Goal: Communication & Community: Answer question/provide support

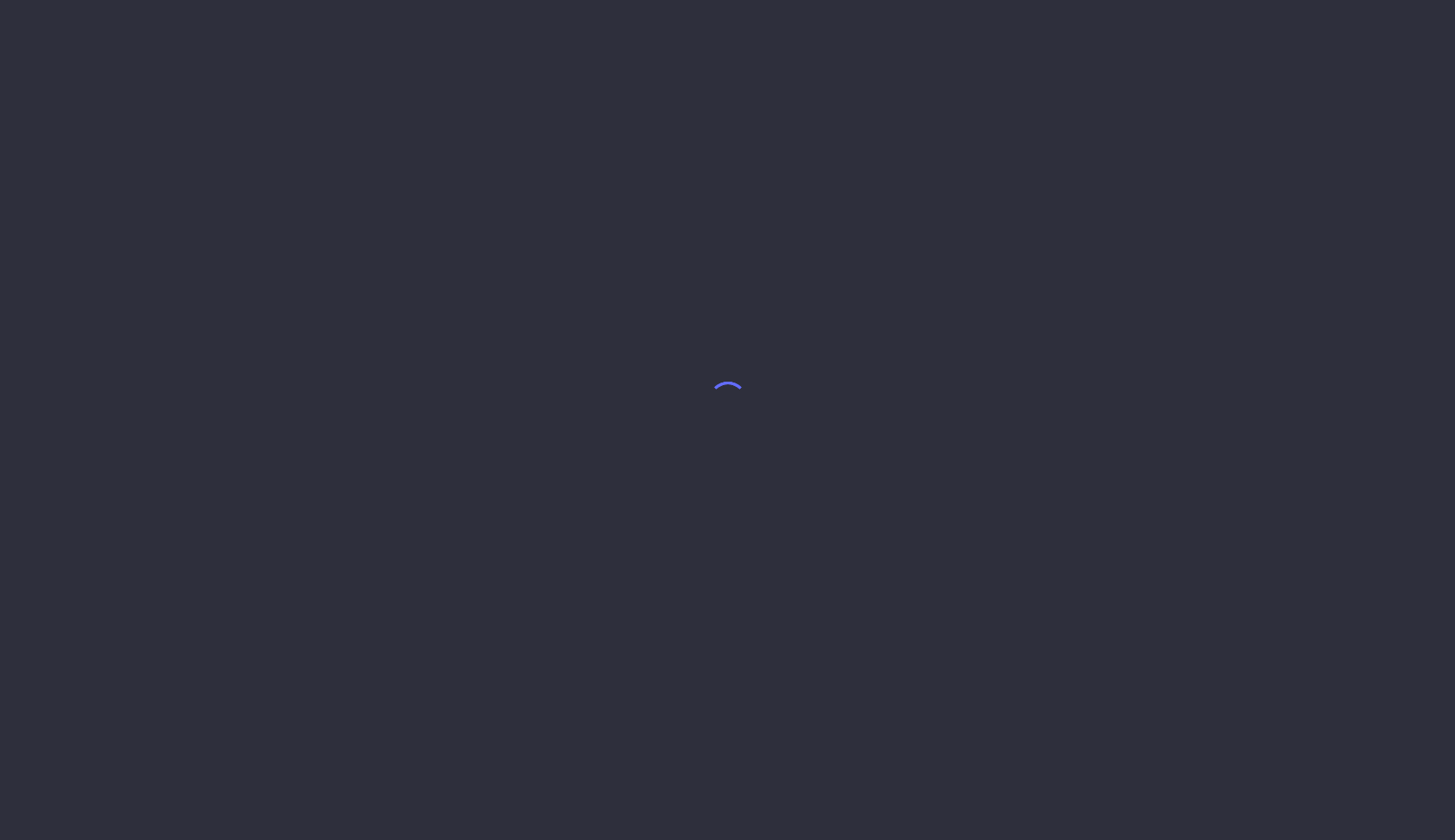
select select "8"
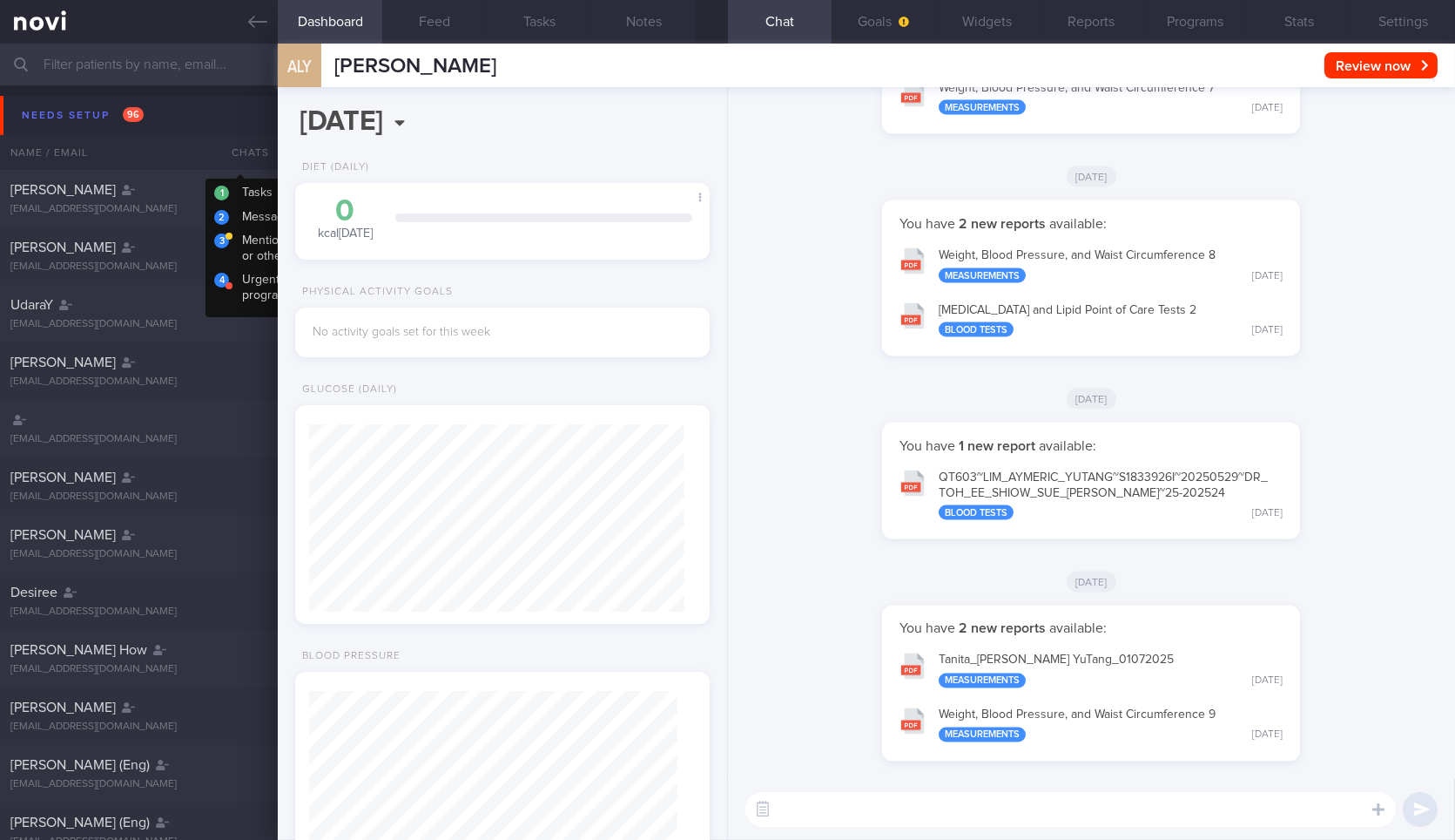
scroll to position [184, 368]
click at [255, 44] on input "text" at bounding box center [727, 64] width 1455 height 42
click at [258, 12] on icon at bounding box center [258, 22] width 19 height 19
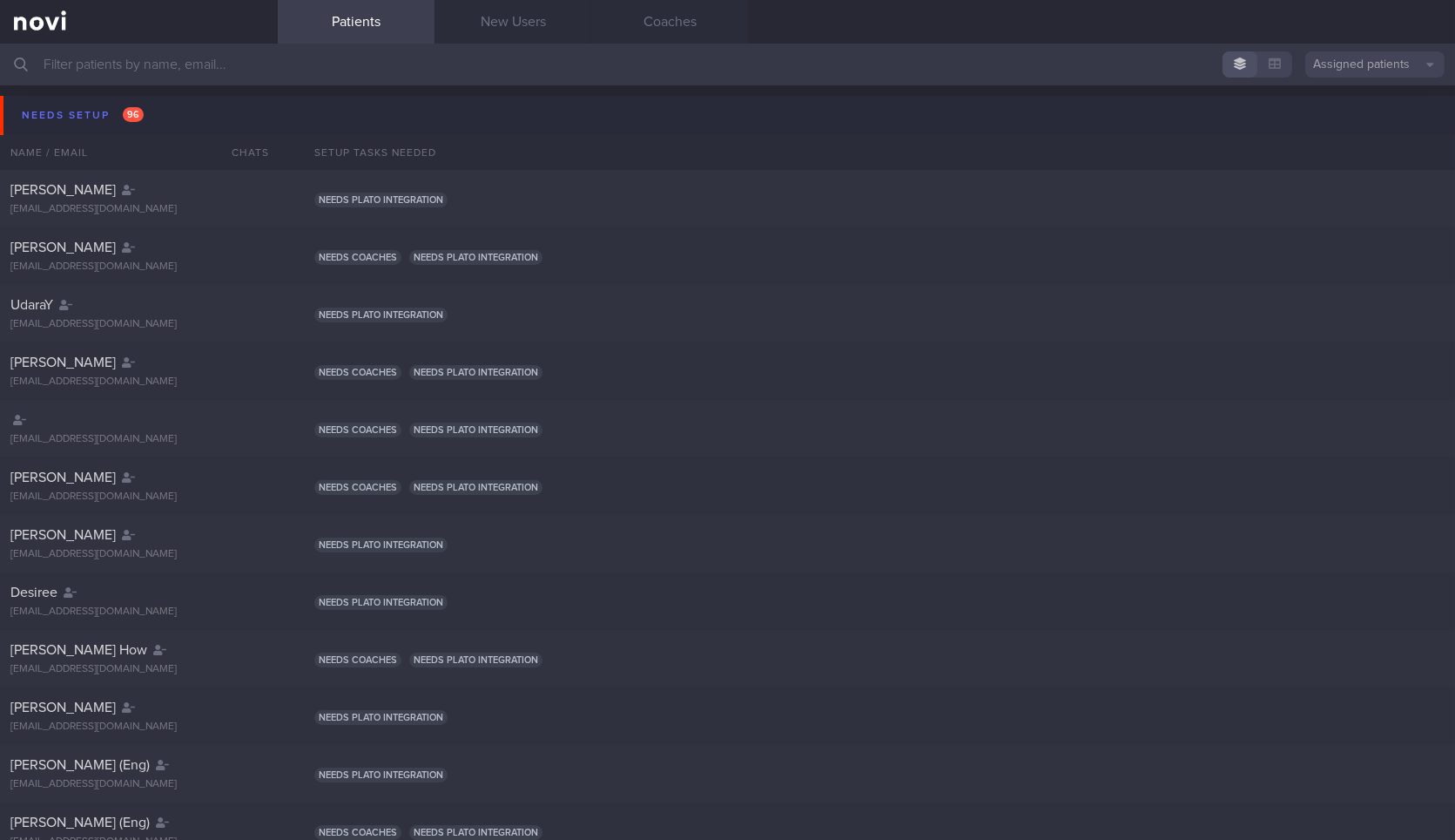
click at [228, 101] on button "Needs setup 96" at bounding box center [730, 115] width 1461 height 39
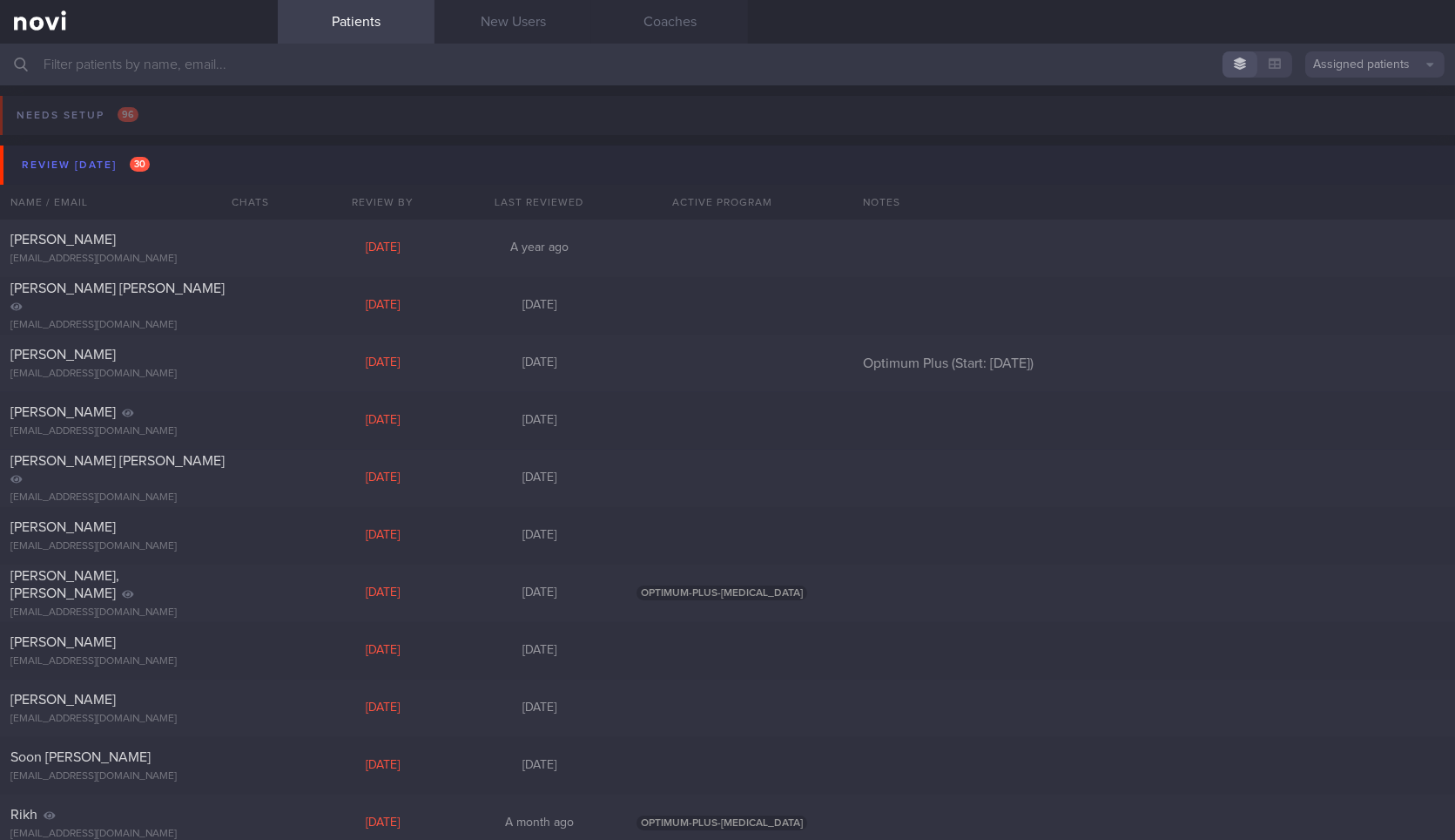
click at [245, 166] on button "Review today 30" at bounding box center [730, 165] width 1461 height 39
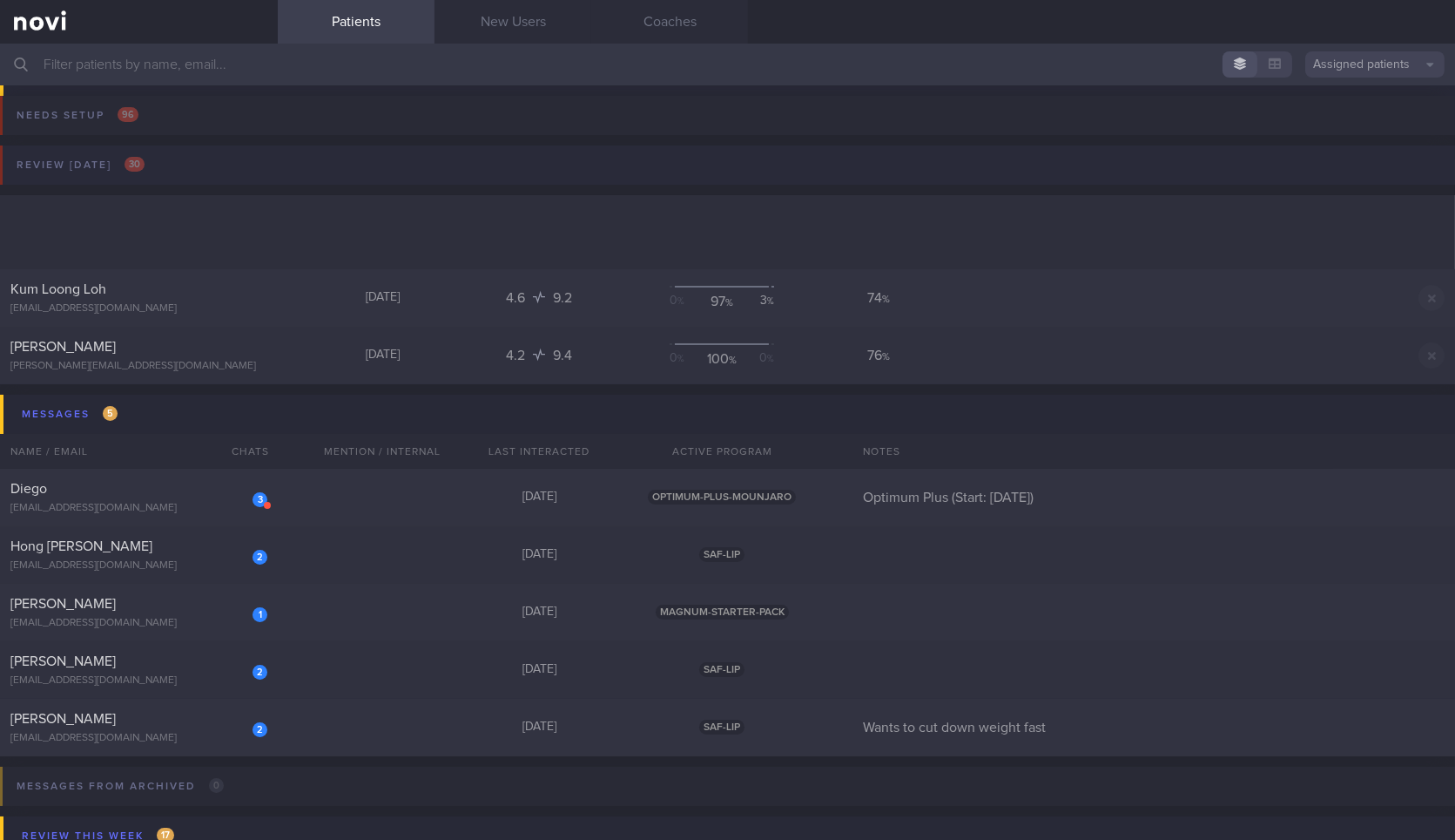
scroll to position [222, 0]
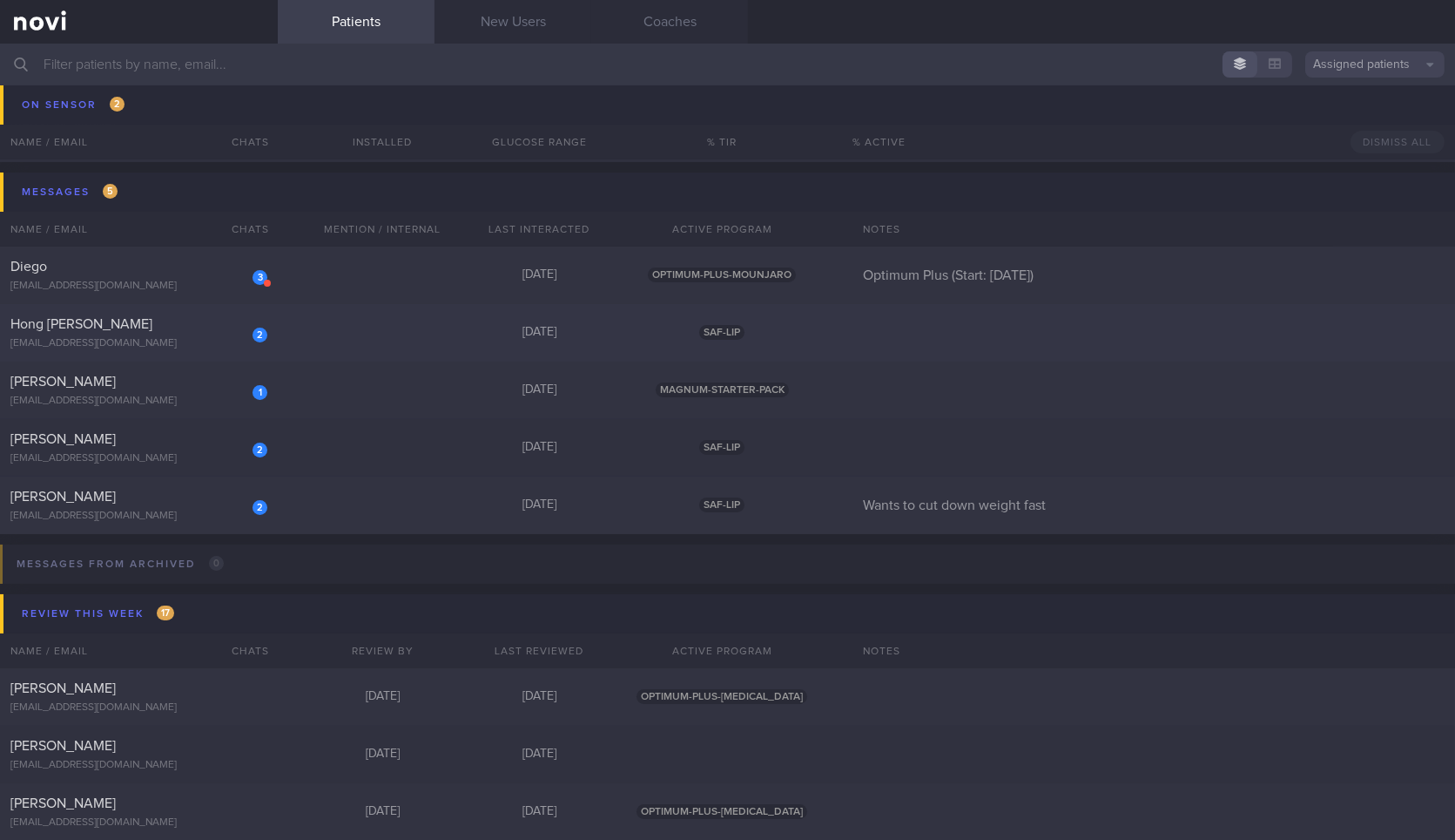
click at [334, 328] on div "2 Hong Kiat Tew tewhk91@gmail.com 4 days ago SAF-LIP" at bounding box center [727, 332] width 1455 height 57
select select "8"
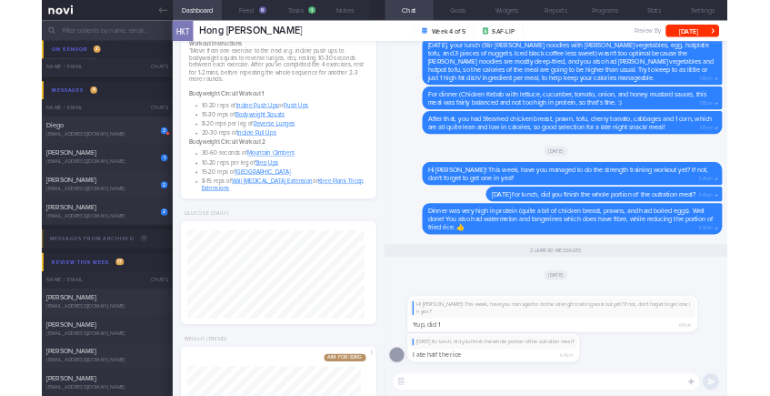
scroll to position [547, 0]
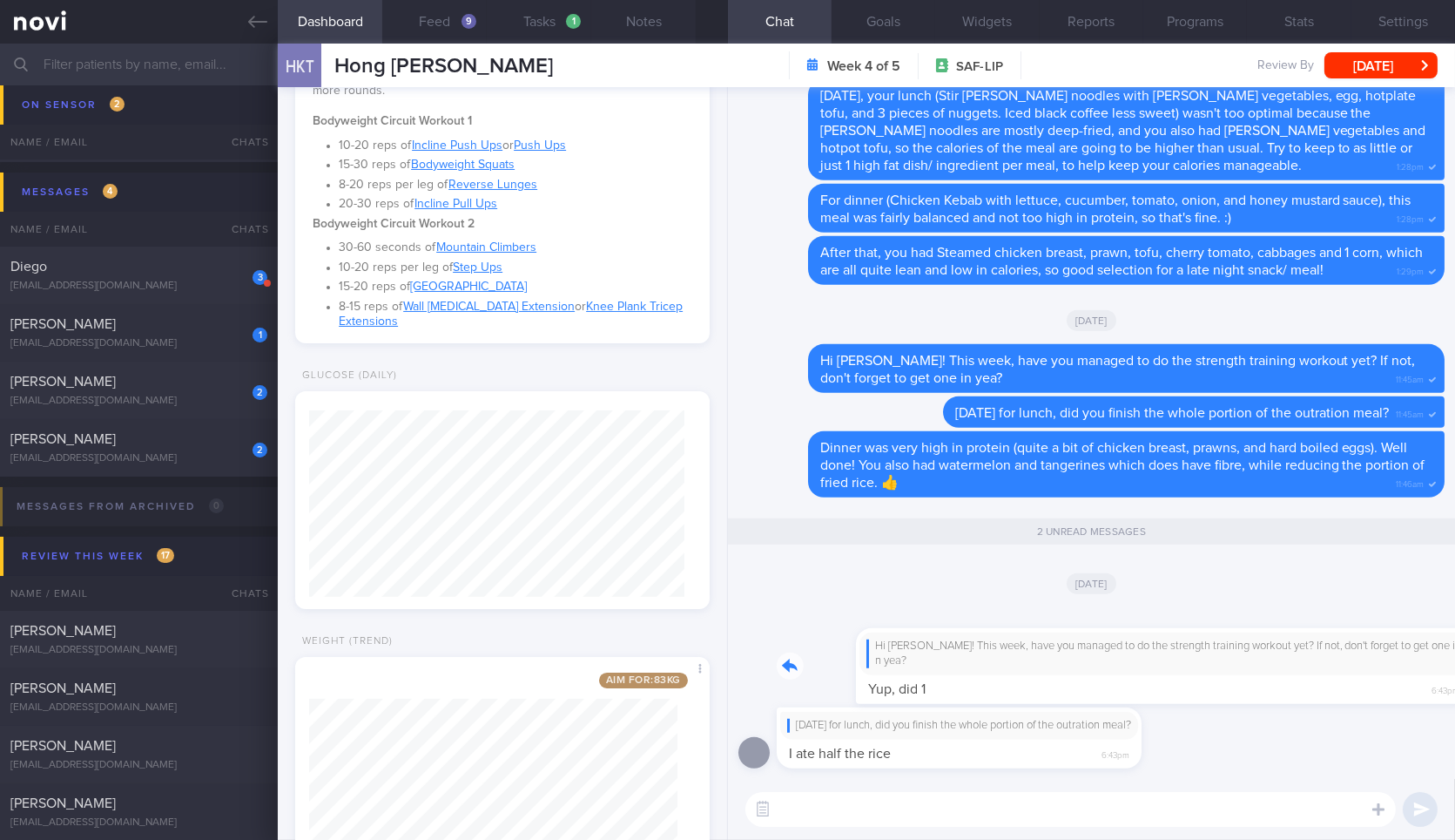
drag, startPoint x: 1017, startPoint y: 672, endPoint x: 1250, endPoint y: 723, distance: 238.5
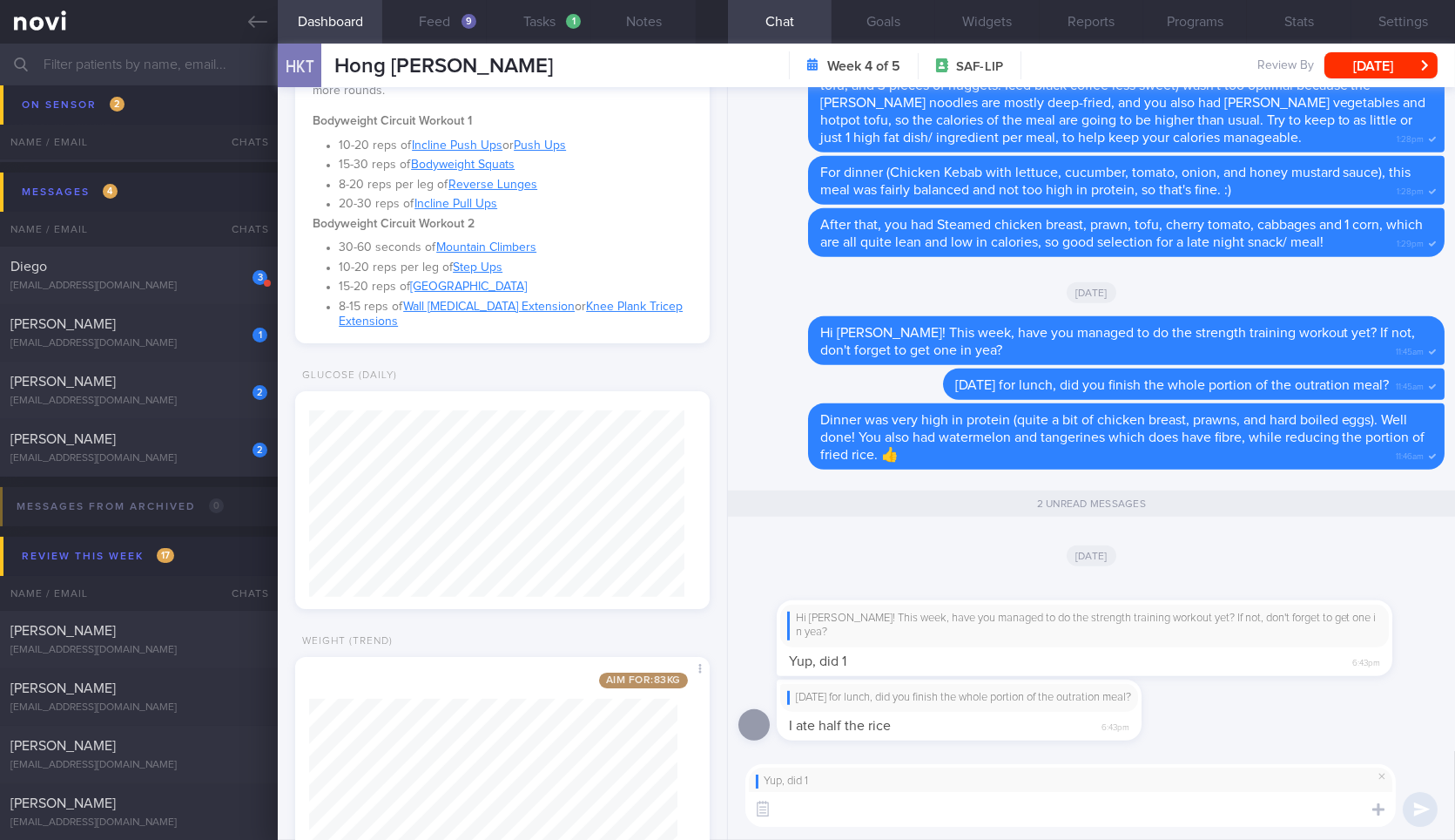
click at [1180, 812] on textarea at bounding box center [1070, 809] width 650 height 34
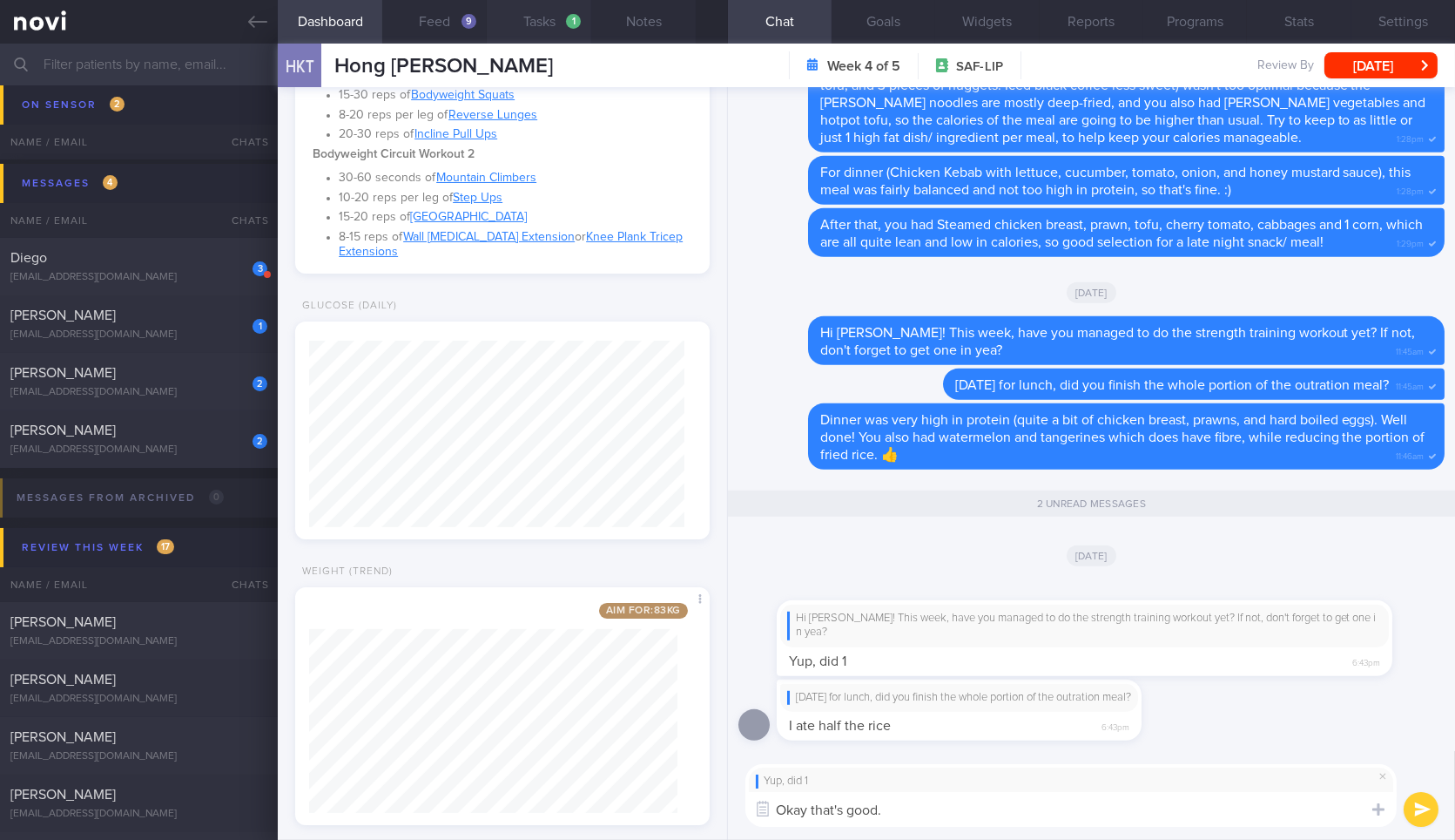
scroll to position [209, 368]
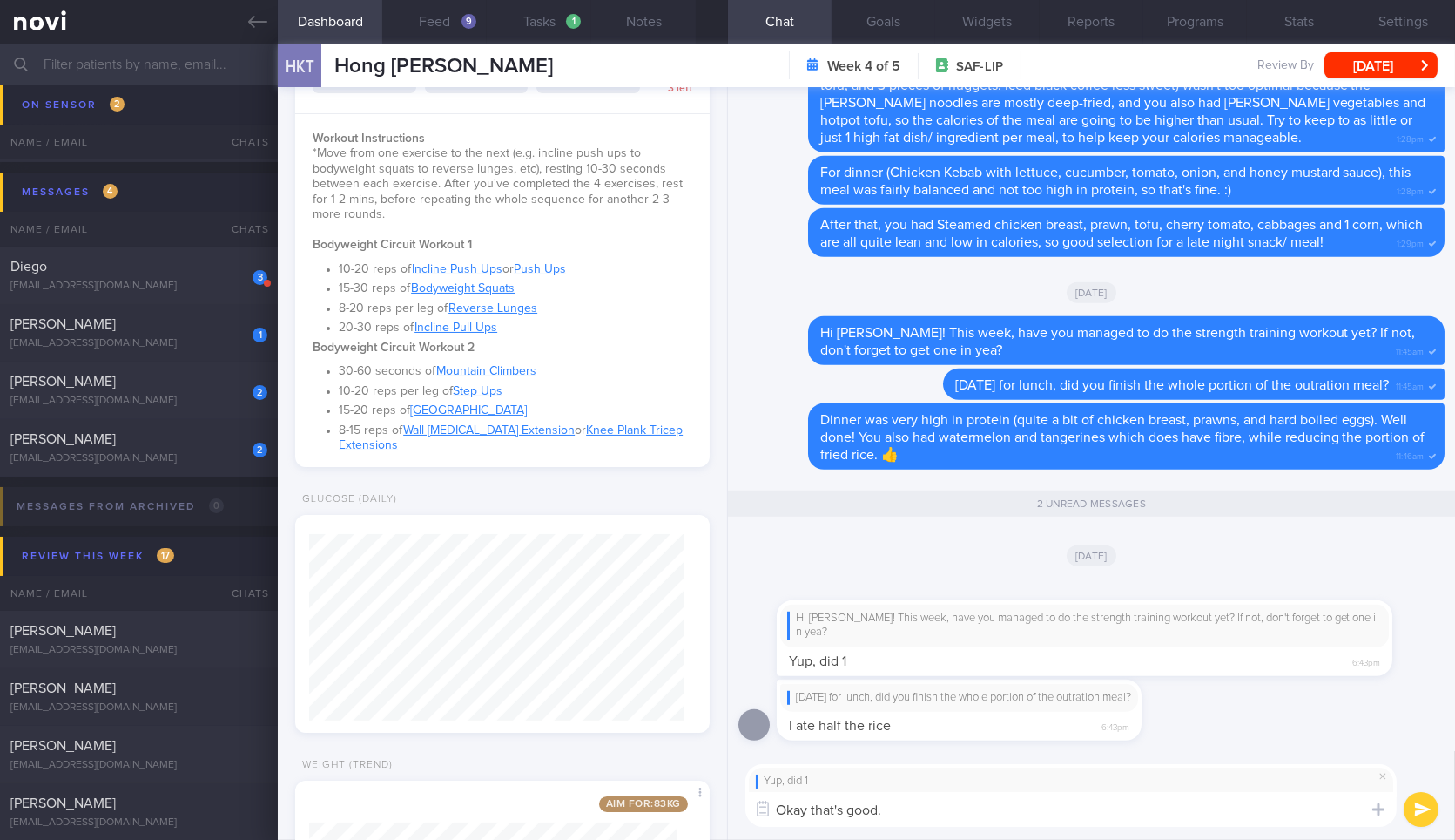
click at [925, 807] on textarea "Okay that's good." at bounding box center [1071, 809] width 651 height 34
click at [457, 24] on button "Feed 9" at bounding box center [434, 21] width 104 height 43
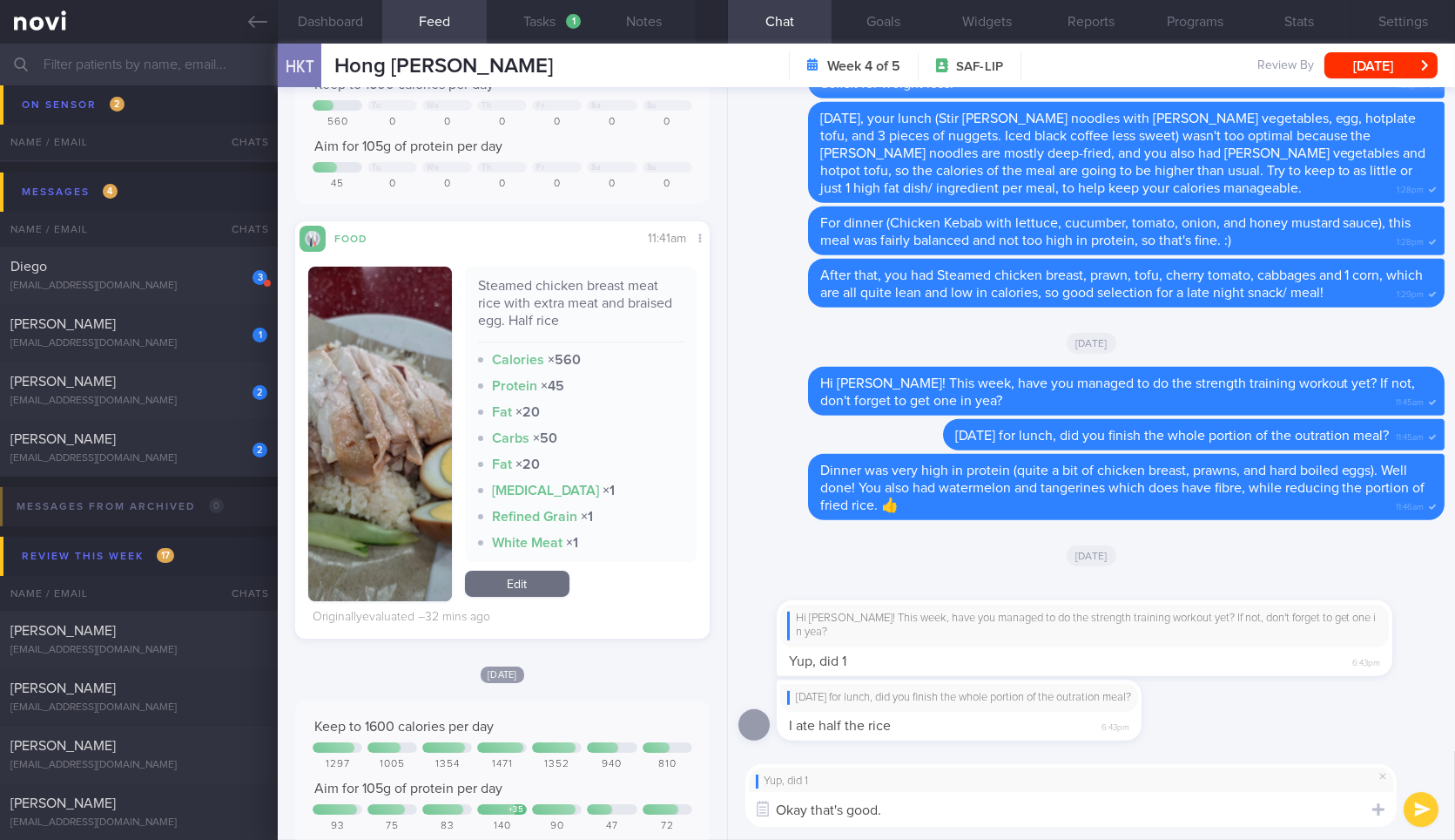
scroll to position [18, 0]
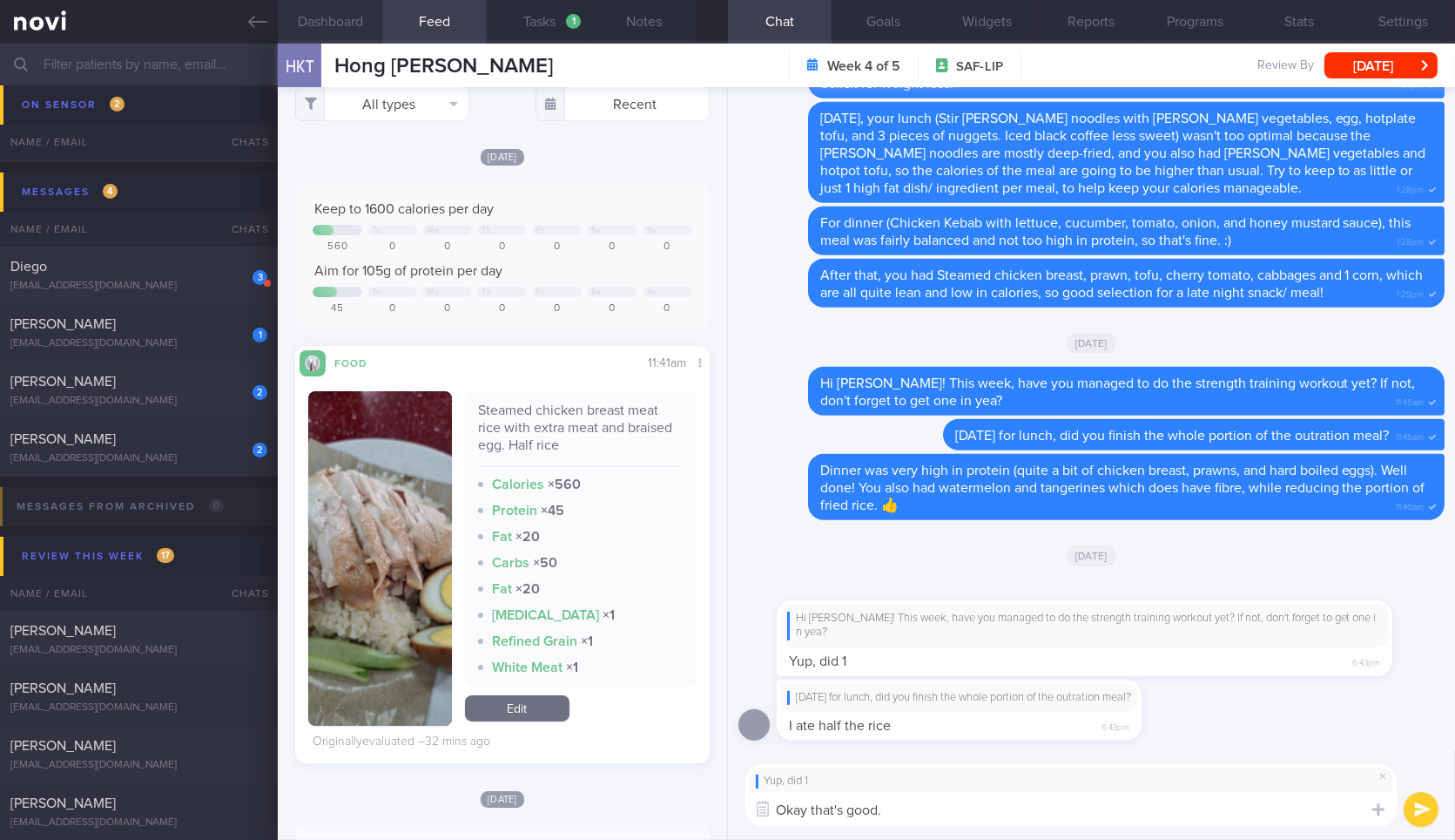
click at [330, 11] on button "Dashboard" at bounding box center [330, 21] width 104 height 43
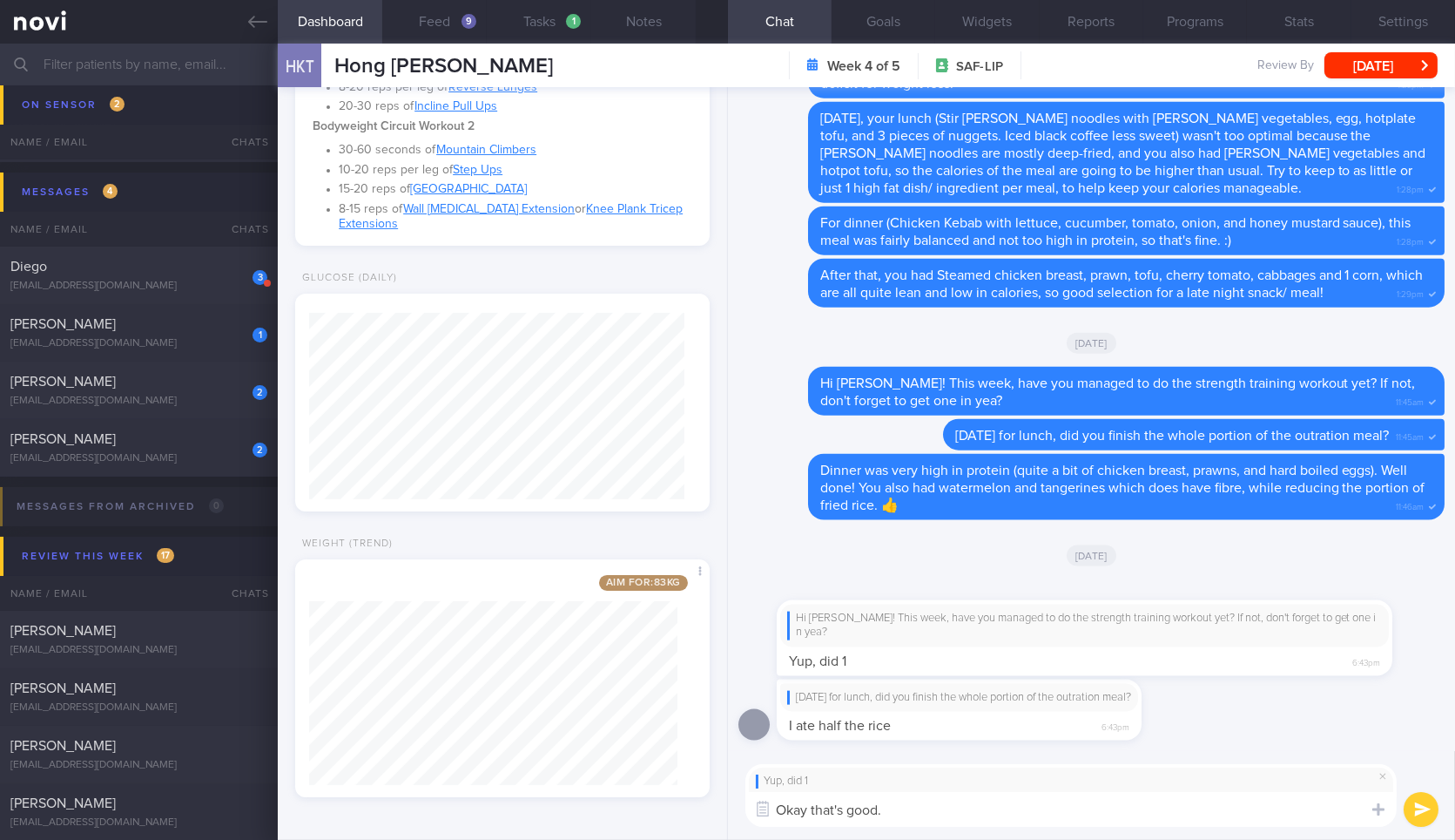
click at [990, 802] on textarea "Okay that's good." at bounding box center [1071, 809] width 651 height 34
type textarea "Okay that's good. Were you able to feel it in the right muscles that I mentione…"
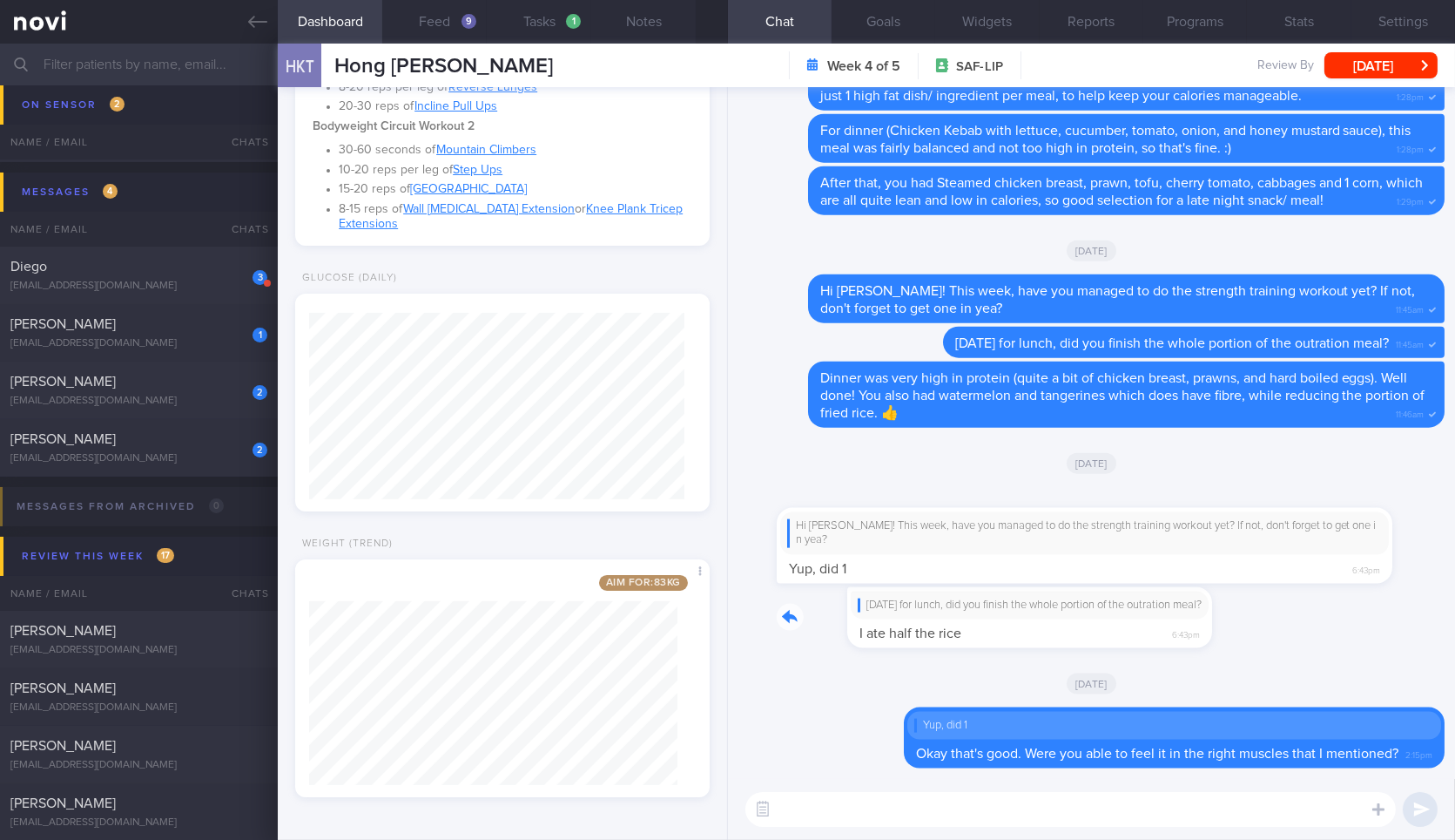
drag, startPoint x: 1095, startPoint y: 630, endPoint x: 1270, endPoint y: 642, distance: 175.4
click at [1270, 642] on div "Yesterday for lunch, did you finish the whole portion of the outration meal? I …" at bounding box center [1091, 623] width 706 height 72
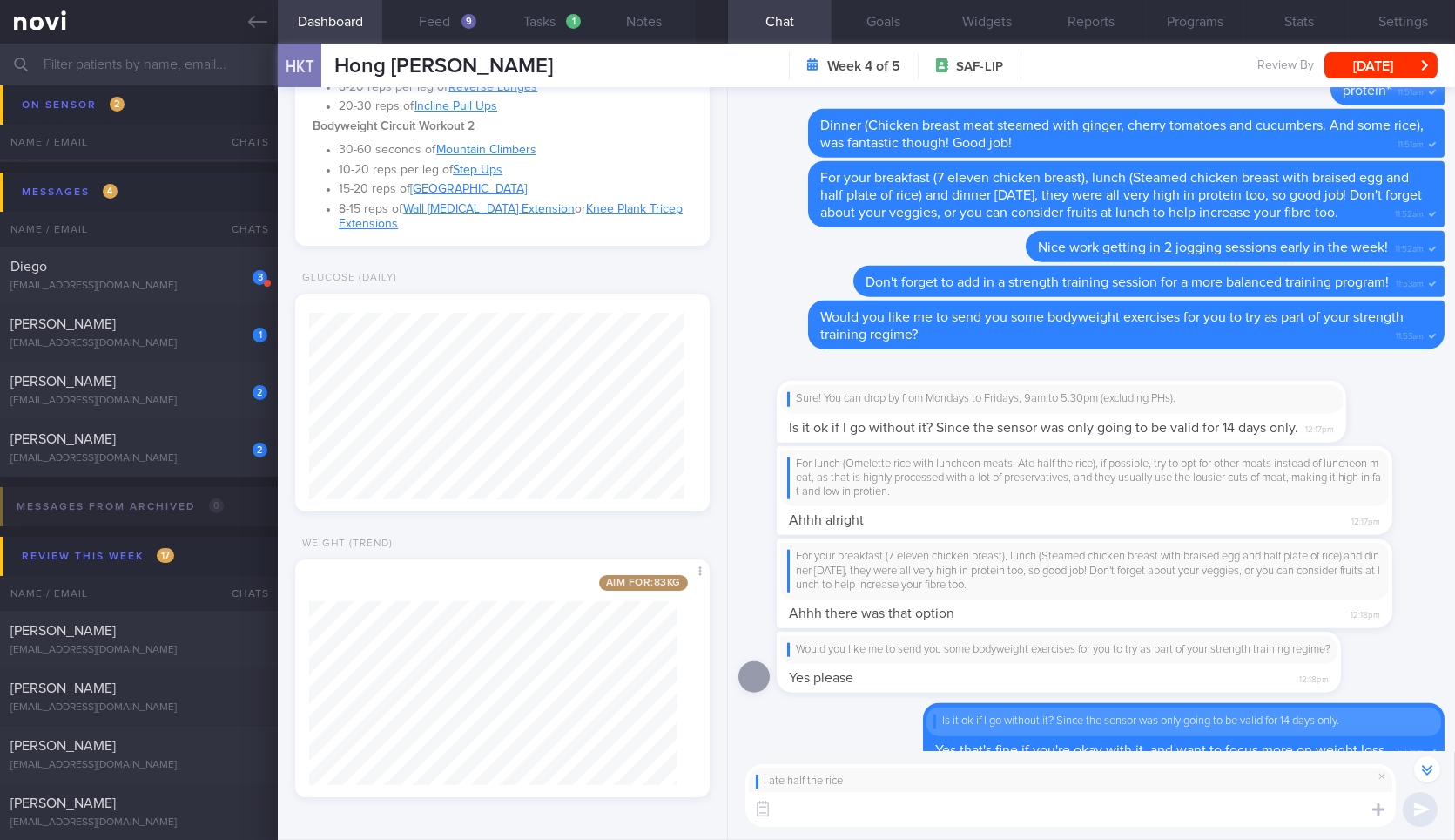
scroll to position [-3443, 0]
click at [1436, 770] on button "button" at bounding box center [1427, 768] width 26 height 26
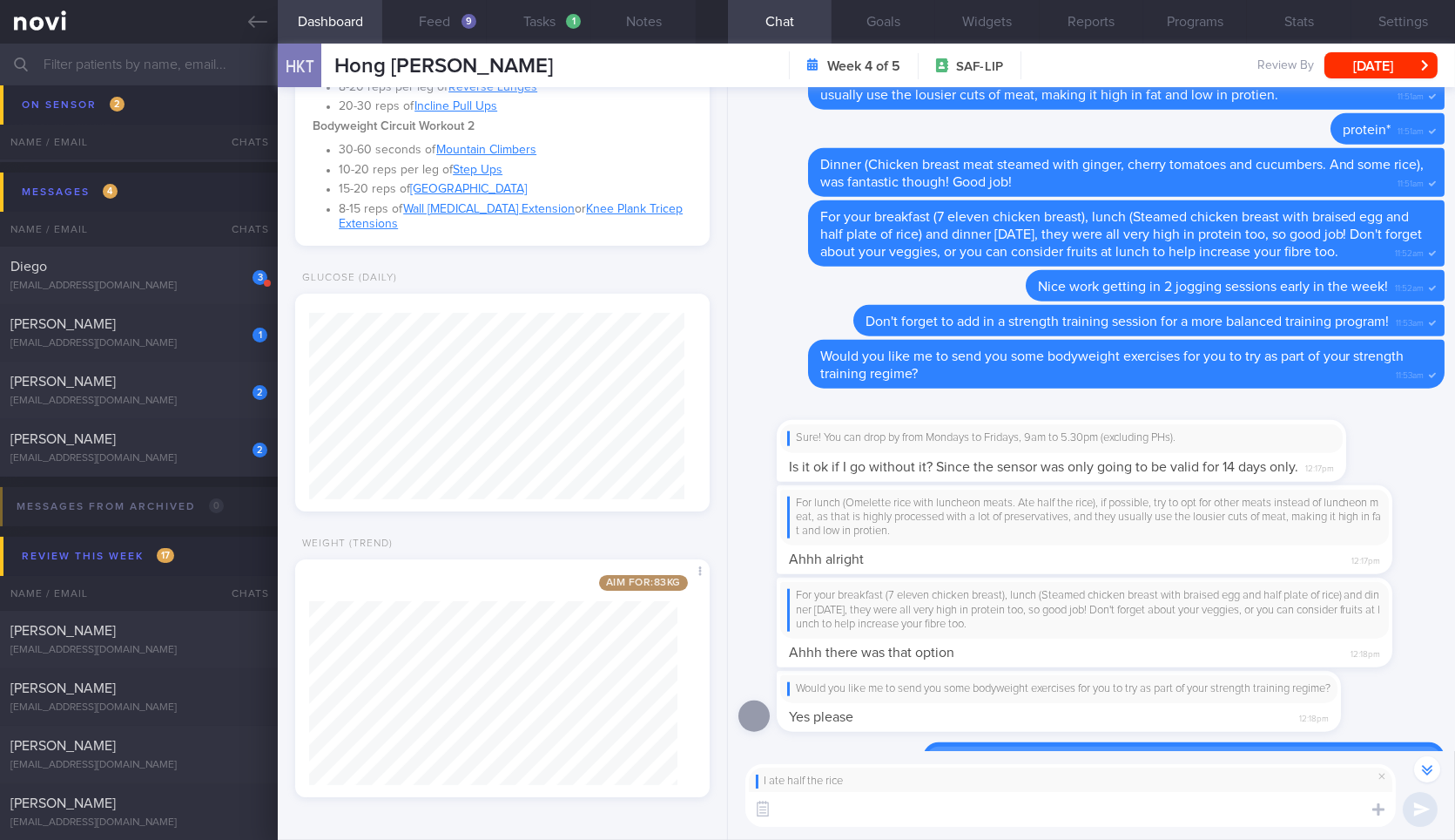
scroll to position [0, 0]
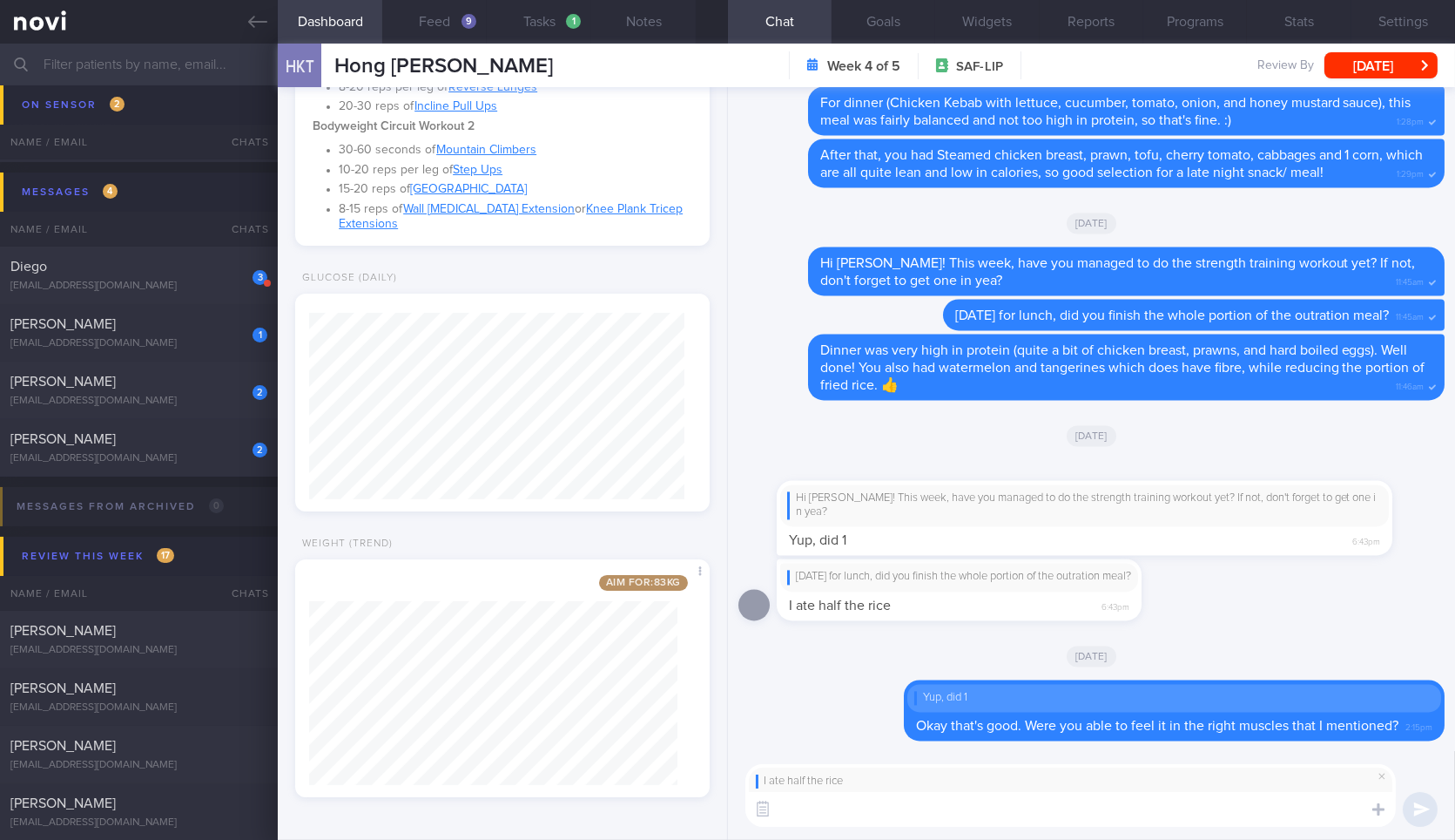
click at [1145, 807] on textarea at bounding box center [1070, 809] width 650 height 34
type textarea "Awesome. Good job with your portion control!"
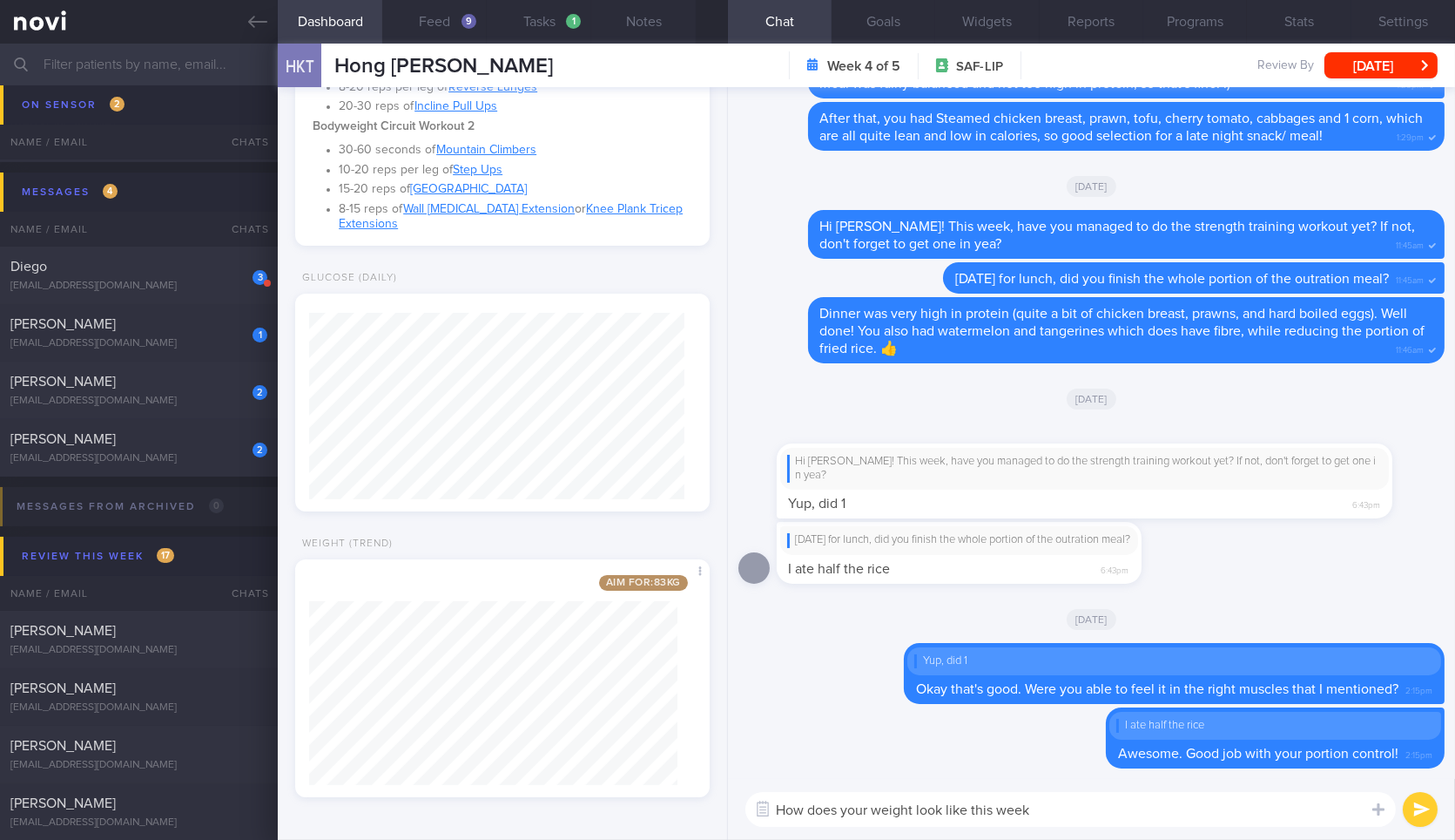
type textarea "How does your weight look like this week?"
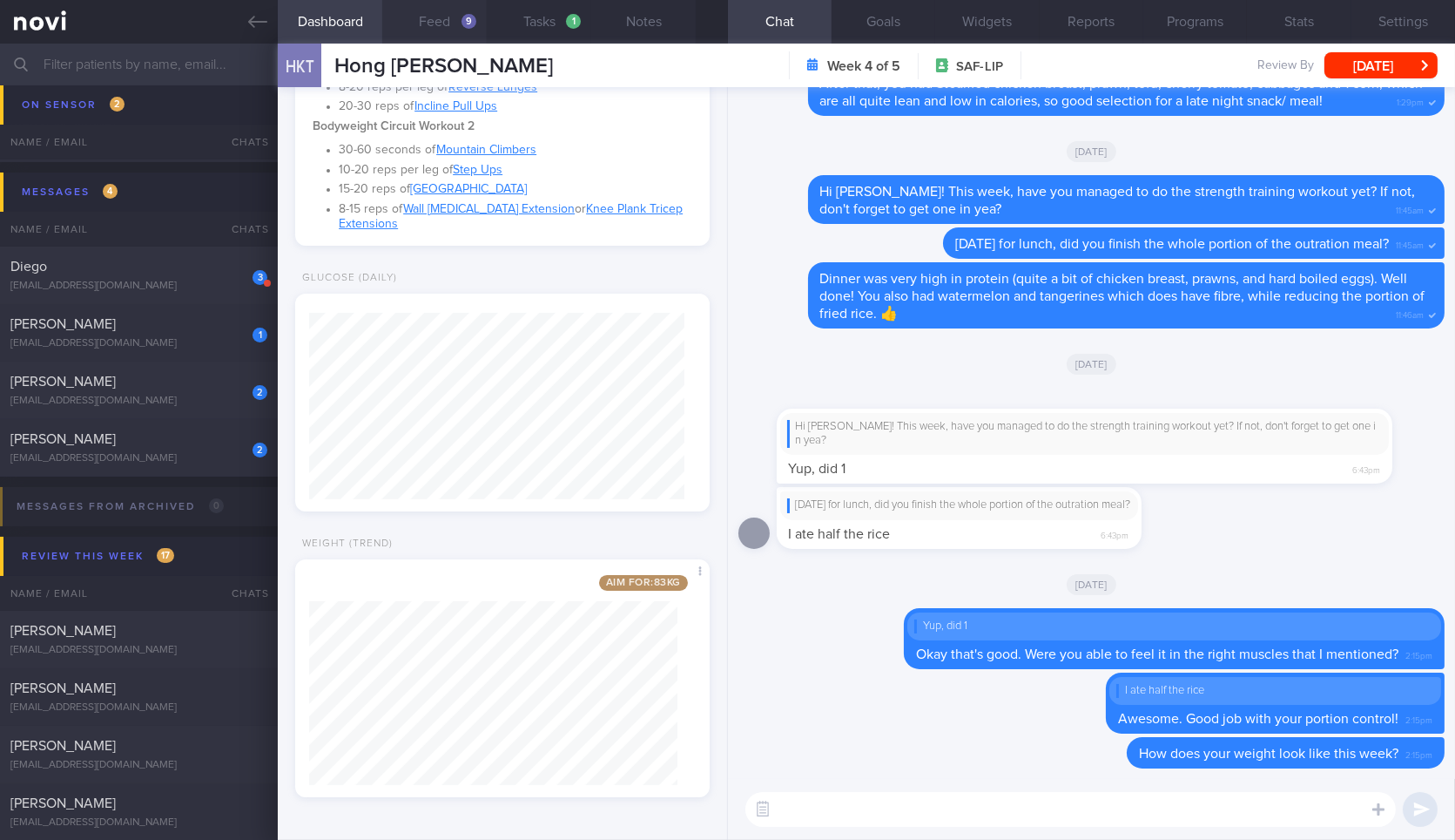
click at [433, 14] on button "Feed 9" at bounding box center [434, 21] width 104 height 43
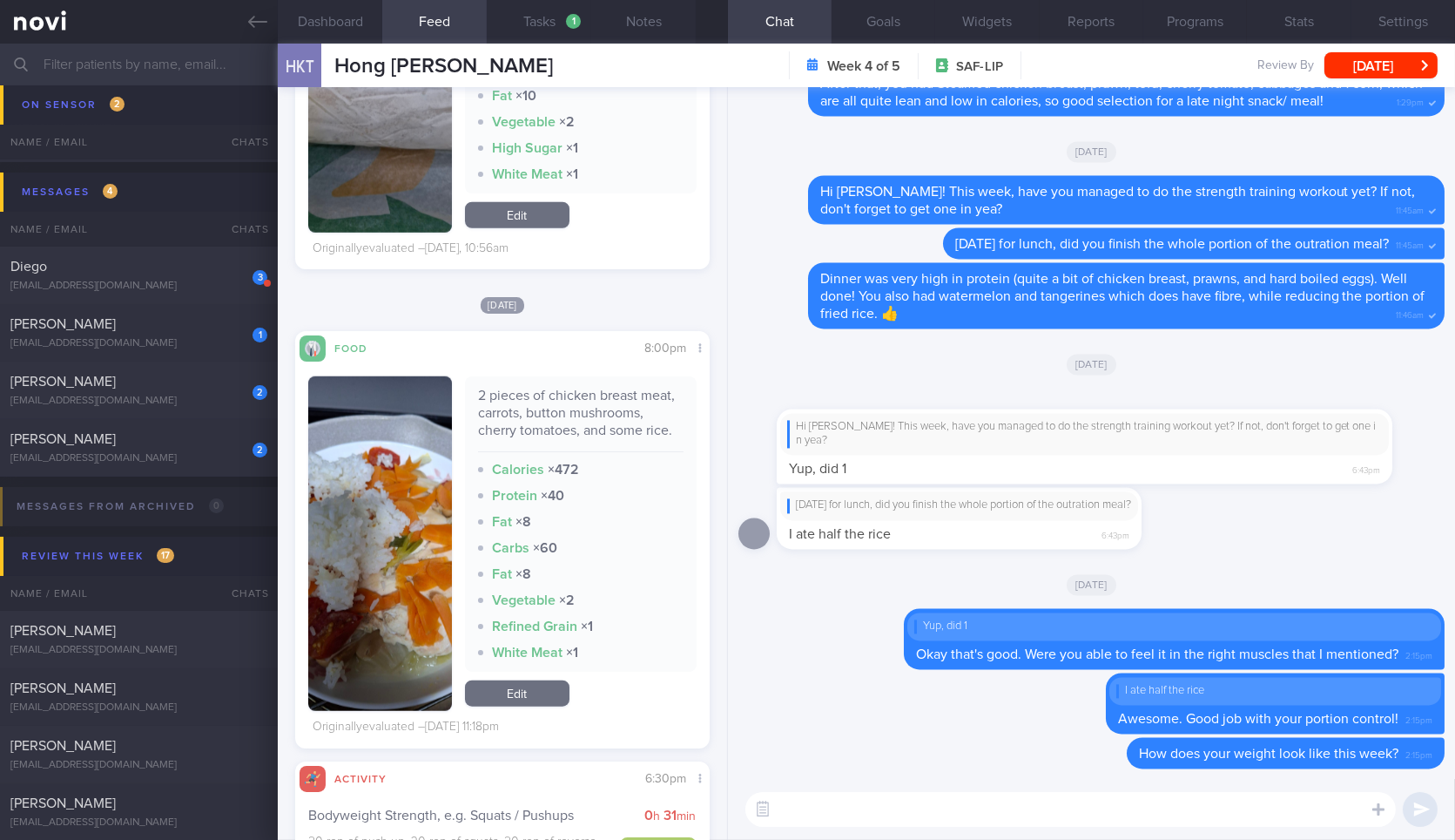
scroll to position [3569, 0]
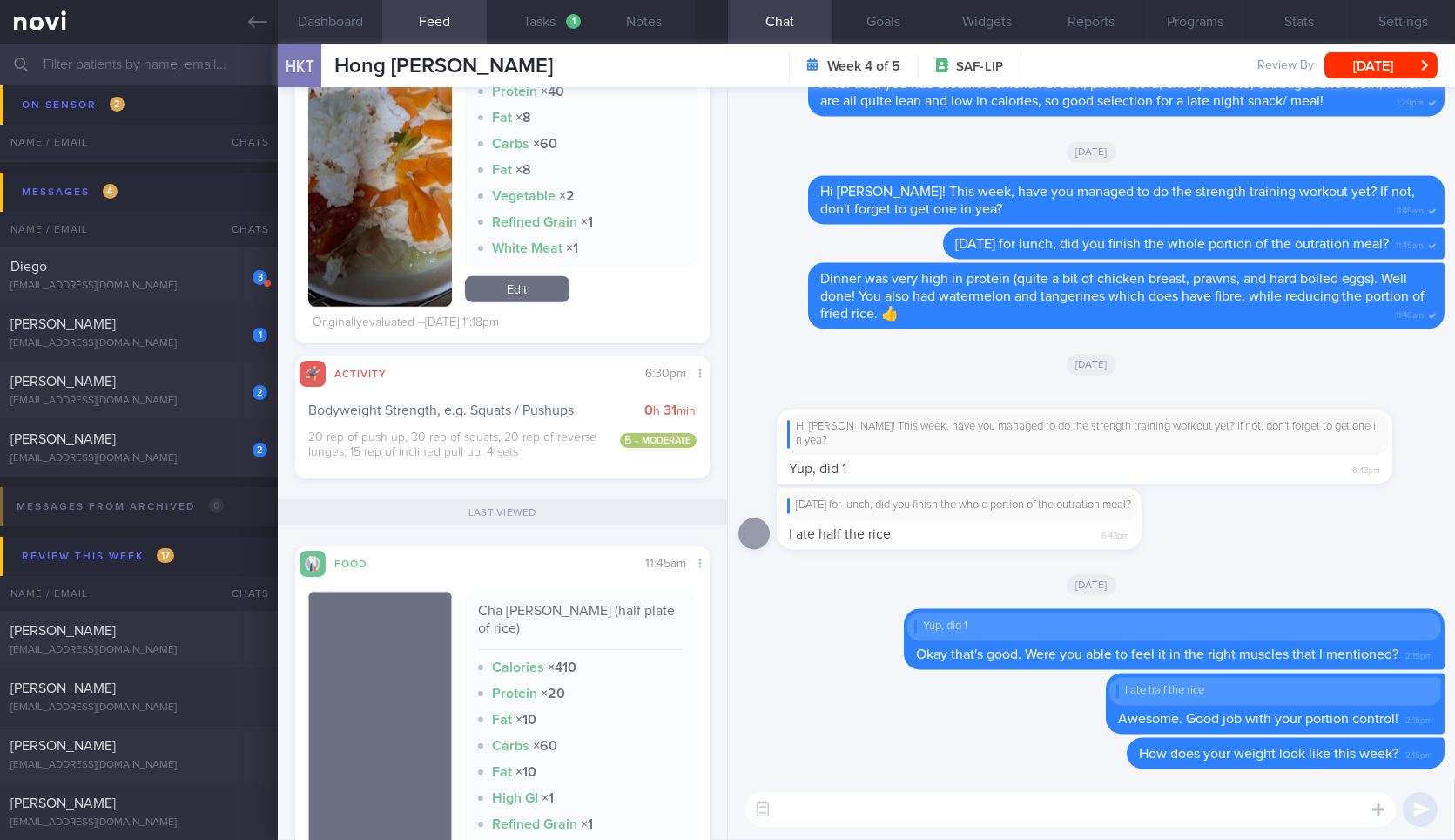
click at [374, 24] on button "Dashboard" at bounding box center [330, 21] width 104 height 43
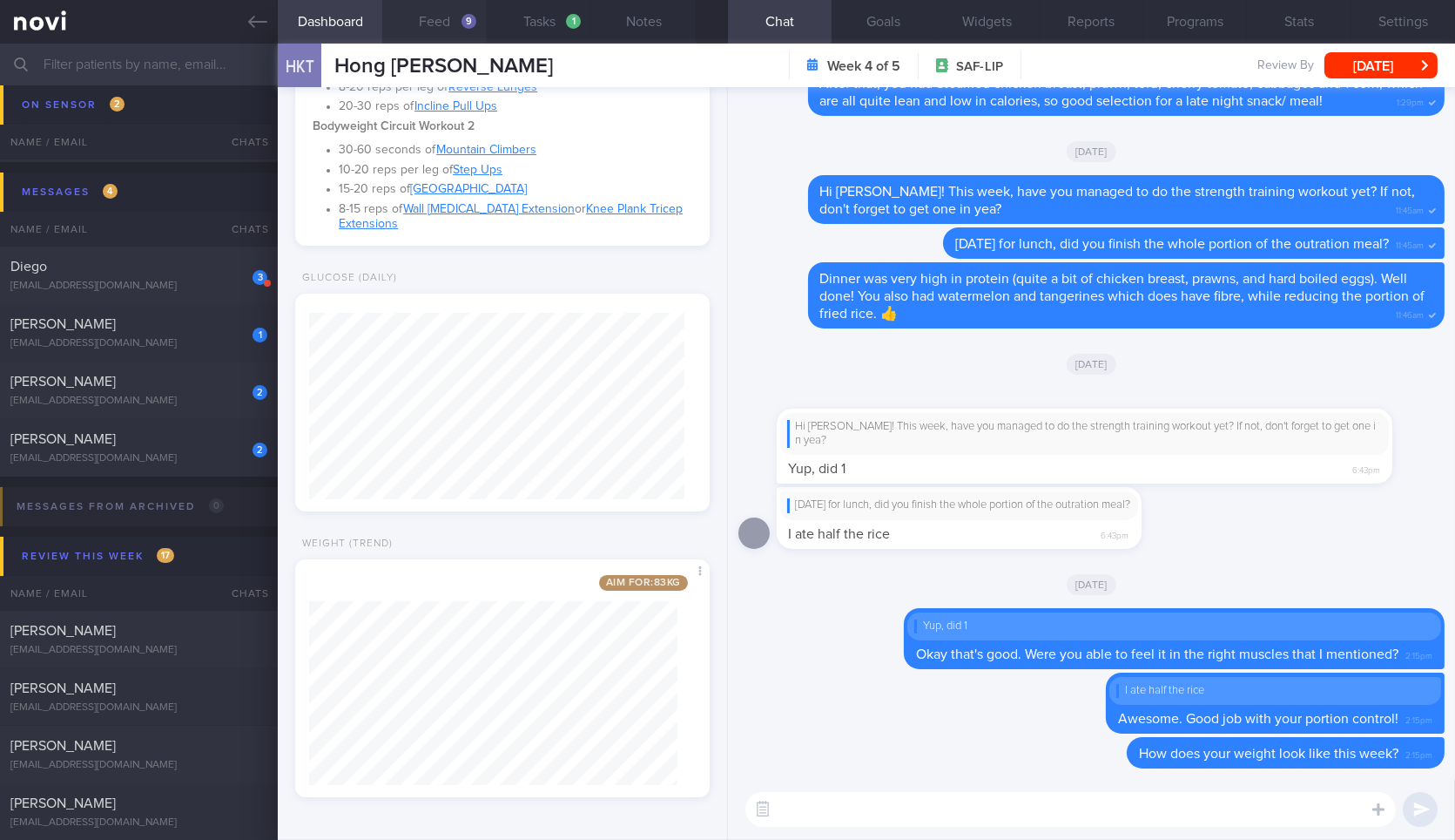
click at [438, 24] on button "Feed 9" at bounding box center [434, 21] width 104 height 43
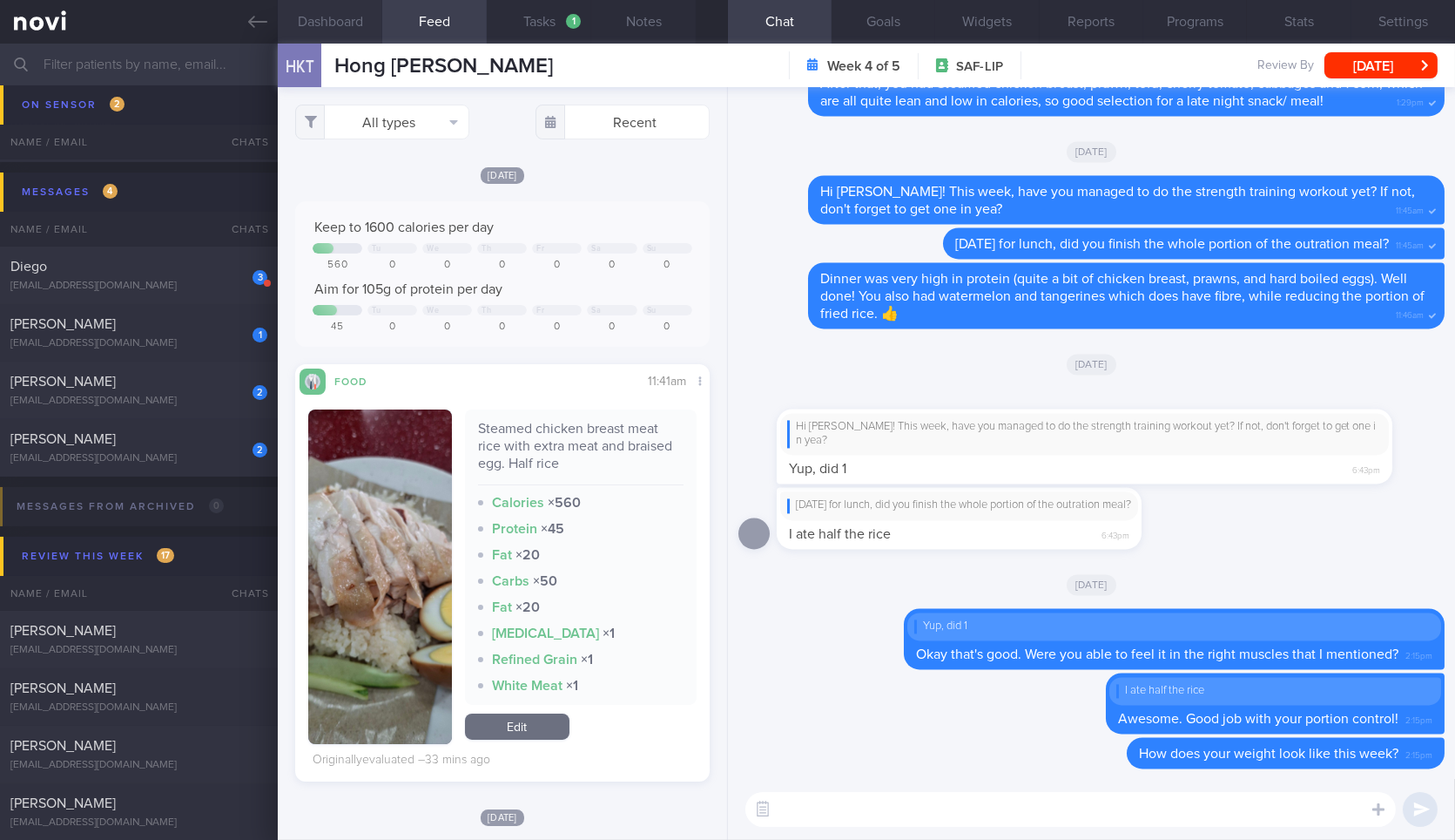
click at [351, 13] on button "Dashboard" at bounding box center [330, 21] width 104 height 43
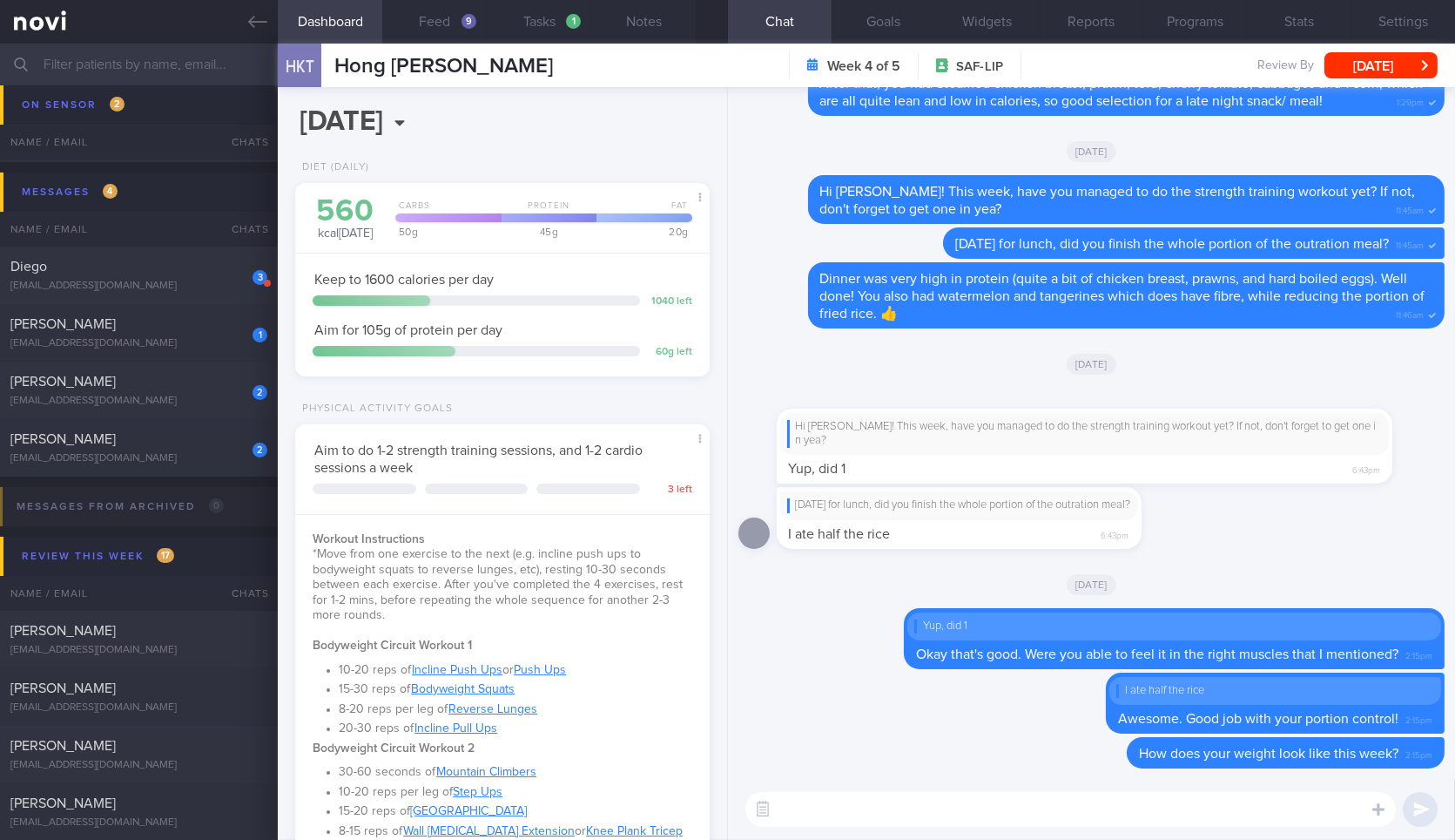
scroll to position [622, 0]
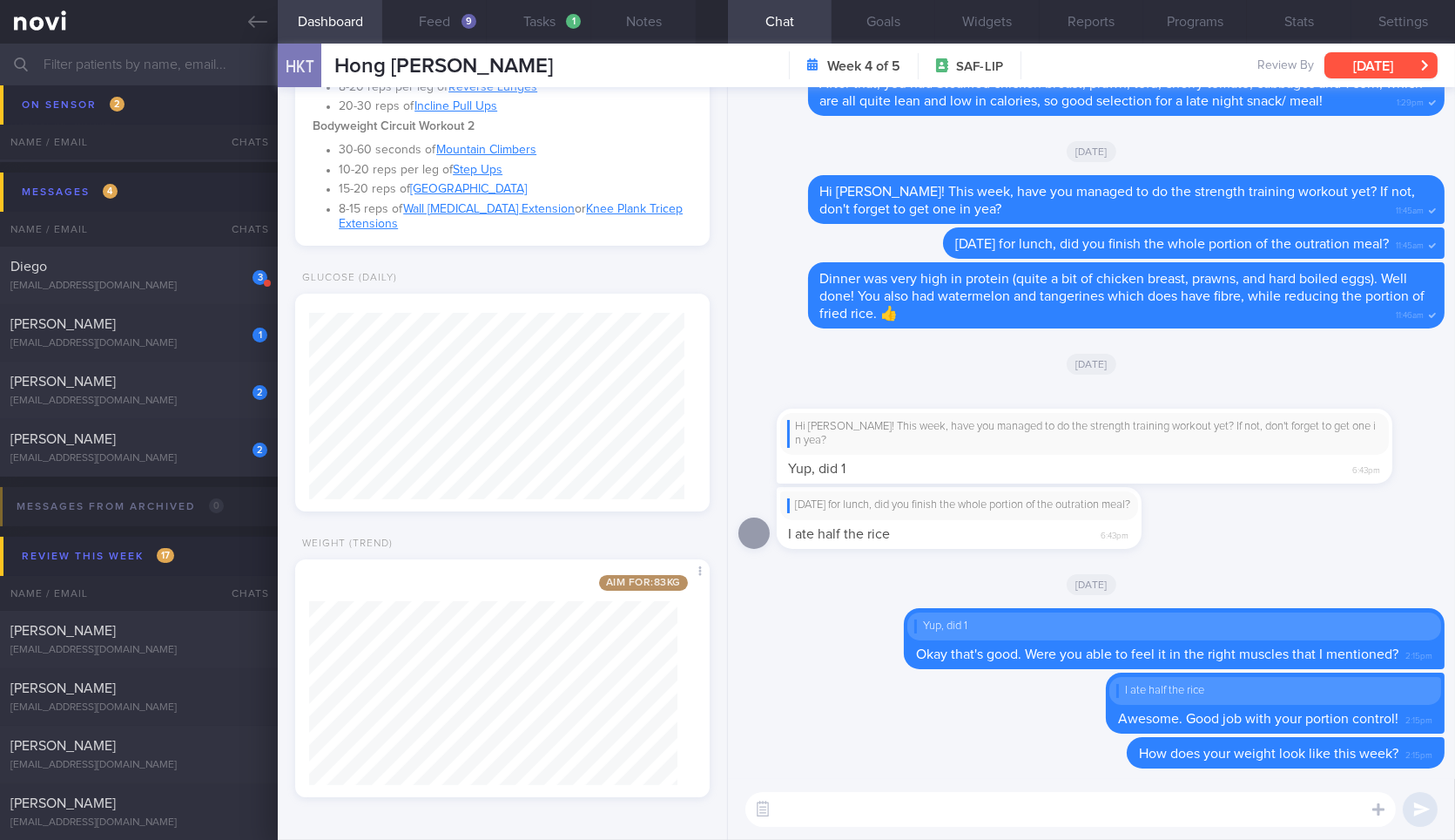
click at [1375, 66] on button "[DATE]" at bounding box center [1381, 65] width 113 height 26
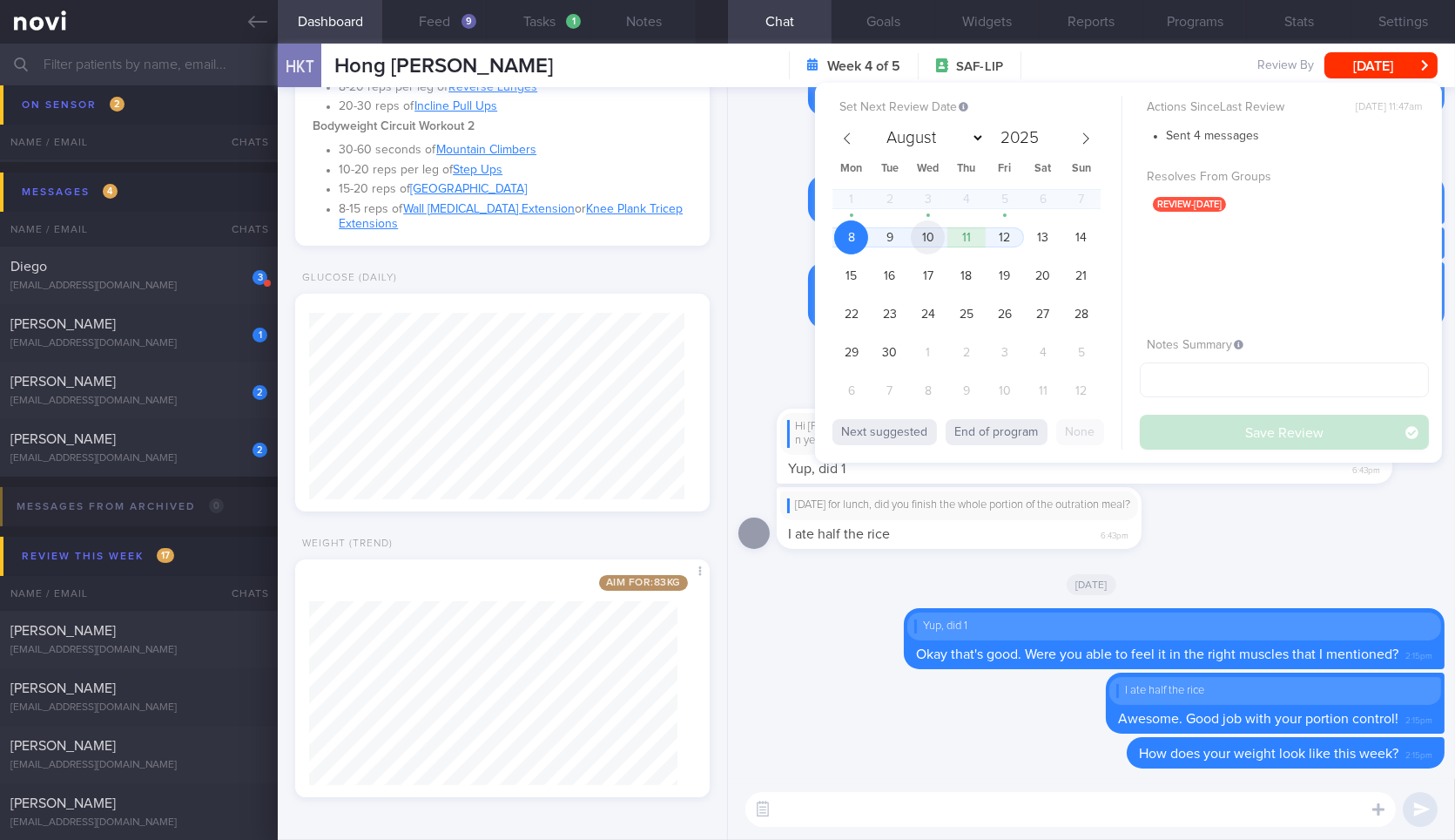
click at [932, 242] on span "10" at bounding box center [927, 237] width 34 height 34
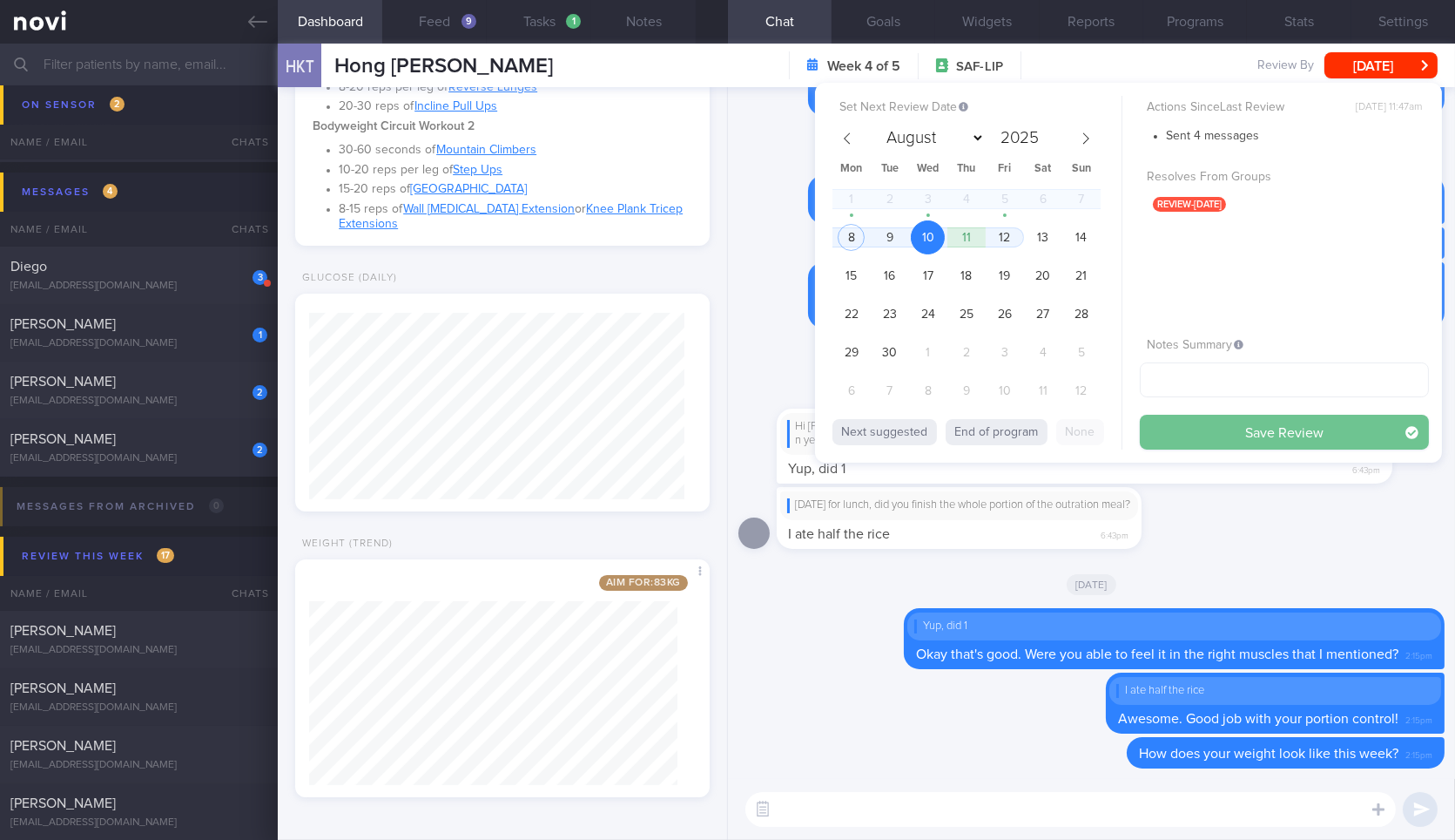
click at [1215, 433] on button "Save Review" at bounding box center [1284, 432] width 289 height 34
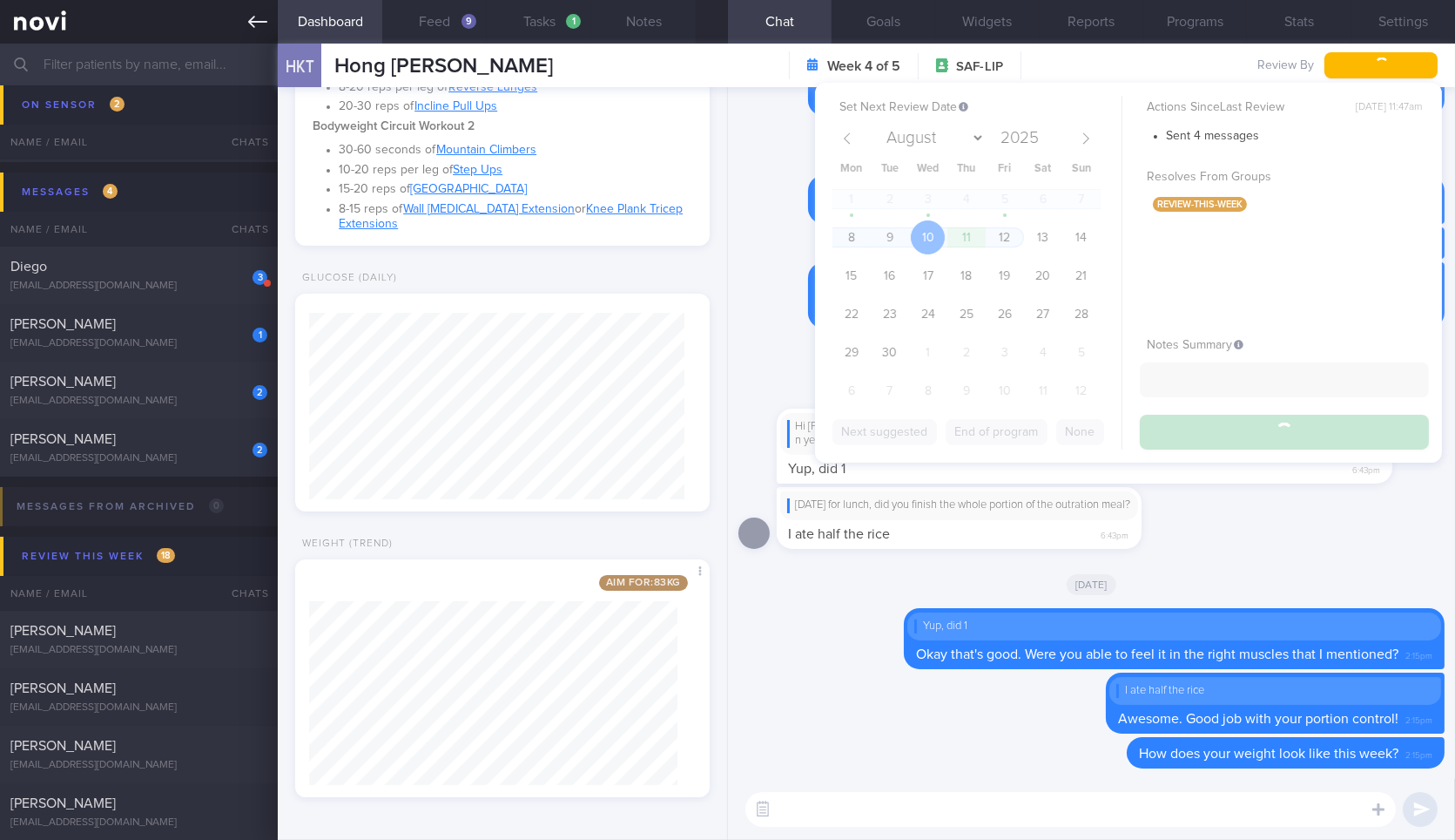
click at [262, 26] on icon at bounding box center [258, 22] width 19 height 19
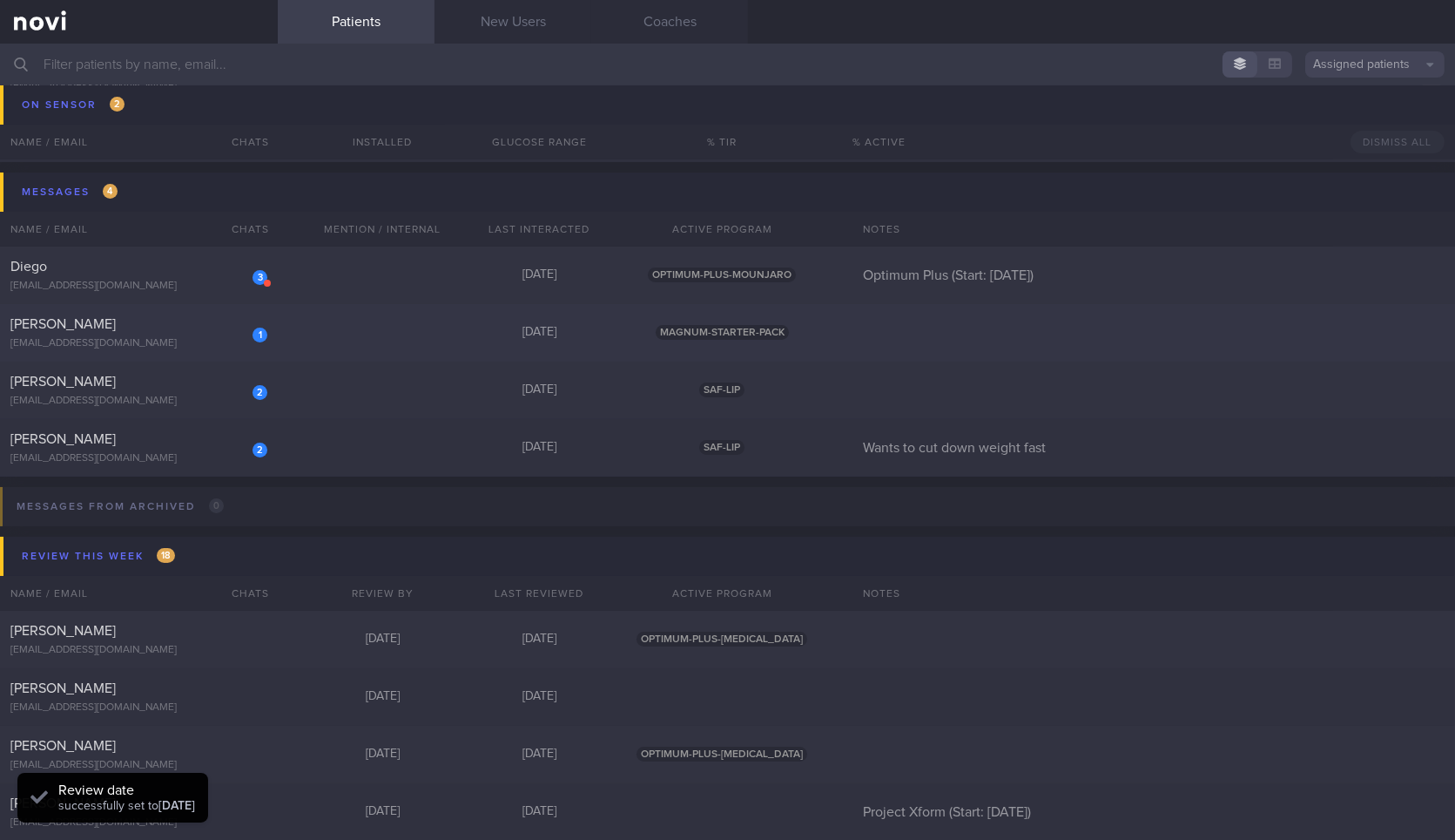
click at [196, 315] on div "[PERSON_NAME]" at bounding box center [137, 324] width 253 height 17
select select "8"
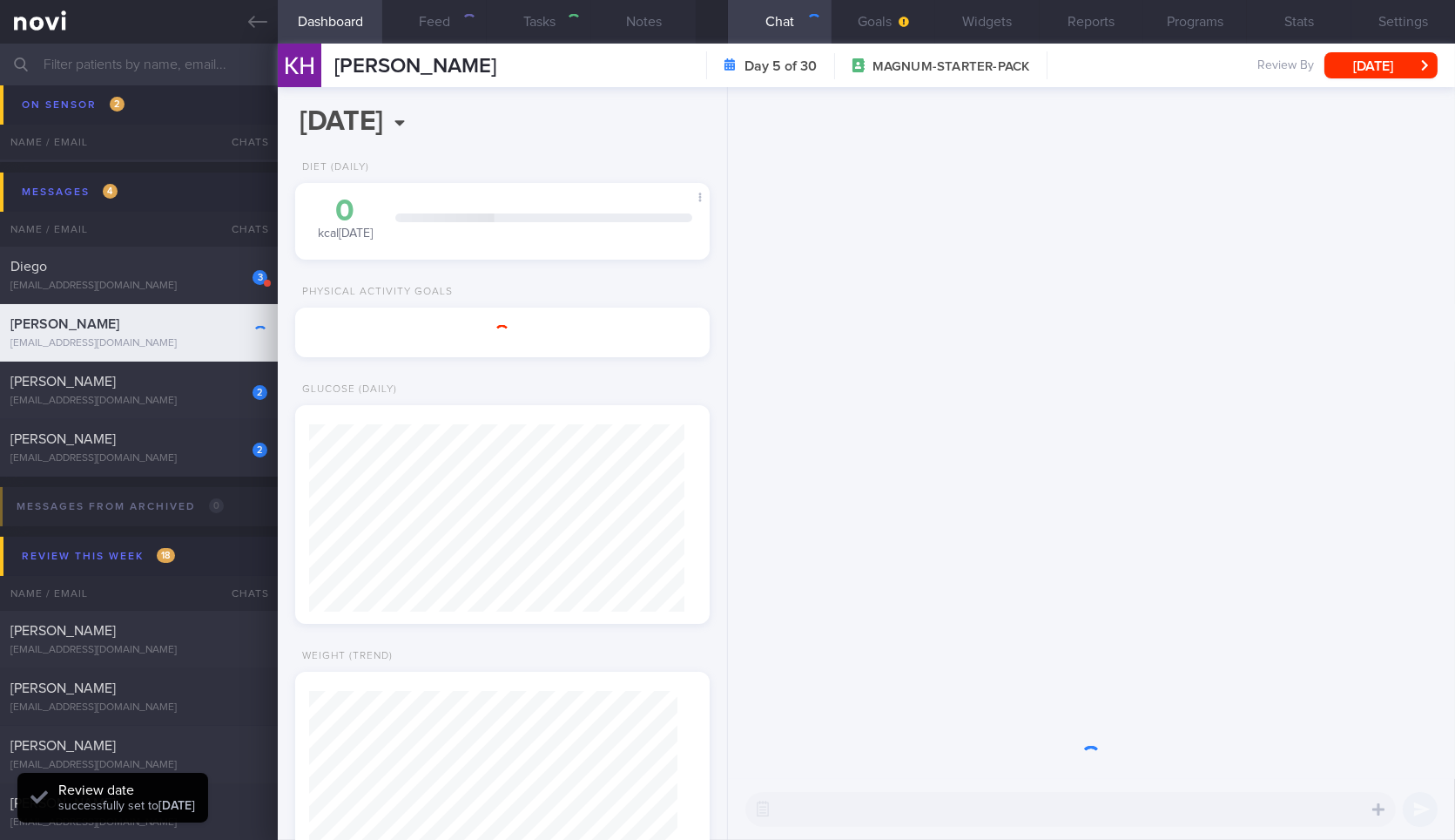
click at [380, 331] on div "Kien Huay Goh kienhuay@gmail.com 4 days ago MAGNUM-STARTER-PACK" at bounding box center [727, 332] width 1455 height 57
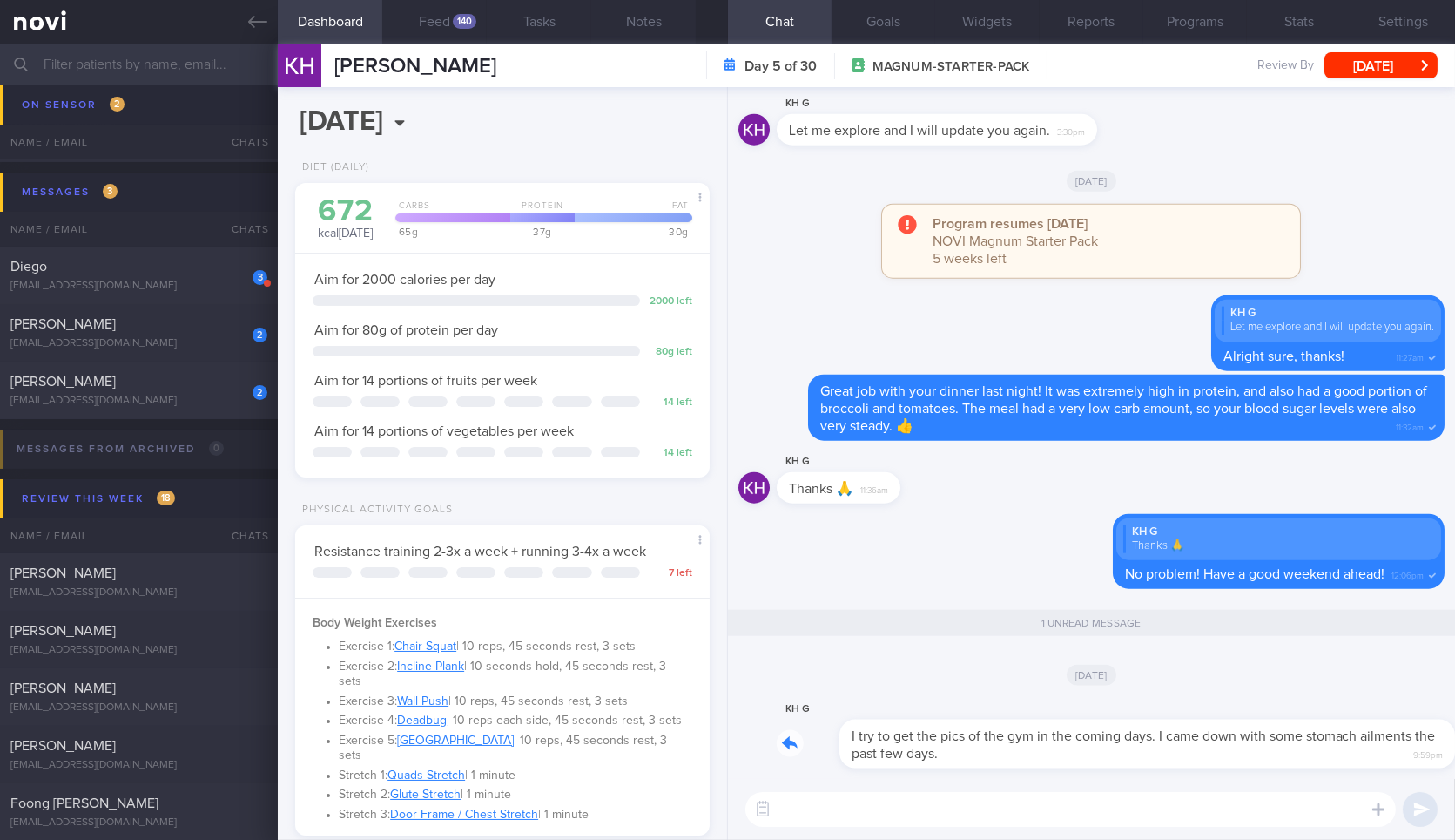
drag, startPoint x: 973, startPoint y: 758, endPoint x: 1101, endPoint y: 753, distance: 128.1
click at [1101, 753] on div "KH G I try to get the pics of the gym in the coming days. I came down with some…" at bounding box center [1110, 733] width 668 height 70
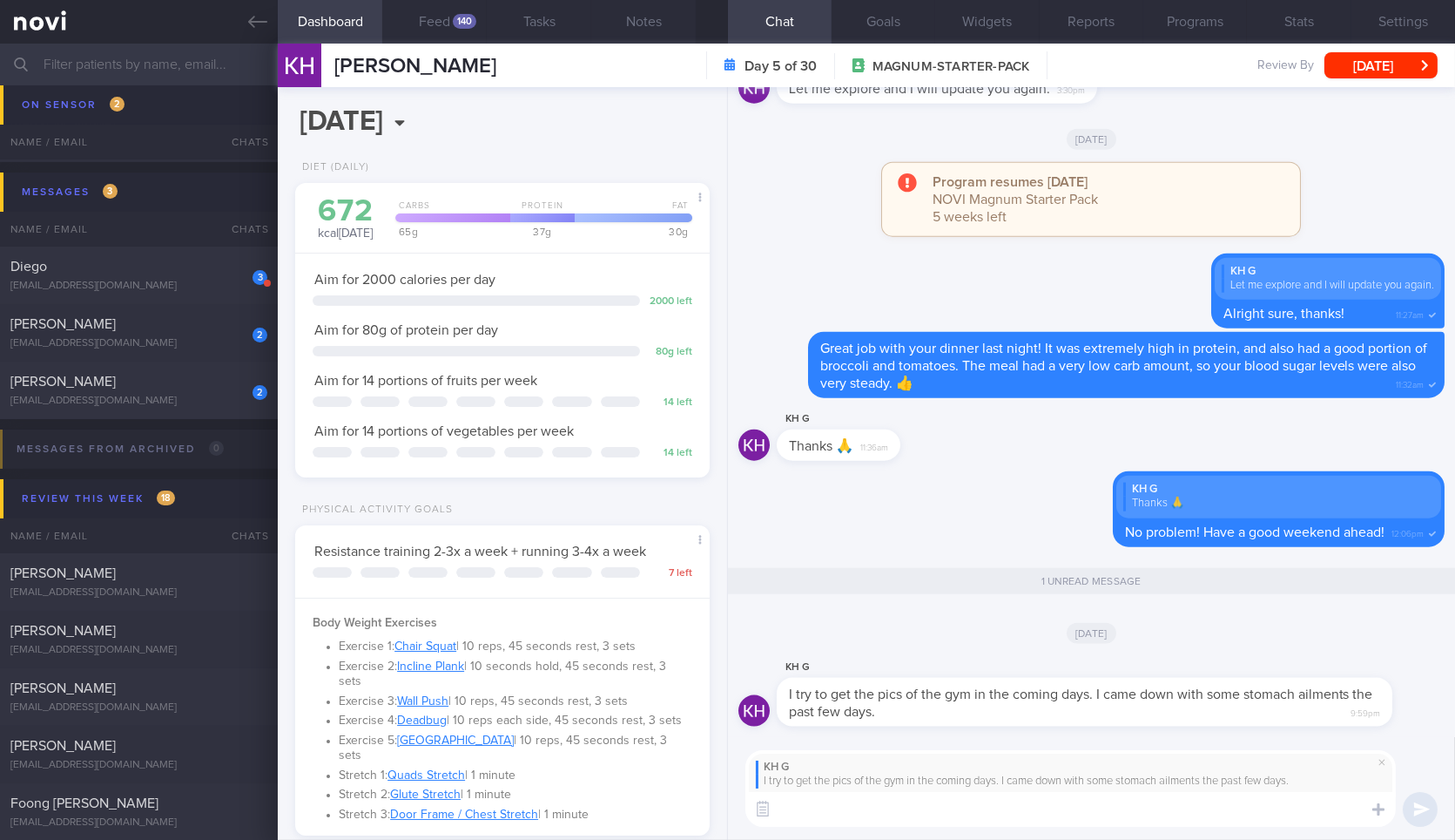
click at [1088, 802] on textarea at bounding box center [1070, 809] width 650 height 34
type textarea "Alright no worries! Oh dear, I hope you're feeling better now!"
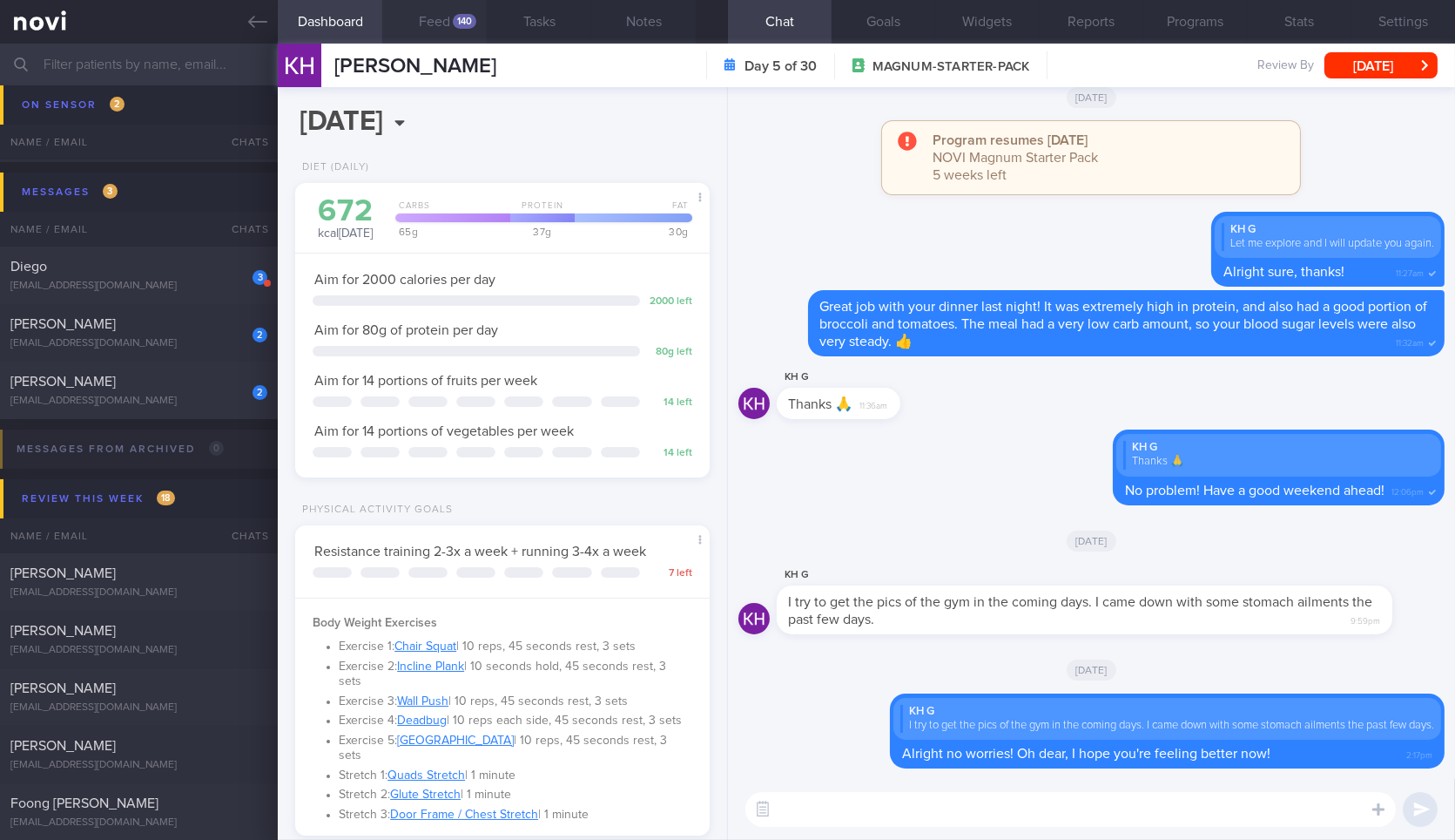
click at [455, 34] on button "Feed 140" at bounding box center [434, 21] width 104 height 43
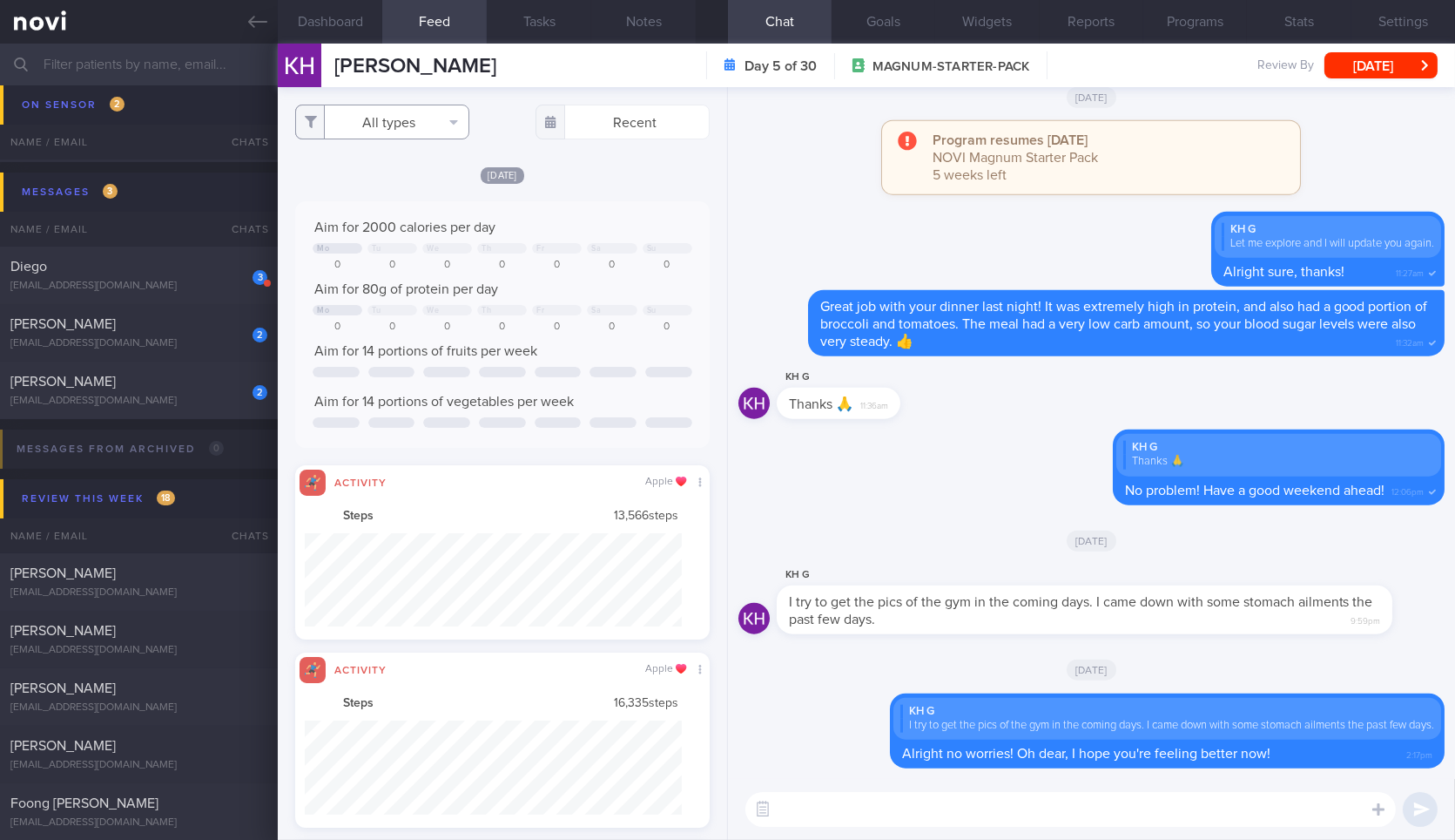
click at [440, 115] on button "All types" at bounding box center [382, 122] width 174 height 34
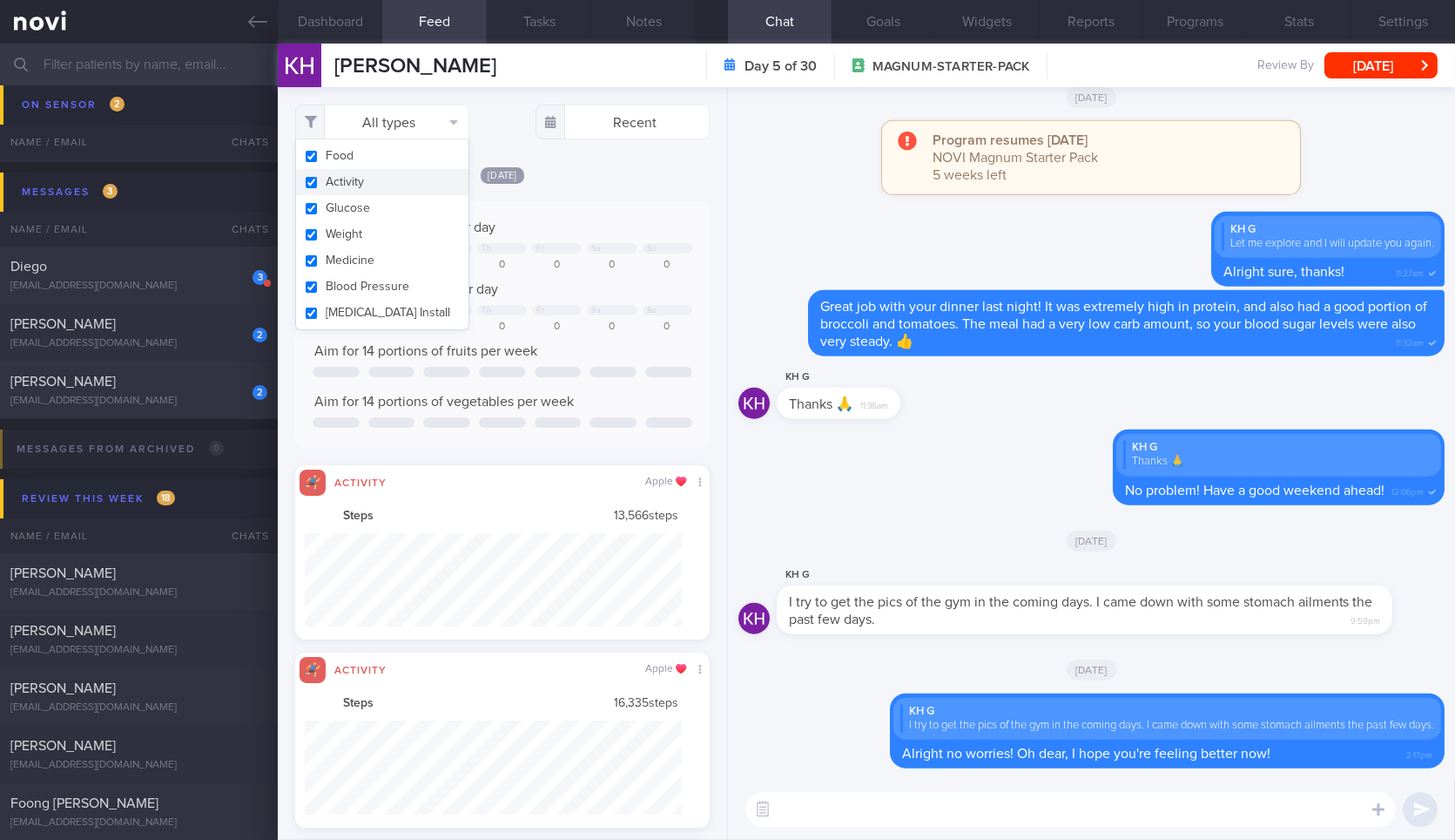
click at [419, 190] on button "Activity" at bounding box center [382, 181] width 172 height 26
checkbox input "false"
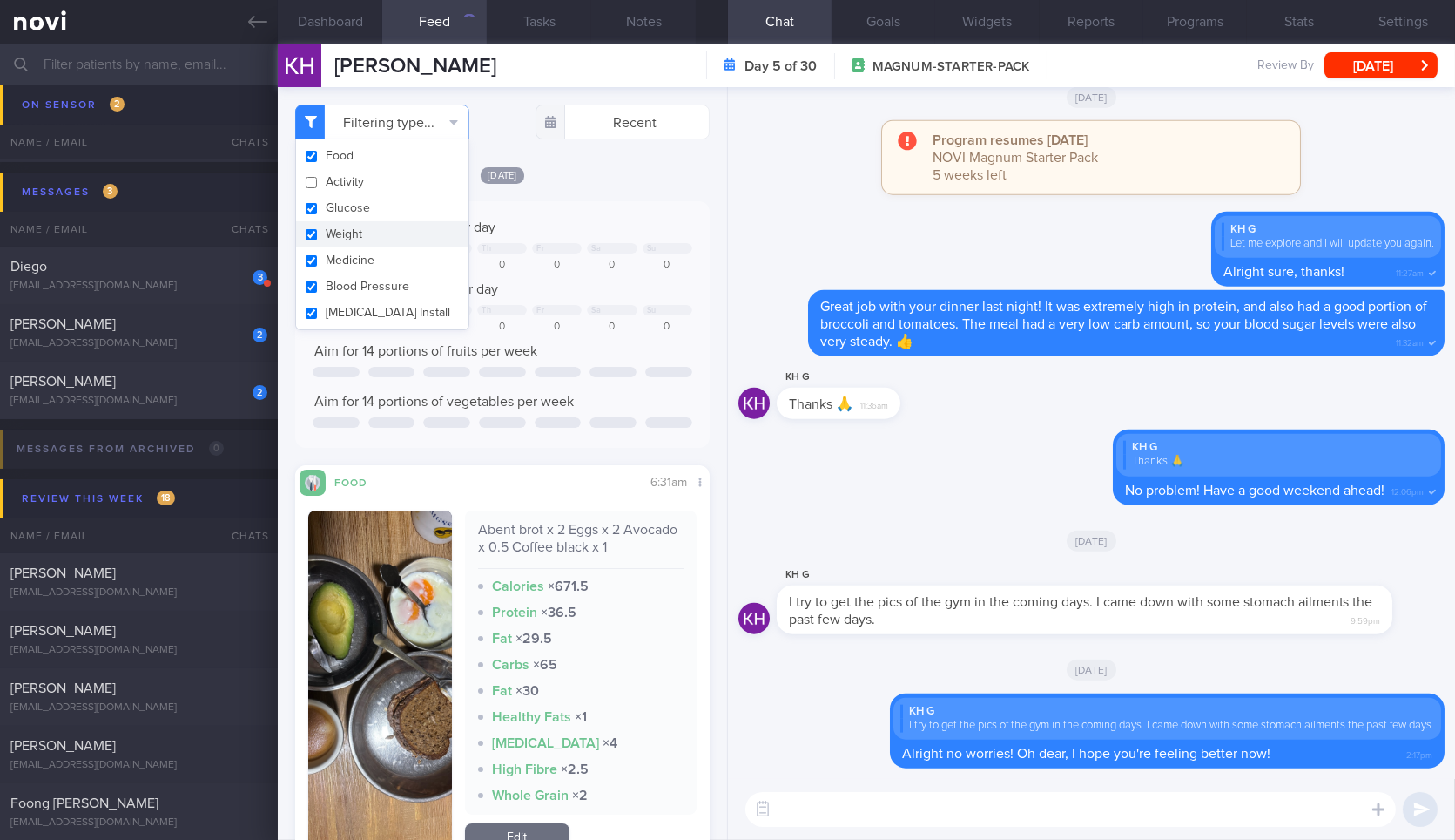
click at [411, 239] on button "Weight" at bounding box center [382, 234] width 172 height 26
checkbox input "false"
click at [629, 186] on div "Today Aim for 2000 calories per day Mo Tu We Th Fr Sa Su 0 0 0 0 0 0 0 Aim for …" at bounding box center [502, 528] width 414 height 725
click at [332, 28] on button "Dashboard" at bounding box center [330, 21] width 104 height 43
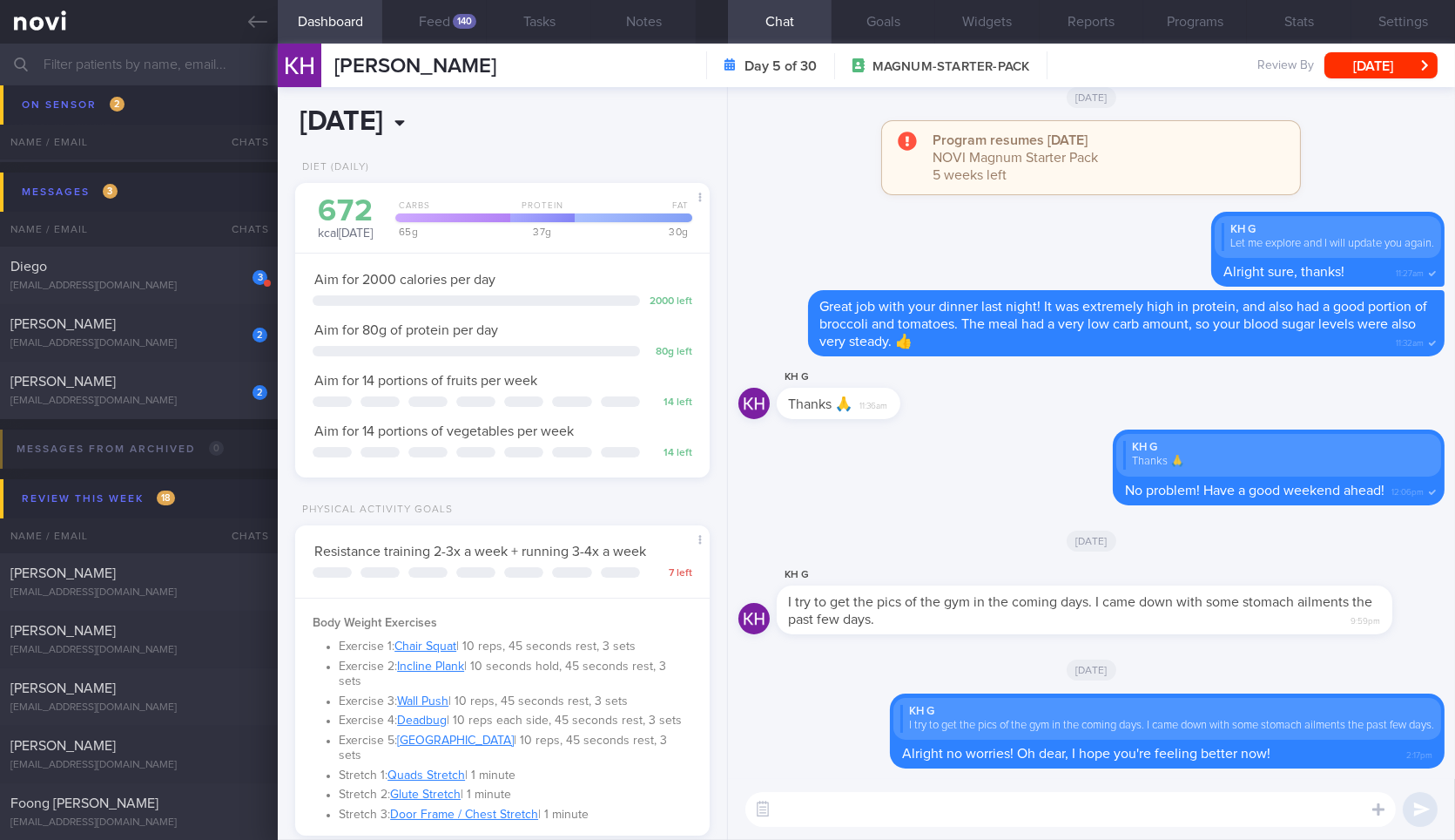
click at [465, 124] on input "[DATE]" at bounding box center [422, 122] width 256 height 43
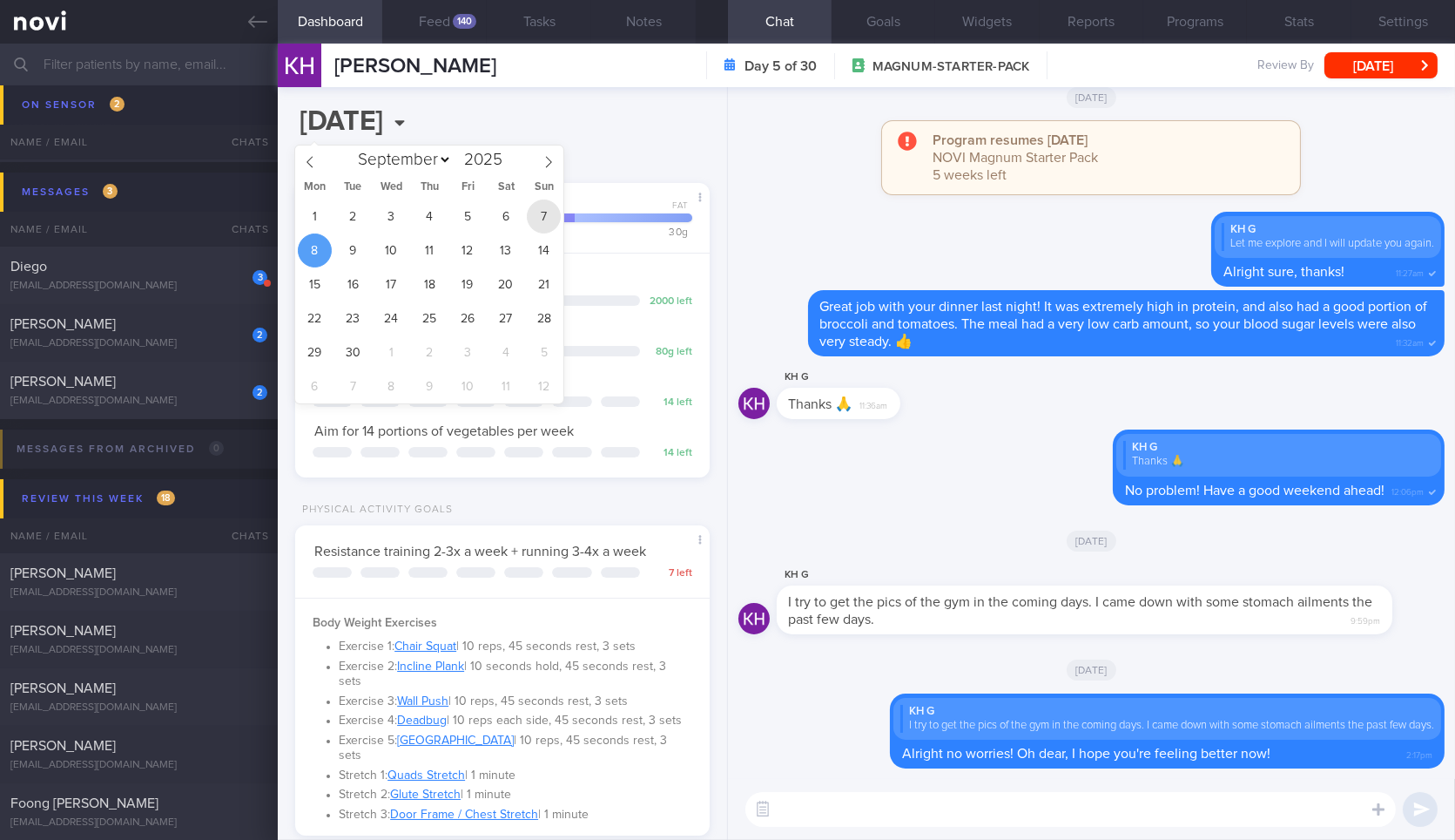
click at [553, 207] on span "7" at bounding box center [543, 216] width 34 height 34
type input "2025-09-07"
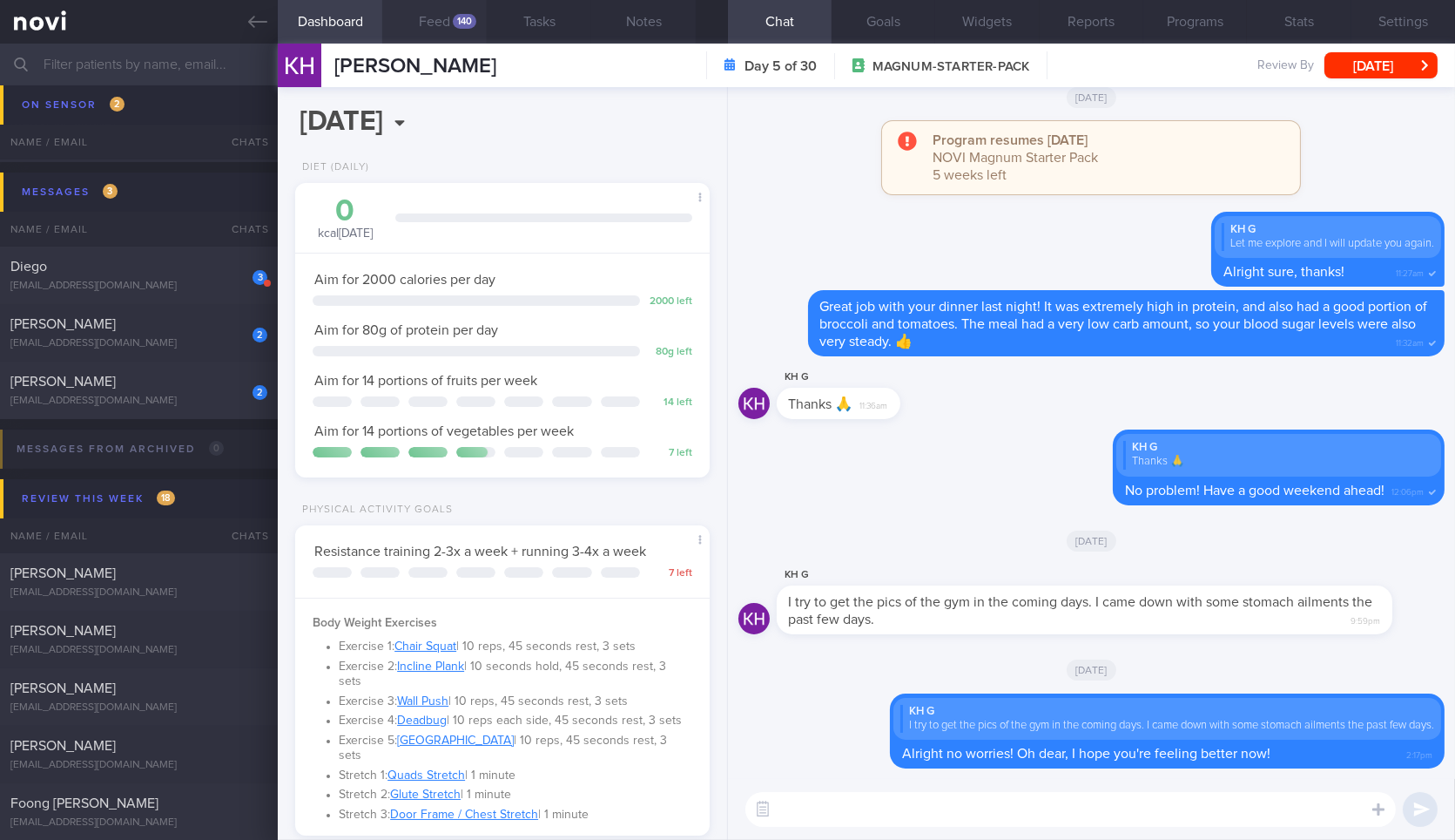
click at [436, 36] on button "Feed 140" at bounding box center [434, 21] width 104 height 43
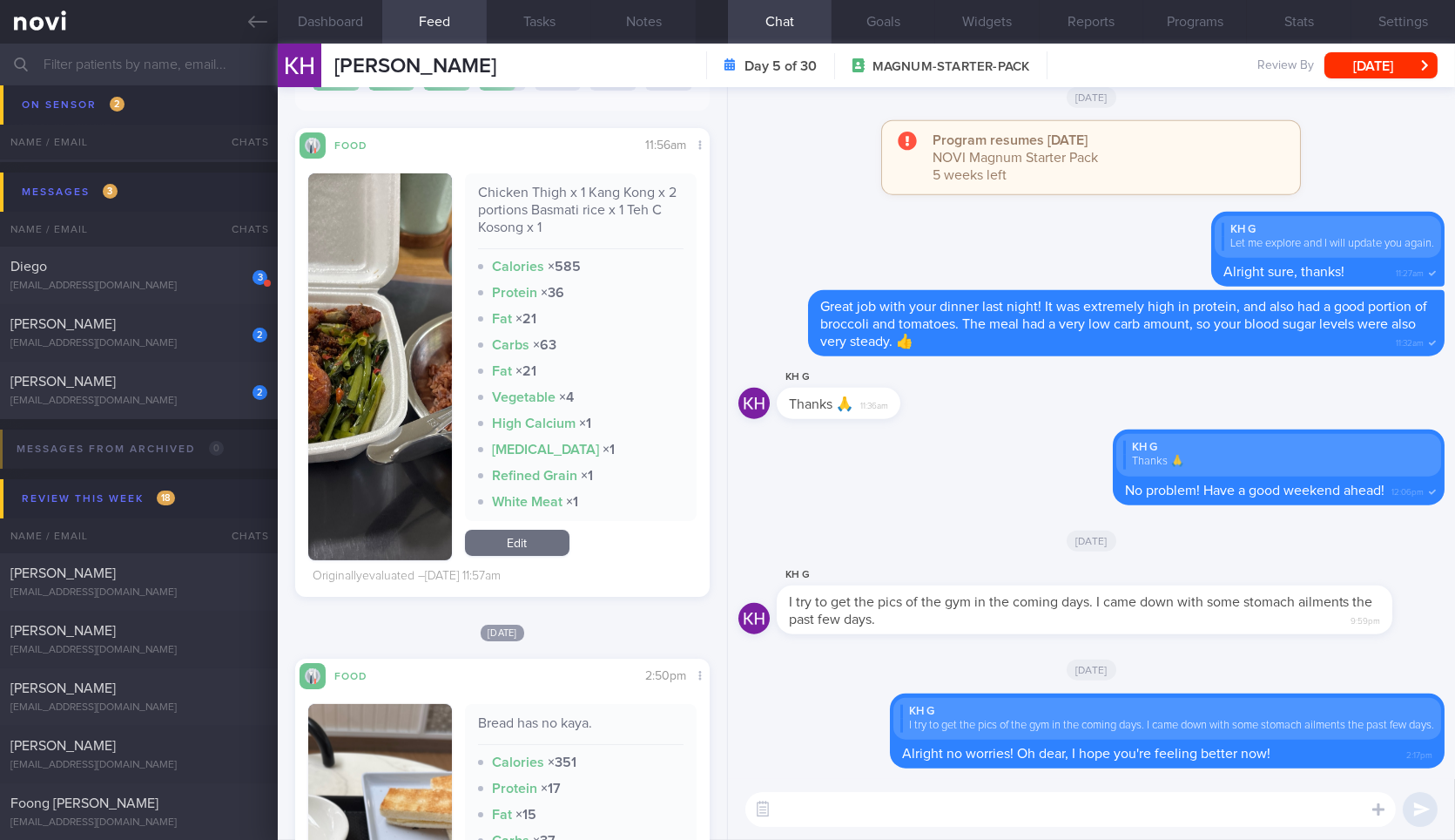
click at [997, 802] on textarea at bounding box center [1070, 809] width 650 height 34
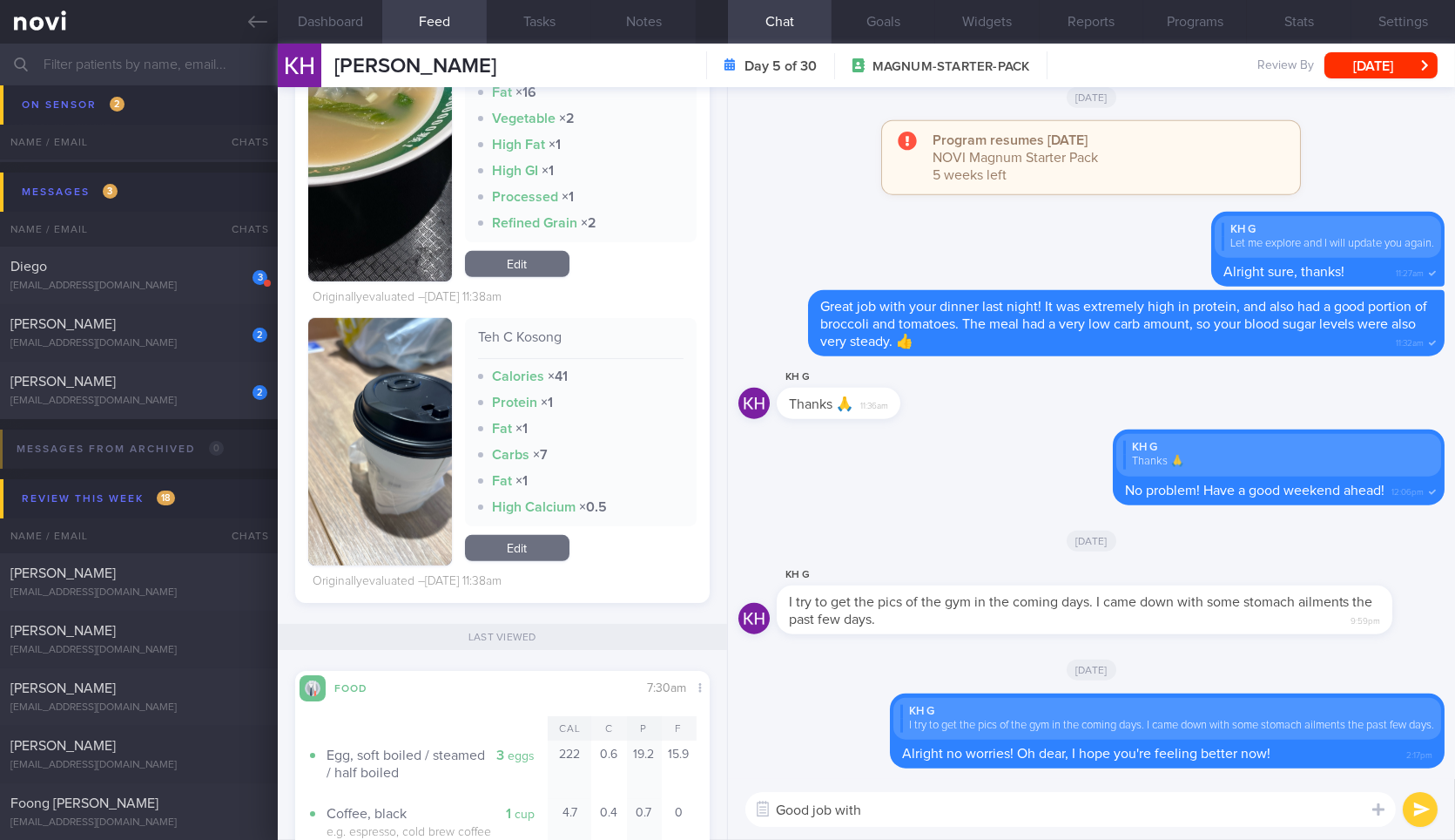
scroll to position [1803, 0]
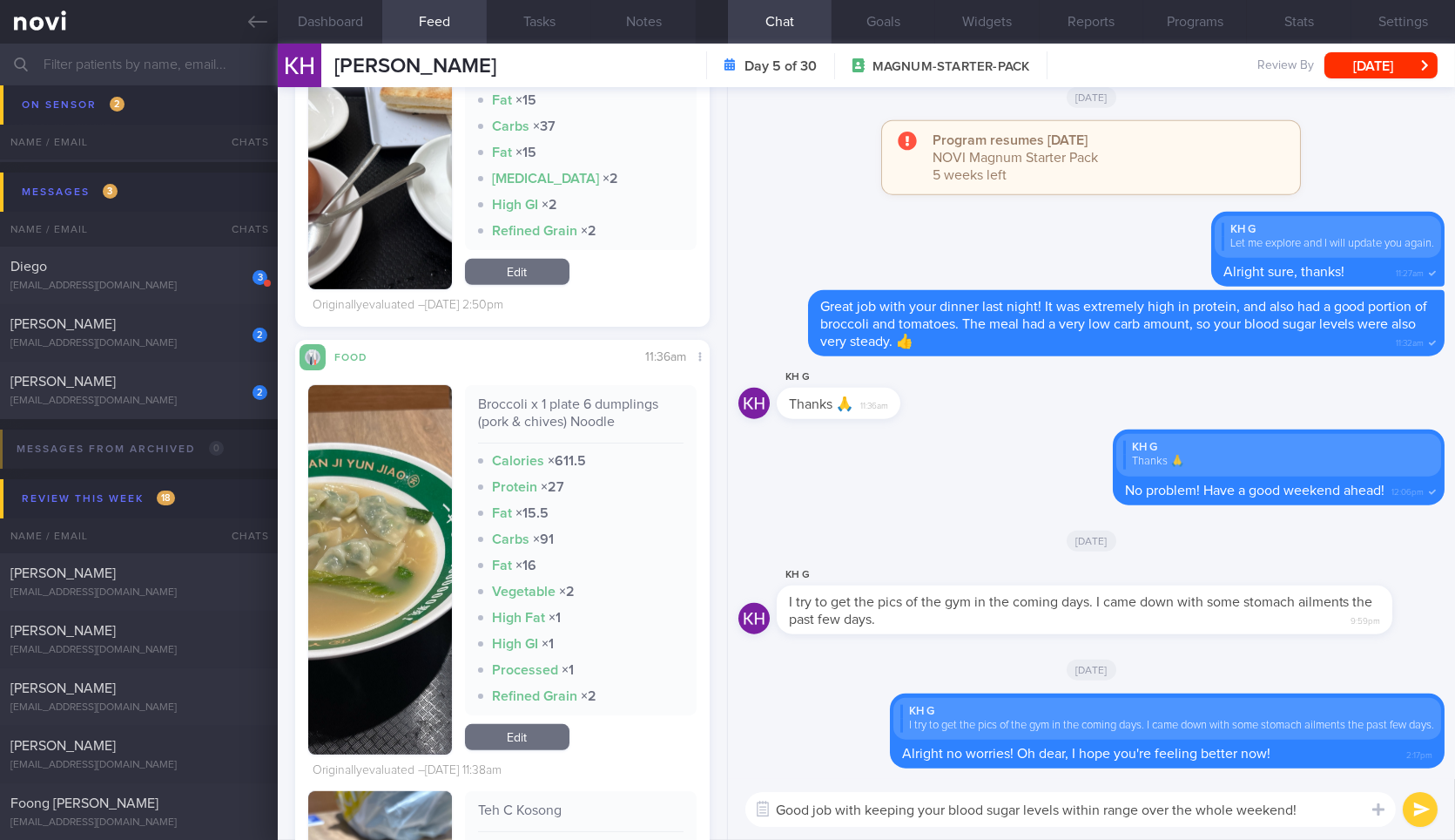
type textarea "Good job with keeping your blood sugar levels within range over the whole weeke…"
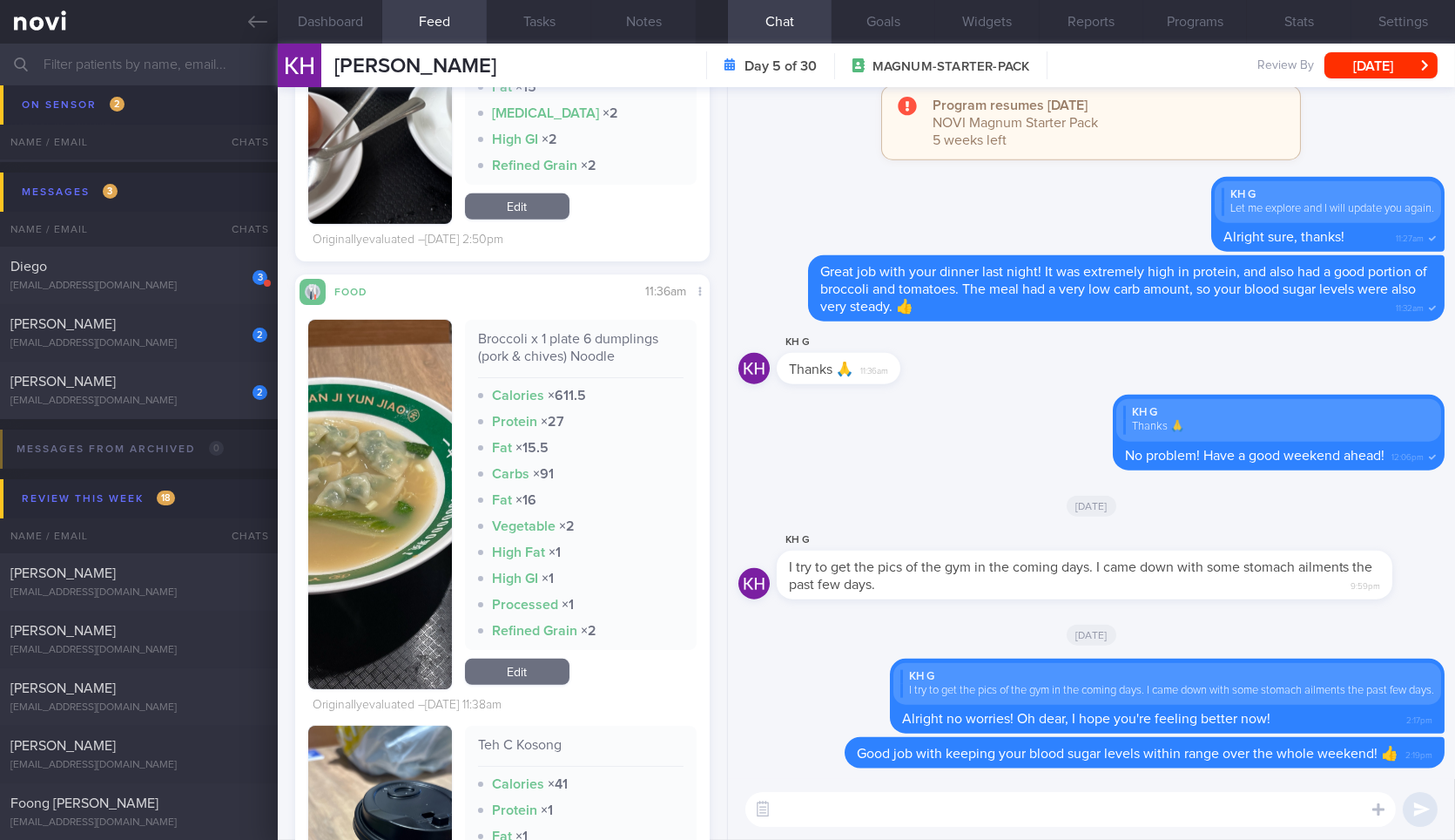
scroll to position [1865, 0]
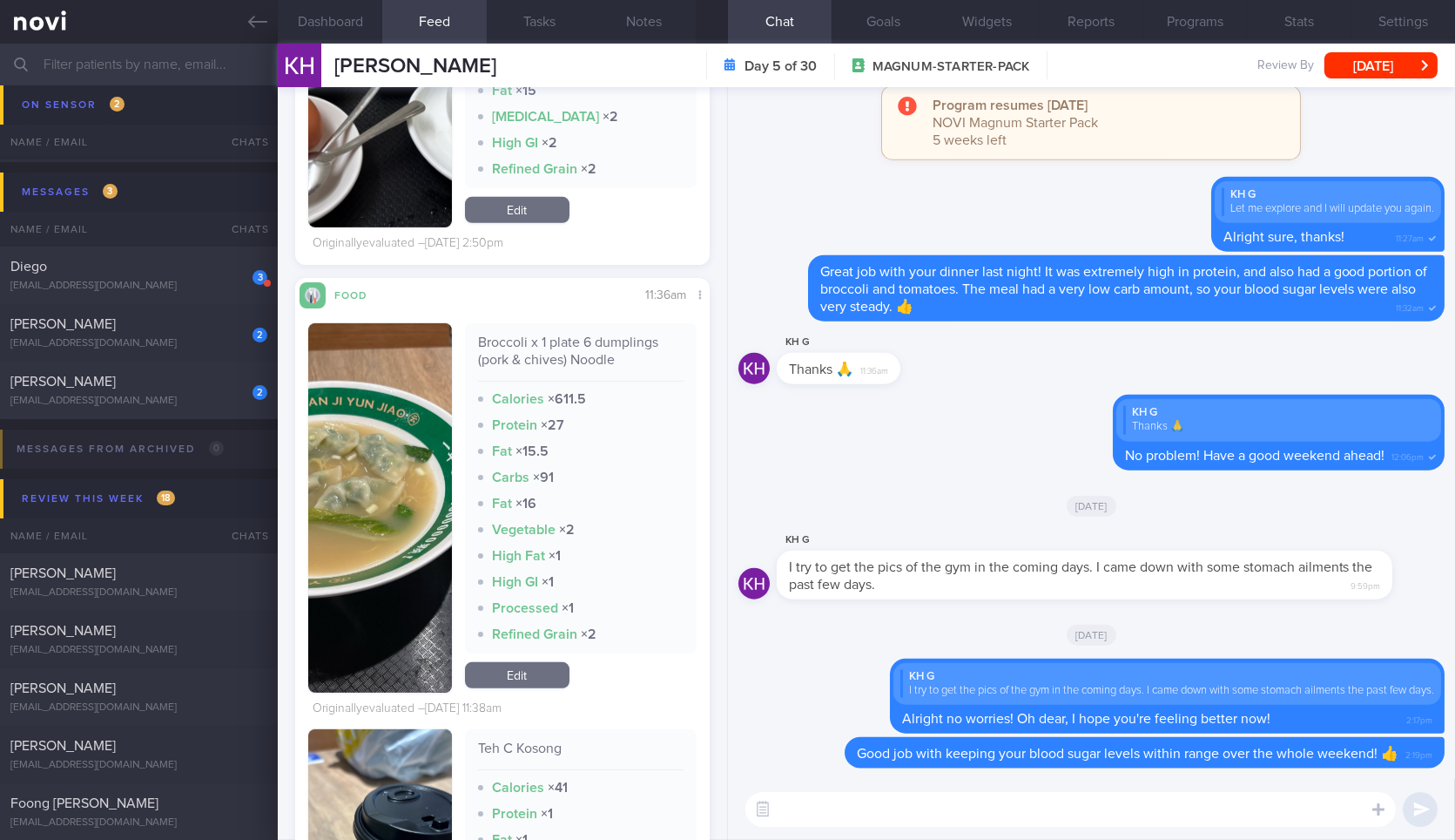
click at [421, 441] on button "button" at bounding box center [379, 508] width 143 height 370
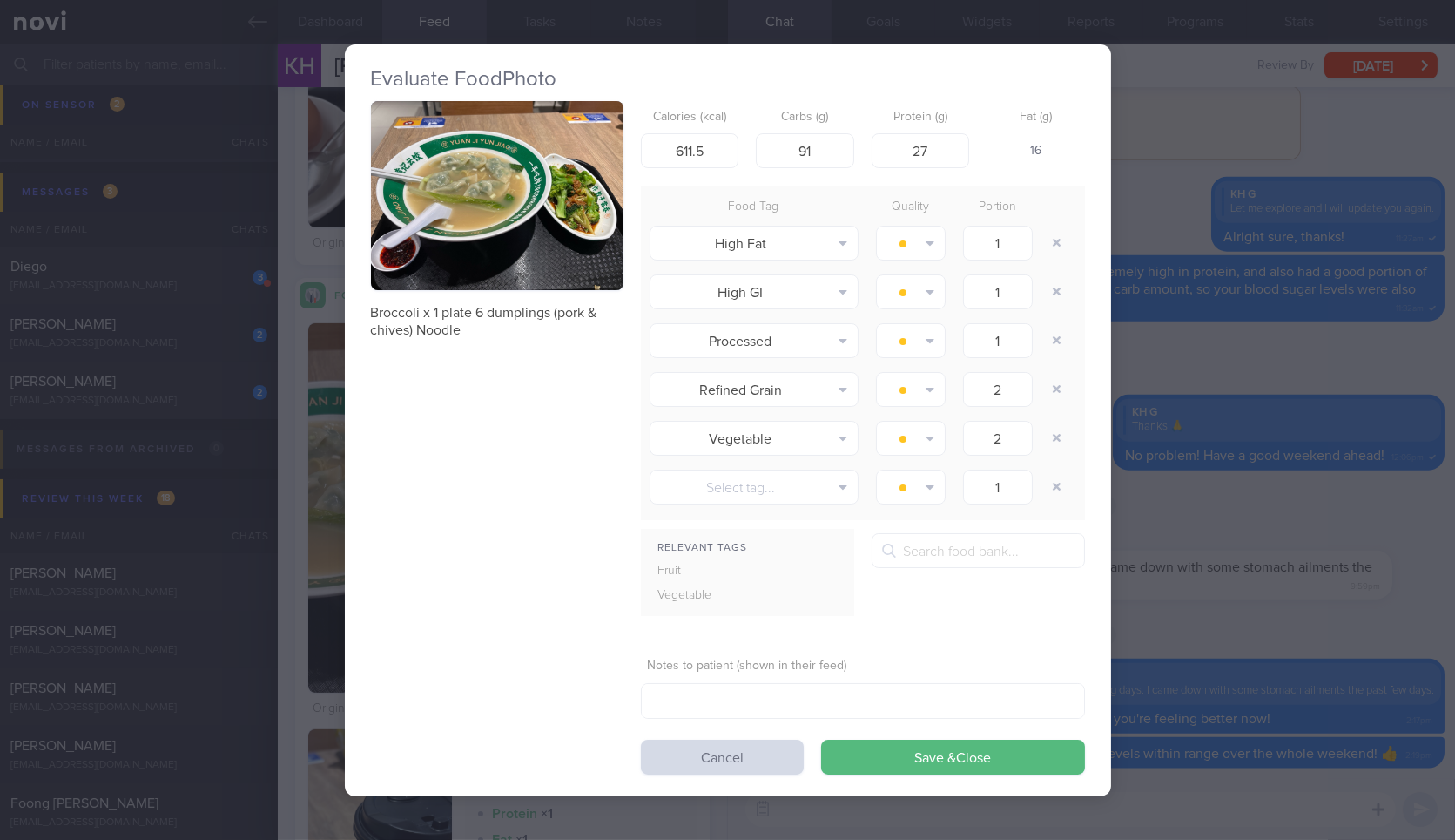
click at [572, 202] on button "button" at bounding box center [497, 195] width 253 height 190
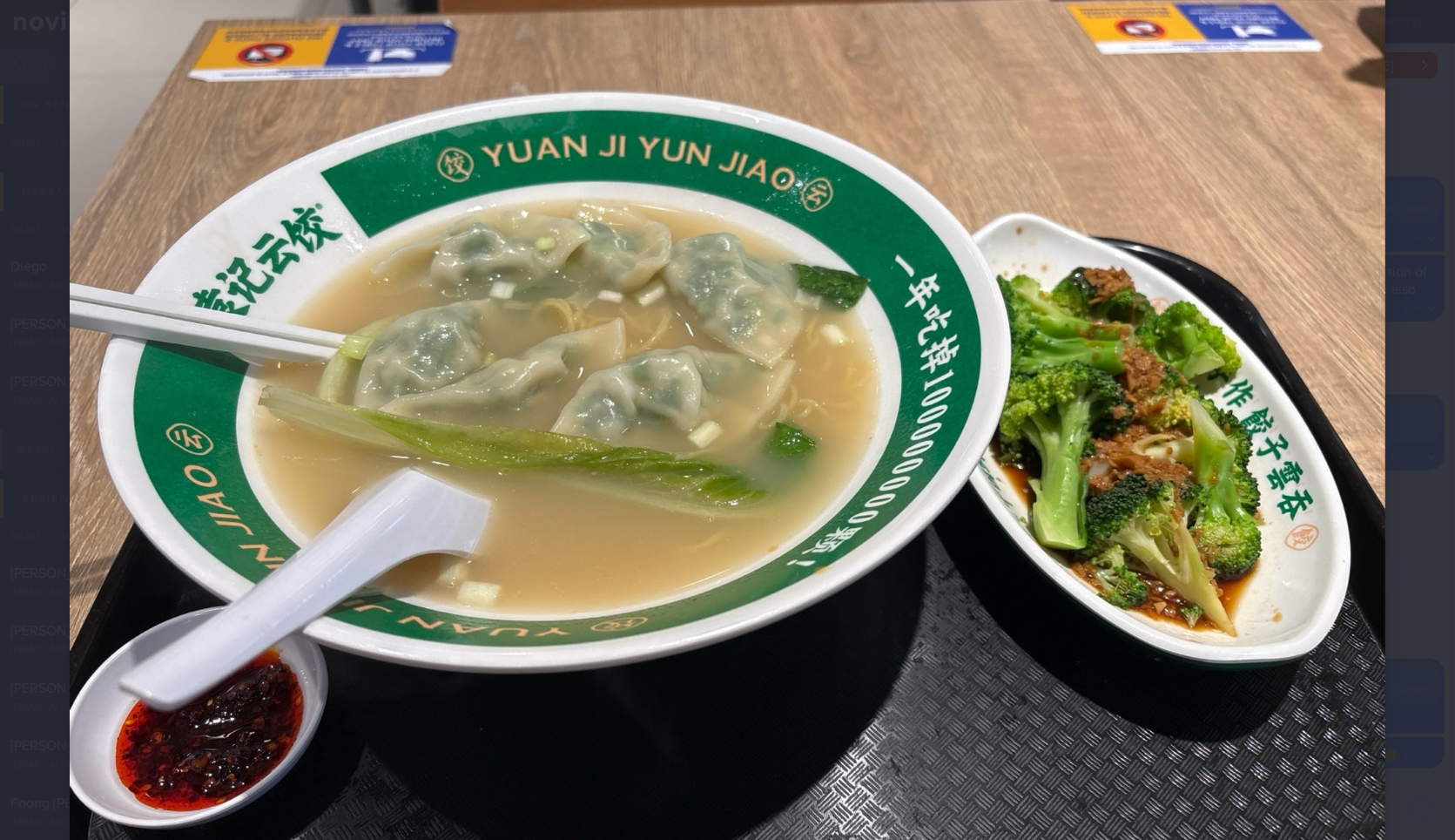
scroll to position [132, 0]
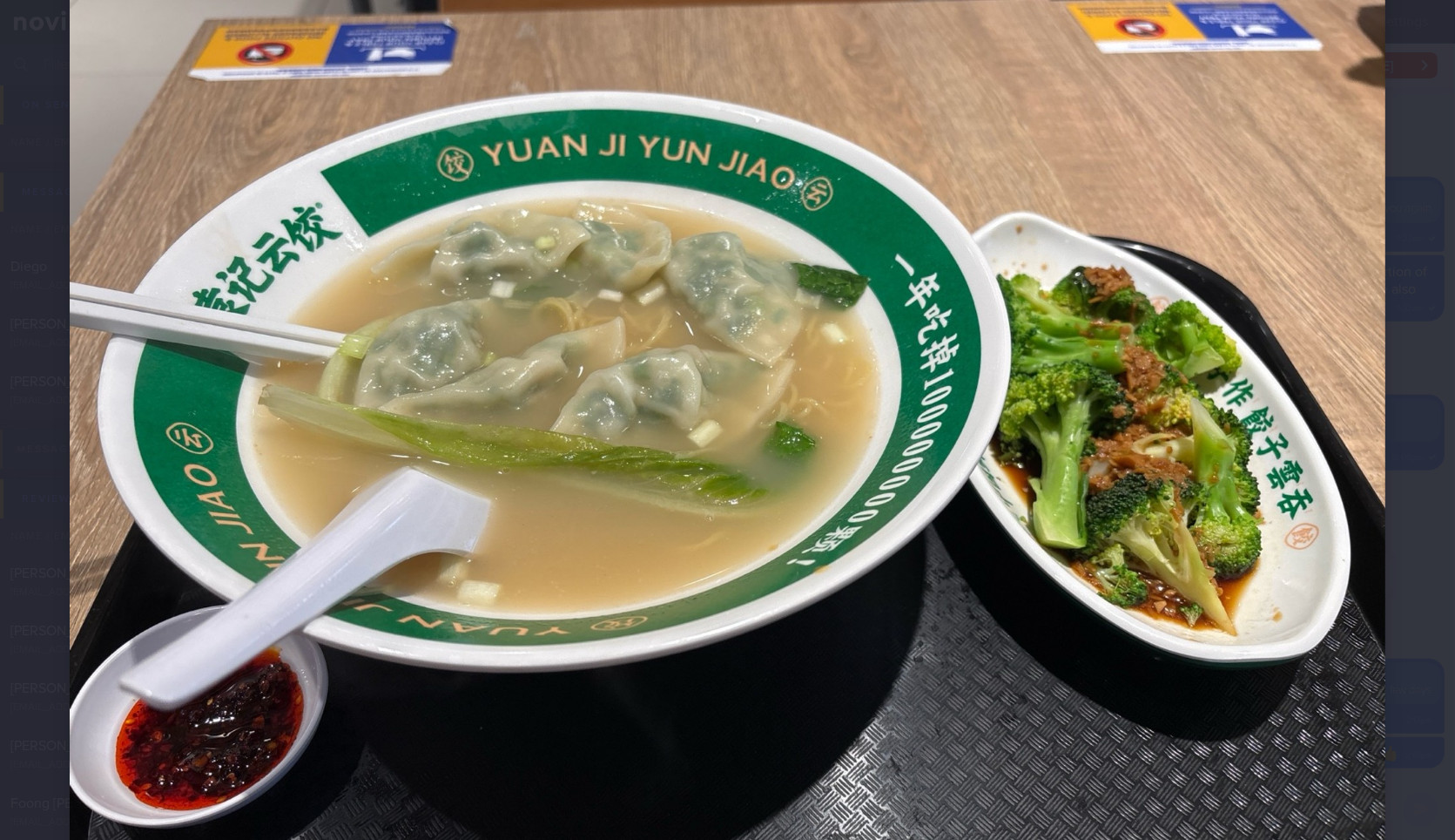
click at [1383, 460] on div at bounding box center [727, 431] width 1455 height 1126
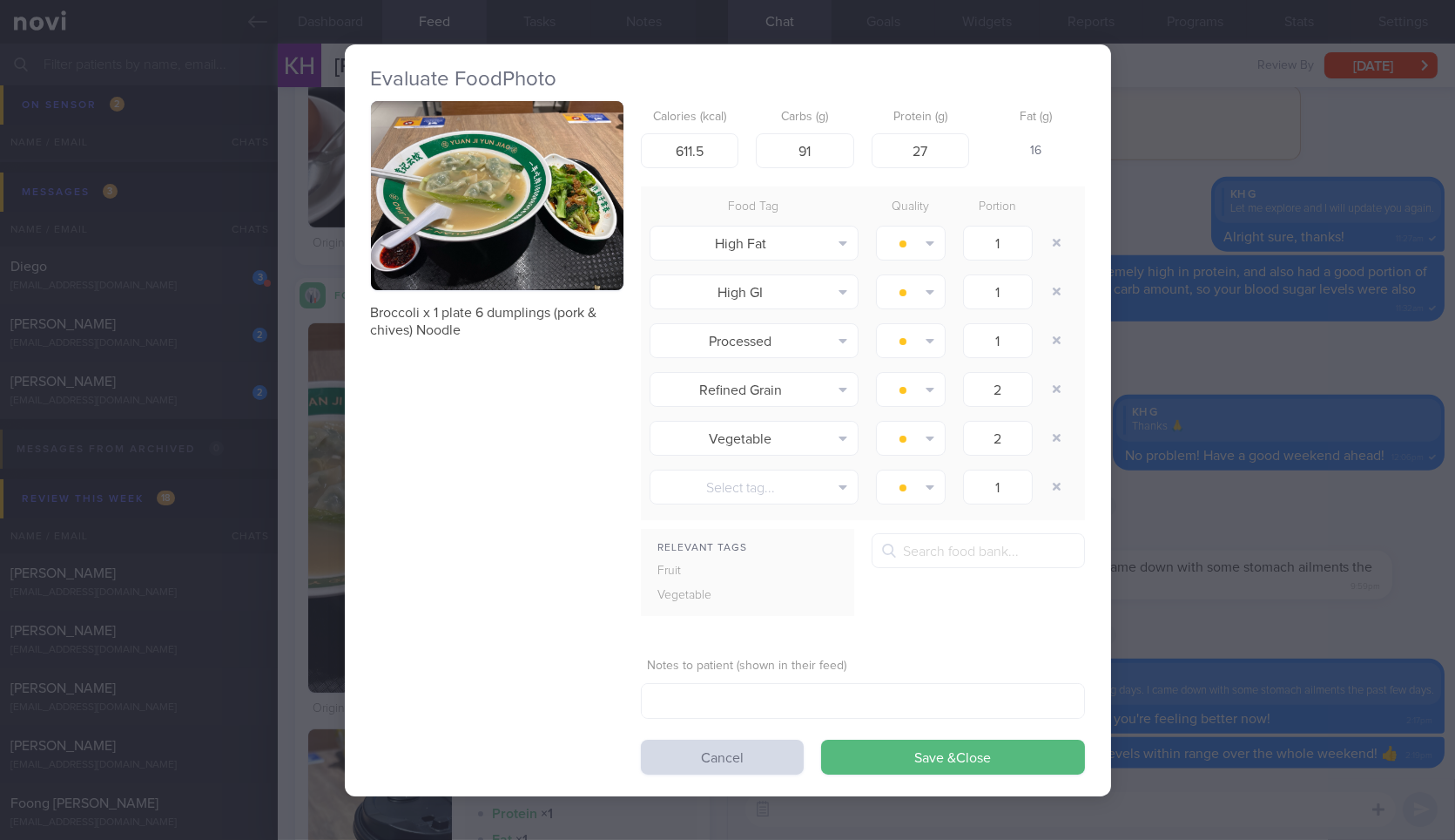
click at [1235, 468] on div "Evaluate Food Photo Broccoli x 1 plate 6 dumplings (pork & chives) Noodle Calor…" at bounding box center [727, 420] width 1455 height 840
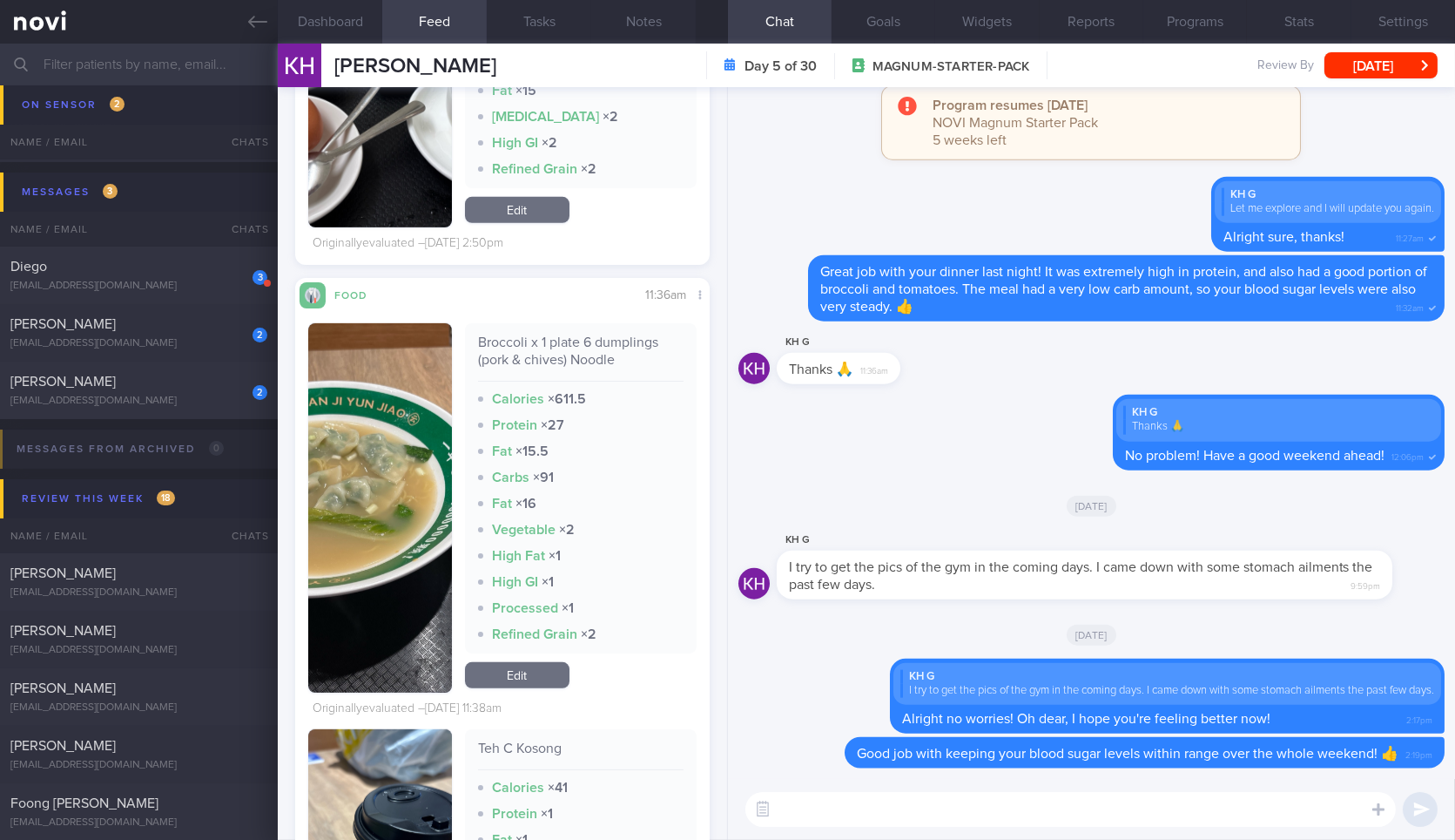
click at [879, 822] on textarea at bounding box center [1070, 809] width 650 height 34
type textarea "F"
type textarea "Let's go through some of your meals that you had over the weekend."
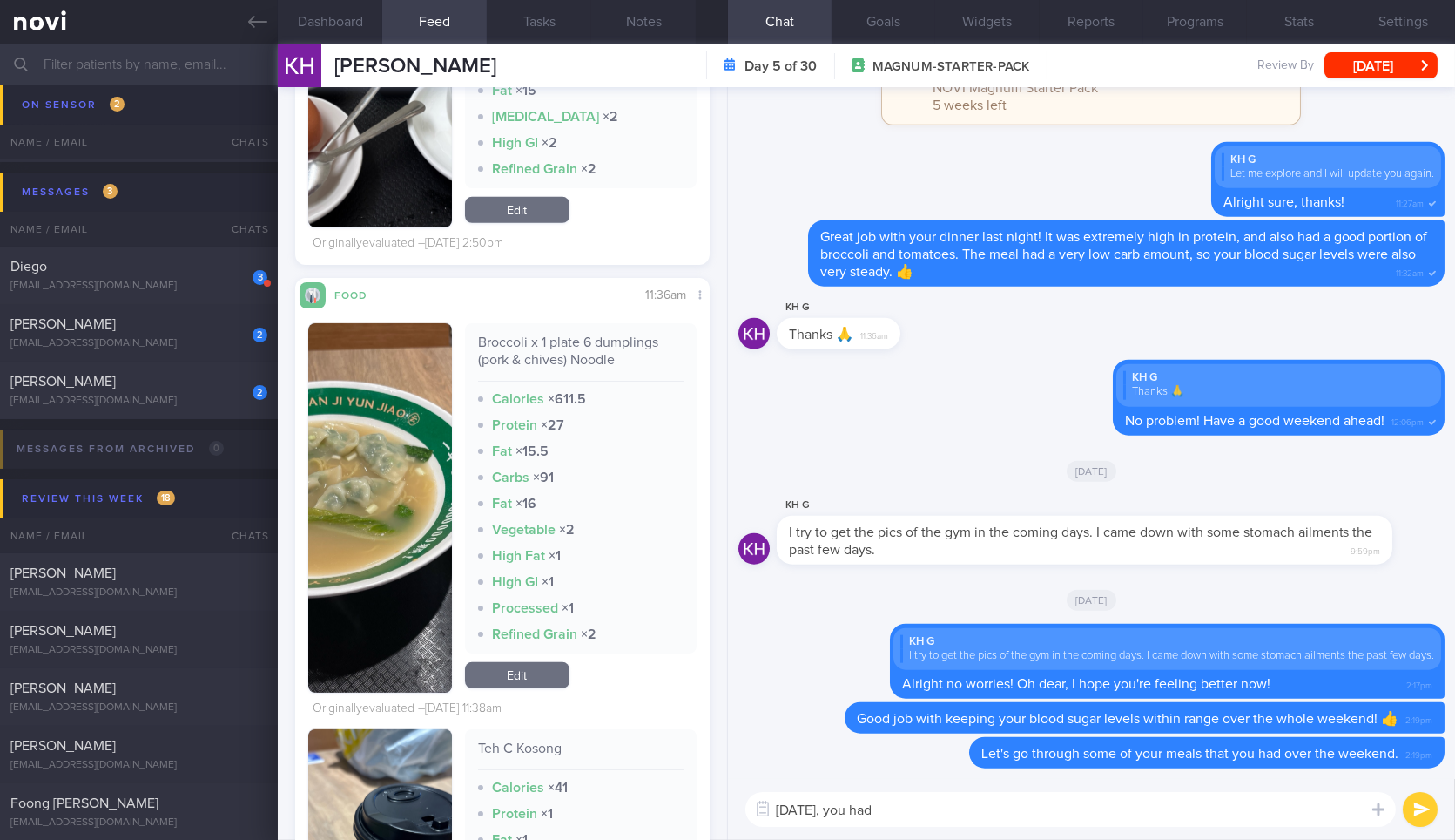
click at [543, 354] on div "Broccoli x 1 plate 6 dumplings (pork & chives) Noodle" at bounding box center [580, 357] width 206 height 48
copy div "Broccoli x 1 plate 6 dumplings (pork & chives) Noodle"
paste textarea "Broccoli x 1 plate 6 dumplings (pork & chives) Noodle"
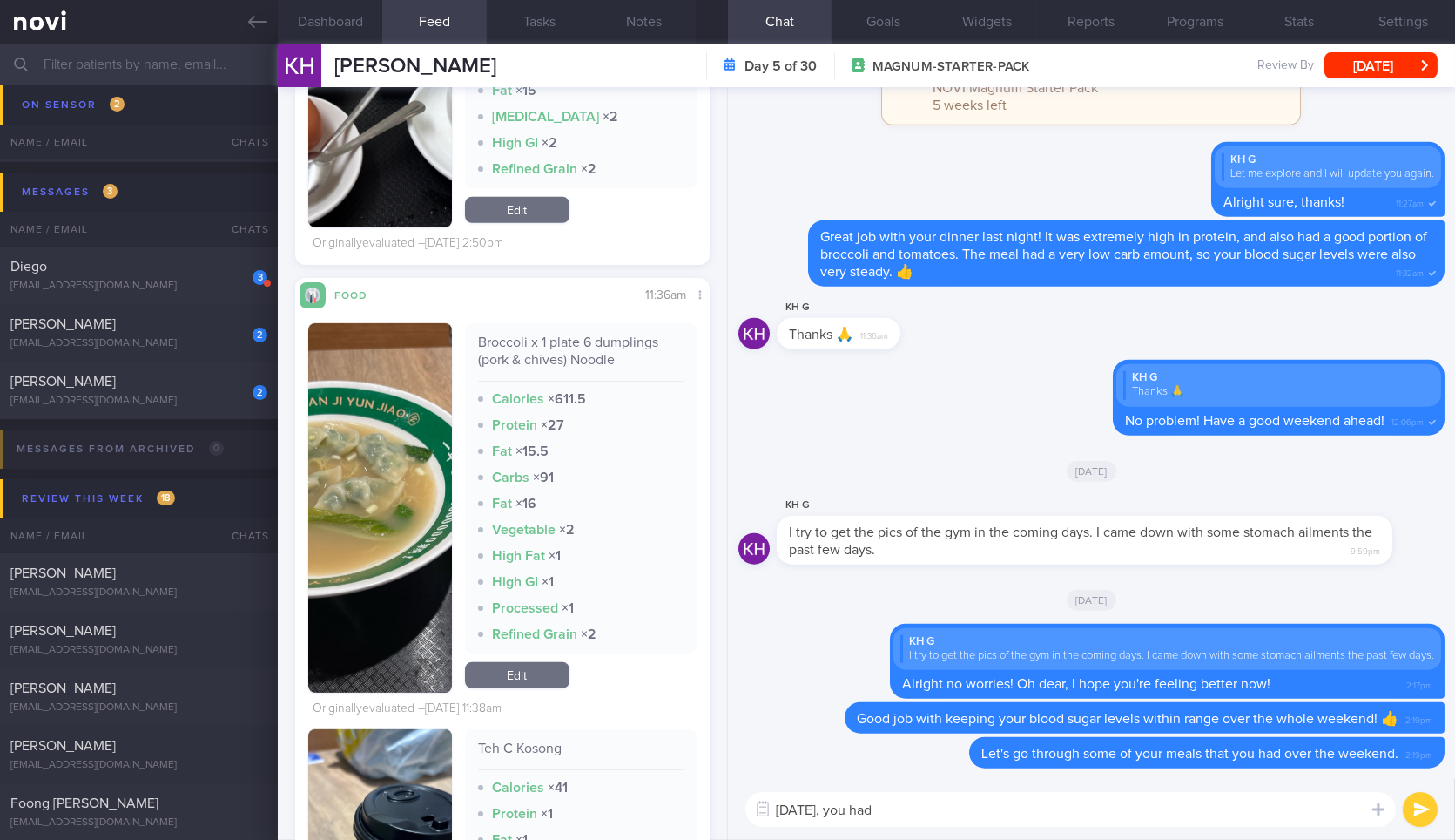
click at [980, 811] on textarea "[DATE], you had" at bounding box center [1070, 809] width 650 height 34
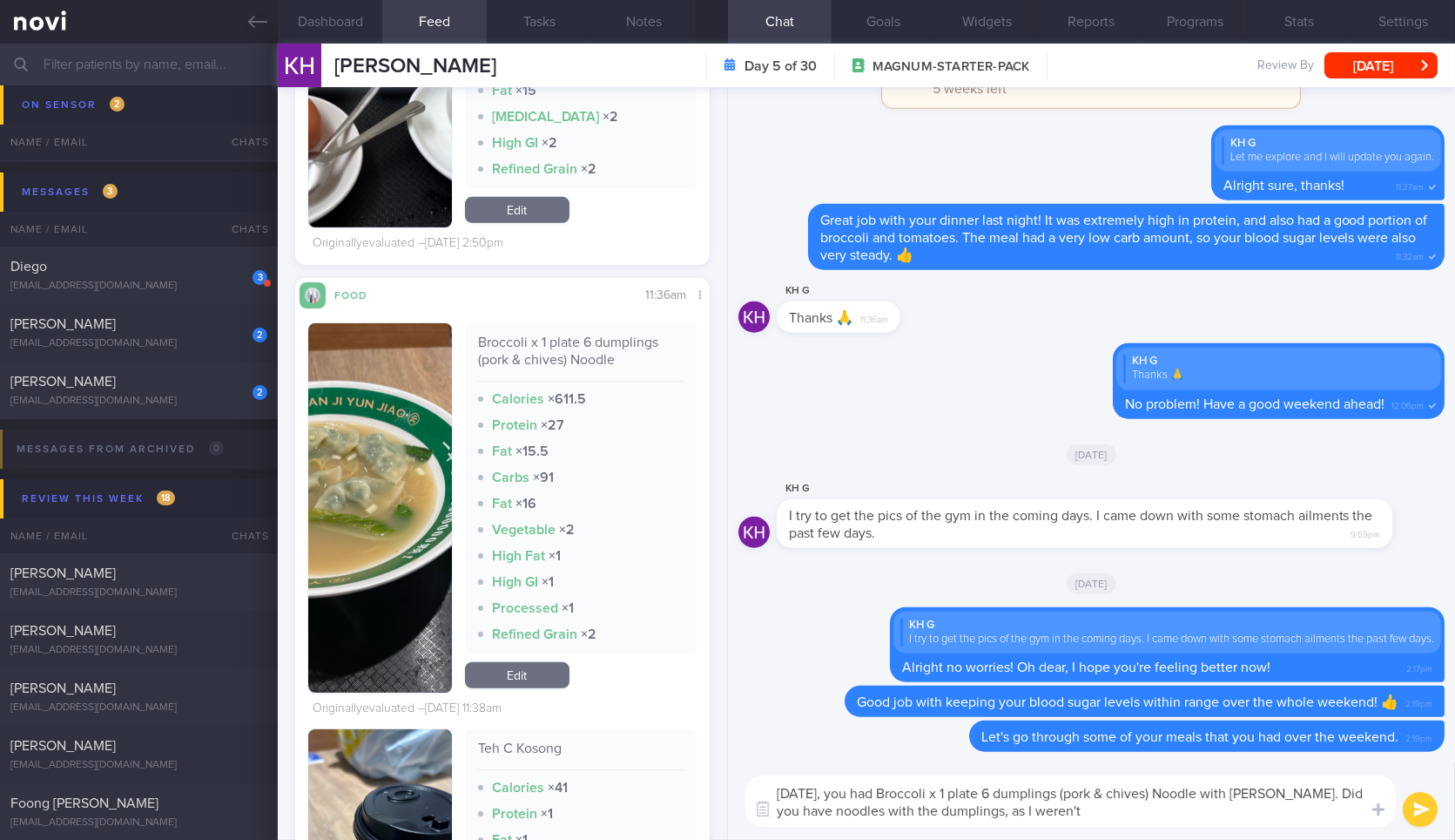
click at [396, 489] on button "button" at bounding box center [379, 508] width 143 height 370
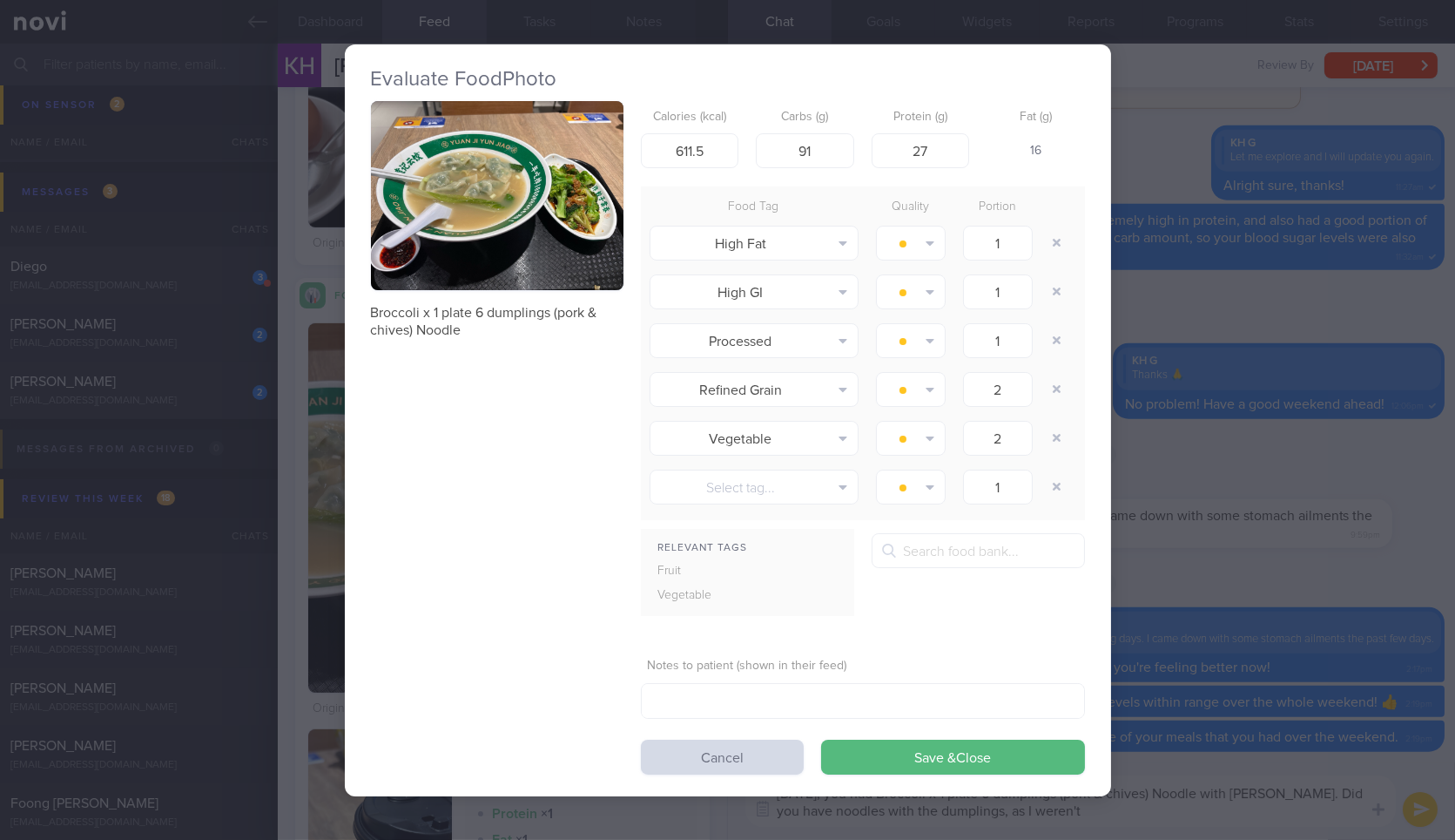
click at [455, 193] on button "button" at bounding box center [497, 195] width 253 height 190
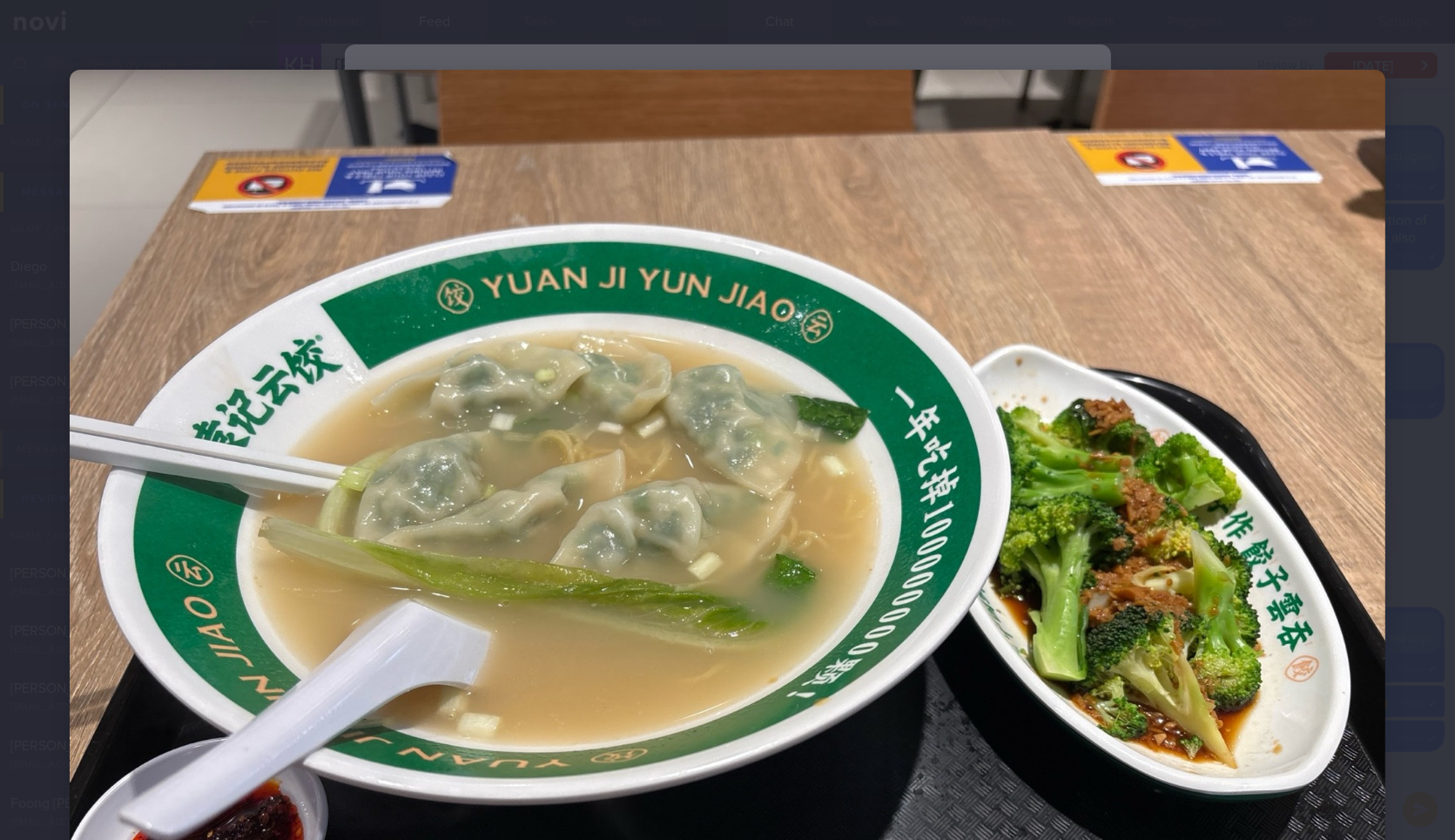
click at [1421, 380] on div at bounding box center [727, 563] width 1455 height 1126
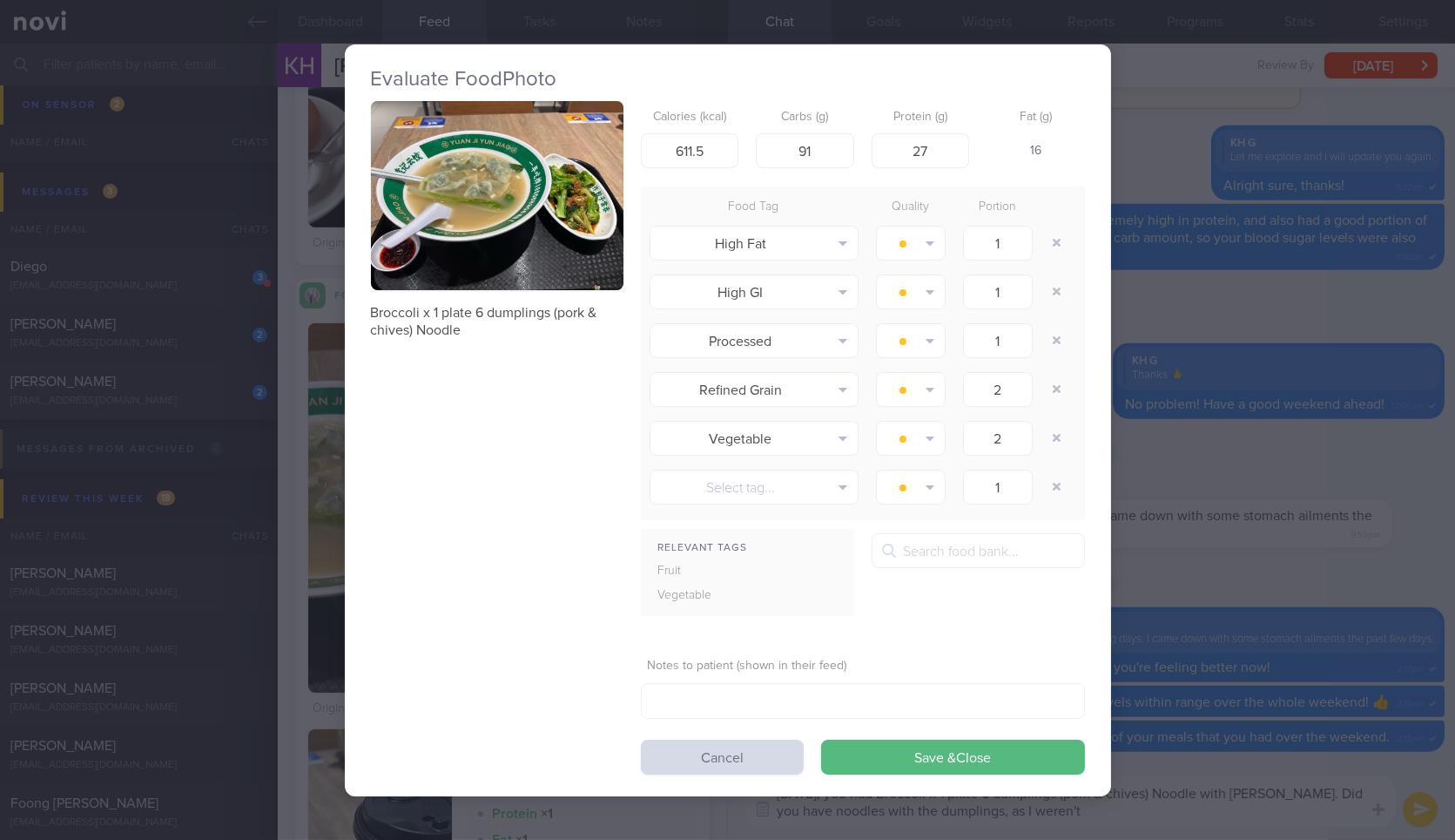
click at [1421, 380] on div "Evaluate Food Photo Broccoli x 1 plate 6 dumplings (pork & chives) Noodle Calor…" at bounding box center [727, 420] width 1455 height 840
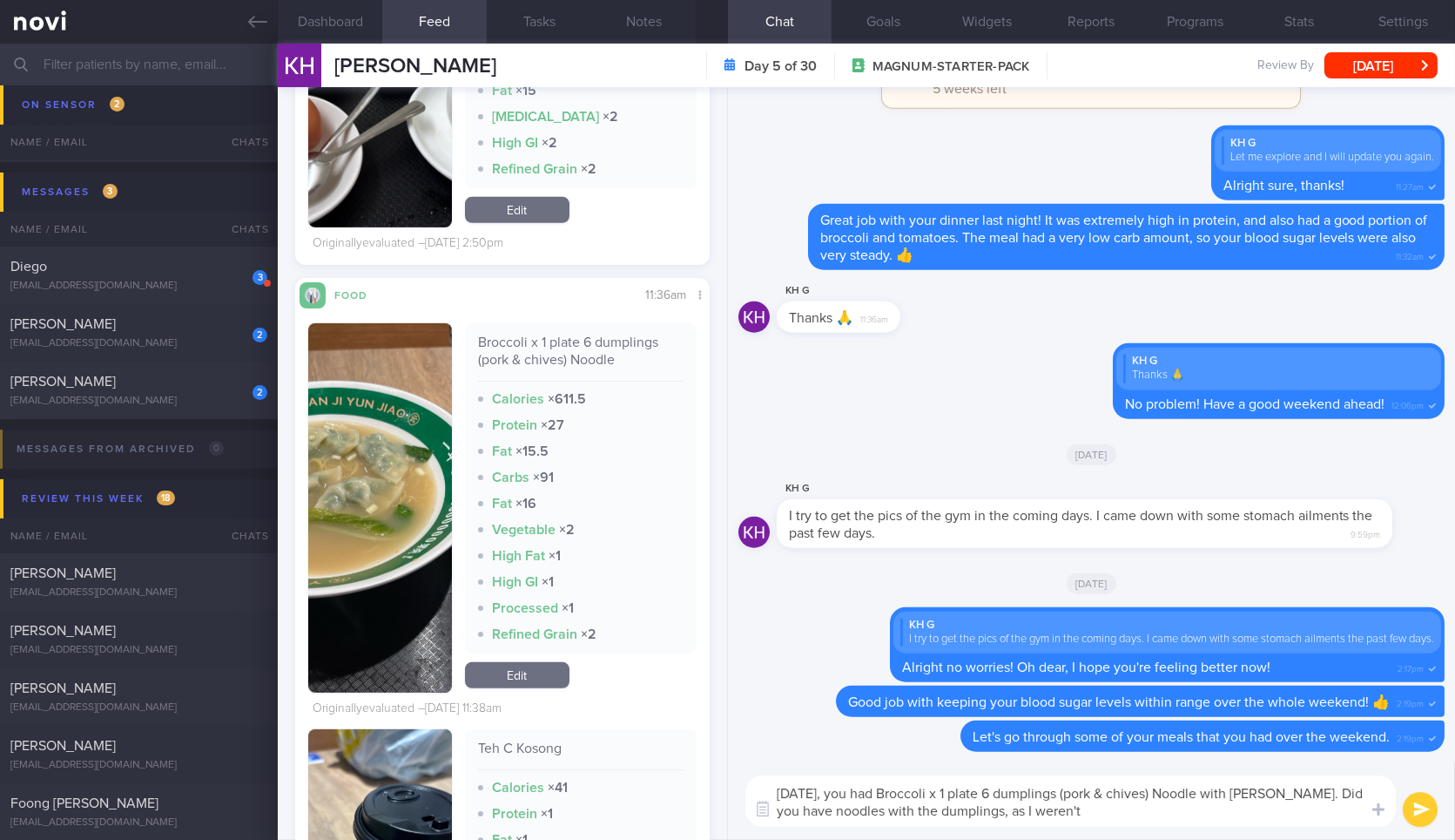
click at [1144, 811] on textarea "On Friday, you had Broccoli x 1 plate 6 dumplings (pork & chives) Noodle with T…" at bounding box center [1070, 801] width 650 height 52
type textarea "On Friday, you had Broccoli x 1 plate 6 dumplings (pork & chives) Noodle with T…"
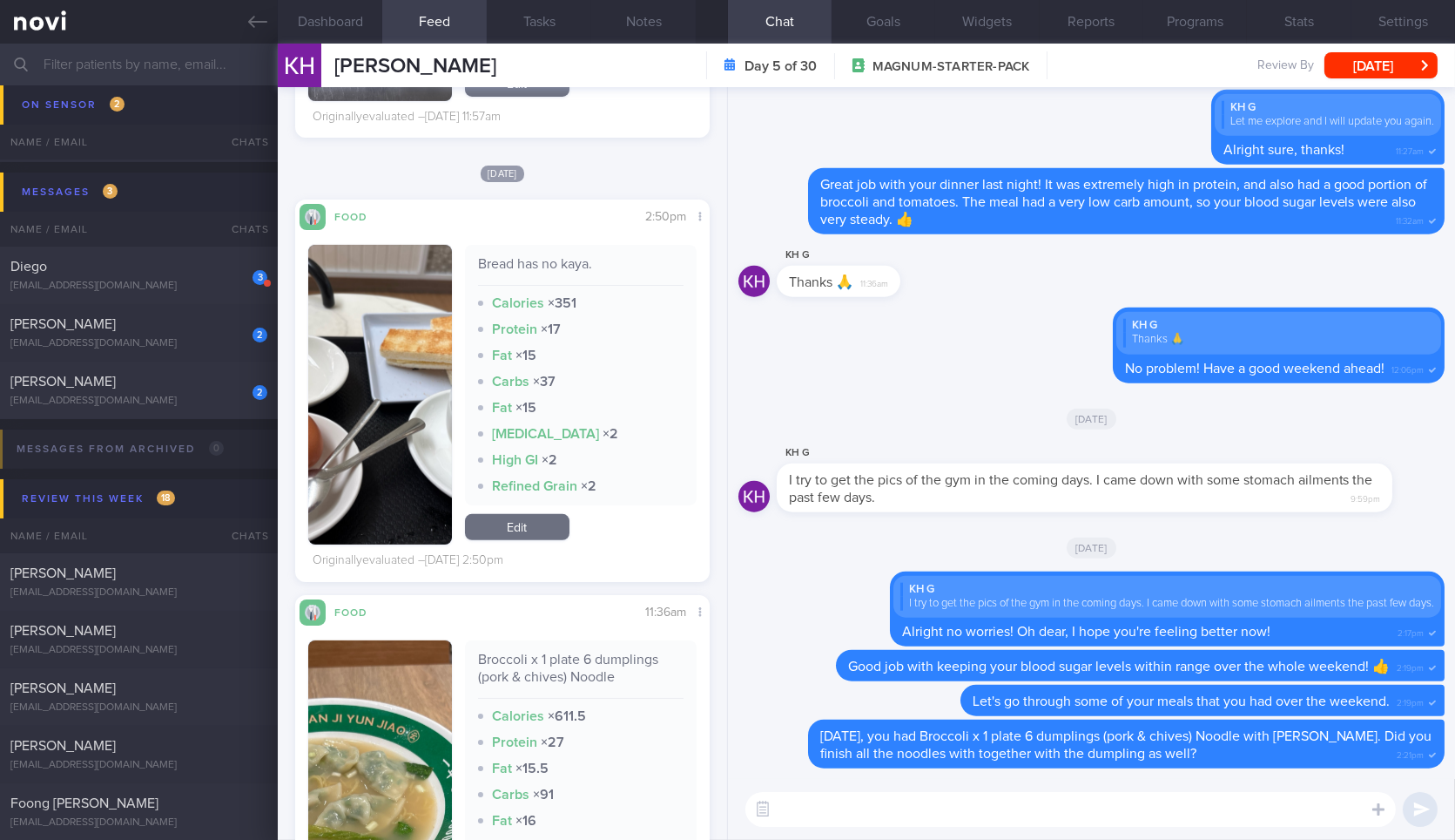
scroll to position [1492, 0]
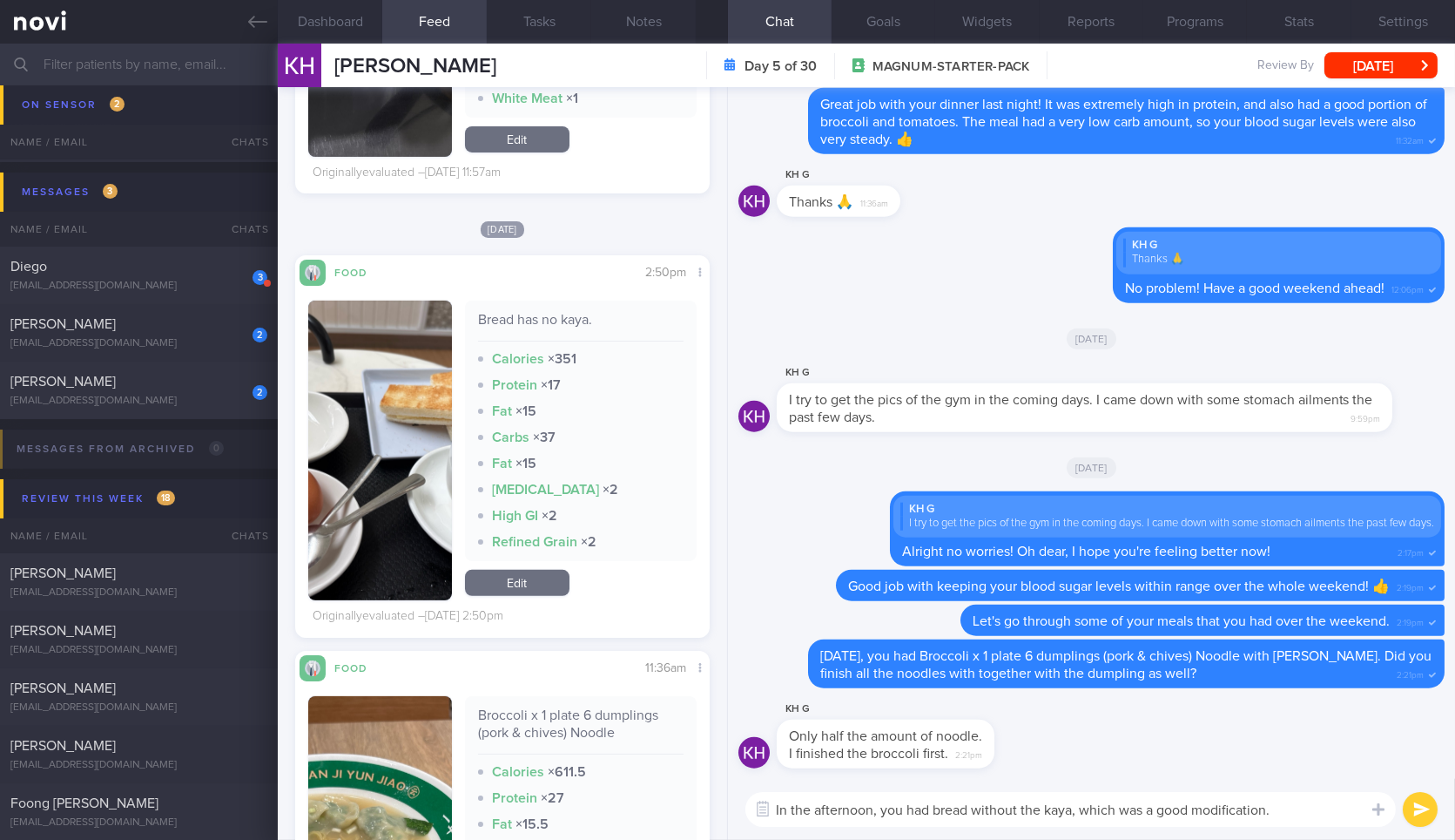
type textarea "In the afternoon, you had bread without the kaya, which was a good modification."
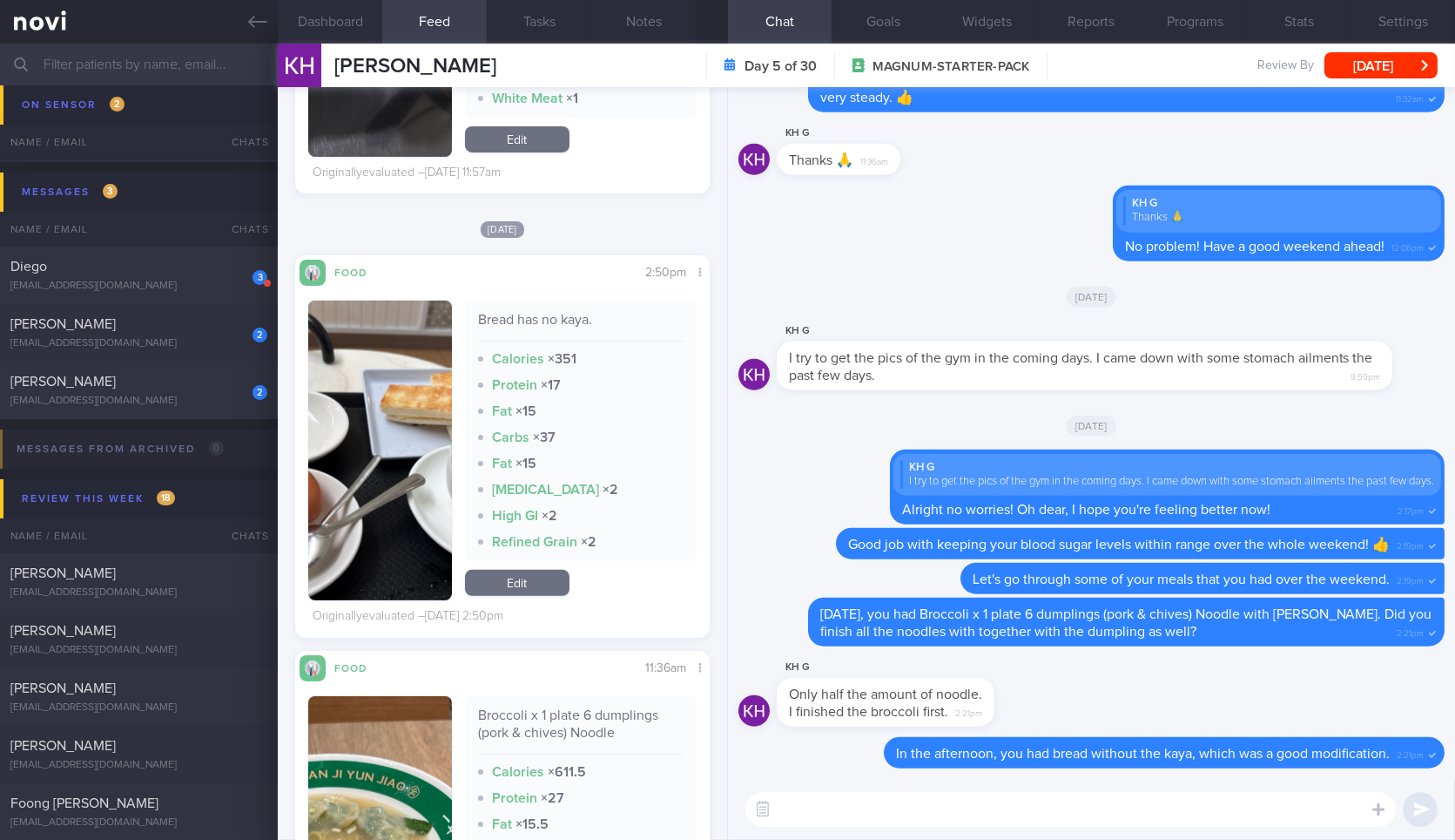
drag, startPoint x: 990, startPoint y: 698, endPoint x: 1296, endPoint y: 642, distance: 311.1
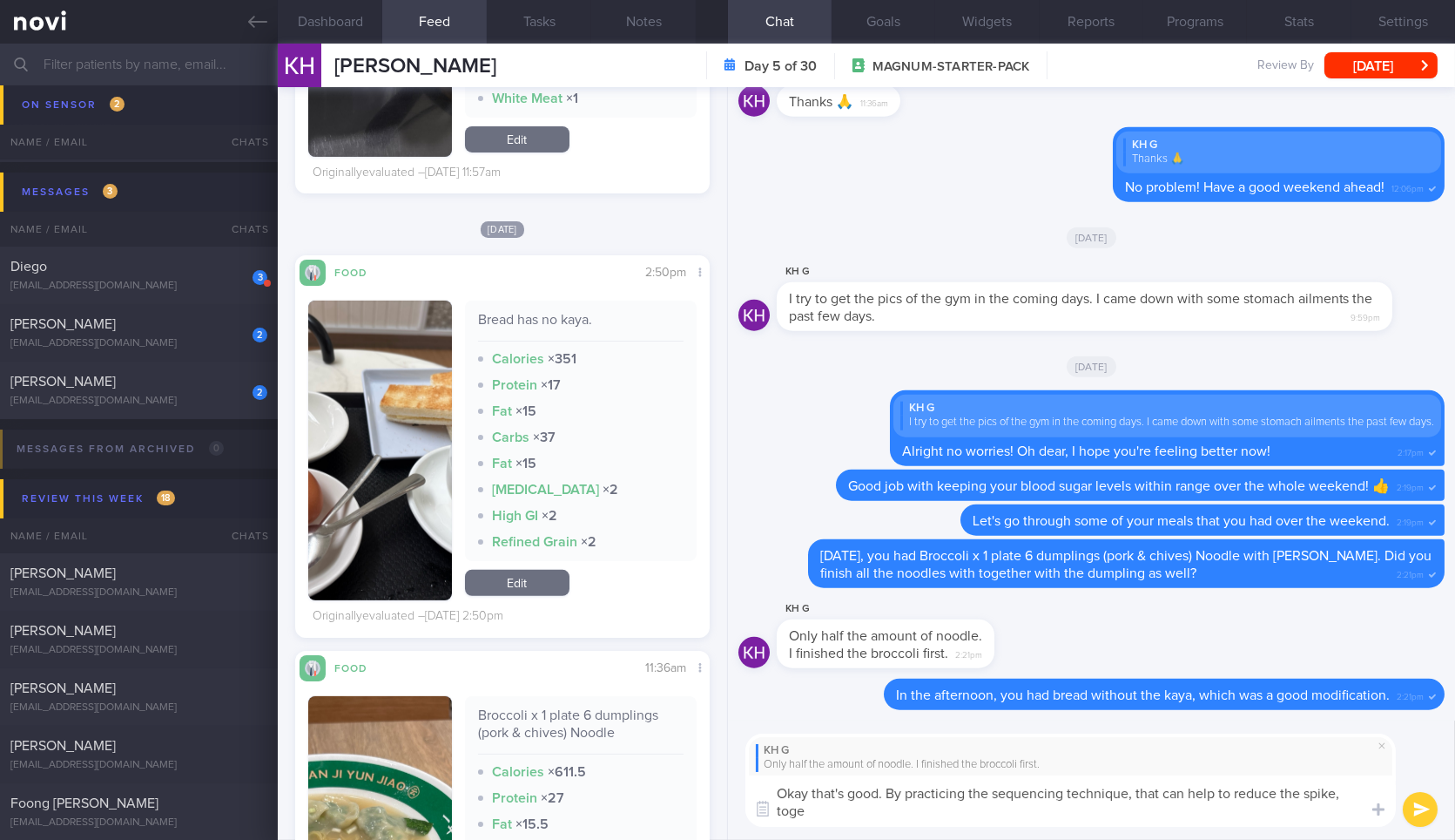
scroll to position [0, 0]
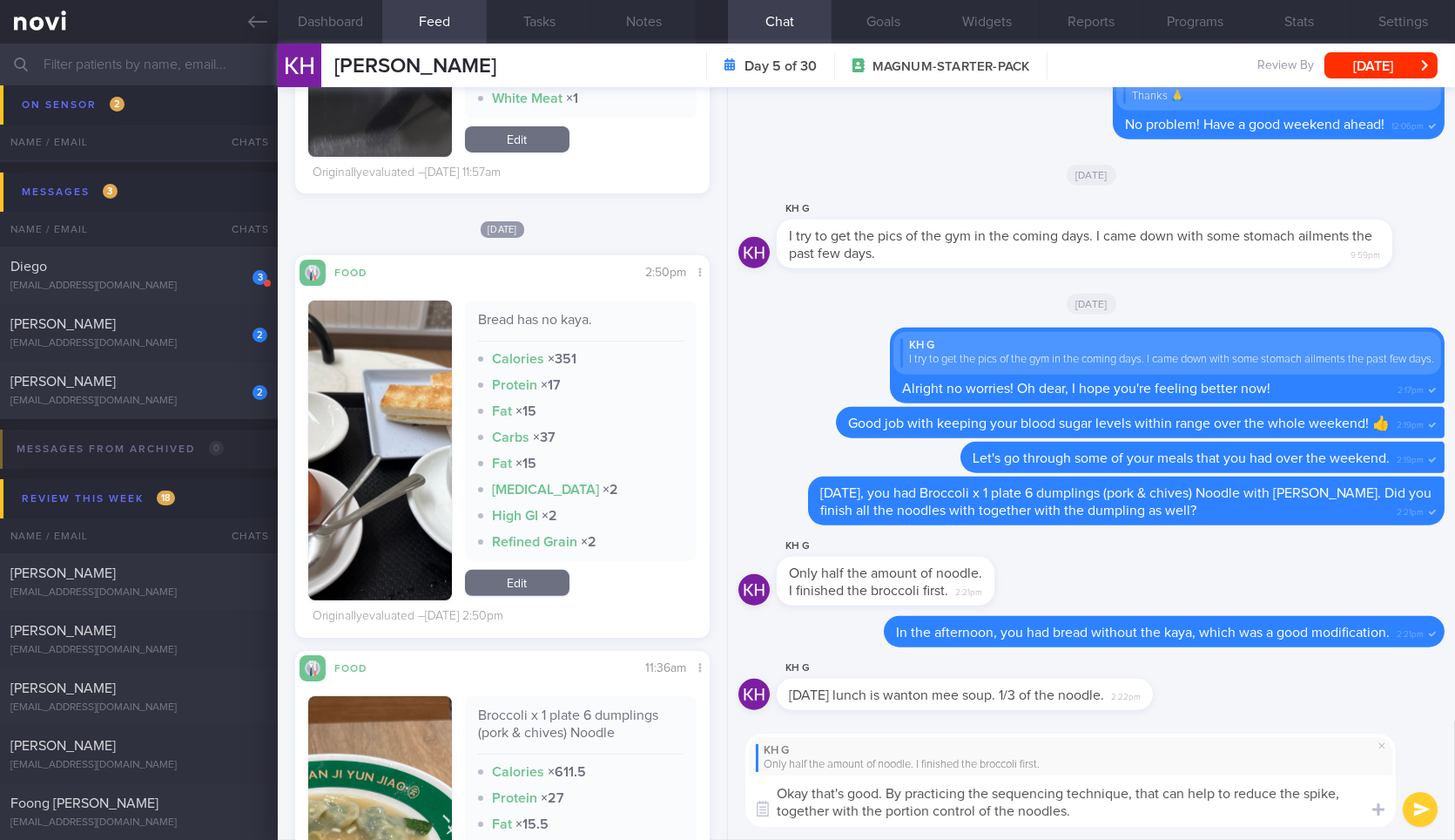
type textarea "Okay that's good. By practicing the sequencing technique, that can help to redu…"
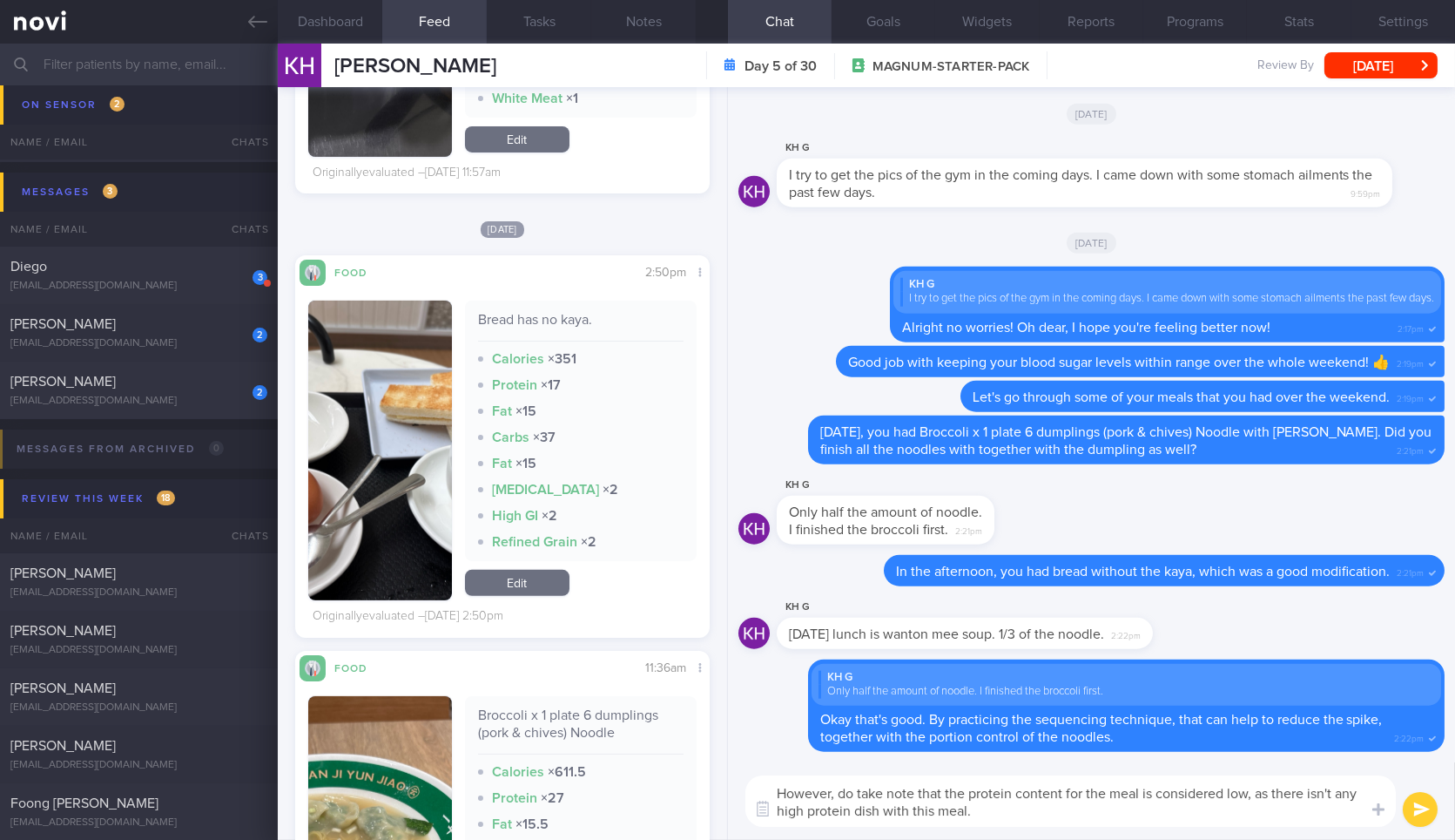
type textarea "However, do take note that the protein content for the meal is considered low, …"
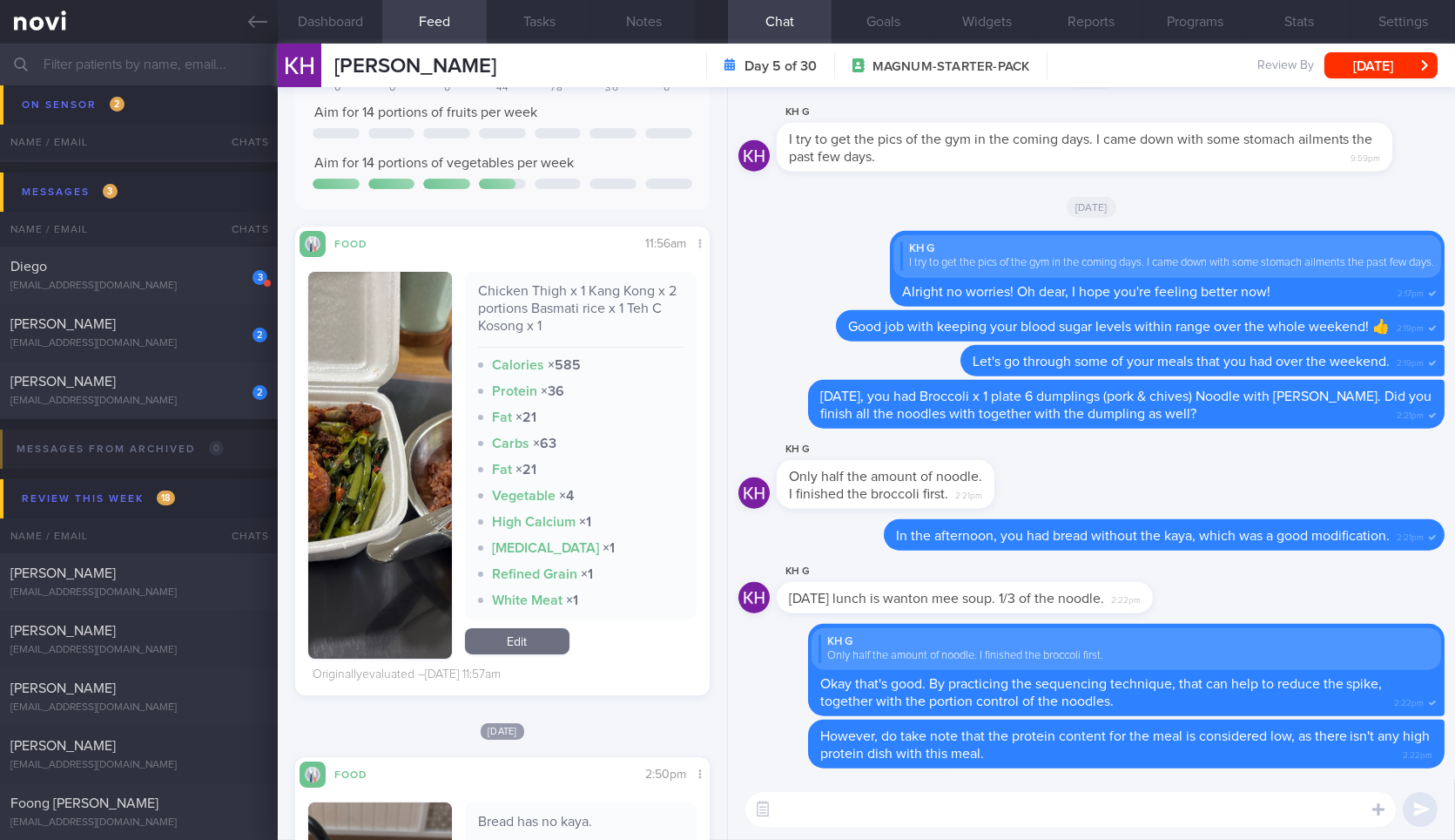
scroll to position [988, 0]
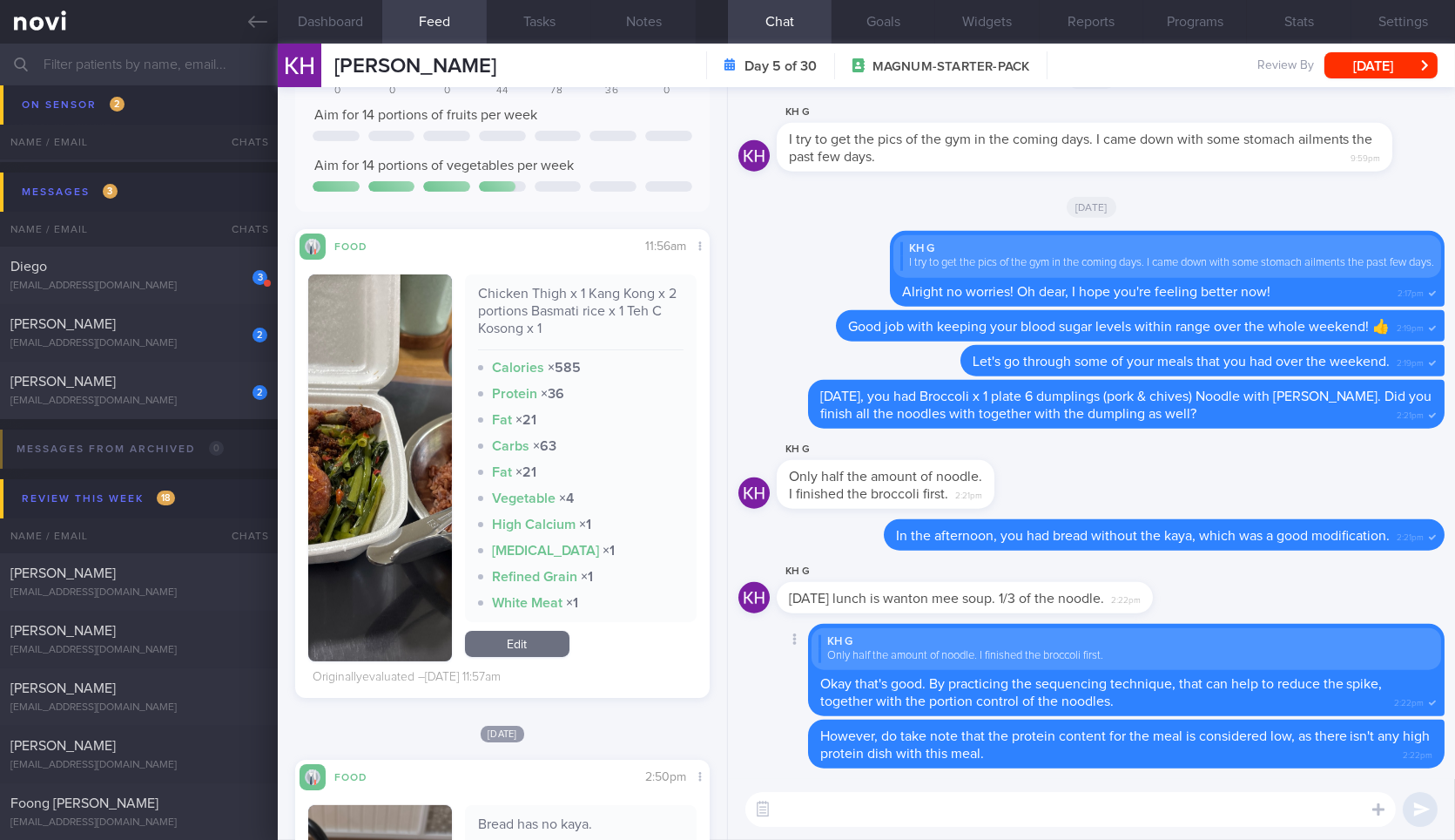
drag, startPoint x: 1149, startPoint y: 602, endPoint x: 1413, endPoint y: 599, distance: 264.0
click at [1413, 599] on div "KH G Sunday lunch is wanton mee soup. 1/3 of the noodle. 2:22pm" at bounding box center [1091, 592] width 706 height 62
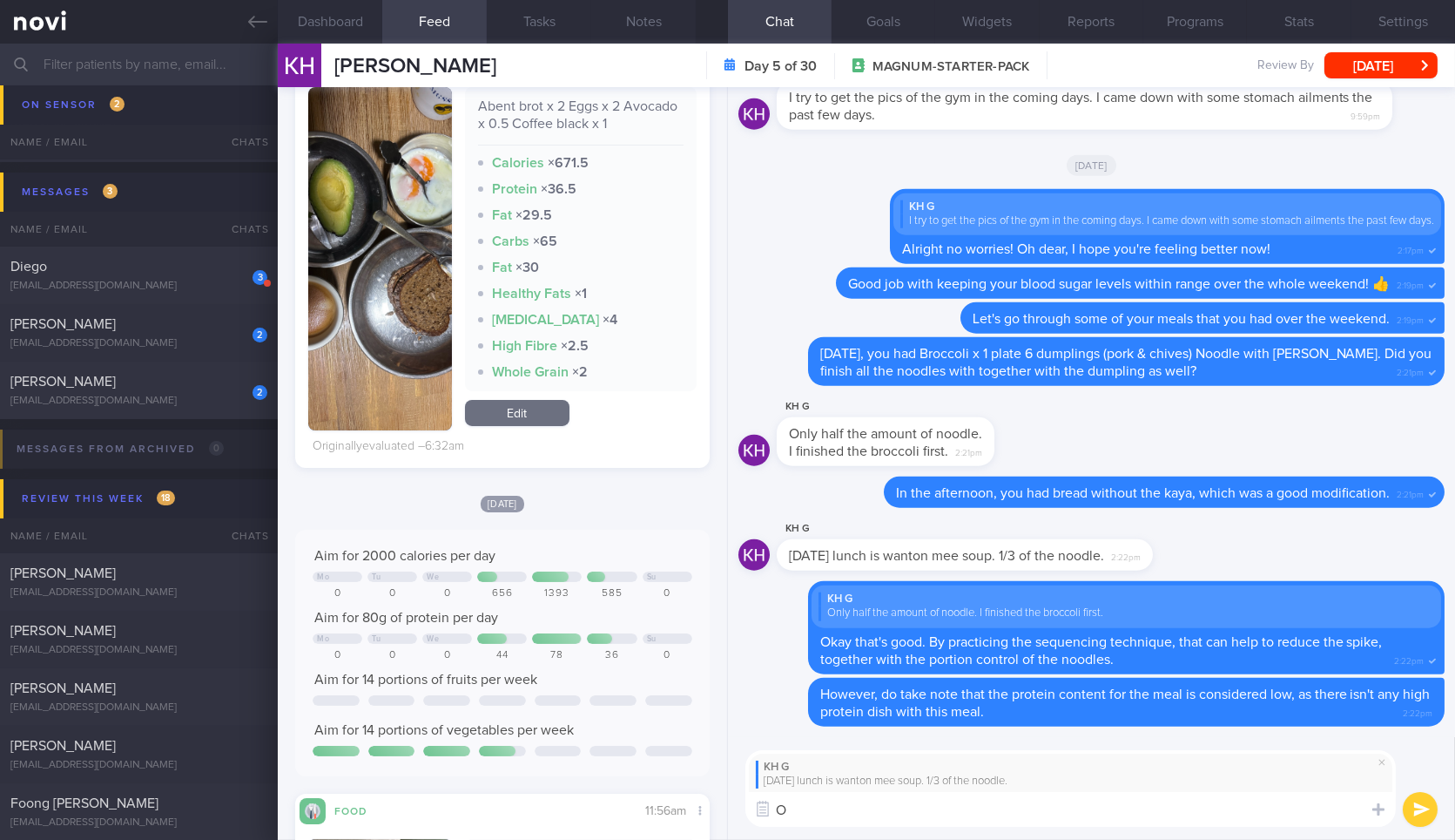
scroll to position [444, 0]
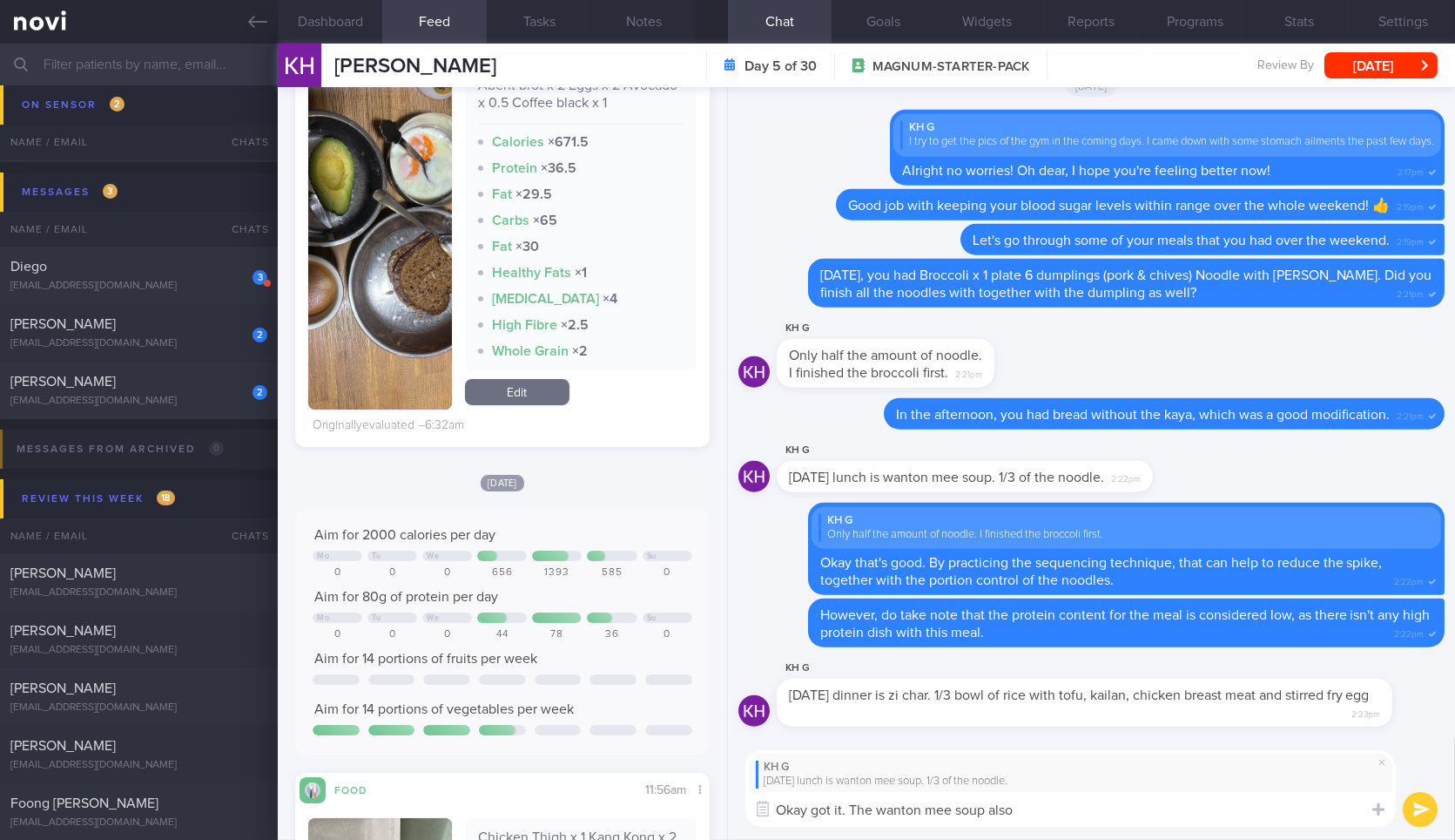
type textarea "Okay got it. The wanton mee soup also"
click at [1403, 792] on button "submit" at bounding box center [1421, 809] width 34 height 34
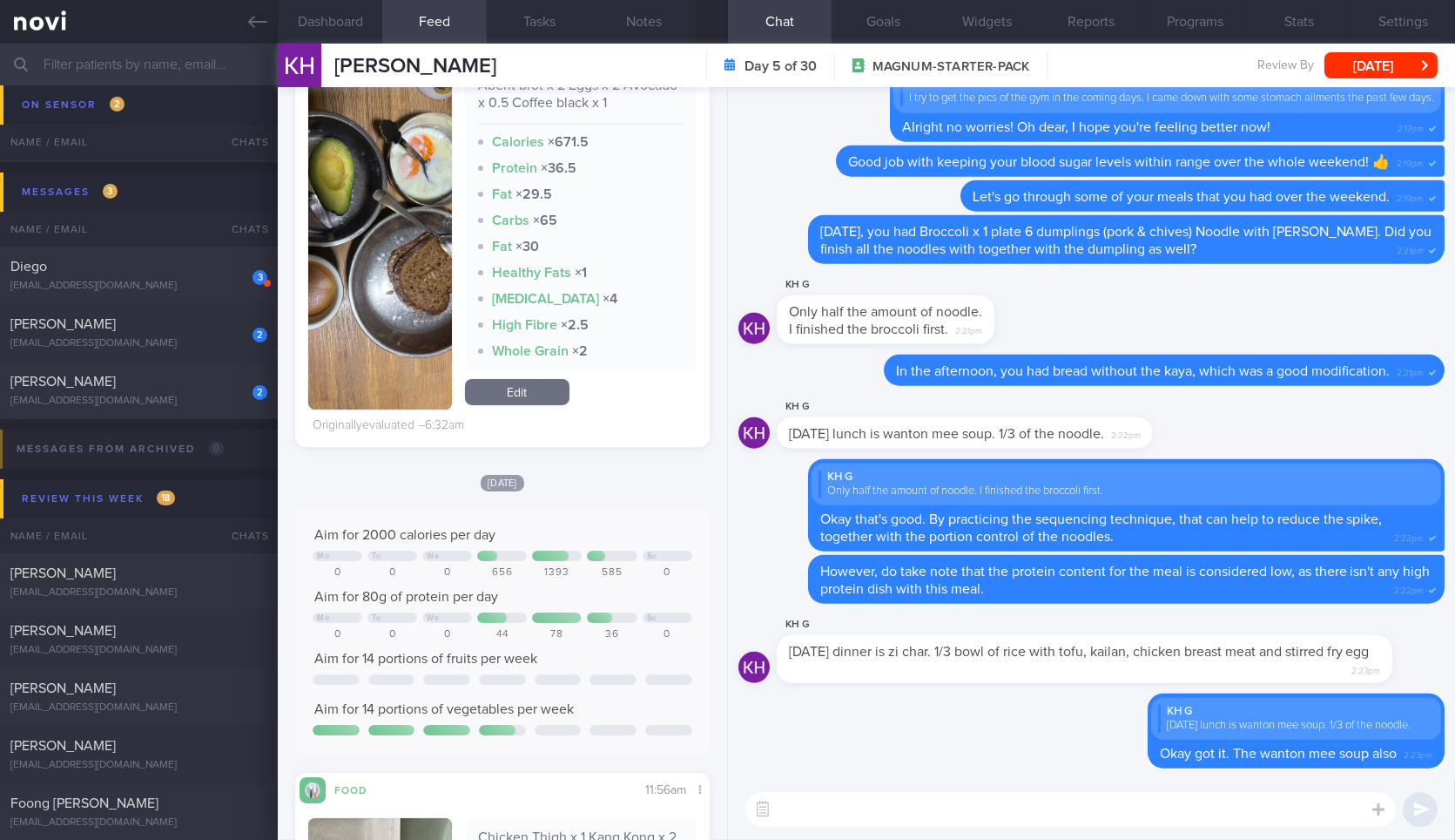
type textarea "n"
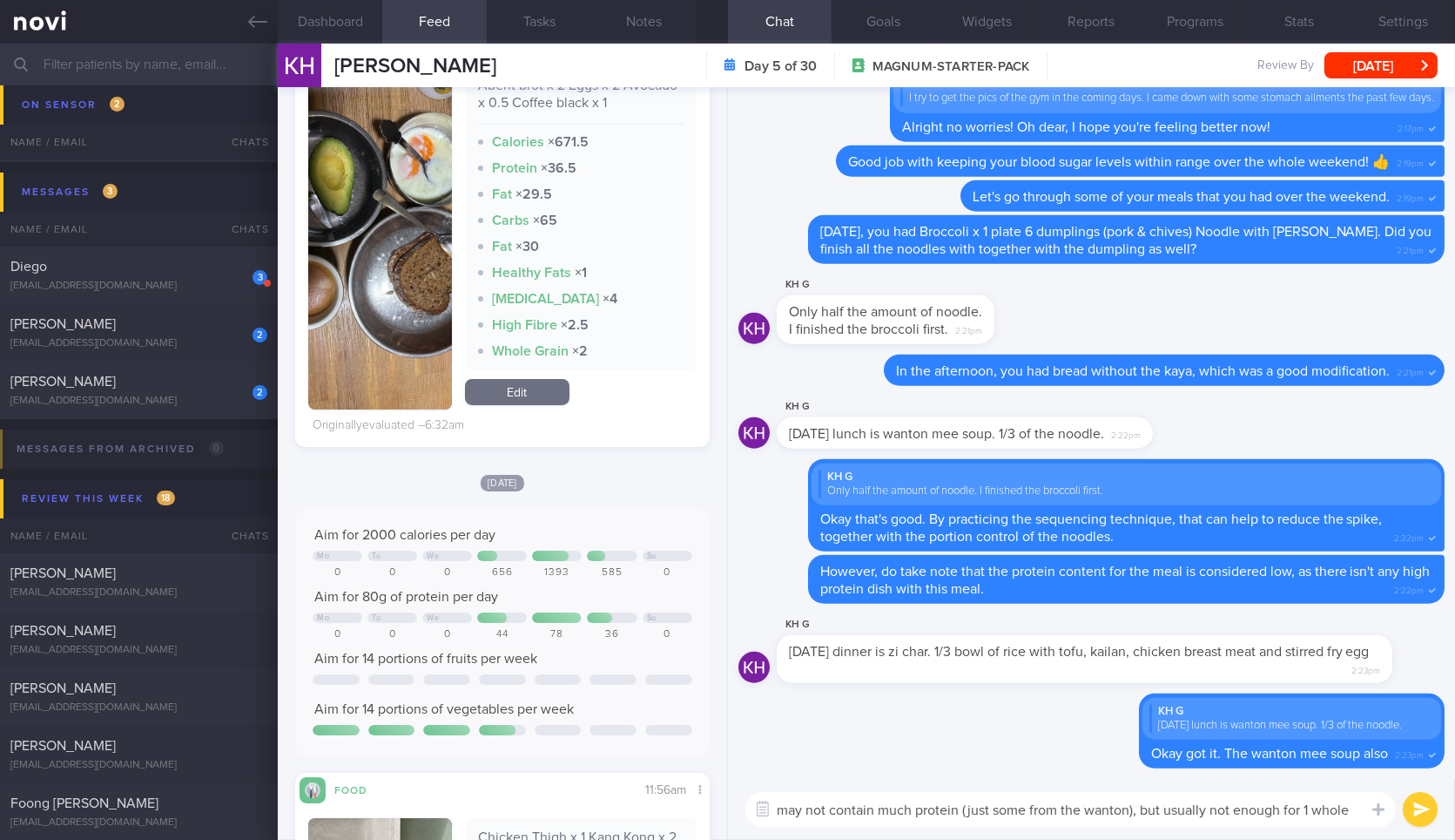
scroll to position [0, 0]
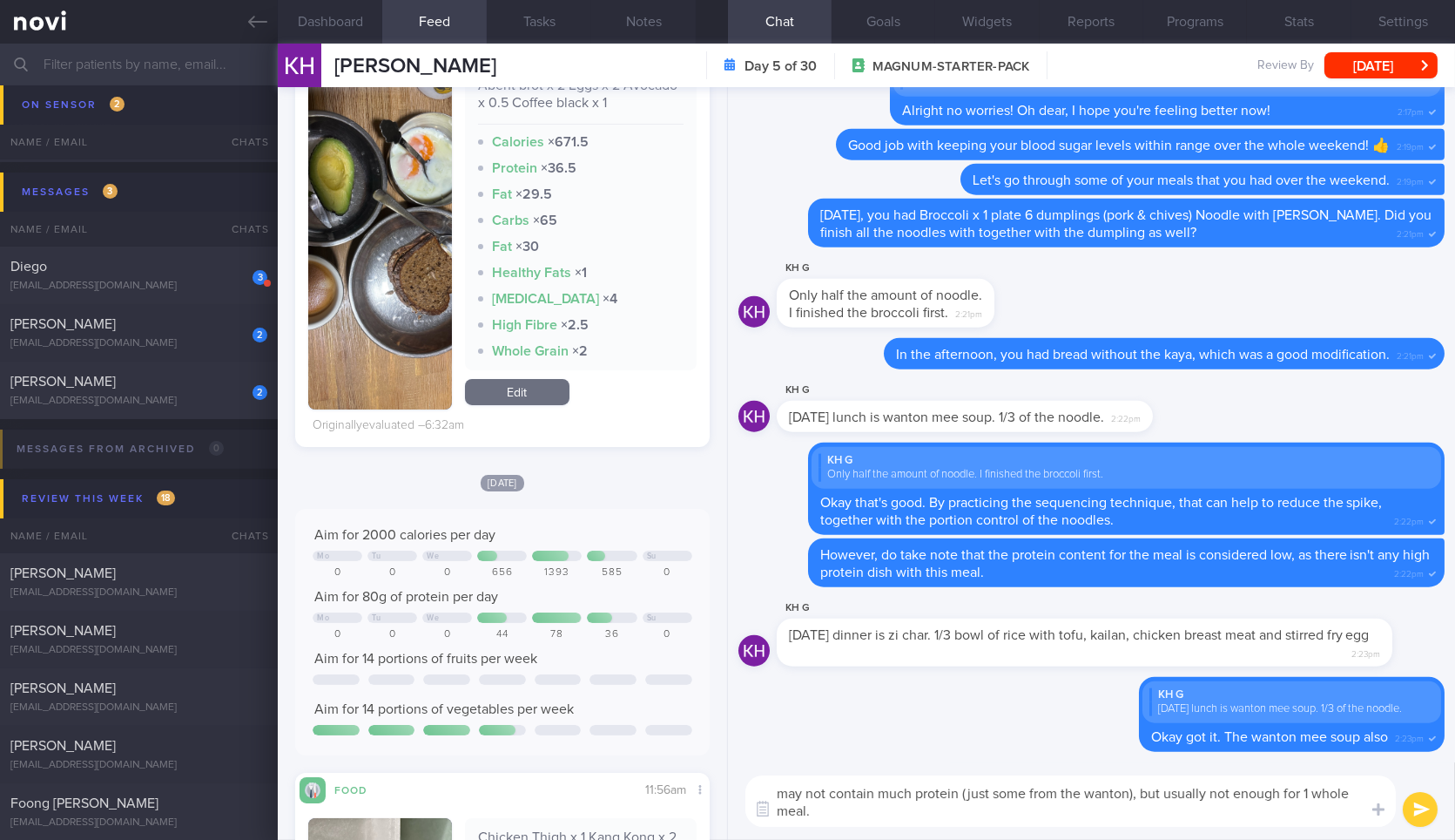
type textarea "may not contain much protein (just some from the wanton), but usually not enoug…"
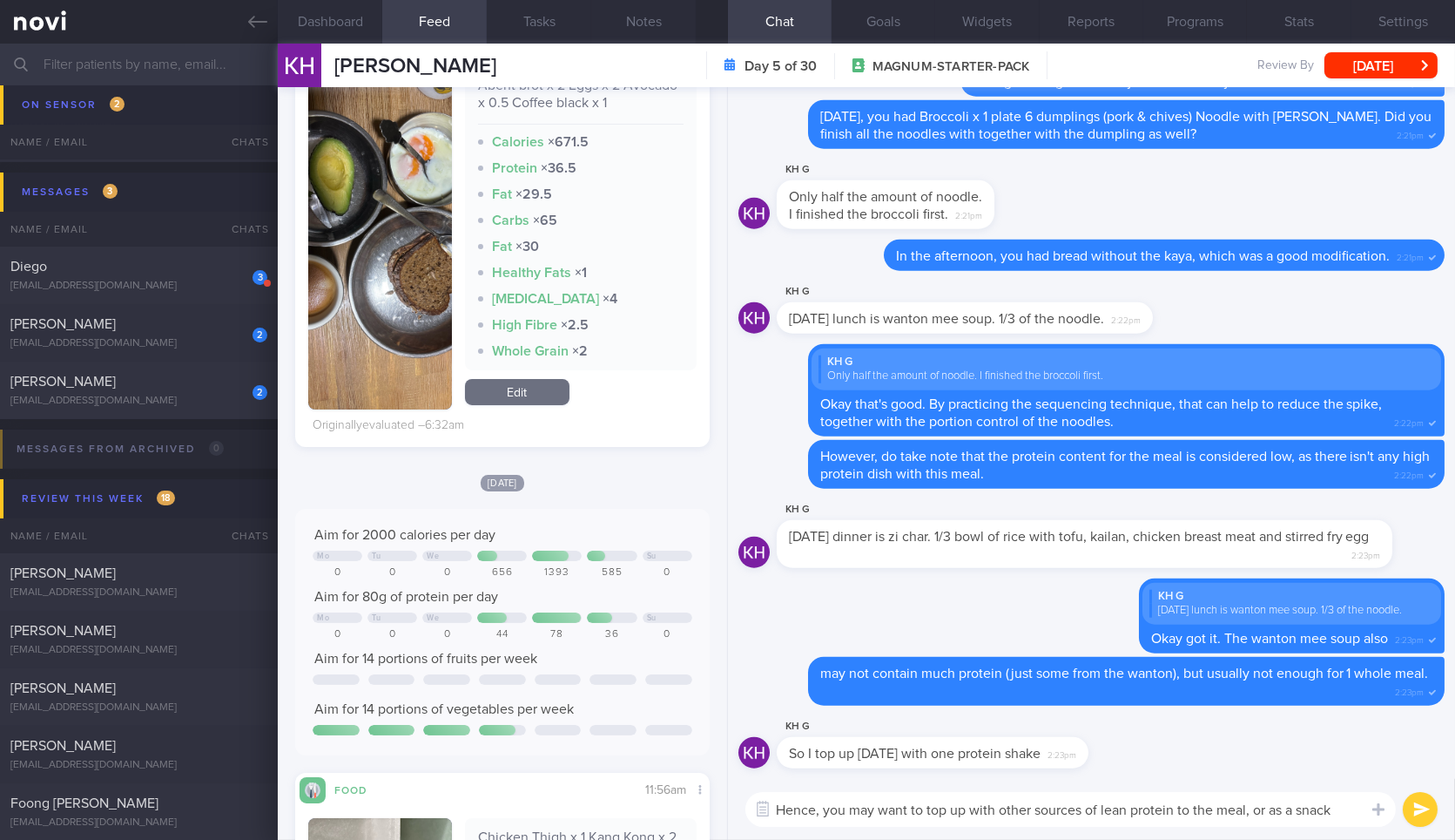
type textarea "Hence, you may want to top up with other sources of lean protein to the meal, o…"
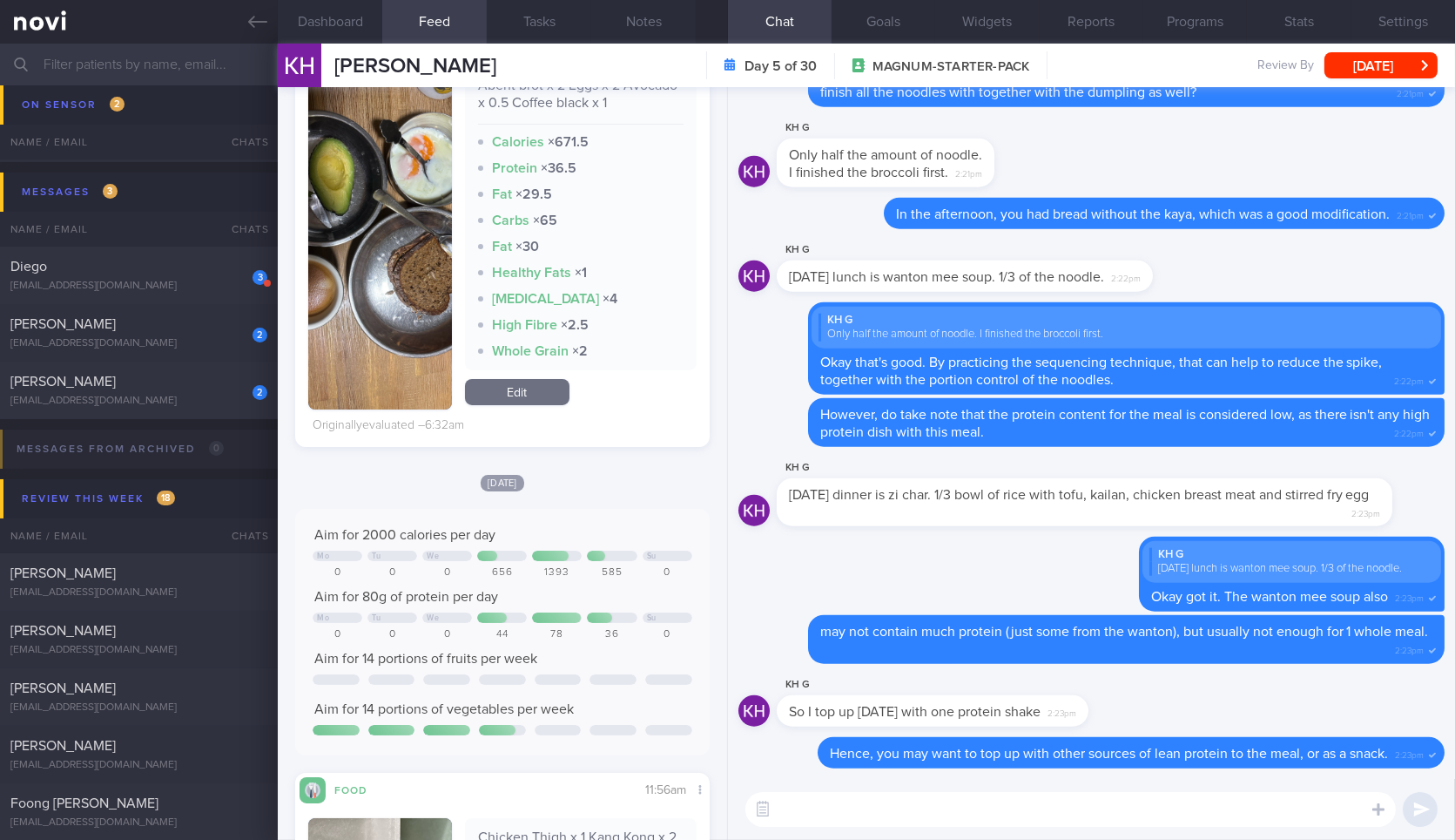
drag, startPoint x: 1080, startPoint y: 683, endPoint x: 1276, endPoint y: 650, distance: 198.8
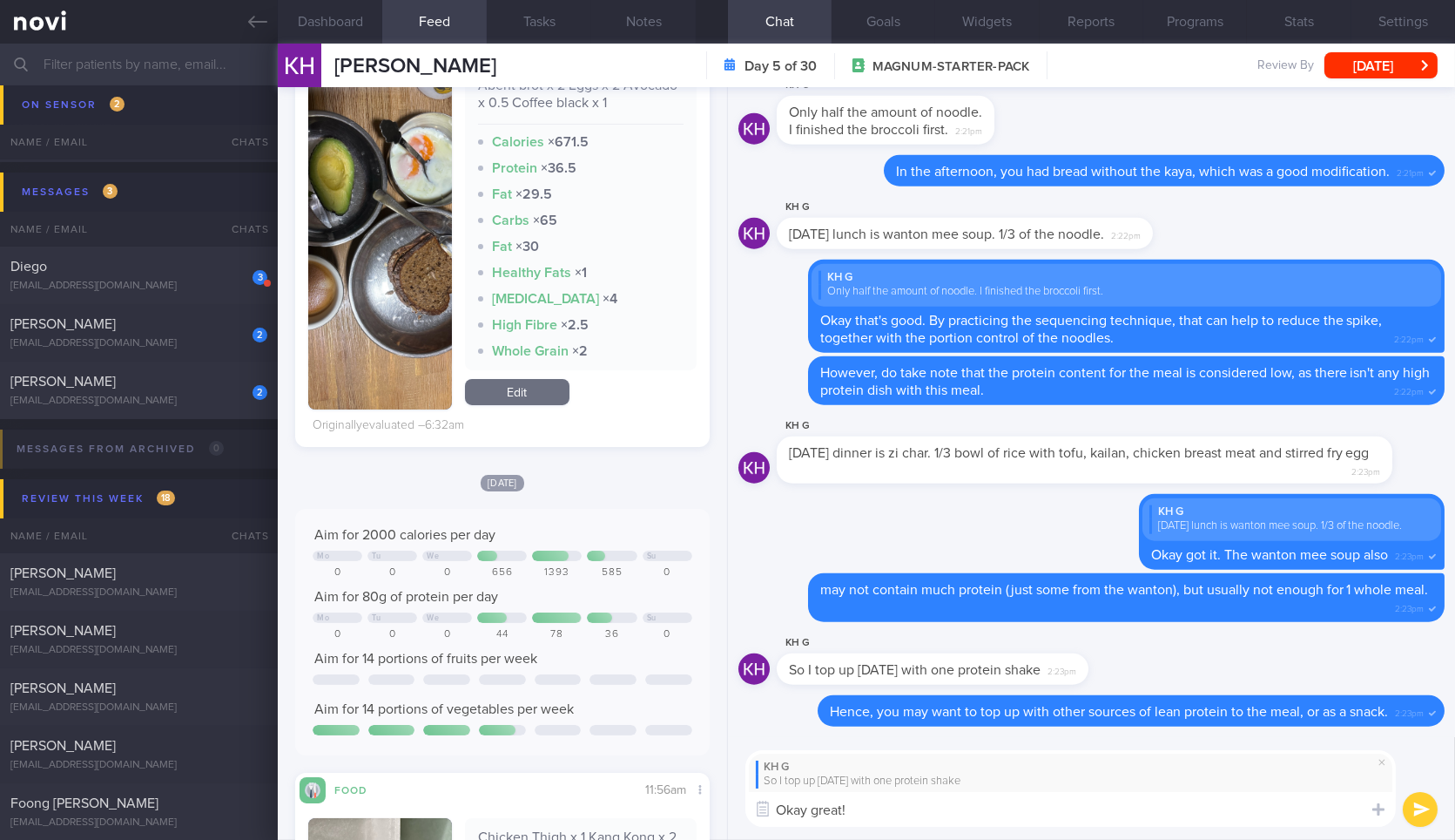
type textarea "Okay great!"
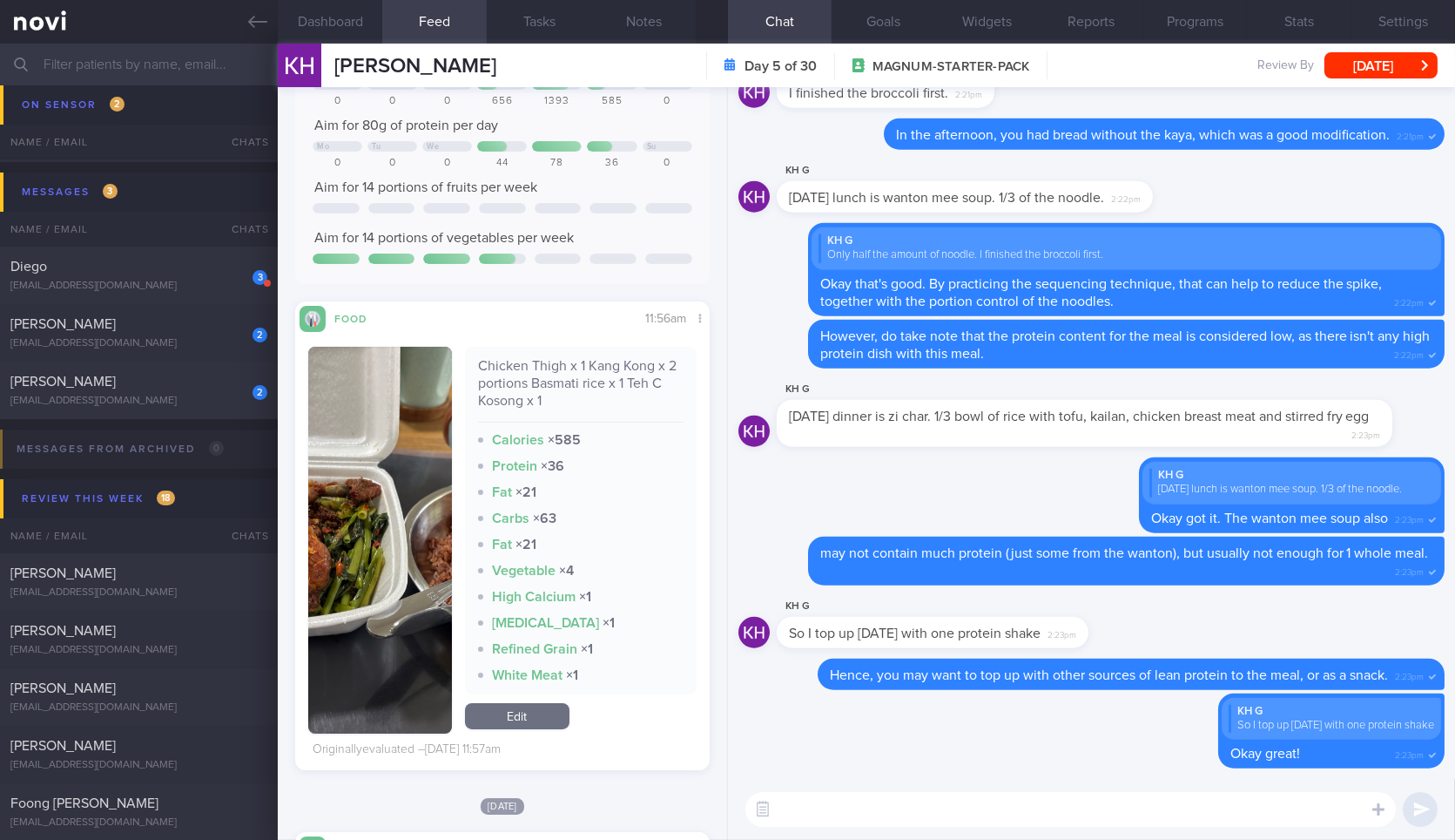
scroll to position [913, 0]
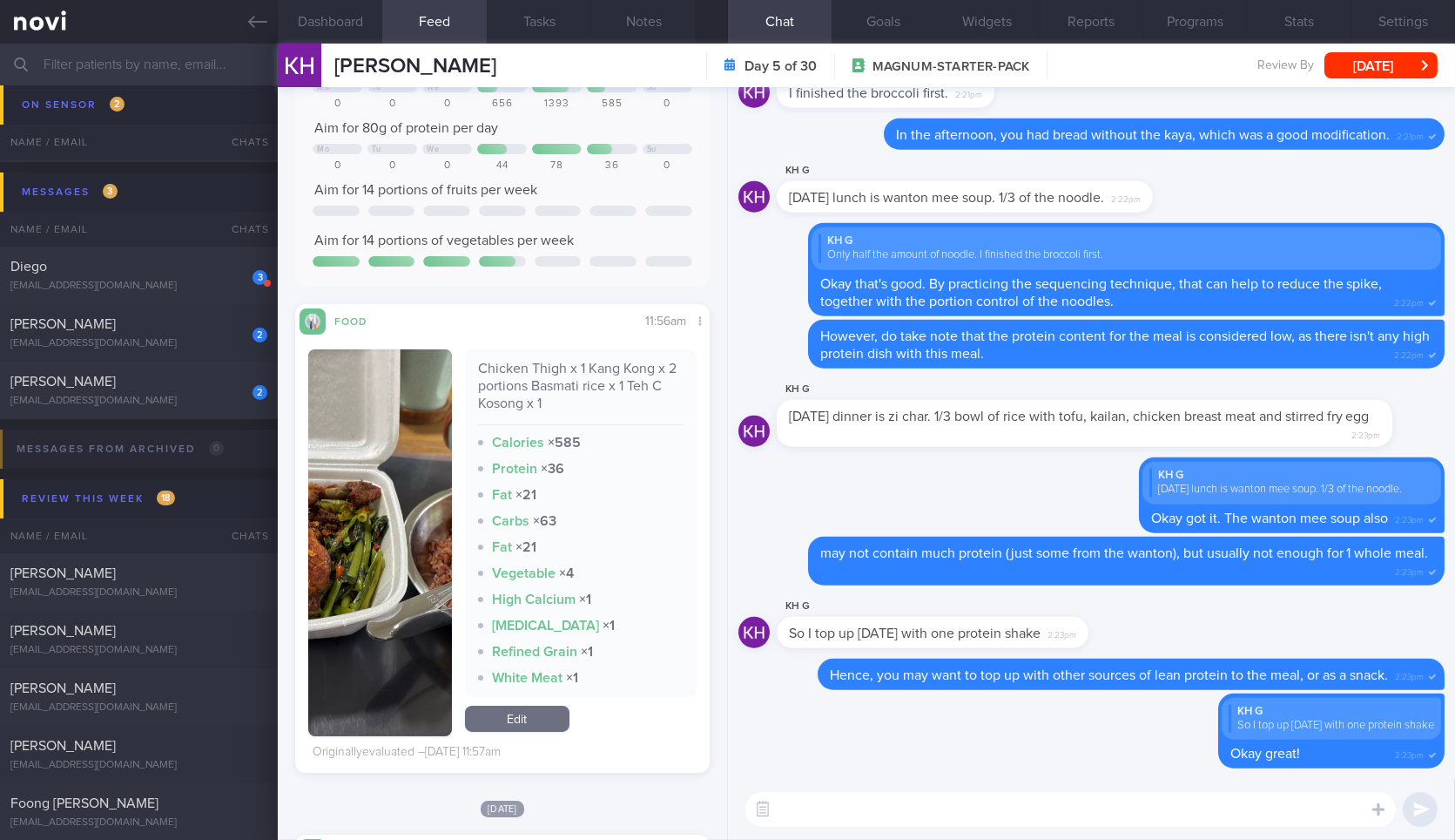
click at [873, 804] on textarea at bounding box center [1070, 809] width 650 height 34
type textarea "Your other meals were all quite well balanced, so that's good to see."
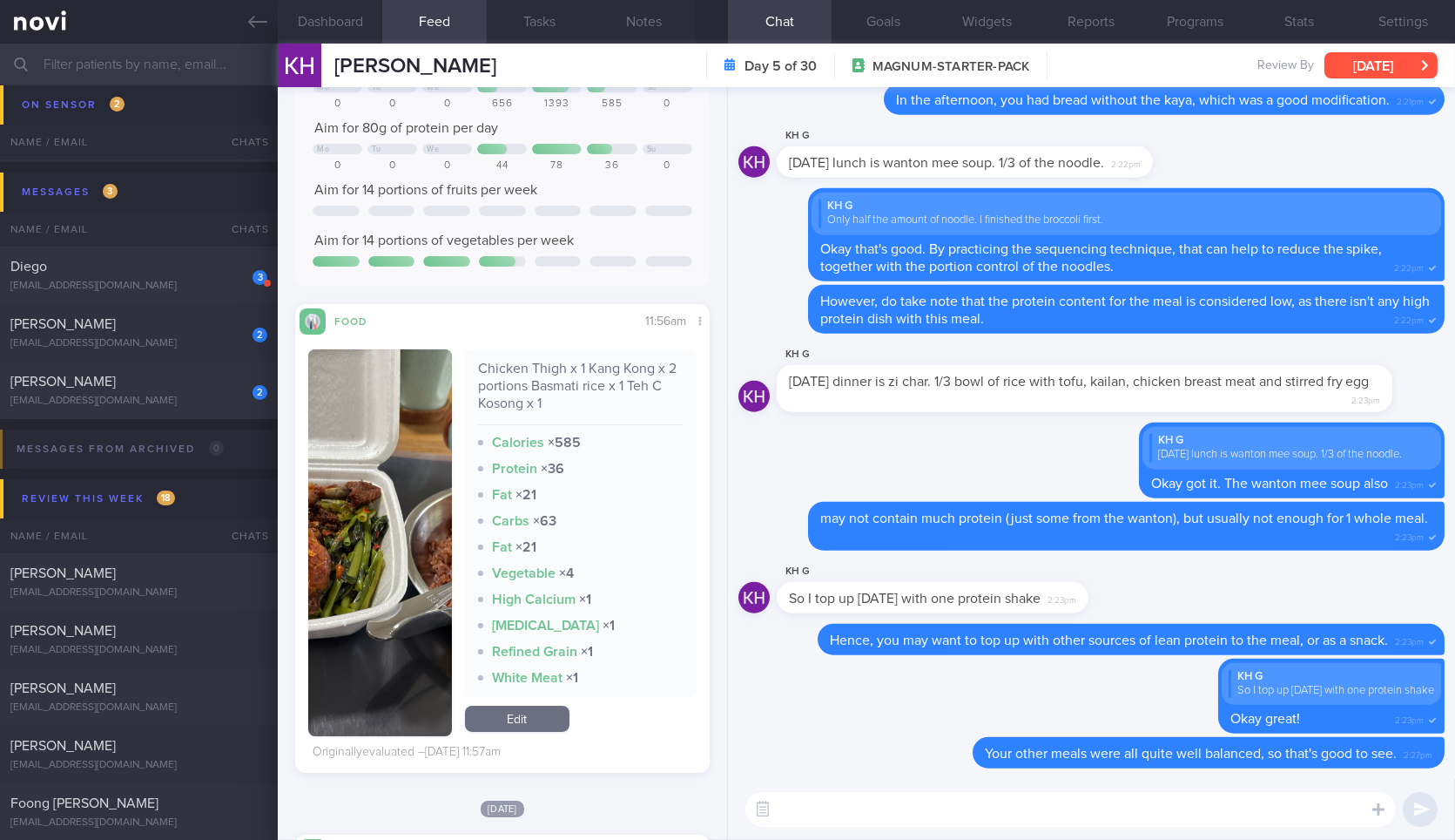
click at [1378, 74] on button "[DATE]" at bounding box center [1381, 65] width 113 height 26
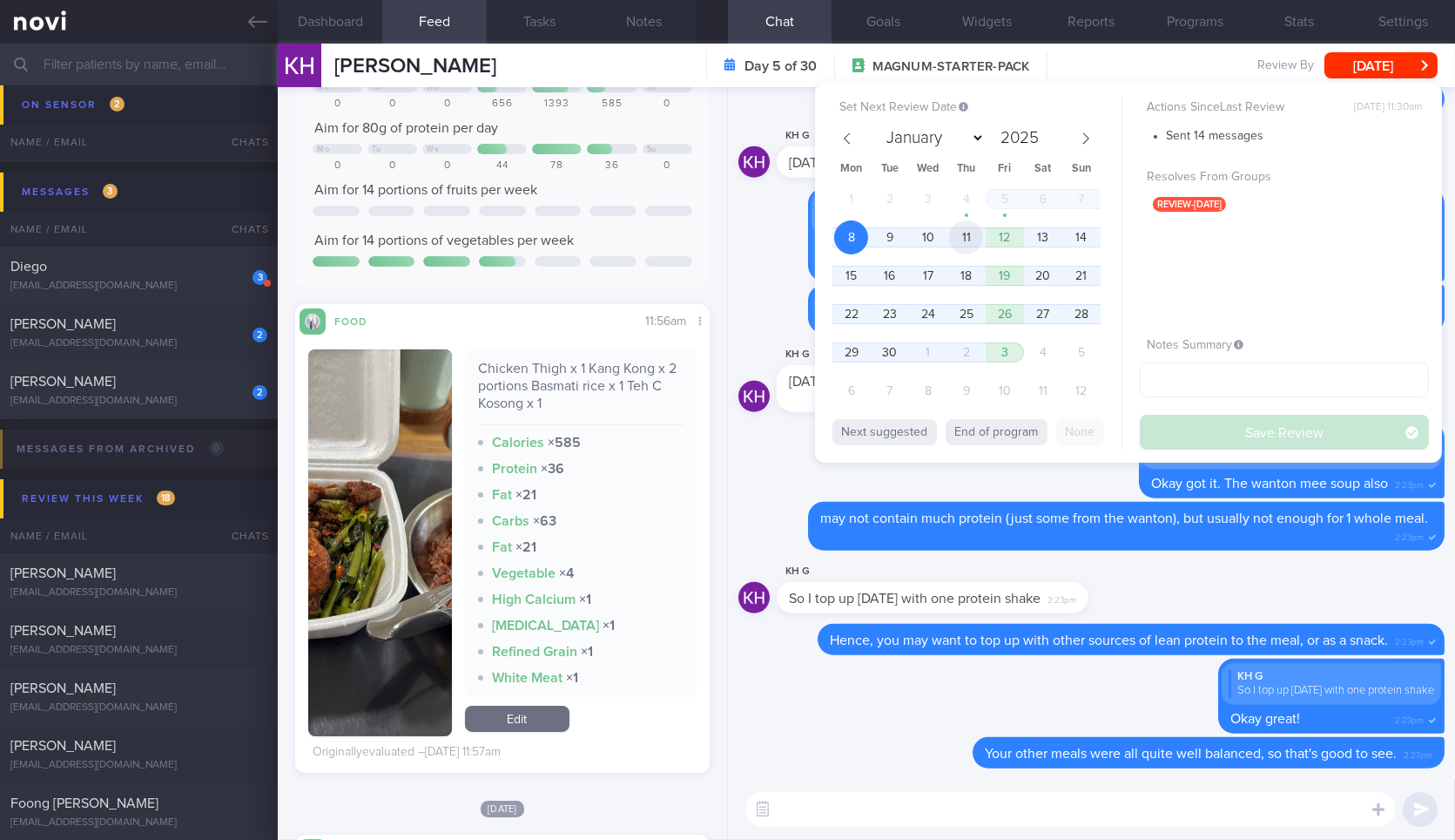
click at [968, 235] on span "11" at bounding box center [966, 237] width 34 height 34
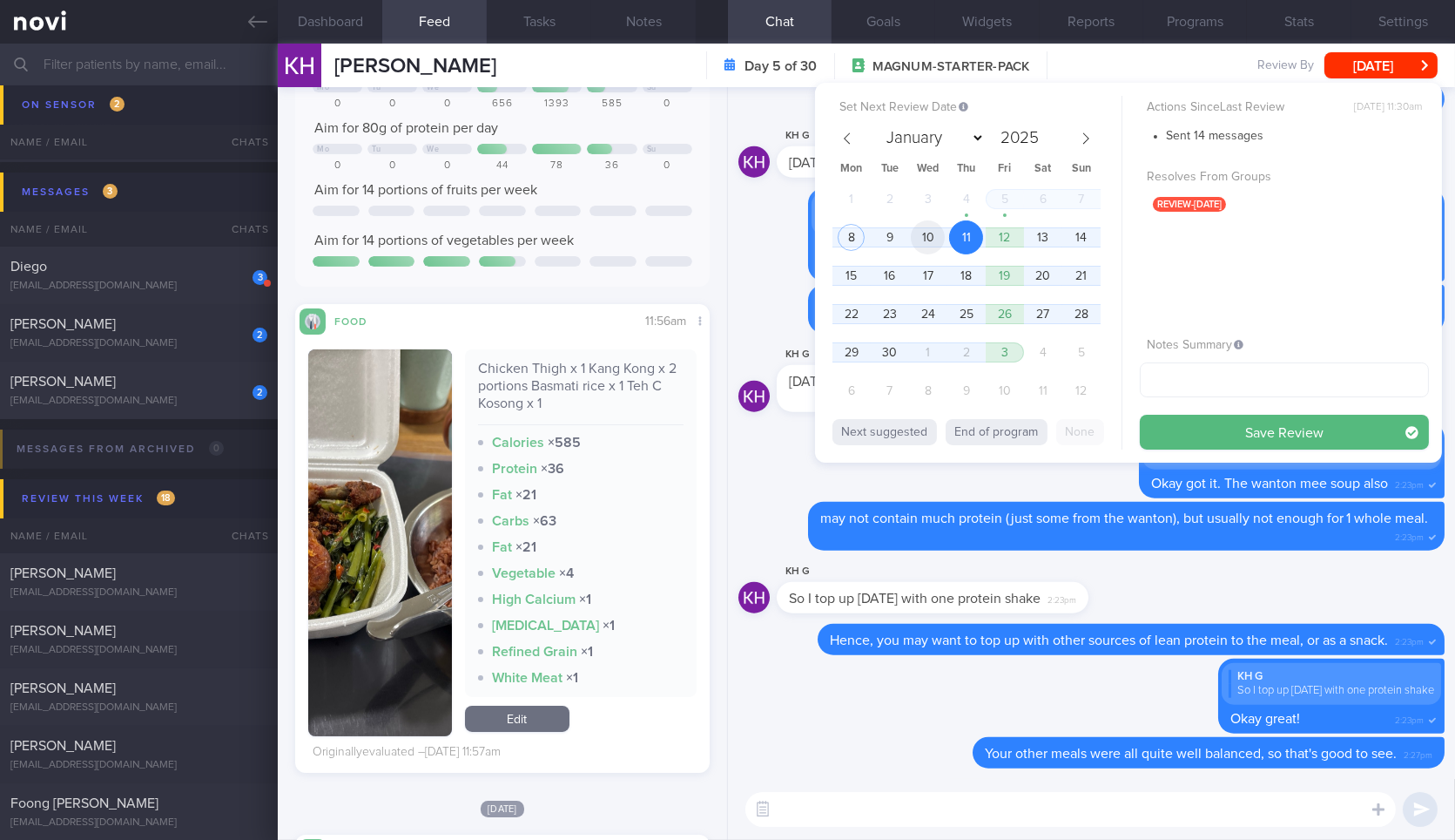
click at [939, 239] on span "10" at bounding box center [927, 237] width 34 height 34
click at [1168, 419] on button "Save Review" at bounding box center [1284, 432] width 289 height 34
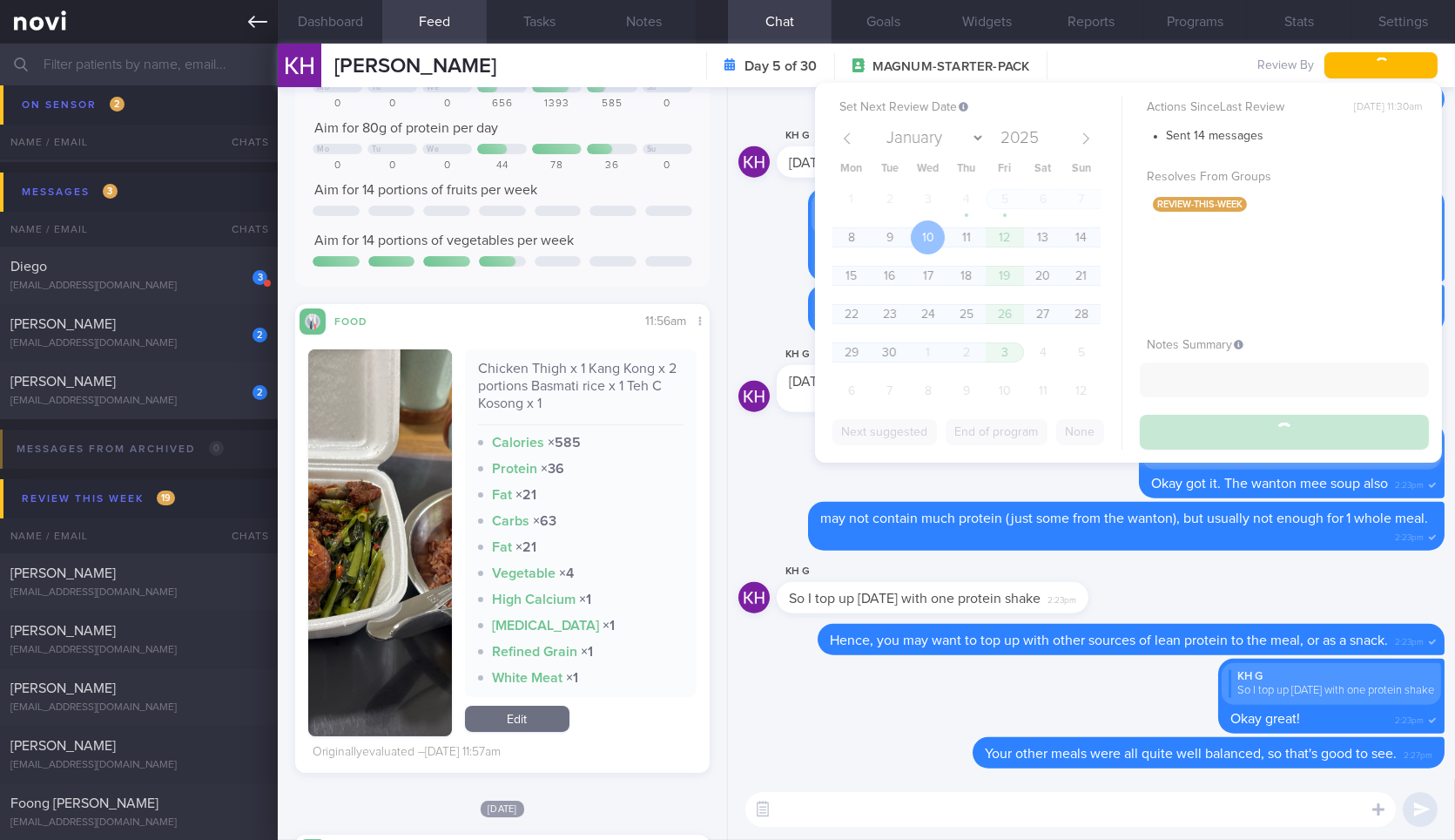
click at [265, 18] on icon at bounding box center [258, 22] width 19 height 19
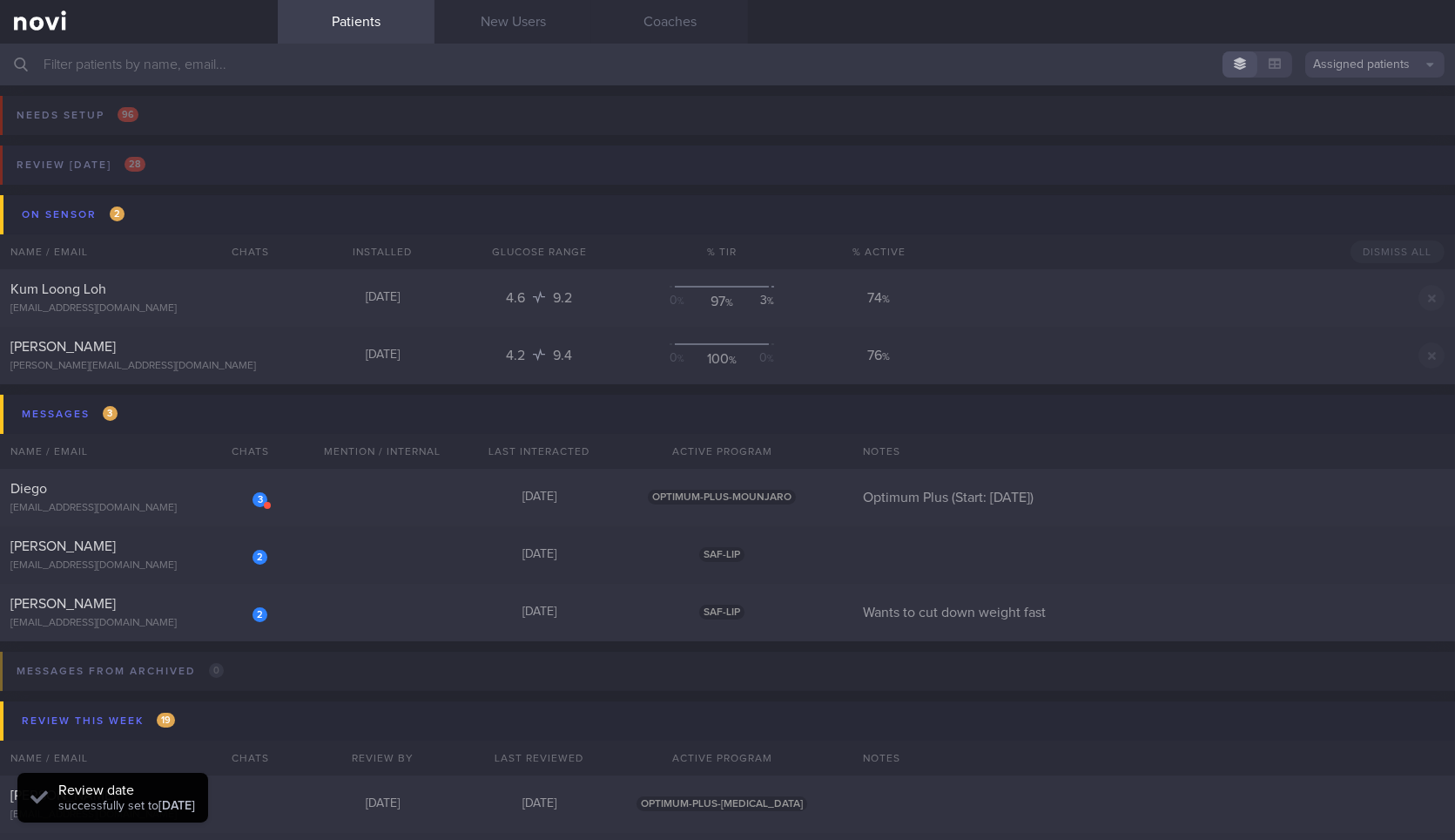
click at [235, 167] on button "Review today 28" at bounding box center [725, 170] width 1461 height 50
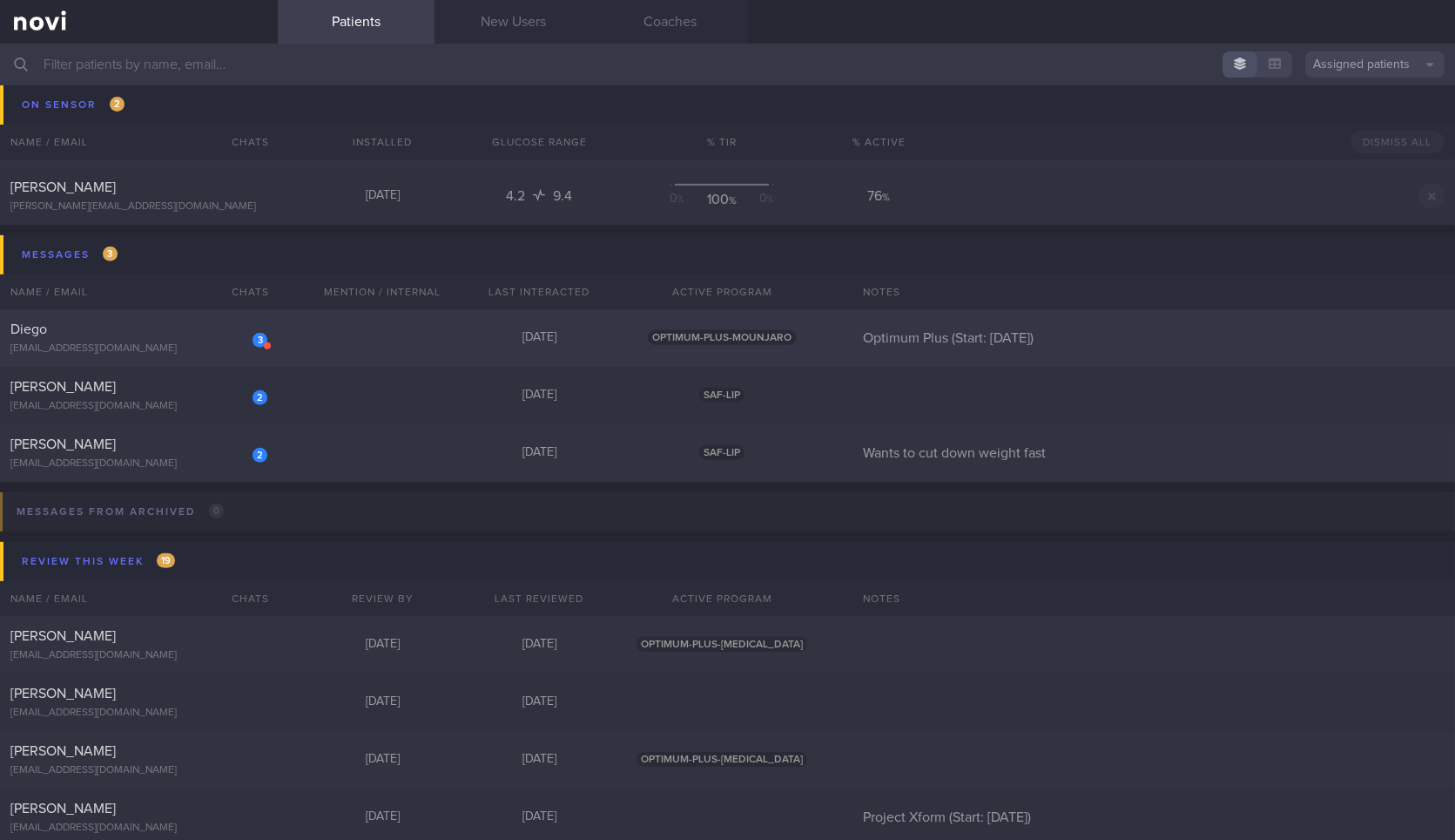
scroll to position [1757, 0]
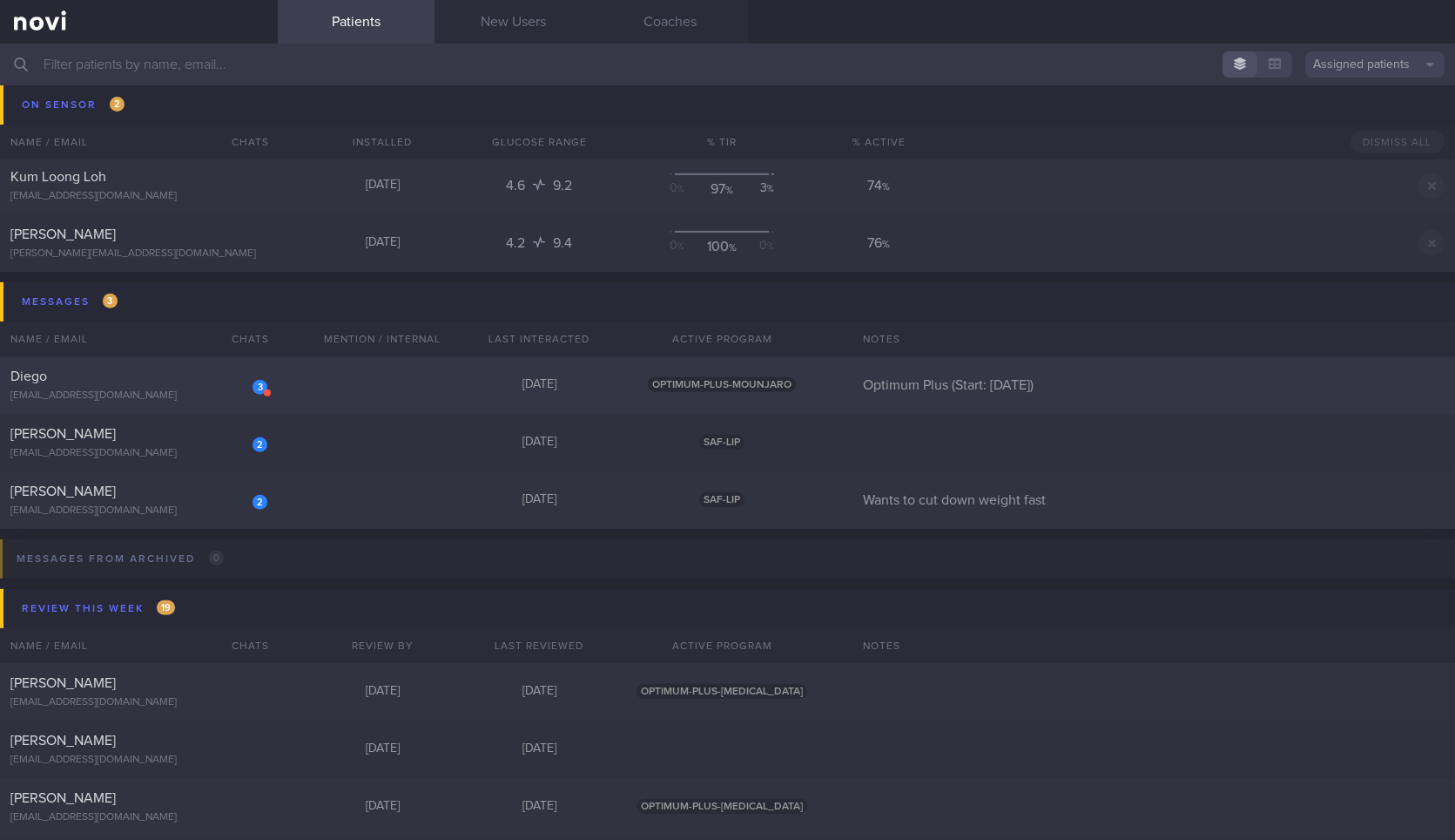
click at [221, 389] on div "[EMAIL_ADDRESS][DOMAIN_NAME]" at bounding box center [139, 396] width 257 height 13
select select "8"
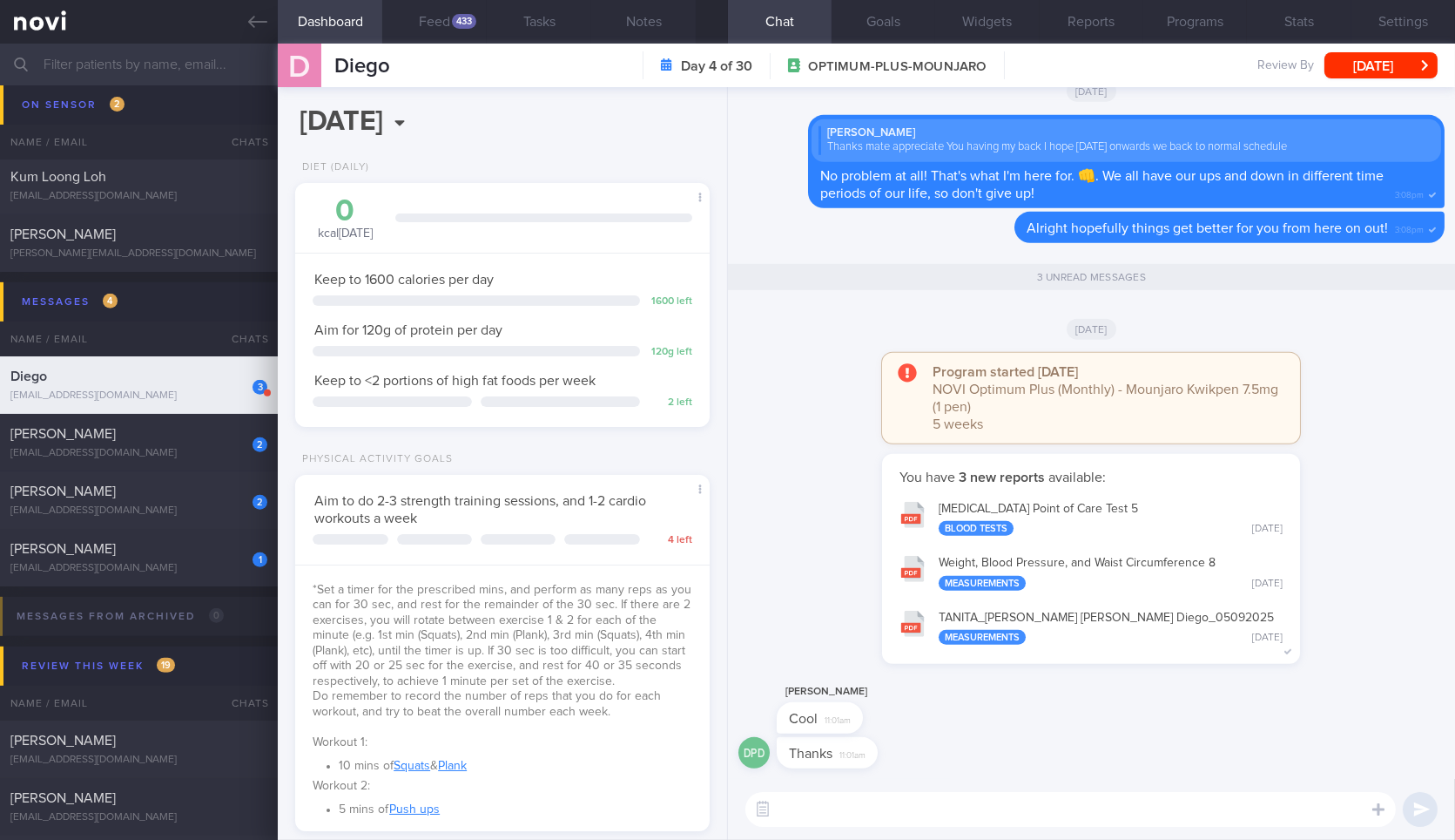
scroll to position [209, 368]
click at [994, 638] on button "TANITA_ Pereira Dias Diego_ 05092025 Measurements Fri, 5 Sep" at bounding box center [1091, 626] width 400 height 55
click at [1011, 518] on button "HbA1c Point of Care Test 5 Blood Tests Fri, 5 Sep" at bounding box center [1091, 517] width 400 height 55
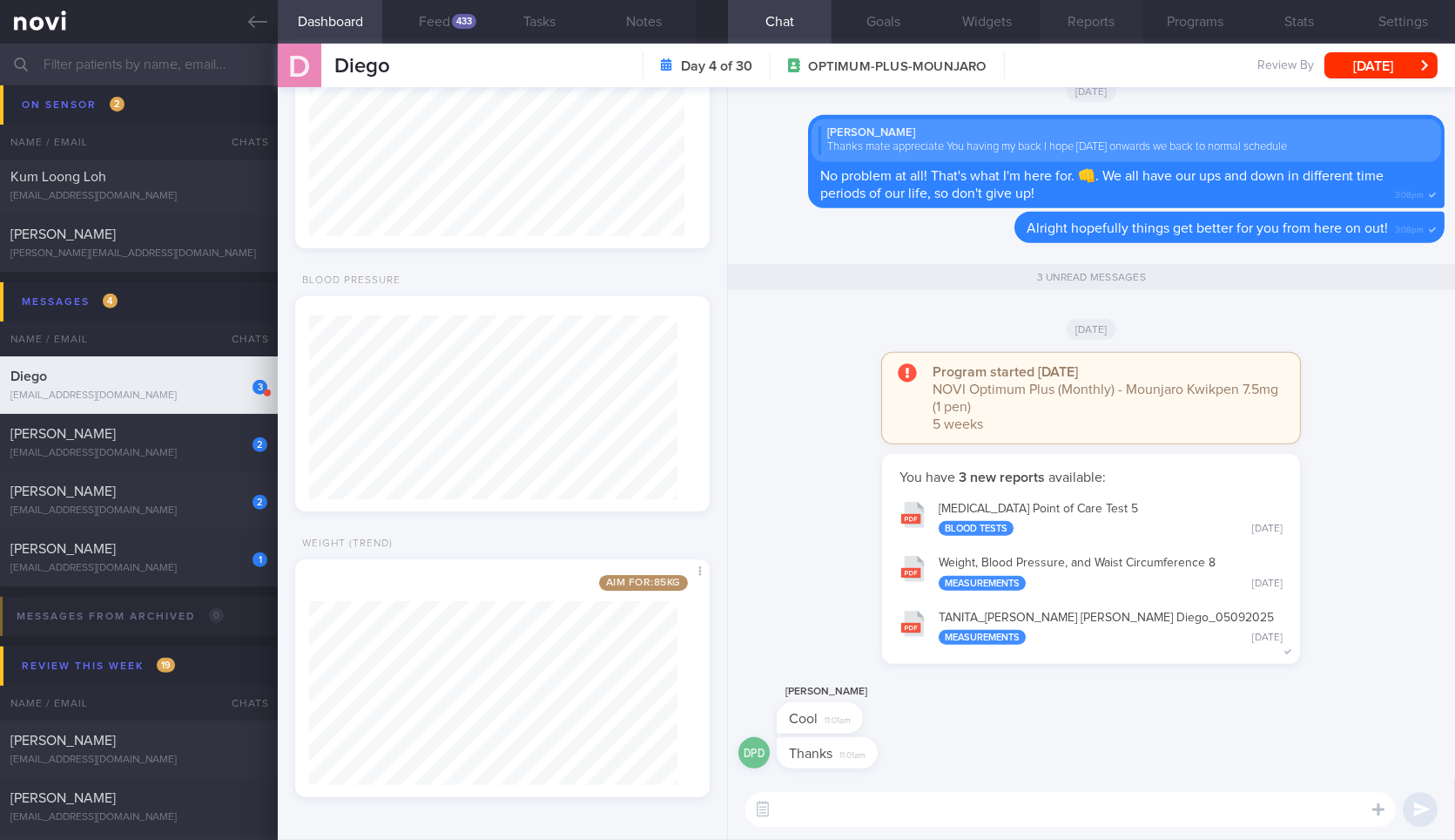
click at [1106, 13] on button "Reports" at bounding box center [1092, 21] width 103 height 43
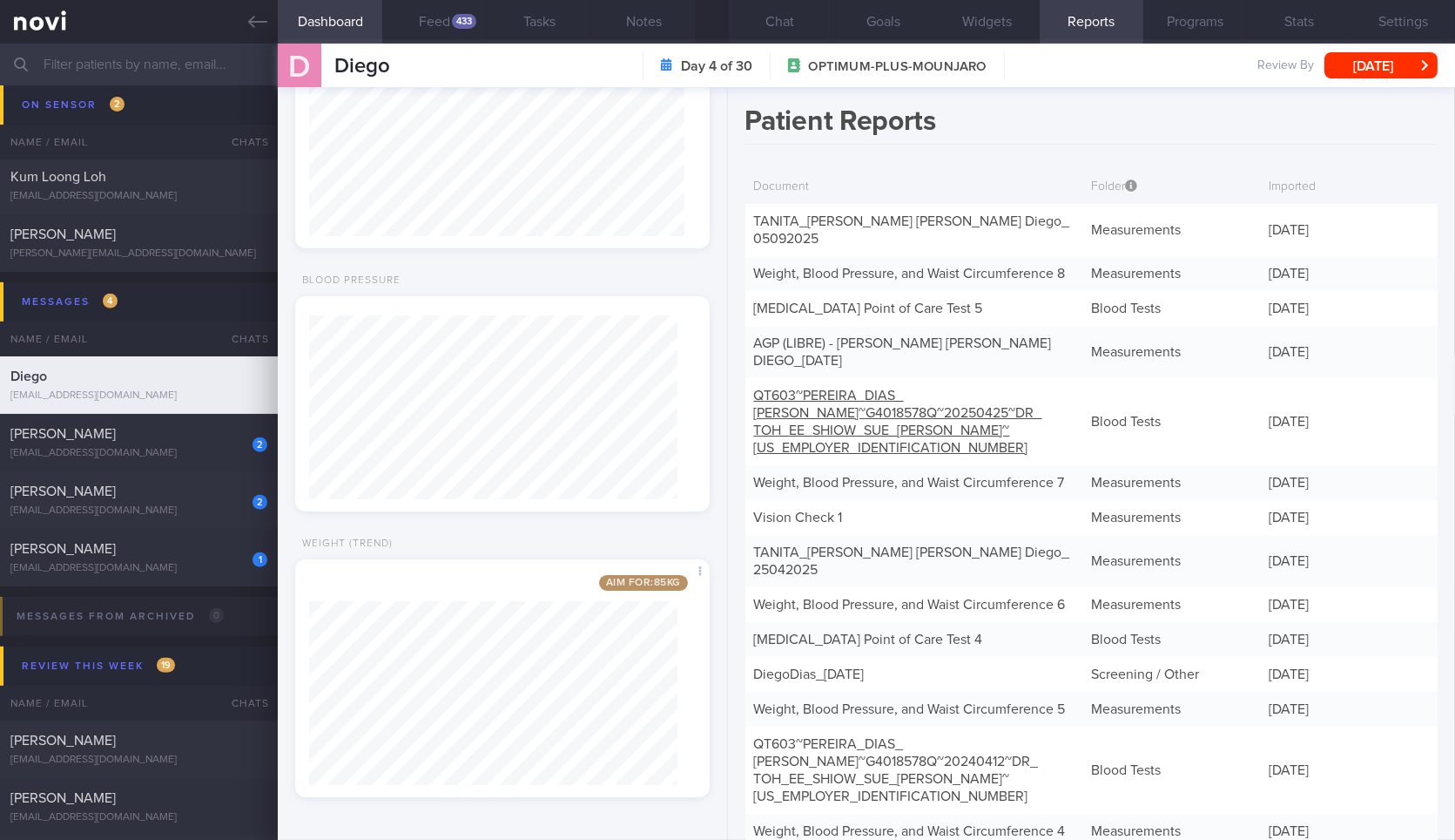
click at [889, 409] on link "QT603~PEREIRA_ DIAS_ DIEGO~G4018578Q~20250425~DR_ TOH_ EE_ SHIOW_ SUE_ ANNE~25-…" at bounding box center [898, 421] width 288 height 66
click at [956, 534] on div "TANITA_ [PERSON_NAME] [PERSON_NAME] Diego_ 25042025" at bounding box center [914, 560] width 338 height 53
click at [941, 545] on link "TANITA_ [PERSON_NAME] [PERSON_NAME] Diego_ 25042025" at bounding box center [912, 560] width 316 height 32
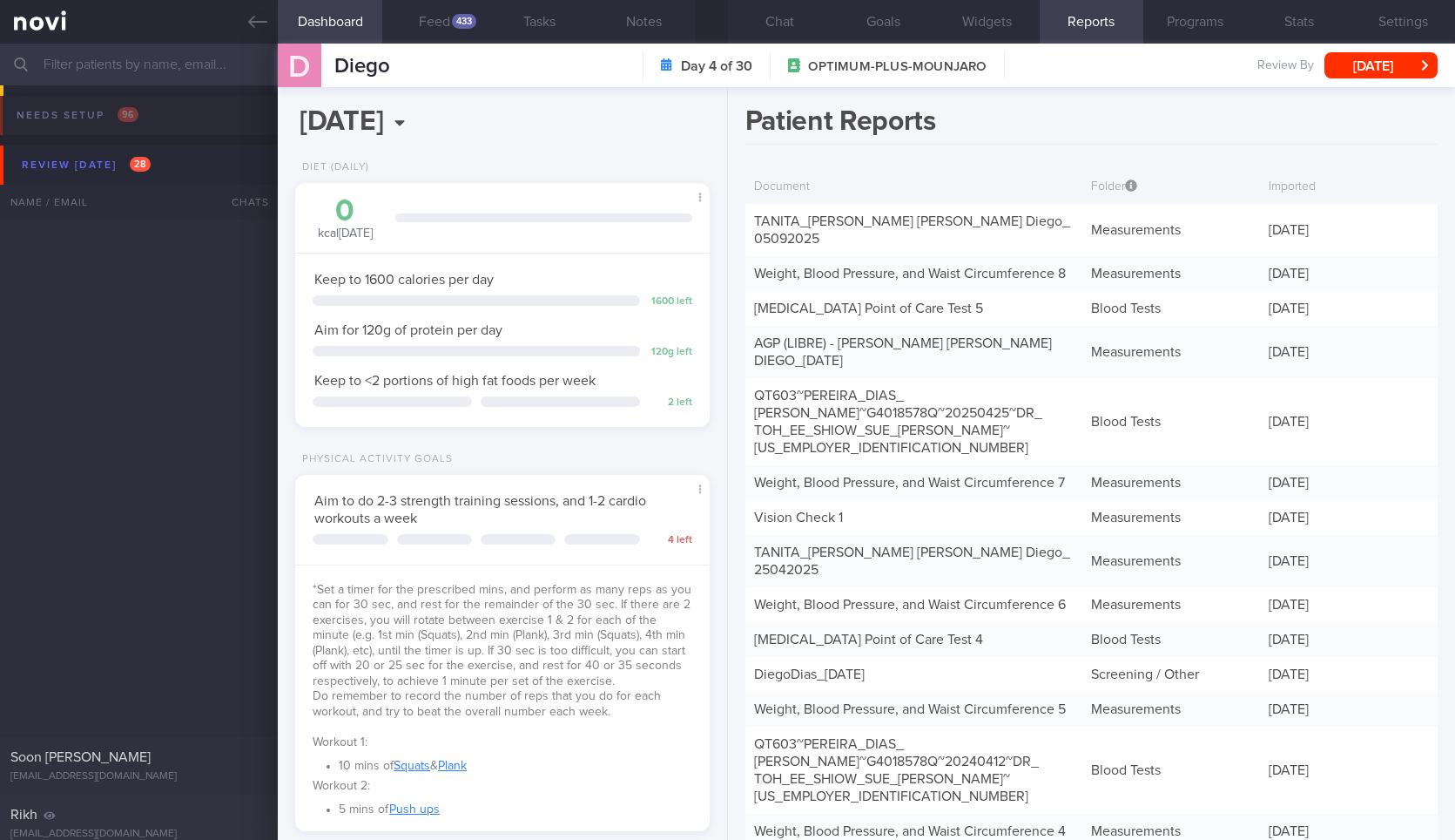
select select "8"
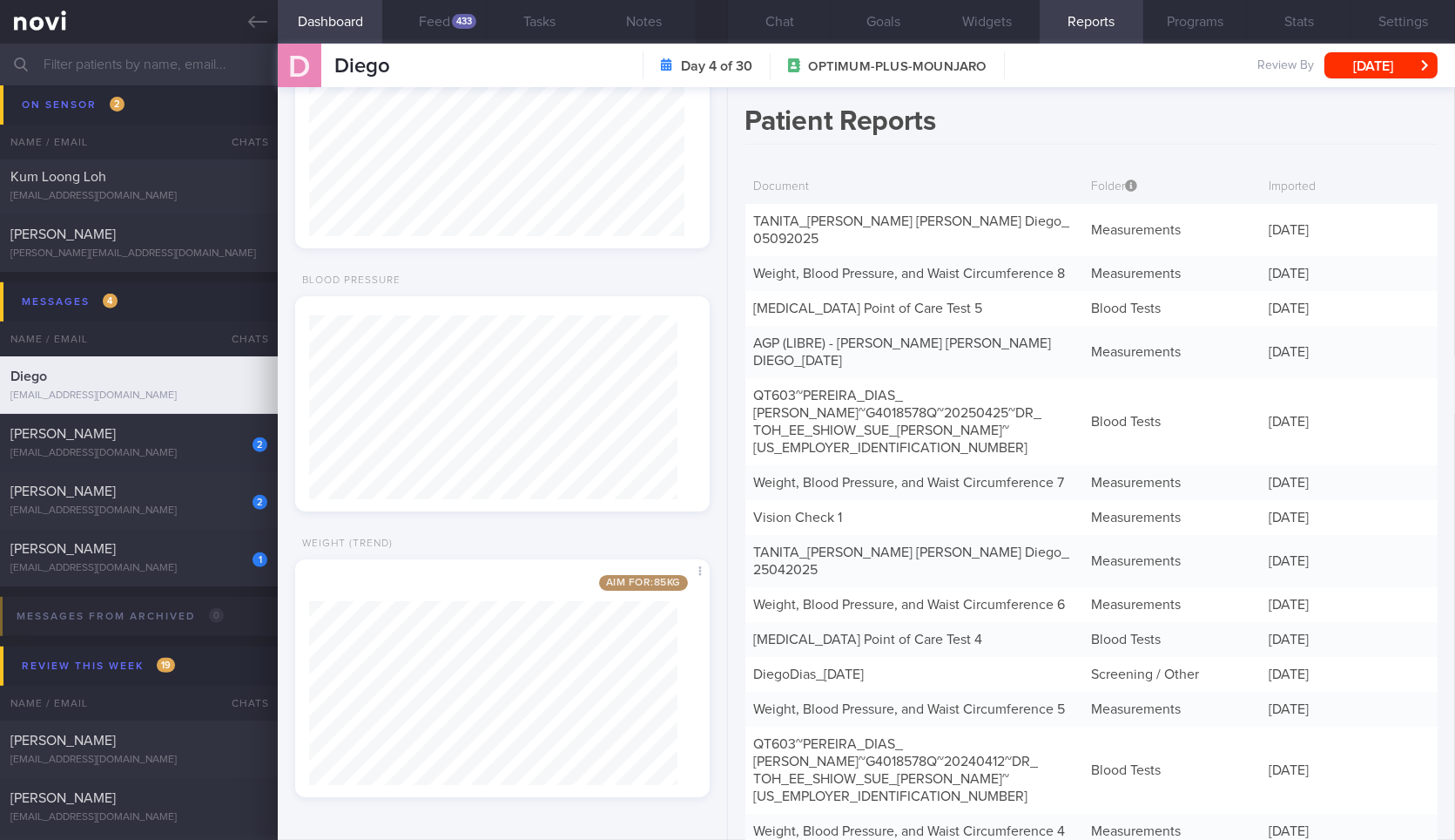
scroll to position [209, 368]
click at [768, 31] on button "Chat" at bounding box center [780, 21] width 103 height 43
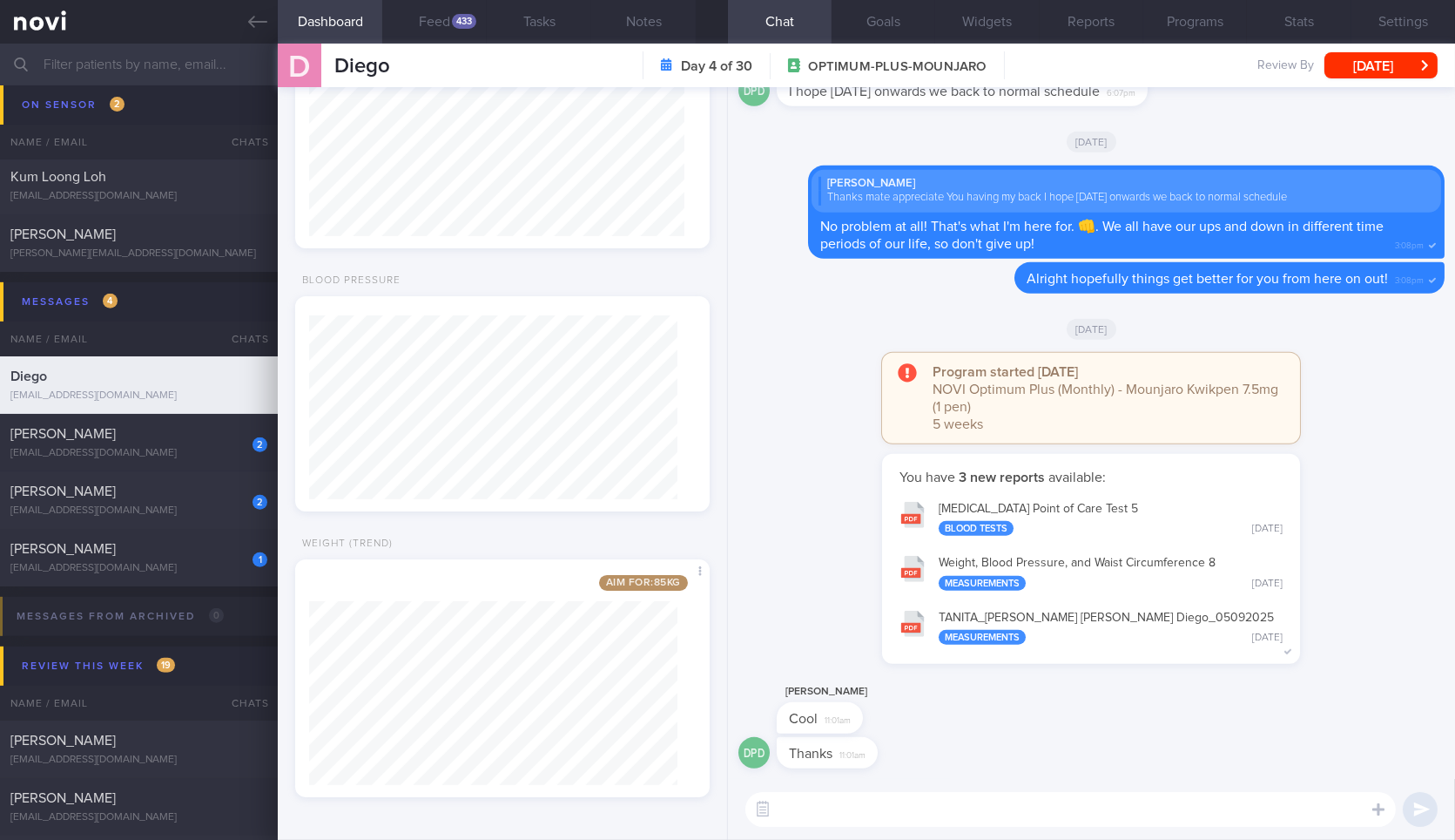
click at [963, 802] on textarea at bounding box center [1070, 809] width 650 height 34
click at [1267, 811] on textarea at bounding box center [1070, 809] width 650 height 34
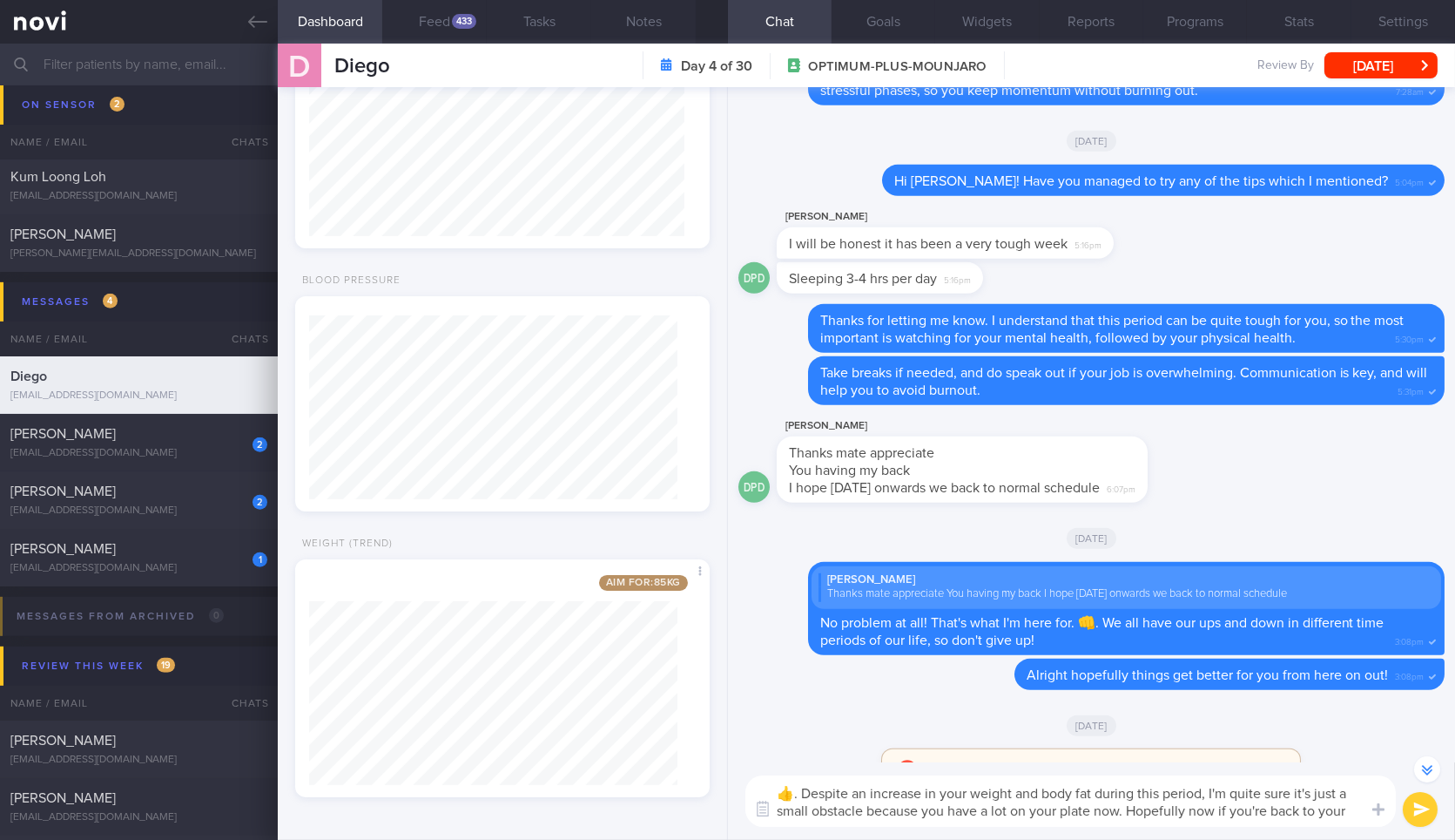
scroll to position [-429, 0]
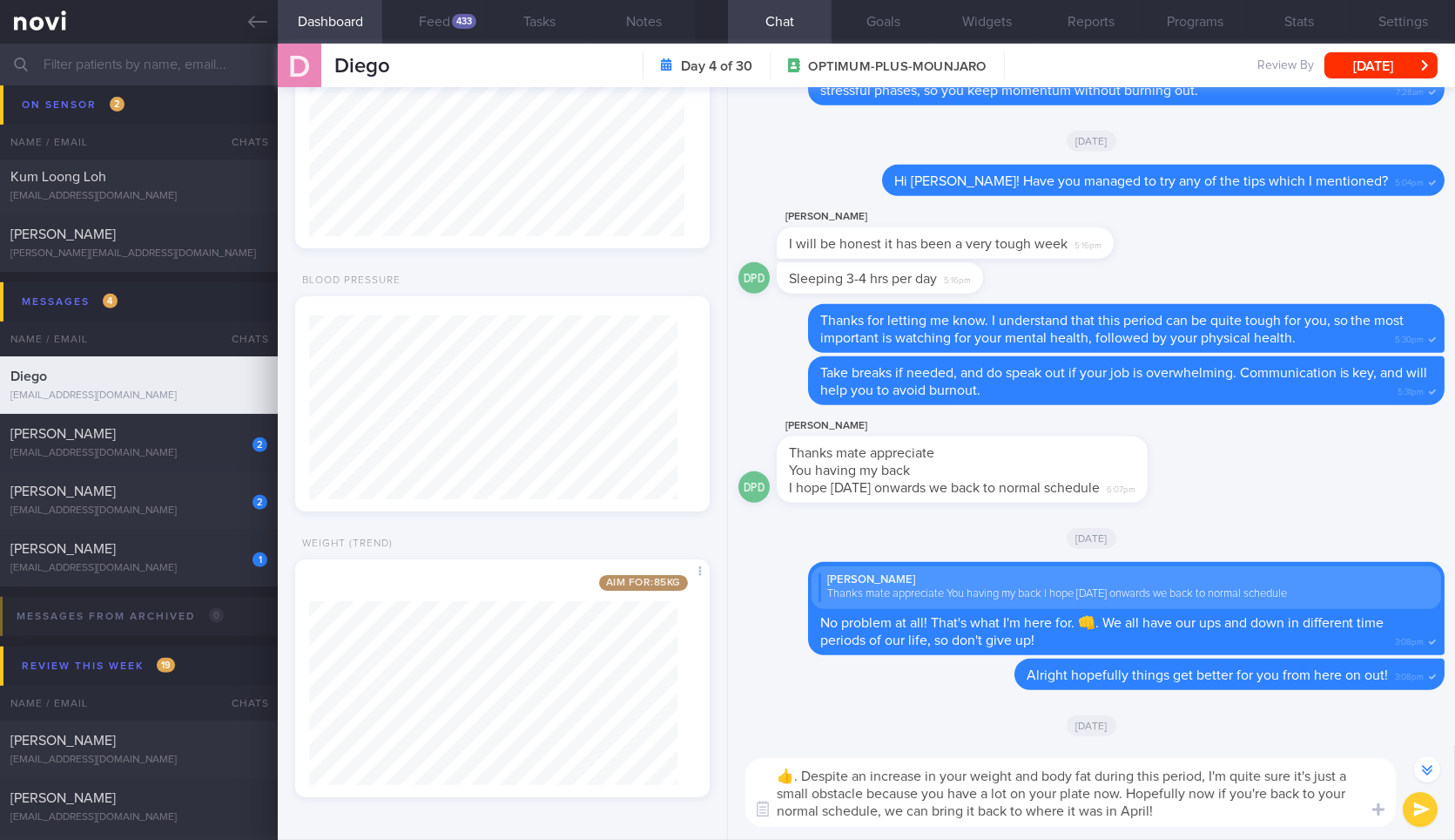
type textarea "👍. Despite an increase in your weight and body fat during this period, I'm quit…"
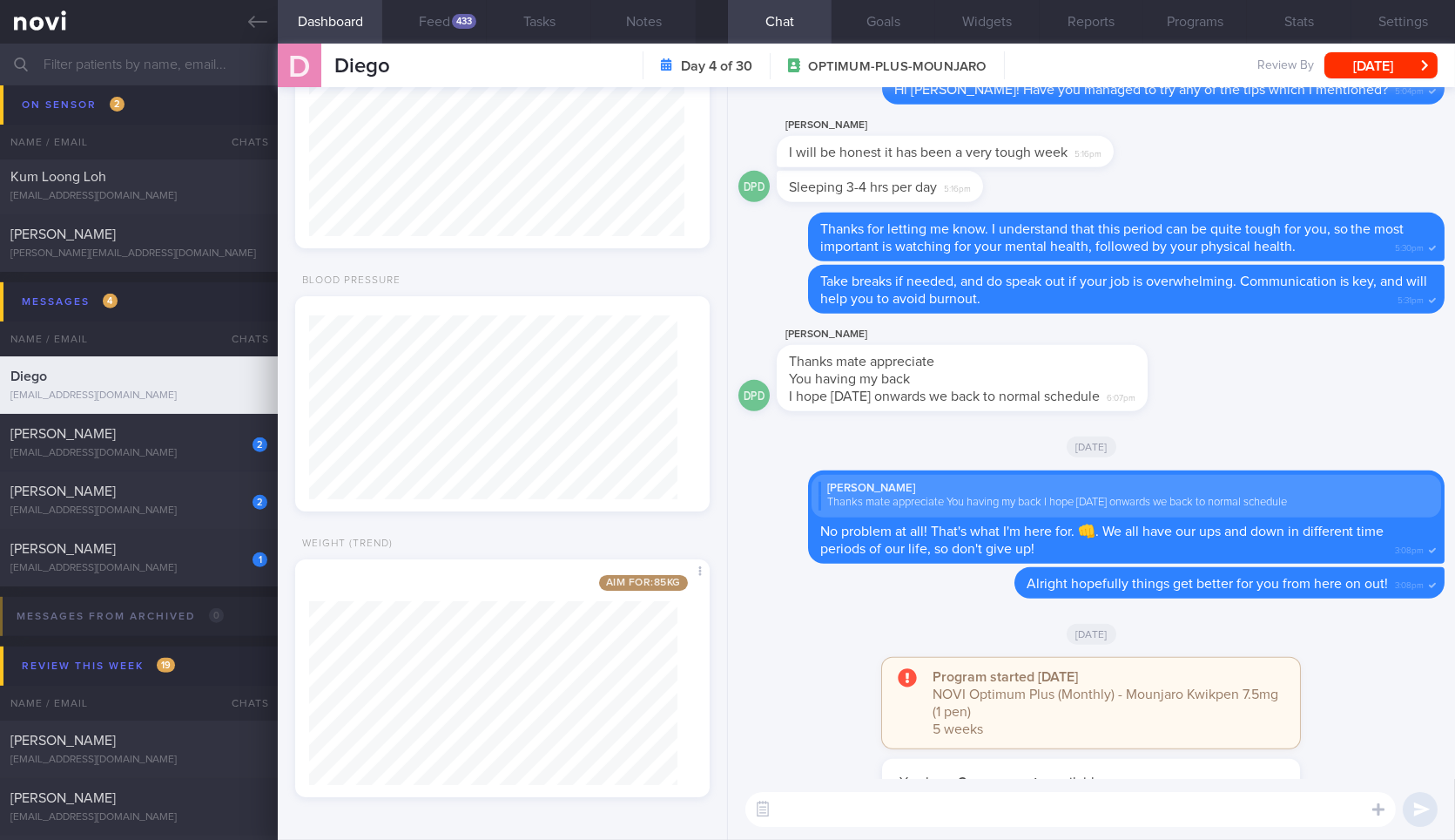
scroll to position [0, 0]
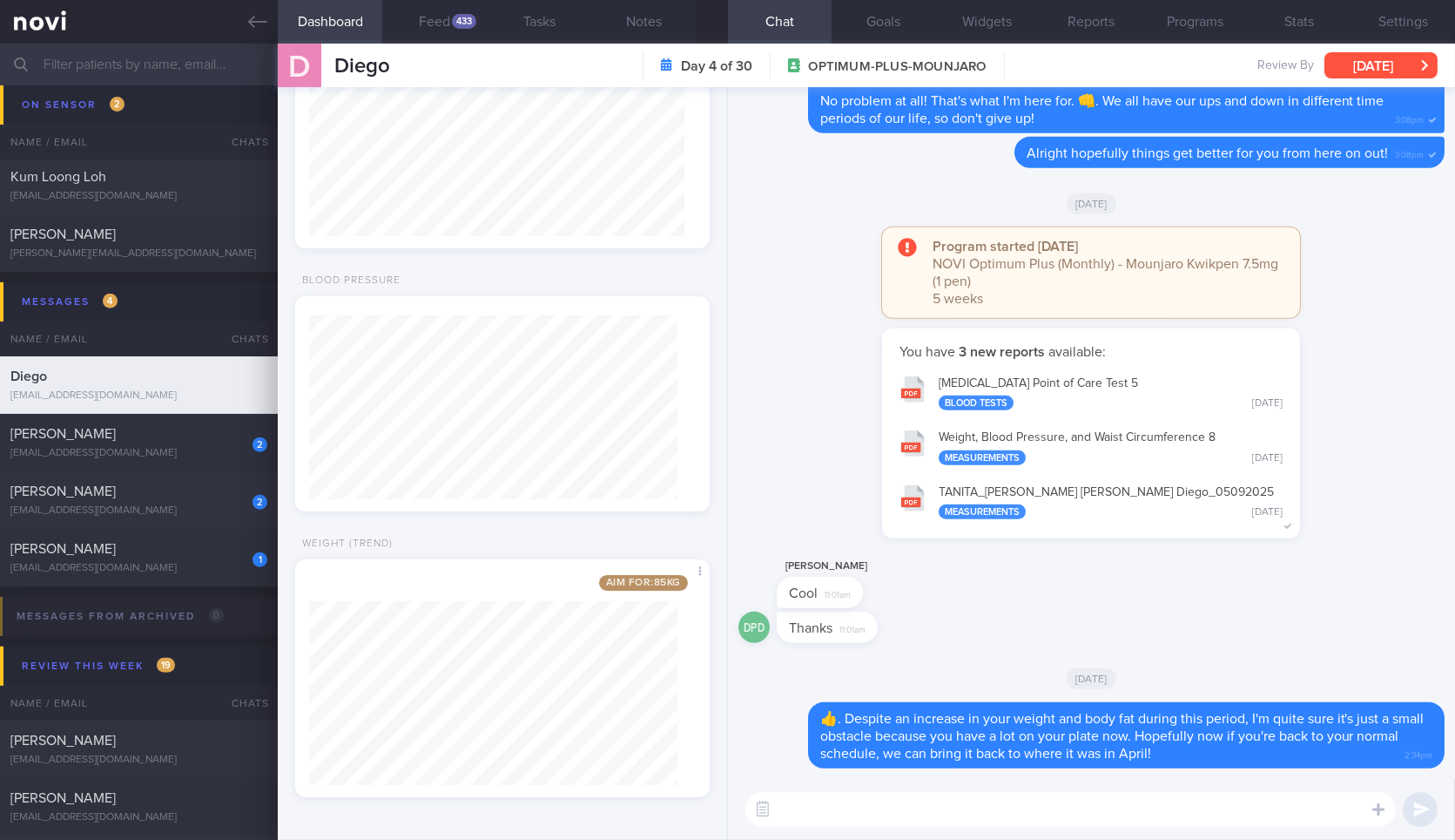
click at [1367, 63] on button "[DATE]" at bounding box center [1381, 65] width 113 height 26
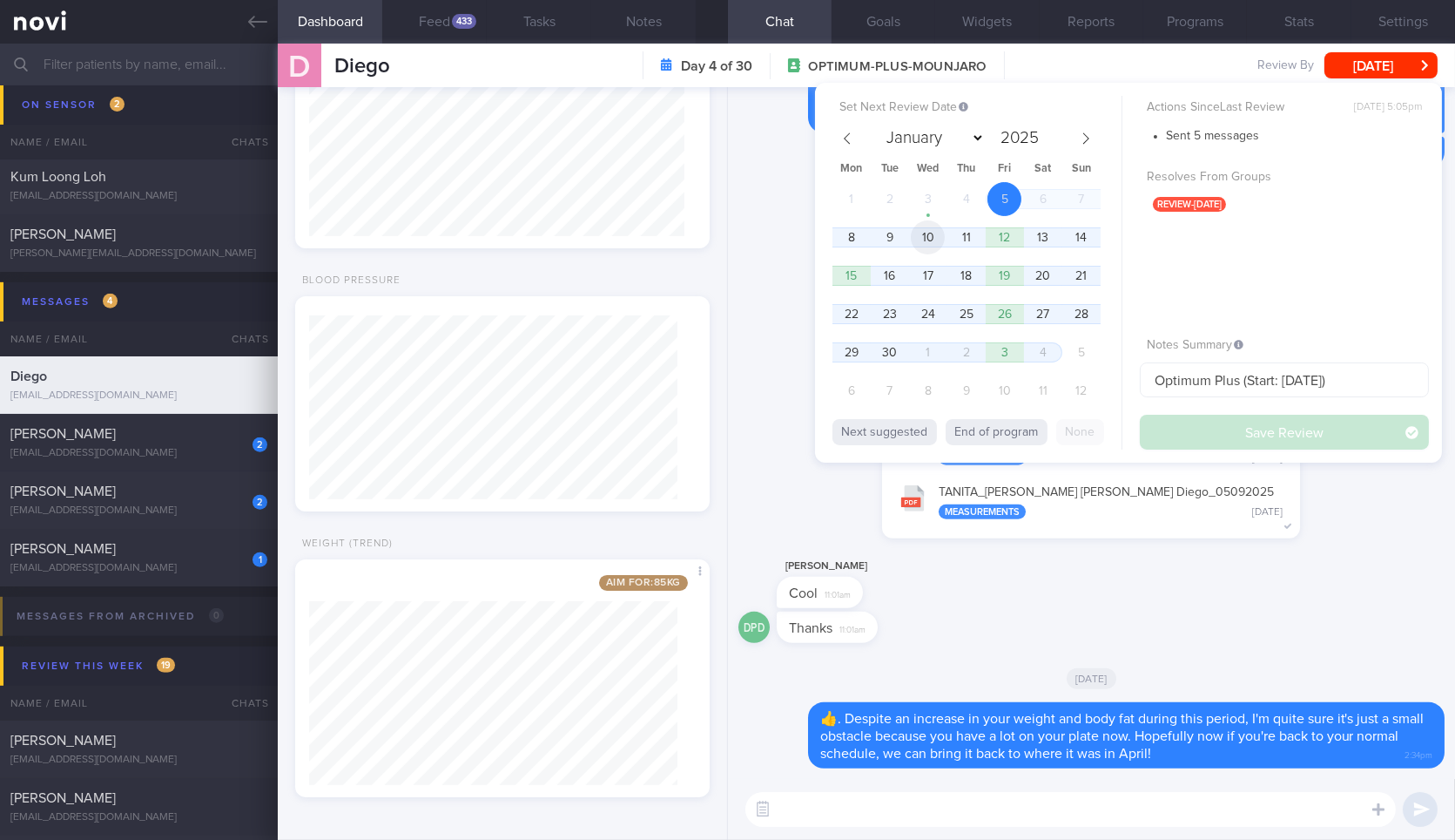
click at [943, 235] on span "10" at bounding box center [927, 237] width 34 height 34
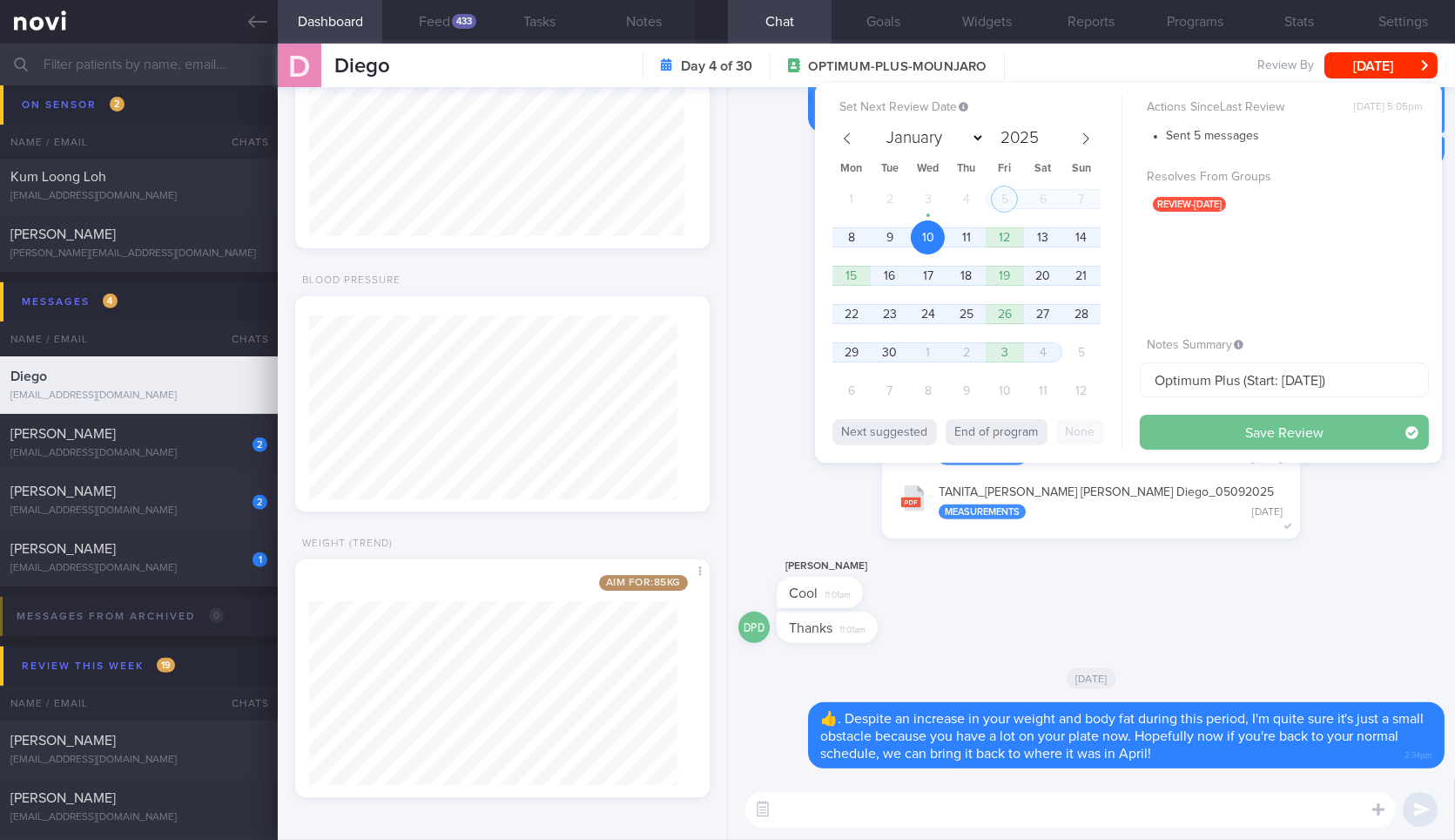
click at [1180, 417] on button "Save Review" at bounding box center [1284, 432] width 289 height 34
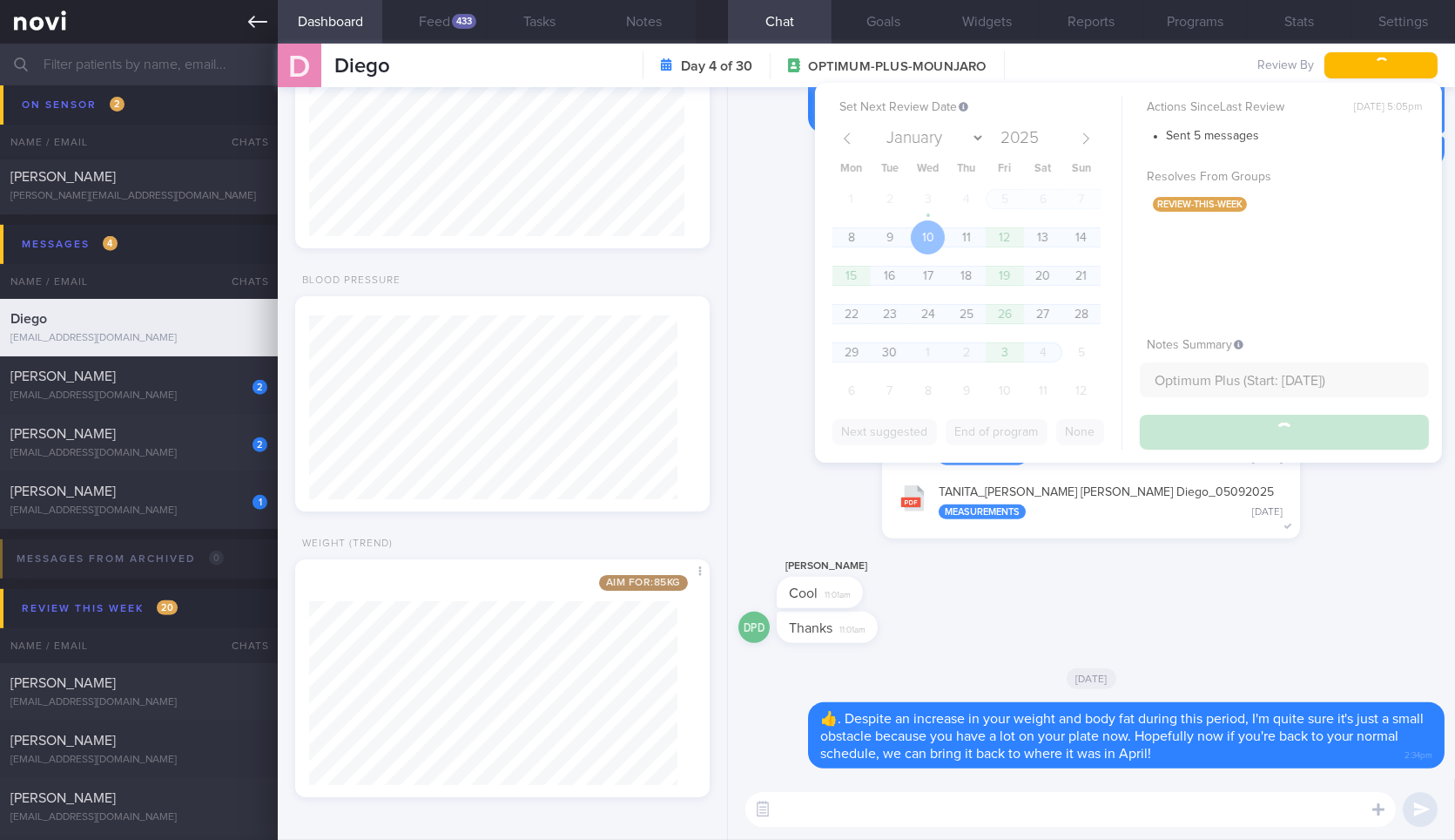
scroll to position [1698, 0]
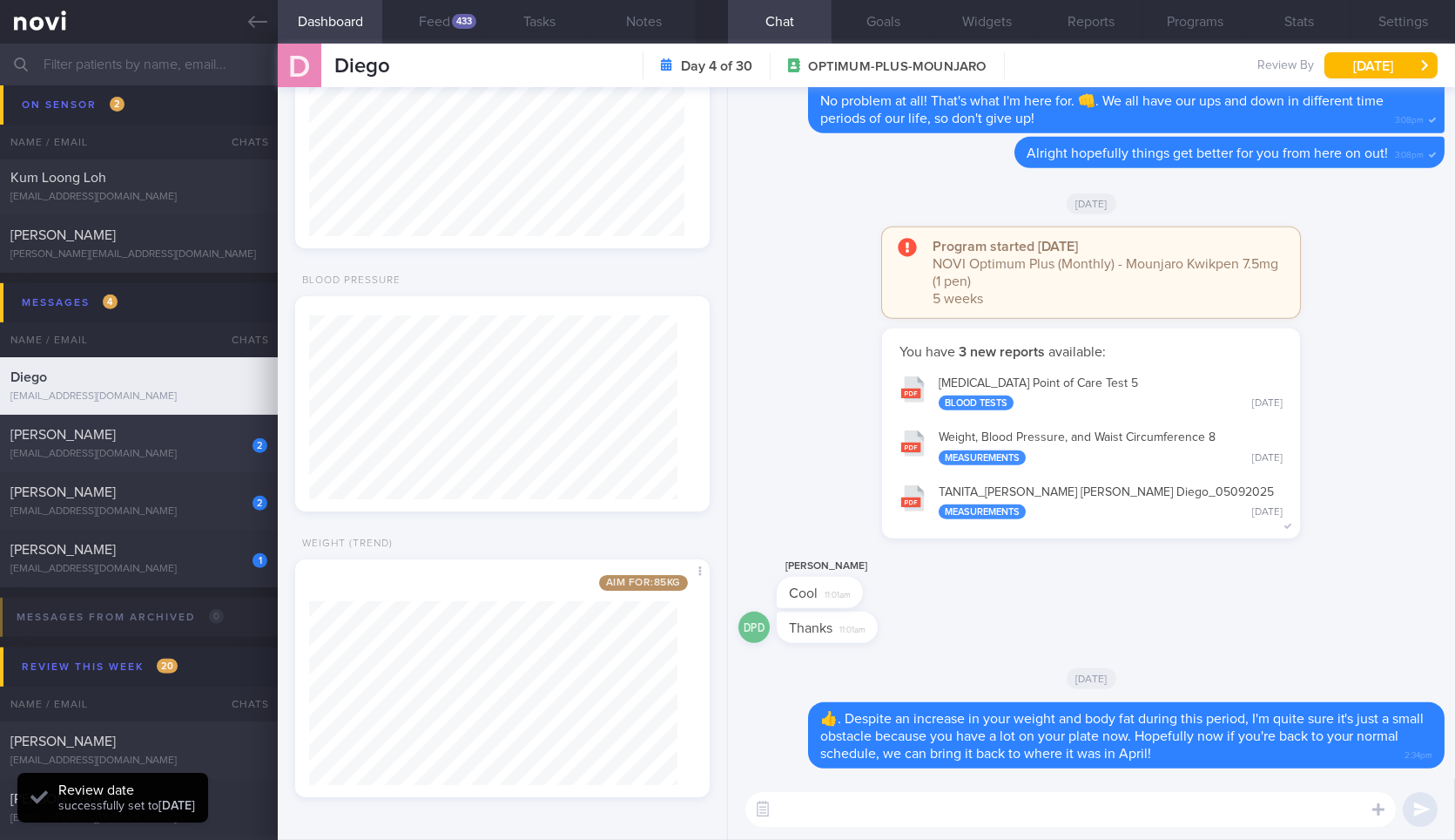
drag, startPoint x: 264, startPoint y: 15, endPoint x: 192, endPoint y: 449, distance: 439.9
click at [264, 15] on icon at bounding box center [258, 22] width 19 height 19
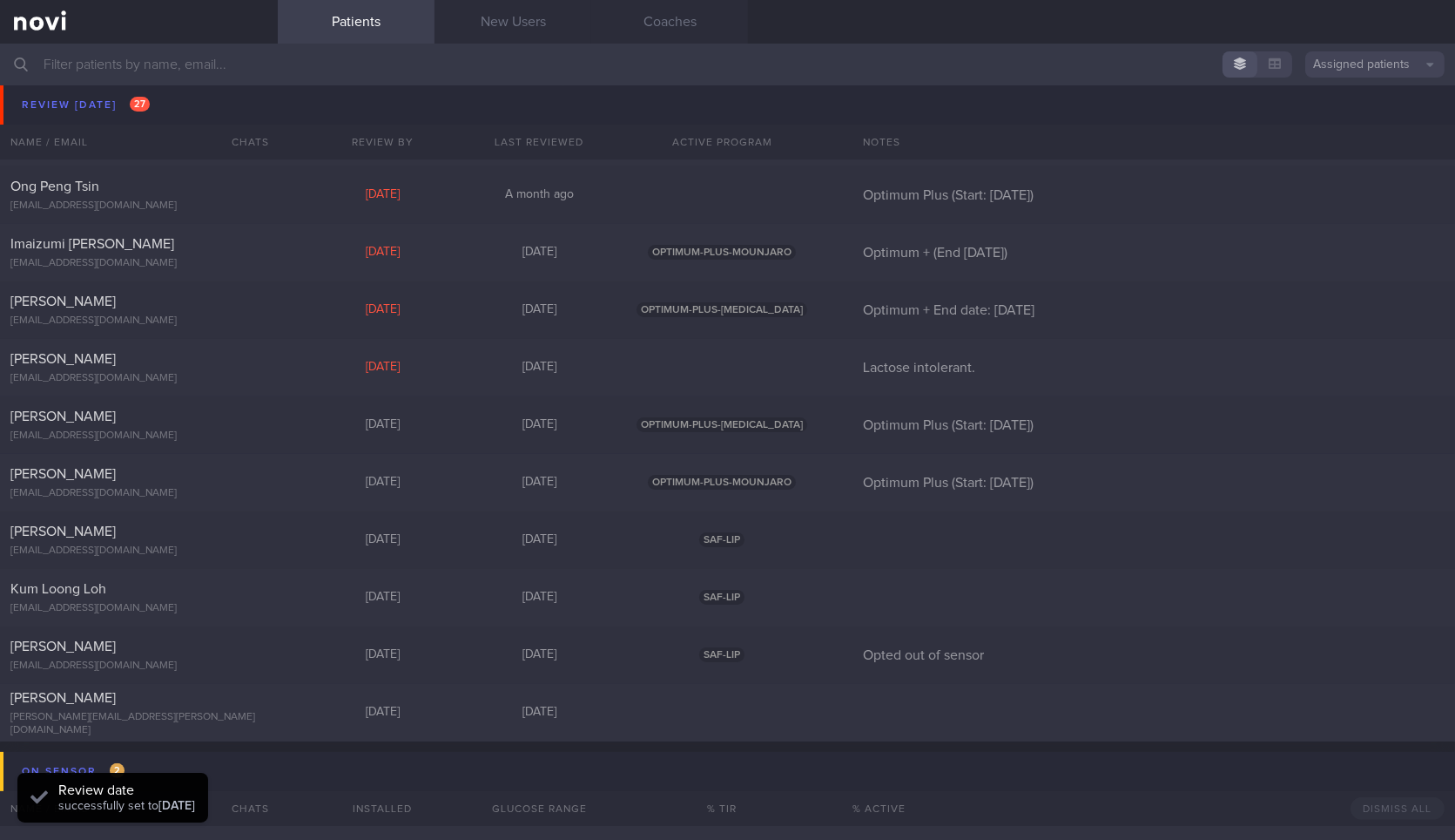
scroll to position [1067, 0]
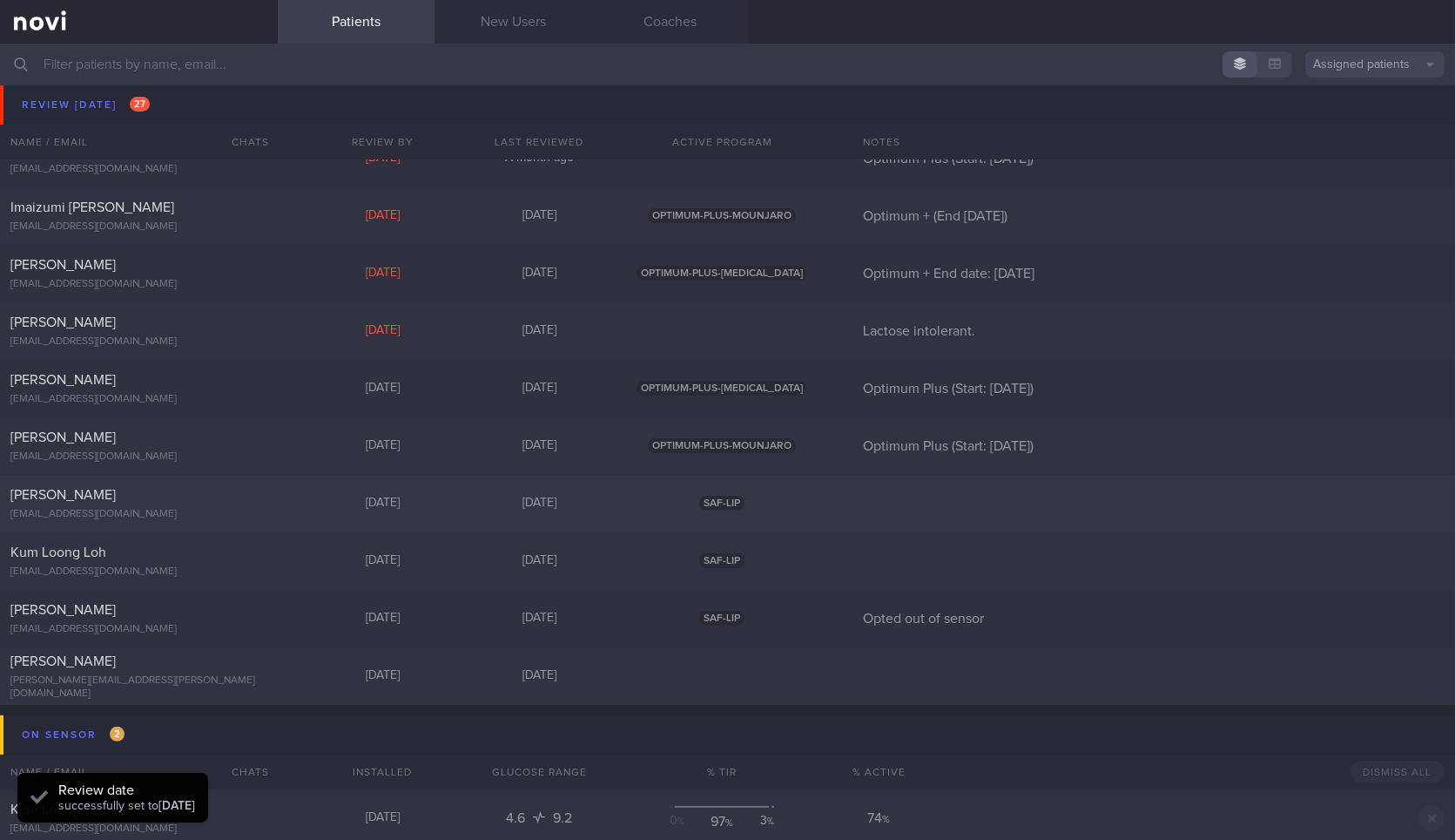
click at [207, 511] on div "[EMAIL_ADDRESS][DOMAIN_NAME]" at bounding box center [139, 514] width 257 height 13
select select "8"
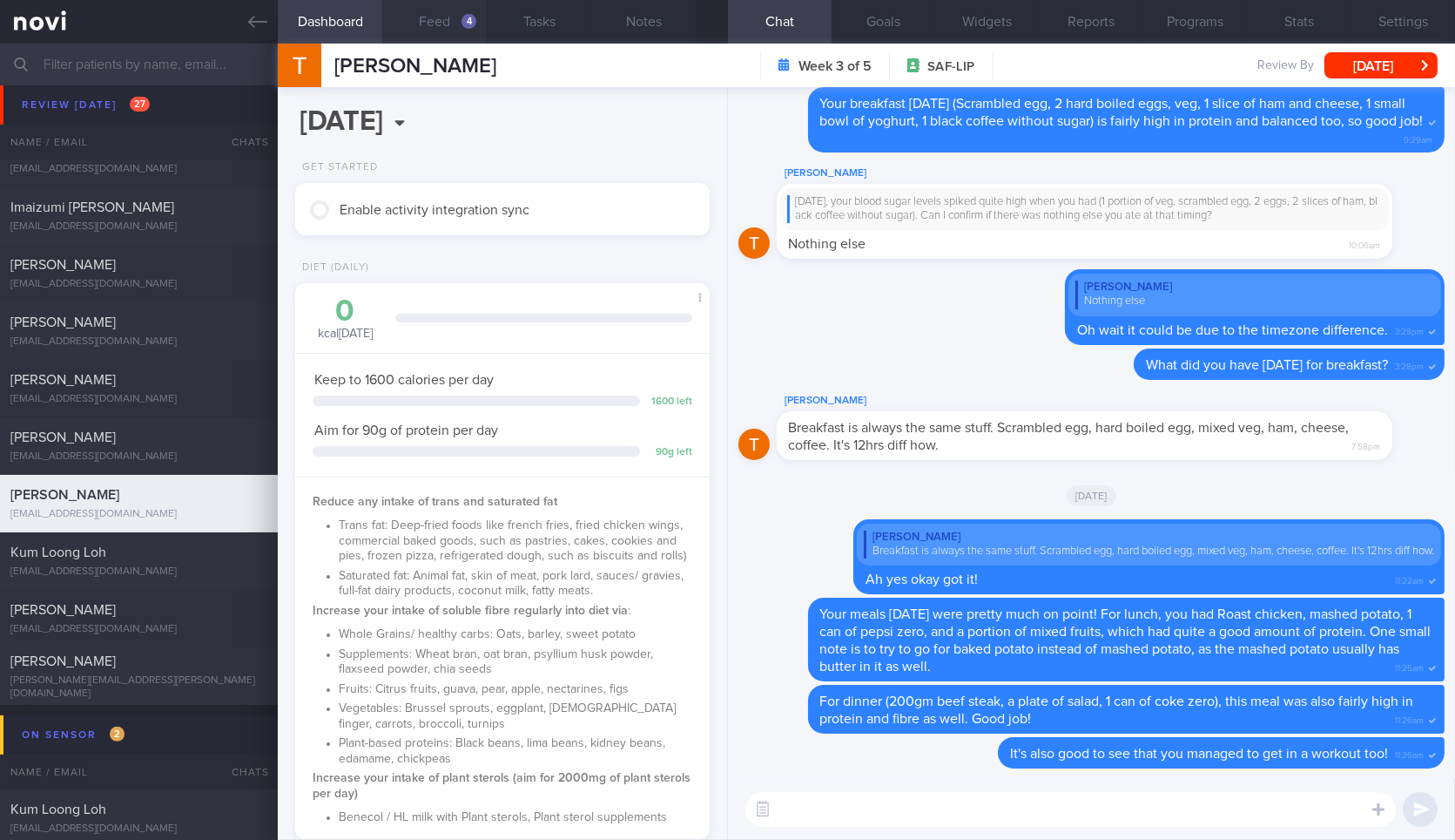
click at [457, 27] on button "Feed 4" at bounding box center [434, 21] width 104 height 43
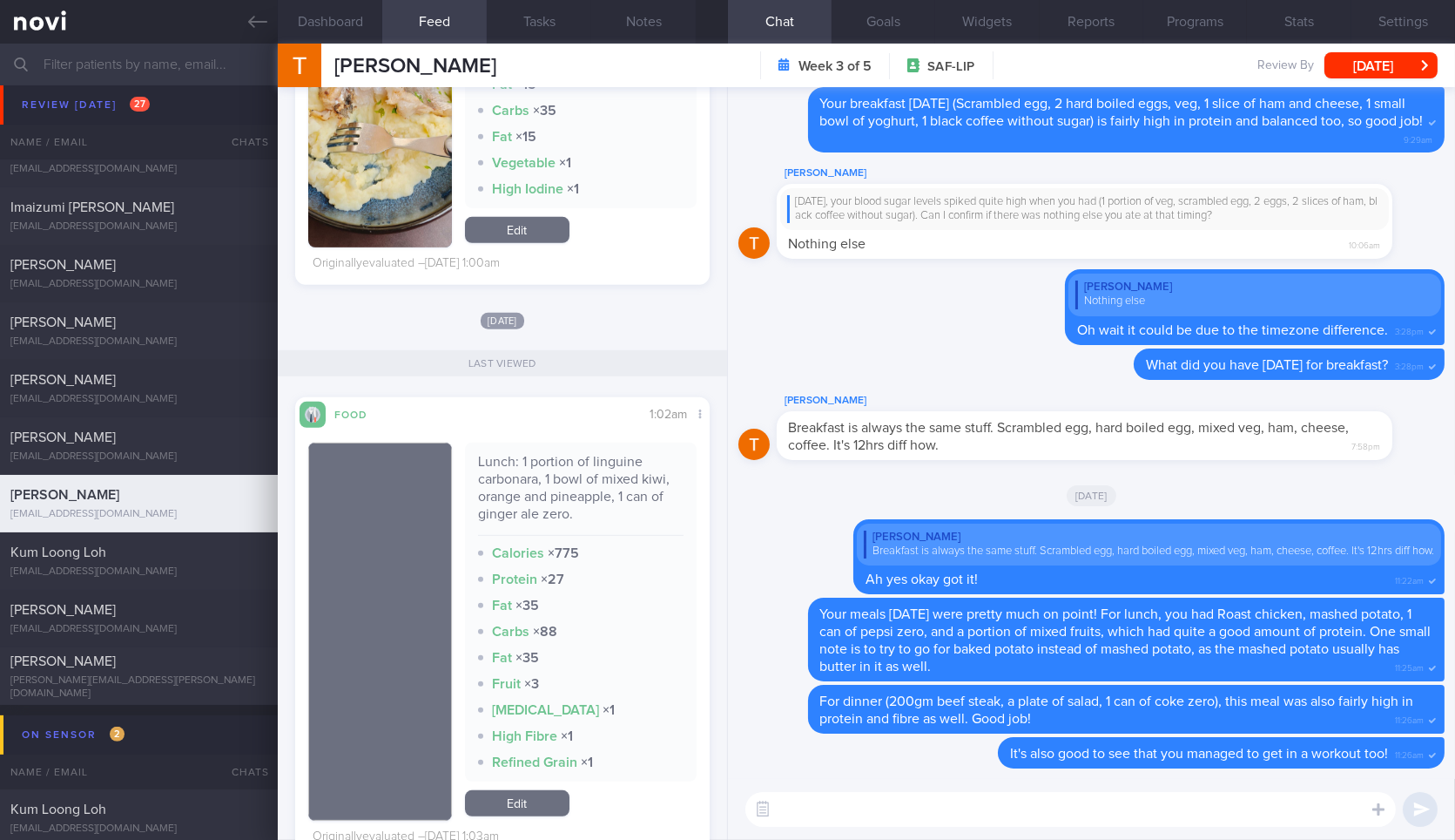
scroll to position [2554, 0]
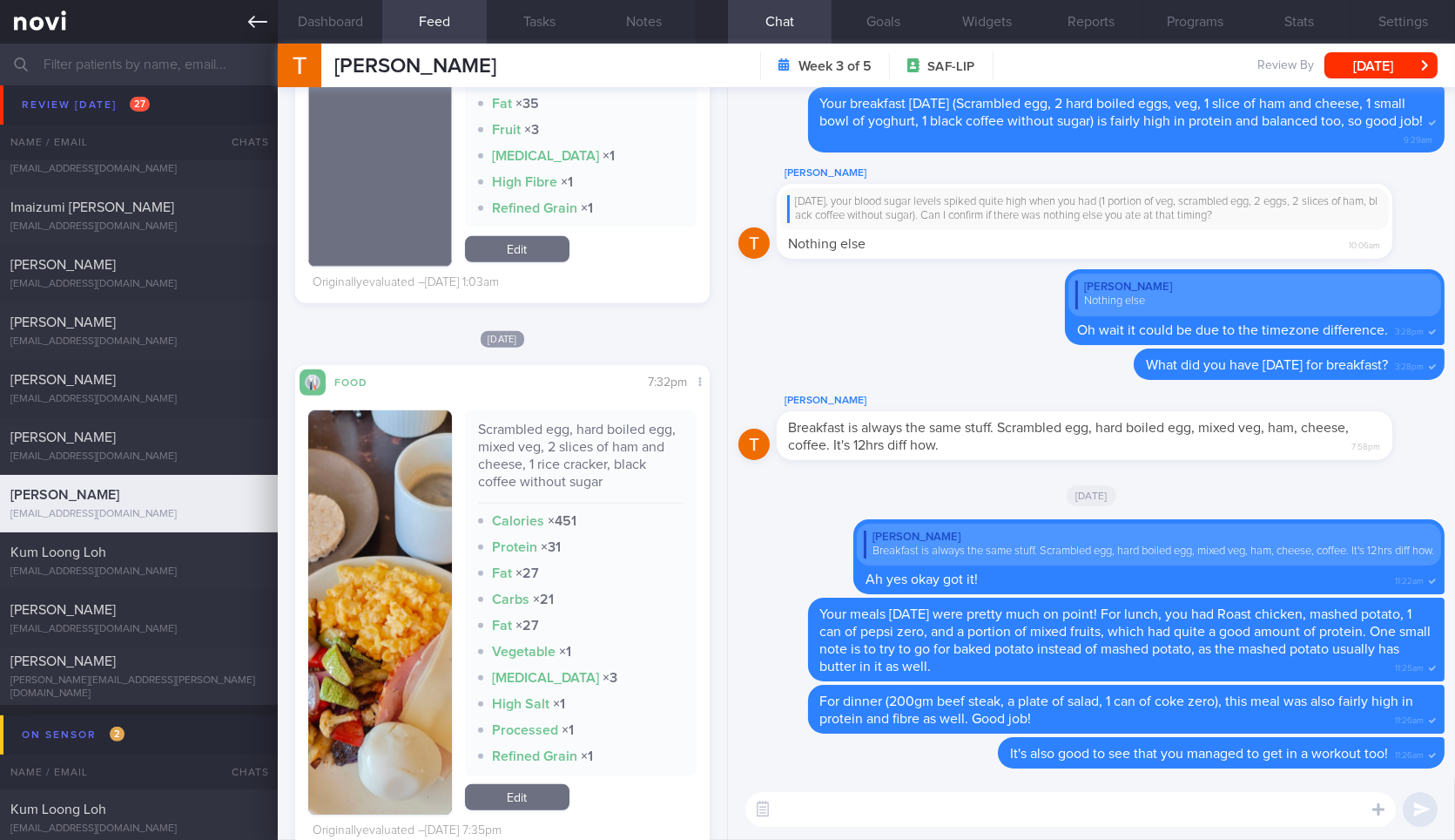
click at [255, 18] on icon at bounding box center [258, 22] width 19 height 19
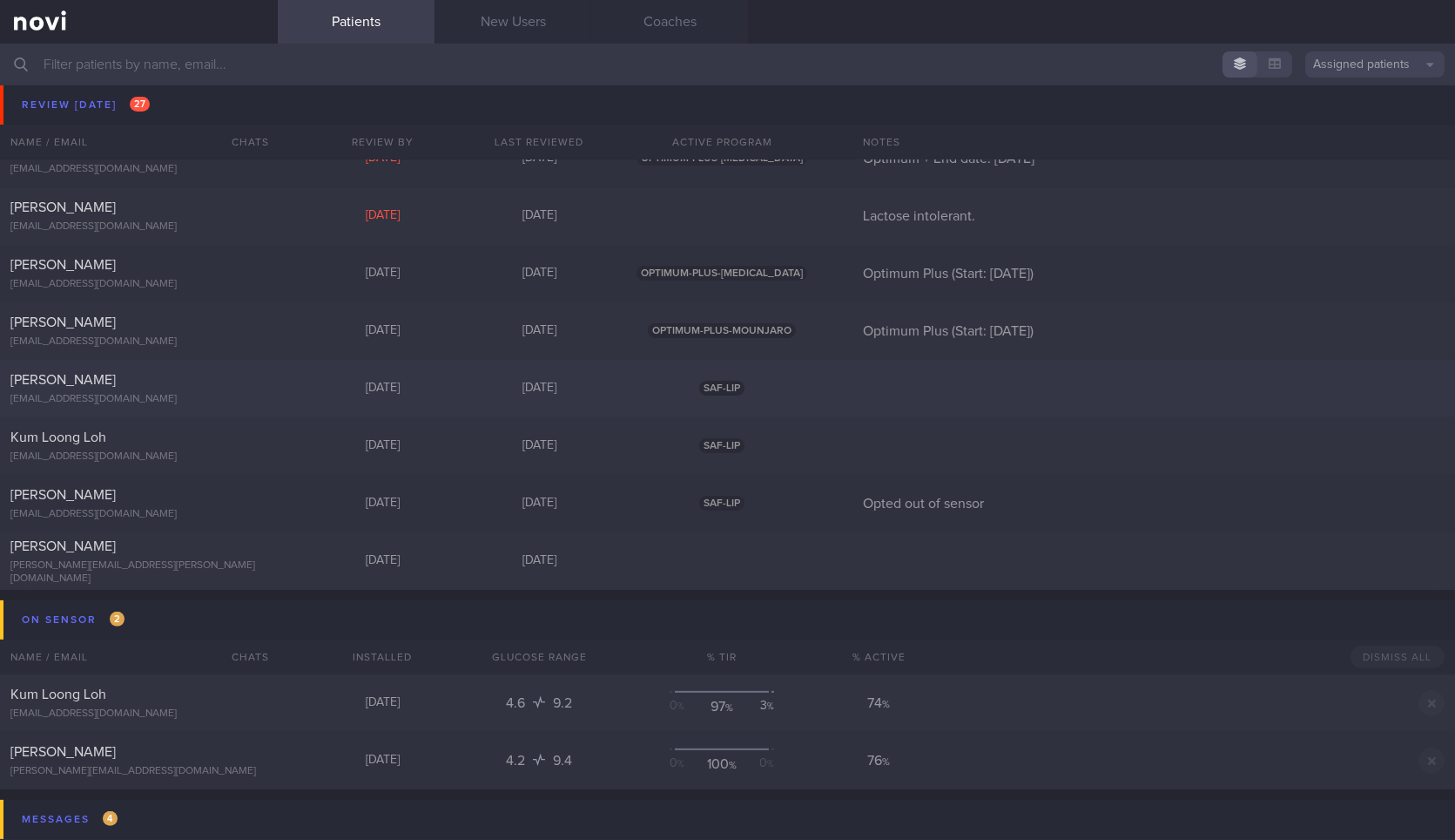
scroll to position [1185, 0]
click at [314, 501] on div "[DATE]" at bounding box center [382, 501] width 157 height 15
select select "8"
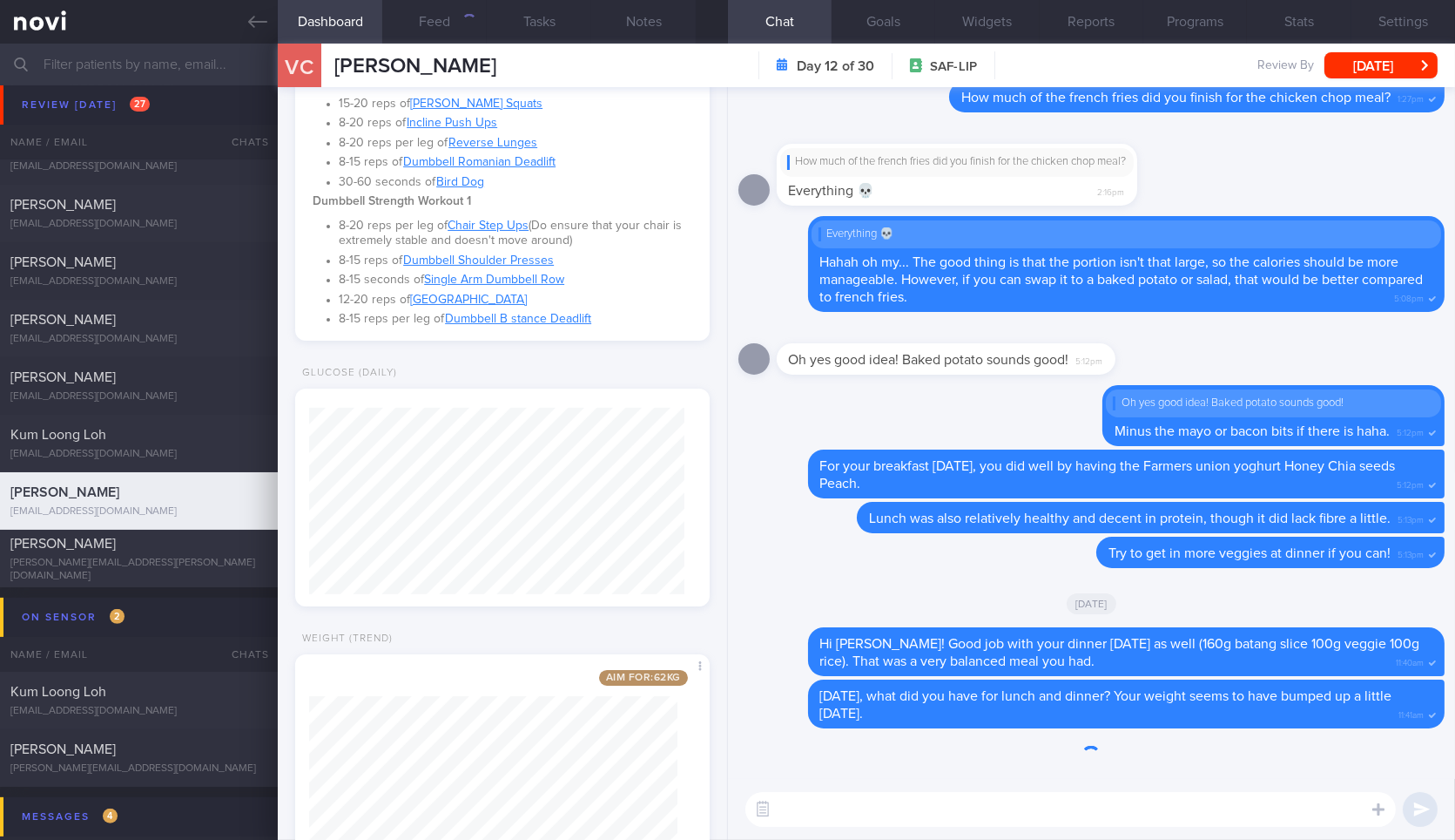
scroll to position [924, 0]
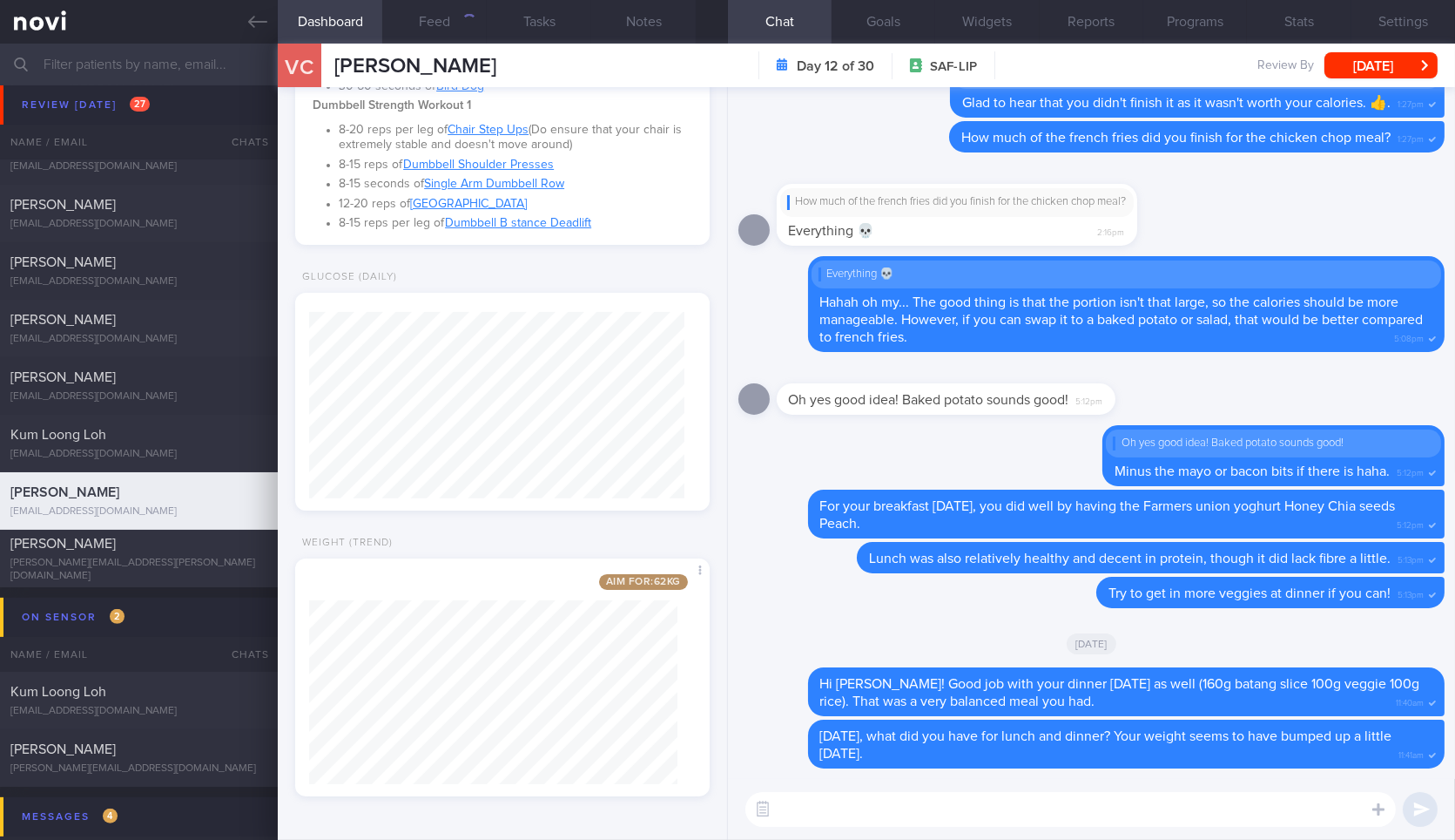
click at [433, 43] on div "VC [PERSON_NAME] [PERSON_NAME] [PERSON_NAME][EMAIL_ADDRESS][DOMAIN_NAME]" at bounding box center [387, 64] width 218 height 43
click at [430, 43] on div "VC [PERSON_NAME] [PERSON_NAME] [PERSON_NAME][EMAIL_ADDRESS][DOMAIN_NAME]" at bounding box center [387, 64] width 218 height 43
click at [430, 38] on button "Feed" at bounding box center [434, 21] width 104 height 43
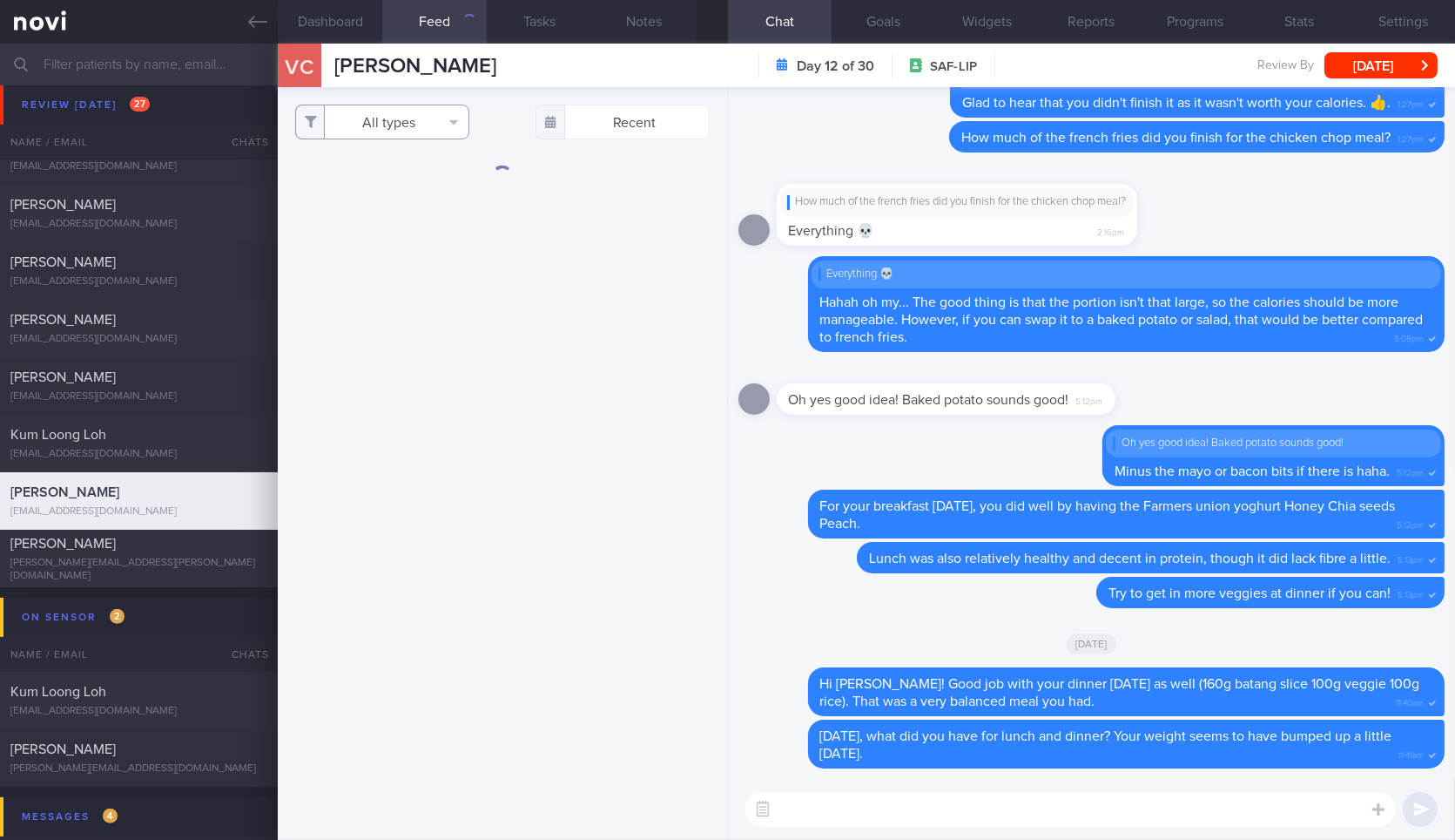
click at [420, 105] on button "All types" at bounding box center [382, 122] width 174 height 34
click at [404, 172] on button "Activity" at bounding box center [382, 181] width 172 height 26
checkbox input "false"
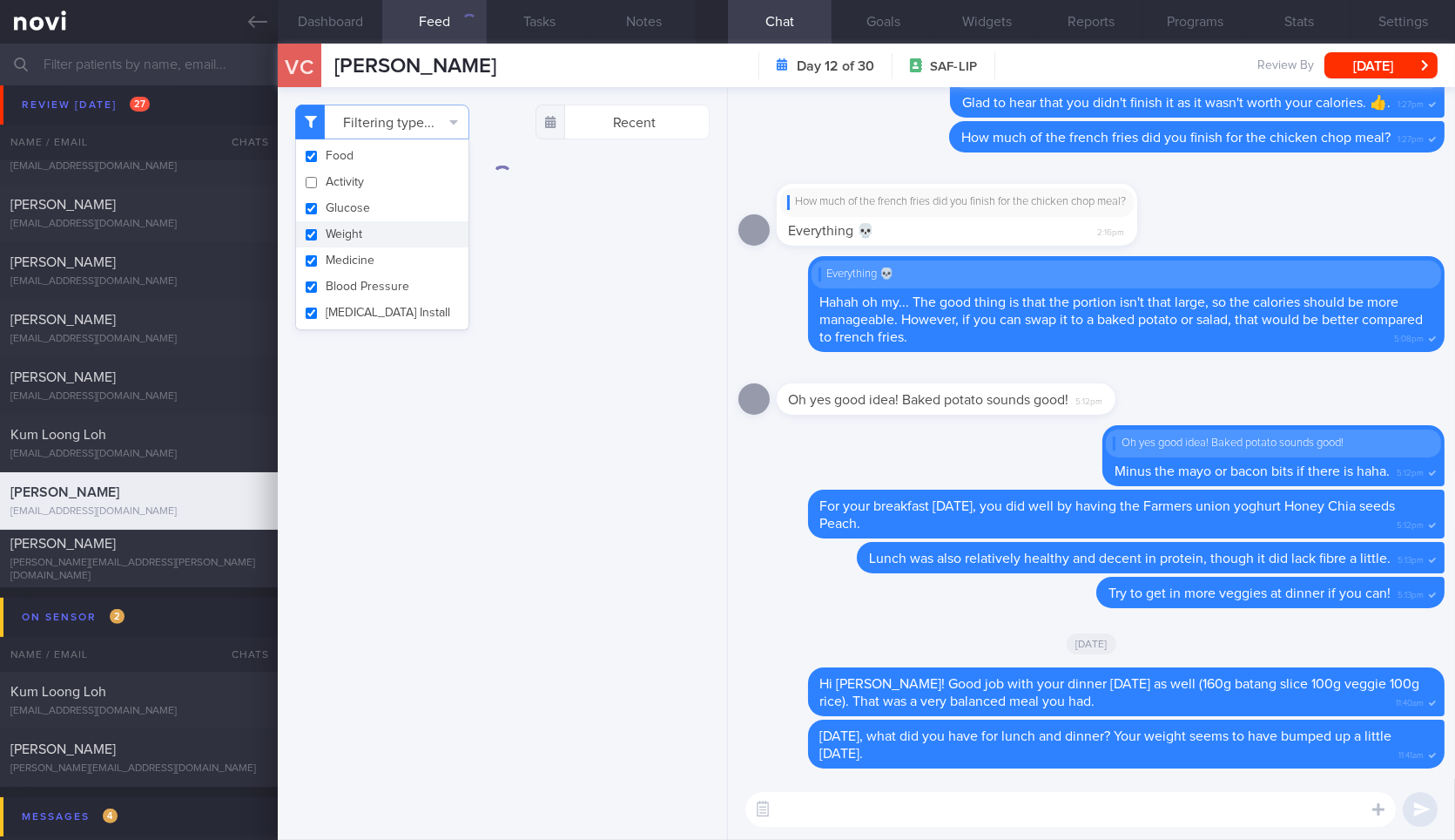
click at [388, 235] on button "Weight" at bounding box center [382, 234] width 172 height 26
checkbox input "false"
click at [483, 120] on div "Filtering type... Food Activity Glucose Weight Medicine Blood Pressure [MEDICAL…" at bounding box center [502, 122] width 414 height 34
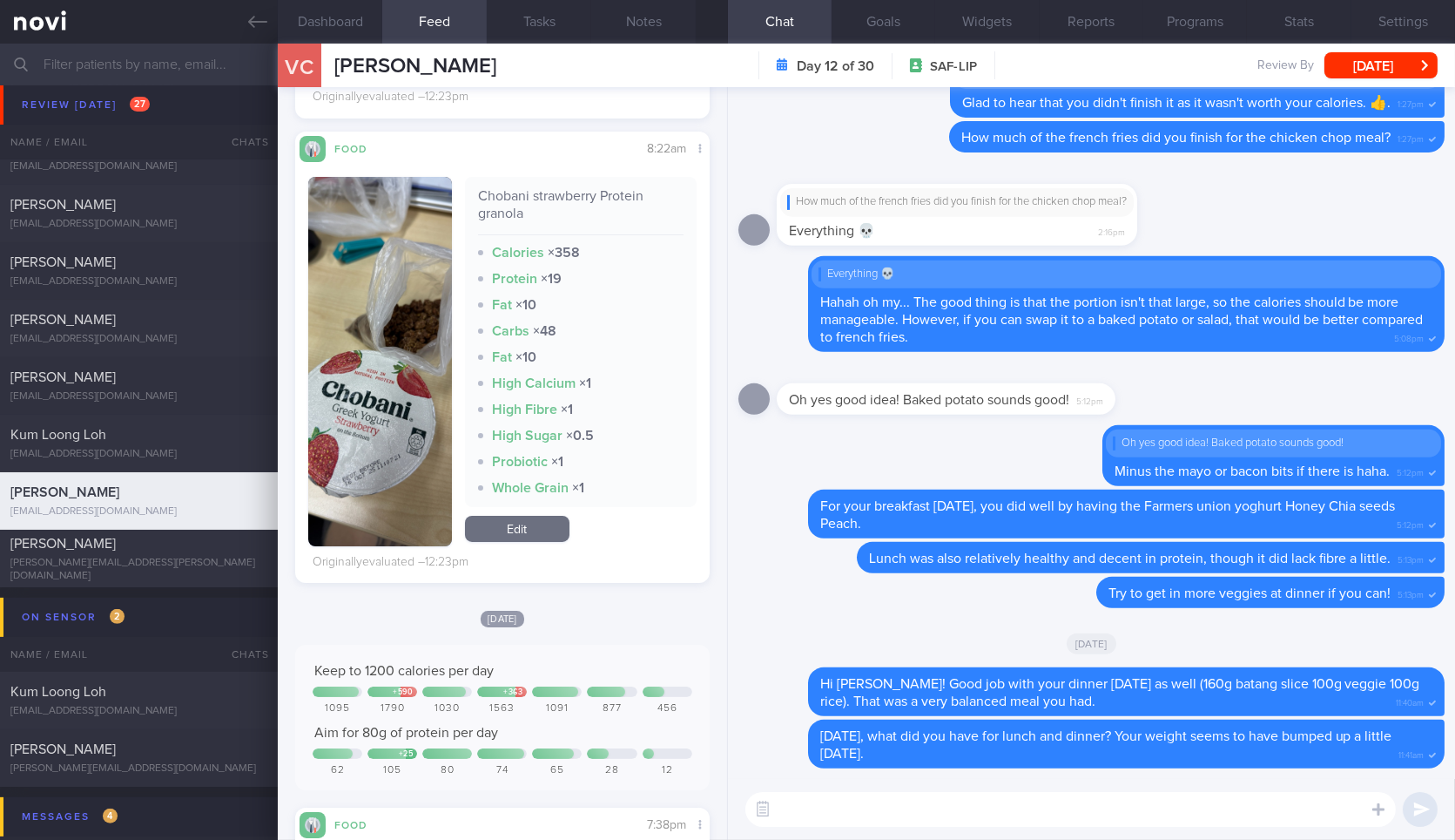
scroll to position [658, 0]
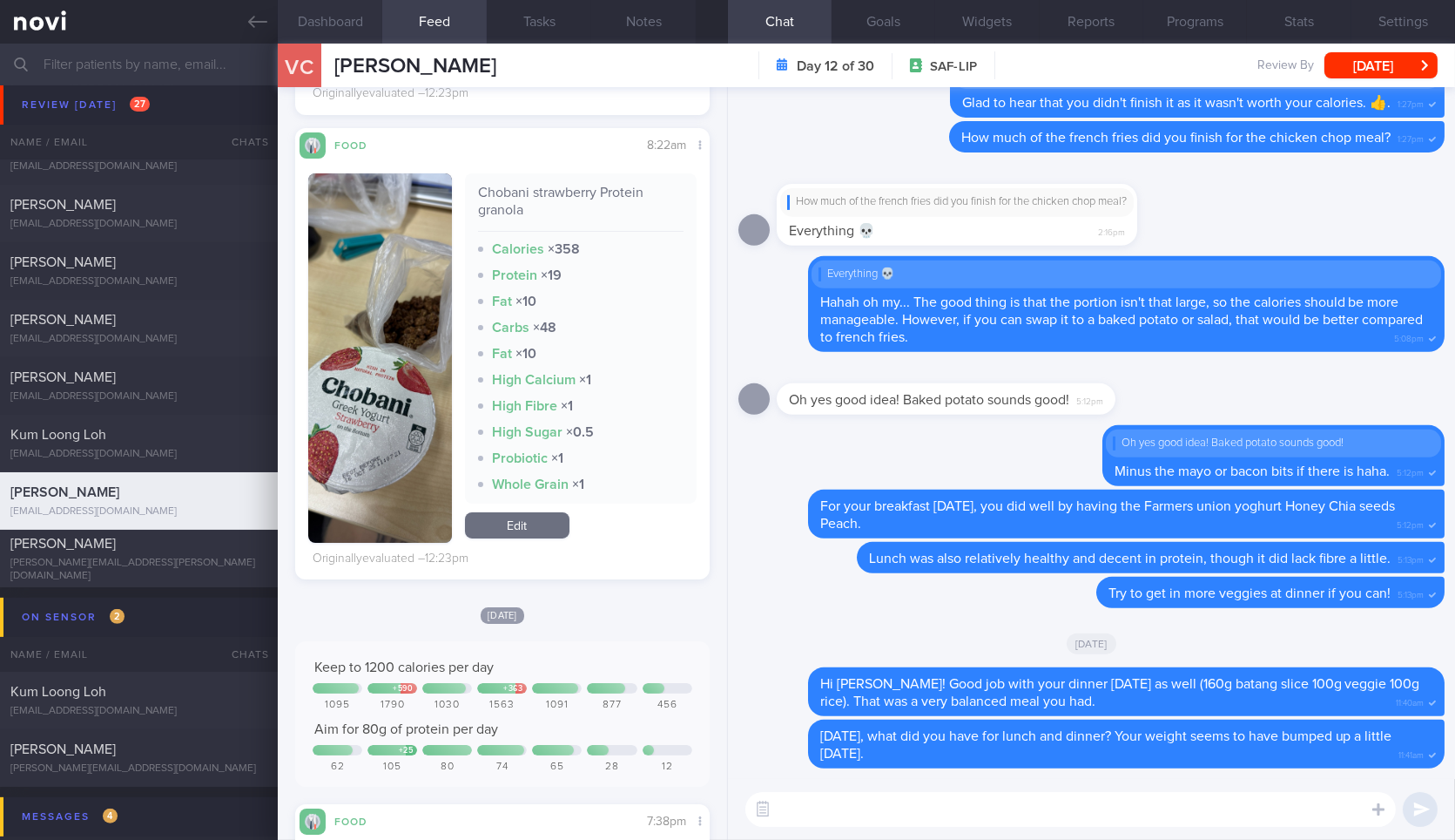
click at [367, 14] on button "Dashboard" at bounding box center [330, 21] width 104 height 43
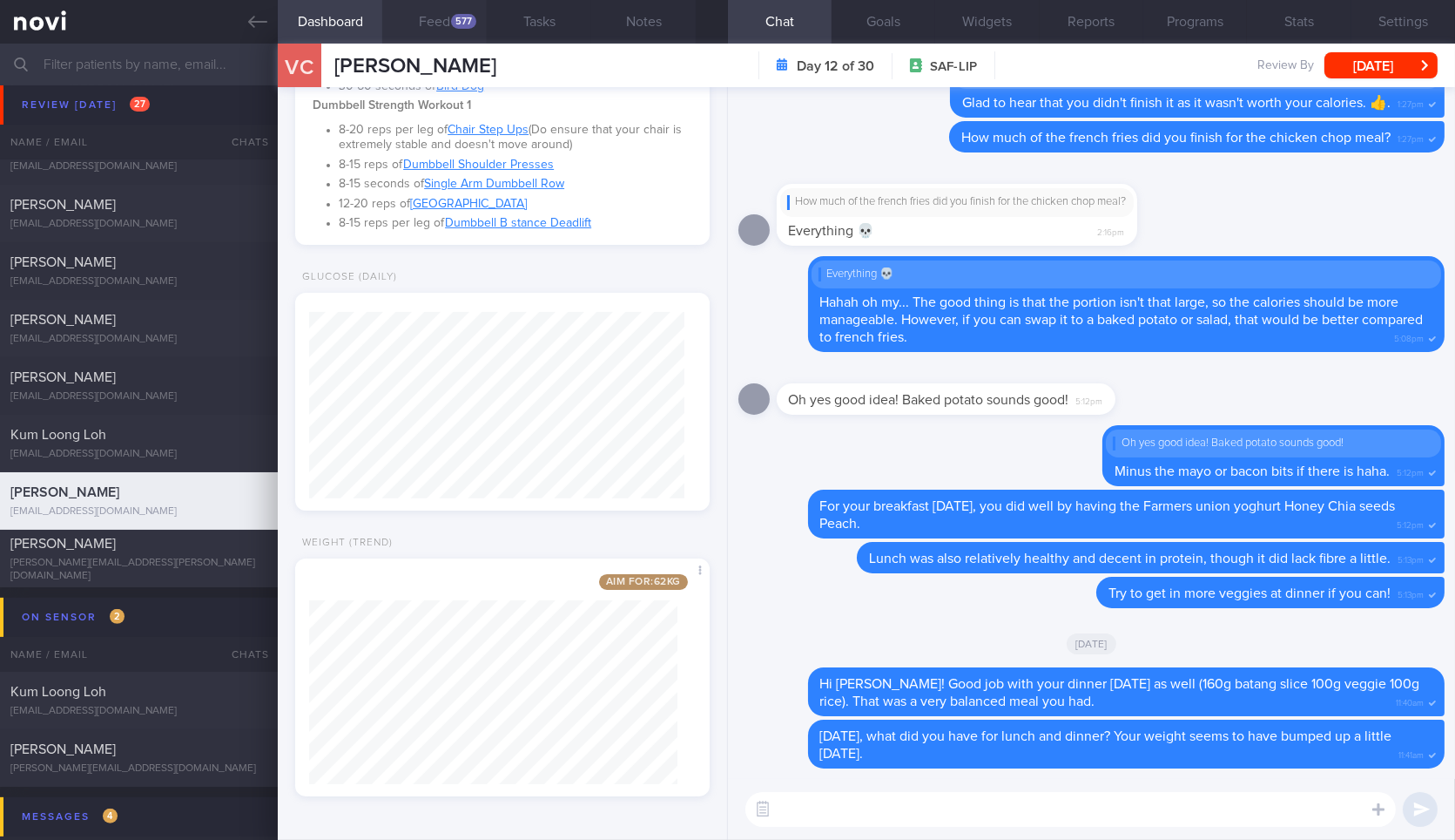
click at [435, 39] on button "Feed 577" at bounding box center [434, 21] width 104 height 43
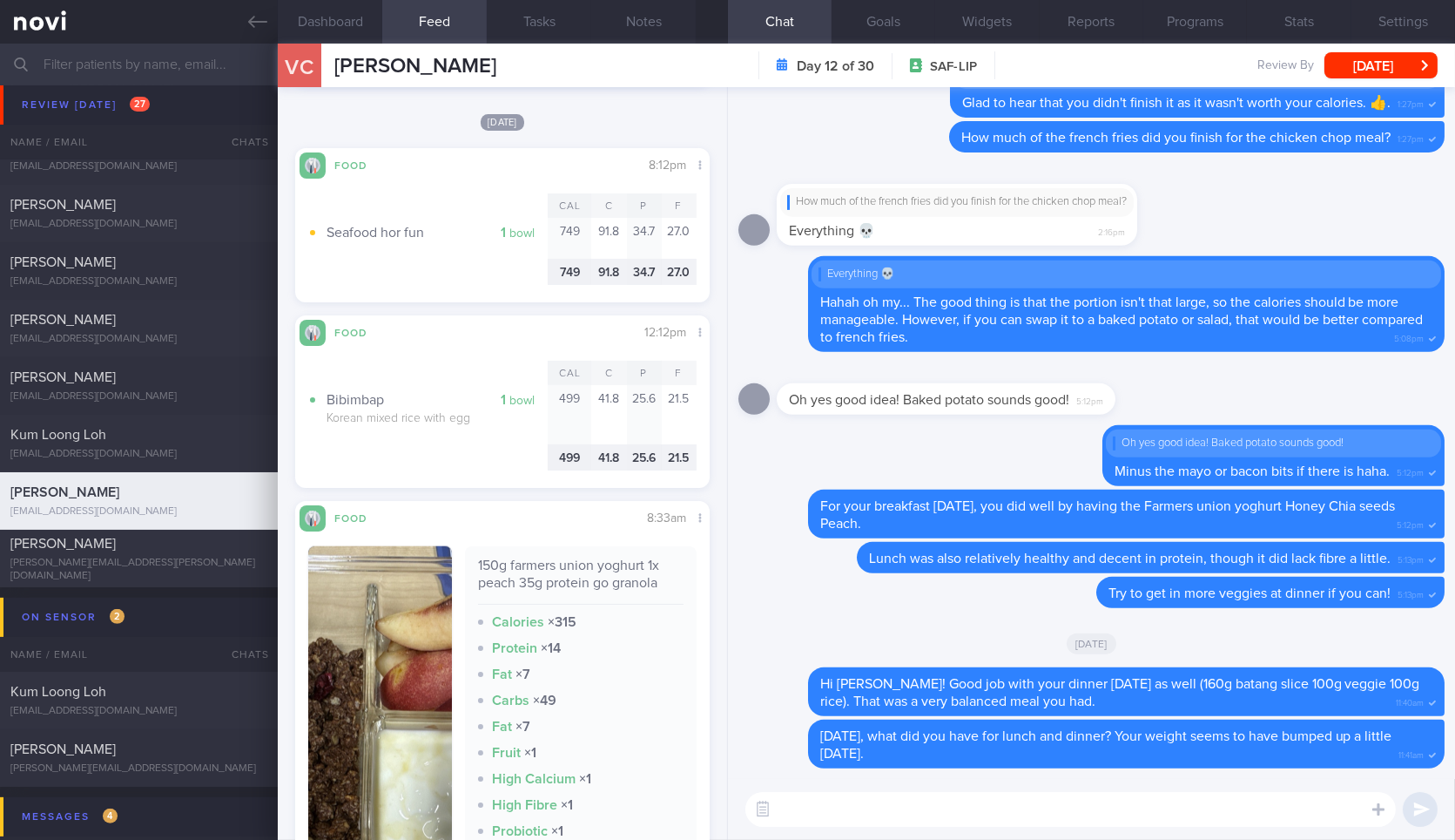
scroll to position [4070, 0]
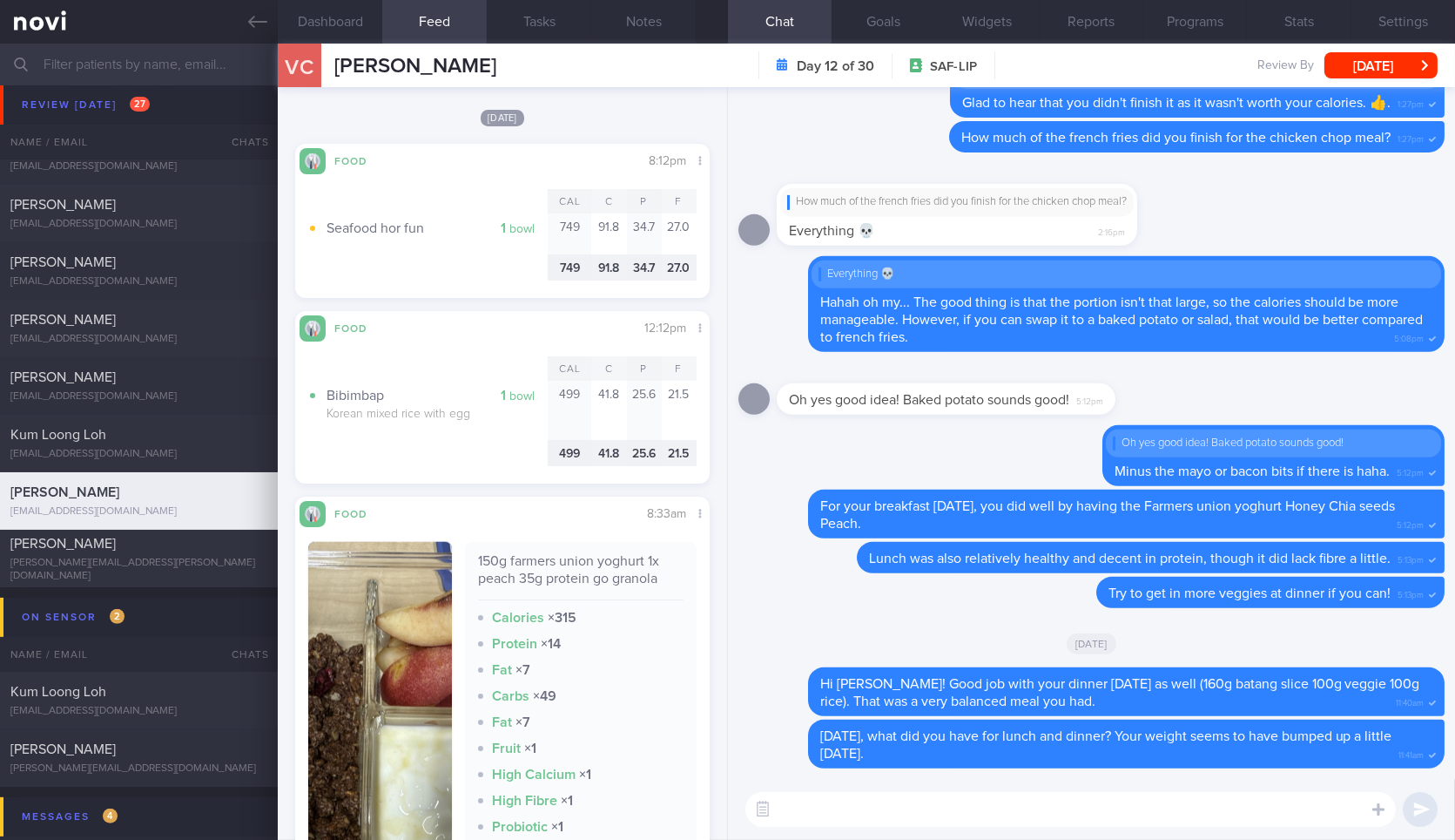
click at [971, 807] on textarea at bounding box center [1070, 809] width 650 height 34
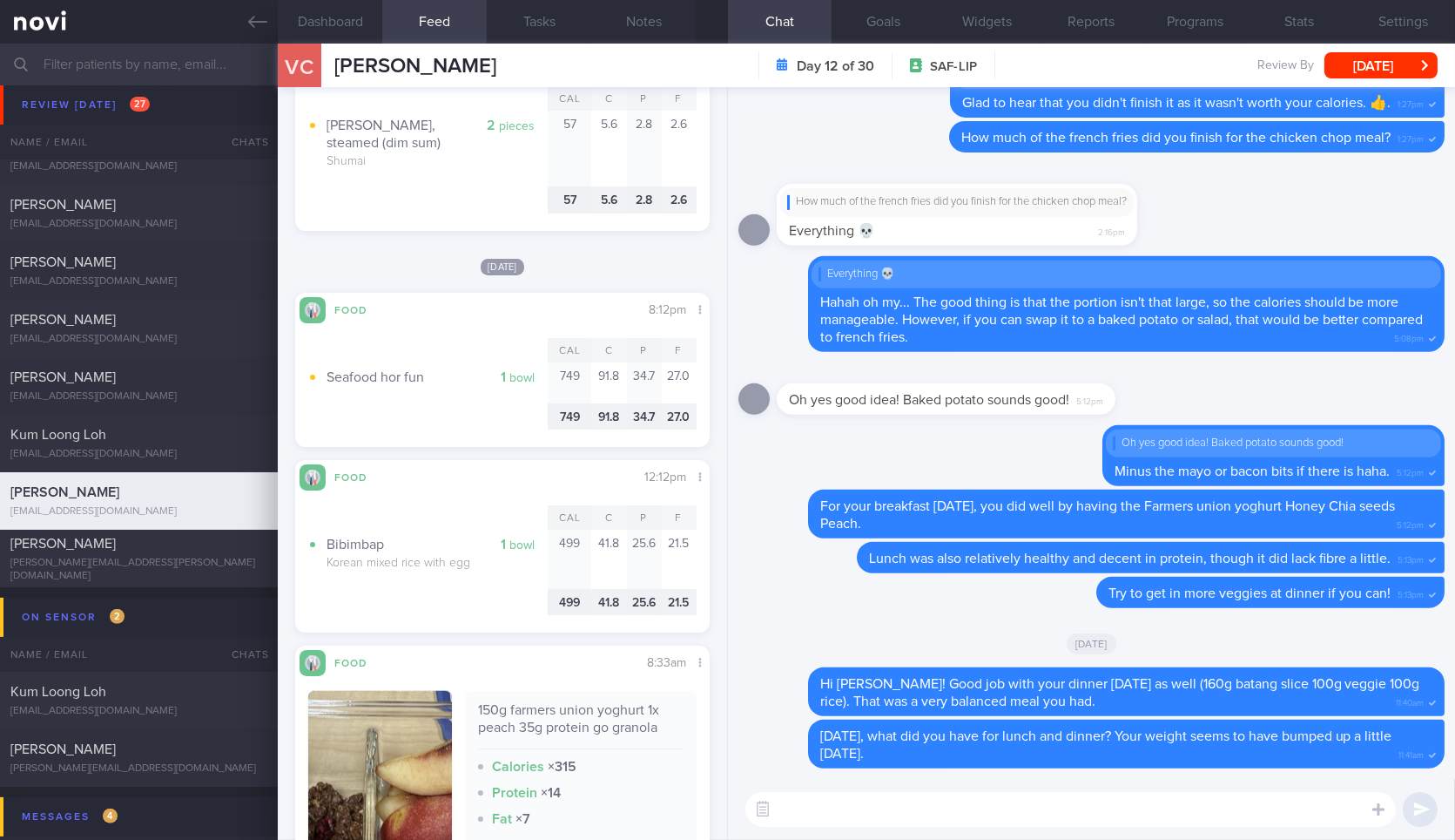
scroll to position [3848, 0]
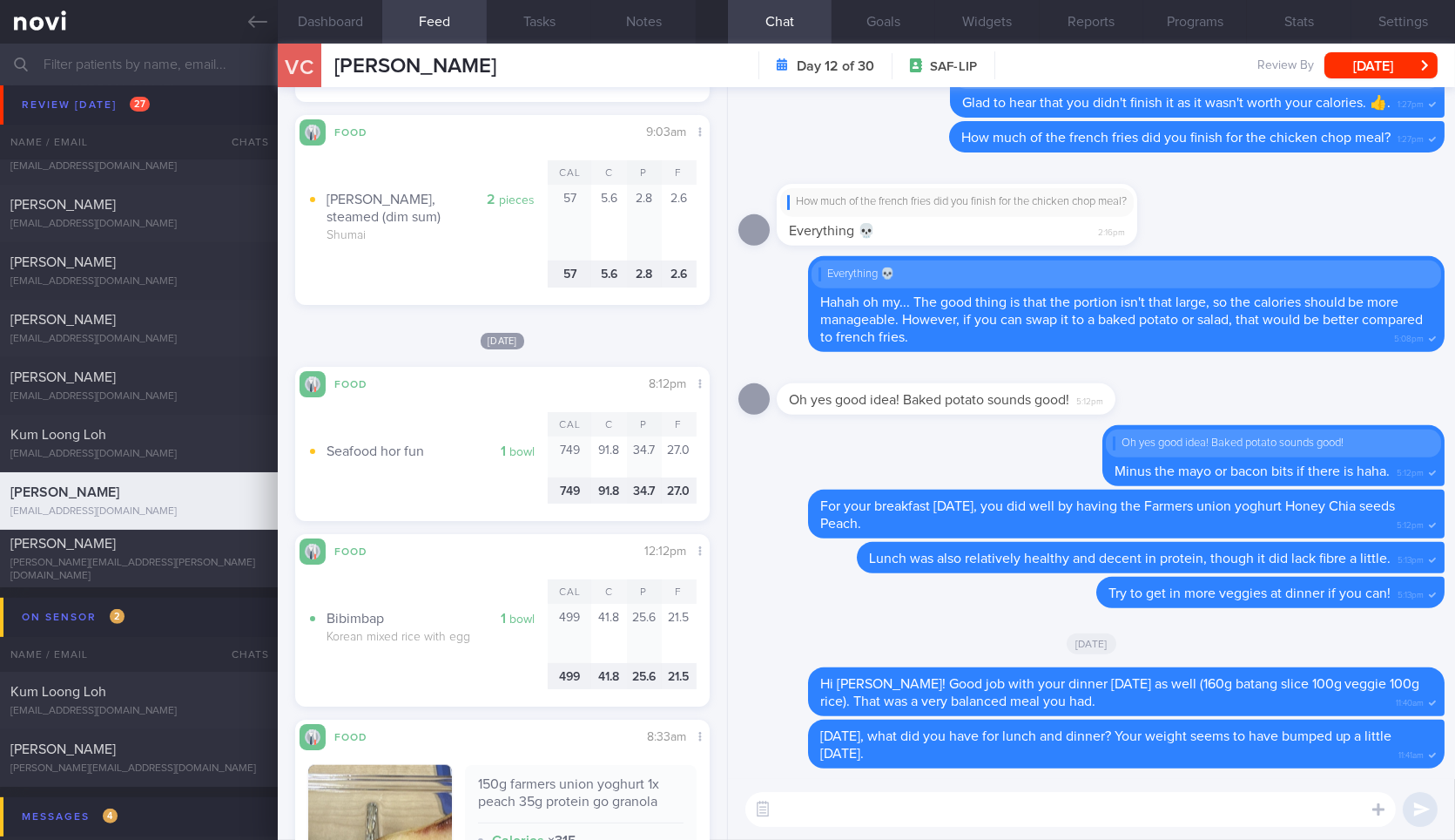
click at [919, 811] on textarea at bounding box center [1070, 809] width 650 height 34
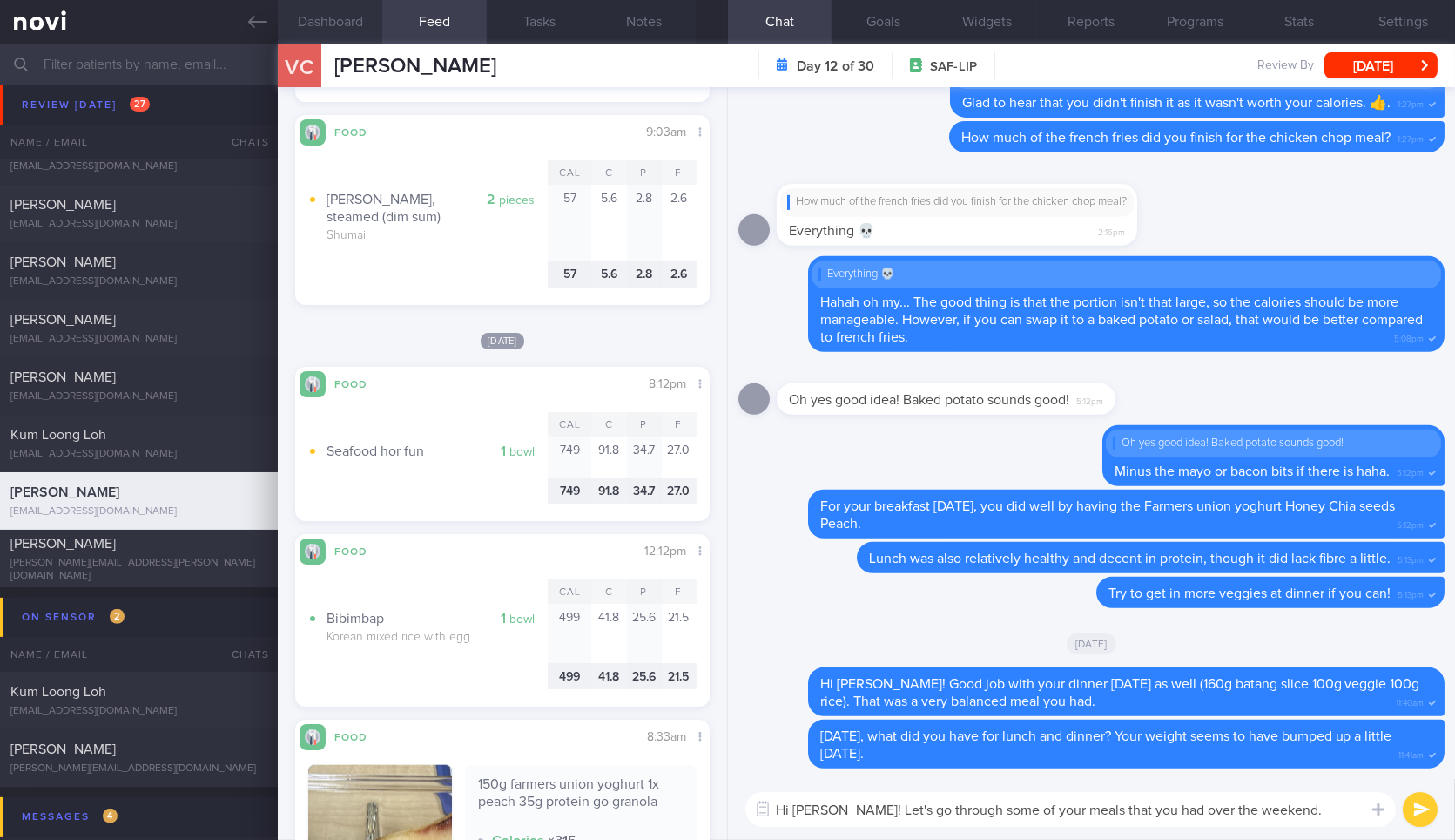
type textarea "Hi [PERSON_NAME]! Let's go through some of your meals that you had over the wee…"
click at [339, 13] on button "Dashboard" at bounding box center [330, 21] width 104 height 43
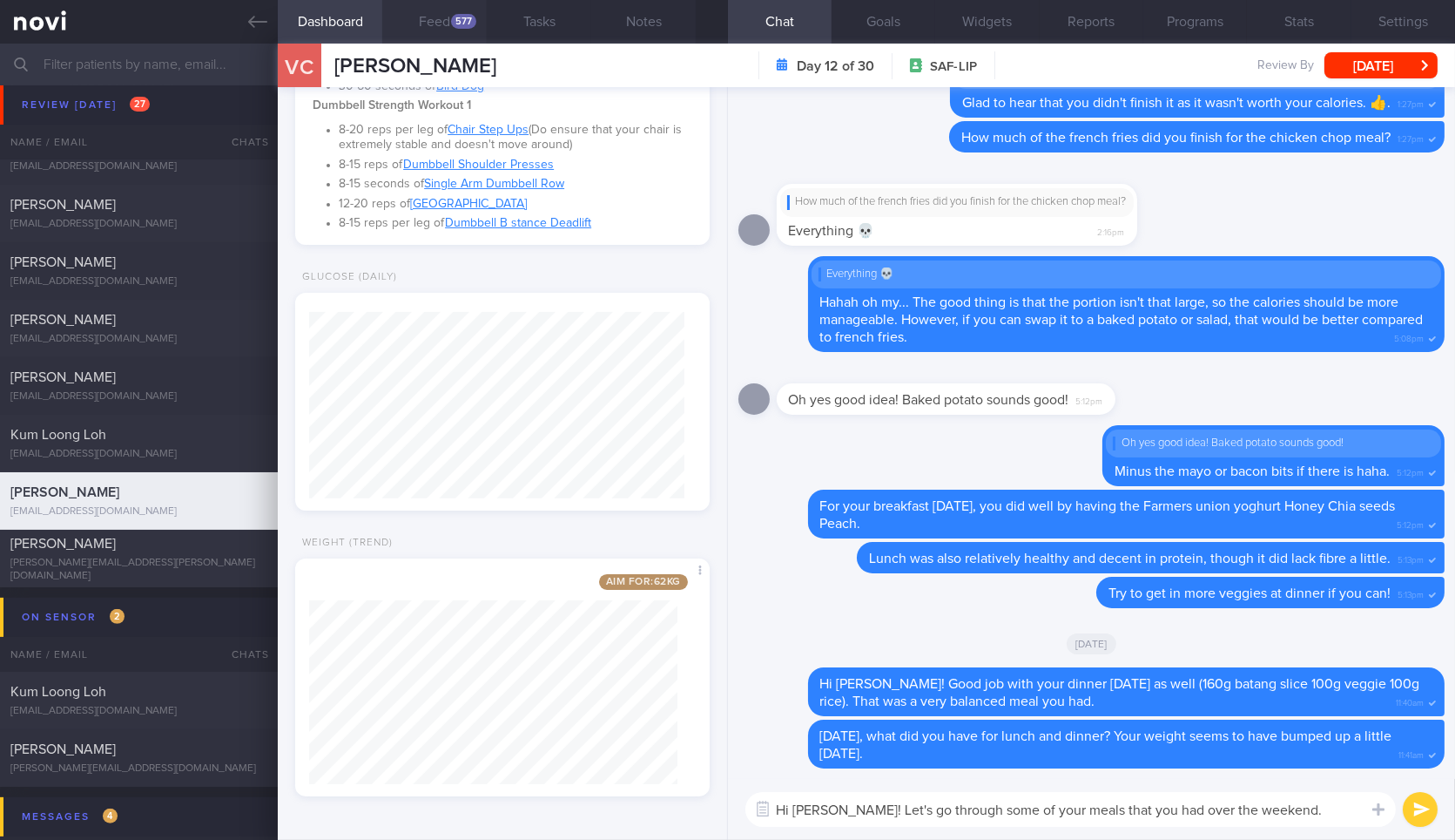
click at [440, 27] on button "Feed 577" at bounding box center [434, 21] width 104 height 43
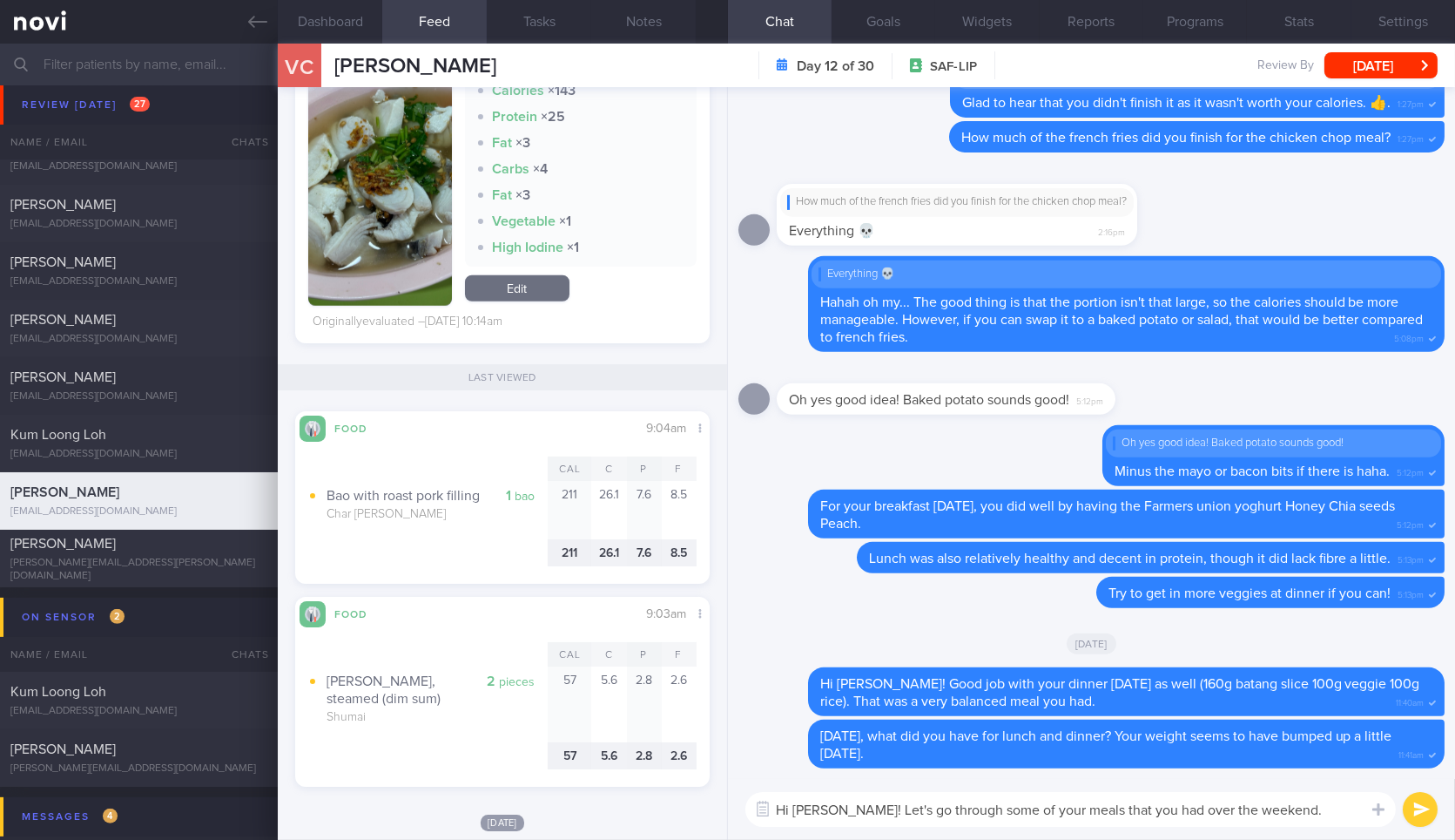
scroll to position [3384, 0]
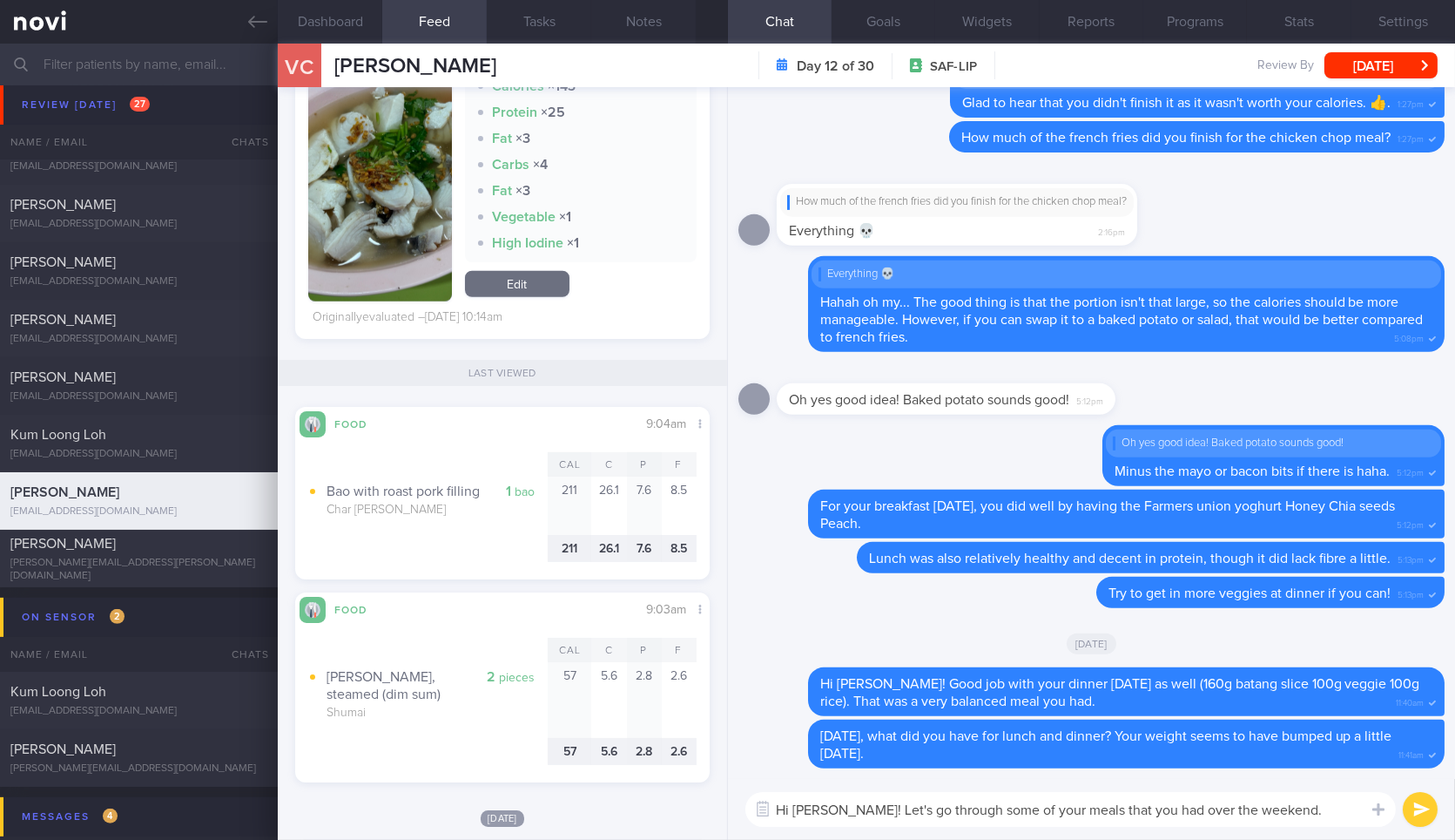
click at [1292, 814] on textarea "Hi [PERSON_NAME]! Let's go through some of your meals that you had over the wee…" at bounding box center [1070, 809] width 650 height 34
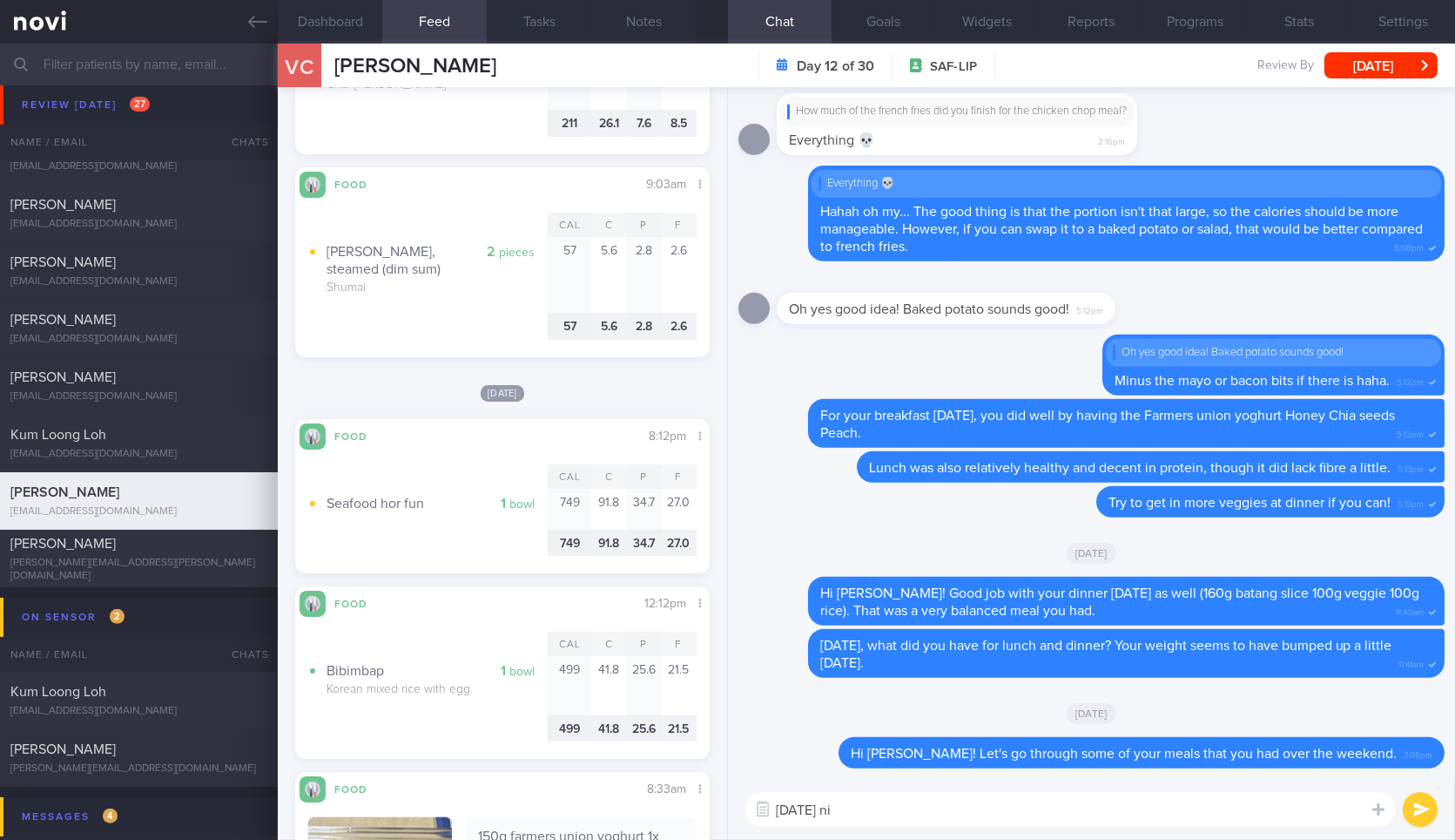
scroll to position [4078, 0]
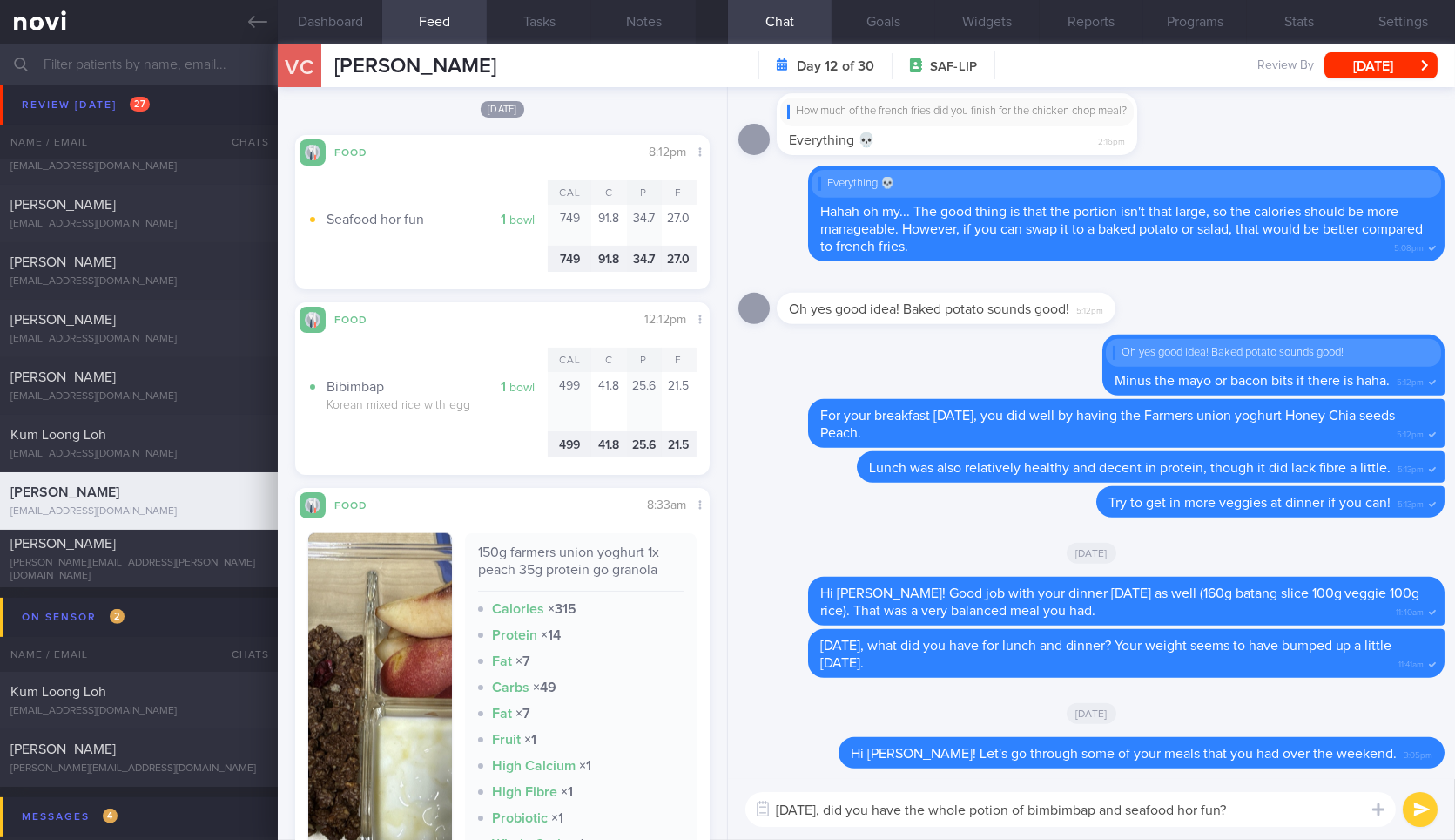
type textarea "[DATE], did you have the whole potion of bibimbap and seafood hor fun?"
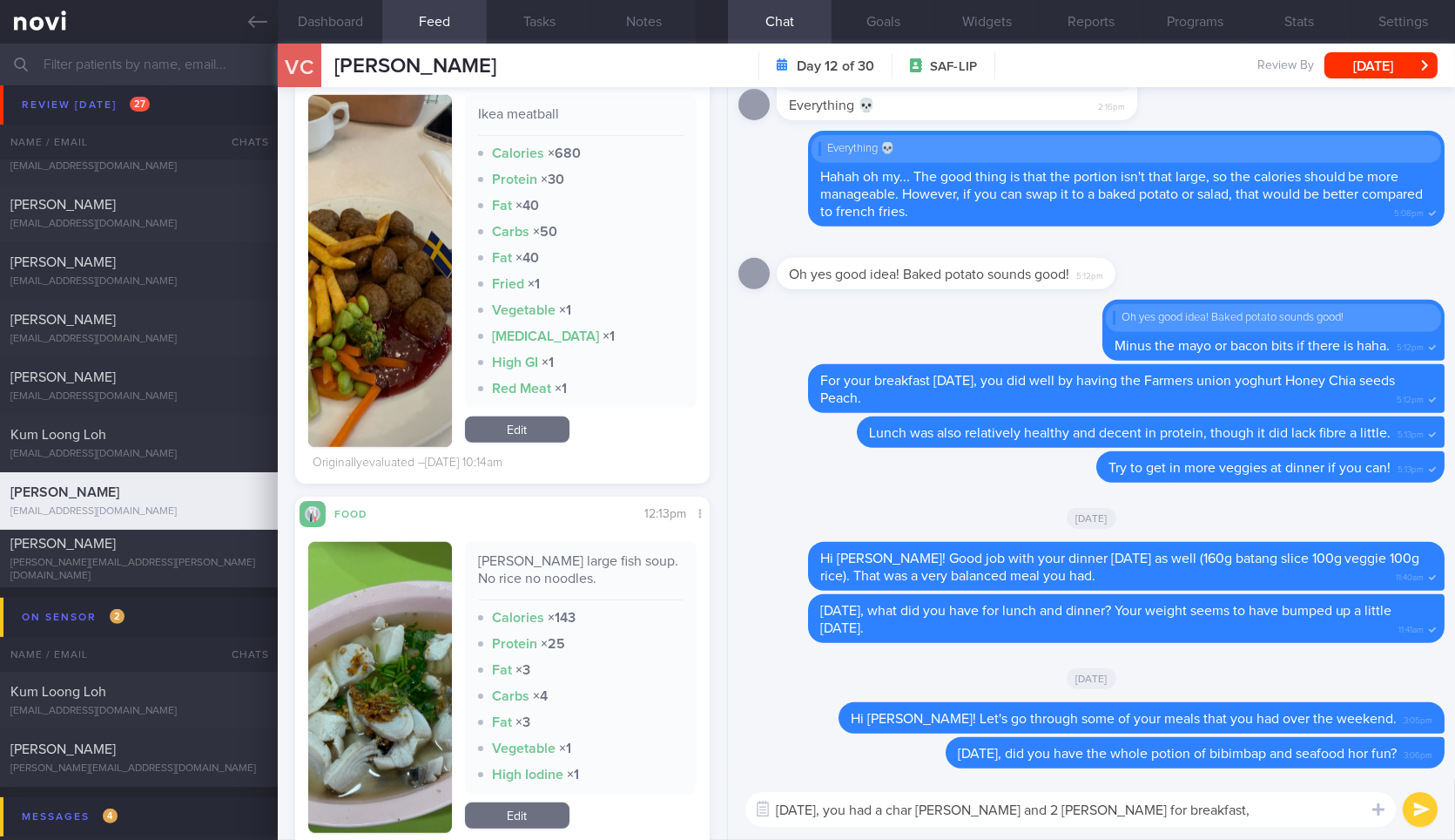
scroll to position [2868, 0]
click at [368, 326] on button "button" at bounding box center [379, 269] width 143 height 352
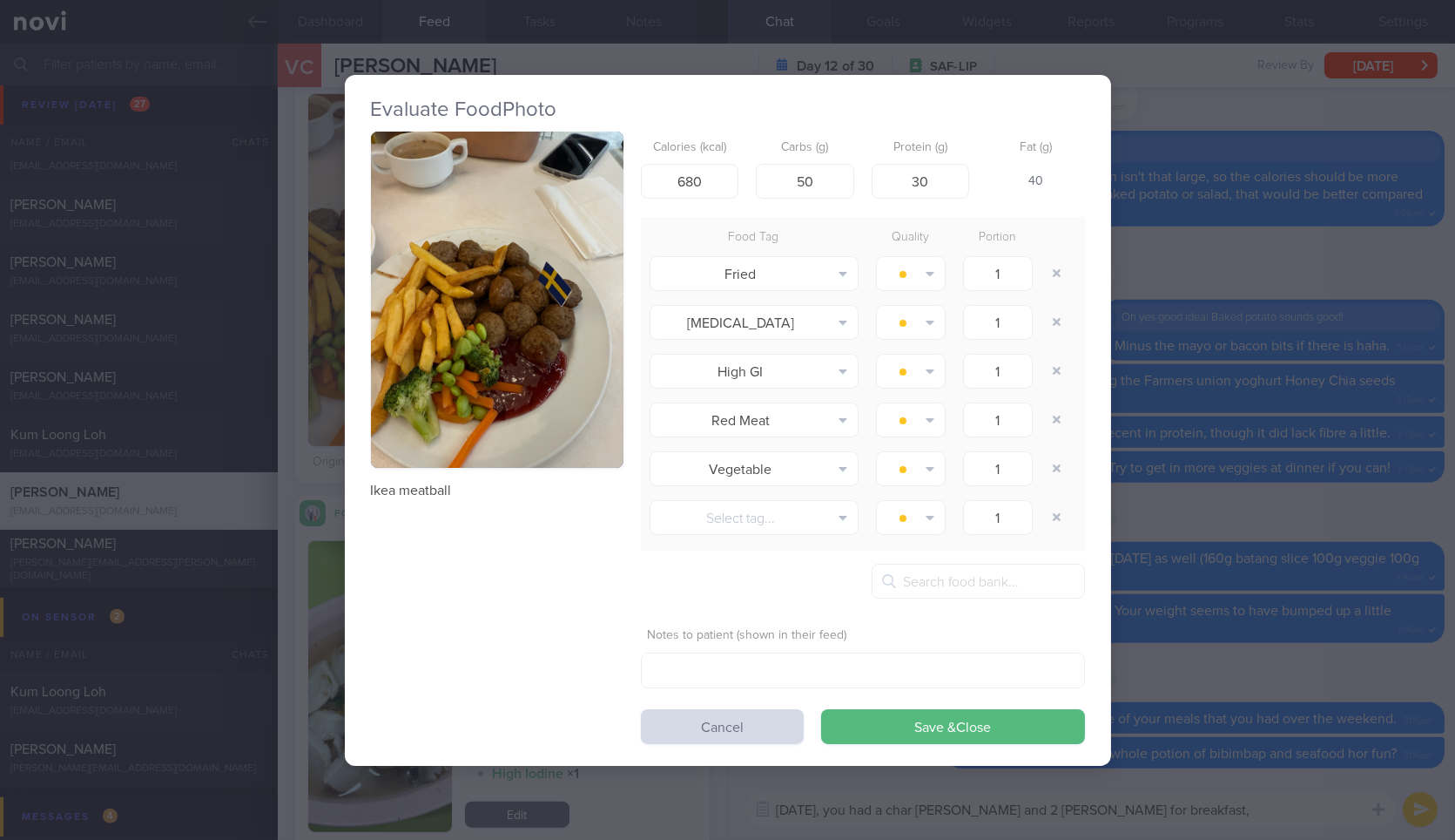
click at [510, 353] on button "button" at bounding box center [497, 300] width 253 height 337
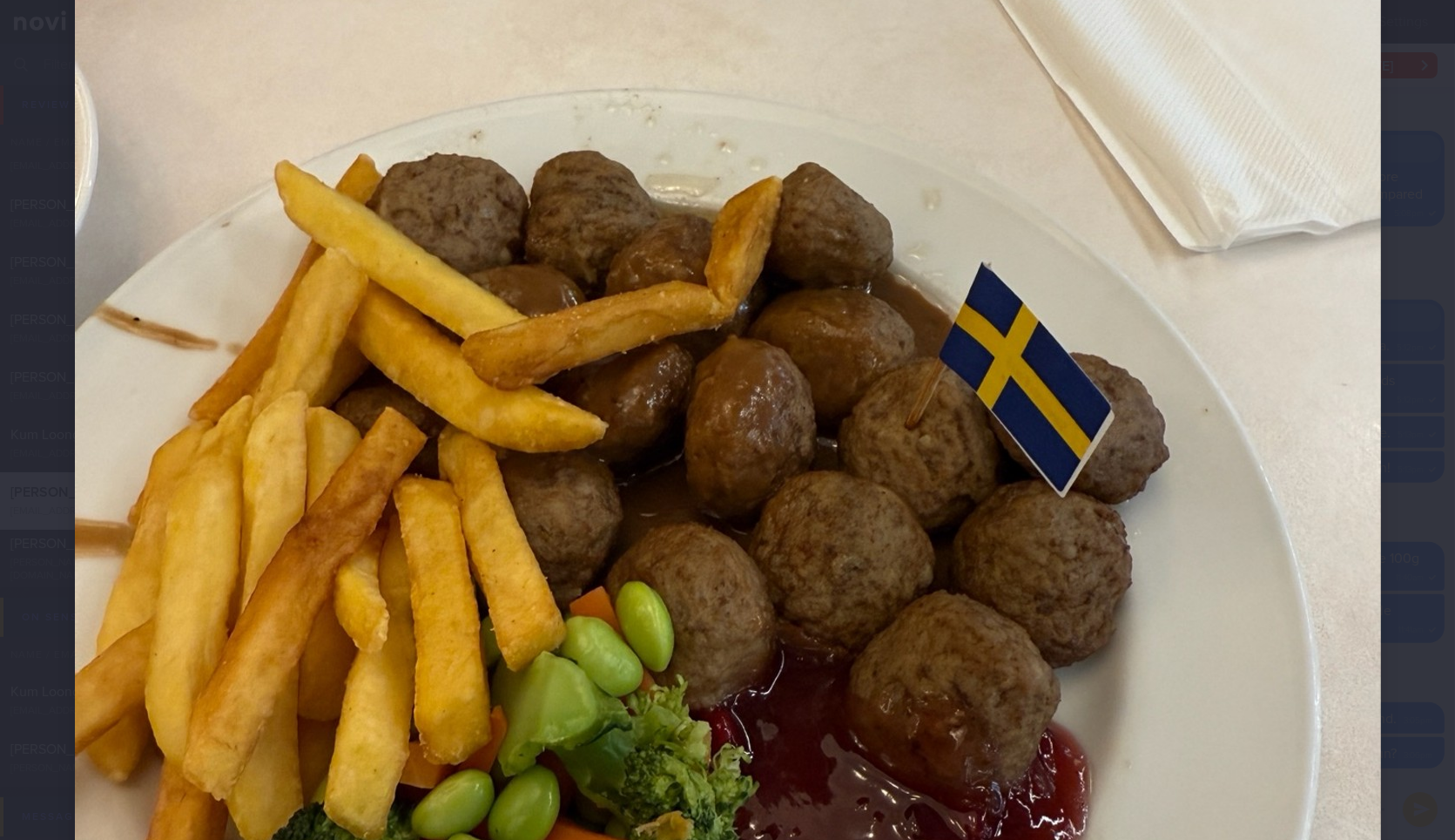
scroll to position [482, 0]
click at [1401, 327] on div at bounding box center [727, 459] width 1445 height 1881
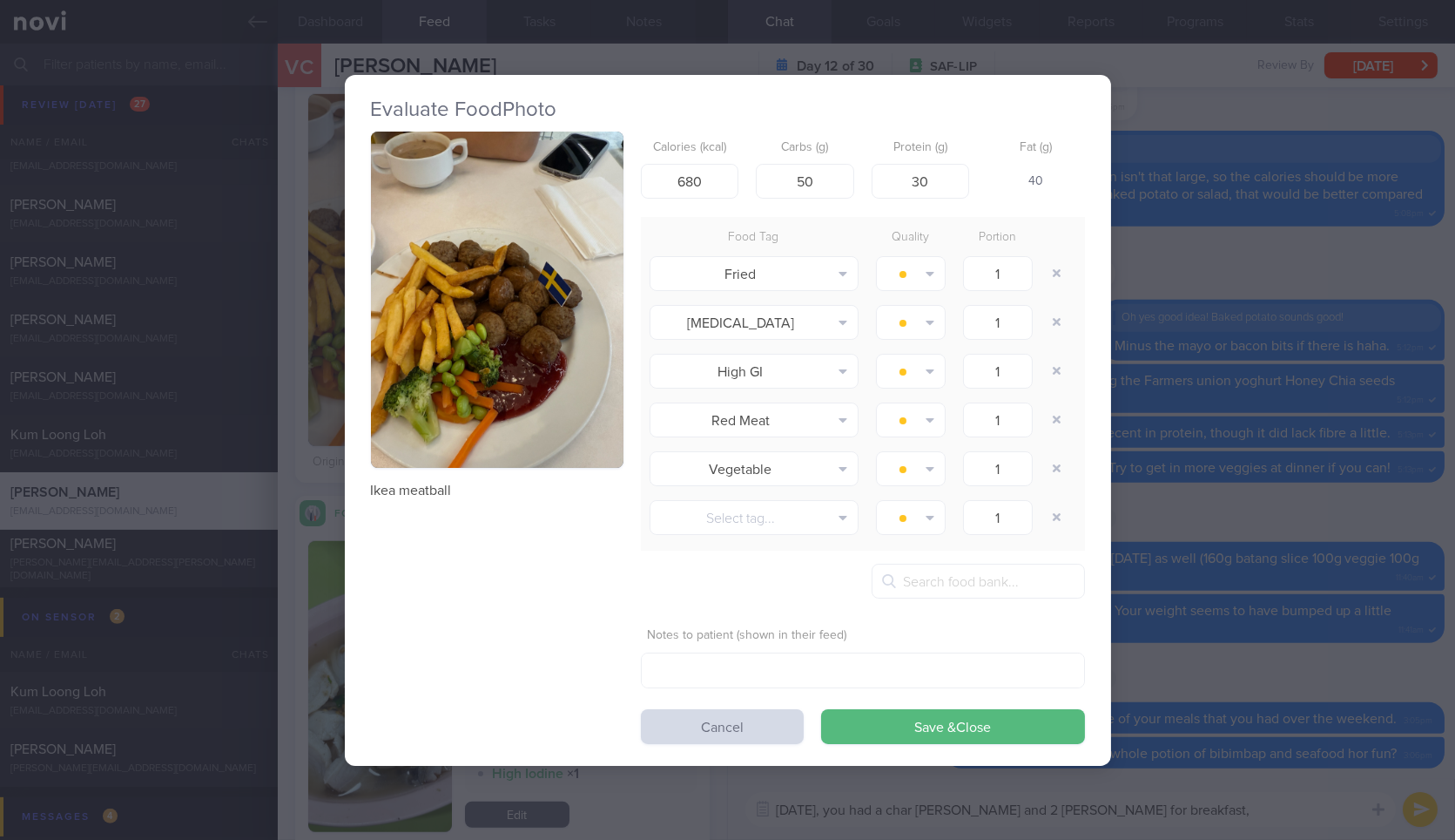
click at [1226, 410] on div "Evaluate Food Photo Ikea meatball Calories (kcal) 680 Carbs (g) 50 Protein (g) …" at bounding box center [727, 420] width 1455 height 840
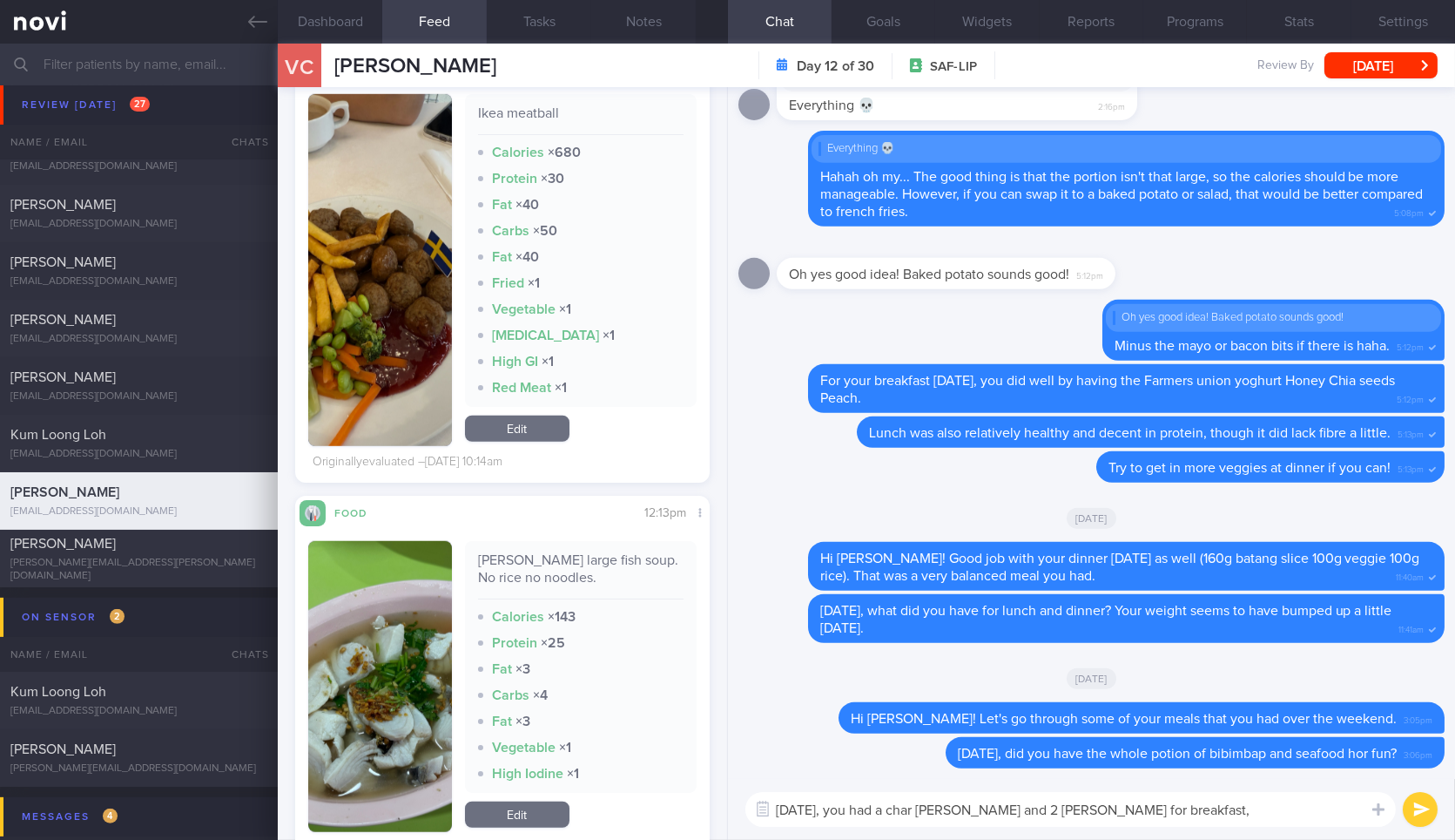
click at [1273, 802] on textarea "[DATE], you had a char [PERSON_NAME] and 2 [PERSON_NAME] for breakfast," at bounding box center [1070, 809] width 650 height 34
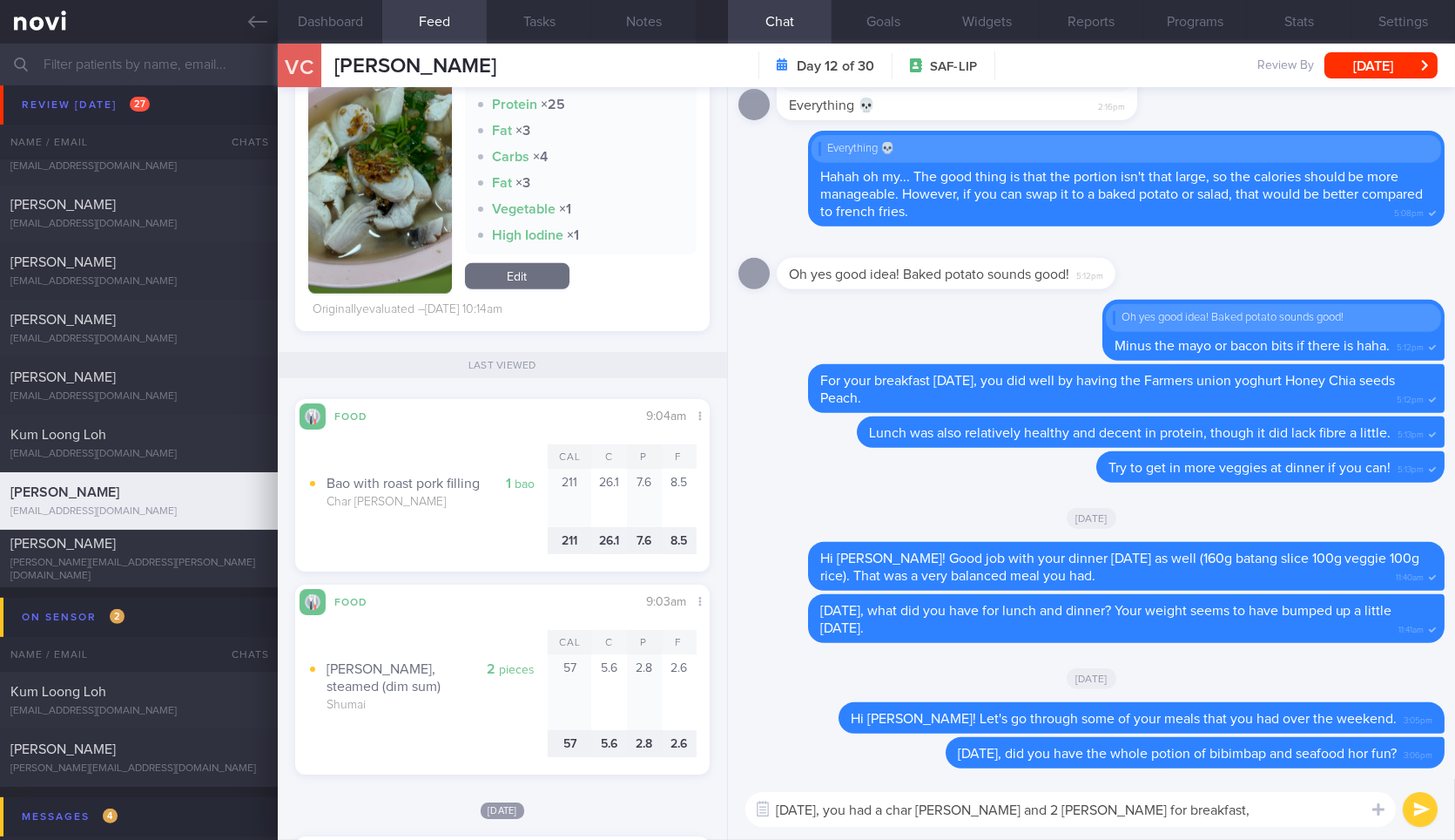
scroll to position [3313, 0]
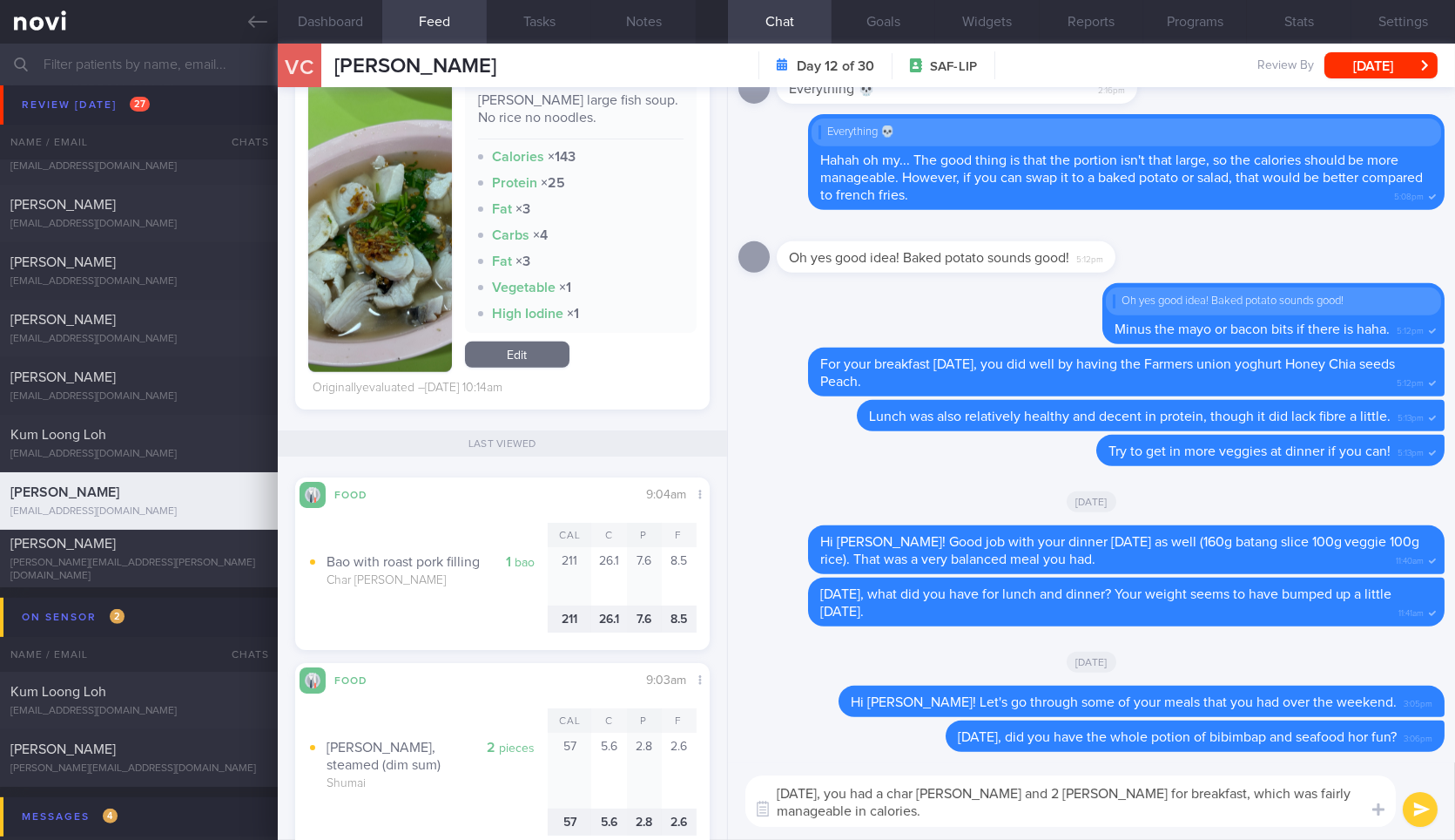
type textarea "[DATE], you had a char [PERSON_NAME] and 2 [PERSON_NAME] for breakfast, which w…"
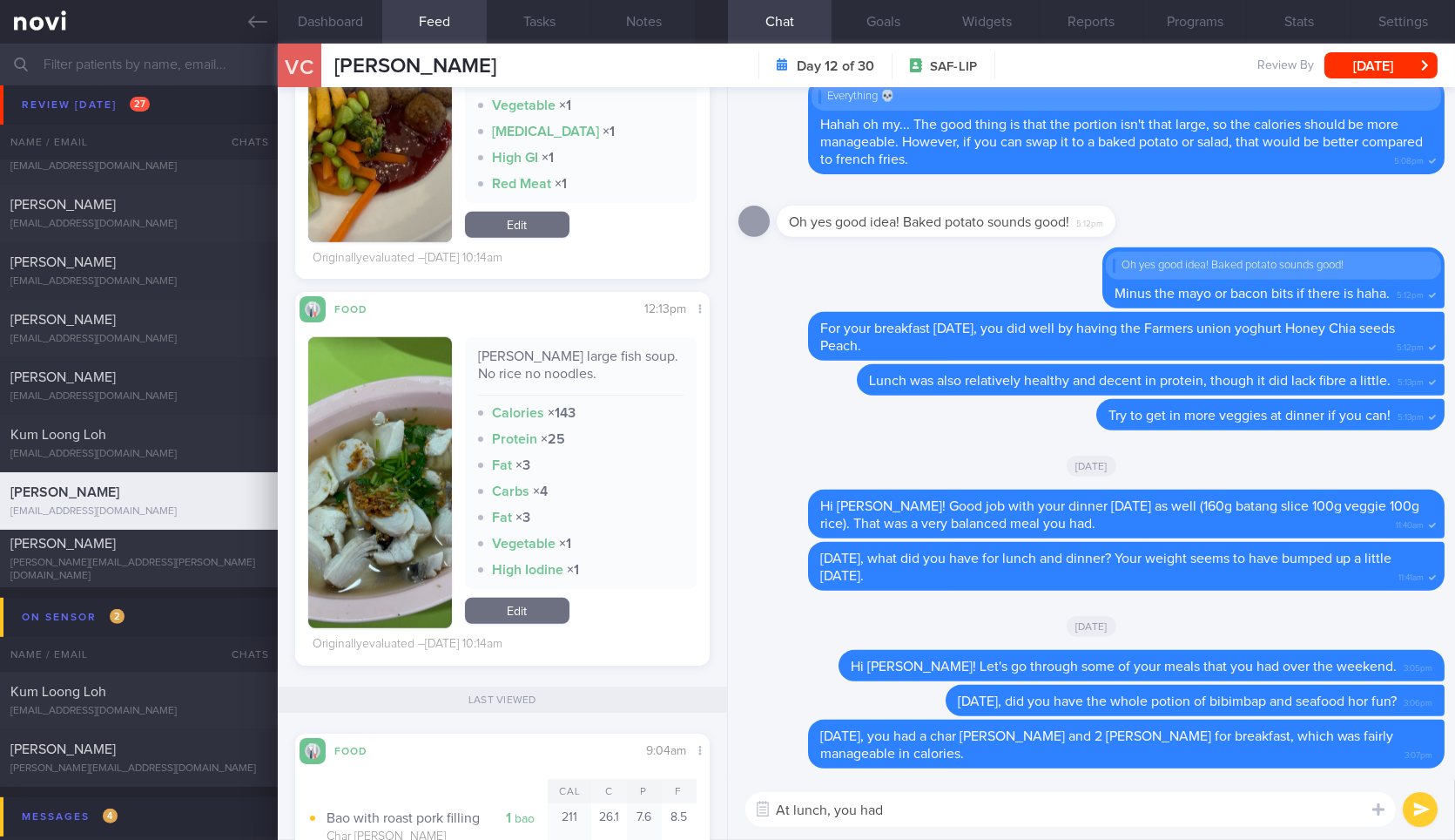
scroll to position [3063, 0]
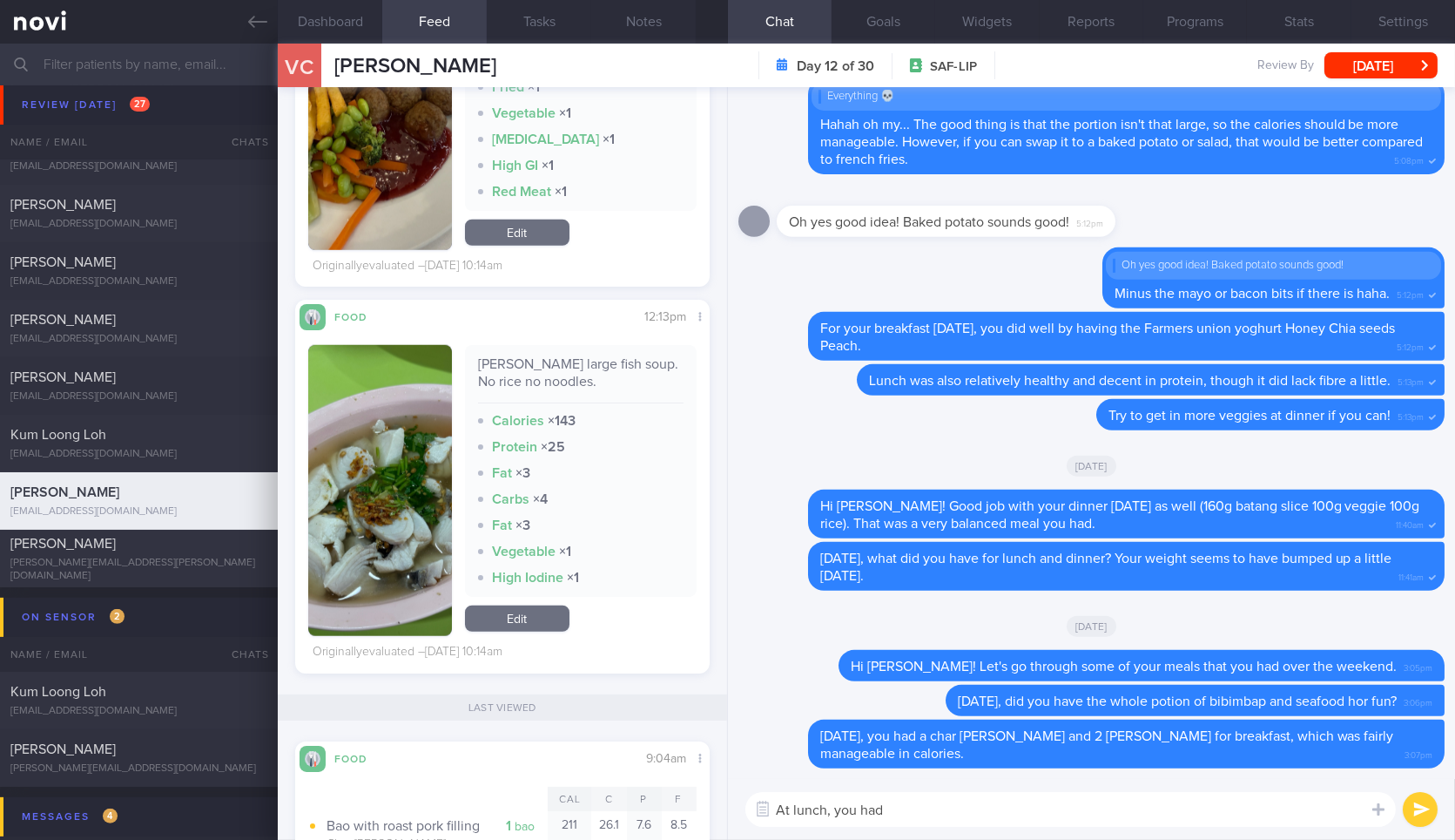
click at [523, 355] on div "[PERSON_NAME] large fish soup. No rice no noodles." at bounding box center [580, 379] width 206 height 48
copy div "[PERSON_NAME] large fish soup. No rice no noodles."
paste textarea "[PERSON_NAME] large fish soup. No rice no noodles."
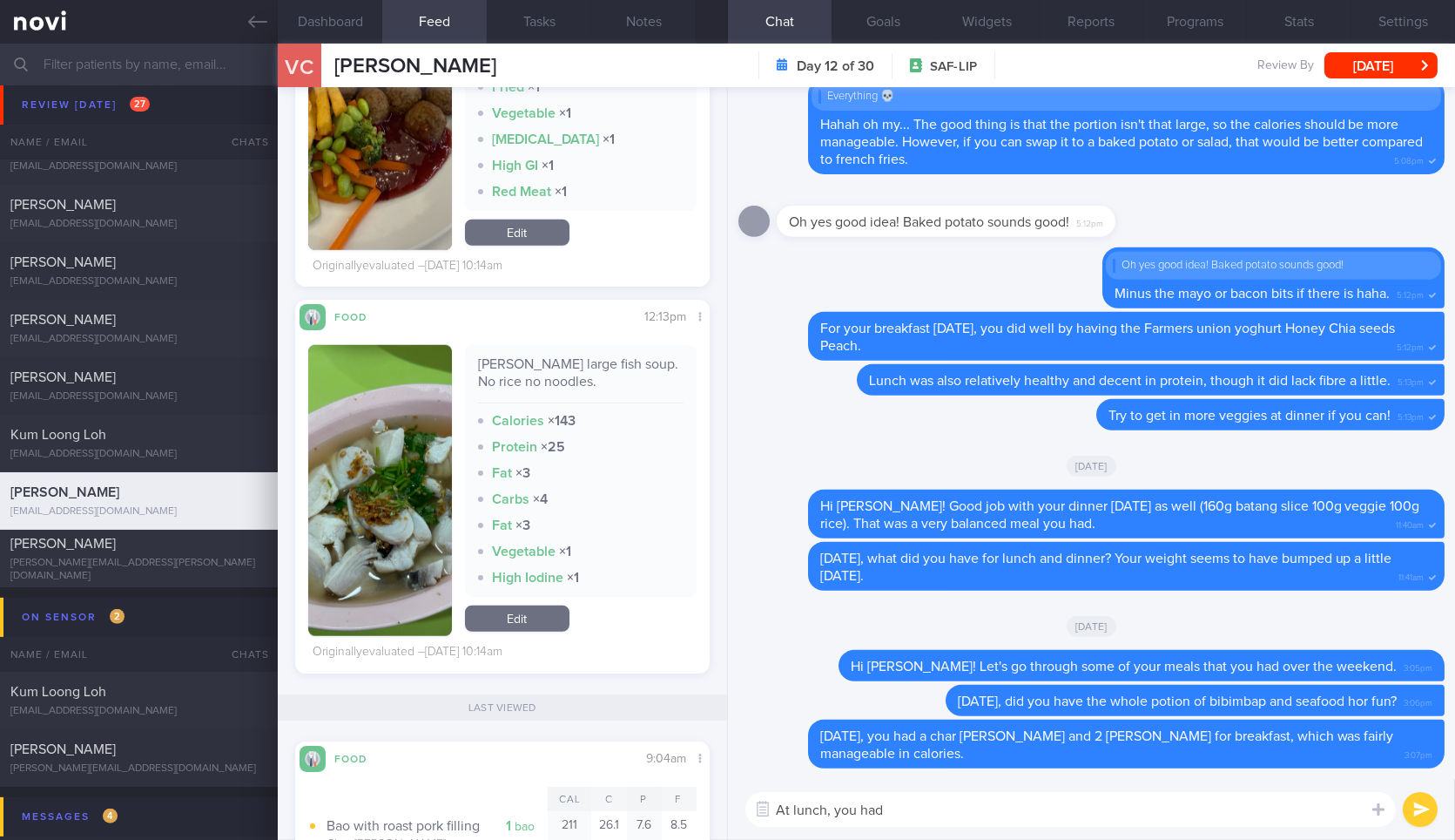
click at [945, 815] on textarea "At lunch, you had" at bounding box center [1070, 809] width 650 height 34
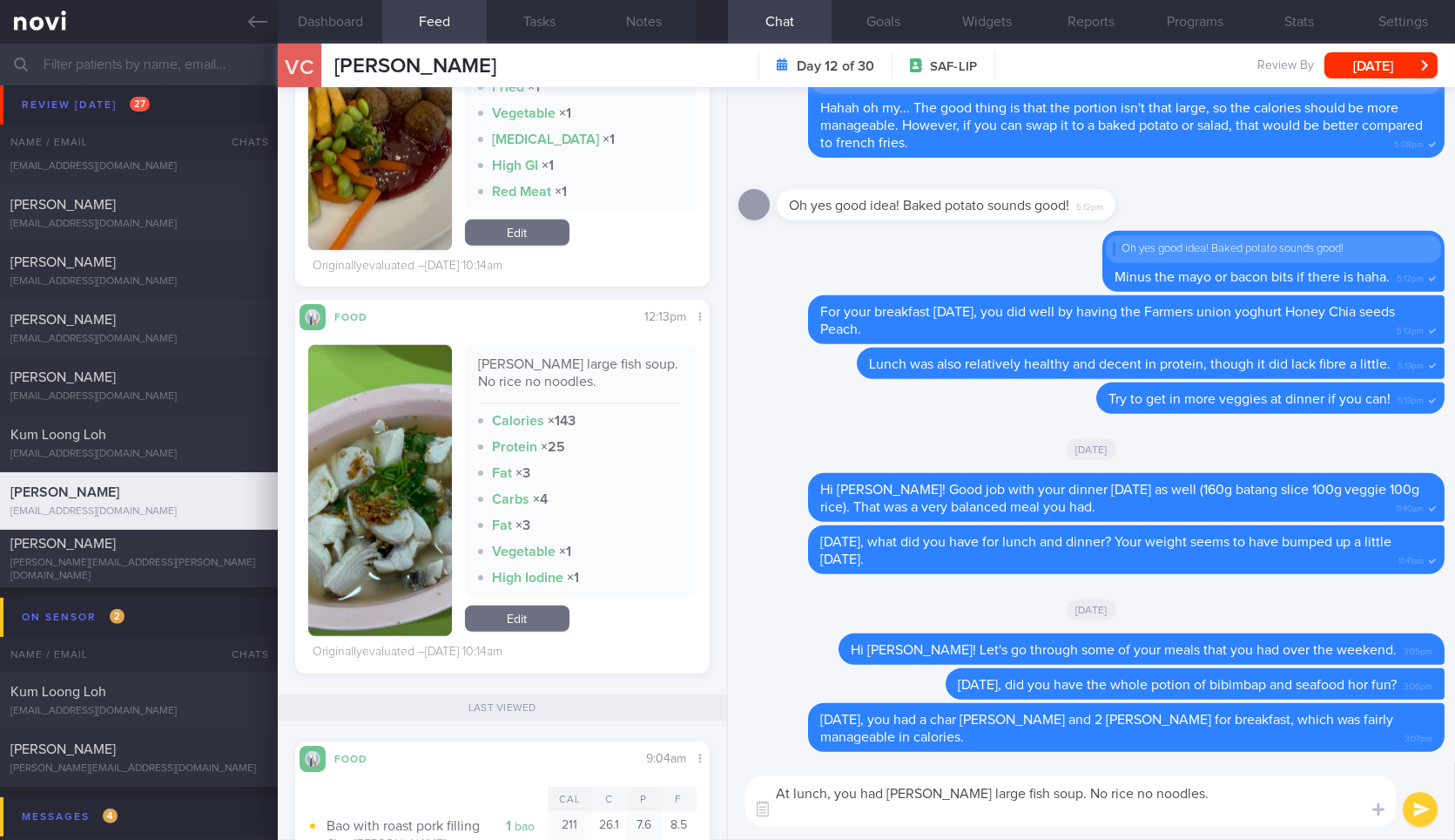
scroll to position [0, 0]
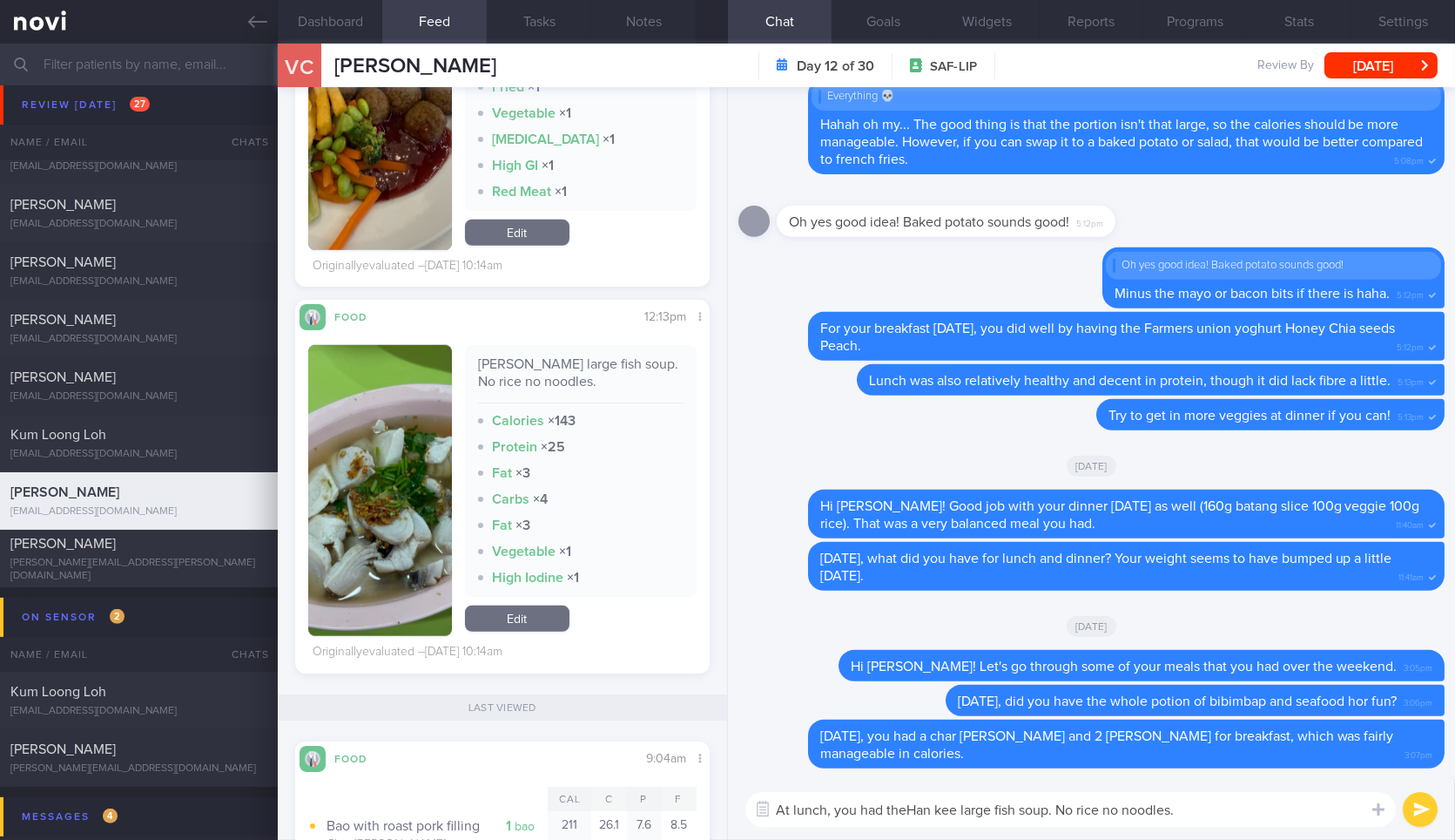
type textarea "At lunch, you had the [PERSON_NAME] large fish soup. No rice no noodles."
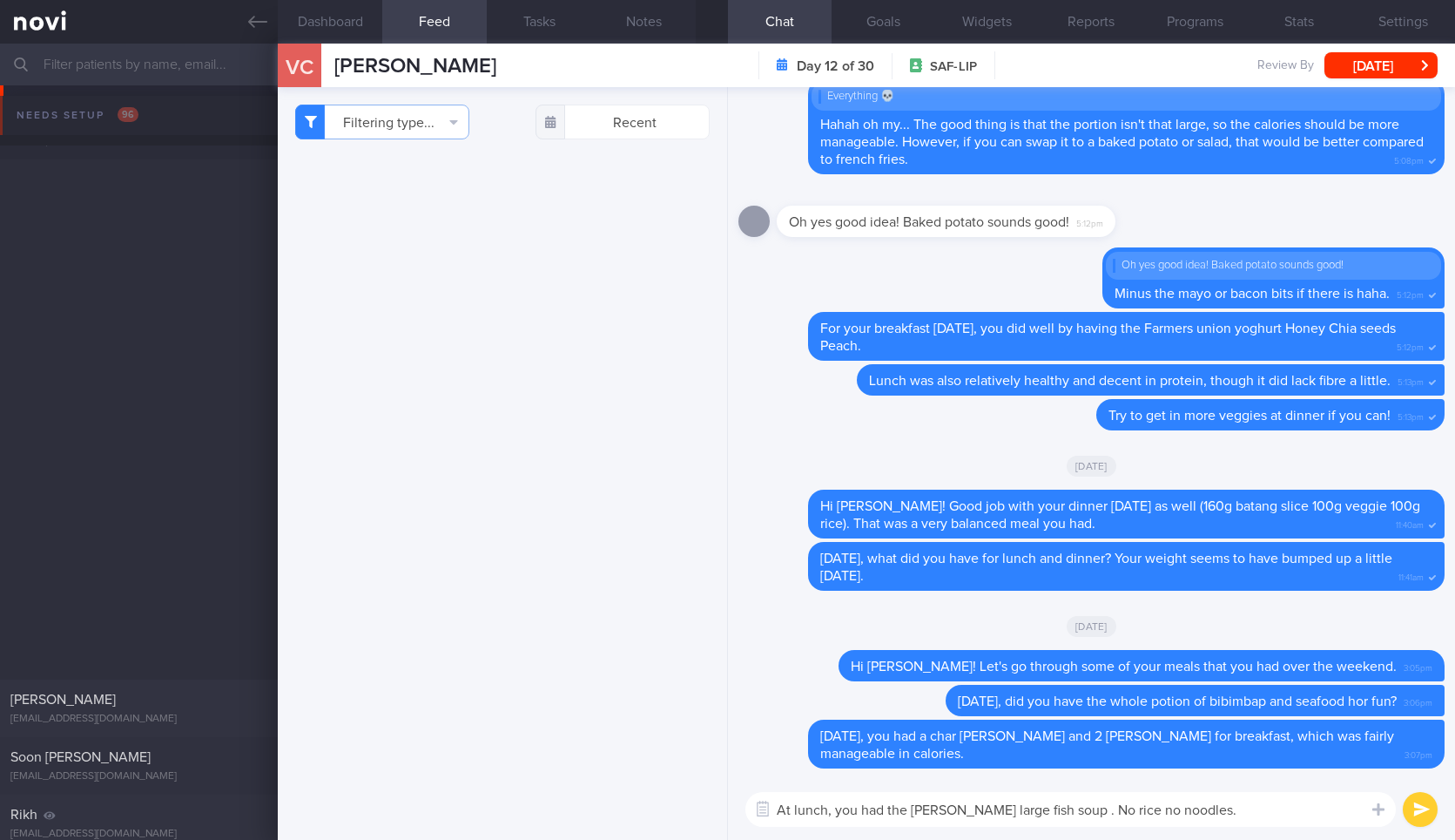
select select "8"
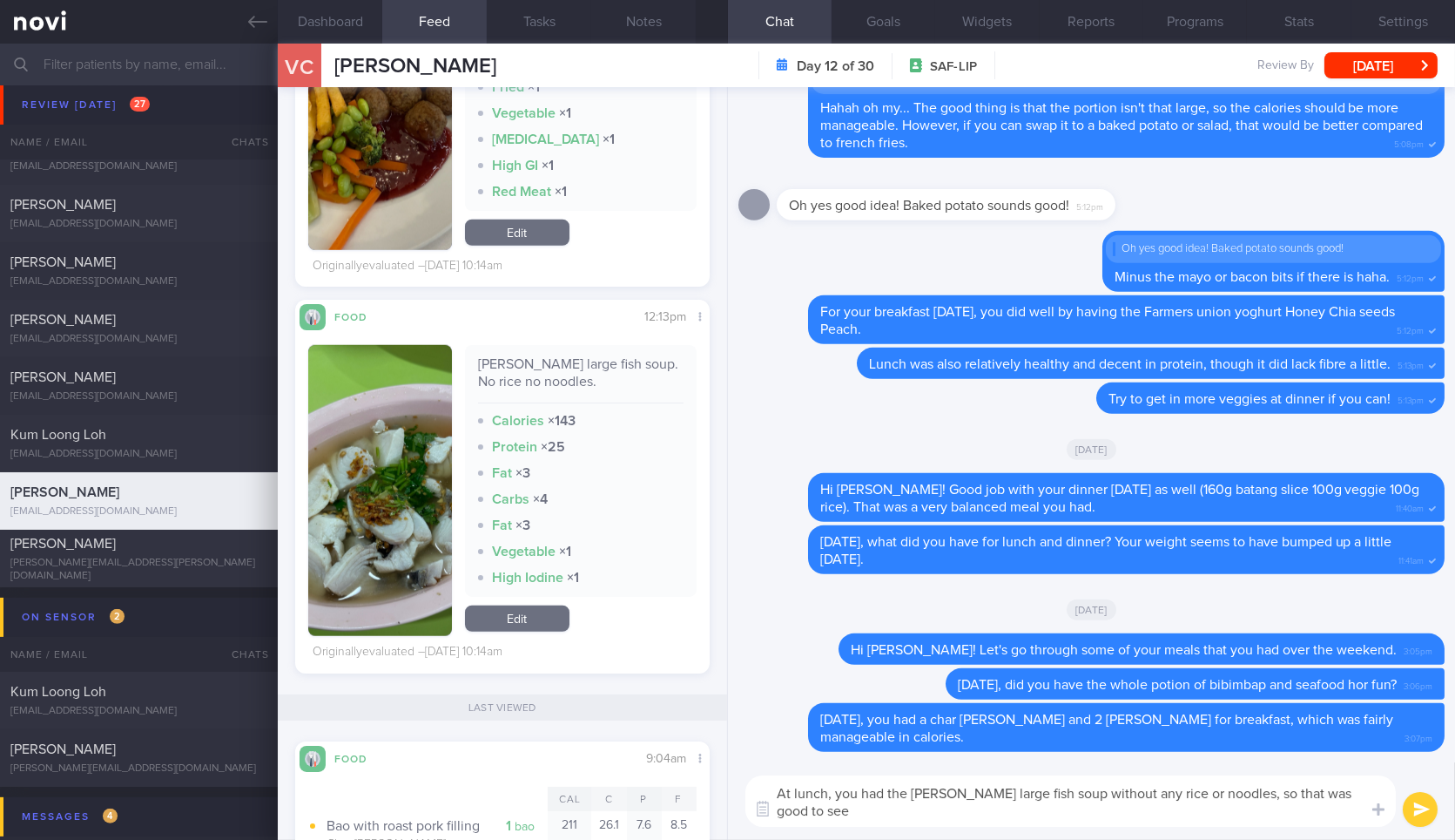
type textarea "At lunch, you had the Han kee large fish soup without any rice or noodles, so t…"
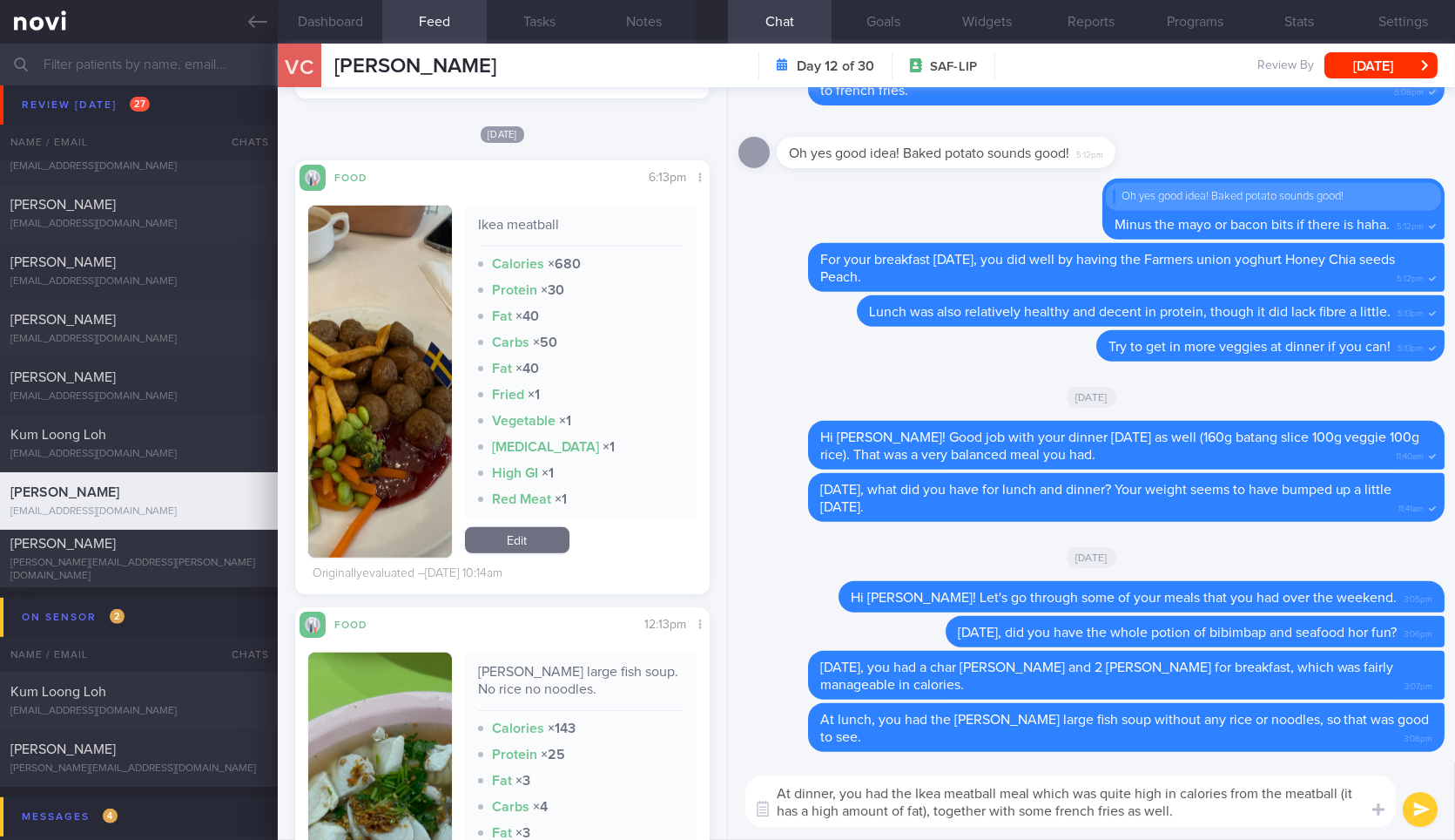
scroll to position [2755, 0]
type textarea "At dinner, you had the Ikea meatball meal which was quite high in calories from…"
click at [383, 434] on button "button" at bounding box center [379, 382] width 143 height 352
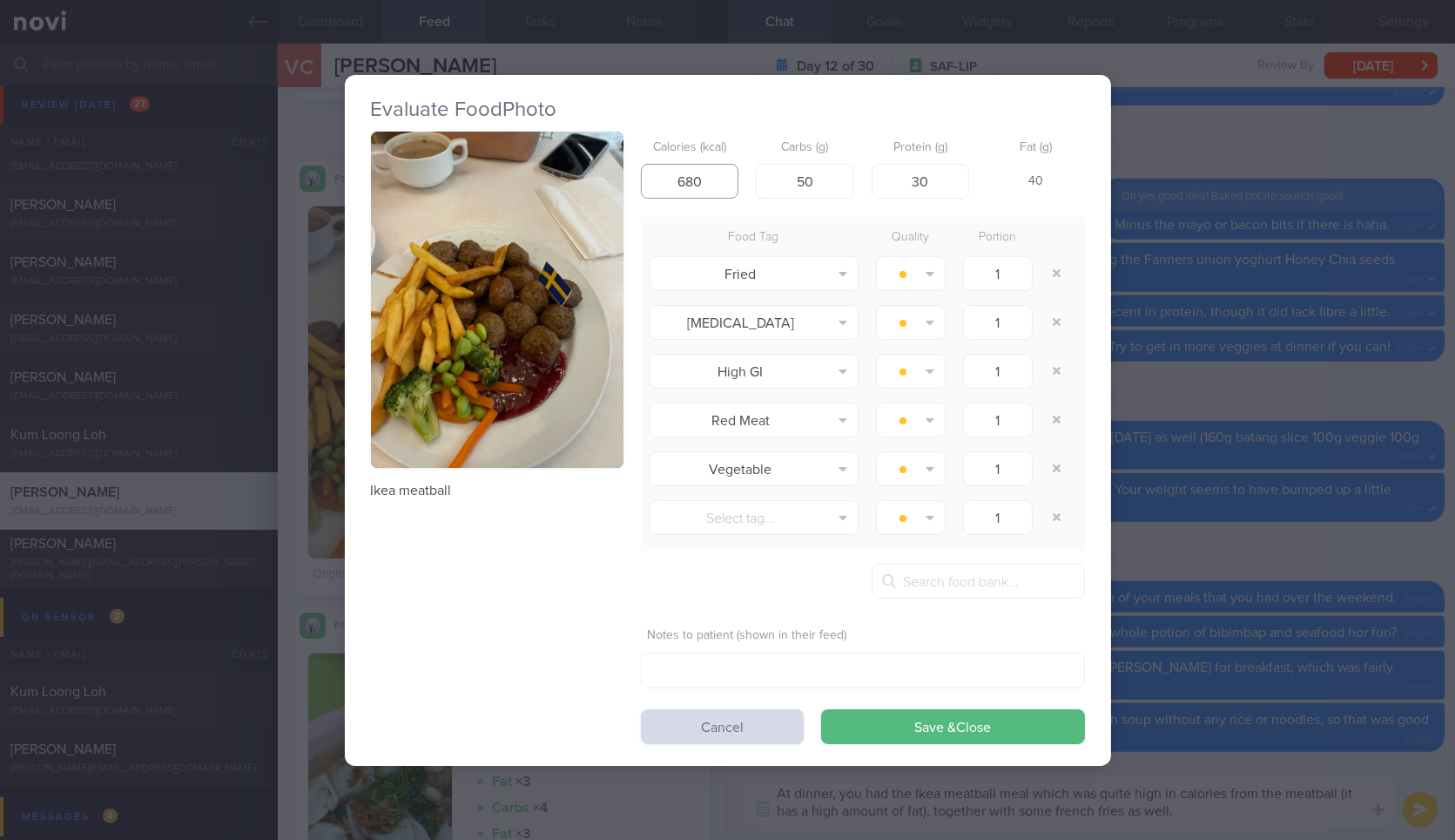
click at [695, 183] on input "680" at bounding box center [690, 181] width 99 height 34
type input "800"
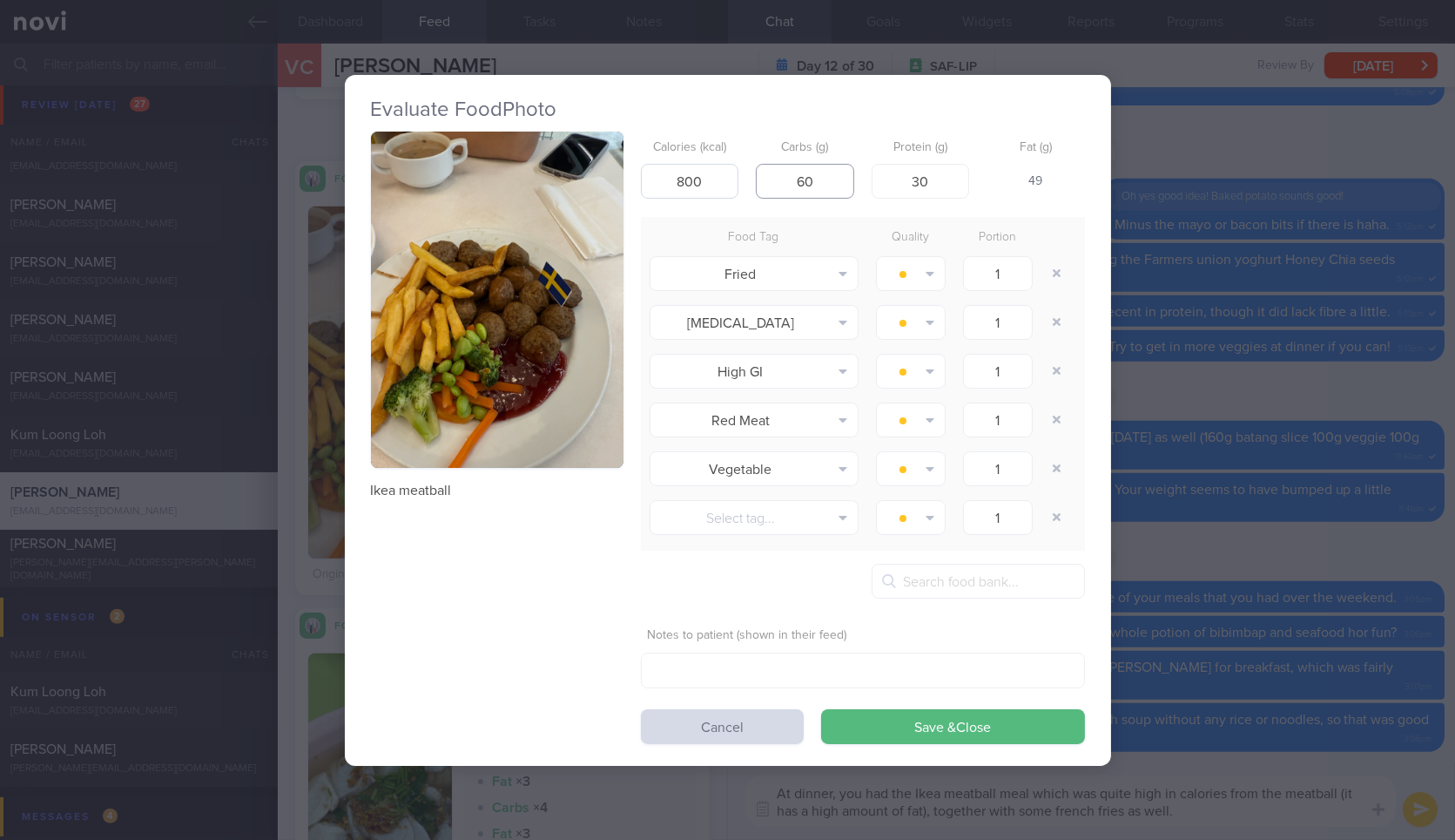
type input "60"
click at [822, 709] on button "Save & Close" at bounding box center [954, 726] width 264 height 34
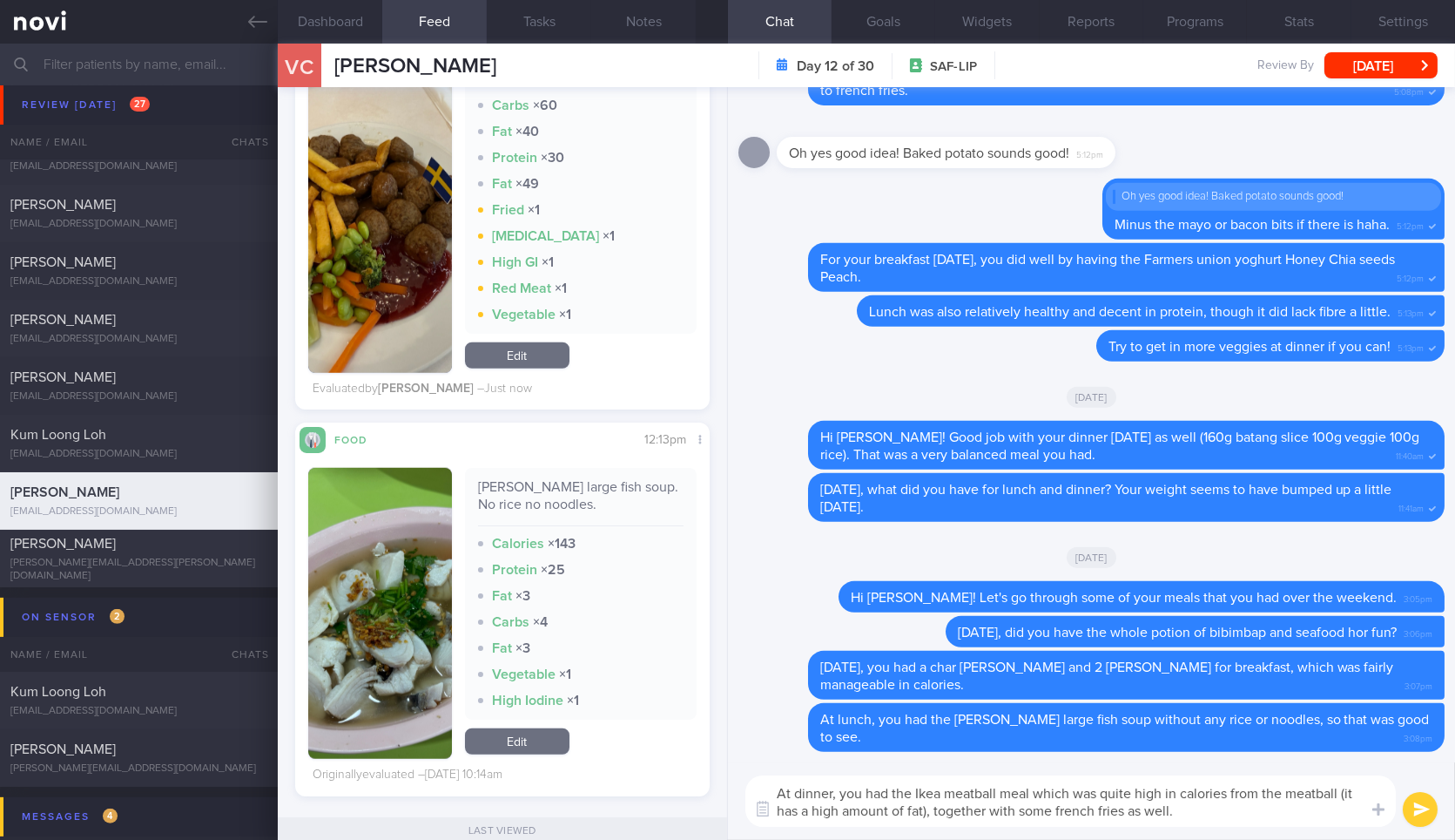
scroll to position [2988, 0]
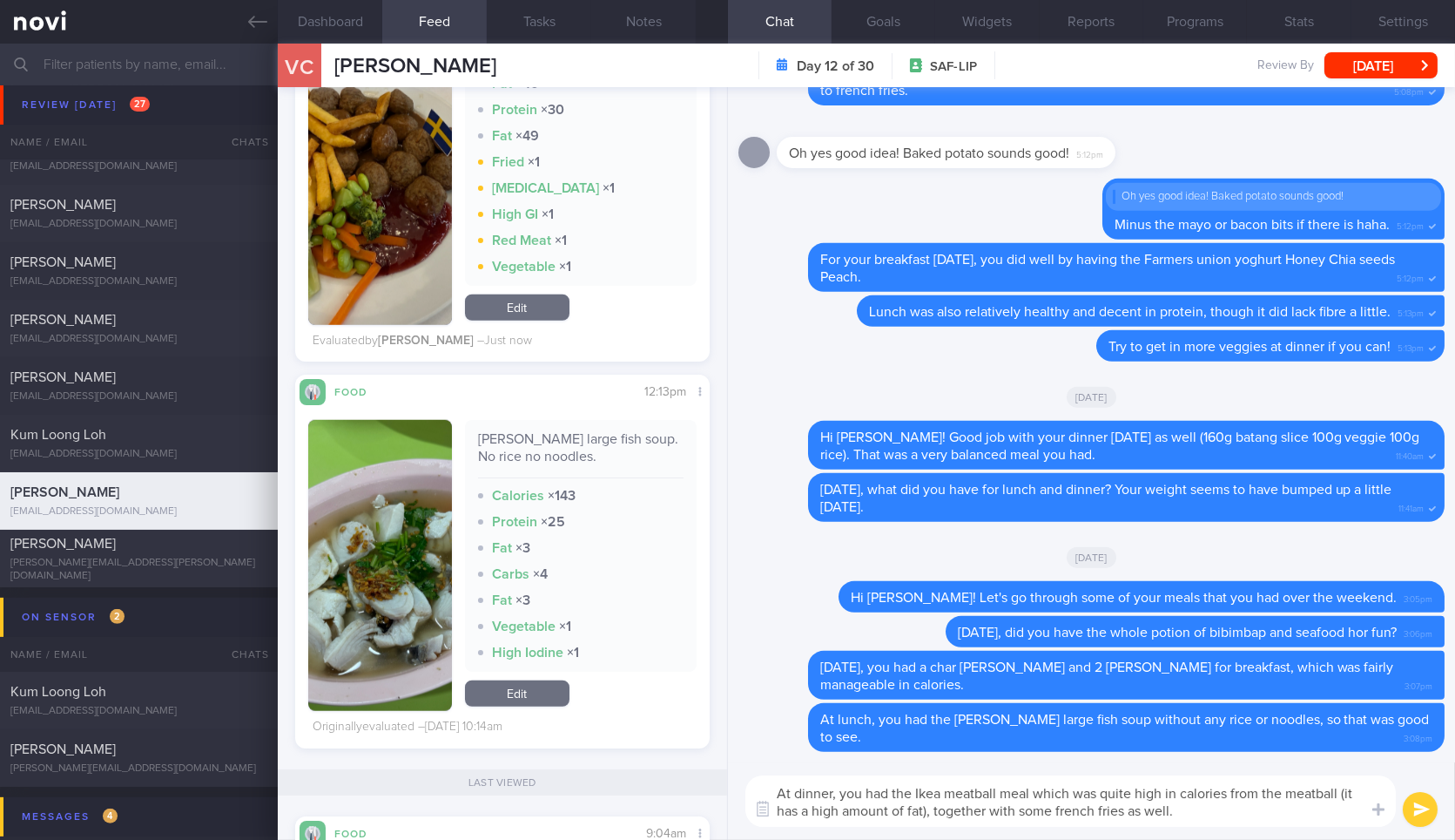
click at [1283, 818] on textarea "At dinner, you had the Ikea meatball meal which was quite high in calories from…" at bounding box center [1070, 801] width 650 height 52
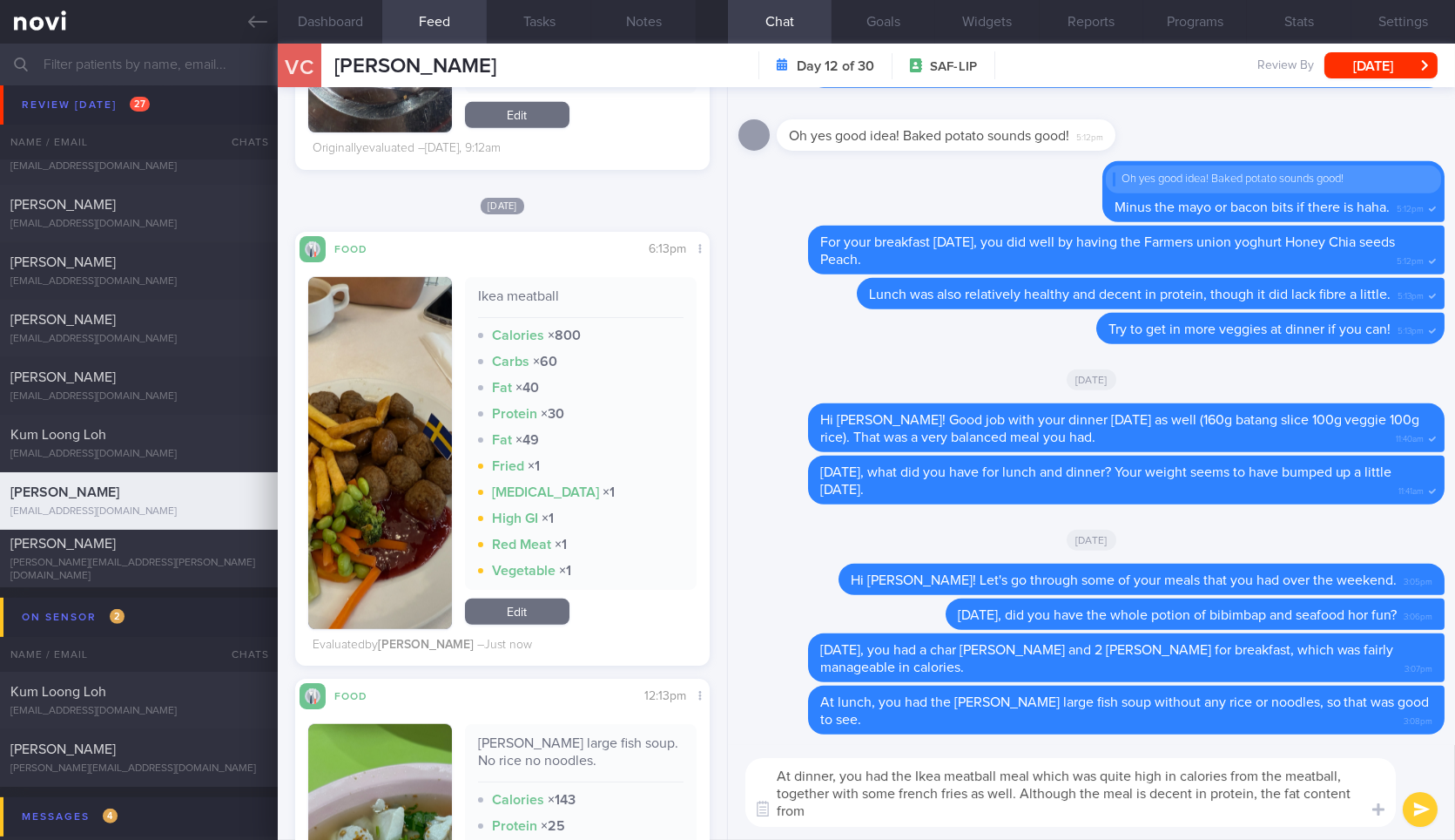
scroll to position [0, 0]
type textarea "At dinner, you had the Ikea meatball meal which was quite high in calories from…"
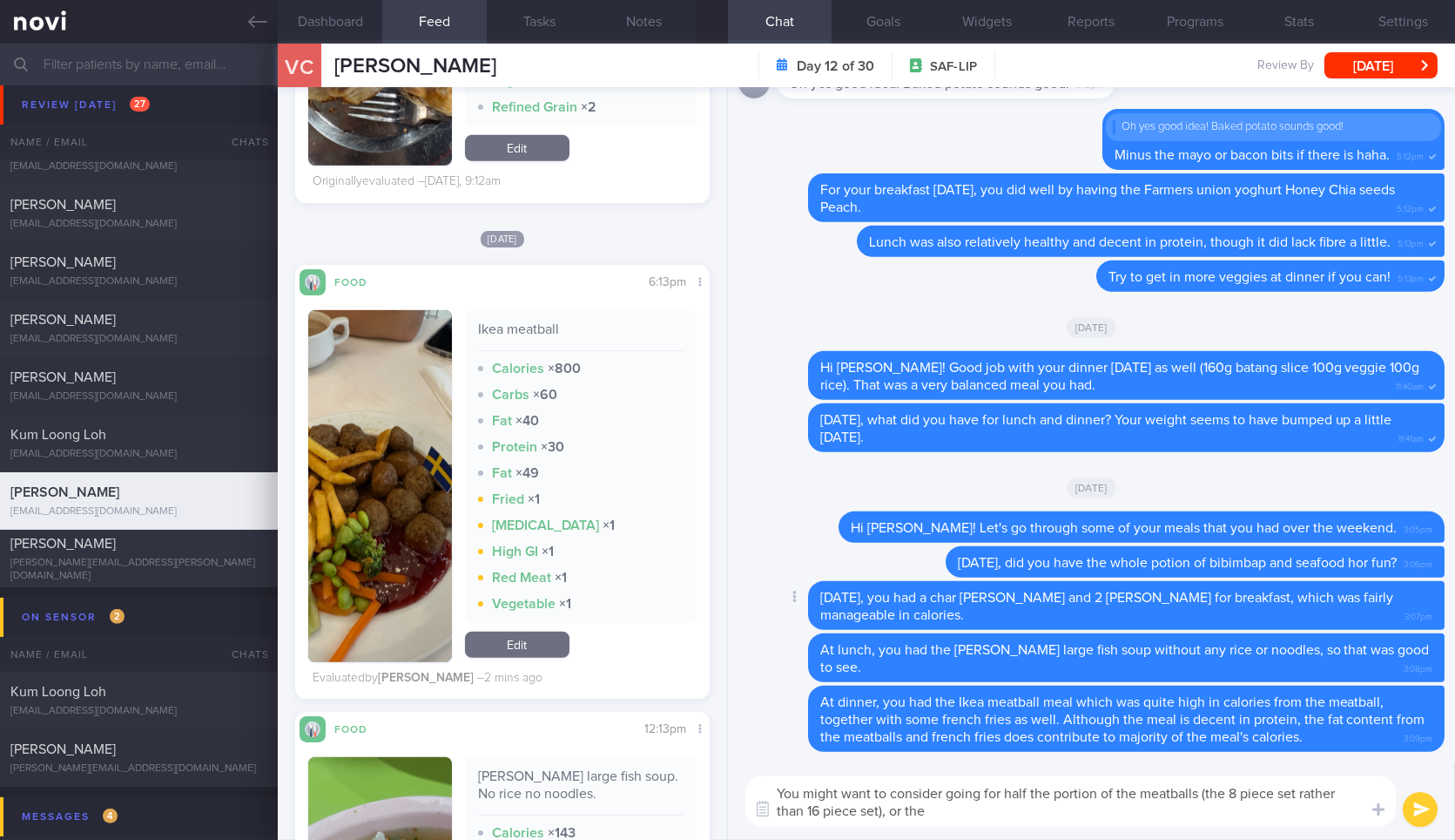
paste textarea "Salmon fillet with mashed potato, mixed vegetables with green soya beans and le…"
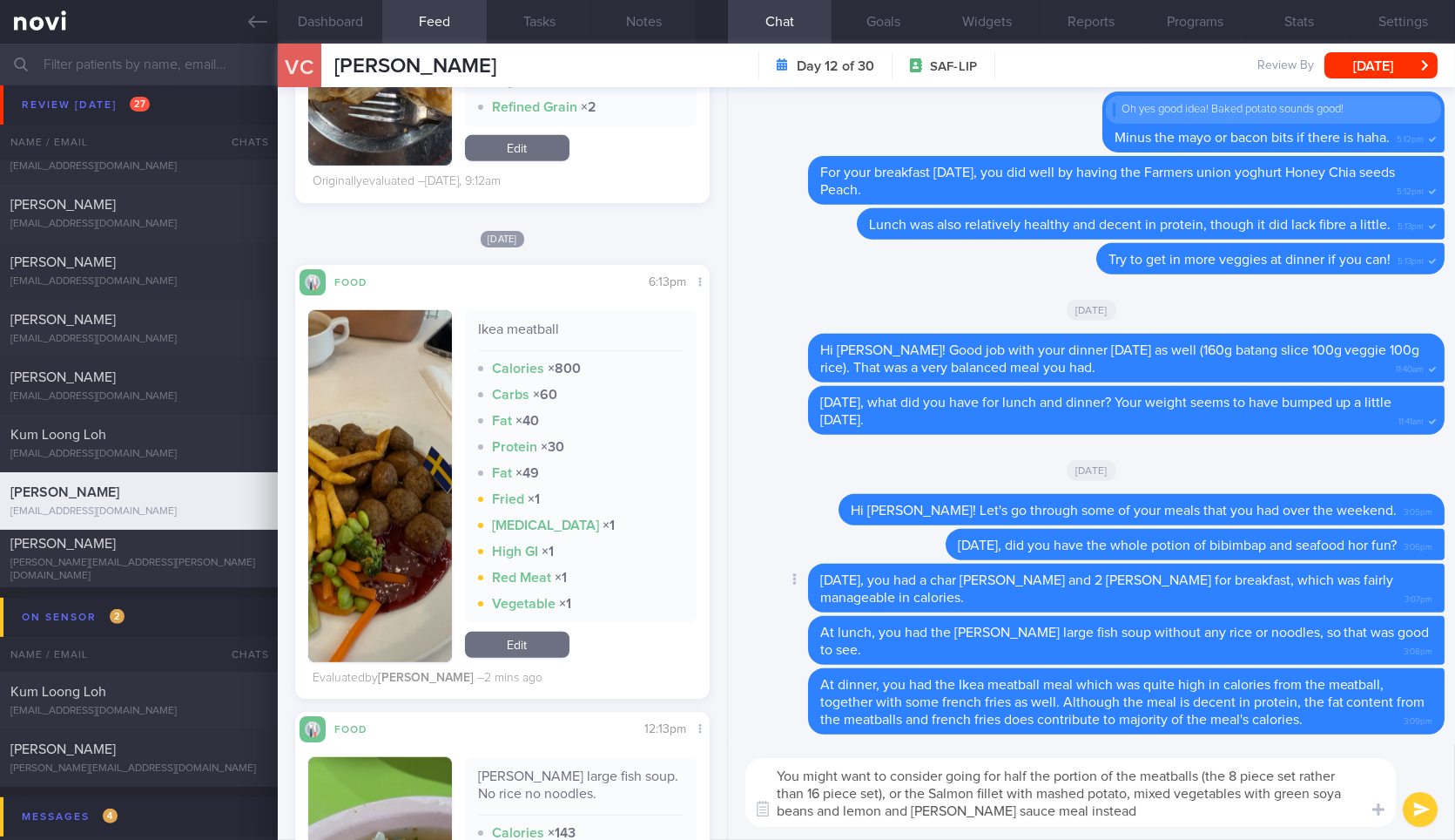
type textarea "You might want to consider going for half the portion of the meatballs (the 8 p…"
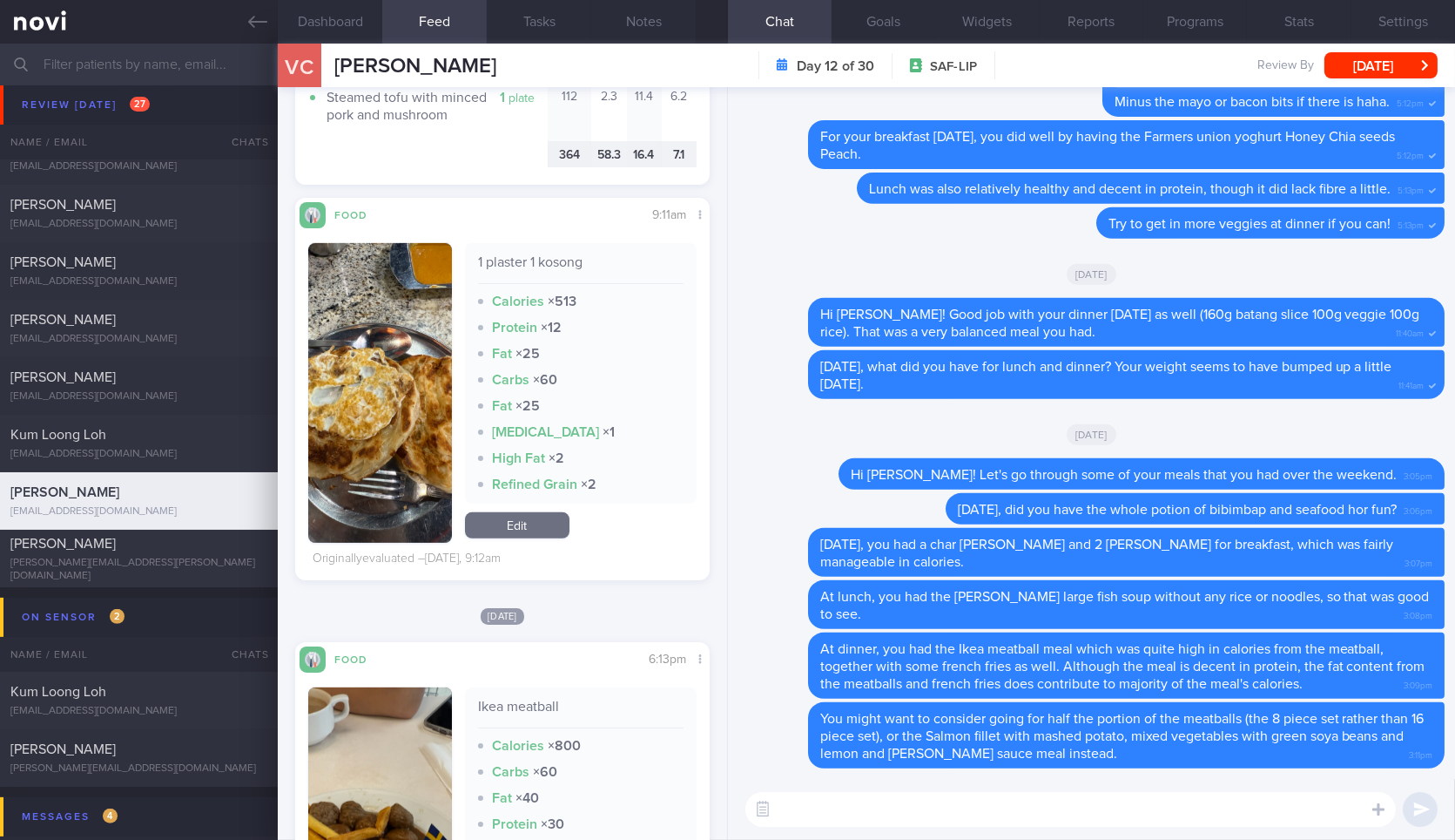
scroll to position [2060, 0]
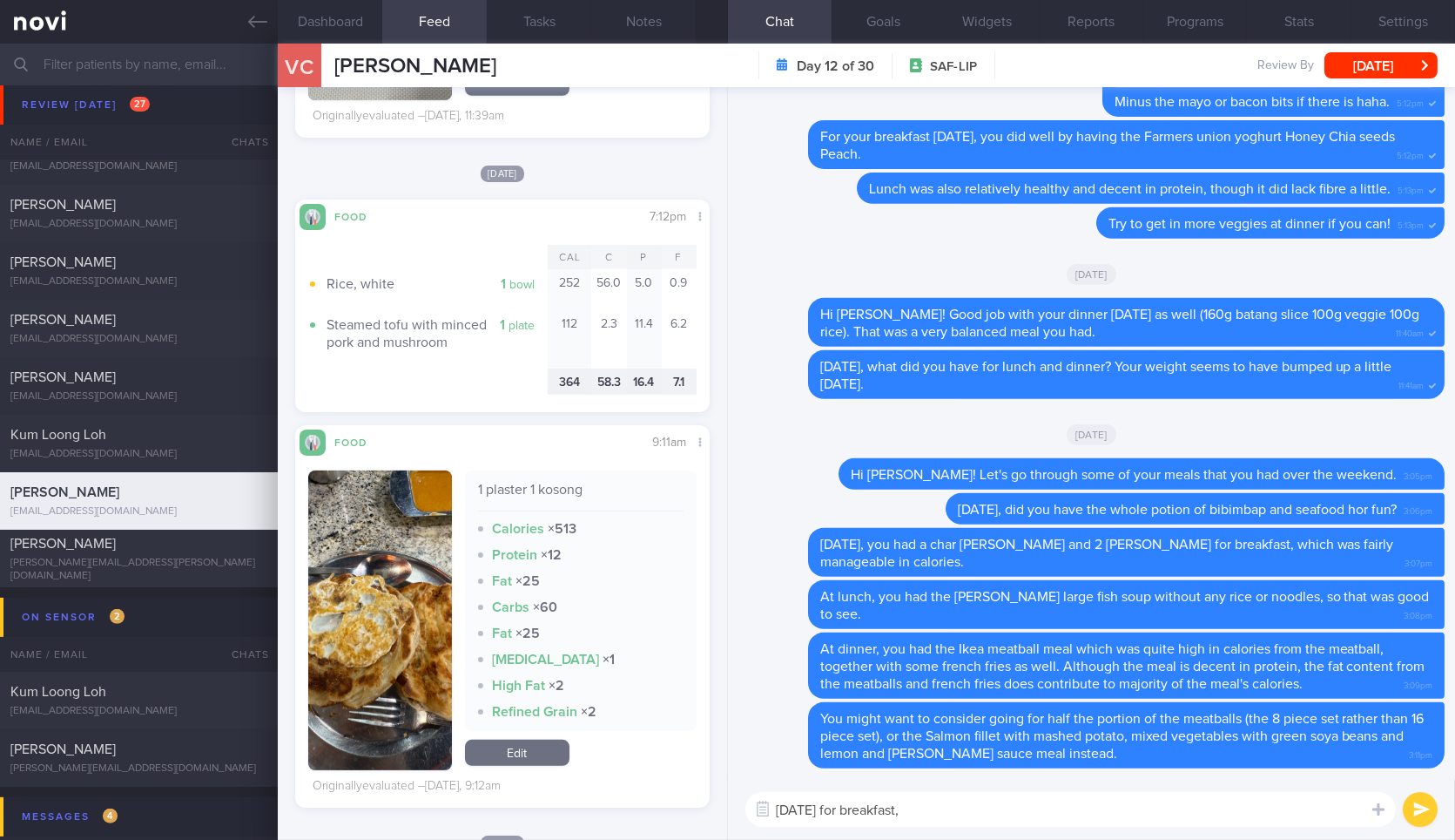
click at [405, 568] on button "button" at bounding box center [379, 620] width 143 height 300
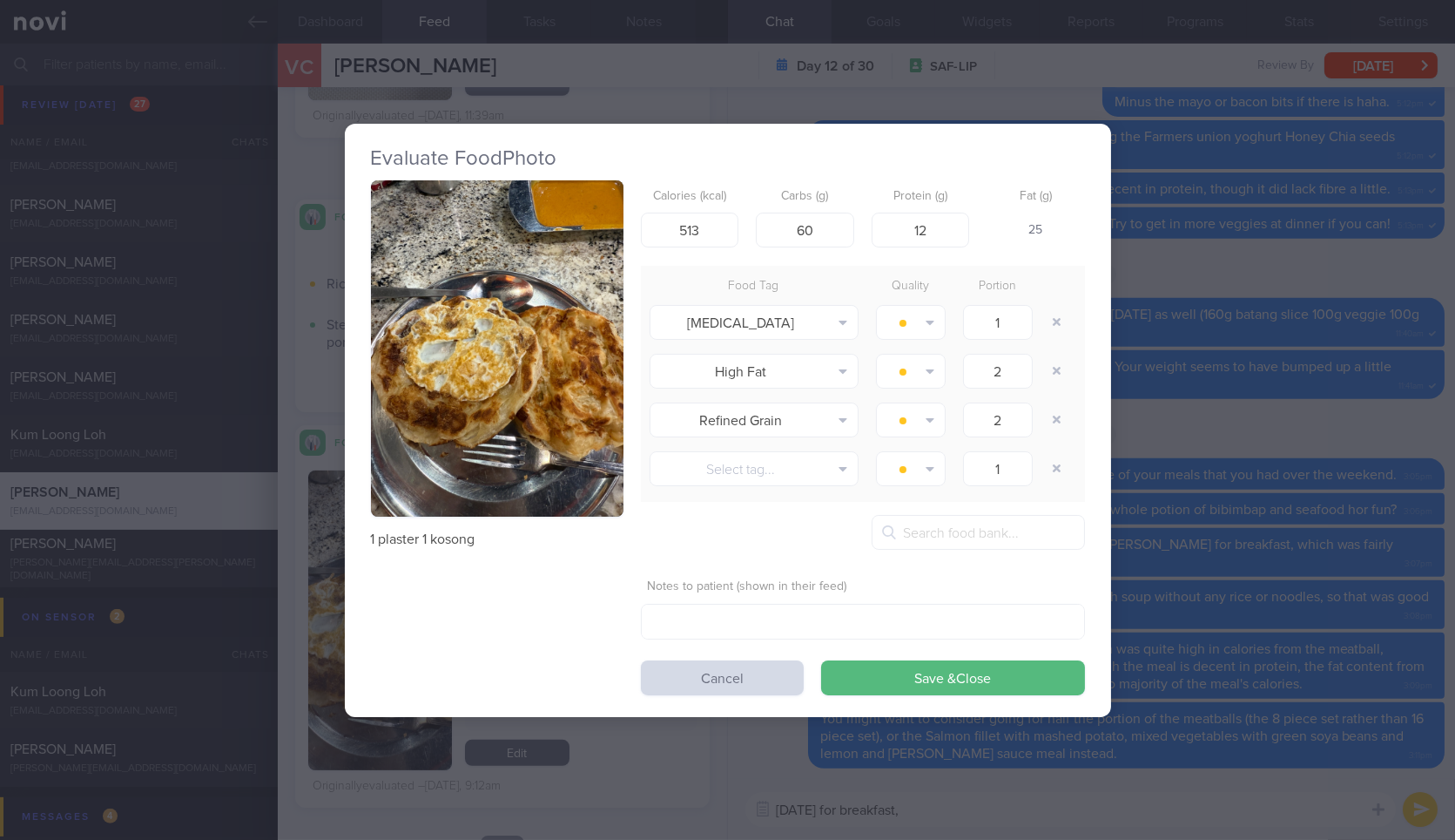
click at [1232, 98] on div "Evaluate Food Photo 1 plaster 1 kosong Calories (kcal) 513 Carbs (g) 60 Protein…" at bounding box center [727, 420] width 1455 height 840
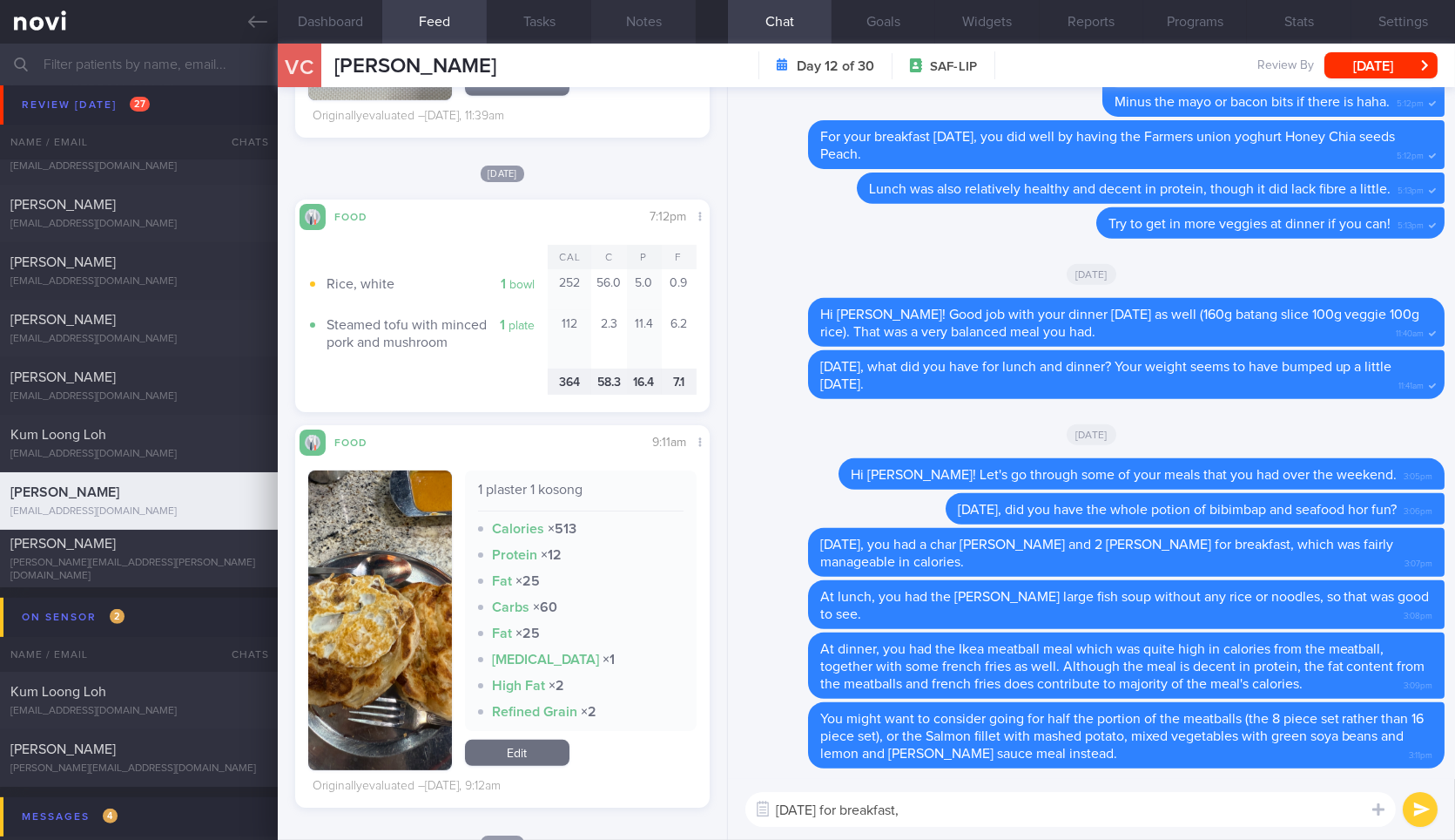
click at [681, 34] on button "Notes" at bounding box center [643, 21] width 104 height 43
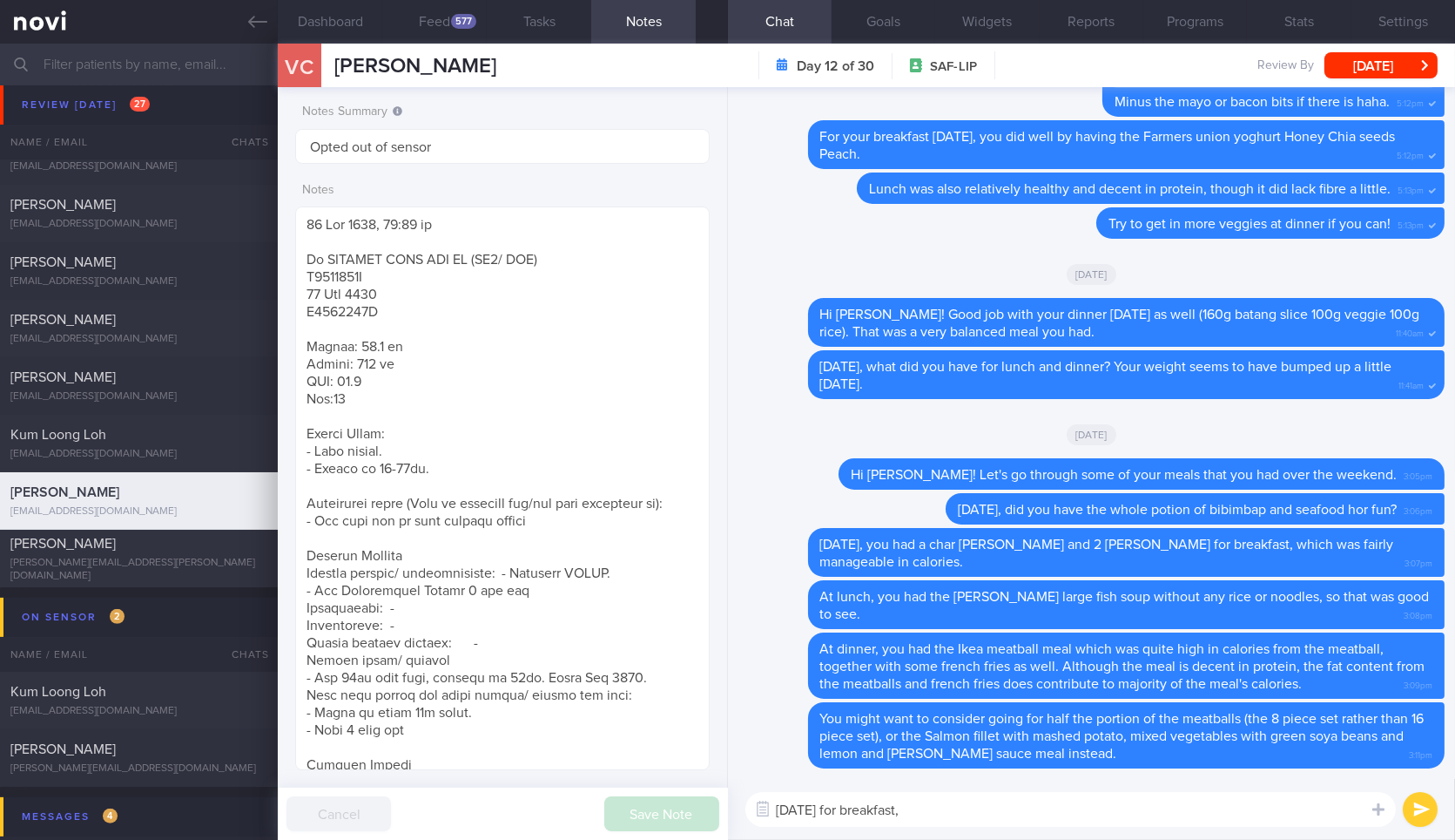
click at [681, 34] on button "Notes" at bounding box center [643, 21] width 104 height 43
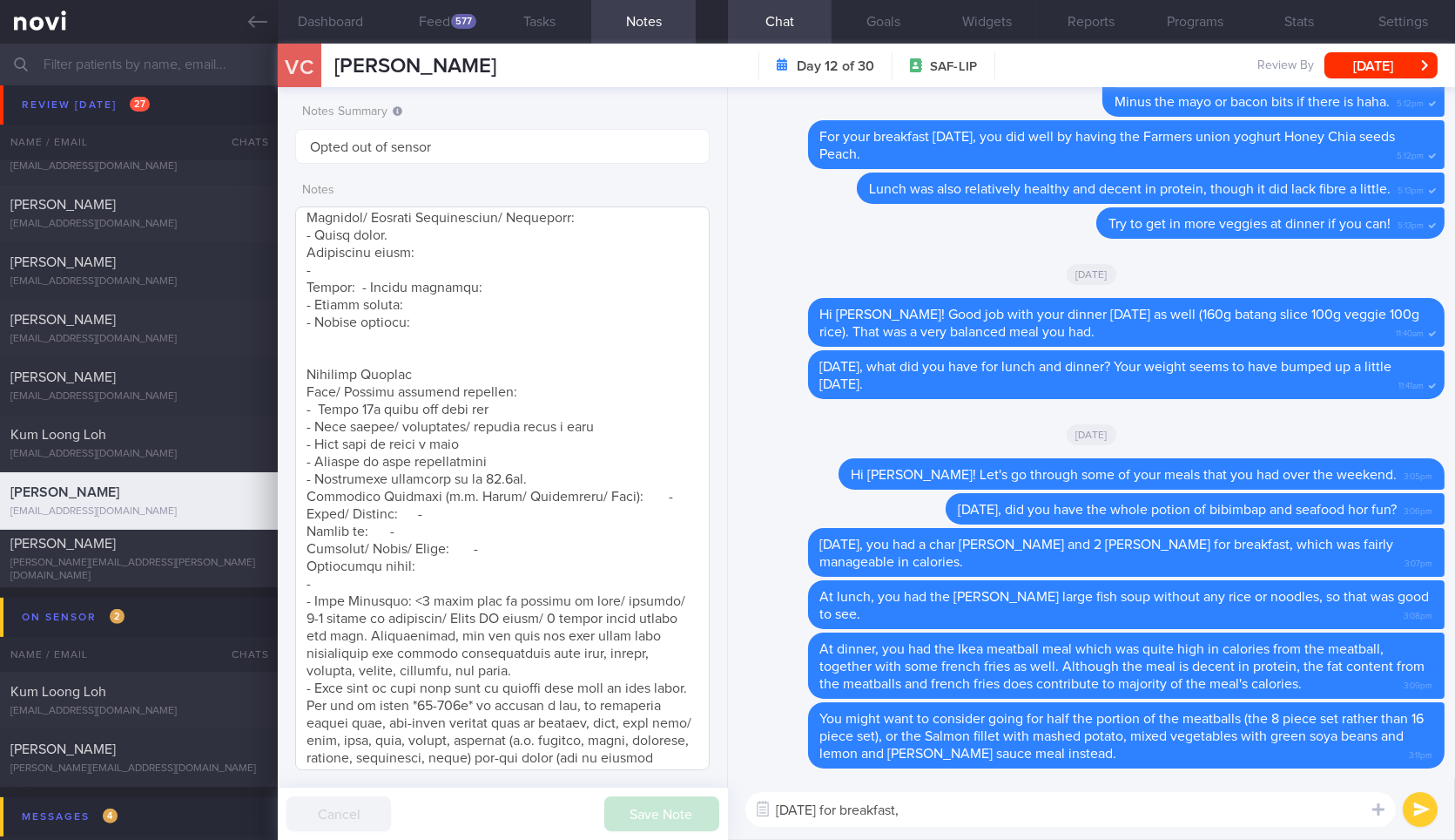
scroll to position [1157, 0]
click at [336, 13] on button "Dashboard" at bounding box center [330, 21] width 104 height 43
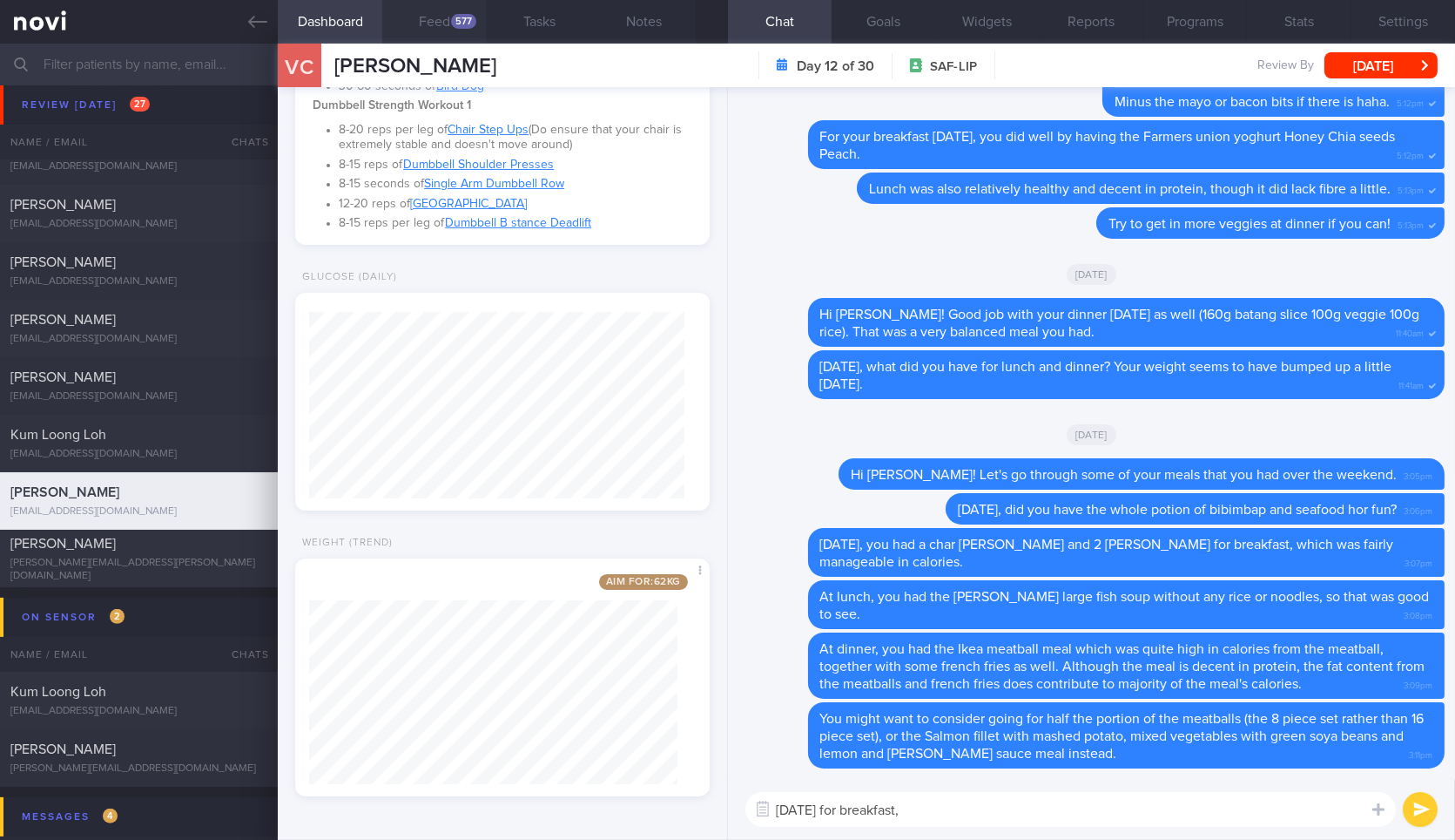
click at [436, 33] on button "Feed 577" at bounding box center [434, 21] width 104 height 43
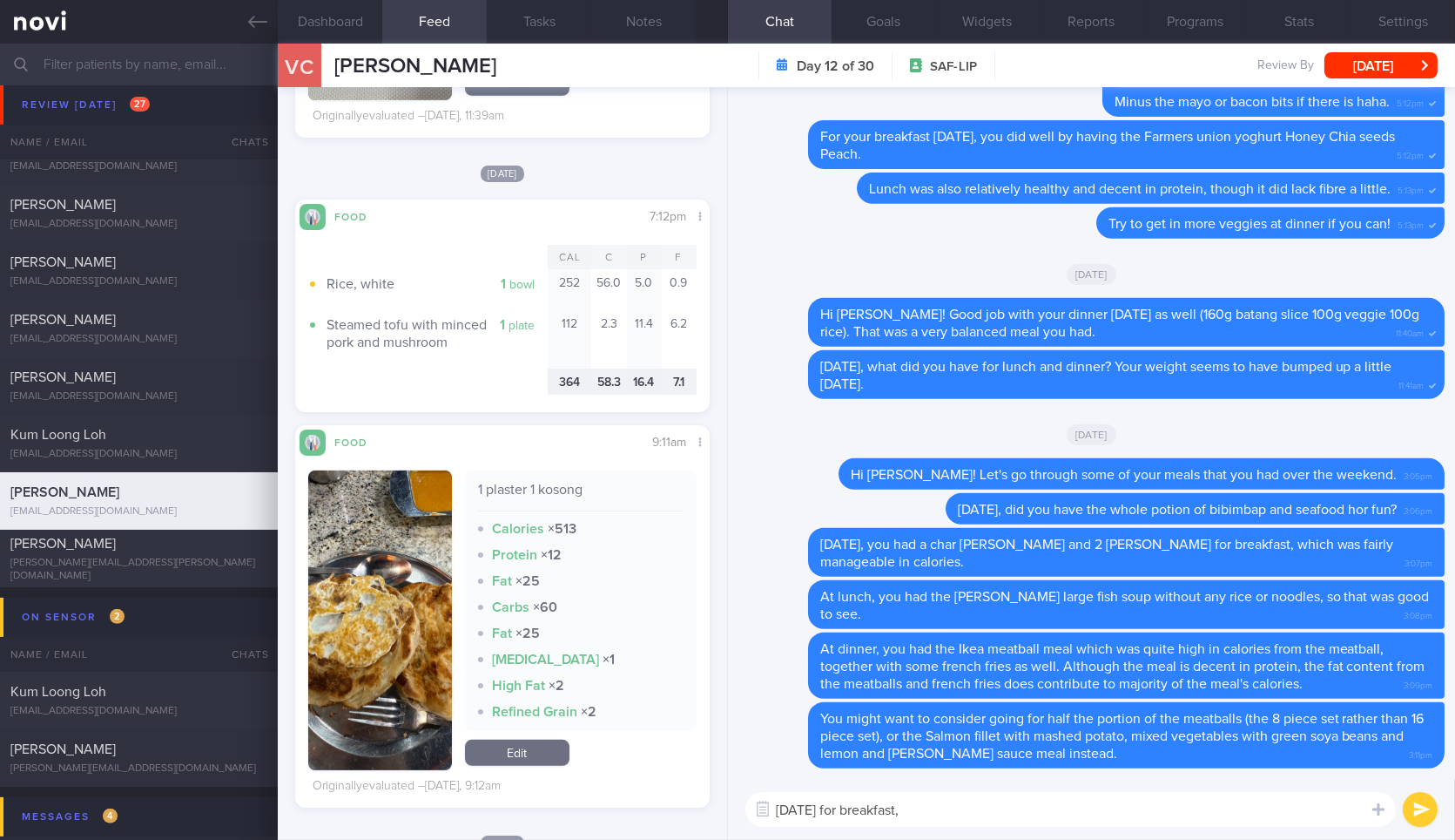
click at [1057, 825] on textarea "On Saturday for breakfast," at bounding box center [1070, 809] width 650 height 34
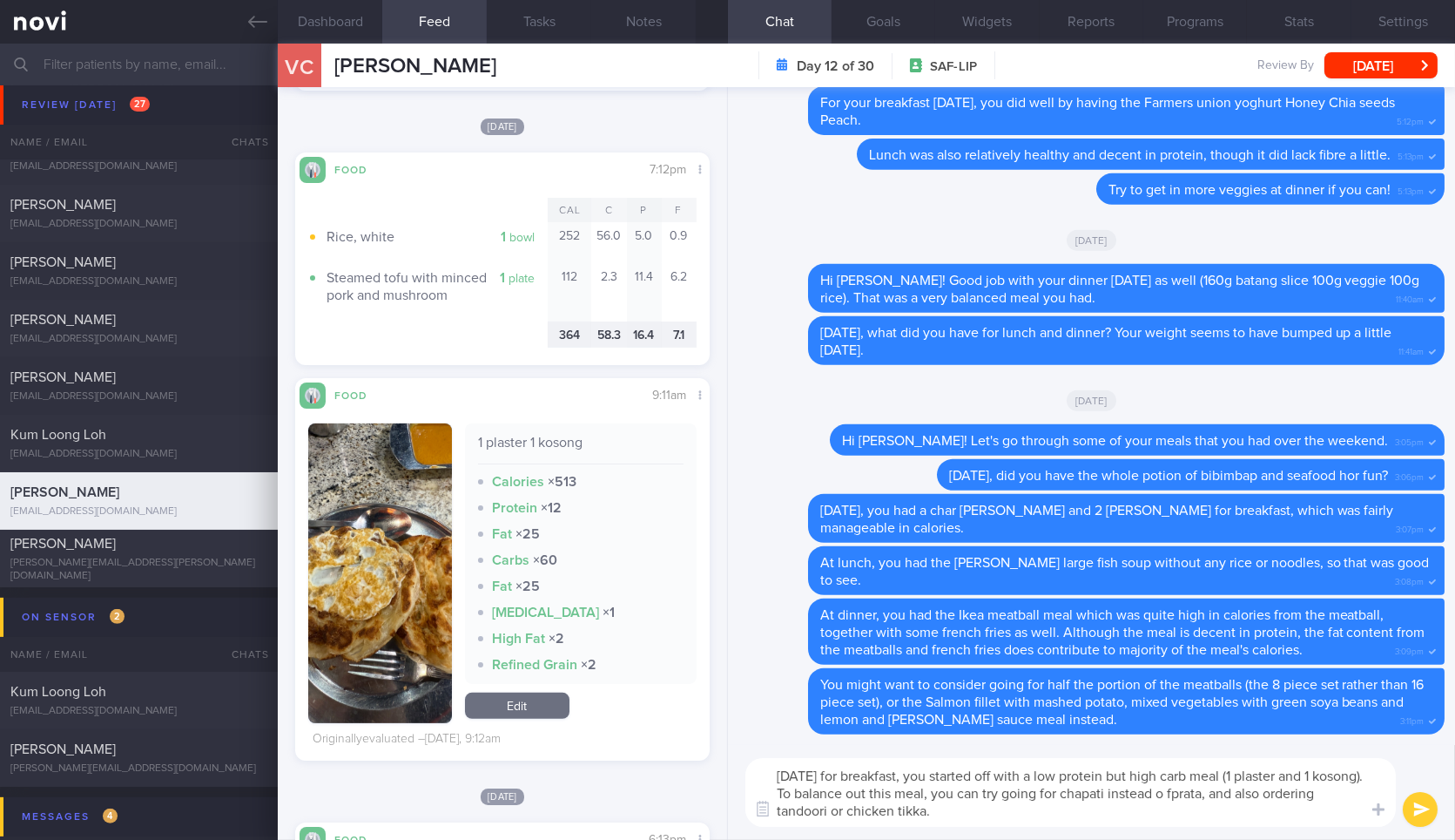
type textarea "On Saturday for breakfast, you started off with a low protein but high carb mea…"
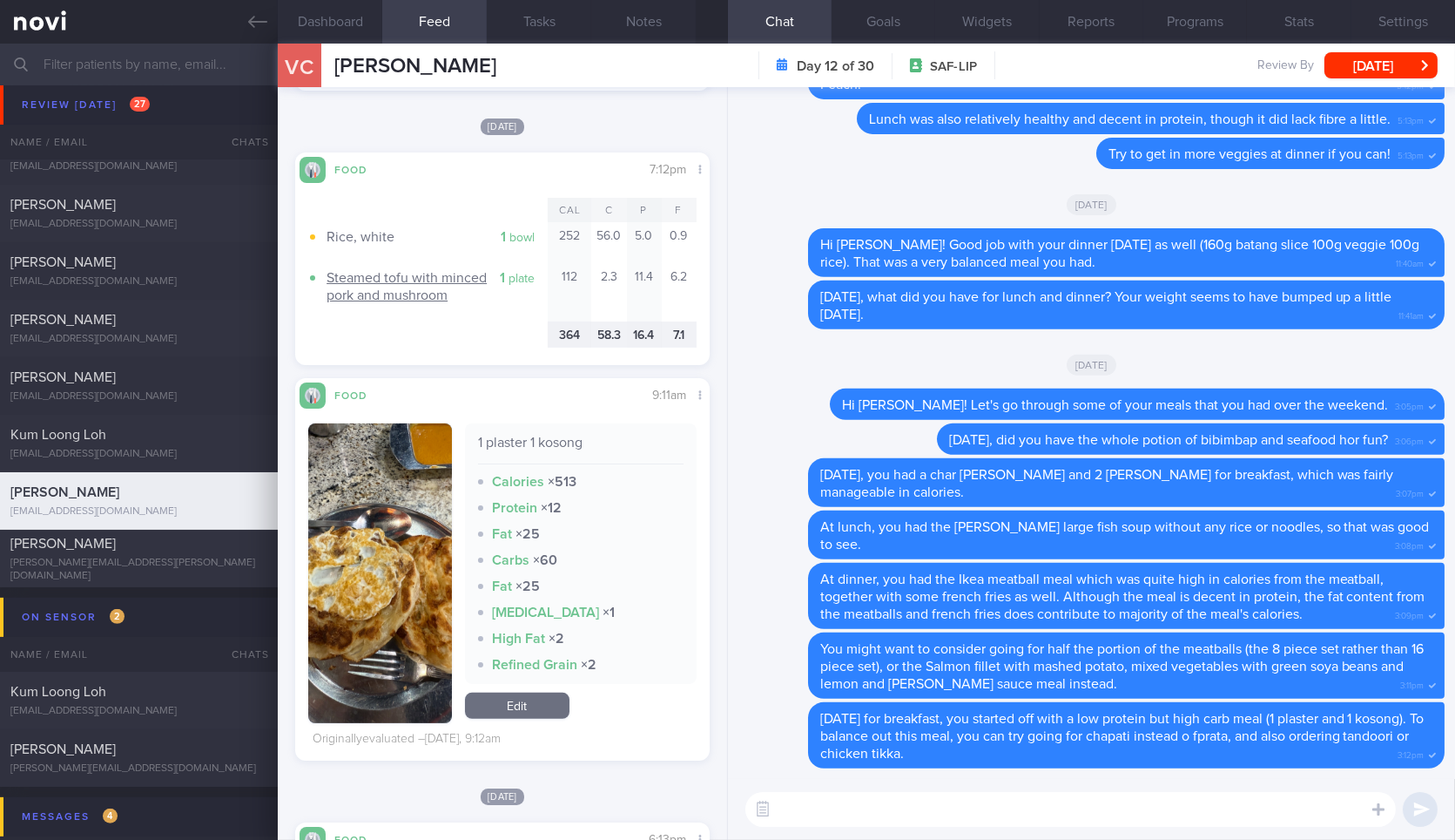
scroll to position [1993, 0]
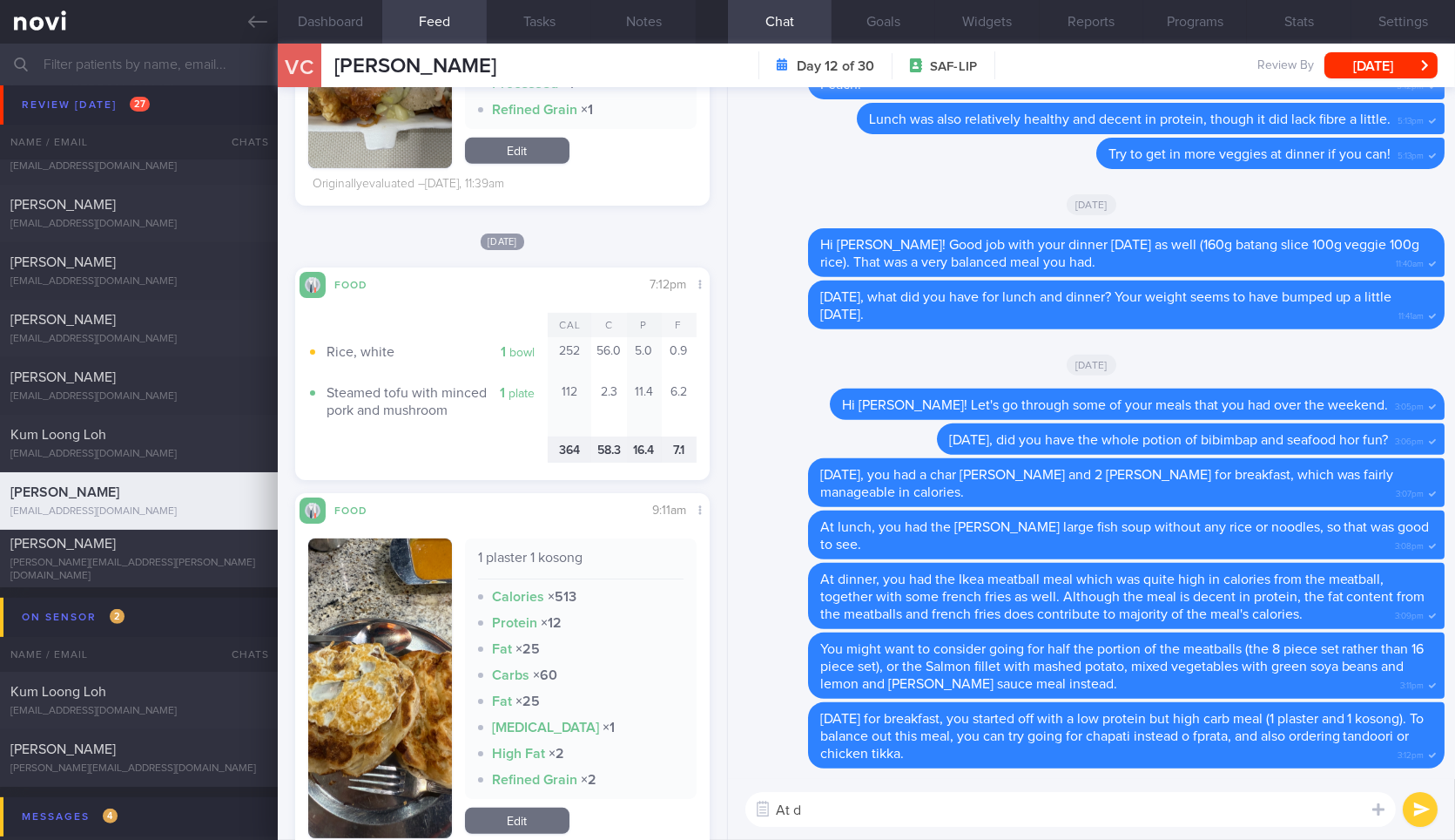
type textarea "At di"
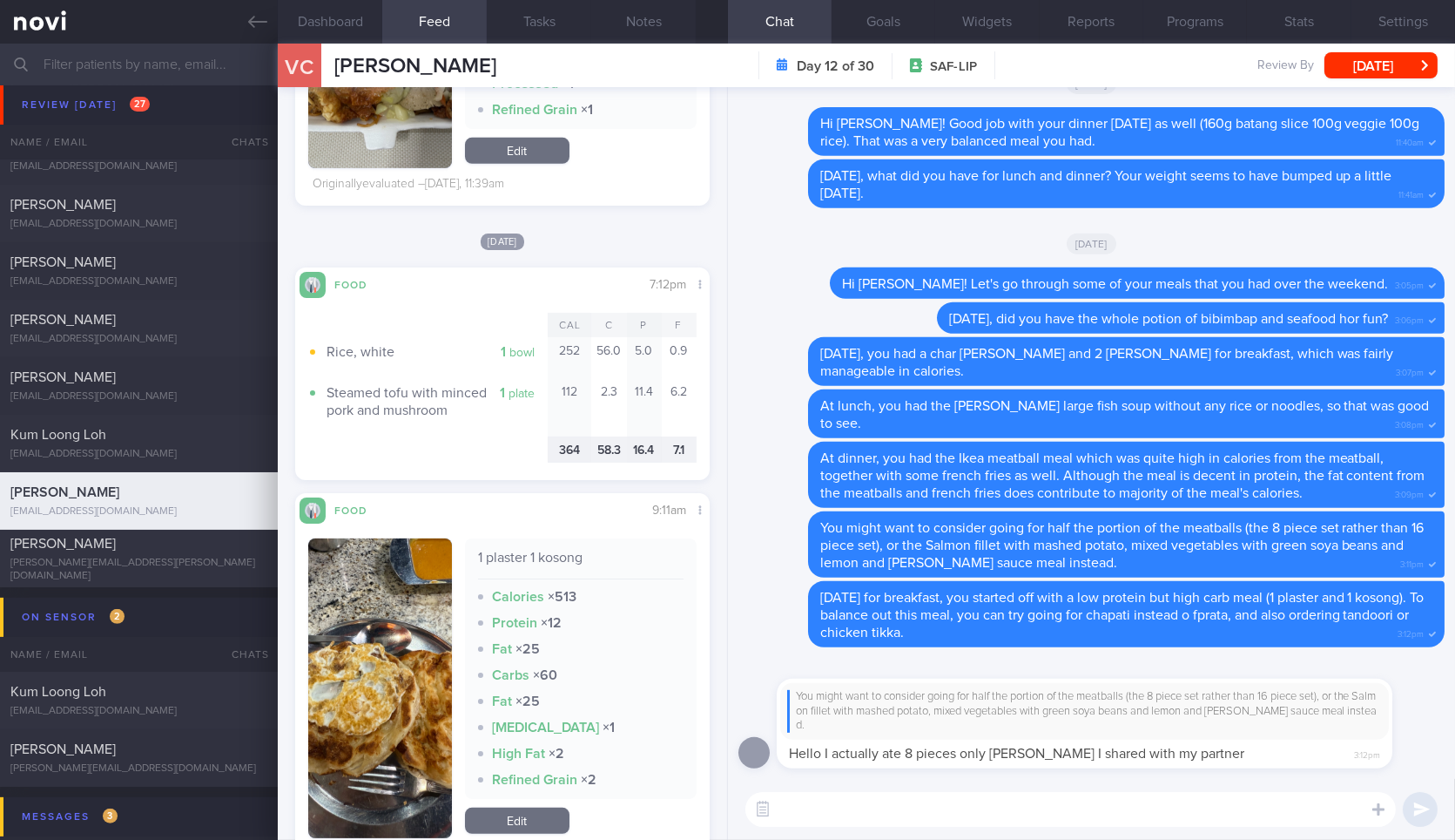
drag, startPoint x: 960, startPoint y: 742, endPoint x: 1291, endPoint y: 762, distance: 331.6
click at [1291, 762] on div "You might want to consider going for half the portion of the meatballs (the 8 p…" at bounding box center [1110, 713] width 668 height 110
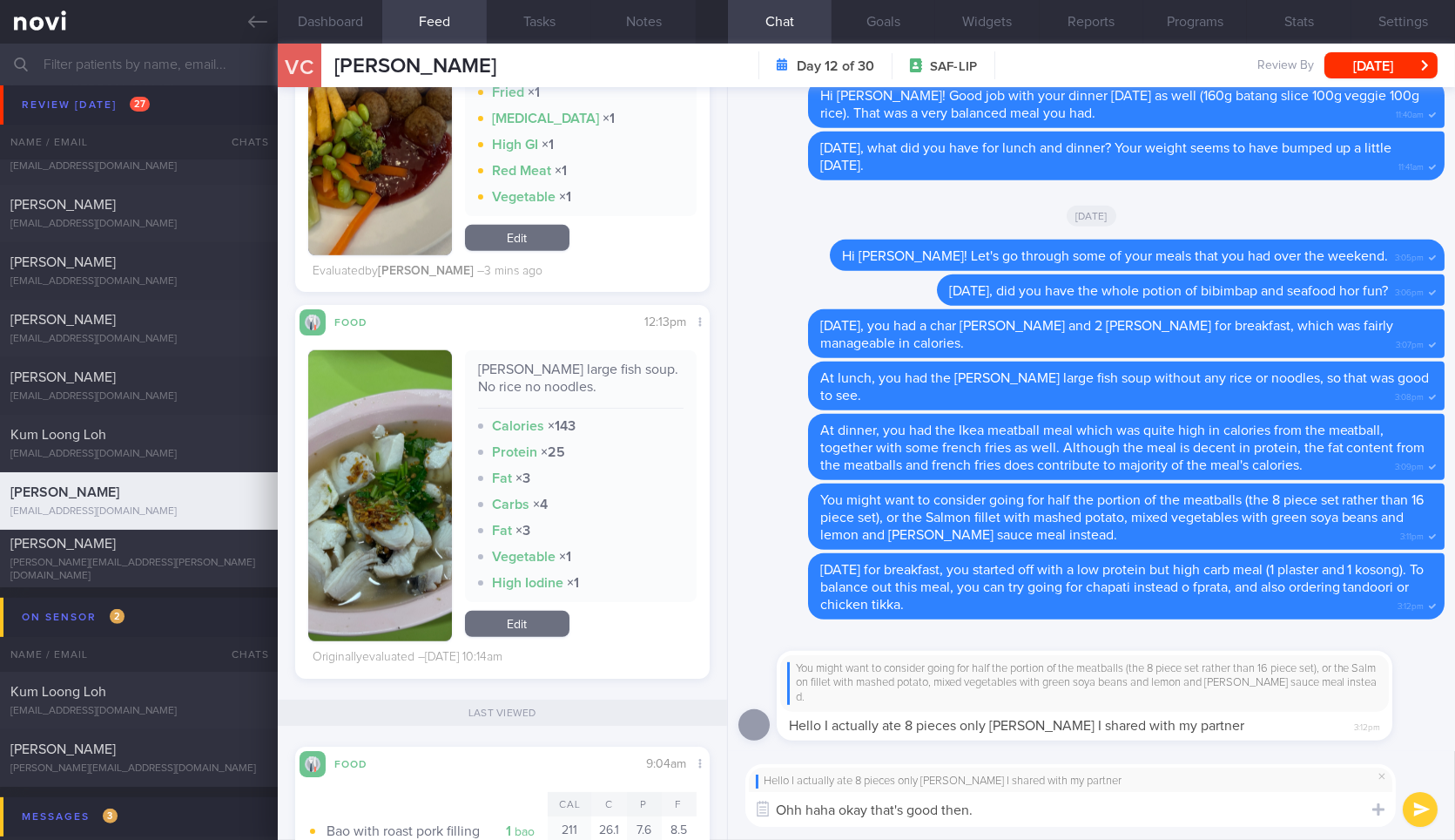
scroll to position [3058, 0]
type textarea "Ohh haha okay that's good then. Did you have anything after that?"
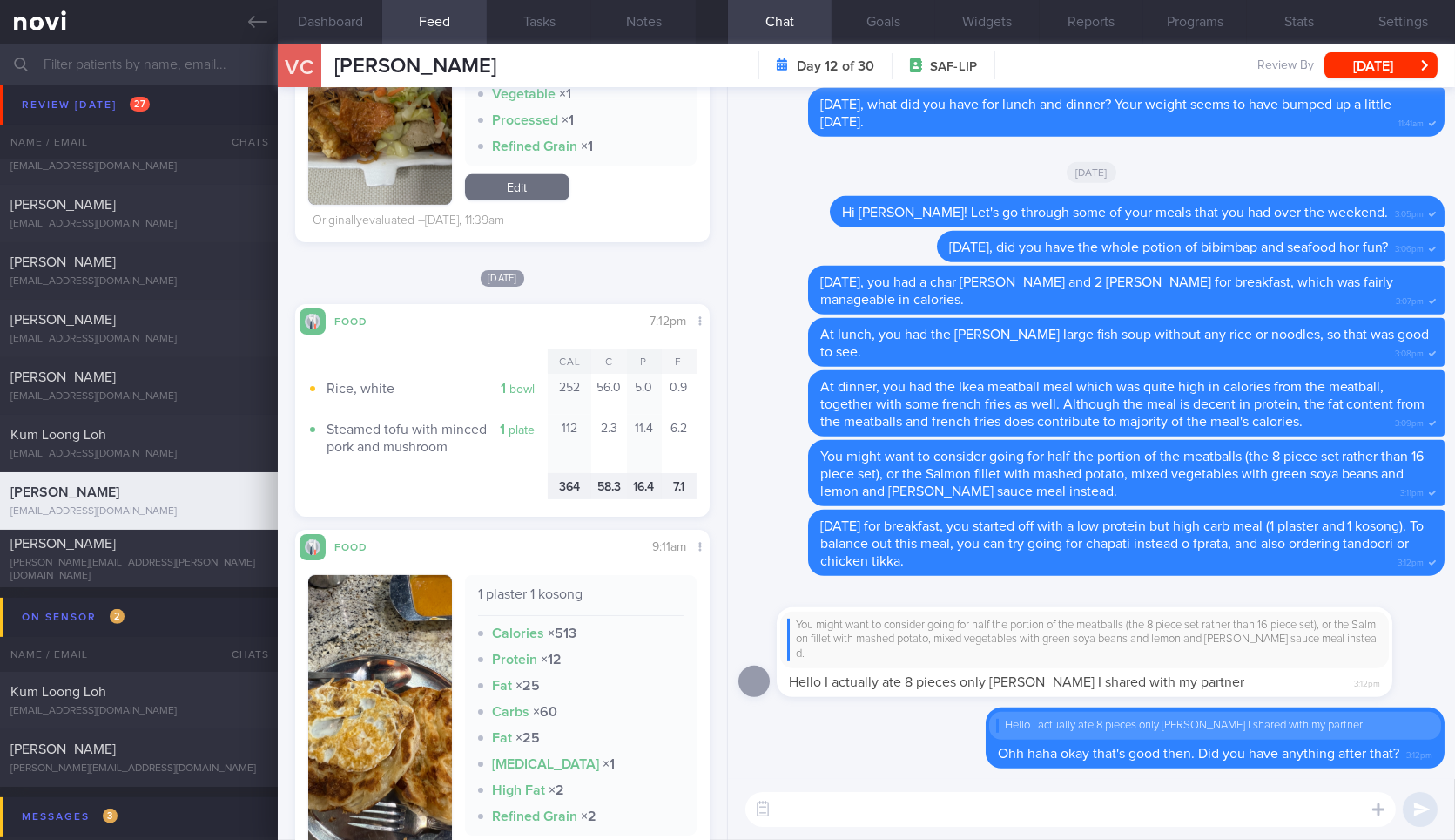
scroll to position [1955, 0]
click at [920, 805] on textarea at bounding box center [1070, 809] width 650 height 34
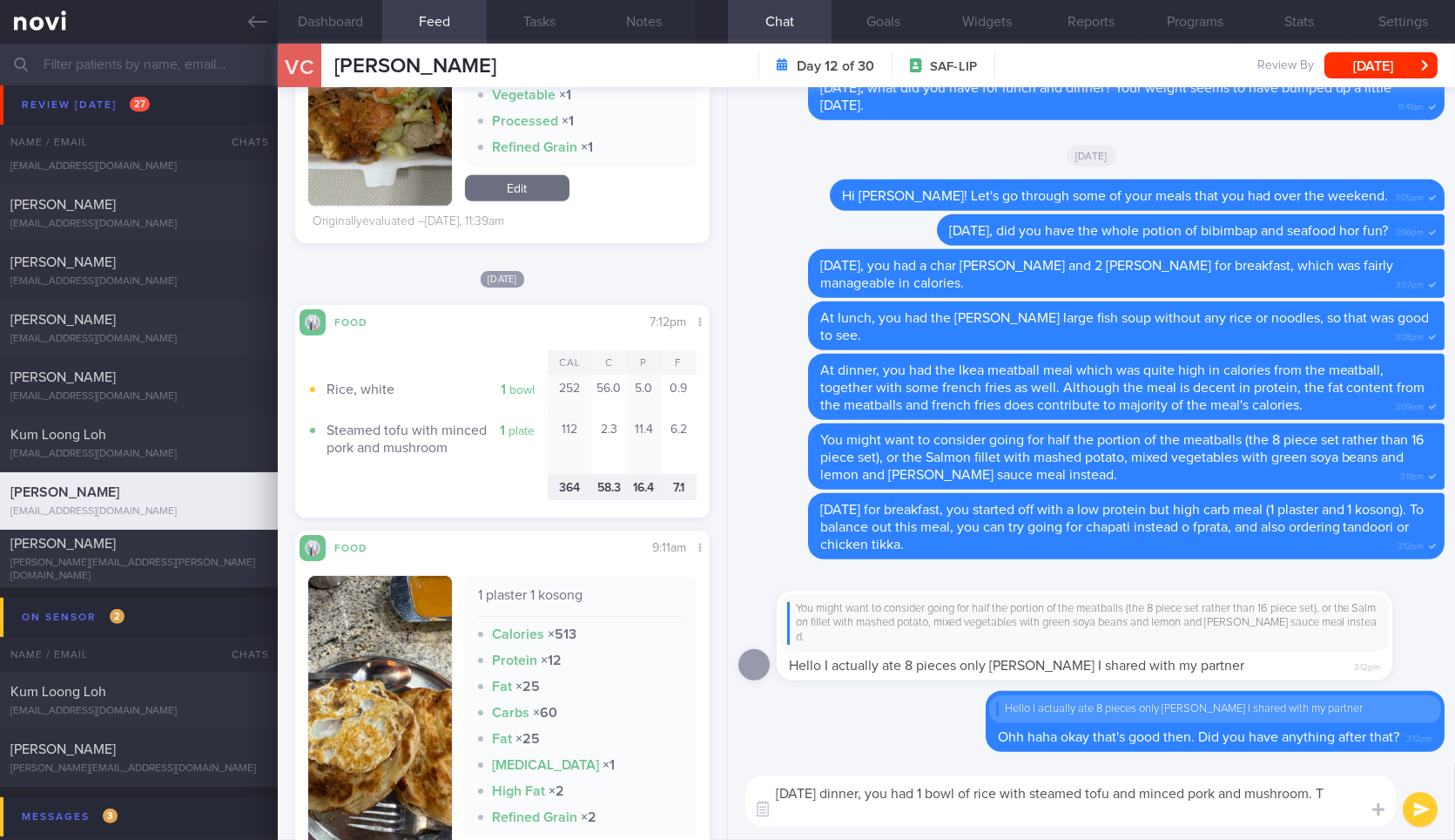
scroll to position [0, 0]
type textarea "On Saturday's dinner, you had 1 bowl of rice with steamed tofu and minced pork …"
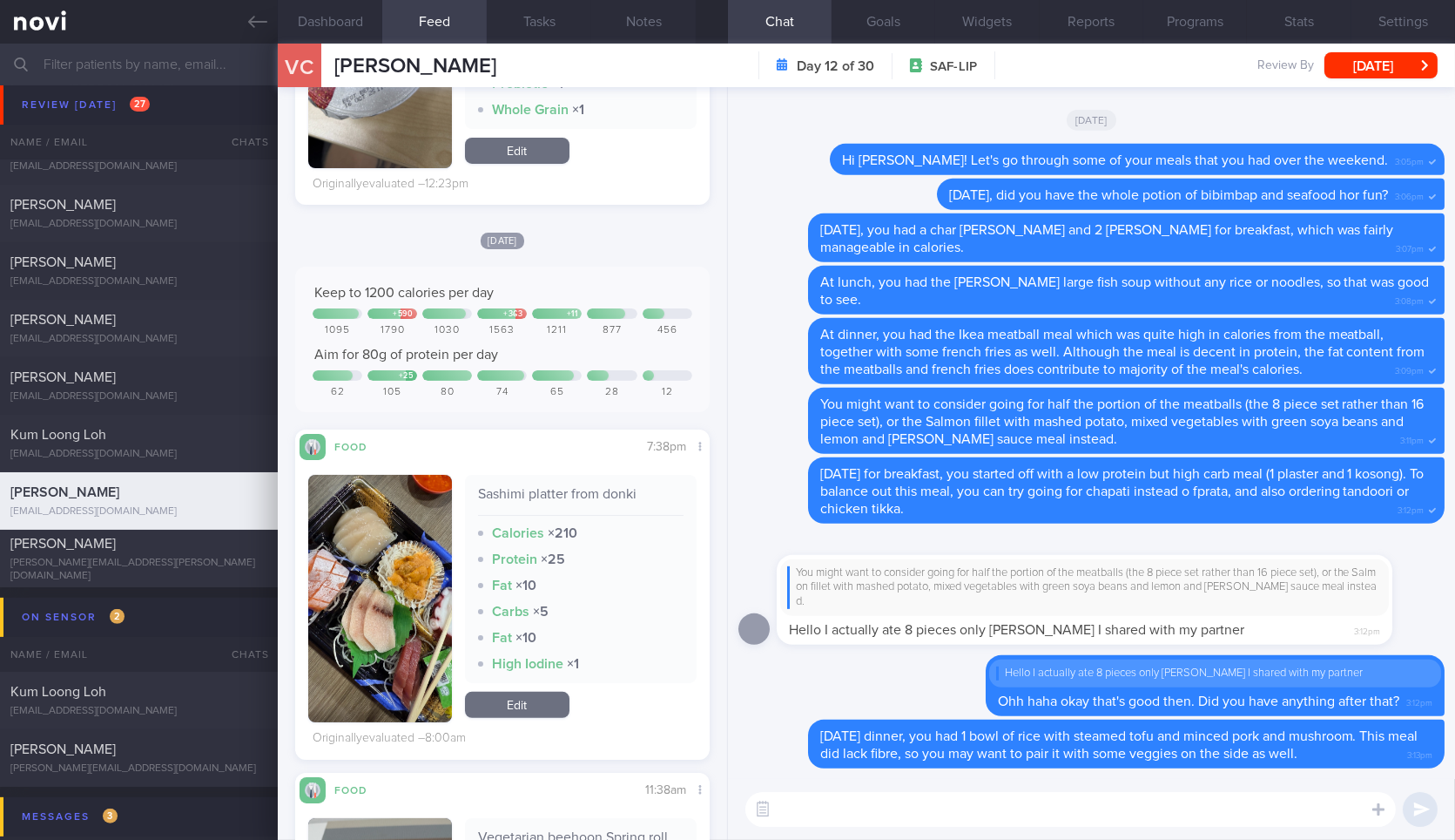
scroll to position [1373, 0]
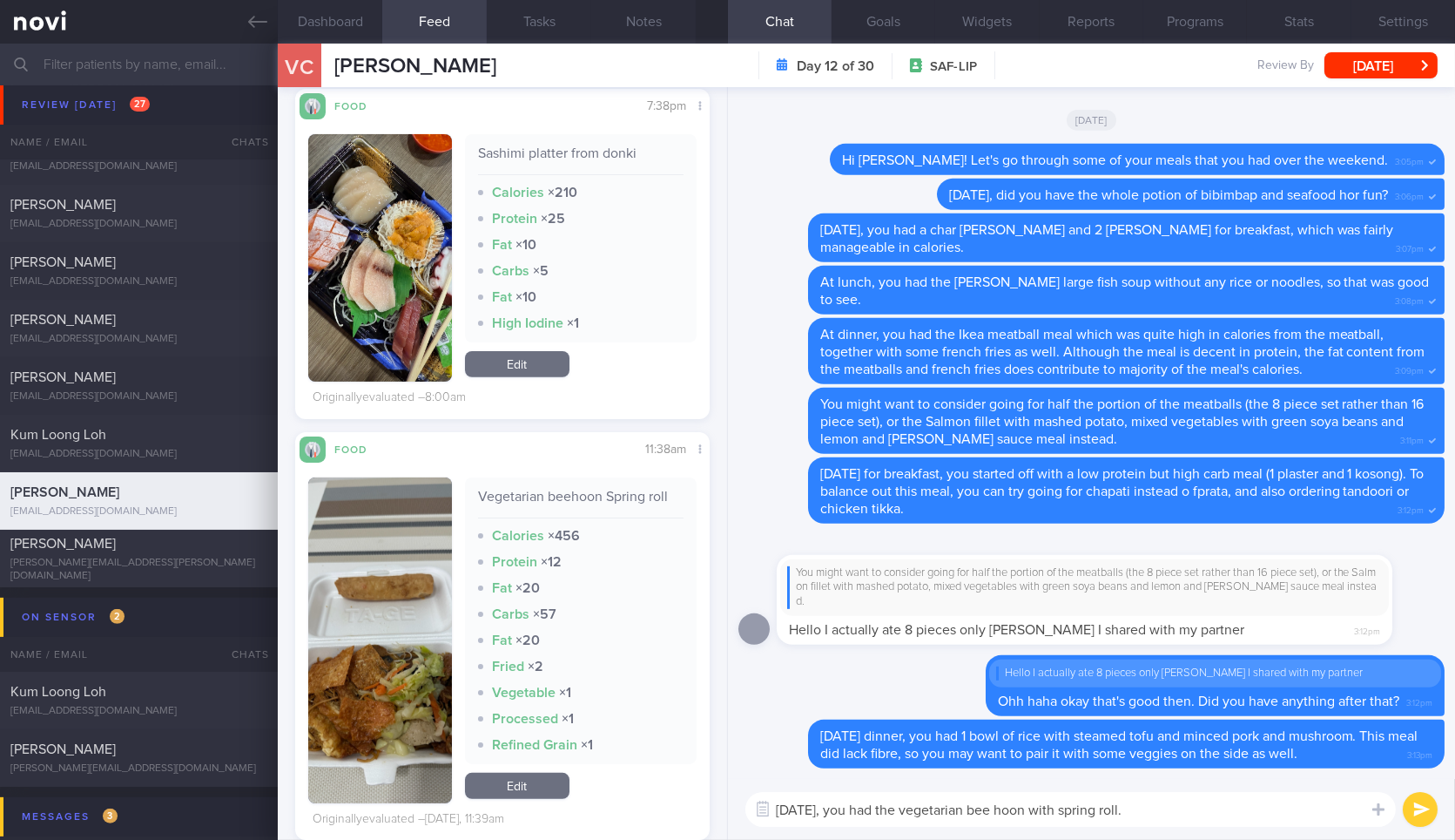
click at [367, 620] on button "button" at bounding box center [379, 640] width 143 height 326
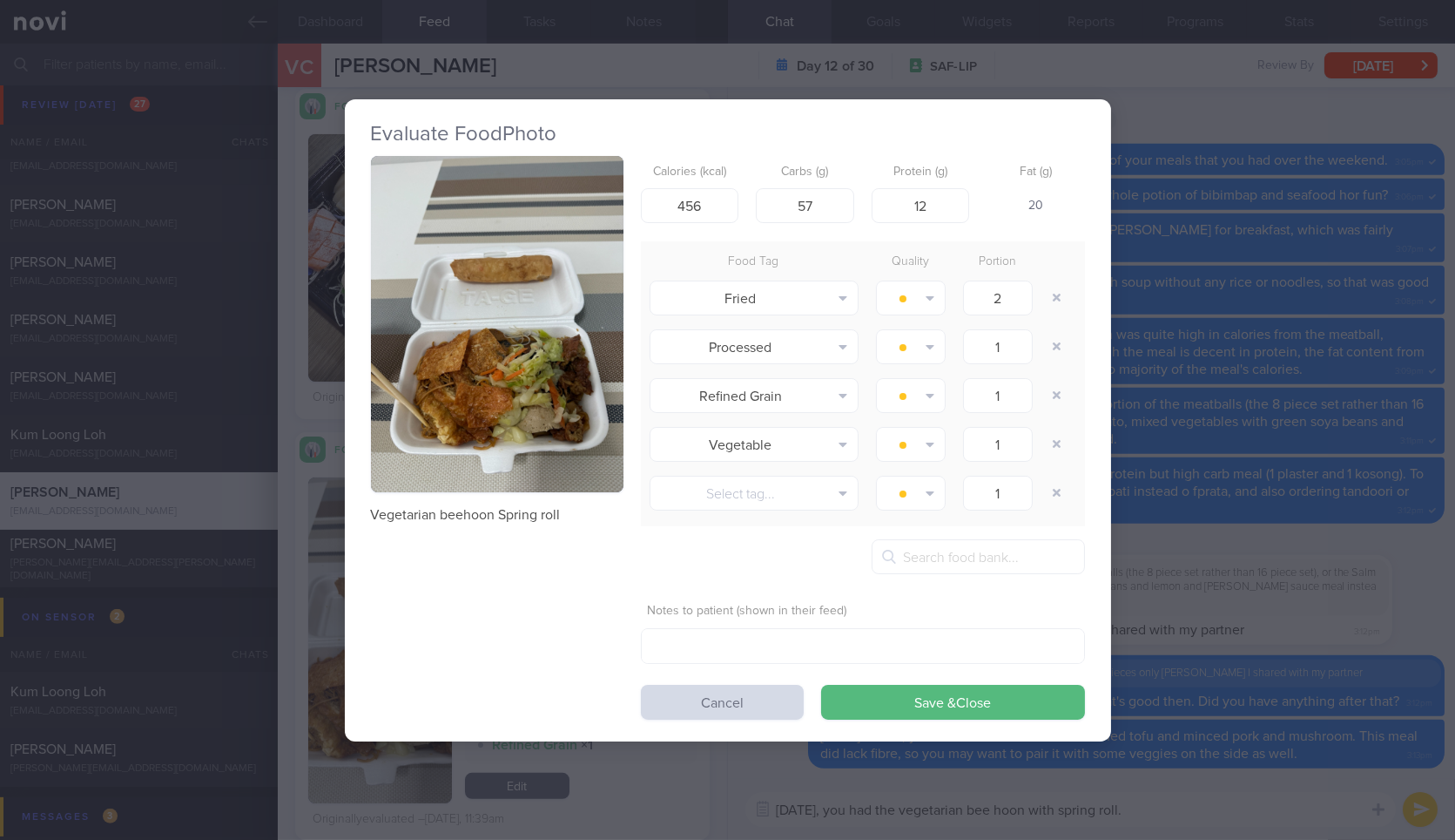
click at [600, 349] on button "button" at bounding box center [497, 325] width 253 height 337
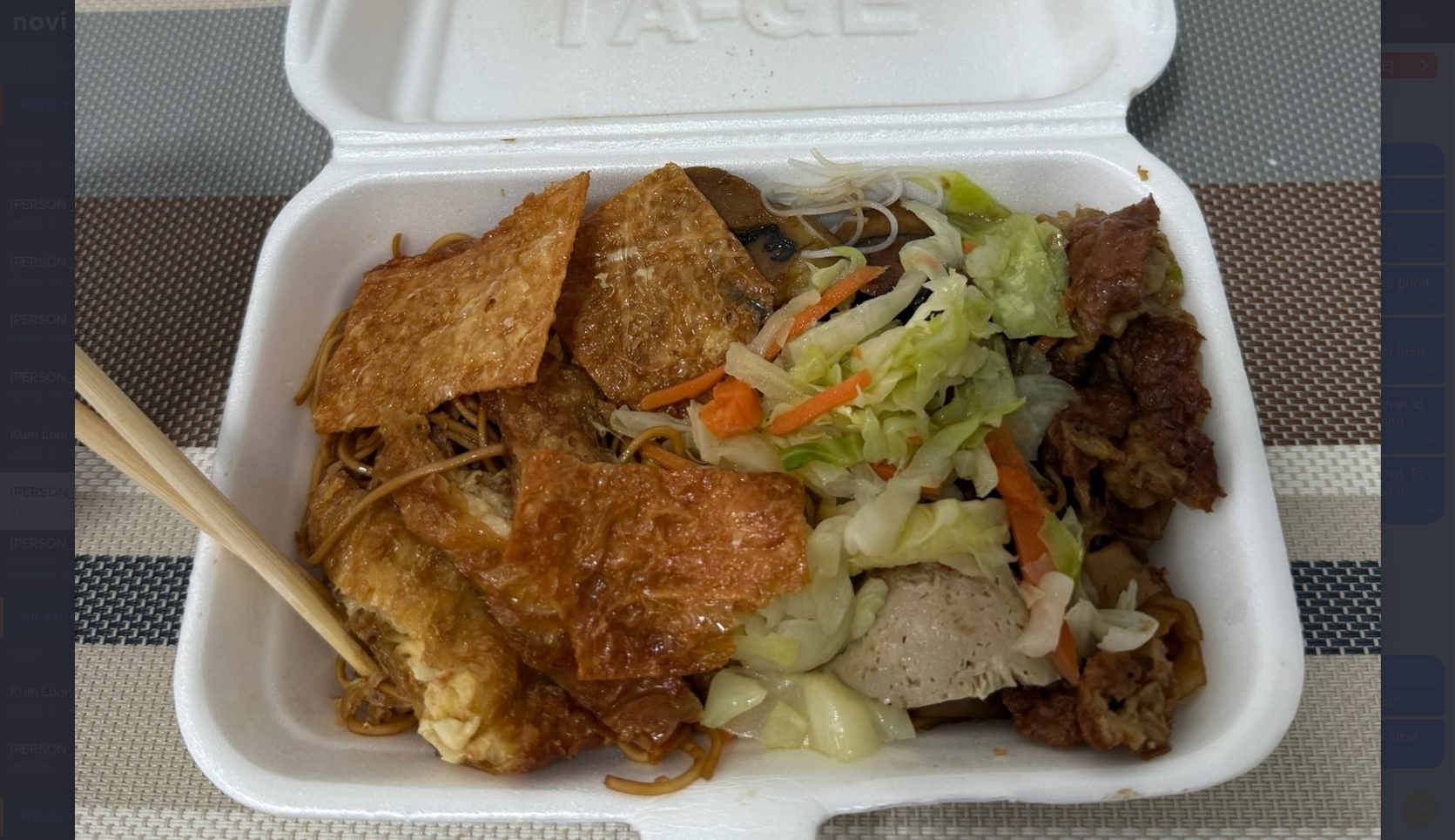
scroll to position [893, 0]
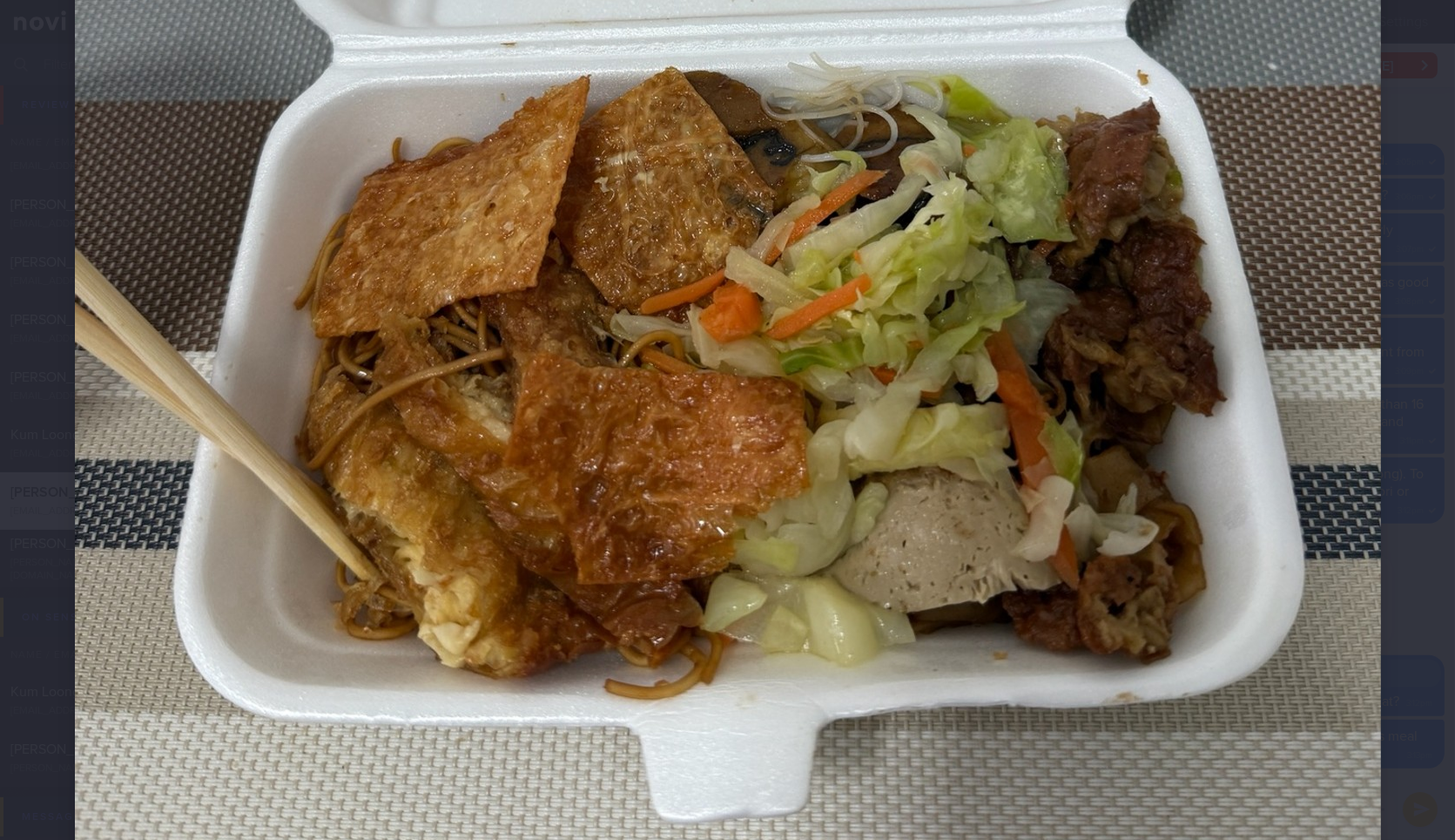
click at [1357, 585] on img at bounding box center [728, 48] width 1307 height 1742
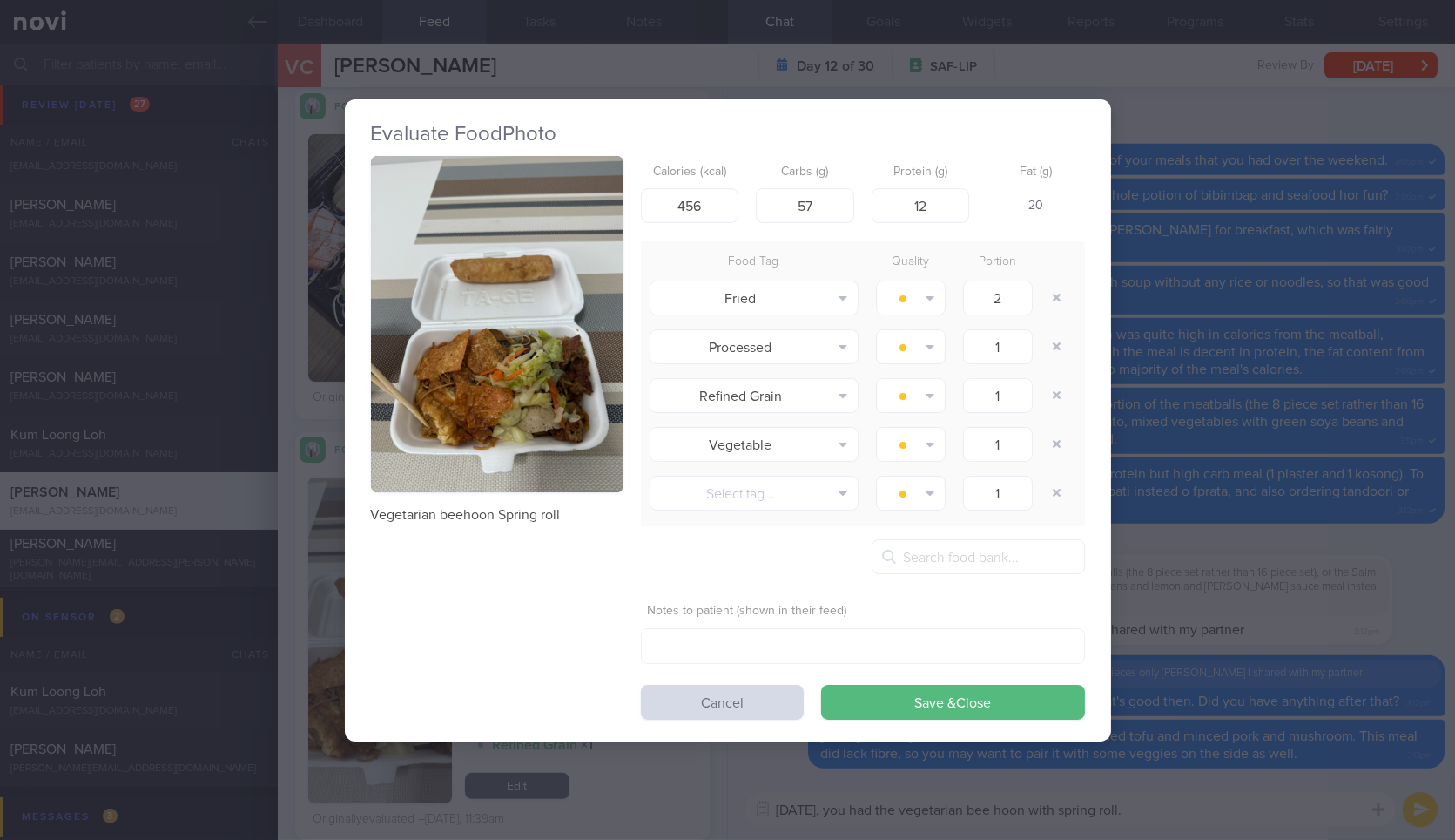
click at [1357, 585] on div "Evaluate Food Photo Vegetarian beehoon Spring roll Calories (kcal) 456 Carbs (g…" at bounding box center [727, 420] width 1455 height 840
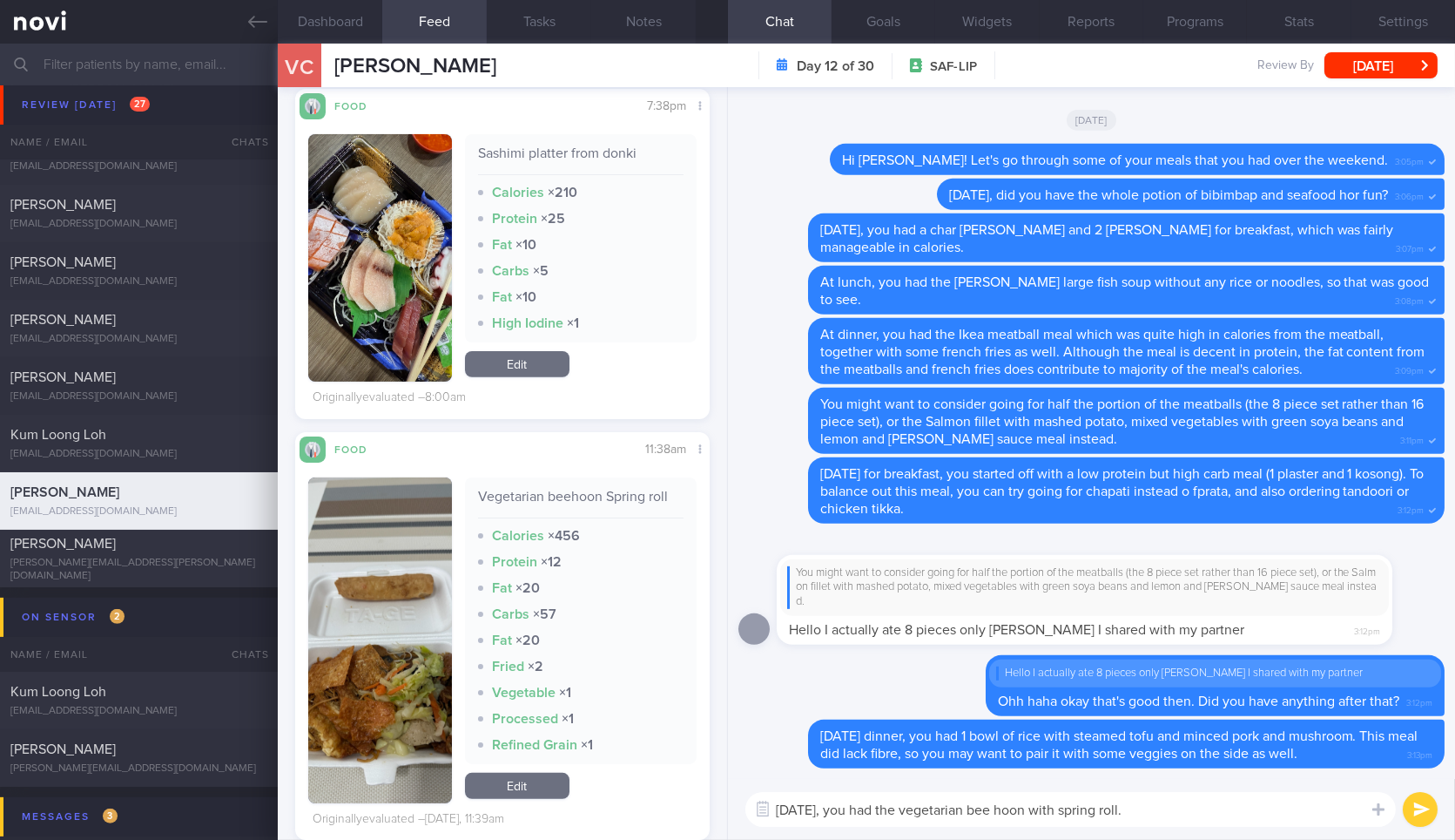
click at [1219, 800] on textarea "Yesterday, you had the vegetarian bee hoon with spring roll." at bounding box center [1070, 809] width 650 height 34
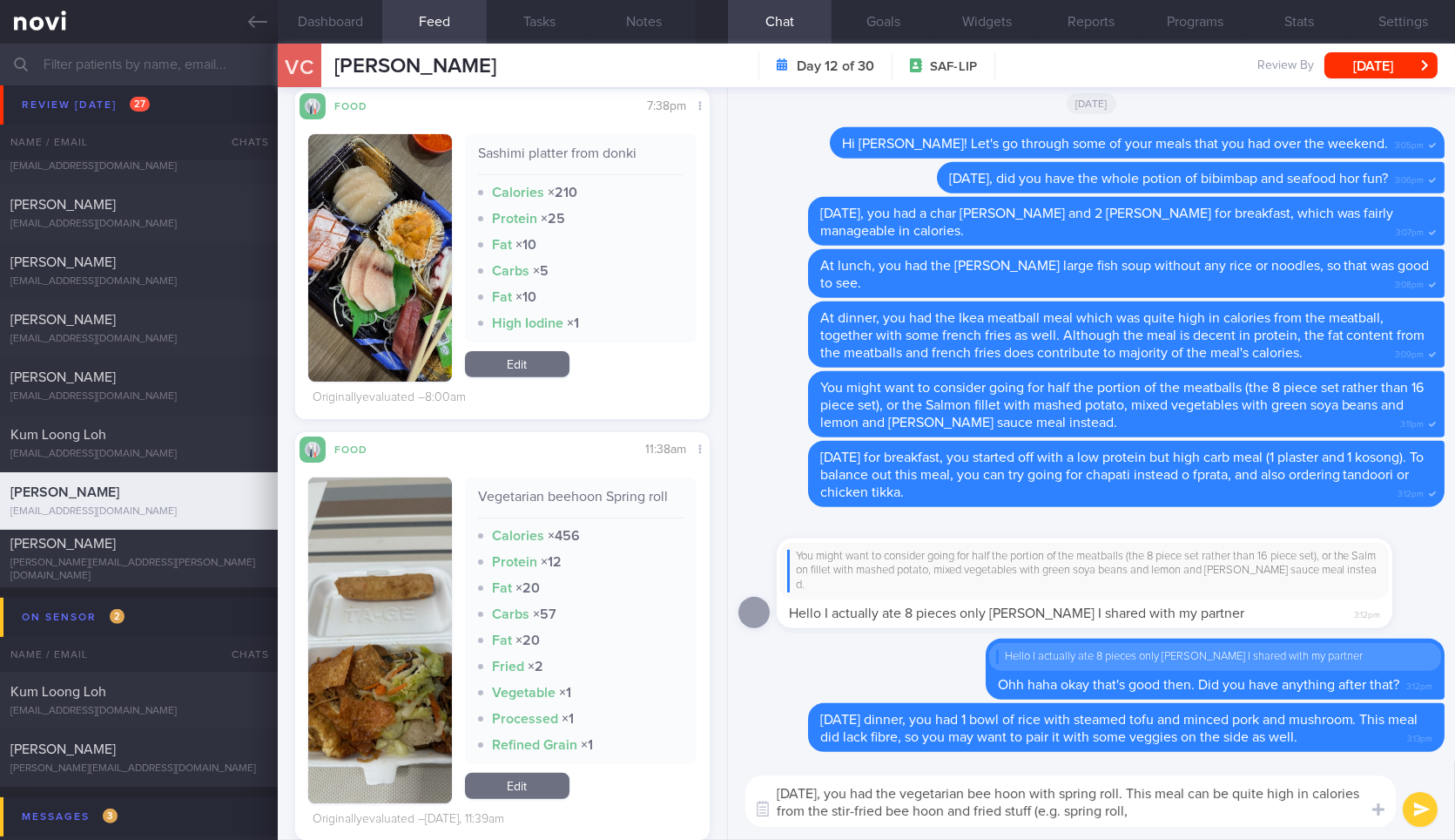
click at [337, 701] on button "button" at bounding box center [379, 640] width 143 height 326
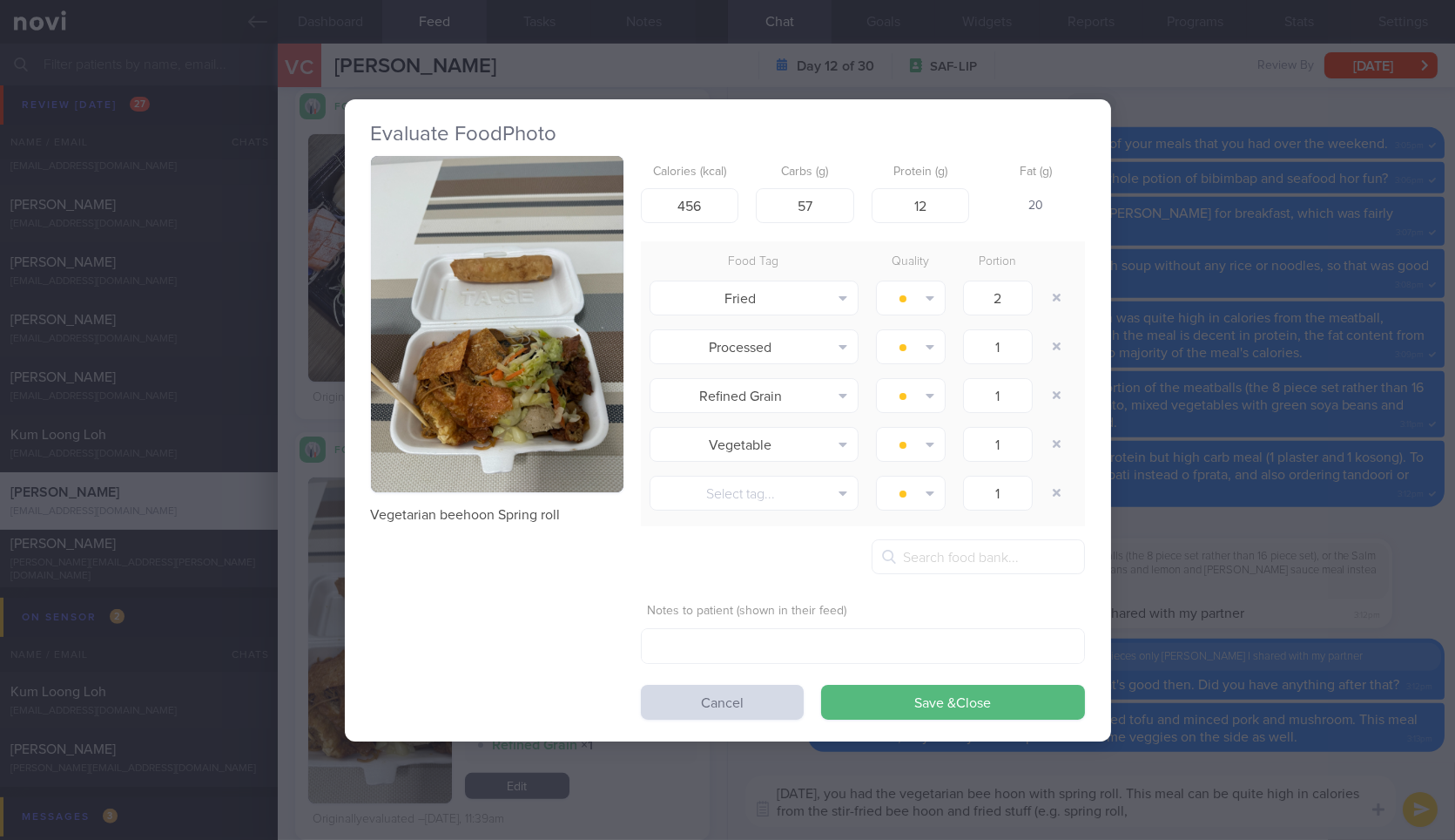
click at [534, 421] on button "button" at bounding box center [497, 325] width 253 height 337
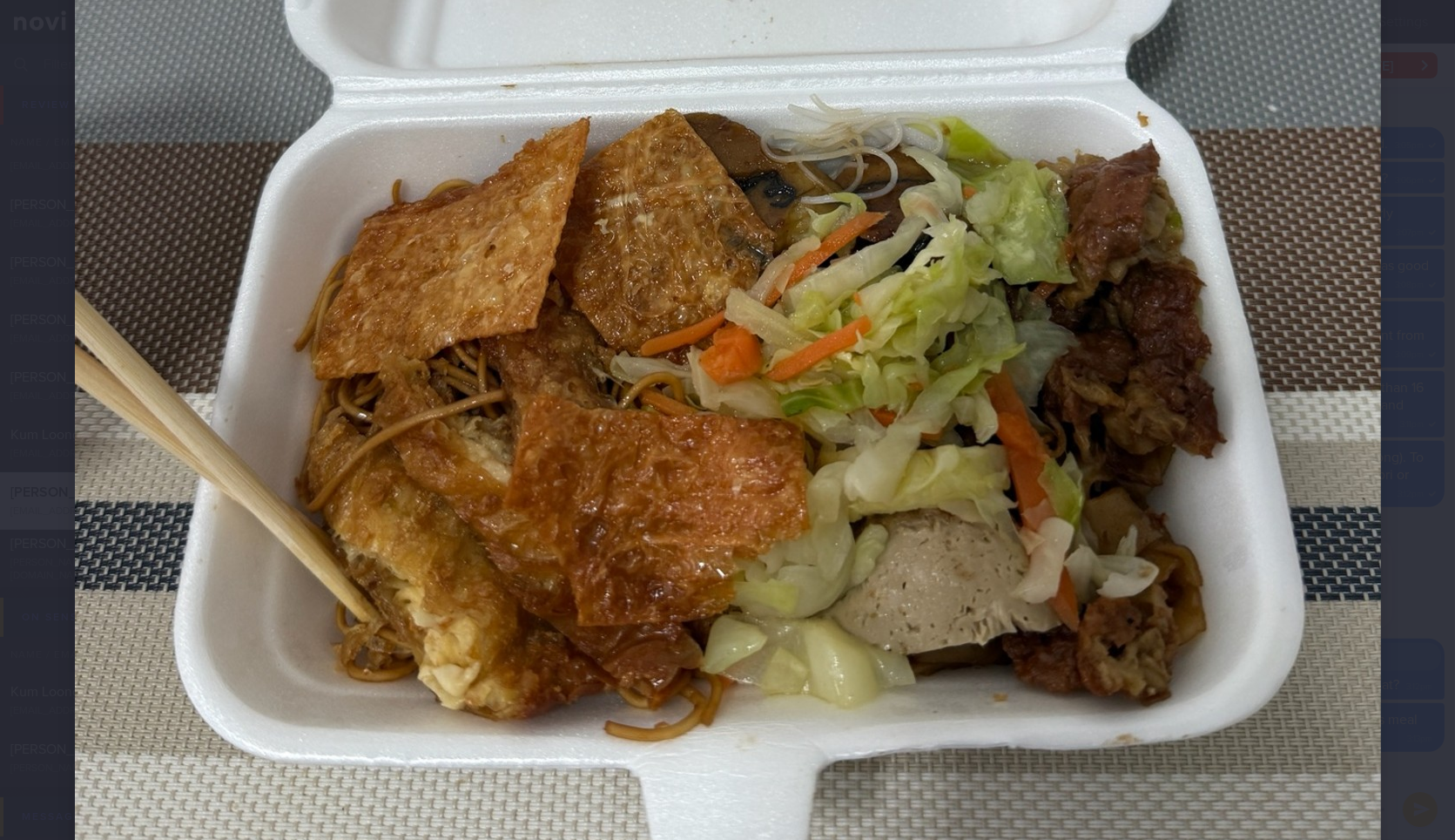
scroll to position [865, 0]
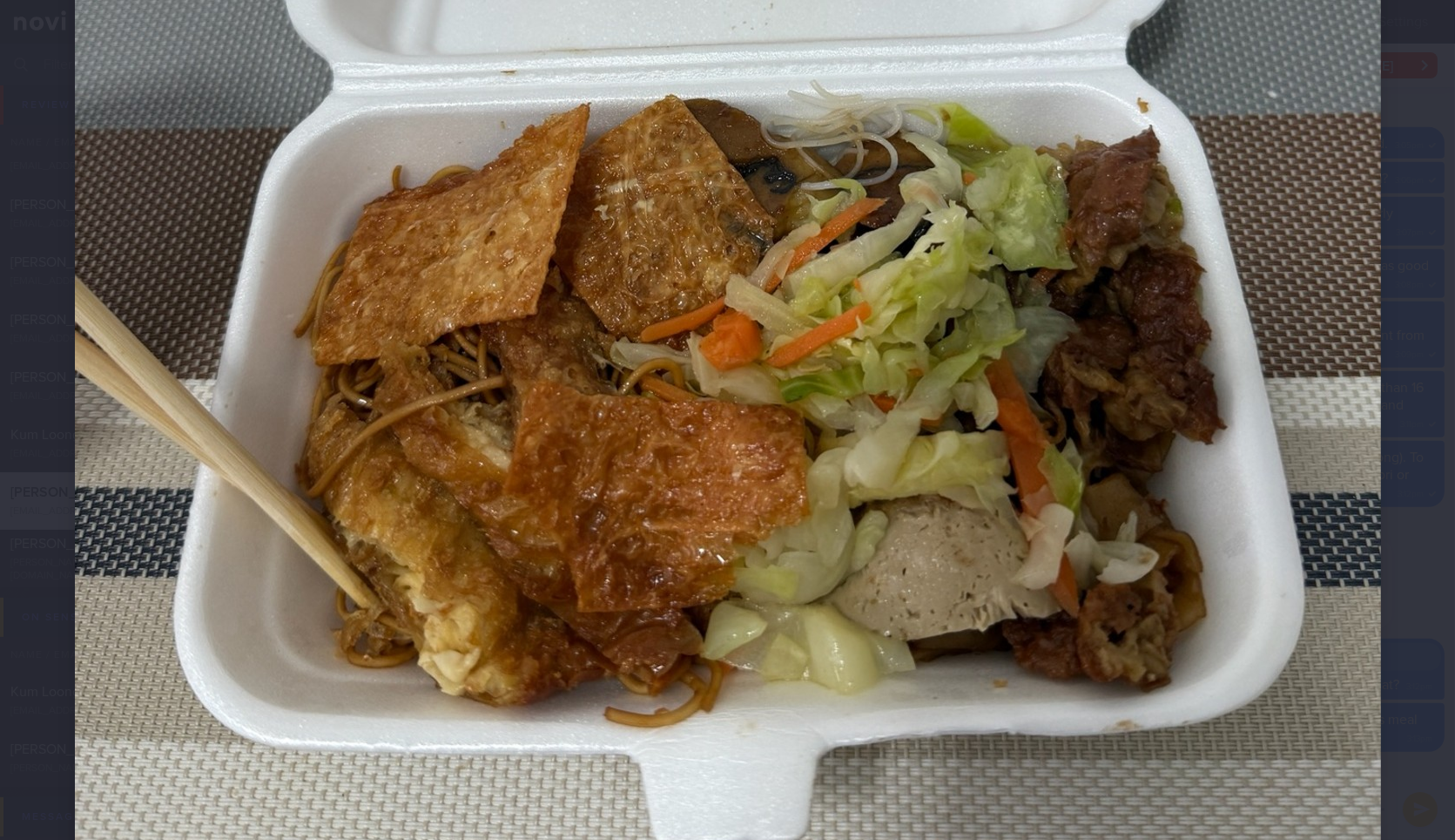
click at [1428, 541] on div at bounding box center [727, 76] width 1445 height 1881
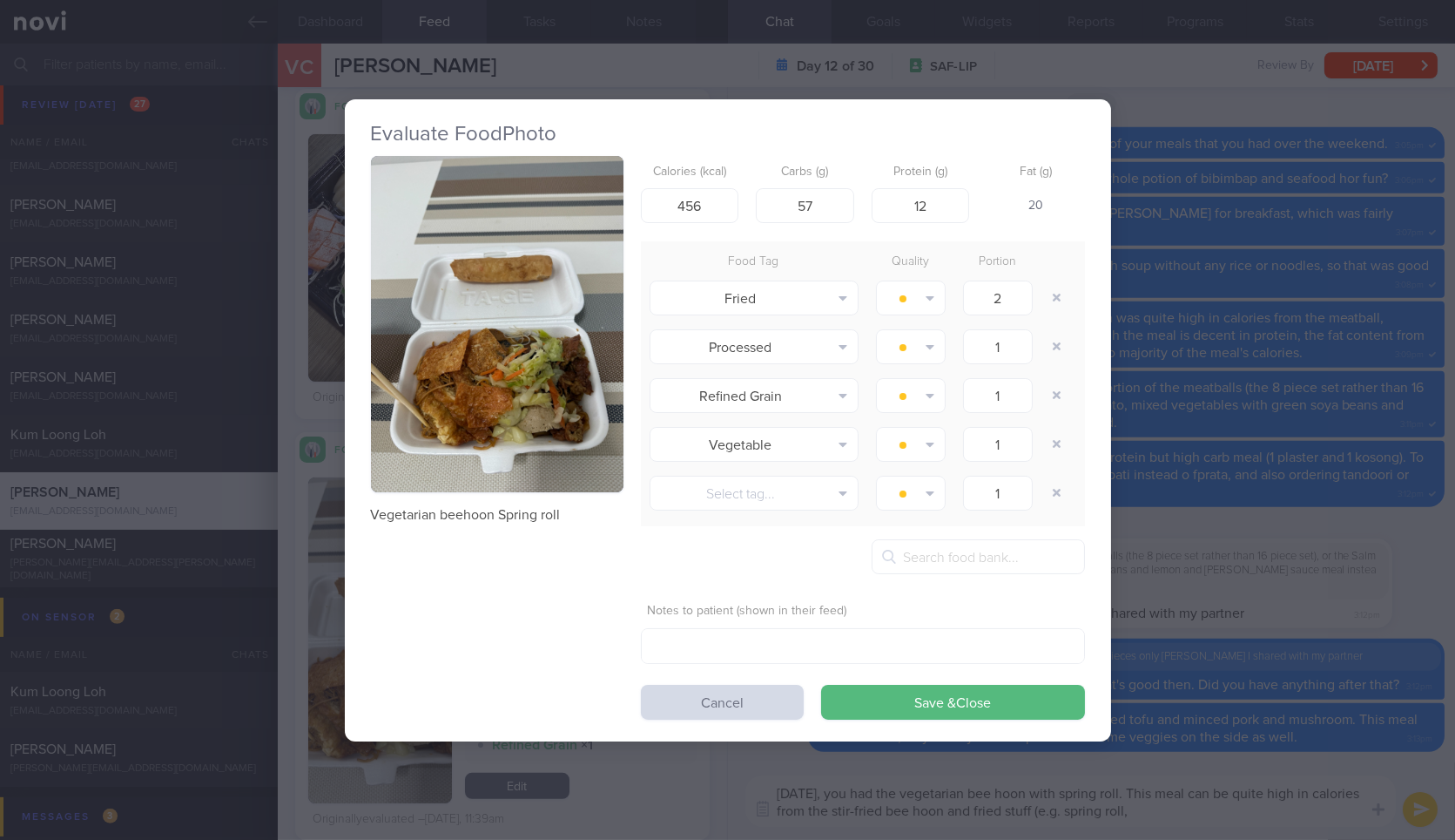
click at [1428, 541] on div "Evaluate Food Photo Vegetarian beehoon Spring roll Calories (kcal) 456 Carbs (g…" at bounding box center [727, 420] width 1455 height 840
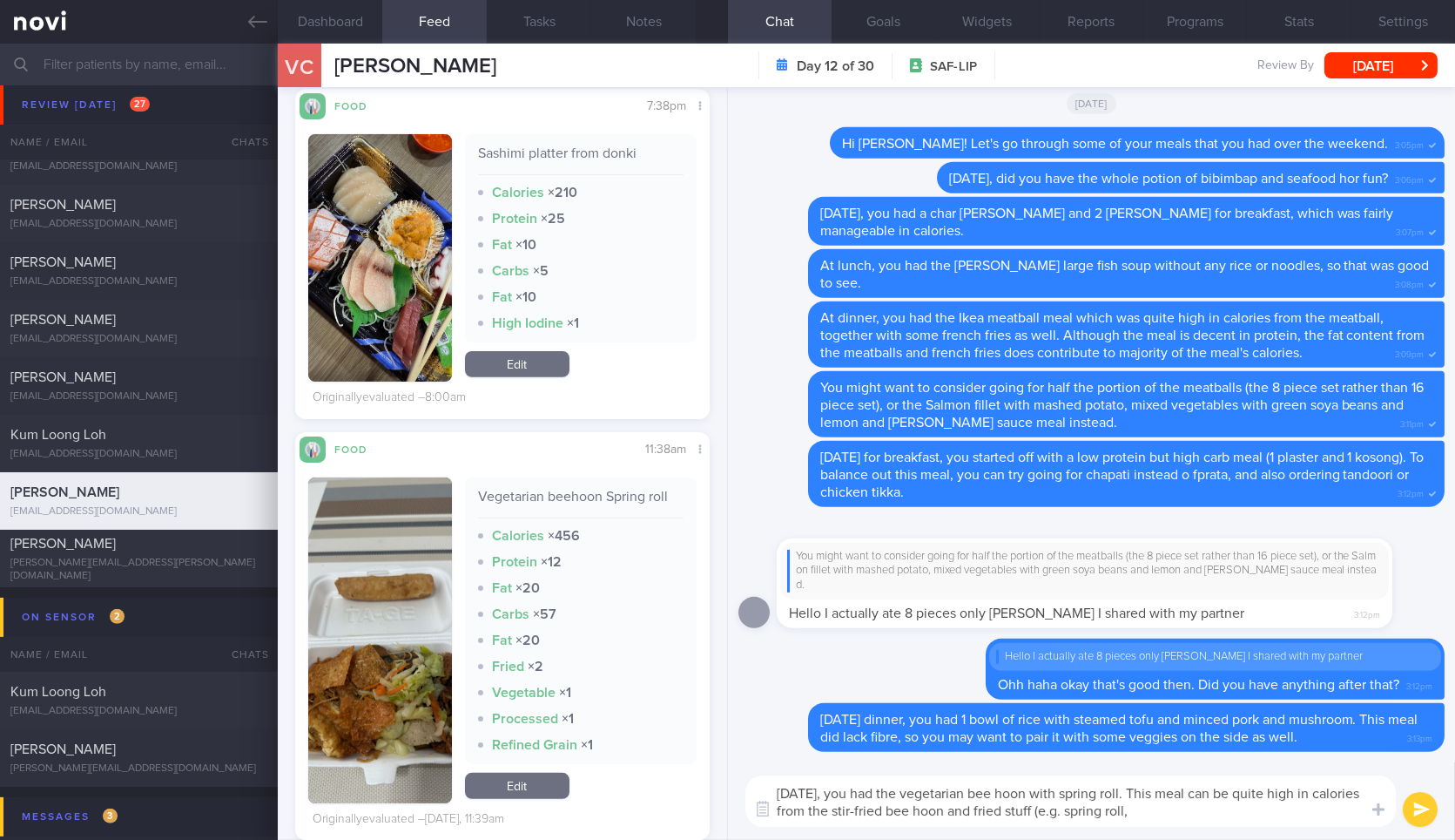
click at [1261, 832] on div "Yesterday, you had the vegetarian bee hoon with spring roll. This meal can be q…" at bounding box center [1091, 801] width 727 height 78
click at [1284, 806] on textarea "Yesterday, you had the vegetarian bee hoon with spring roll. This meal can be q…" at bounding box center [1070, 801] width 650 height 52
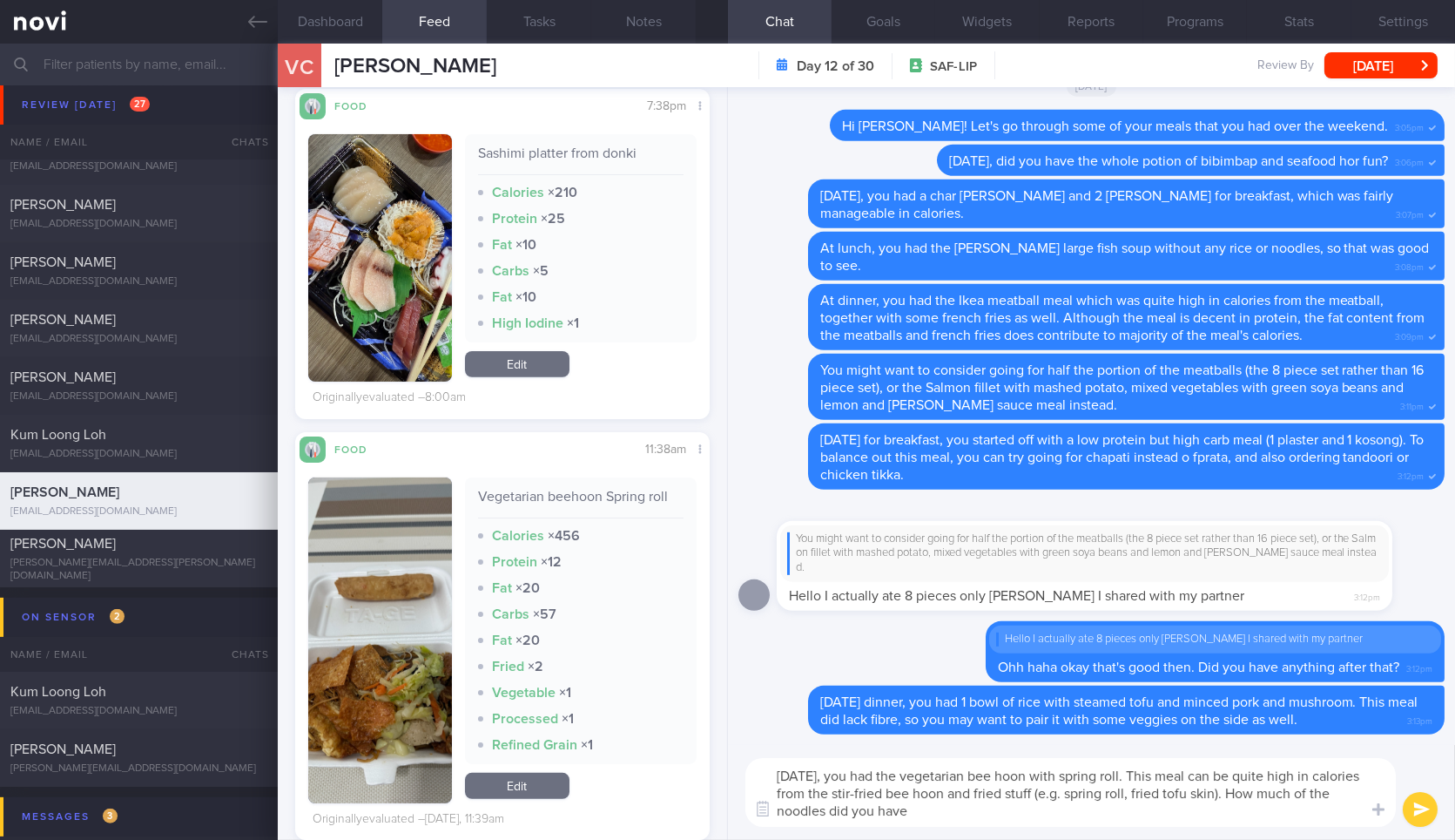
type textarea "Yesterday, you had the vegetarian bee hoon with spring roll. This meal can be q…"
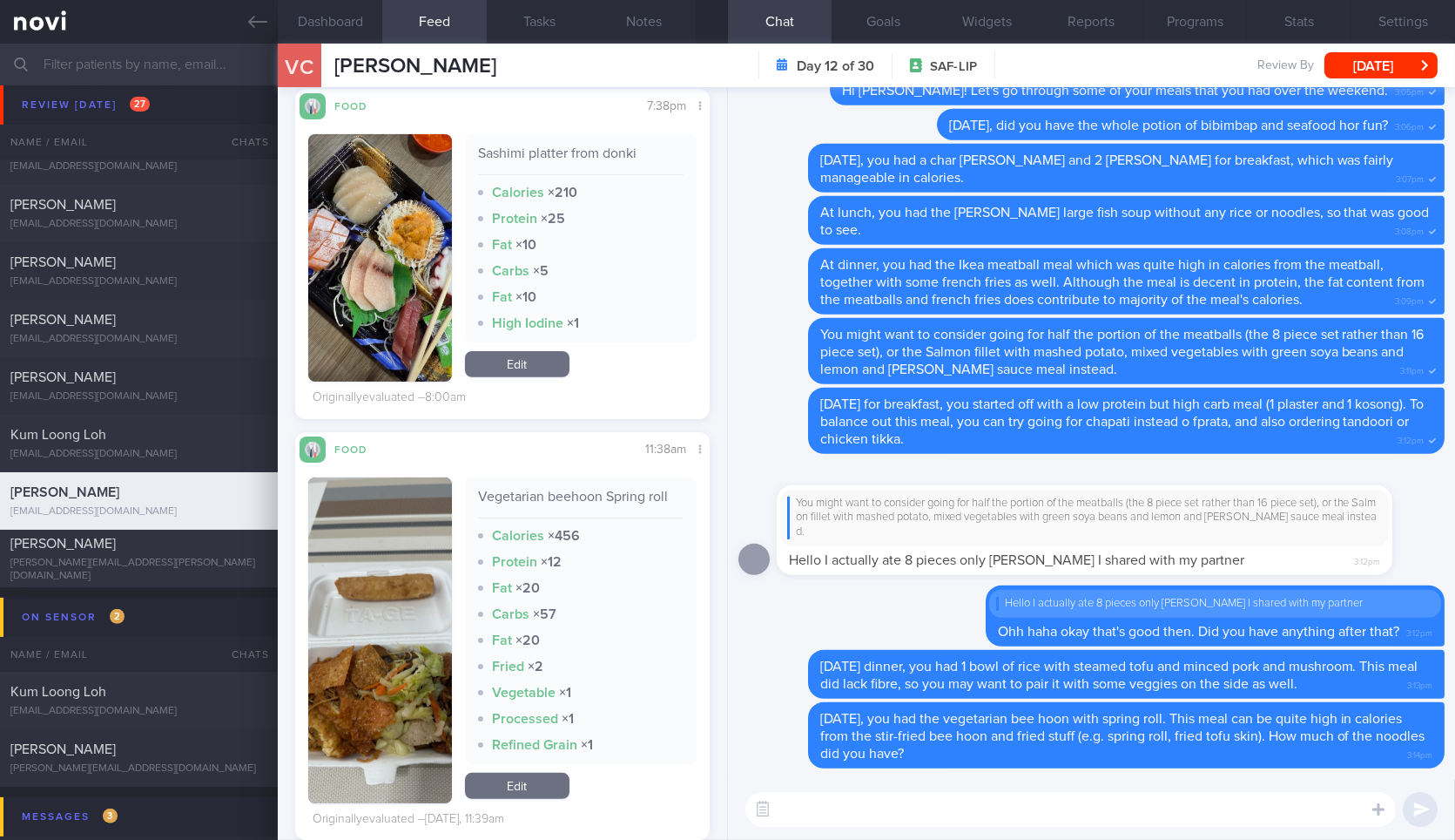
scroll to position [1091, 0]
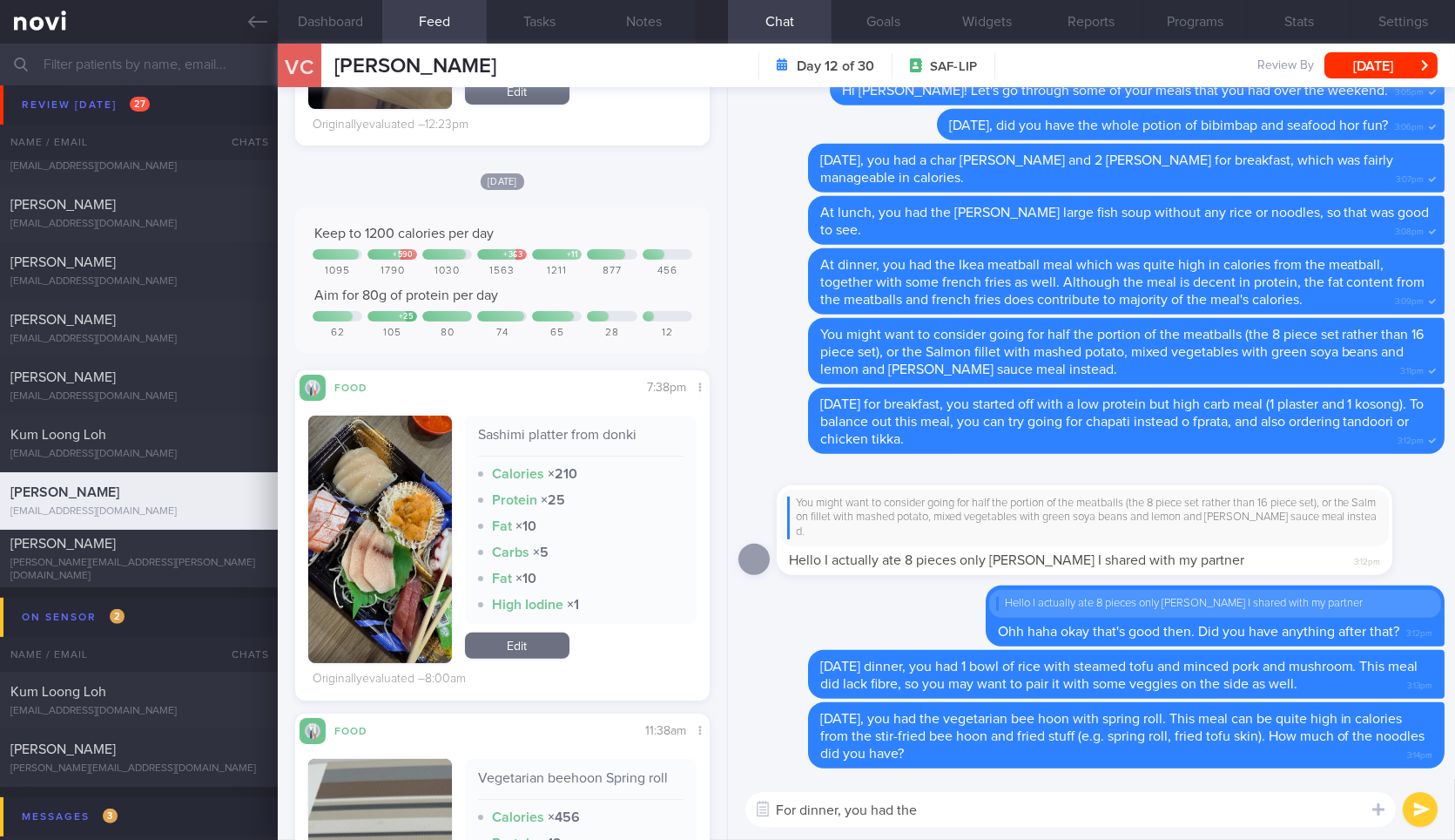
click at [592, 435] on div "Sashimi platter from donki" at bounding box center [580, 442] width 206 height 31
copy div "Sashimi platter from donki"
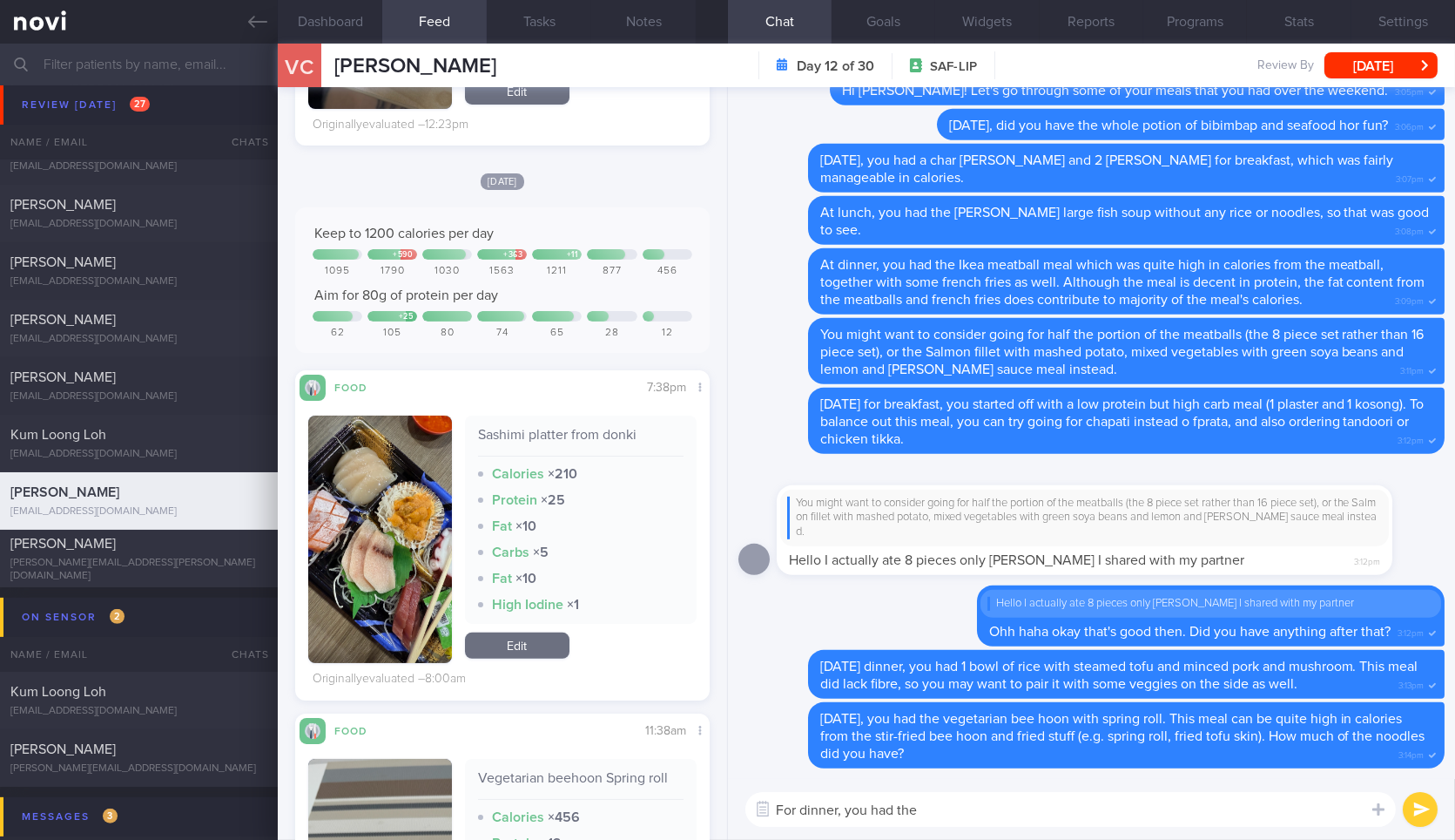
click at [1026, 794] on textarea "For dinner, you had the" at bounding box center [1070, 809] width 650 height 34
paste textarea "Sashimi platter from donki"
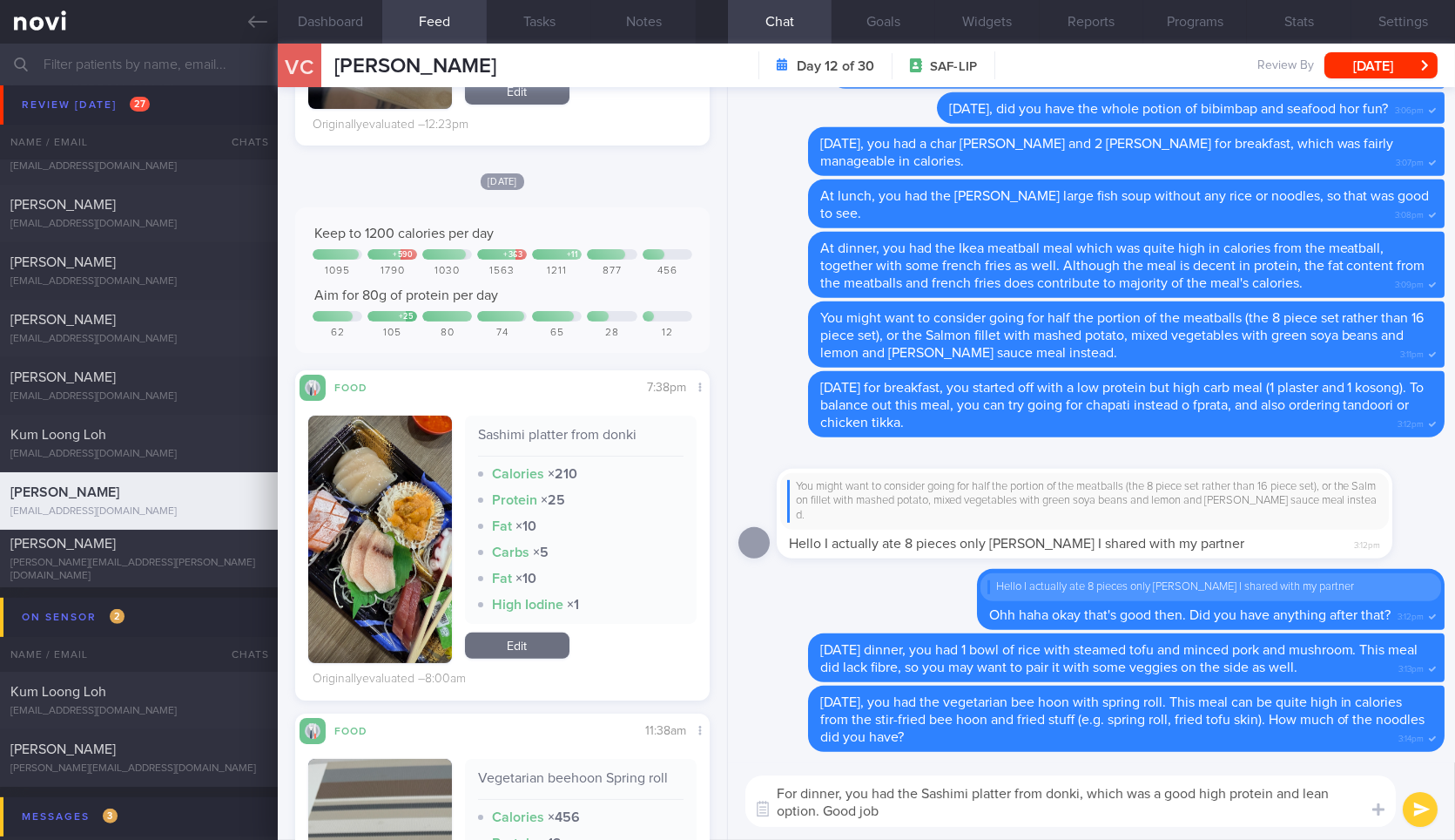
type textarea "For dinner, you had the Sashimi platter from donki, which was a good high prote…"
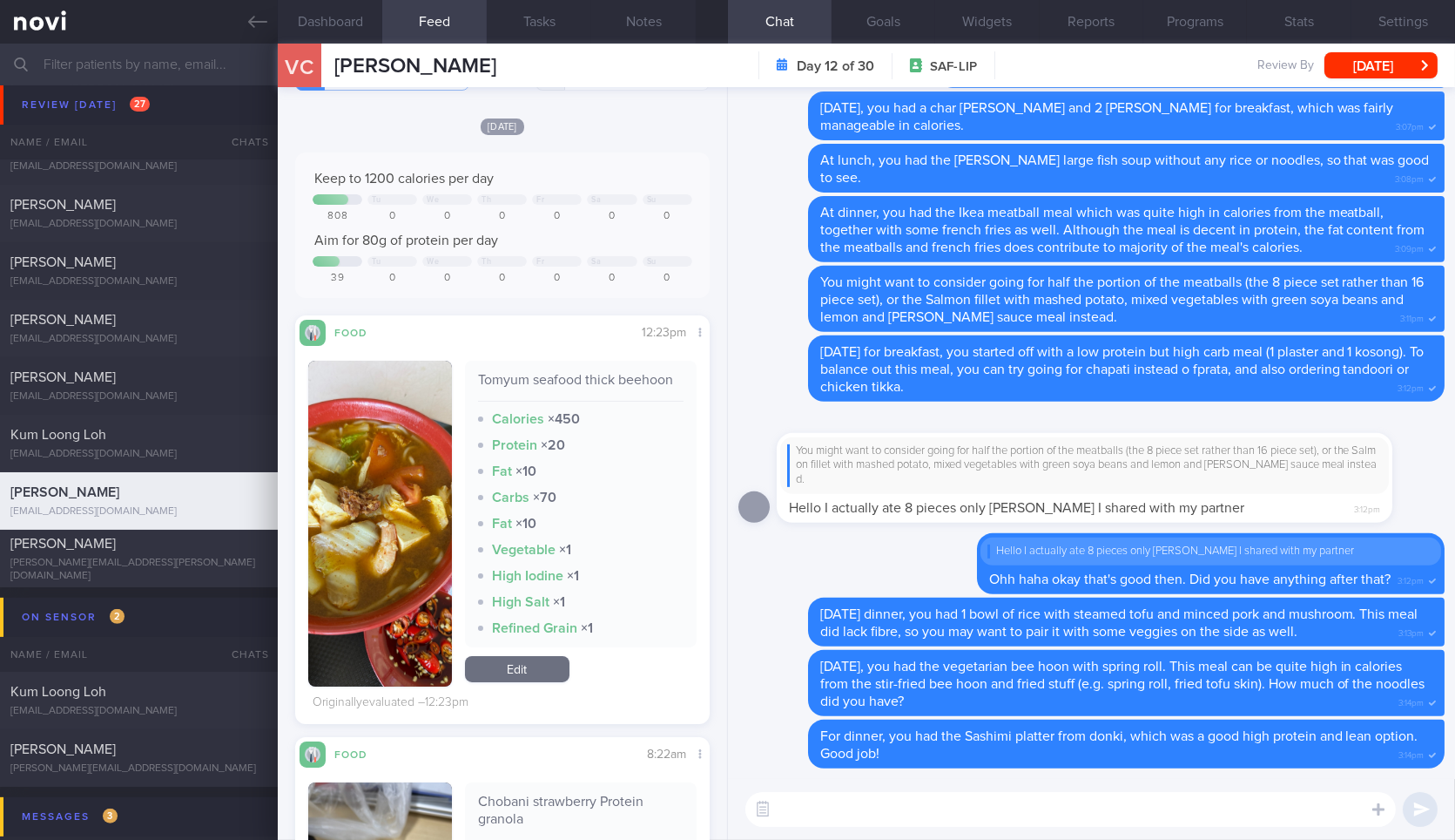
scroll to position [12, 0]
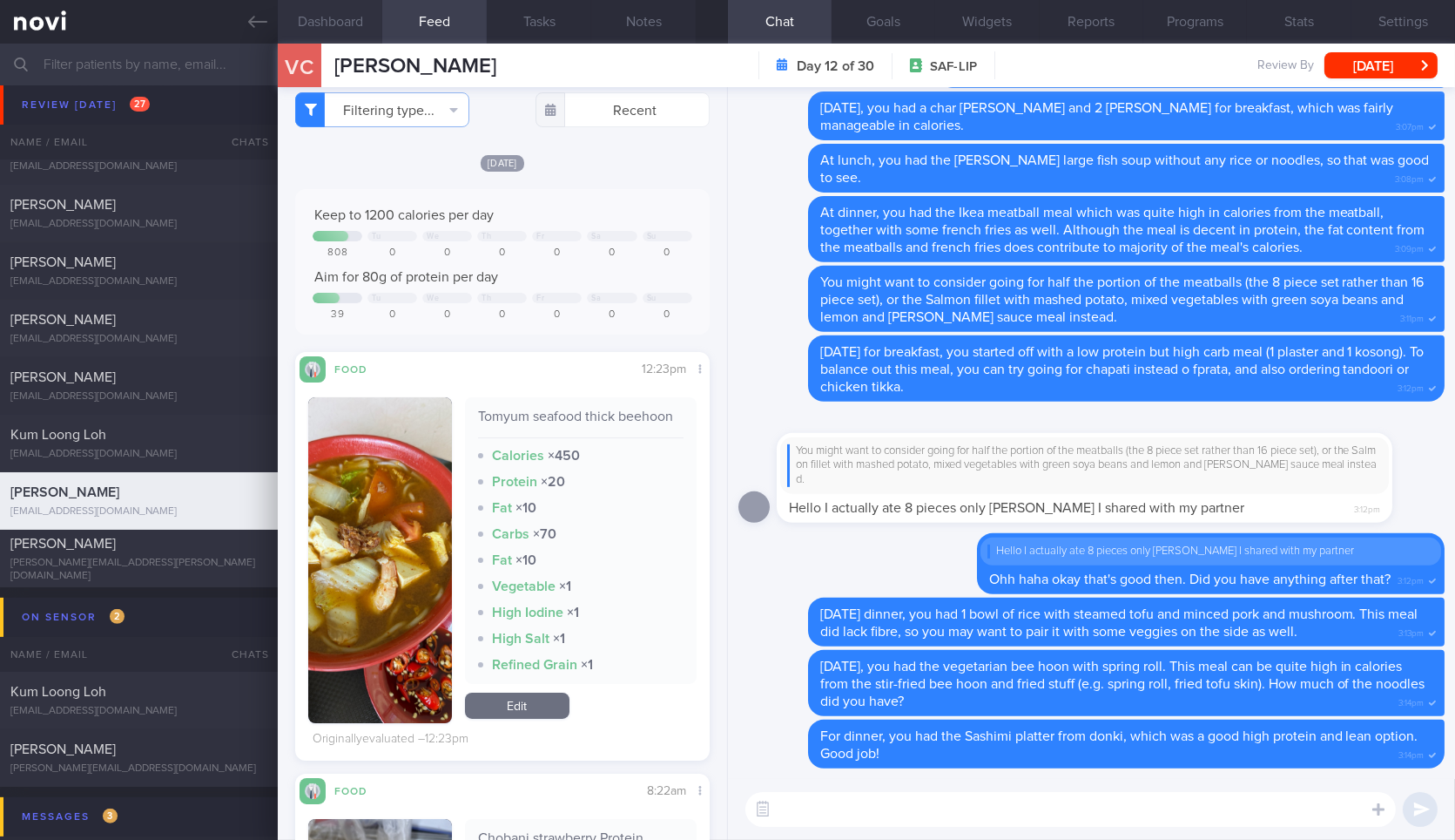
click at [353, 11] on button "Dashboard" at bounding box center [330, 21] width 104 height 43
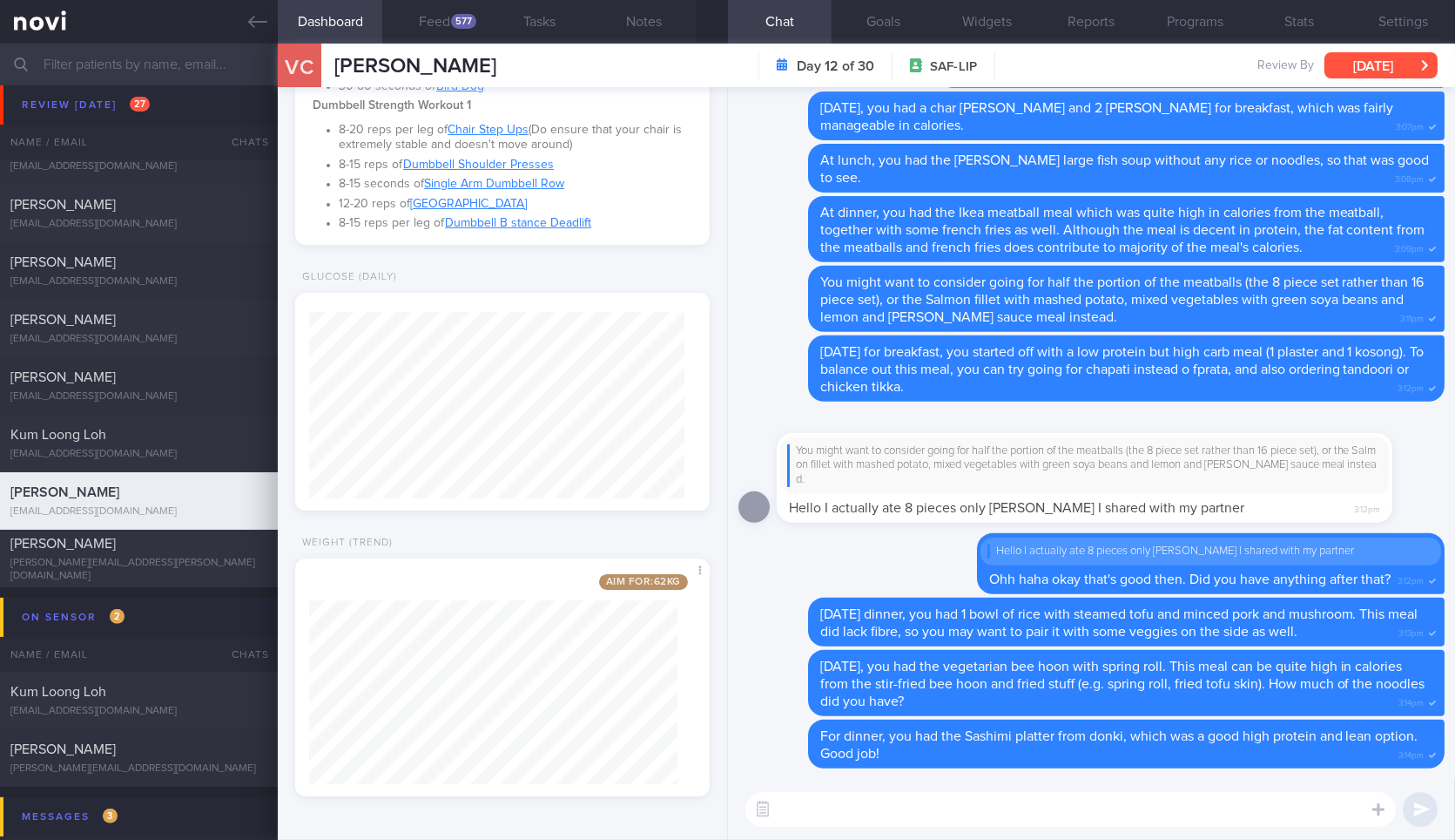
click at [1398, 65] on button "[DATE]" at bounding box center [1381, 65] width 113 height 26
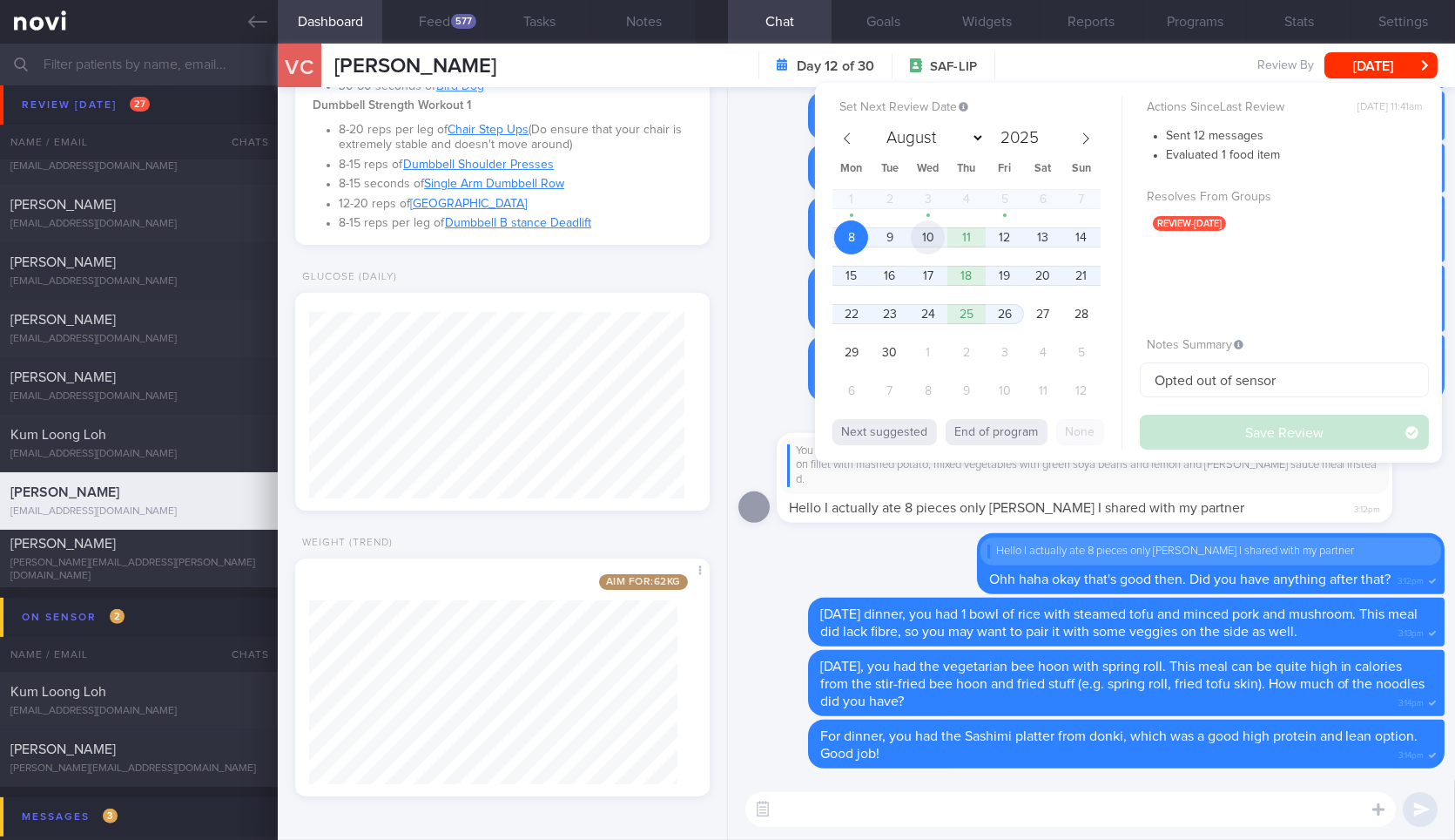
click at [929, 230] on span "10" at bounding box center [927, 237] width 34 height 34
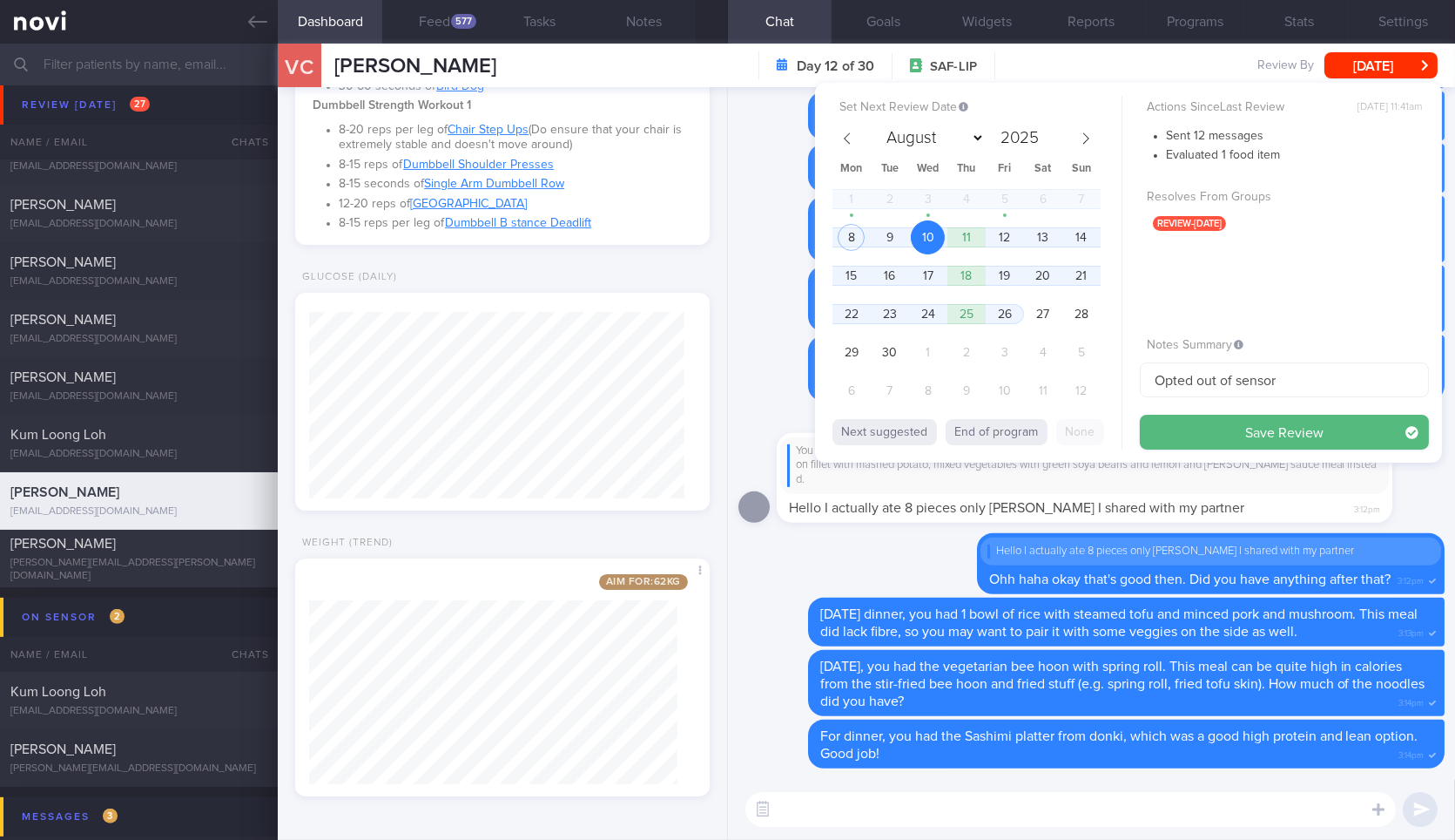
click at [1195, 465] on div "You might want to consider going for half the portion of the meatballs (the 8 p…" at bounding box center [1084, 465] width 595 height 43
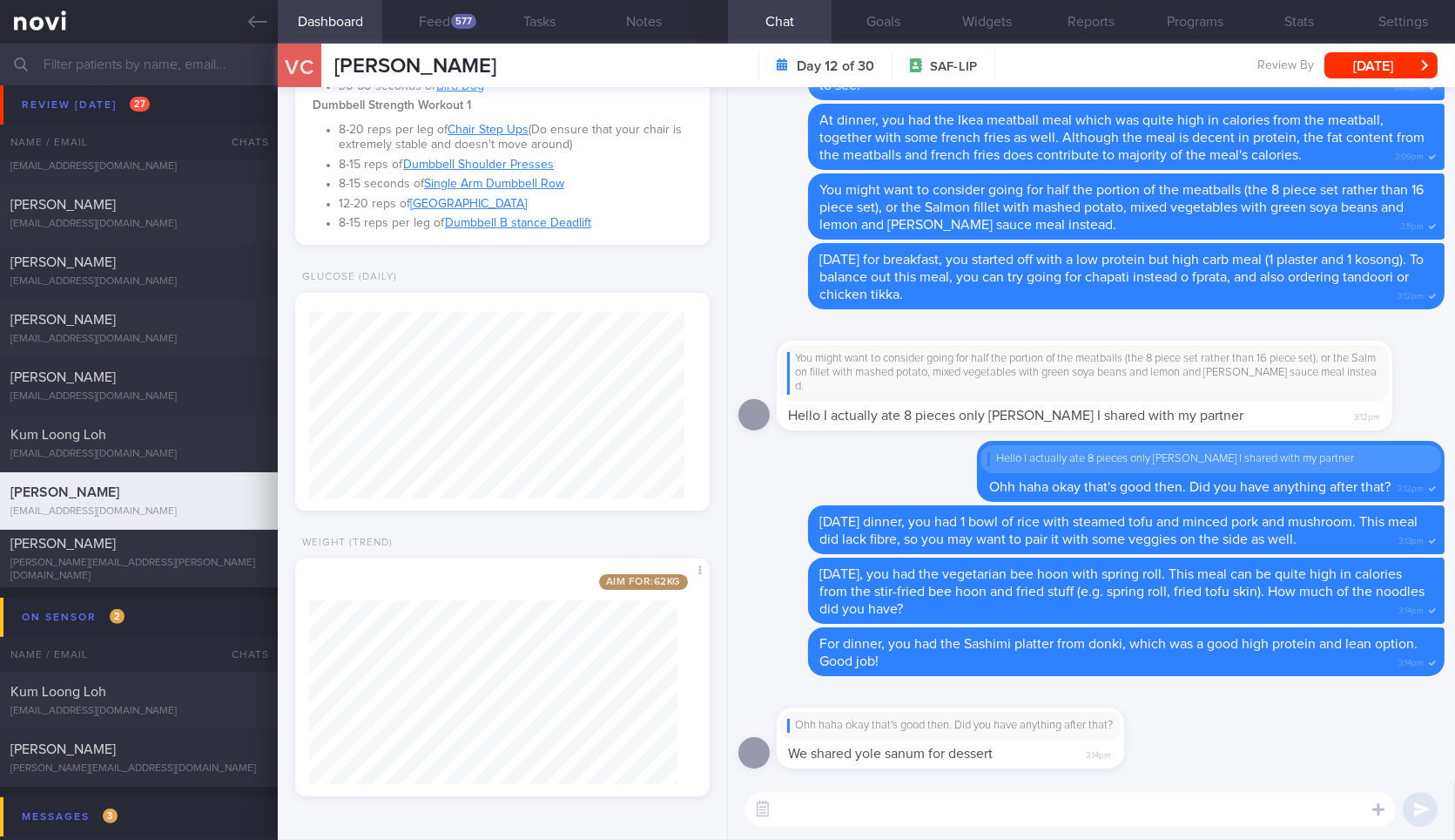
click at [566, 129] on li "8-20 reps per leg of Chair Step Ups (Do ensure that your chair is extremely sta…" at bounding box center [515, 136] width 352 height 34
click at [1396, 57] on button "[DATE]" at bounding box center [1381, 65] width 113 height 26
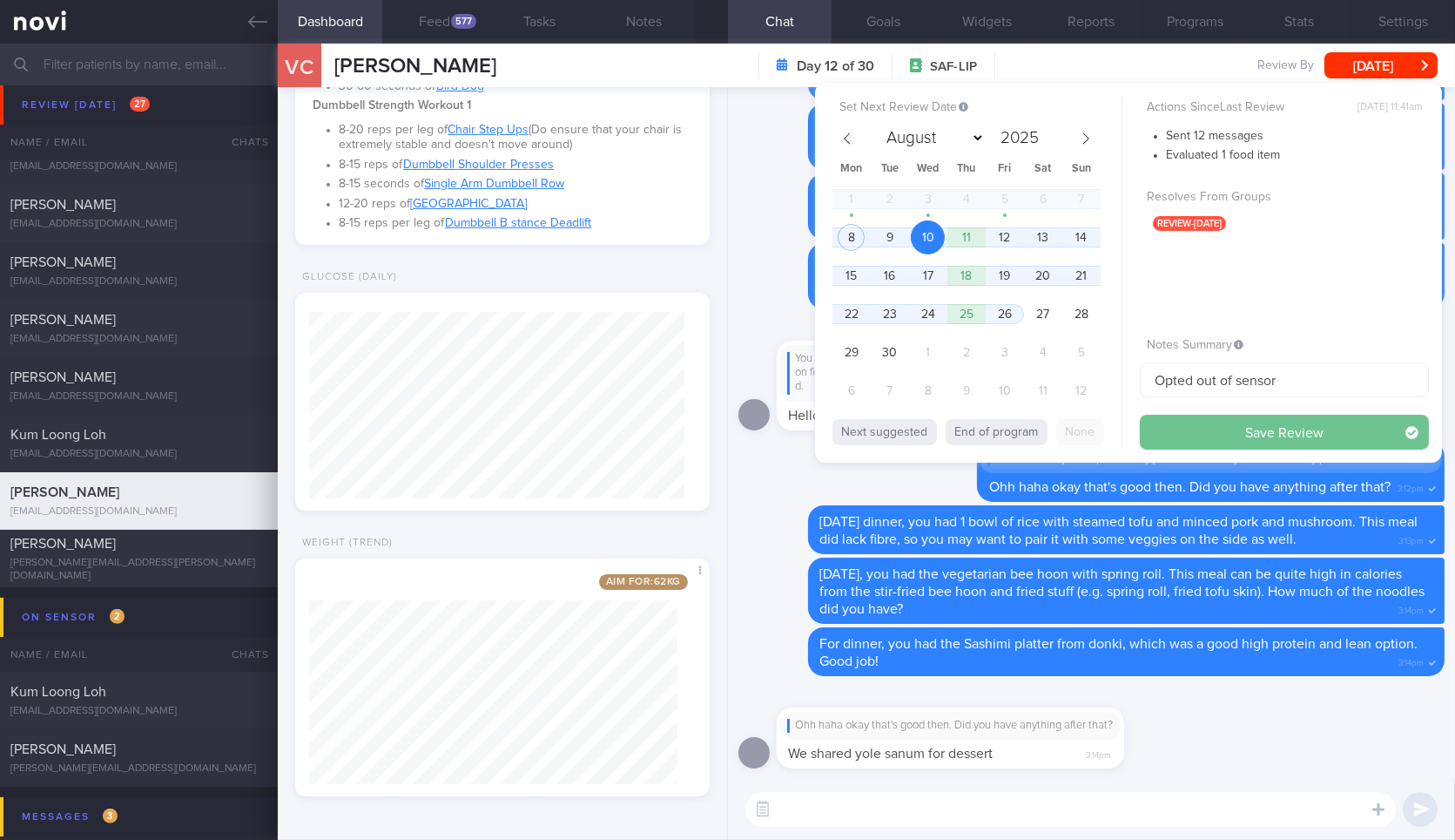
click at [1210, 435] on button "Save Review" at bounding box center [1284, 432] width 289 height 34
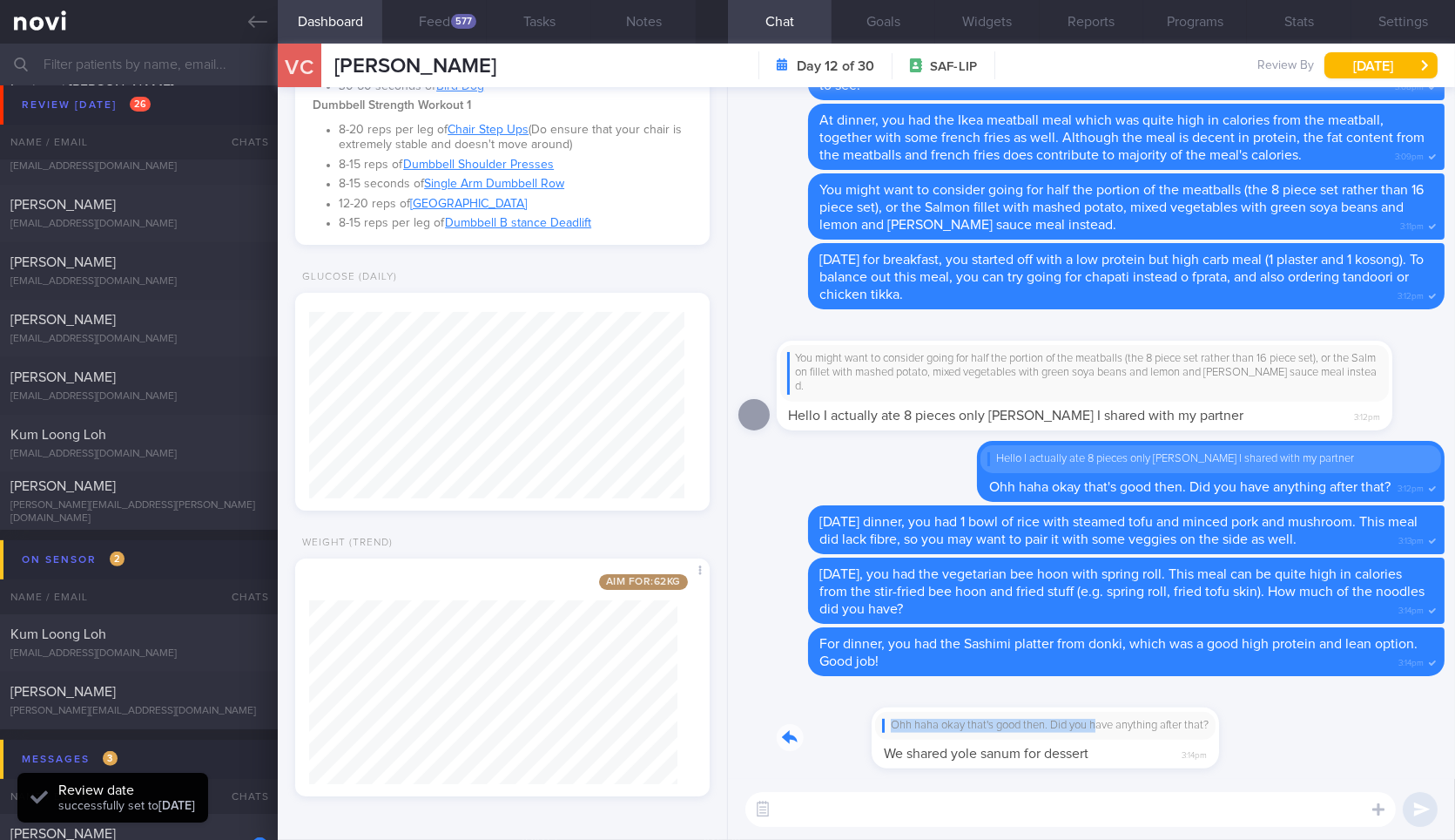
drag, startPoint x: 1003, startPoint y: 738, endPoint x: 1269, endPoint y: 721, distance: 266.5
click at [1269, 721] on div "Ohh haha okay that's good then. Did you have anything after that? We shared yol…" at bounding box center [1091, 733] width 706 height 92
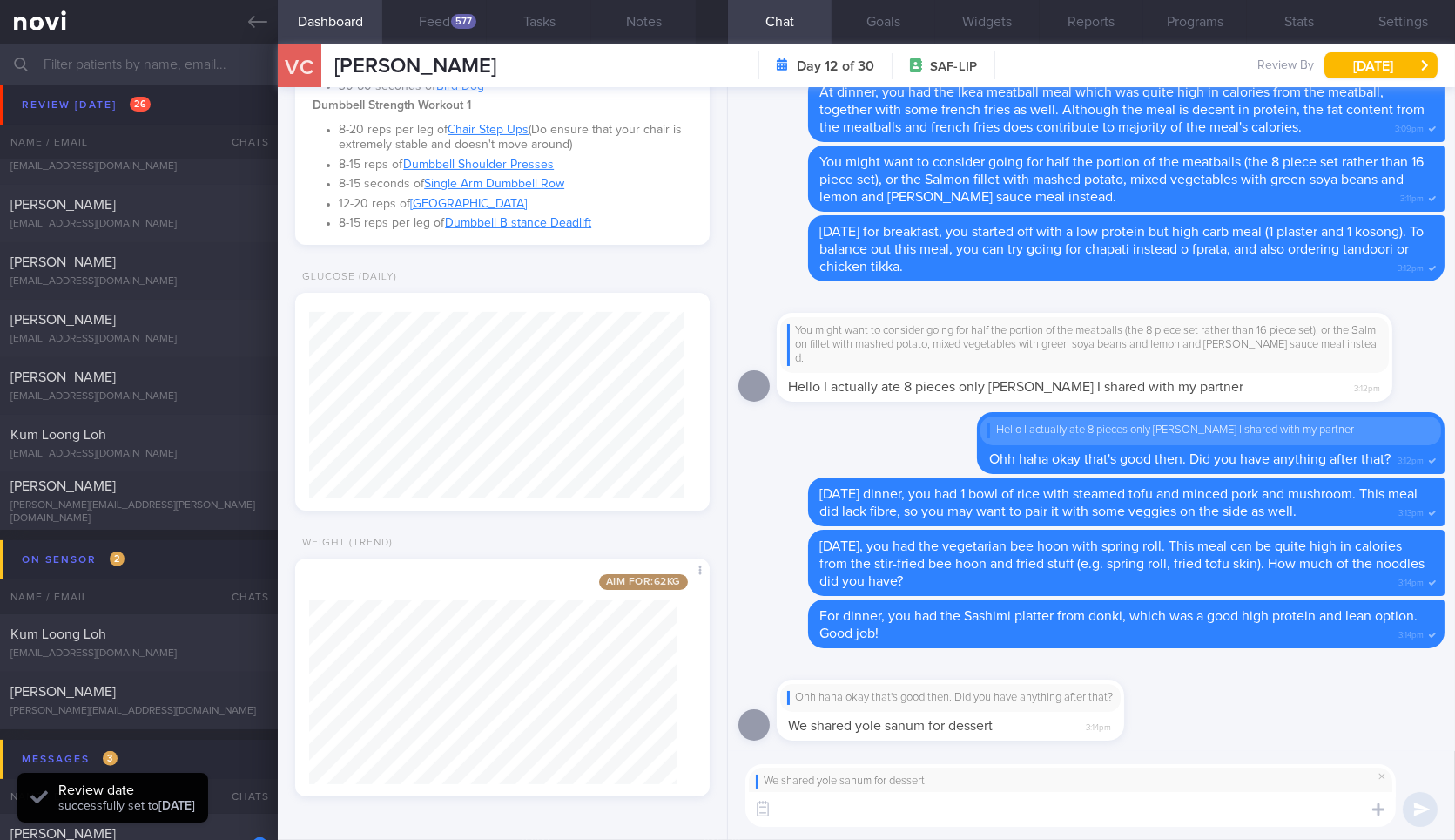
scroll to position [187, 375]
click at [466, 12] on button "Feed 577" at bounding box center [434, 21] width 104 height 43
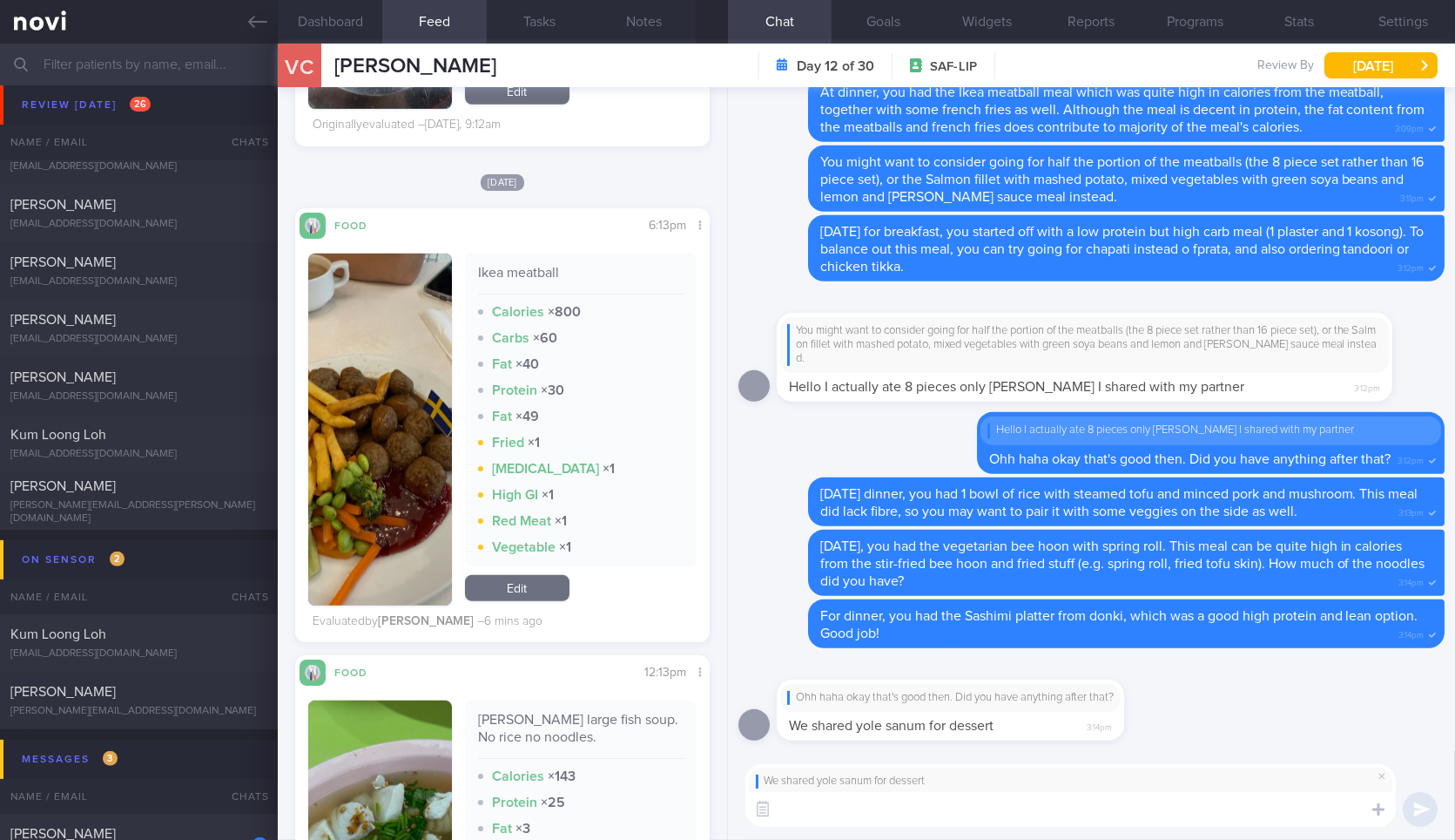
scroll to position [2710, 0]
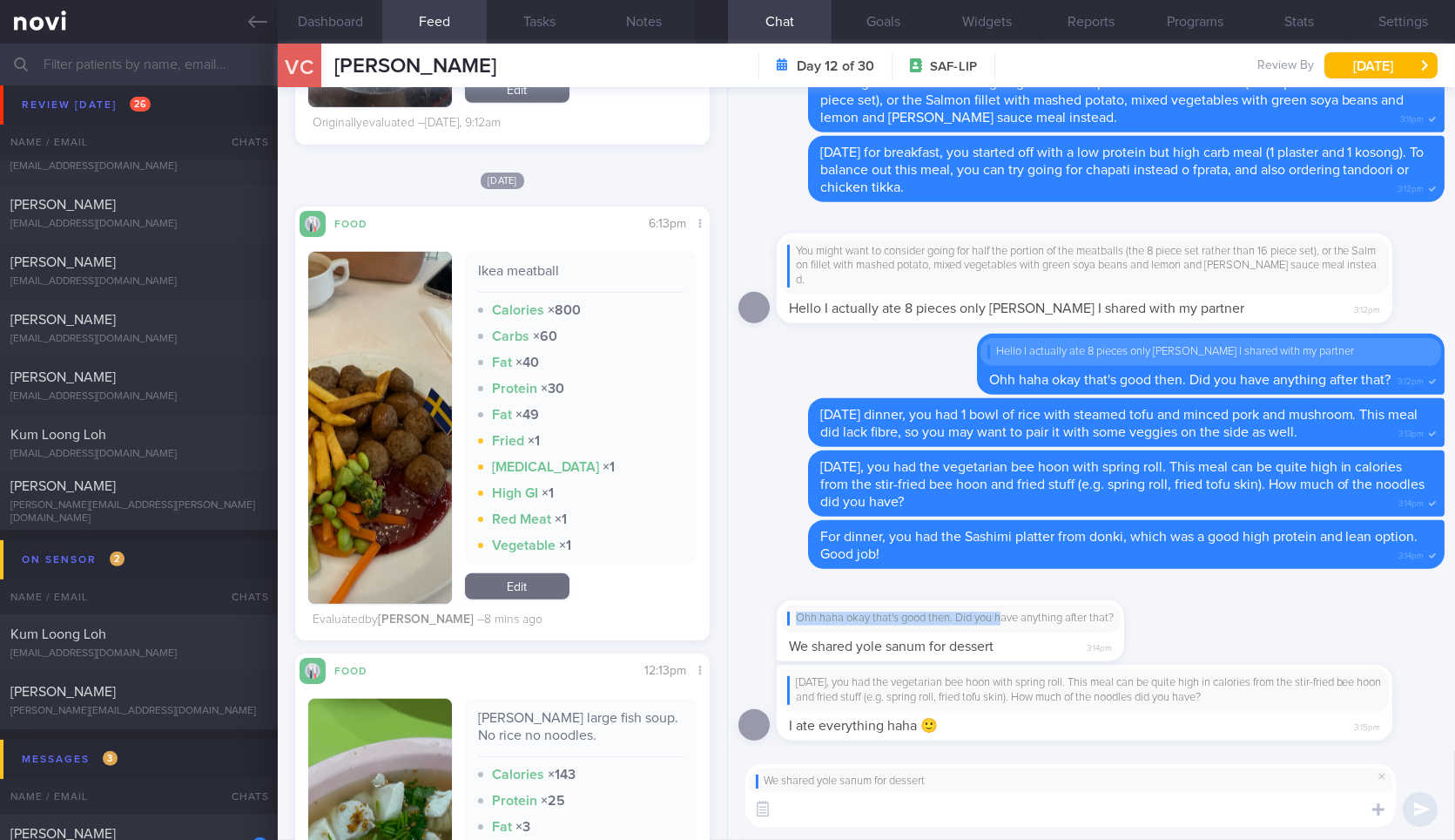
drag, startPoint x: 1002, startPoint y: 625, endPoint x: 1142, endPoint y: 607, distance: 141.2
click at [1142, 607] on div "Ohh haha okay that's good then. Did you have anything after that? We shared yol…" at bounding box center [976, 620] width 399 height 81
click at [946, 806] on textarea at bounding box center [1070, 809] width 650 height 34
type textarea "A"
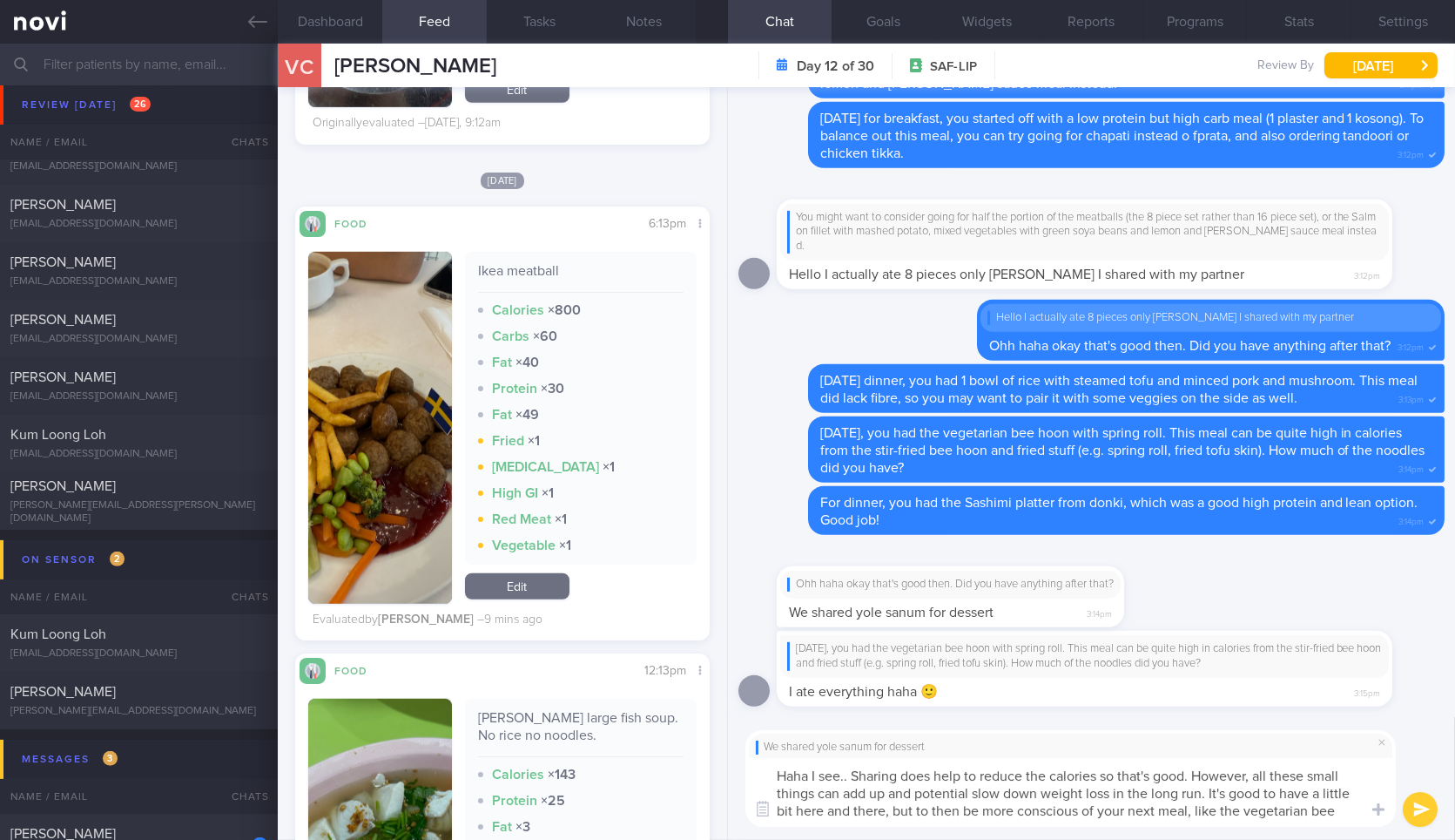
scroll to position [0, 0]
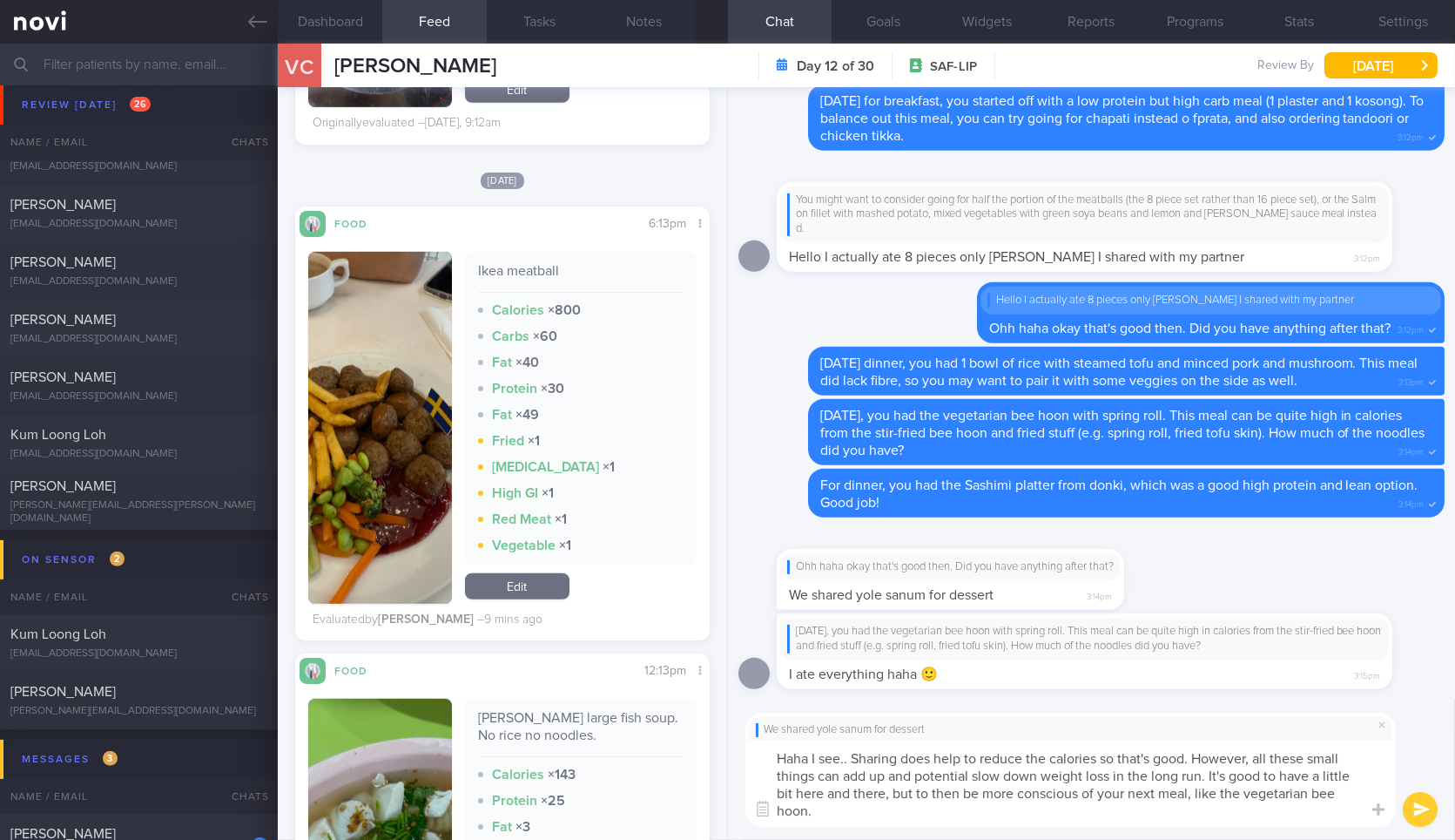
type textarea "Haha I see.. Sharing does help to reduce the calories so that's good. However, …"
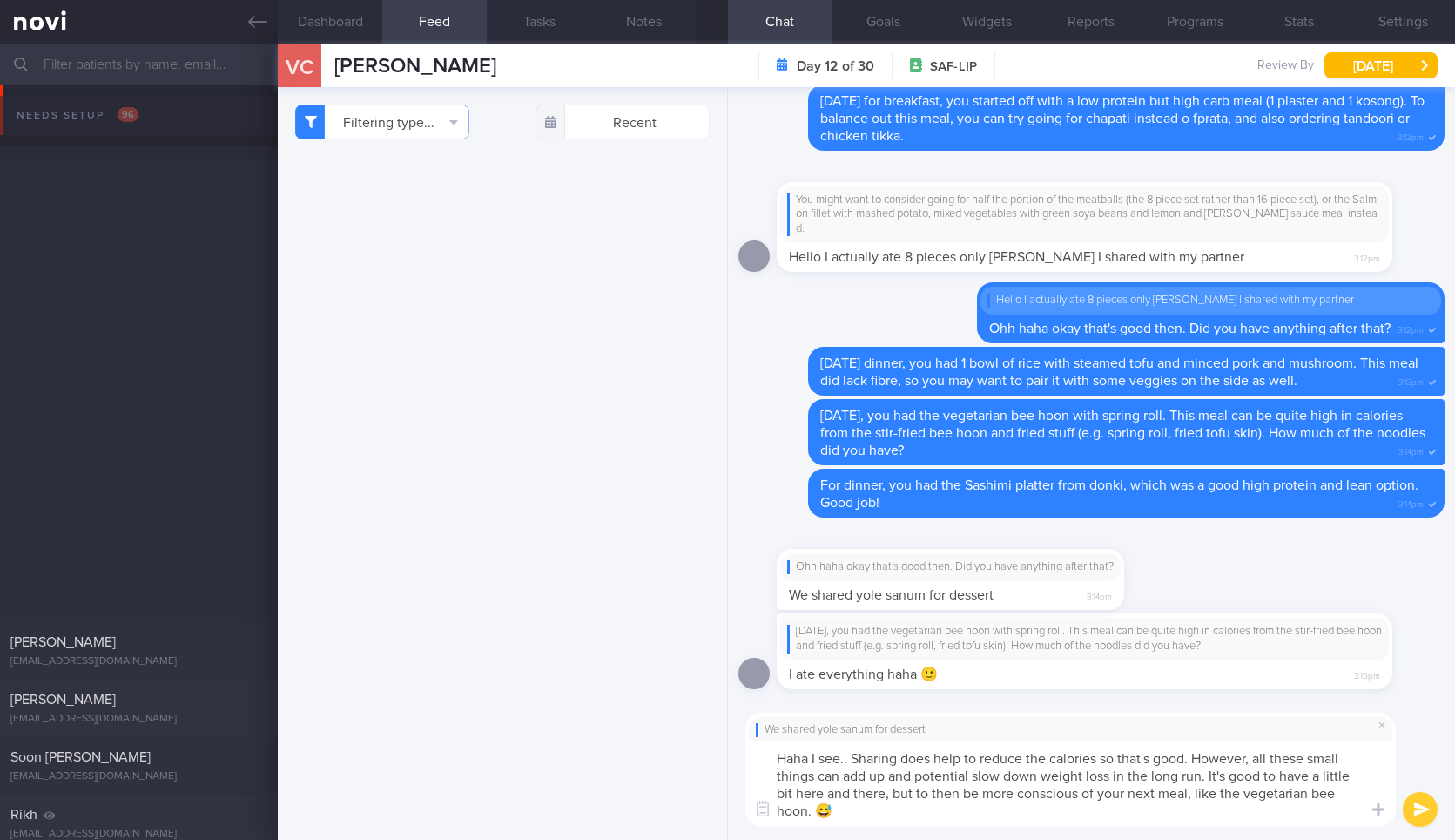
select select "8"
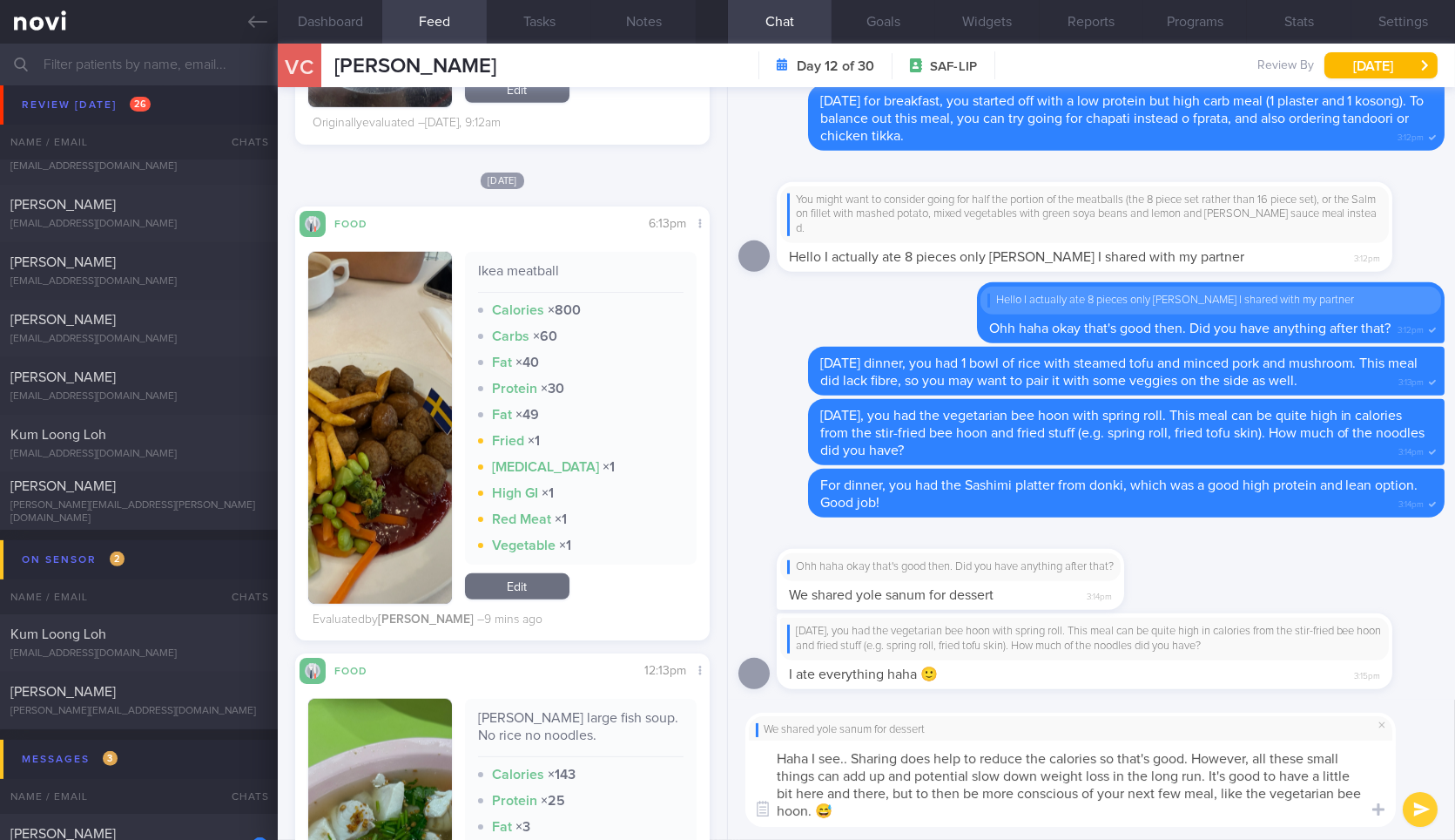
type textarea "Haha I see.. Sharing does help to reduce the calories so that's good. However, …"
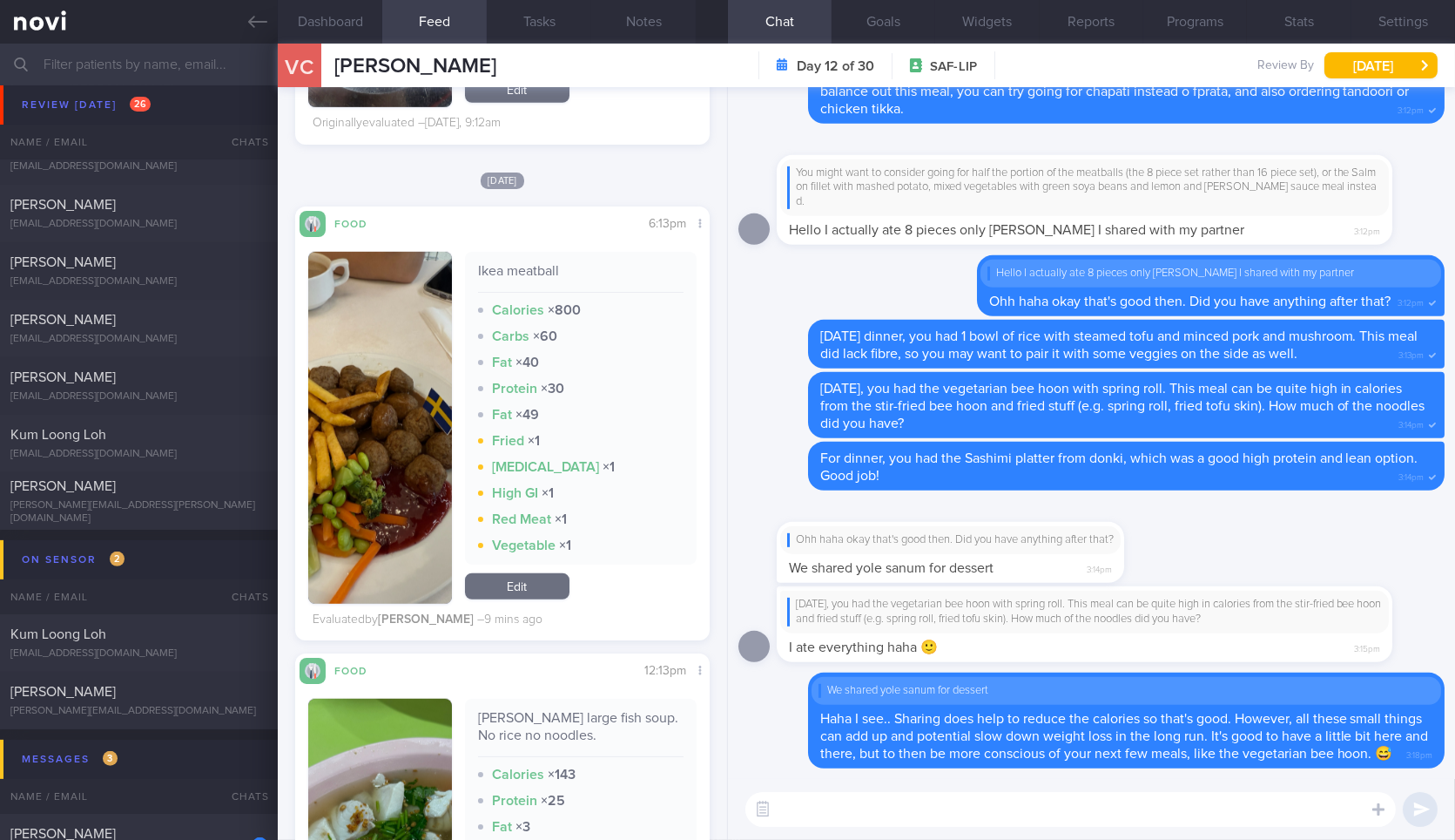
click at [258, 43] on input "text" at bounding box center [727, 64] width 1455 height 42
drag, startPoint x: 250, startPoint y: 25, endPoint x: 173, endPoint y: 81, distance: 95.2
click at [249, 25] on icon at bounding box center [258, 22] width 19 height 19
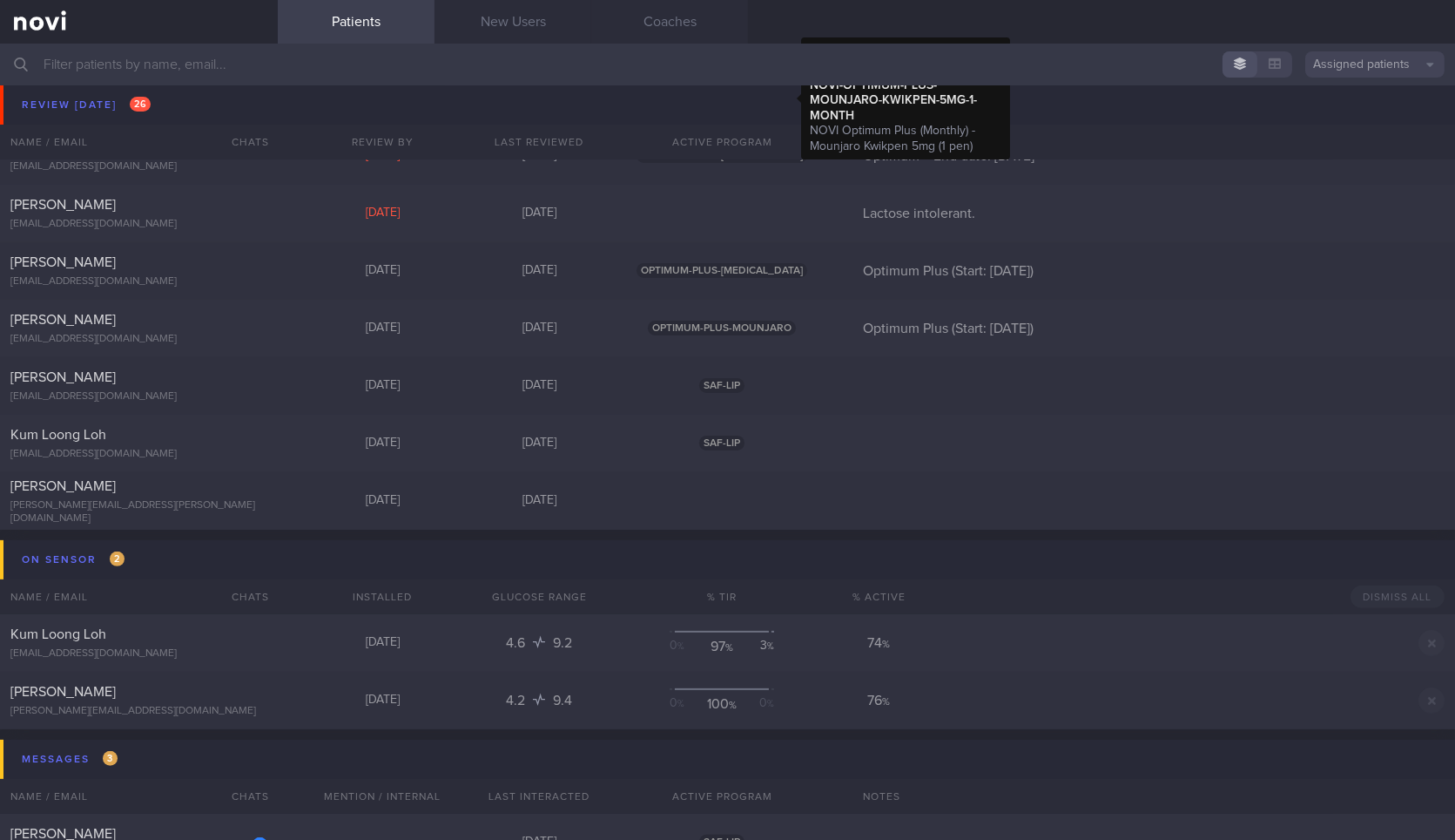
click at [735, 99] on span "OPTIMUM-PLUS-MOUNJARO" at bounding box center [722, 98] width 148 height 14
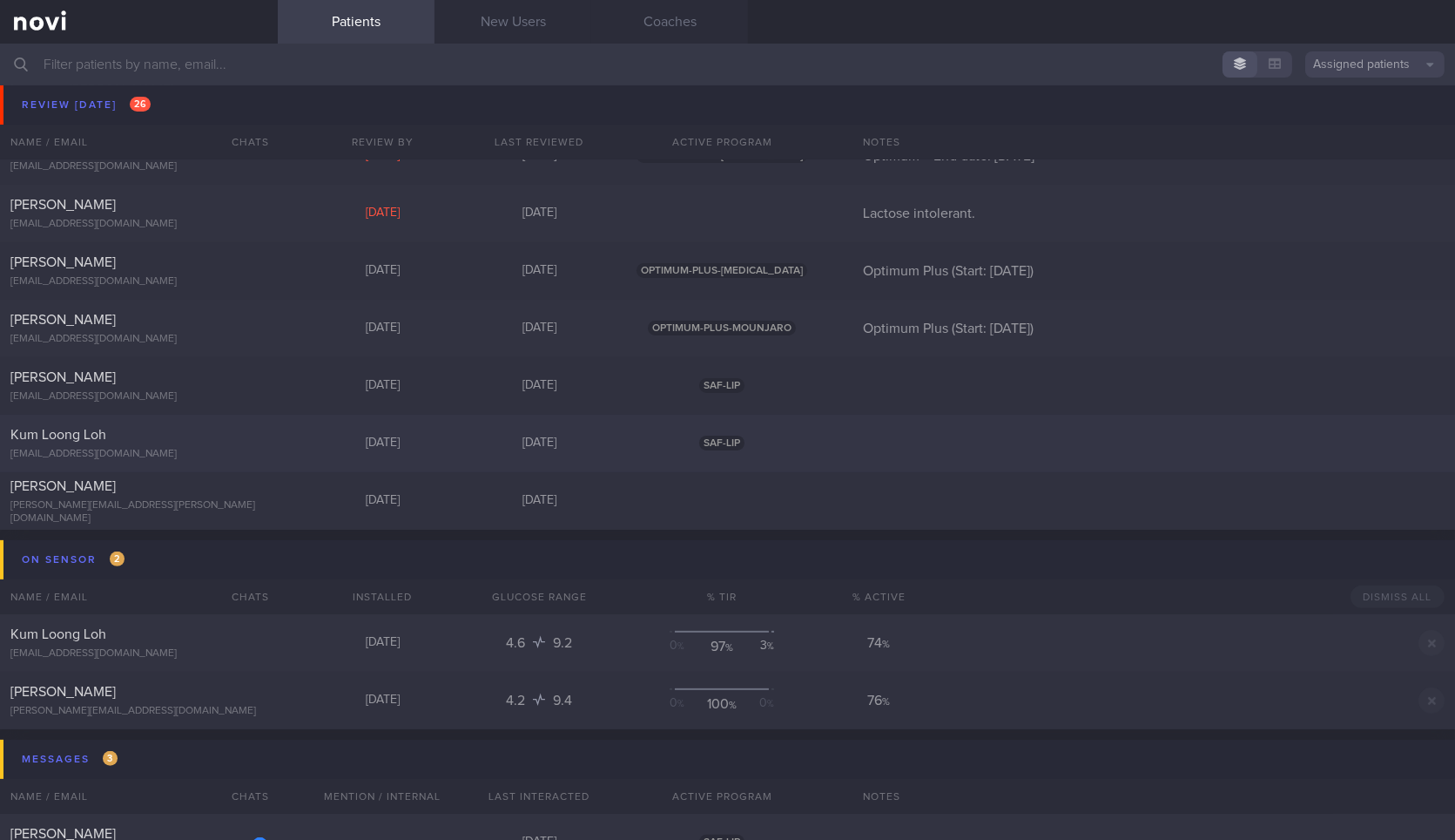
click at [236, 456] on div "[EMAIL_ADDRESS][DOMAIN_NAME]" at bounding box center [139, 454] width 257 height 13
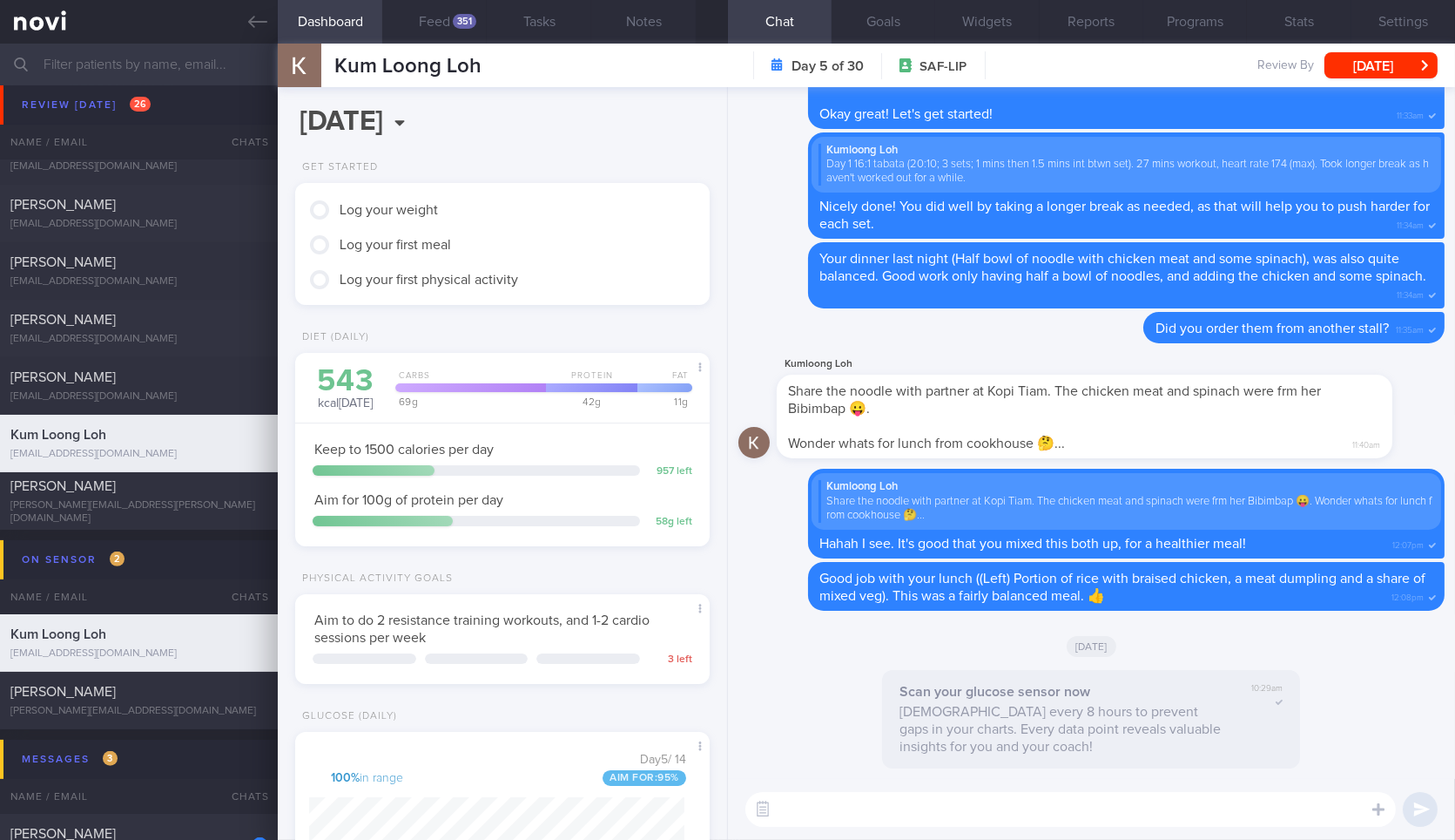
scroll to position [485, 0]
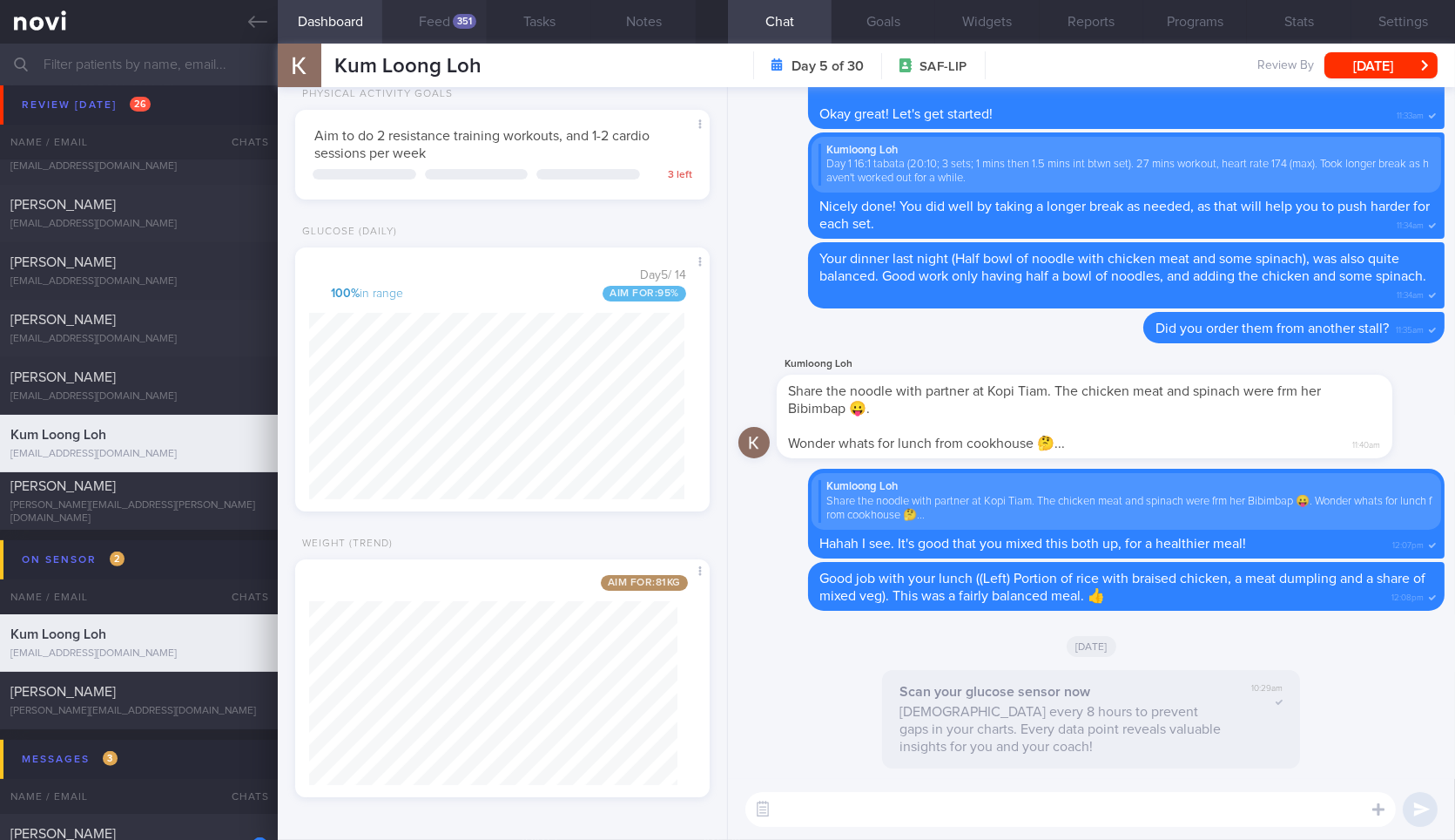
click at [458, 42] on button "Feed 351" at bounding box center [434, 21] width 104 height 43
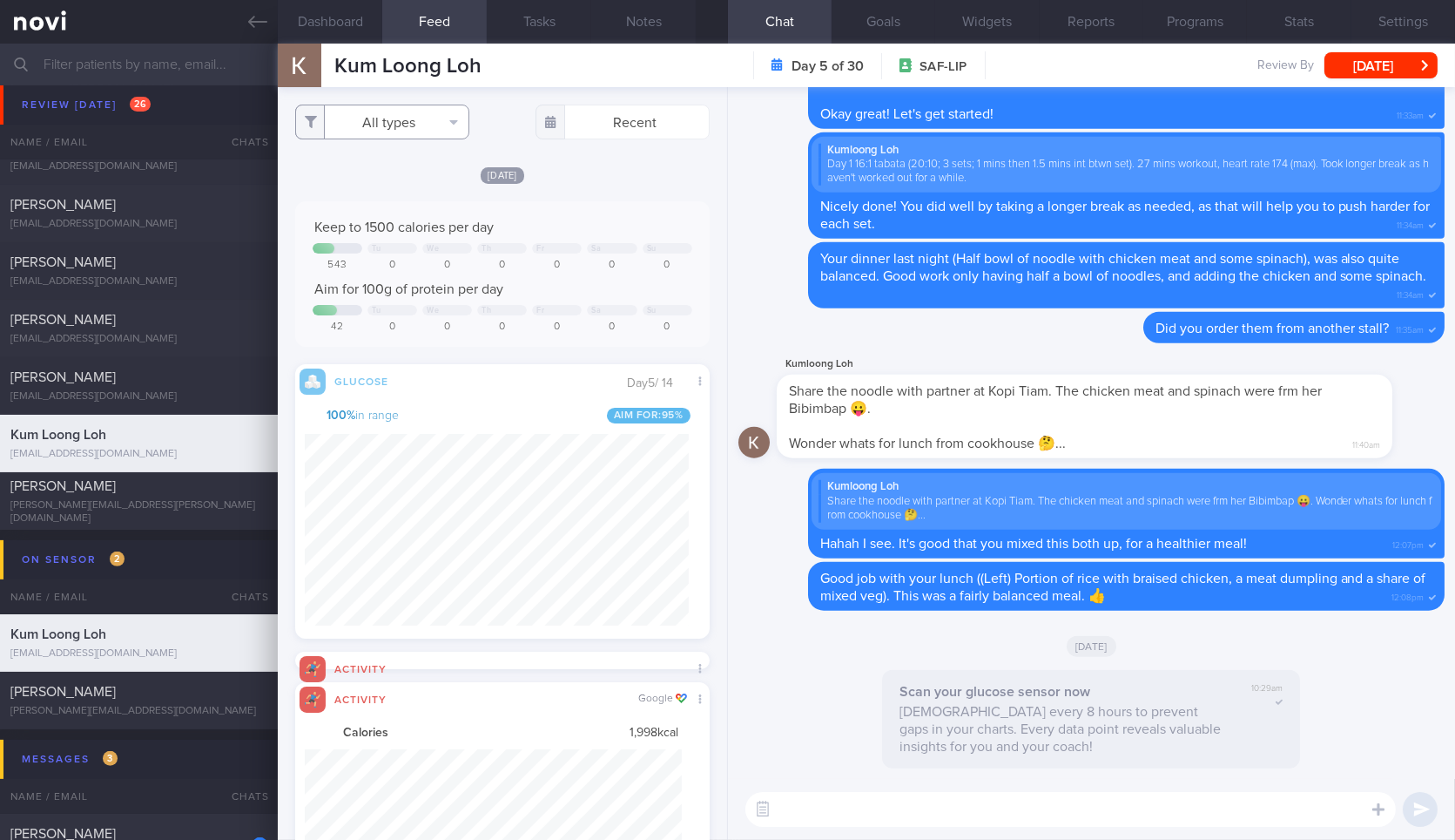
click at [418, 113] on button "All types" at bounding box center [382, 122] width 174 height 34
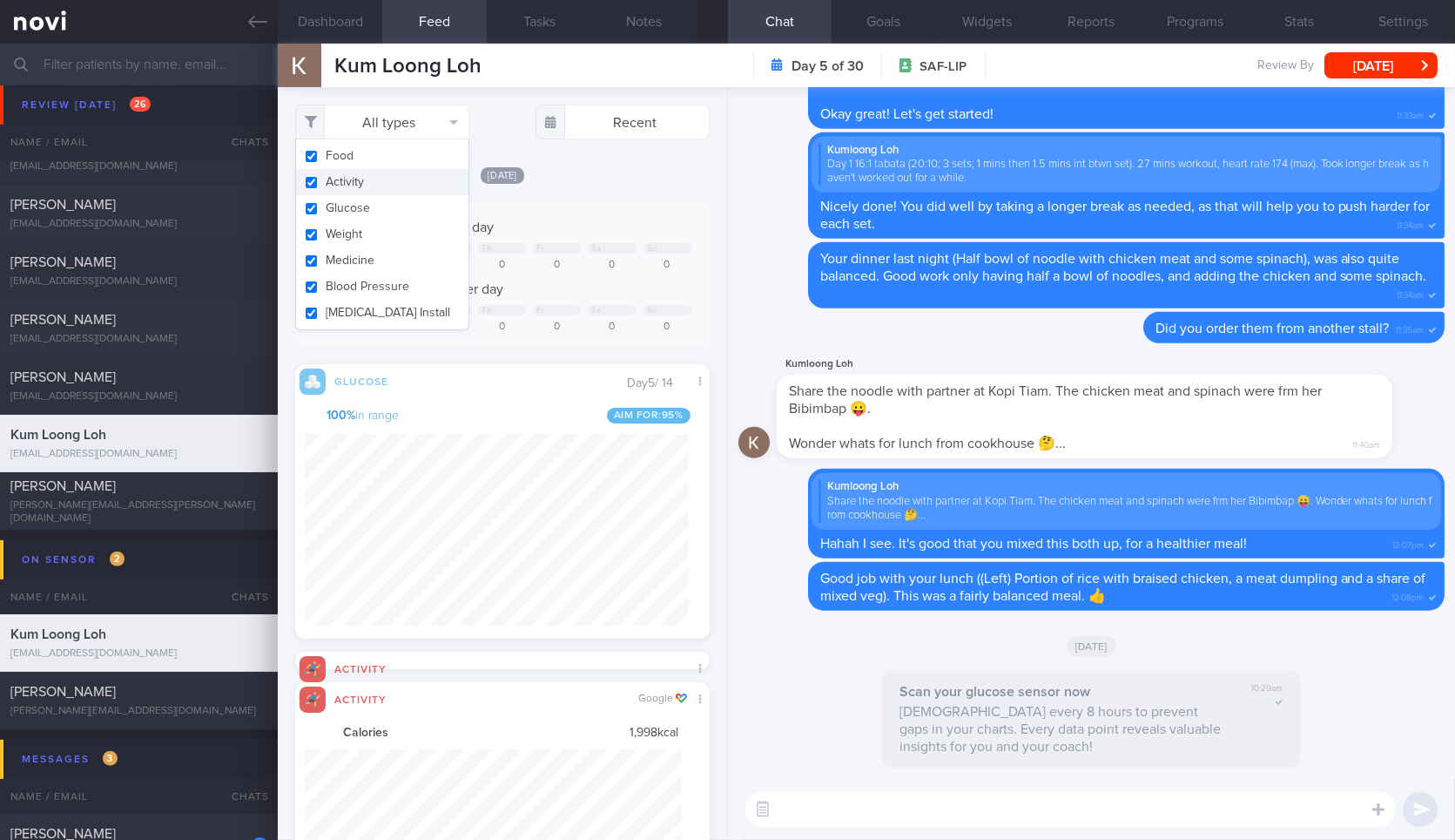
click at [400, 180] on button "Activity" at bounding box center [382, 181] width 172 height 26
click at [388, 237] on button "Weight" at bounding box center [382, 234] width 172 height 26
checkbox input "false"
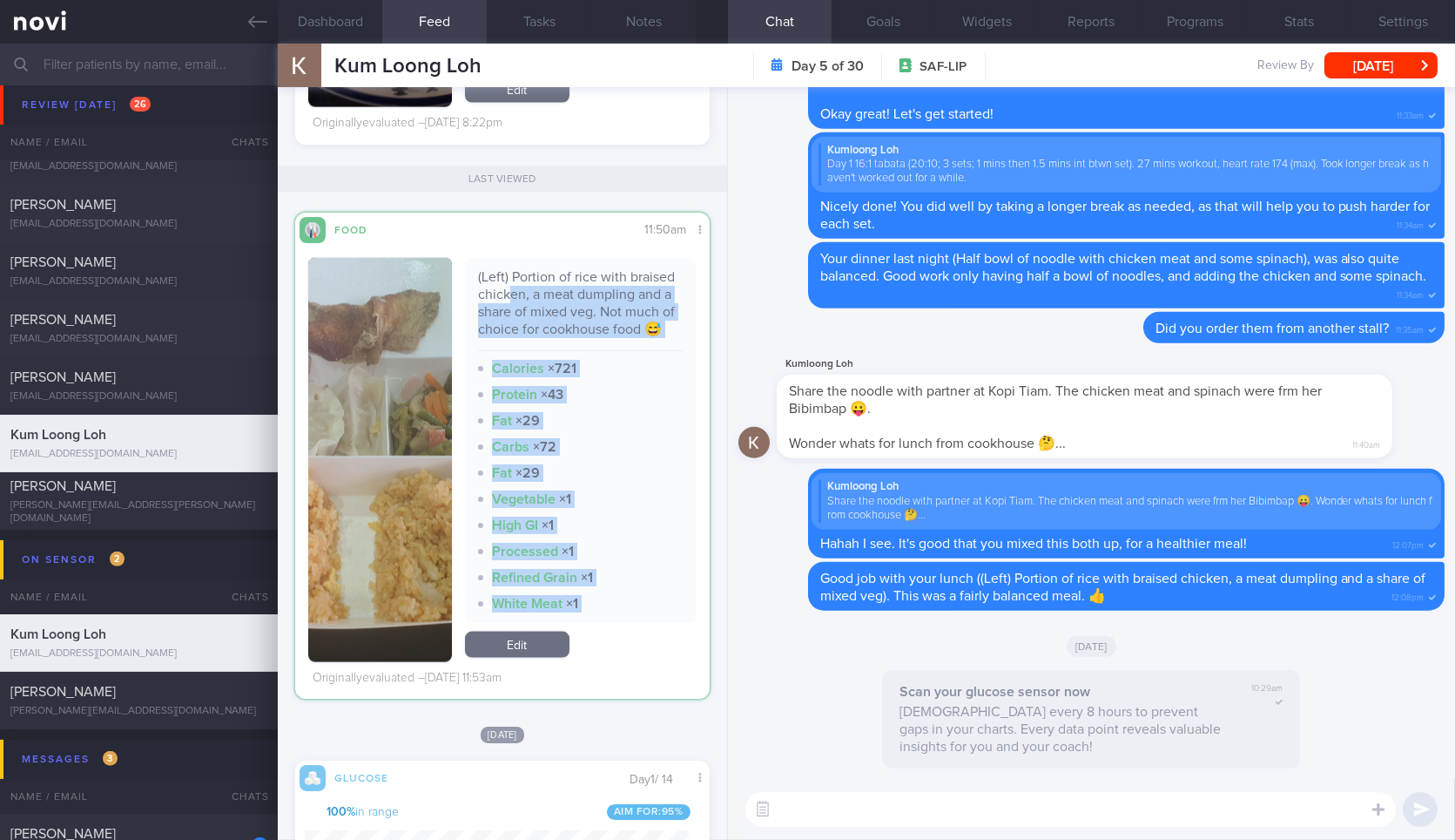
click at [504, 680] on div "(Left) Portion of rice with braised chicken, a meat dumpling and a share of mix…" at bounding box center [502, 466] width 388 height 447
click at [612, 455] on div "Carbs × 72" at bounding box center [580, 446] width 206 height 17
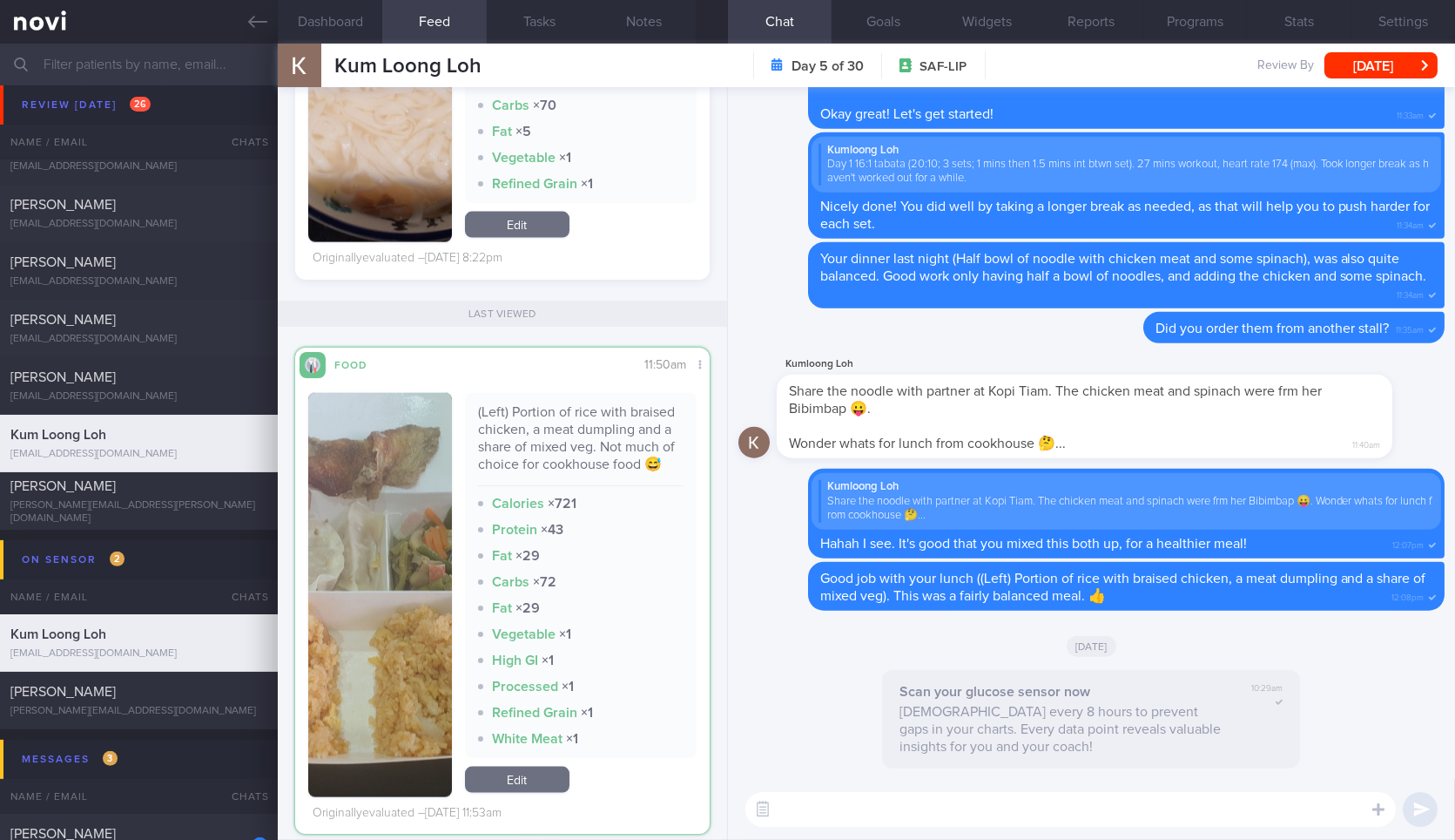
click at [388, 617] on button "button" at bounding box center [379, 595] width 143 height 404
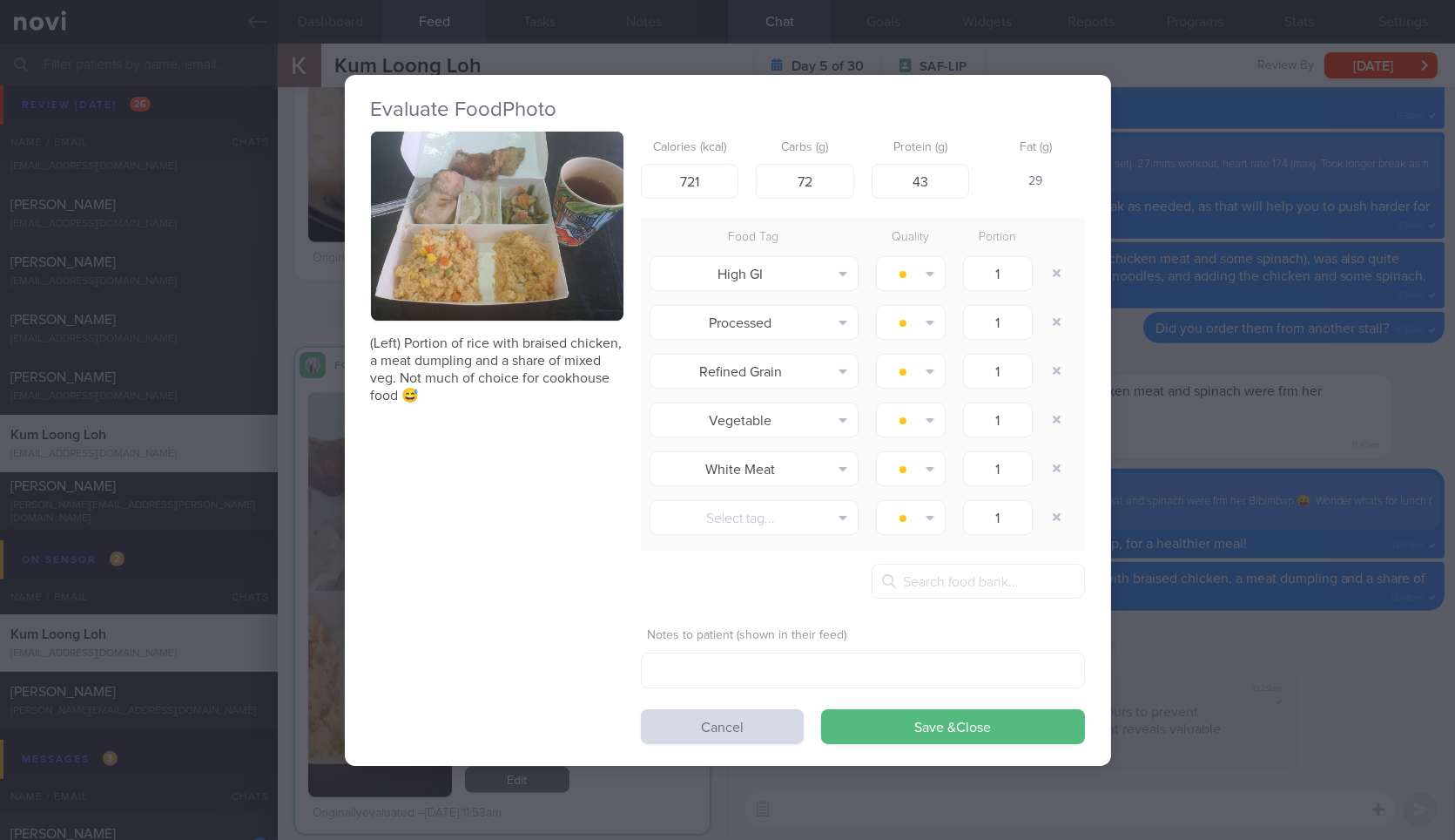
click at [1185, 601] on div "Evaluate Food Photo (Left) Portion of rice with braised chicken, a meat dumplin…" at bounding box center [727, 420] width 1455 height 840
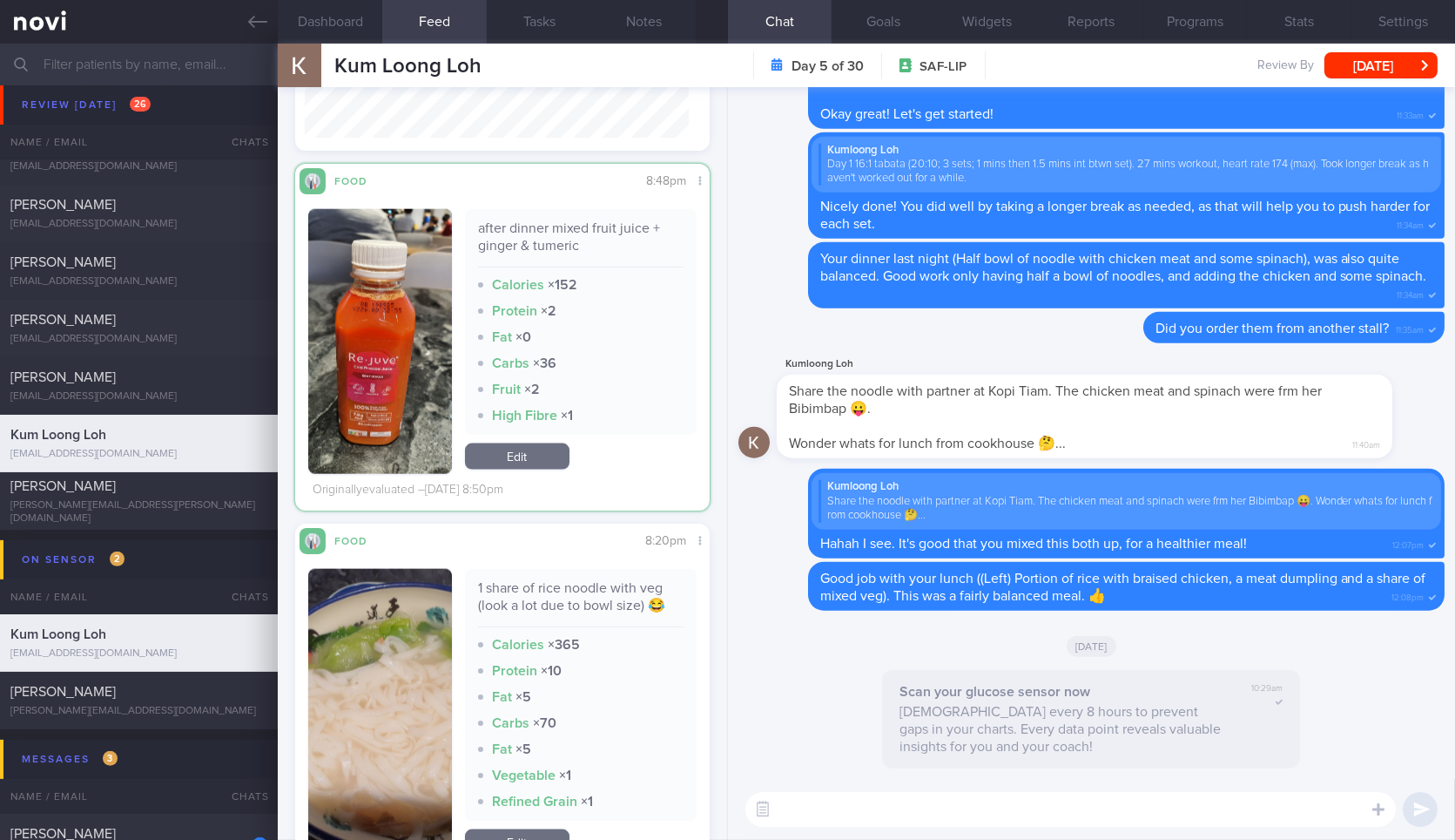
click at [379, 361] on button "button" at bounding box center [379, 341] width 143 height 264
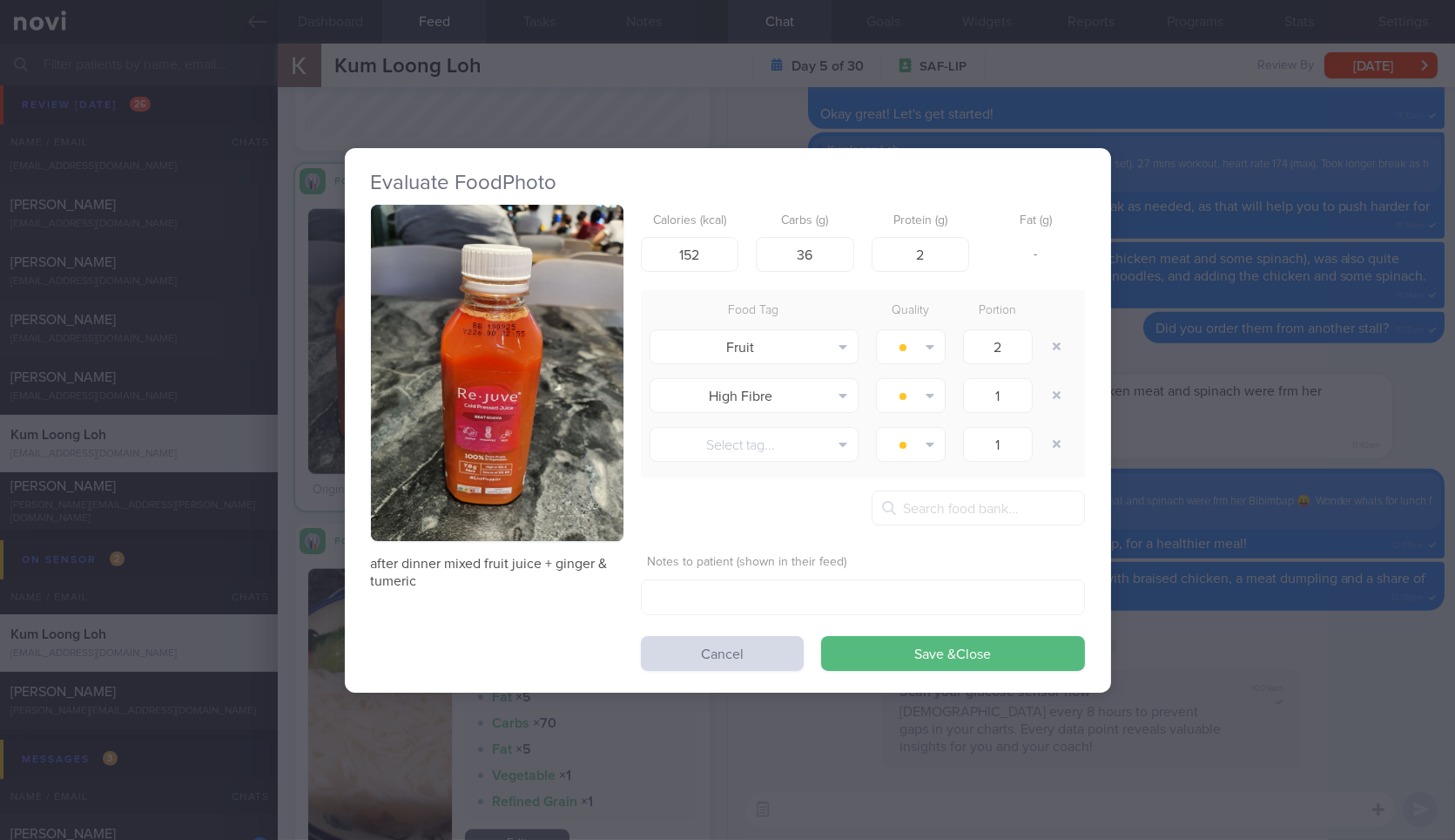
click at [1165, 470] on div "Evaluate Food Photo after dinner mixed fruit juice + ginger & tumeric Calories …" at bounding box center [727, 420] width 1455 height 840
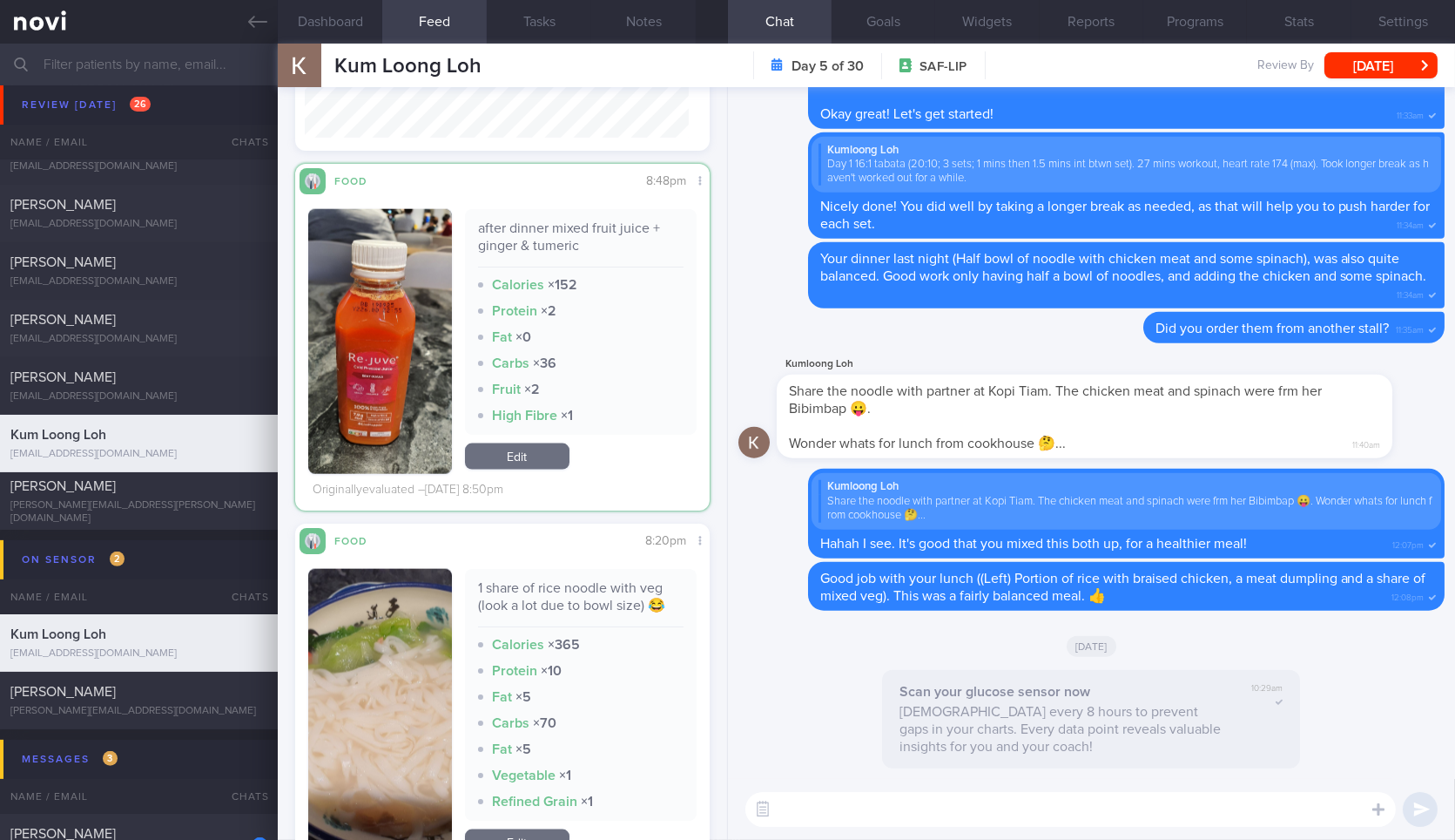
click at [424, 417] on button "button" at bounding box center [379, 341] width 143 height 264
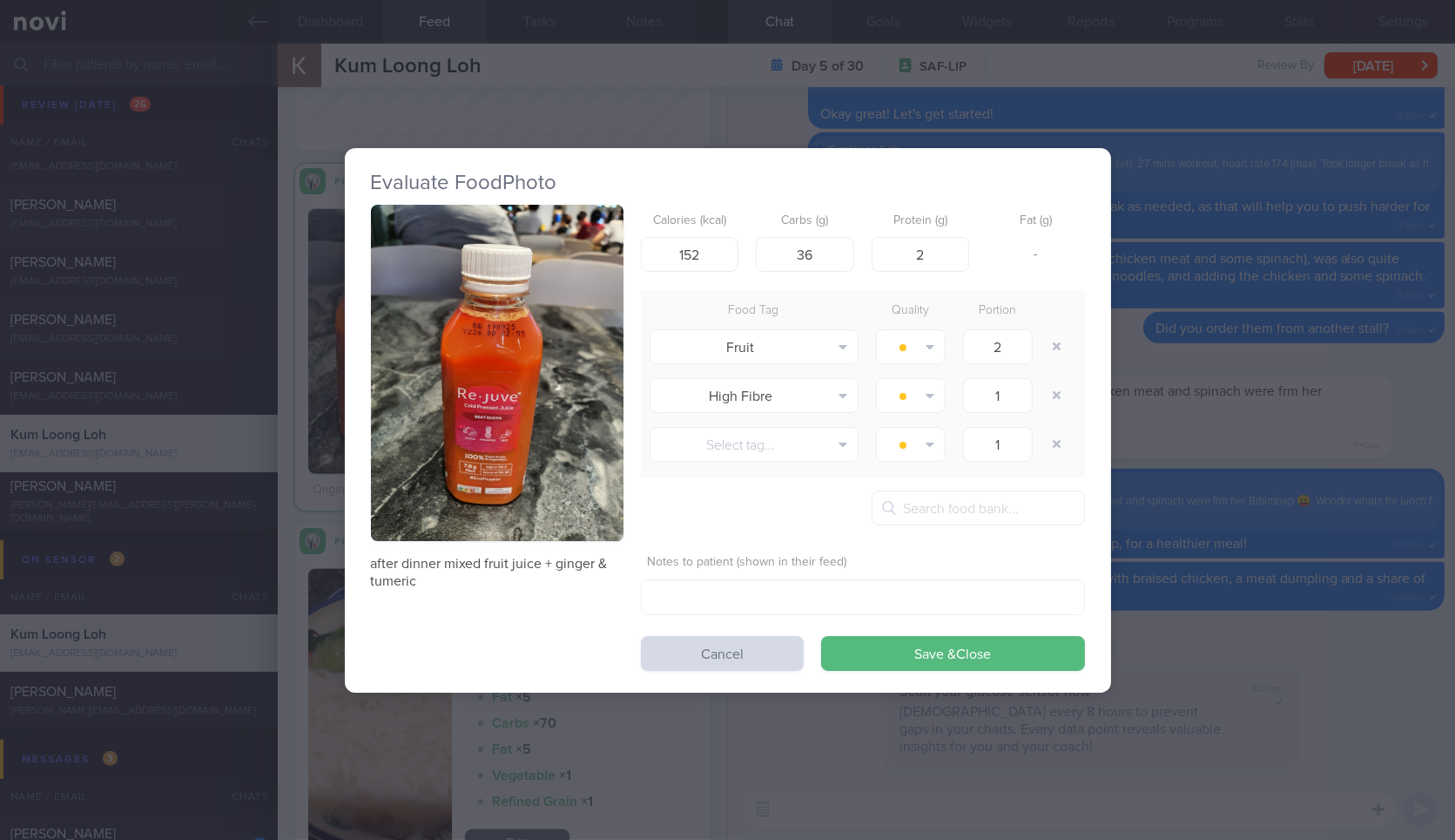
click at [487, 408] on button "button" at bounding box center [497, 374] width 253 height 337
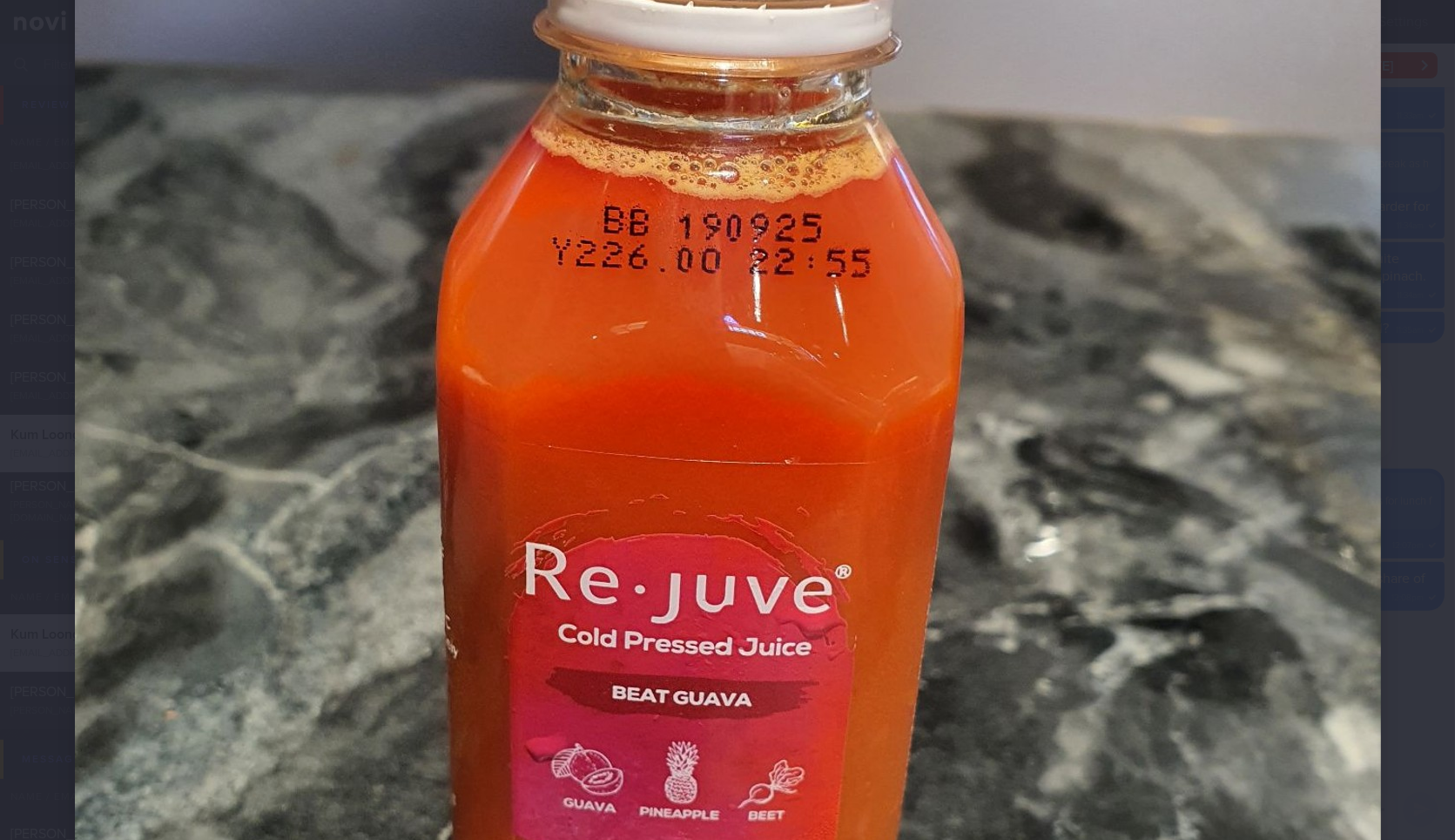
click at [1391, 385] on div at bounding box center [727, 465] width 1445 height 1881
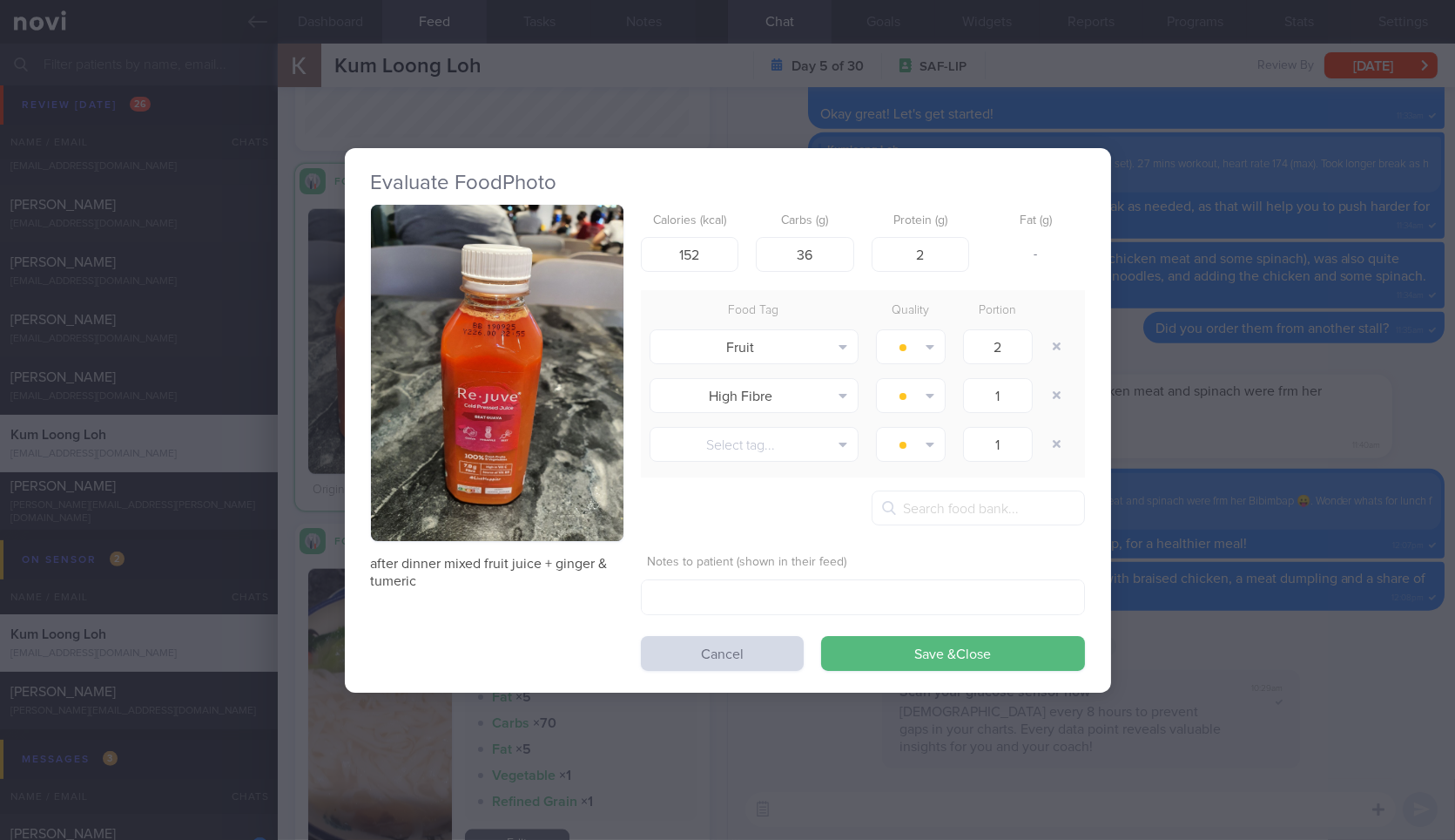
click at [568, 458] on button "button" at bounding box center [497, 374] width 253 height 337
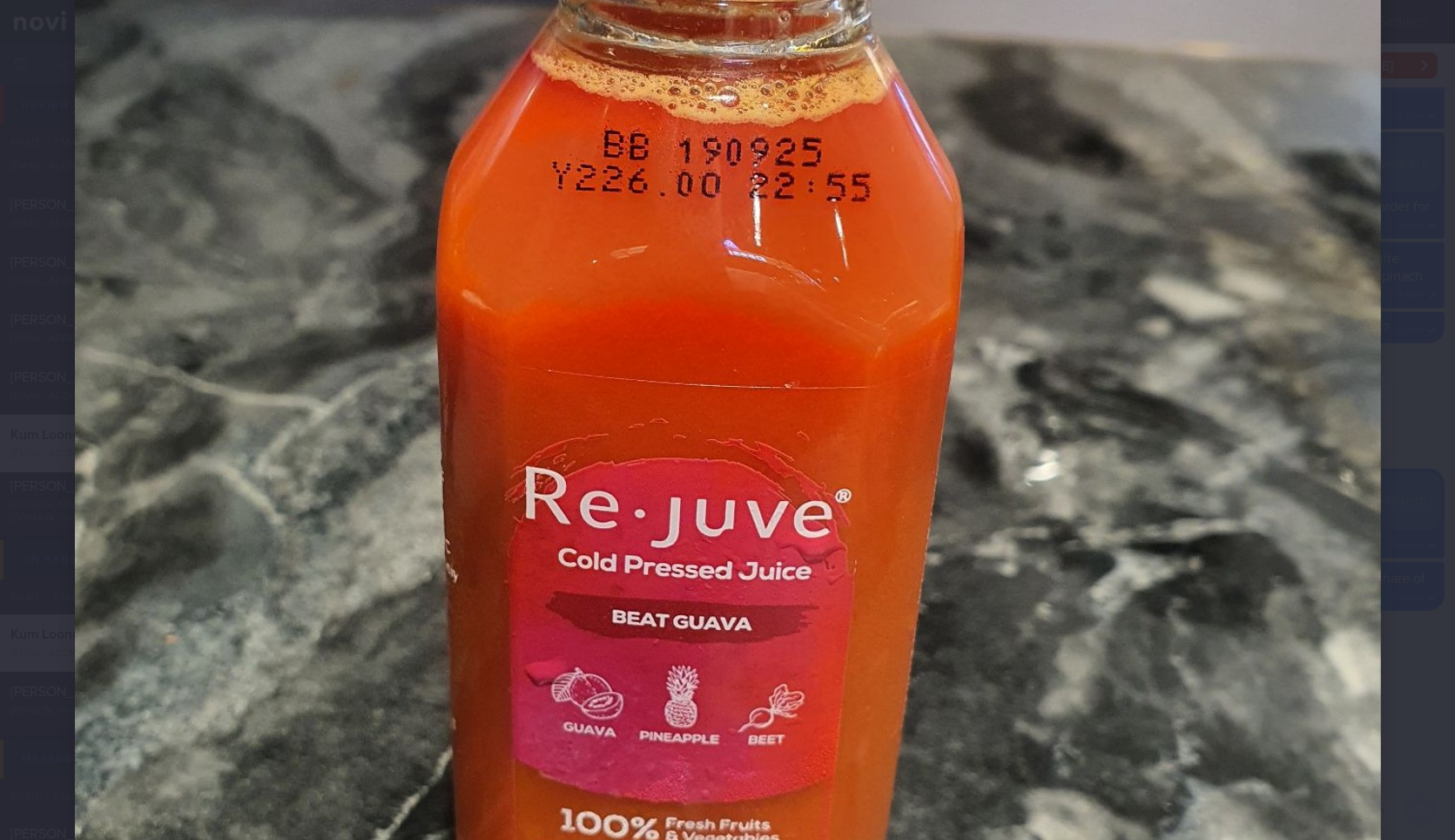
scroll to position [581, 0]
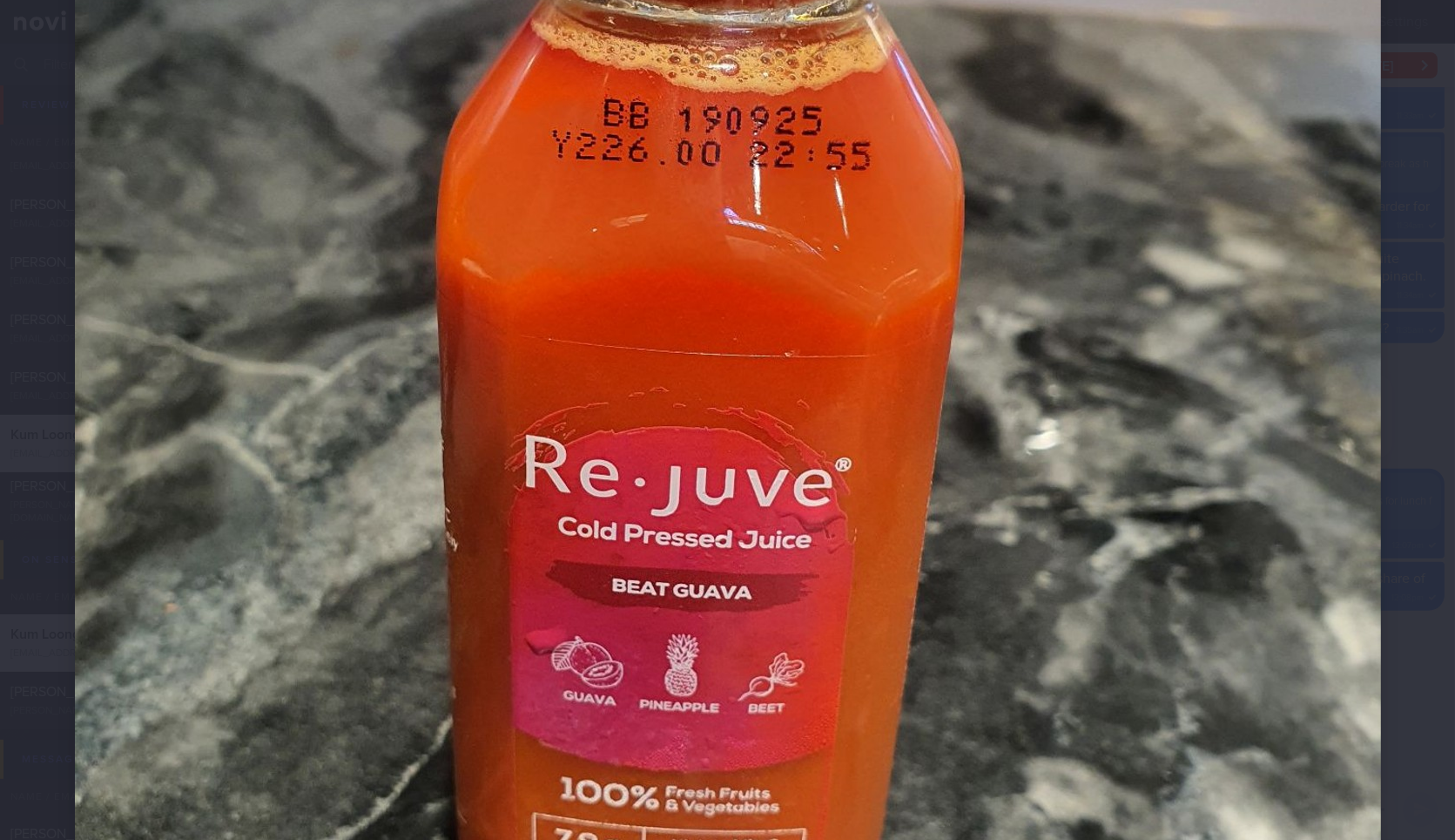
click at [1386, 395] on div at bounding box center [727, 359] width 1445 height 1881
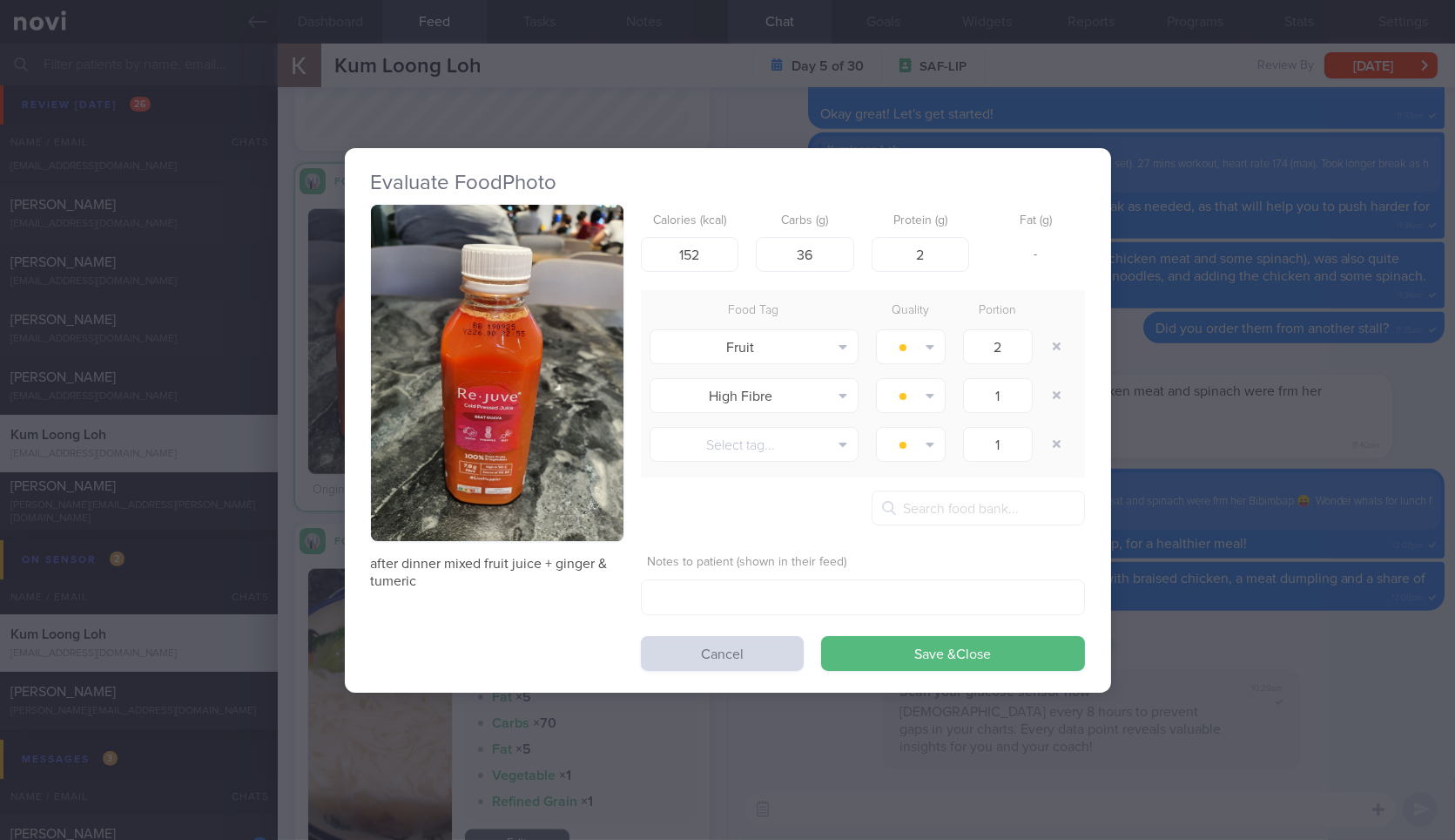
click at [1169, 444] on div "Evaluate Food Photo after dinner mixed fruit juice + ginger & tumeric Calories …" at bounding box center [727, 420] width 1455 height 840
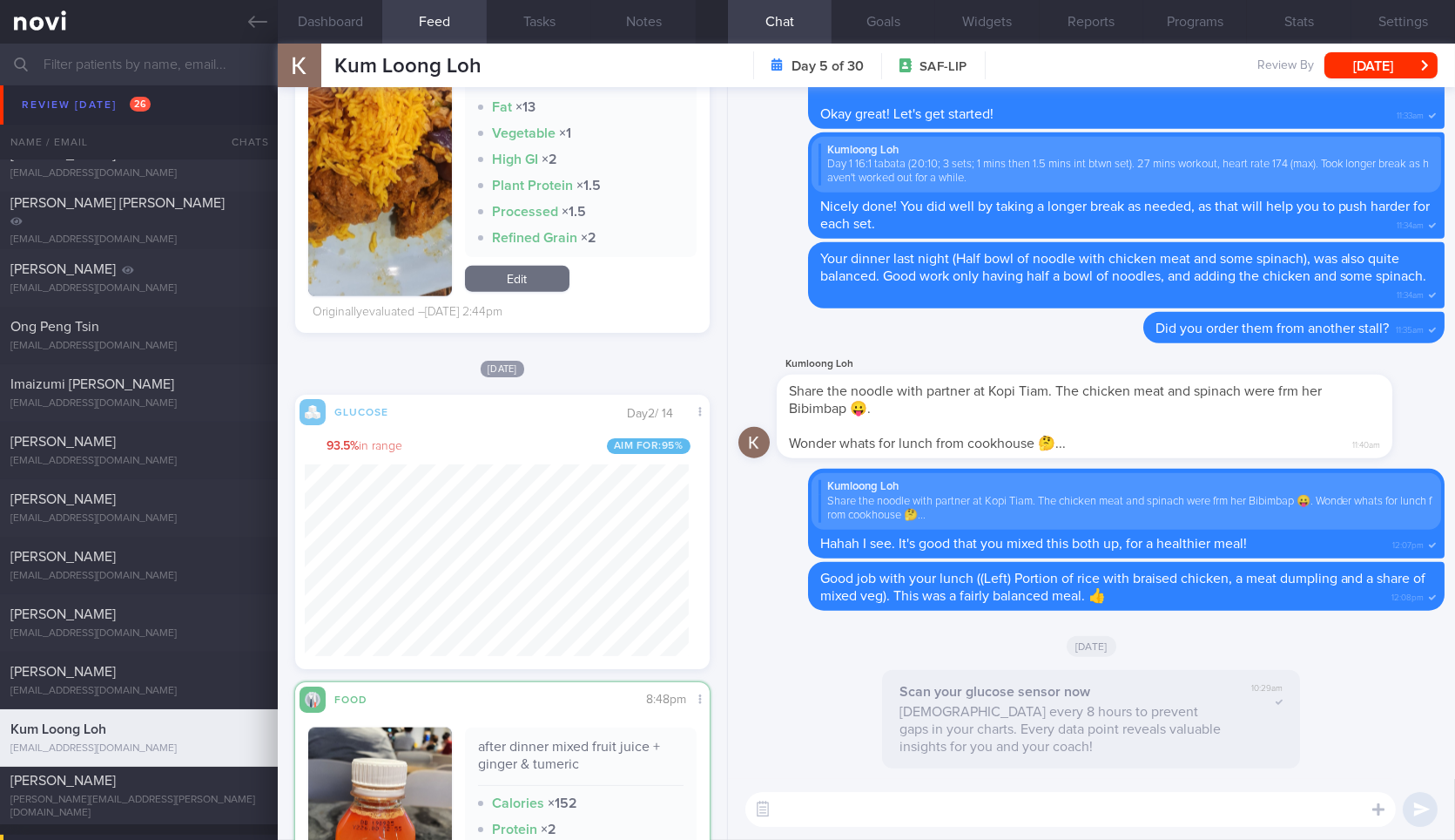
scroll to position [863, 0]
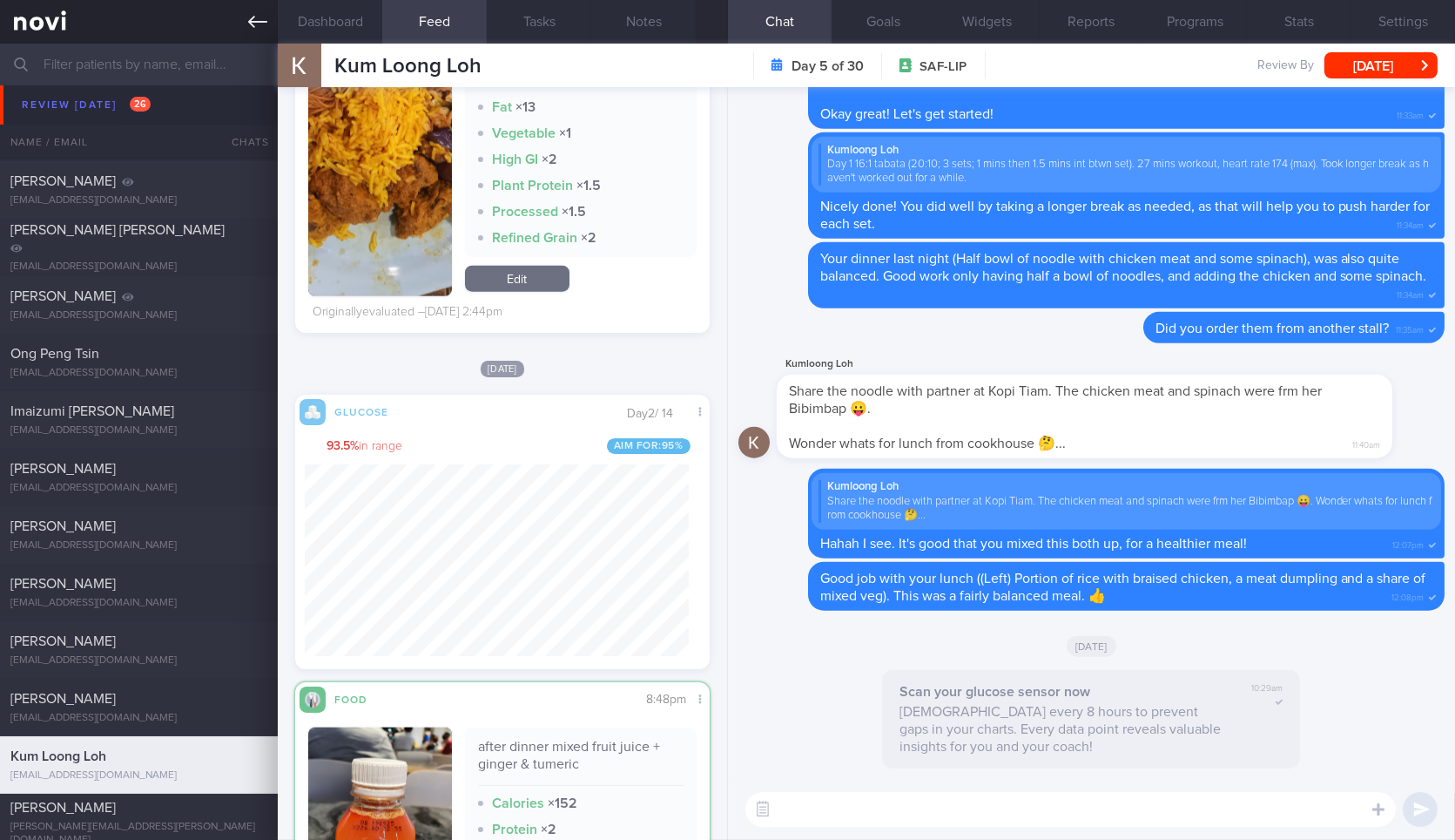
click at [255, 18] on icon at bounding box center [258, 22] width 19 height 19
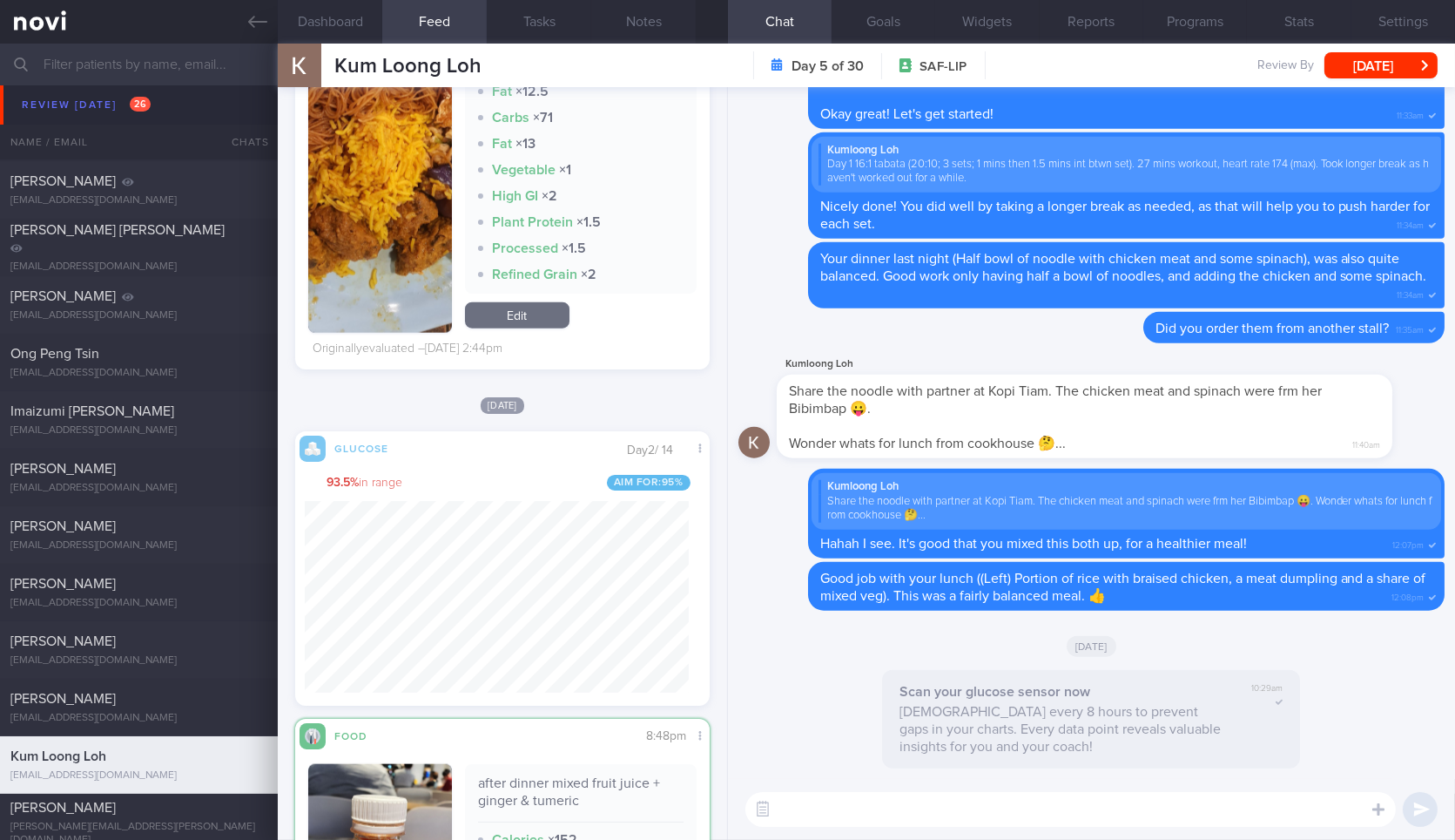
scroll to position [870716, 870635]
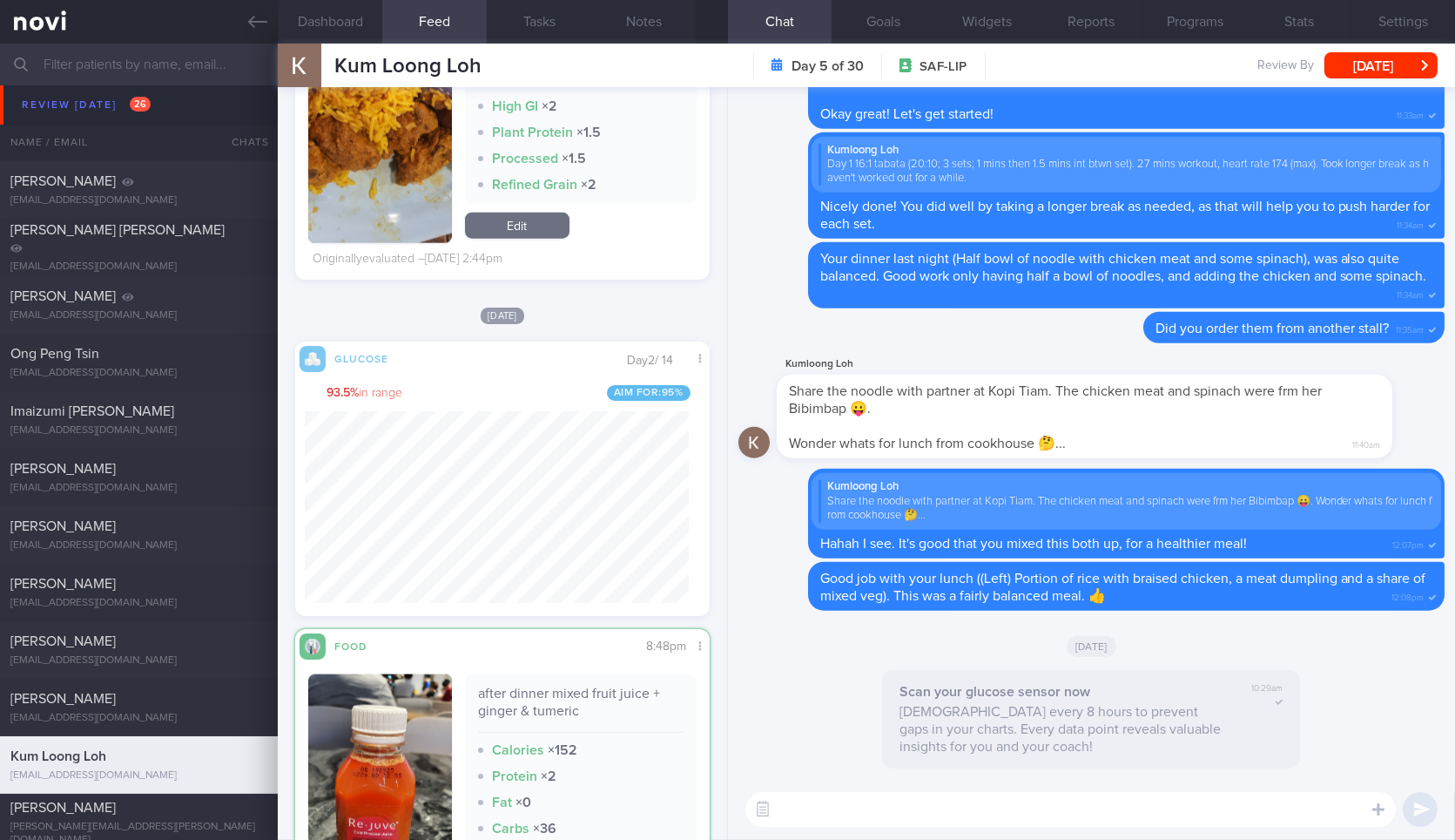
click at [838, 811] on textarea at bounding box center [1070, 809] width 650 height 34
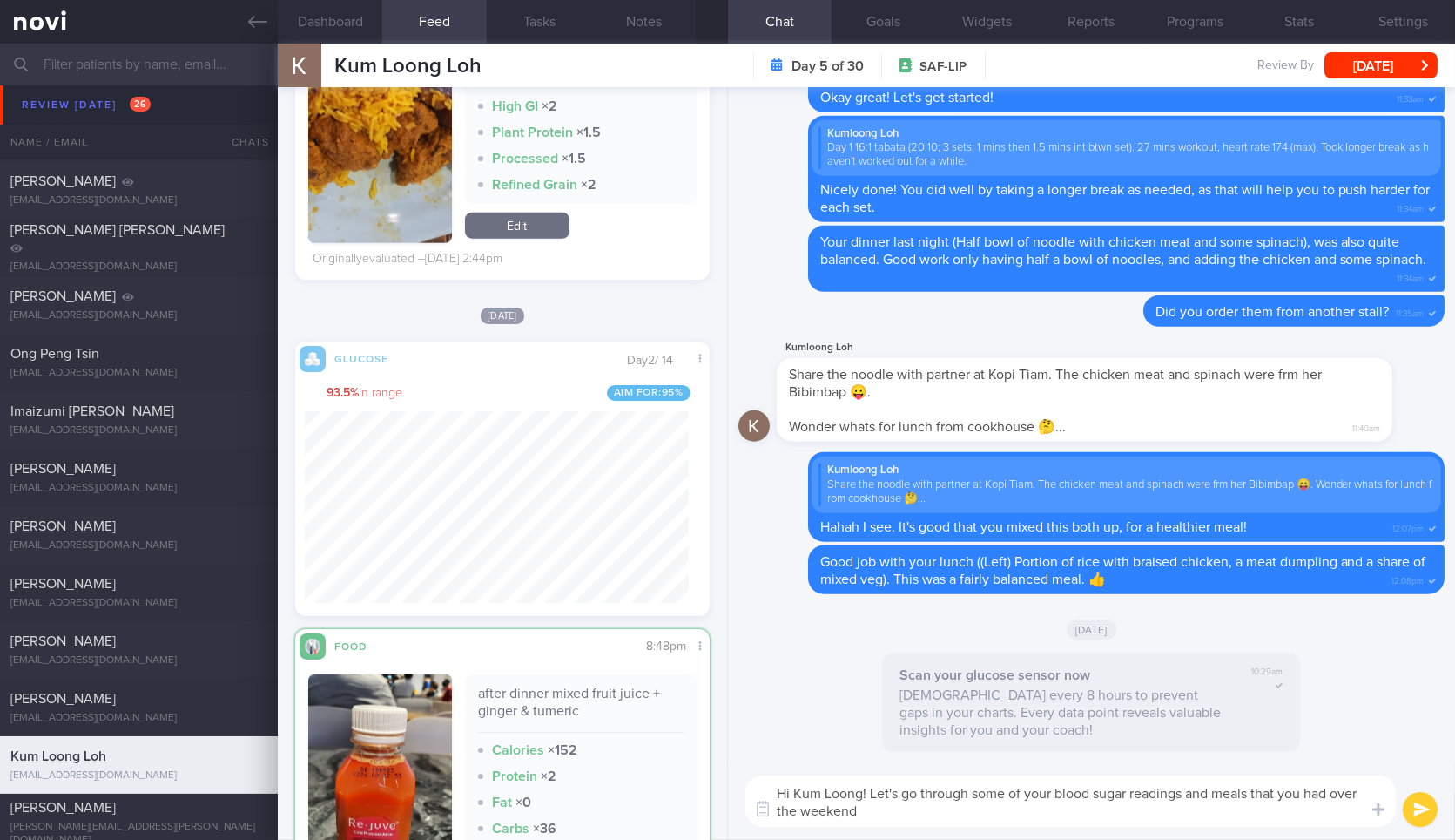
type textarea "Hi Kum Loong! Let's go through some of your blood sugar readings and meals that…"
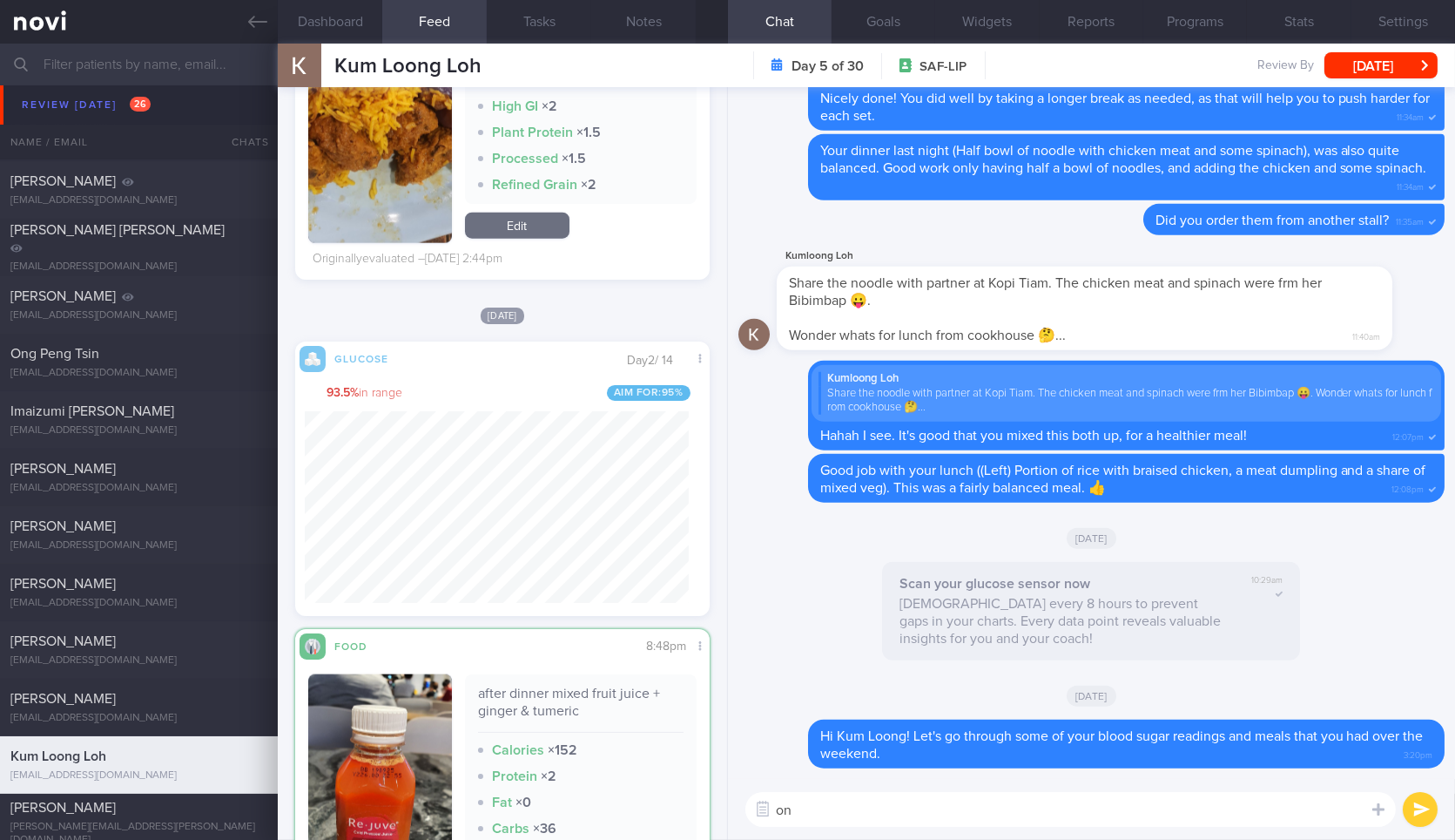
type textarea "o"
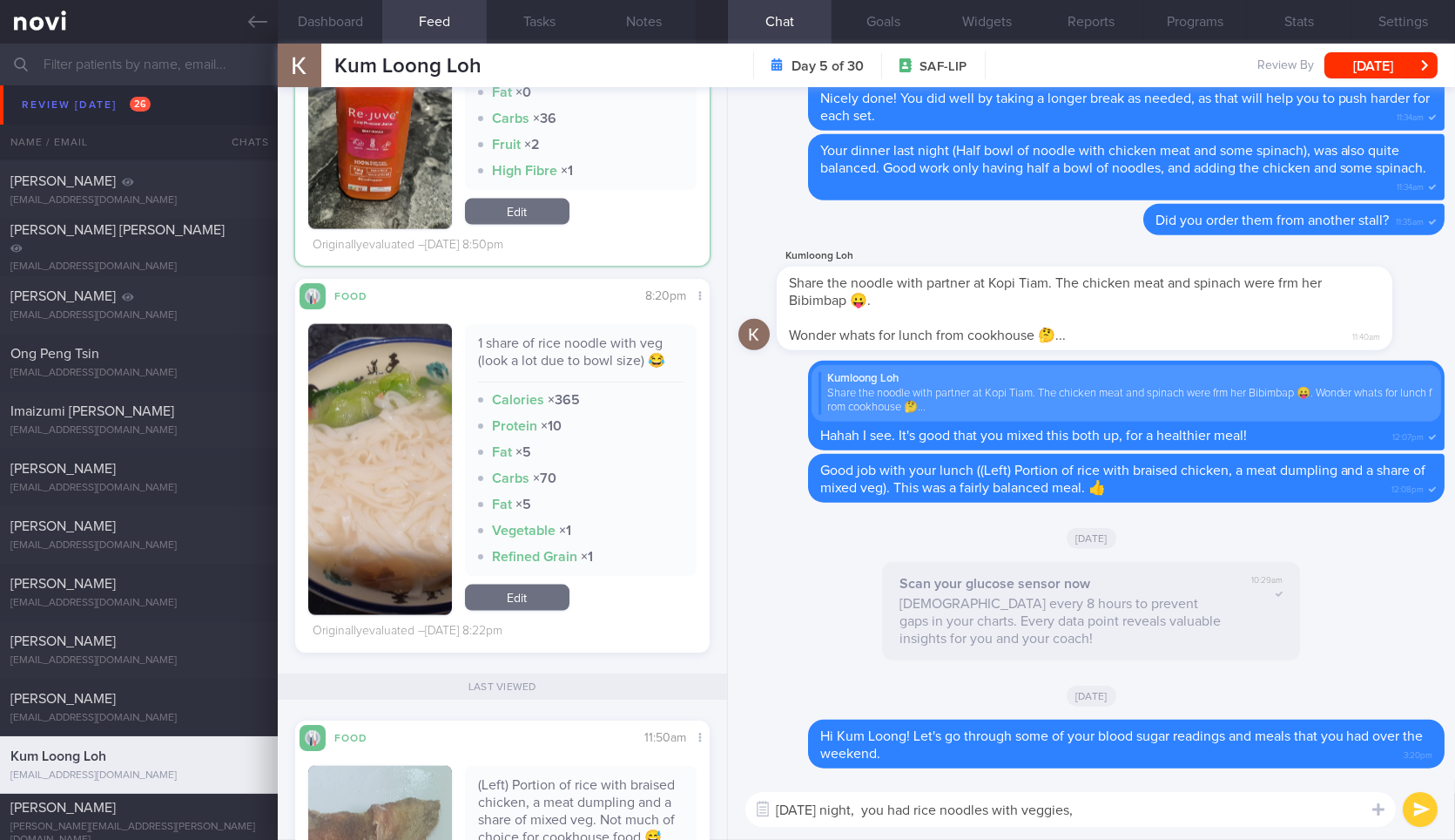
click at [413, 420] on button "button" at bounding box center [379, 469] width 143 height 291
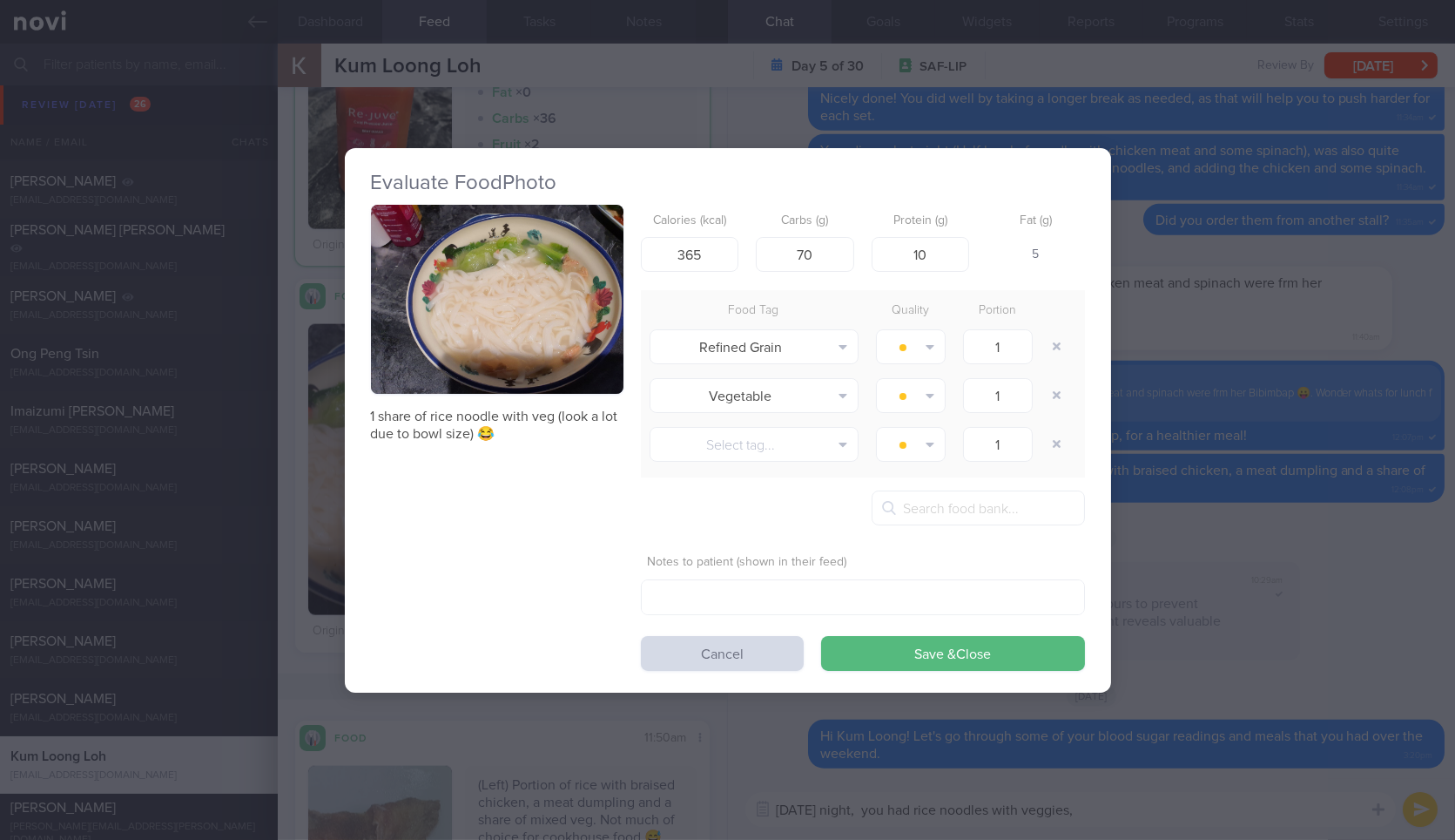
click at [569, 324] on button "button" at bounding box center [497, 300] width 253 height 190
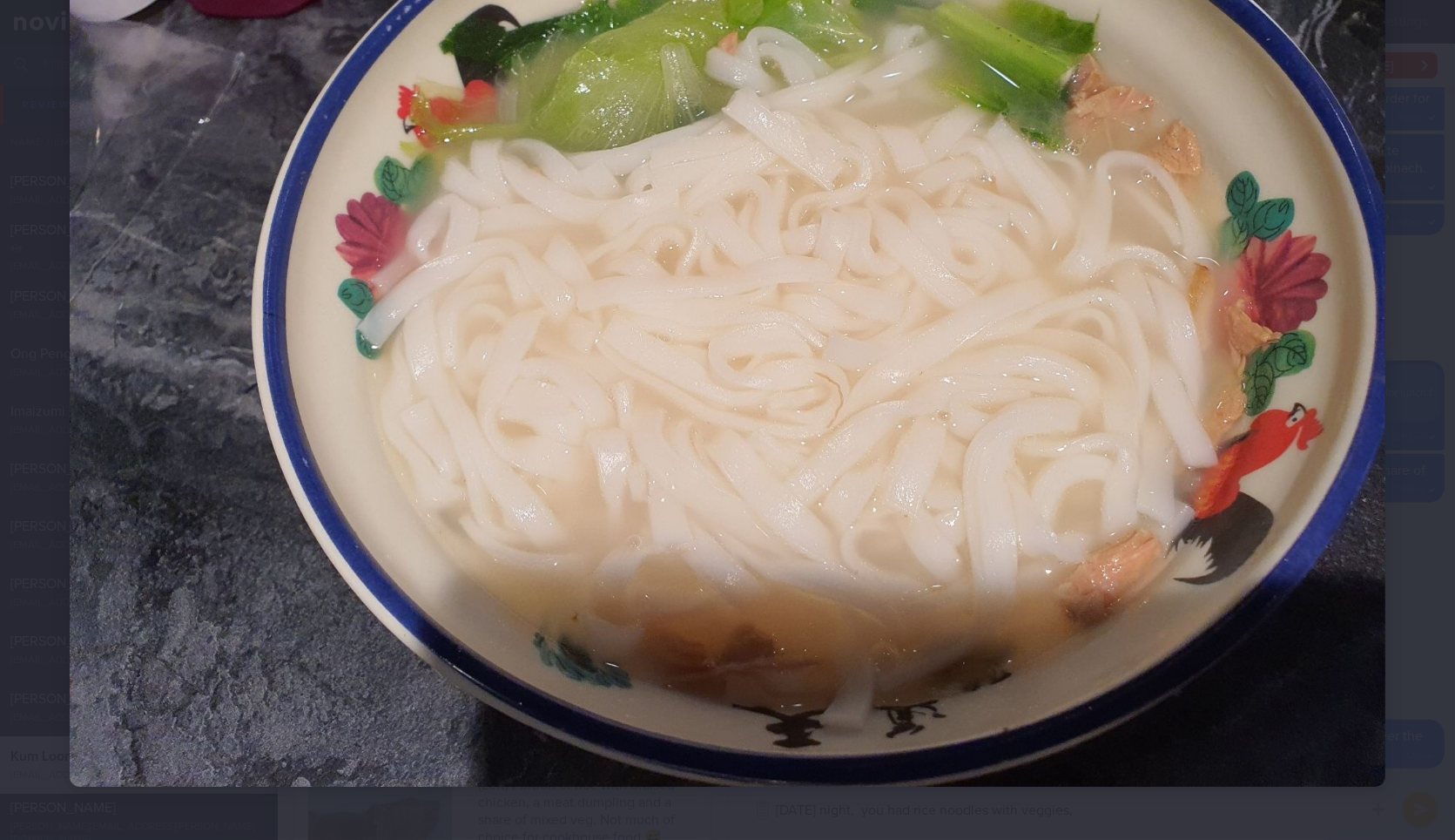
click at [1349, 588] on img at bounding box center [728, 293] width 1316 height 987
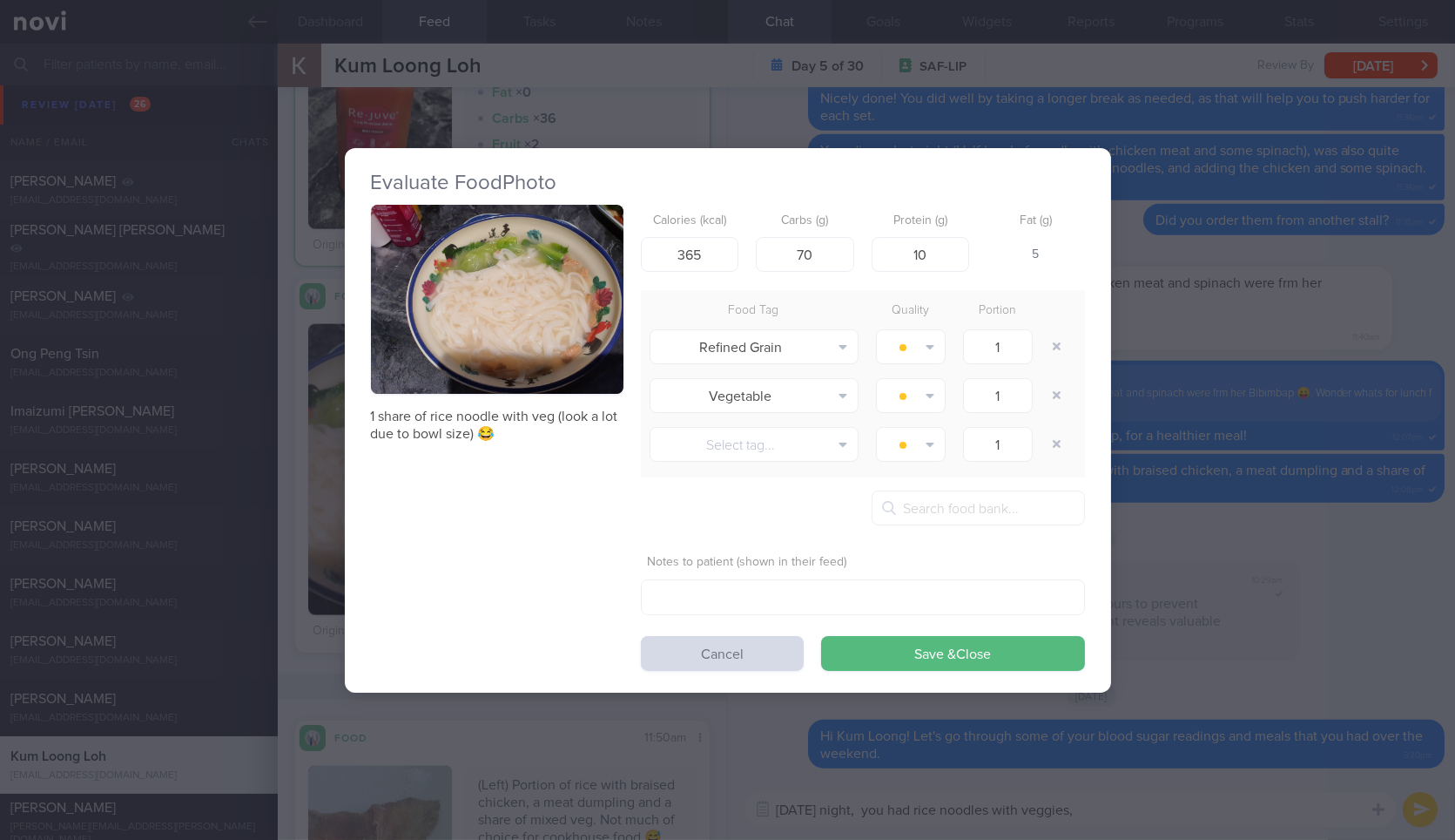
click at [545, 327] on button "button" at bounding box center [497, 300] width 253 height 190
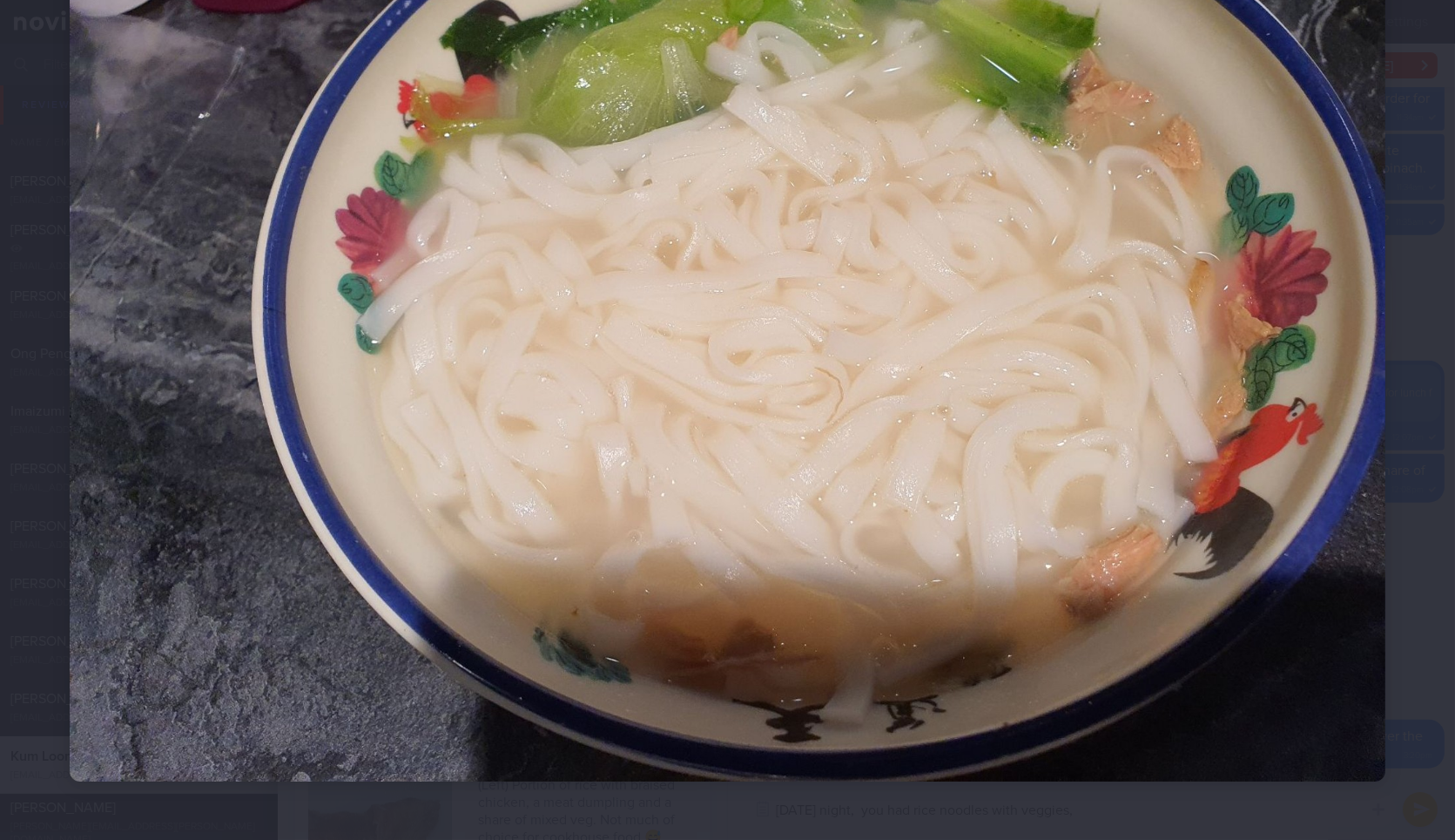
click at [1402, 492] on div at bounding box center [727, 288] width 1455 height 1126
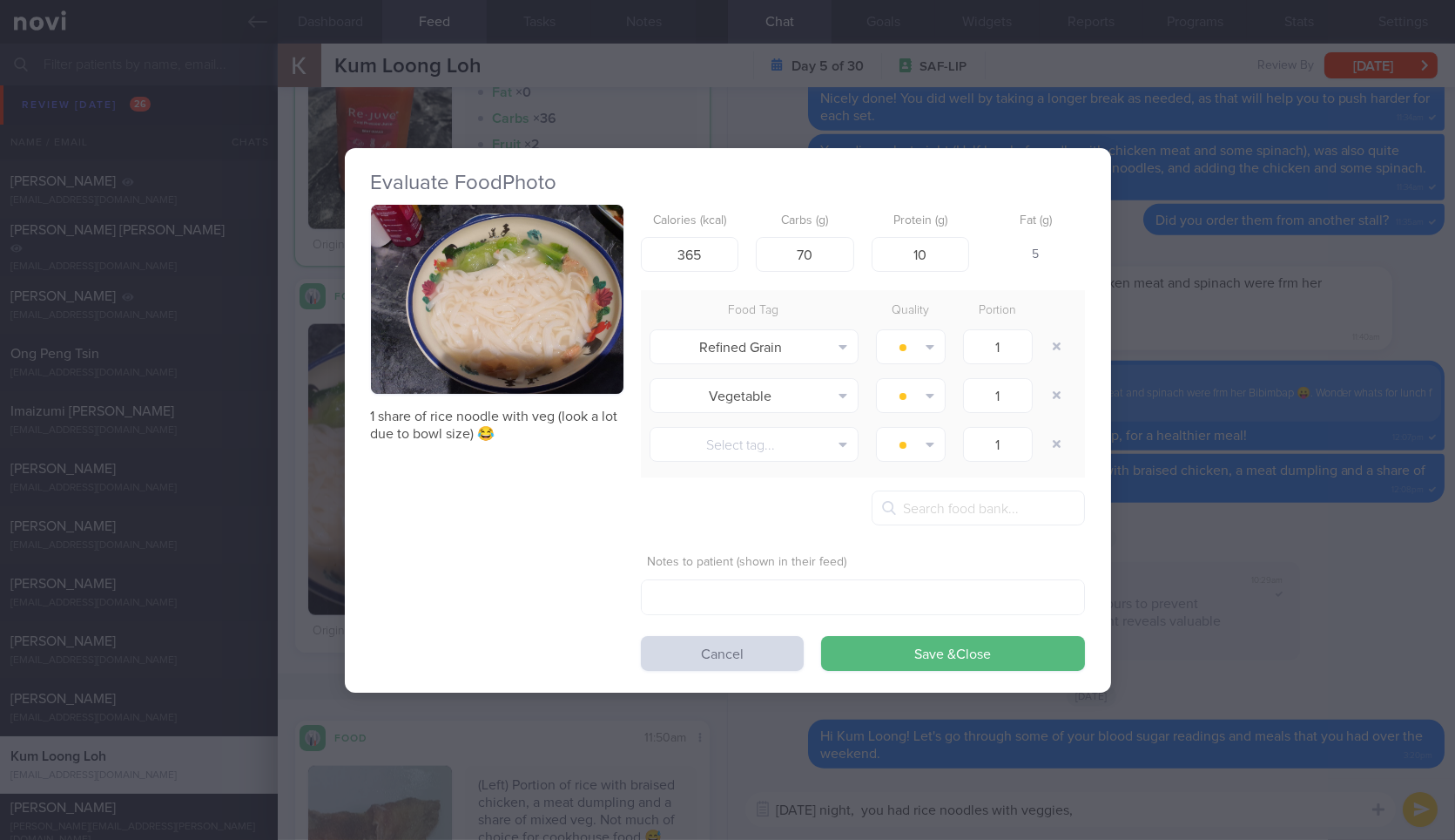
click at [1402, 492] on div "Evaluate Food Photo 1 share of rice noodle with veg (look a lot due to bowl siz…" at bounding box center [727, 420] width 1455 height 840
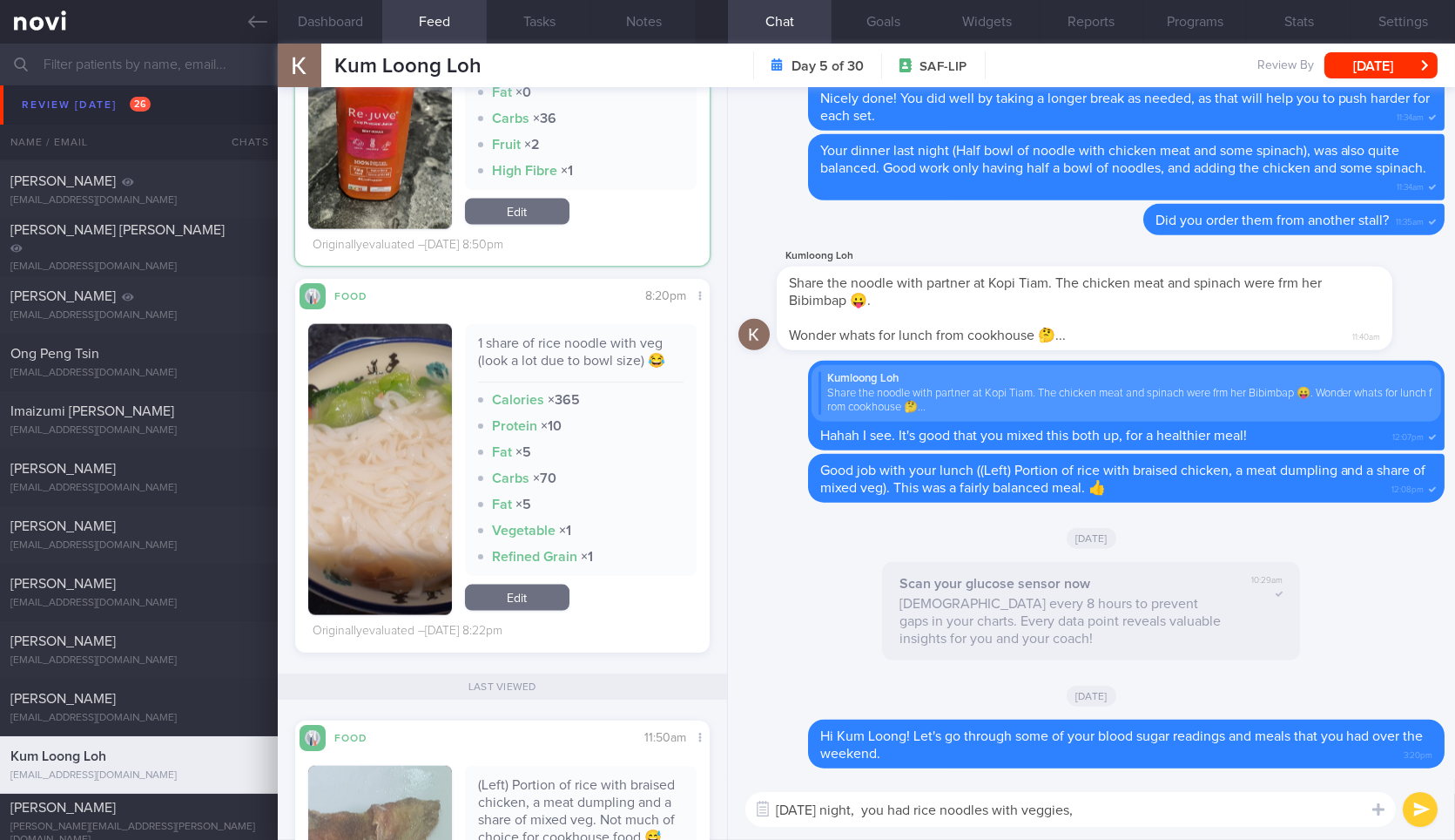
click at [1229, 805] on textarea "On Friday night, you had rice noodles with veggies," at bounding box center [1070, 809] width 650 height 34
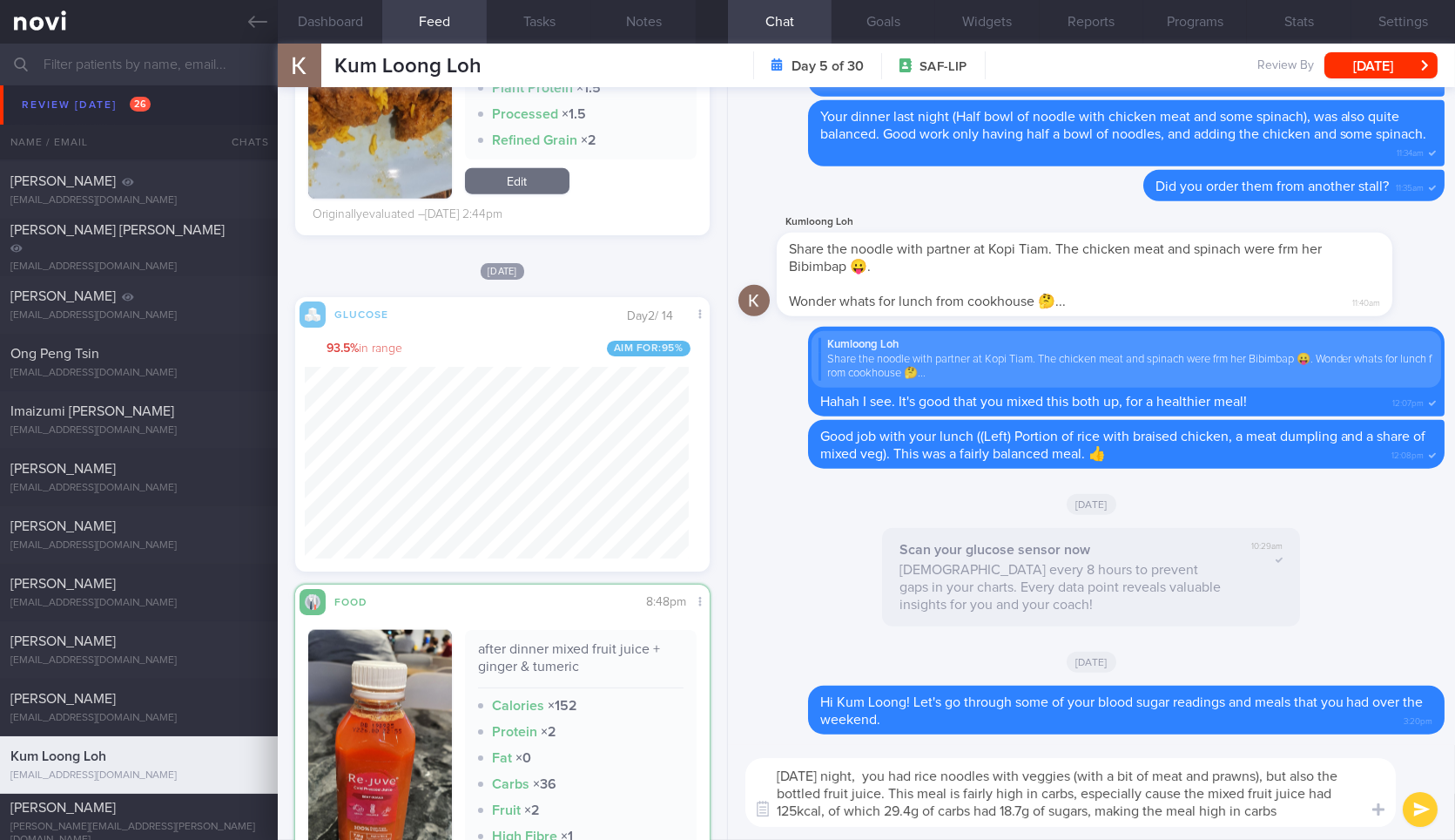
type textarea "On Friday night, you had rice noodles with veggies (with a bit of meat and praw…"
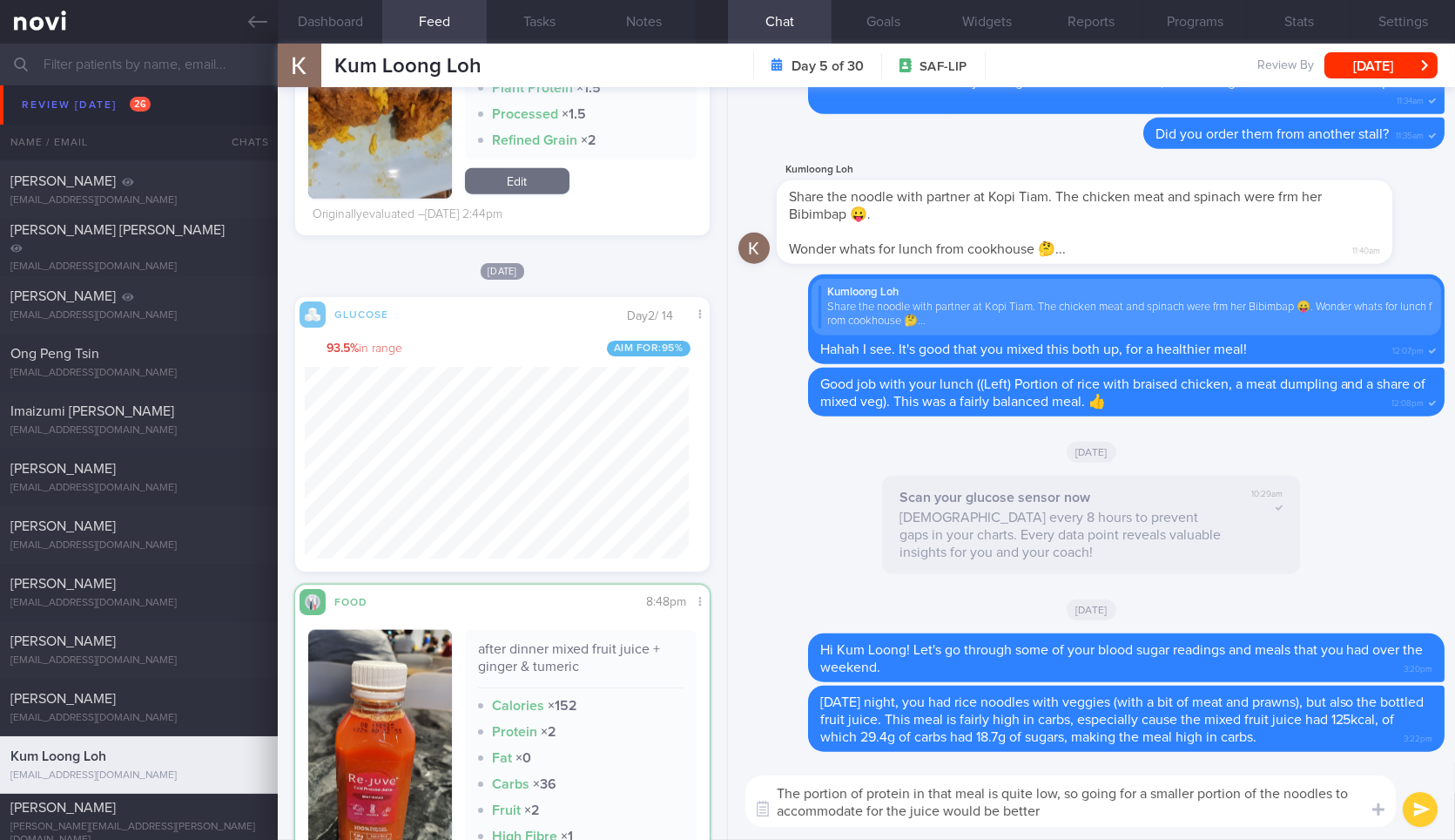
type textarea "The portion of protein in that meal is quite low, so going for a smaller portio…"
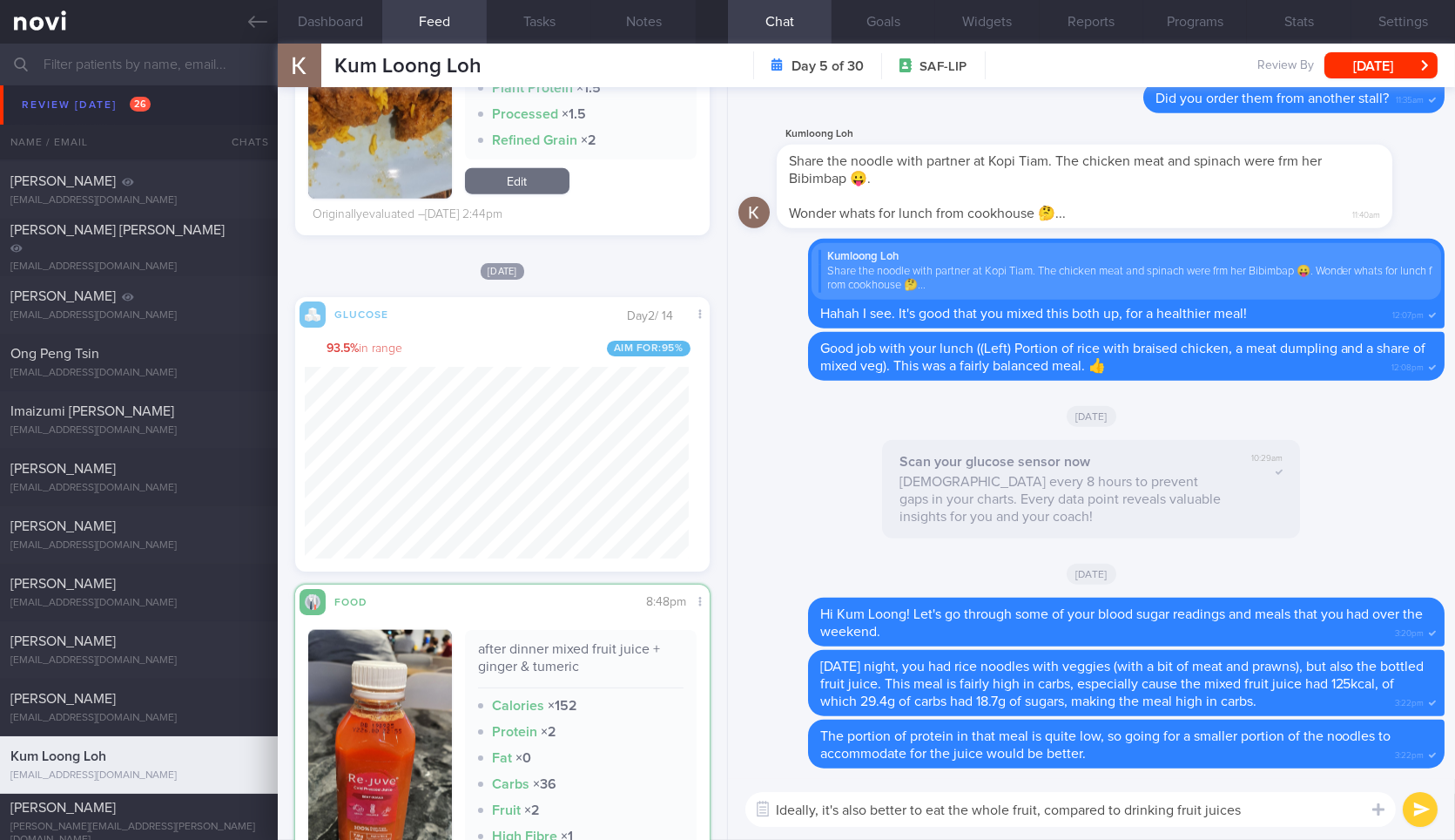
type textarea "Ideally, it's also better to eat the whole fruit, compared to drinking fruit ju…"
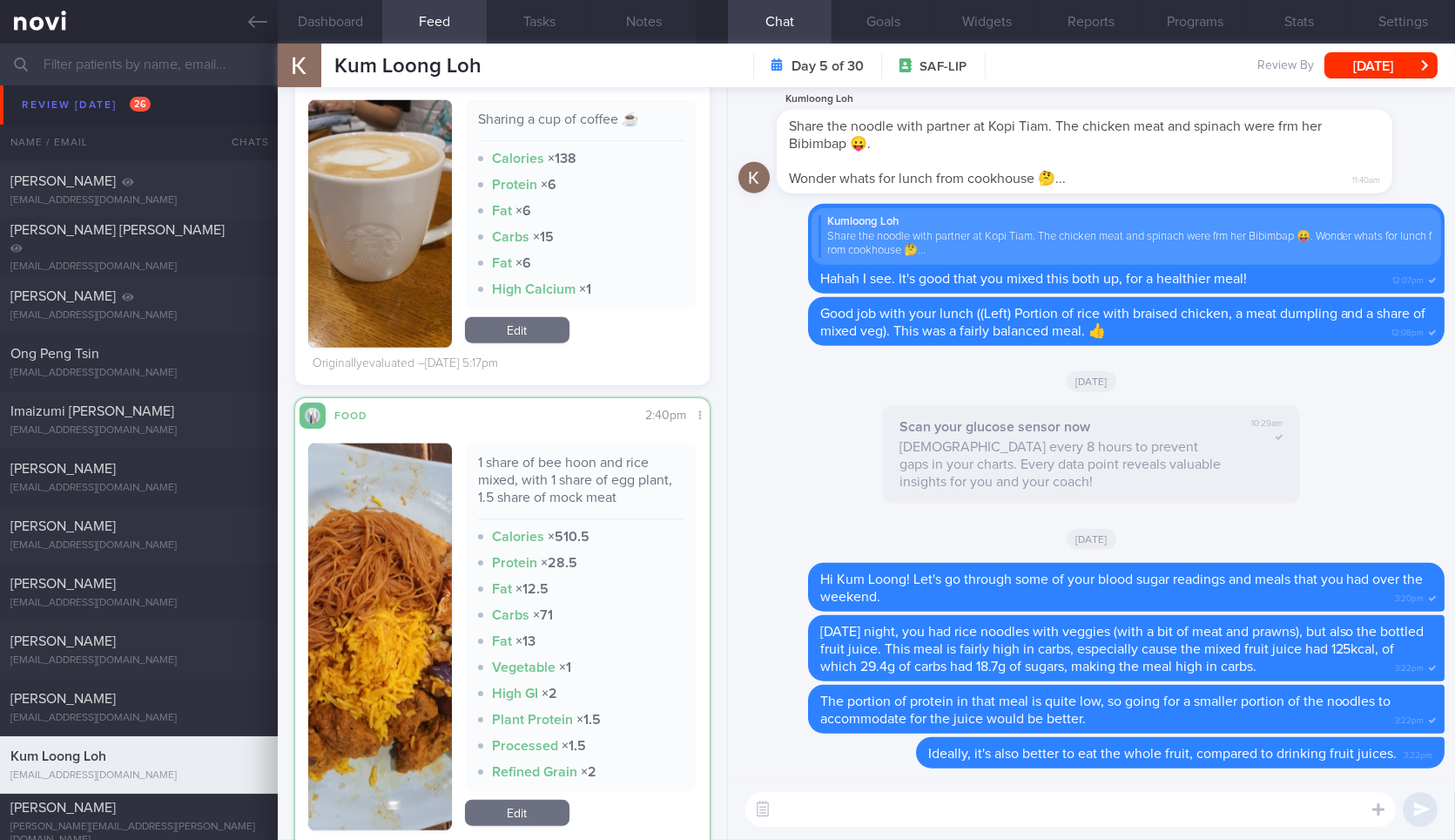
scroll to position [3931, 0]
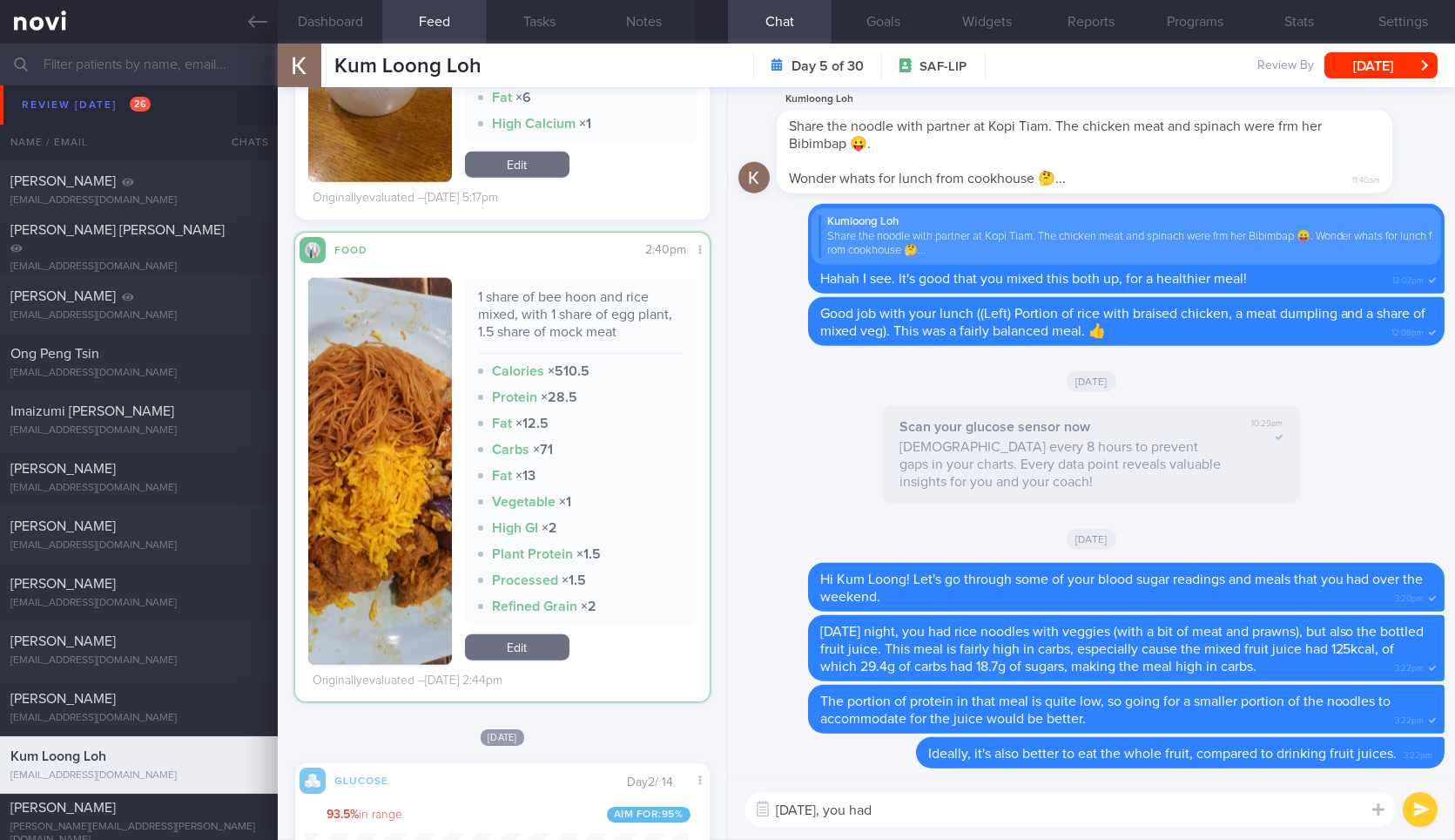
click at [593, 306] on div "1 share of bee hoon and rice mixed, with 1 share of egg plant, 1.5 share of moc…" at bounding box center [580, 321] width 206 height 65
copy div "1 share of bee hoon and rice mixed, with 1 share of egg plant, 1.5 share of moc…"
click at [593, 306] on div "1 share of bee hoon and rice mixed, with 1 share of egg plant, 1.5 share of moc…" at bounding box center [580, 321] width 206 height 65
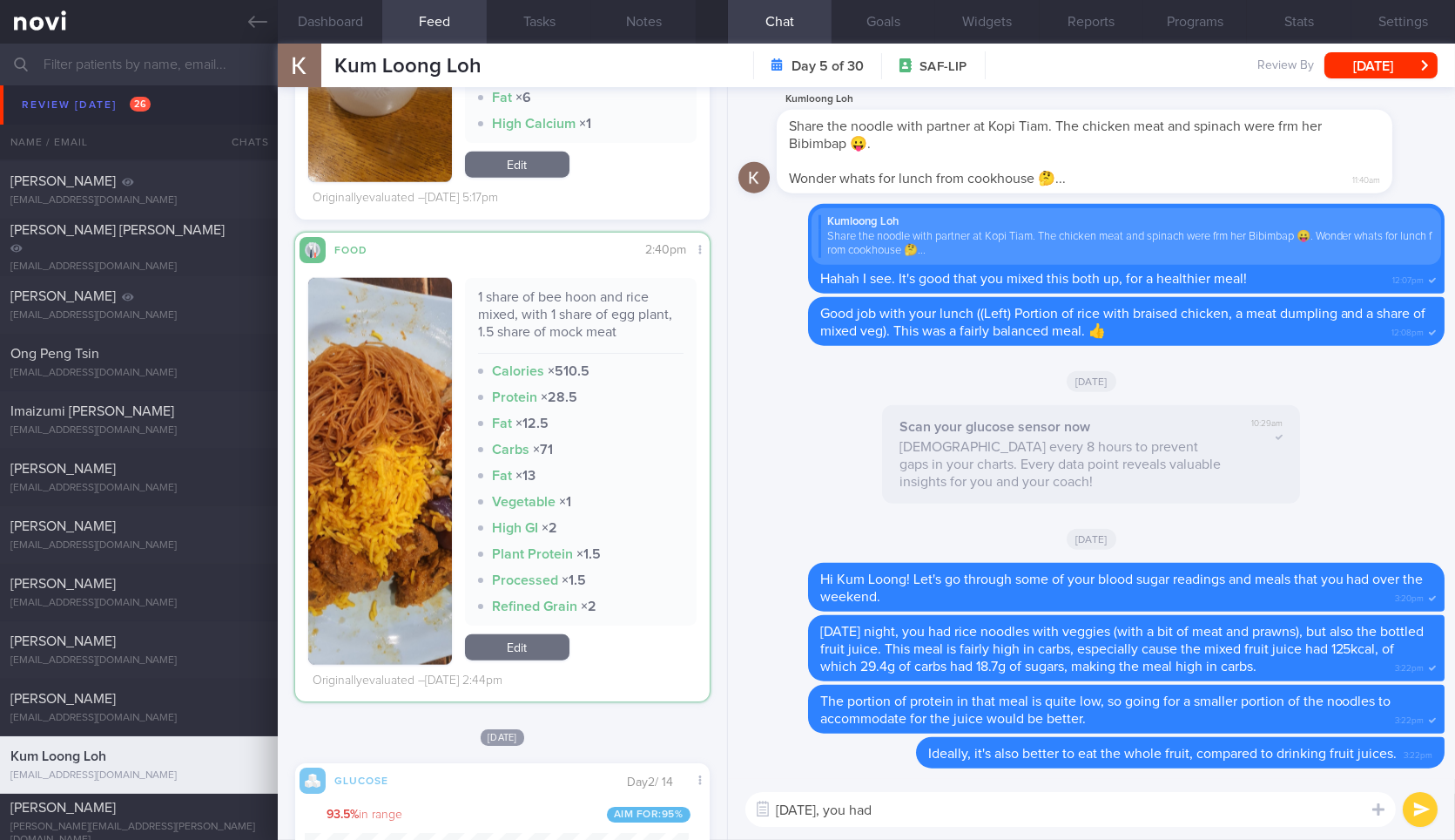
click at [988, 820] on textarea "On Saturday, you had" at bounding box center [1070, 809] width 650 height 34
paste textarea "1 share of bee hoon and rice mixed, with 1 share of egg plant, 1.5 share of moc…"
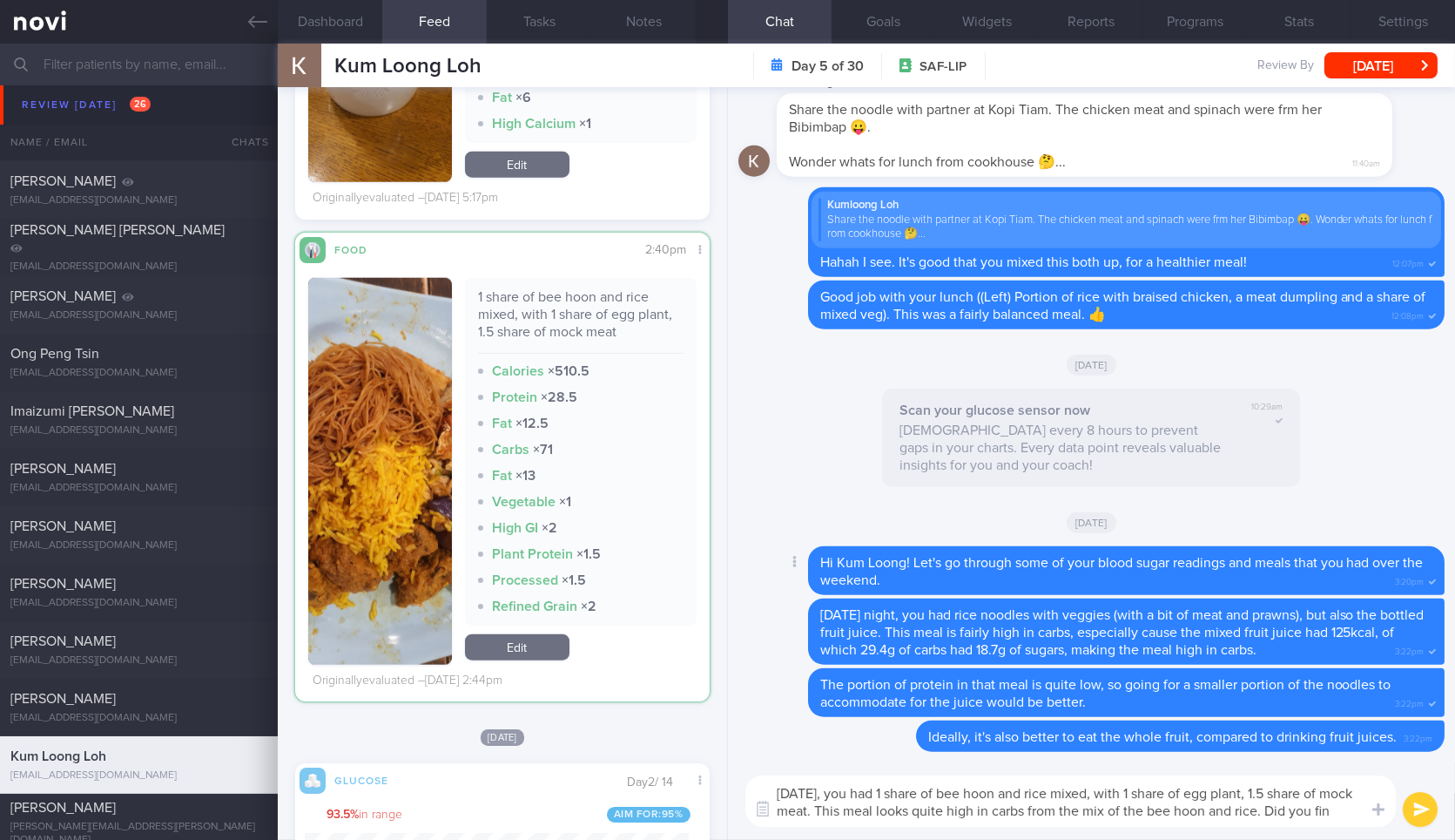
scroll to position [0, 0]
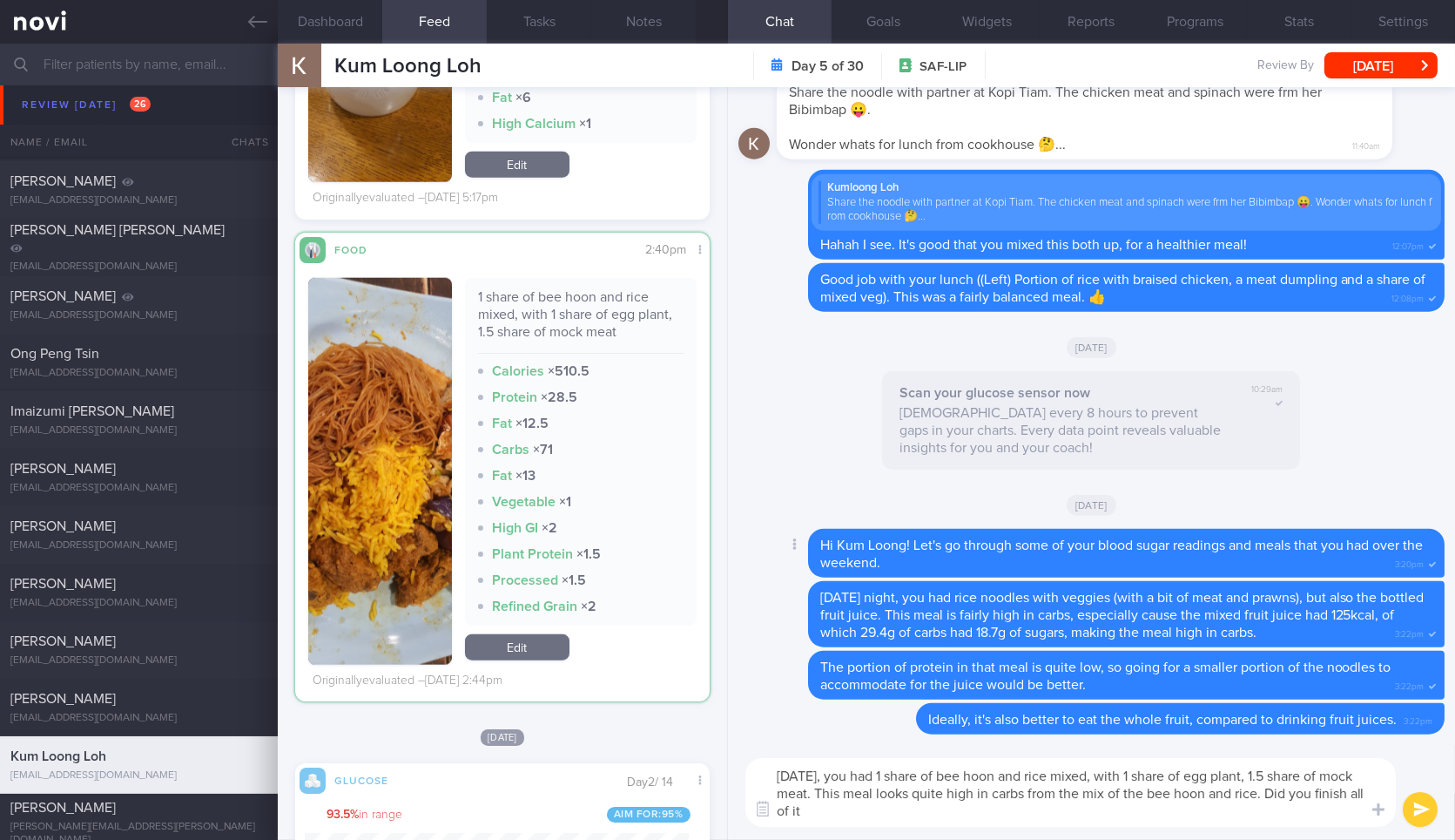
type textarea "On Saturday, you had 1 share of bee hoon and rice mixed, with 1 share of egg pl…"
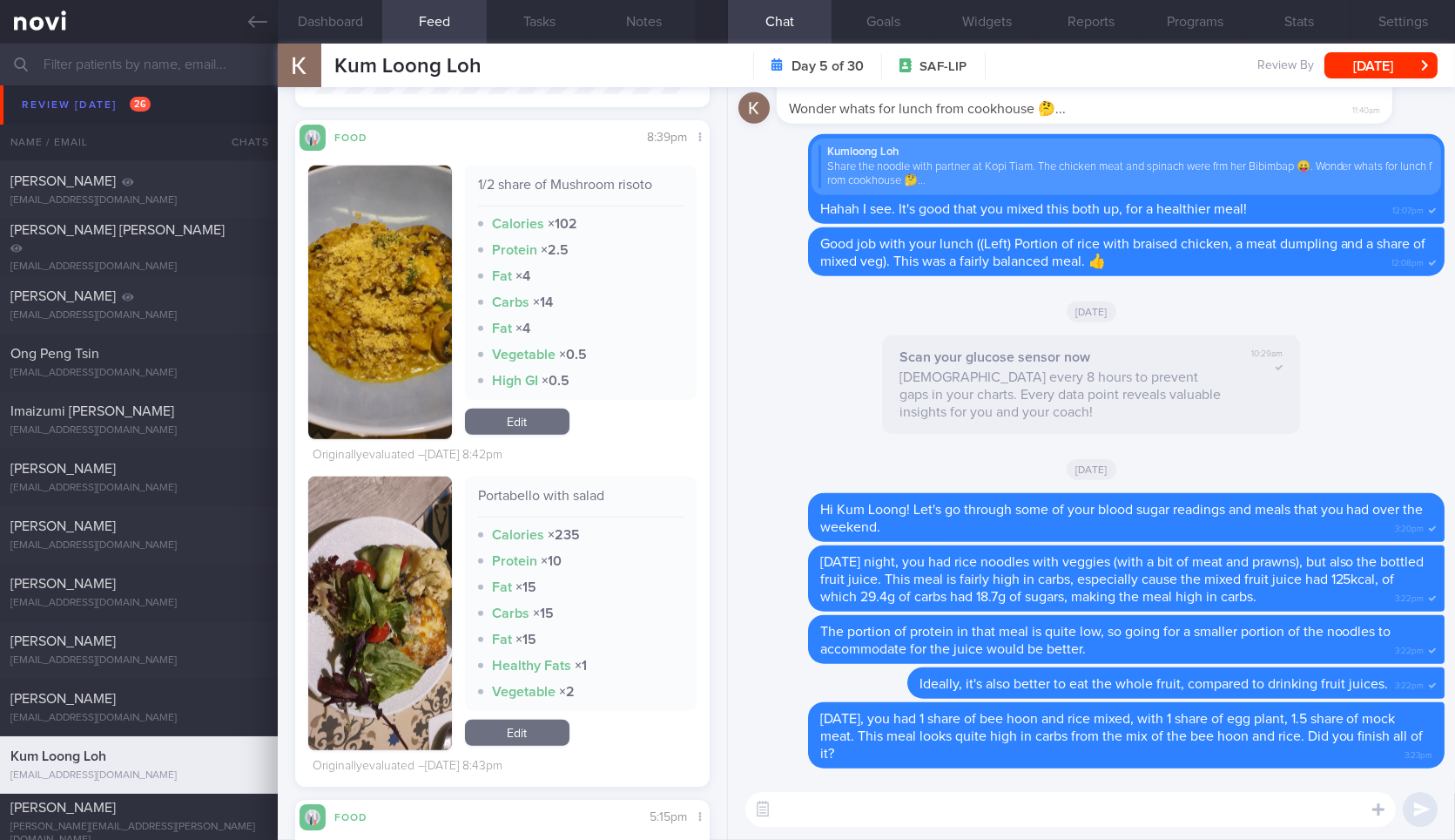
scroll to position [3014, 0]
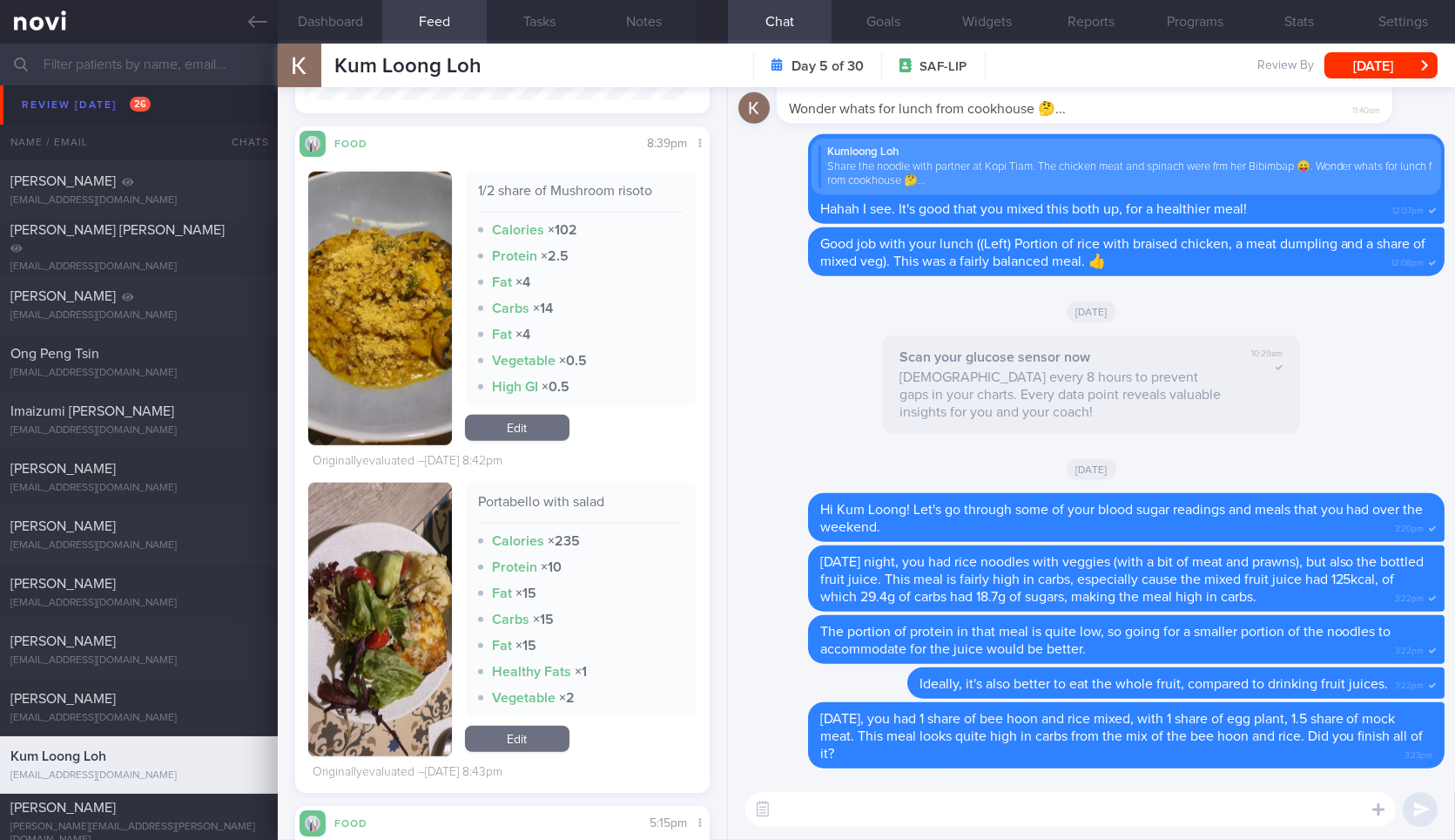
click at [452, 583] on div "Portabello with salad Calories × 235 Protein × 10 Fat × 15 Carbs × 15 Fat × 15 …" at bounding box center [502, 620] width 388 height 274
click at [385, 579] on button "button" at bounding box center [379, 620] width 143 height 274
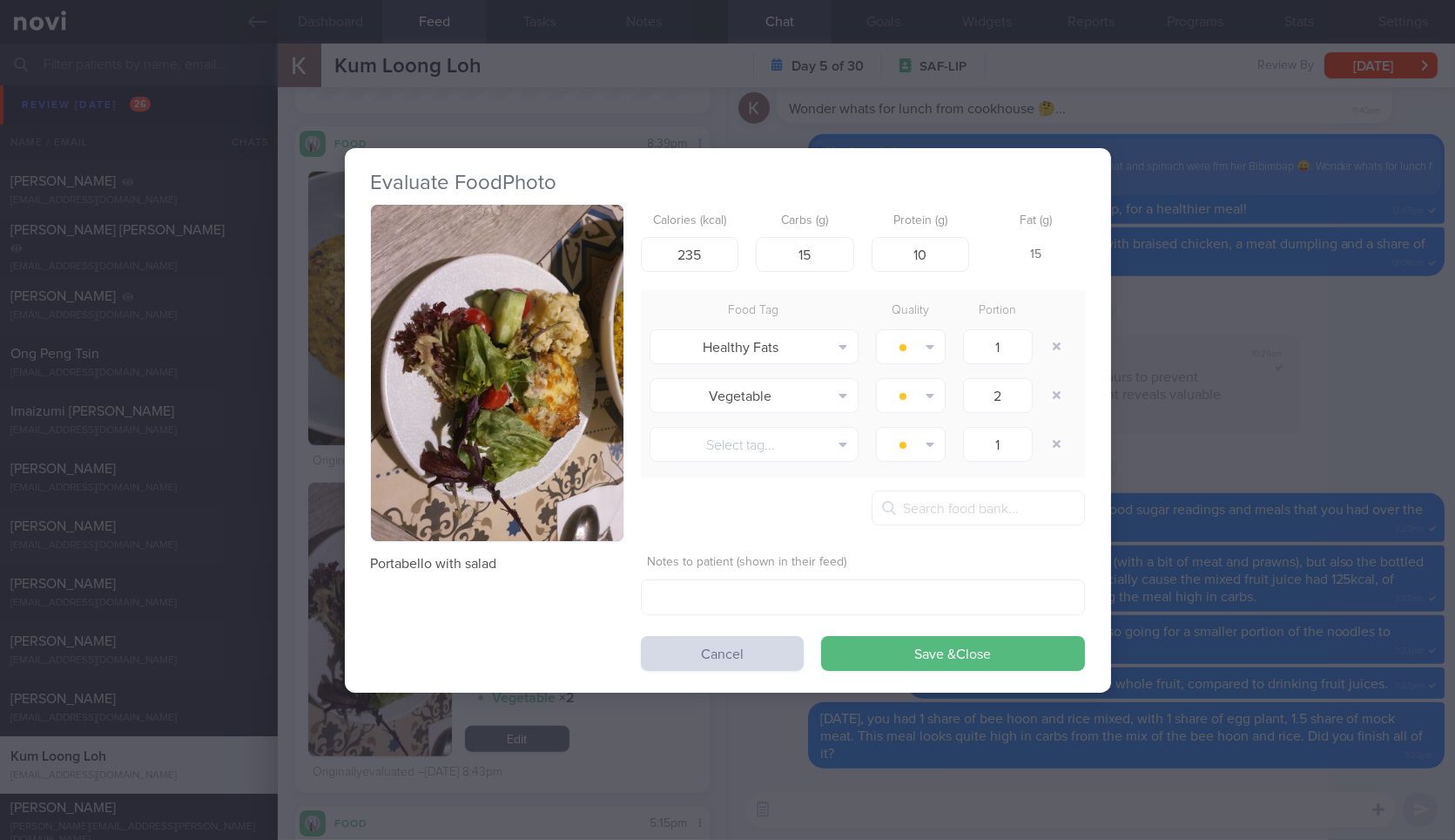
click at [592, 330] on button "button" at bounding box center [497, 374] width 253 height 337
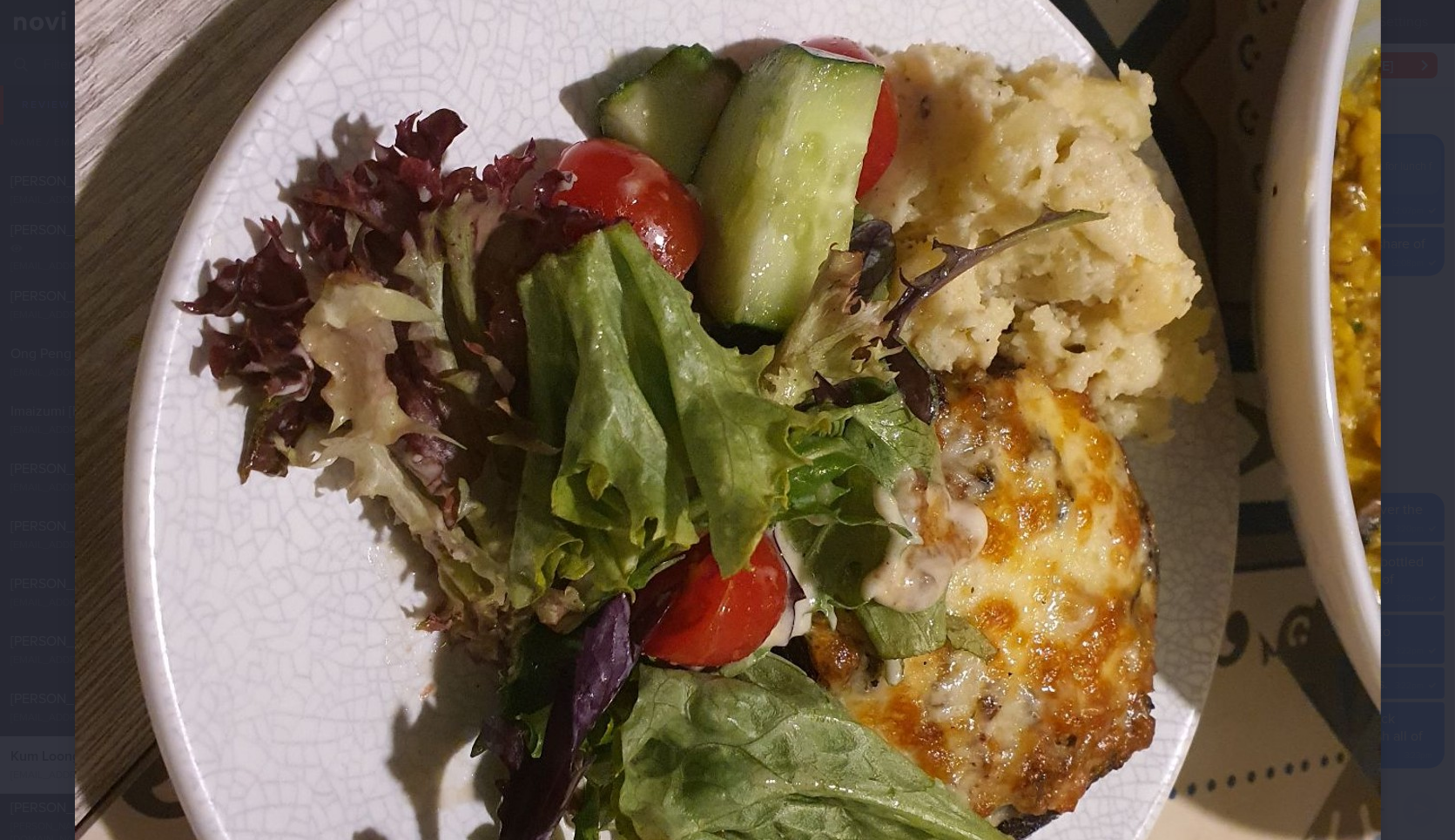
scroll to position [465, 0]
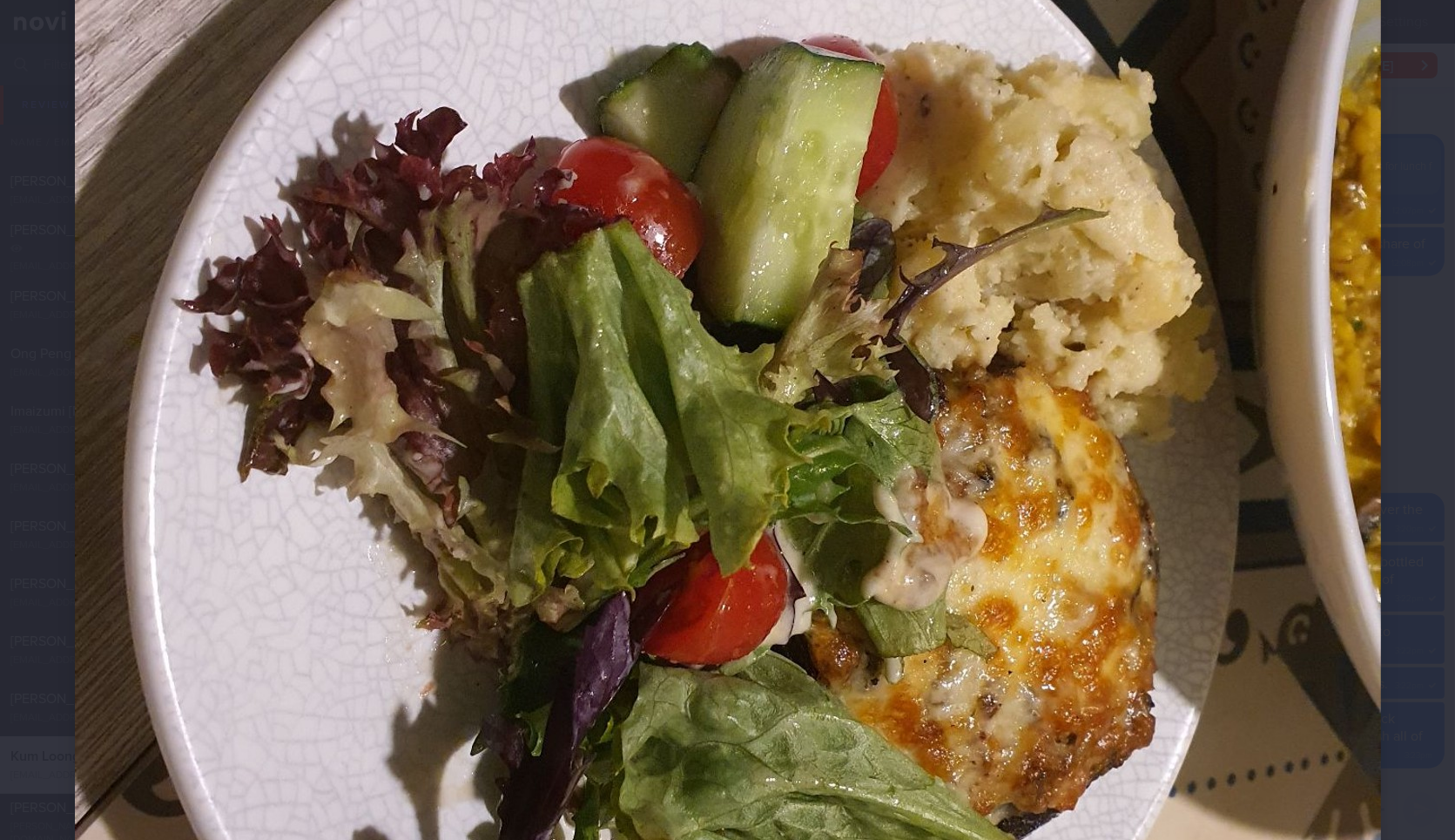
click at [1386, 524] on div at bounding box center [727, 476] width 1445 height 1881
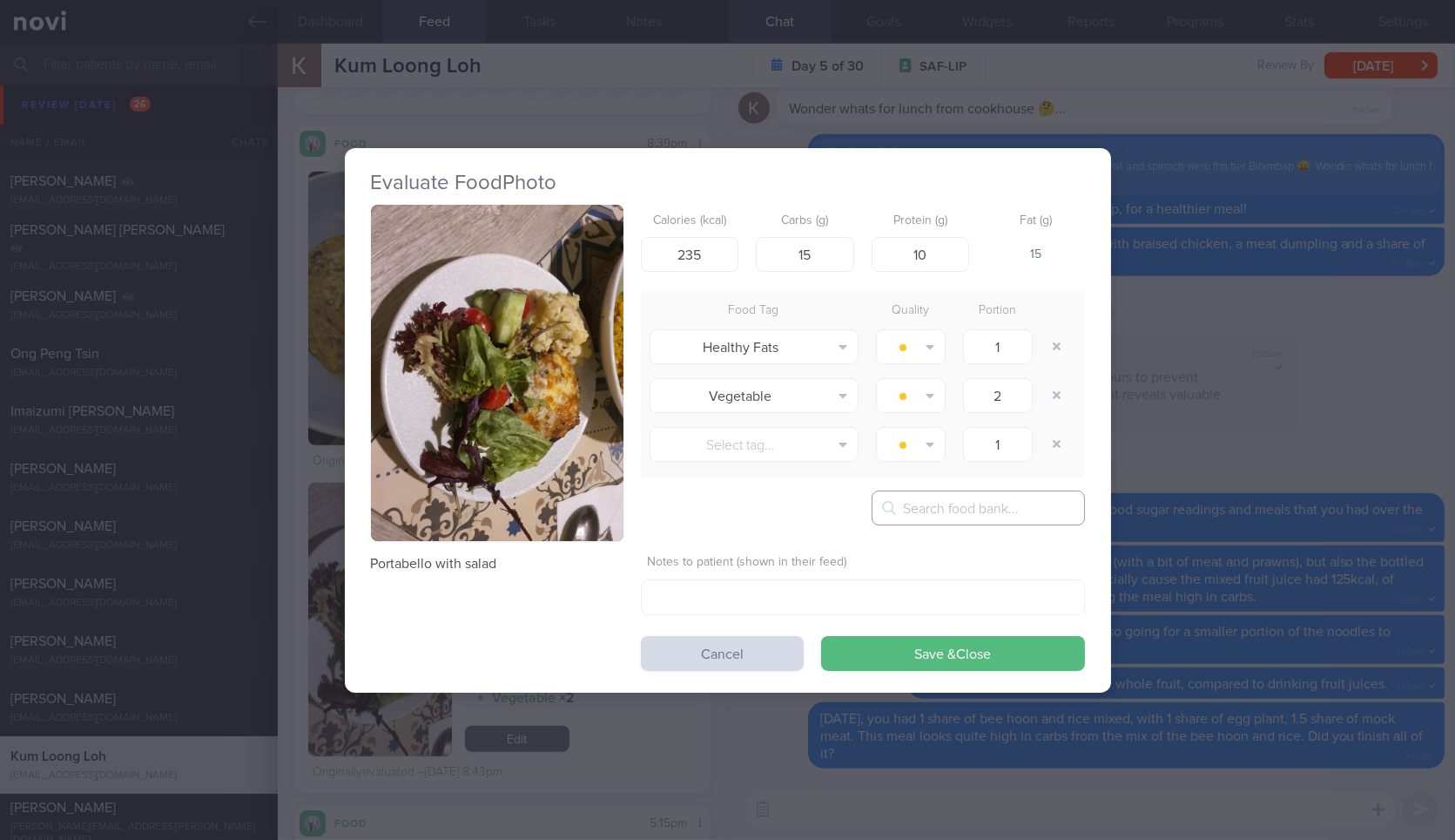
click at [908, 514] on input "text" at bounding box center [978, 508] width 214 height 34
click at [1194, 412] on div "Evaluate Food Photo Portabello with salad Calories (kcal) 235 Carbs (g) 15 Prot…" at bounding box center [727, 420] width 1455 height 840
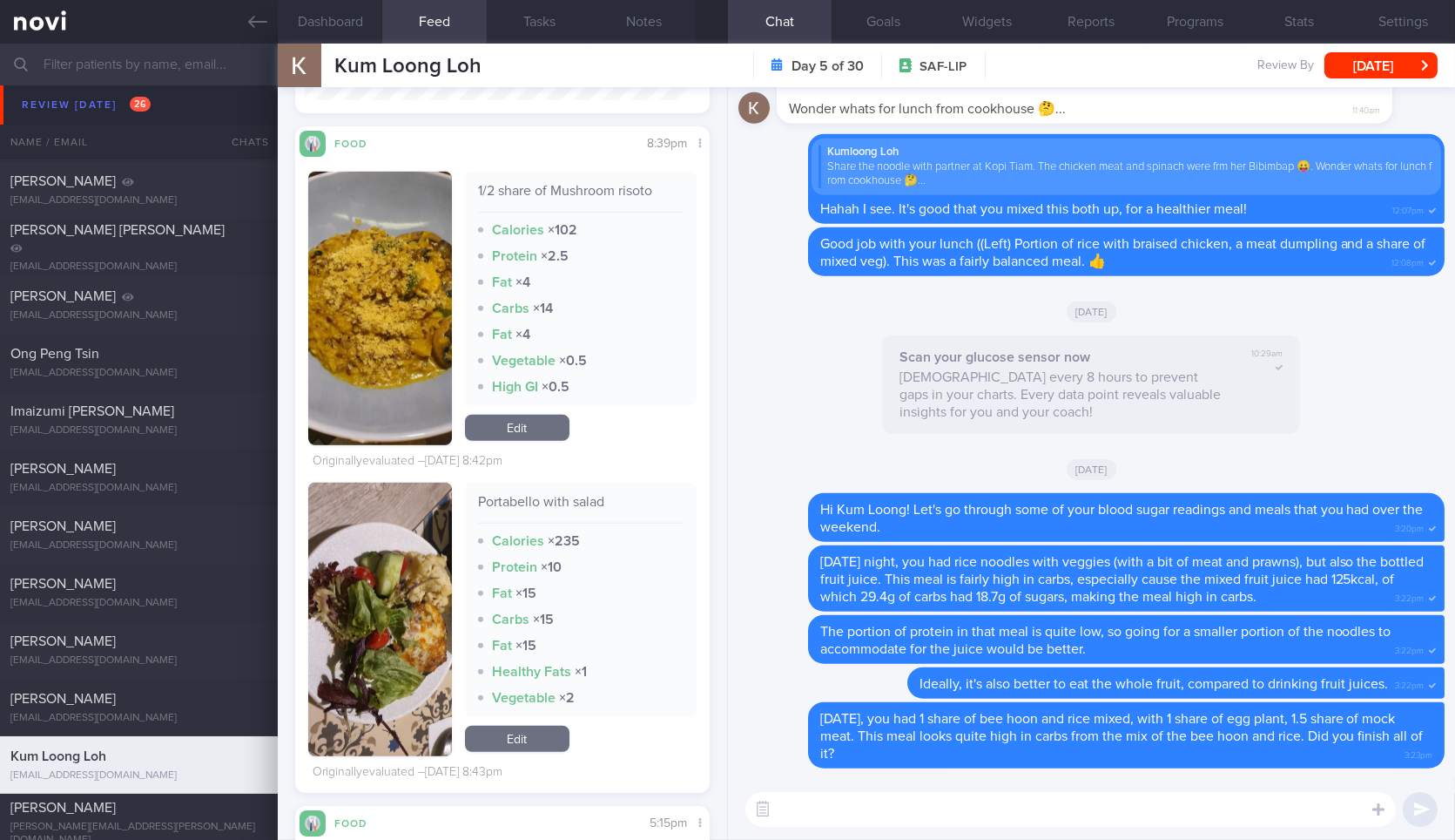
click at [543, 488] on div "Portabello with salad Calories × 235 Protein × 10 Fat × 15 Carbs × 15 Fat × 15 …" at bounding box center [581, 600] width 232 height 235
copy div "Portabello with salad"
click at [843, 813] on textarea at bounding box center [1070, 809] width 650 height 34
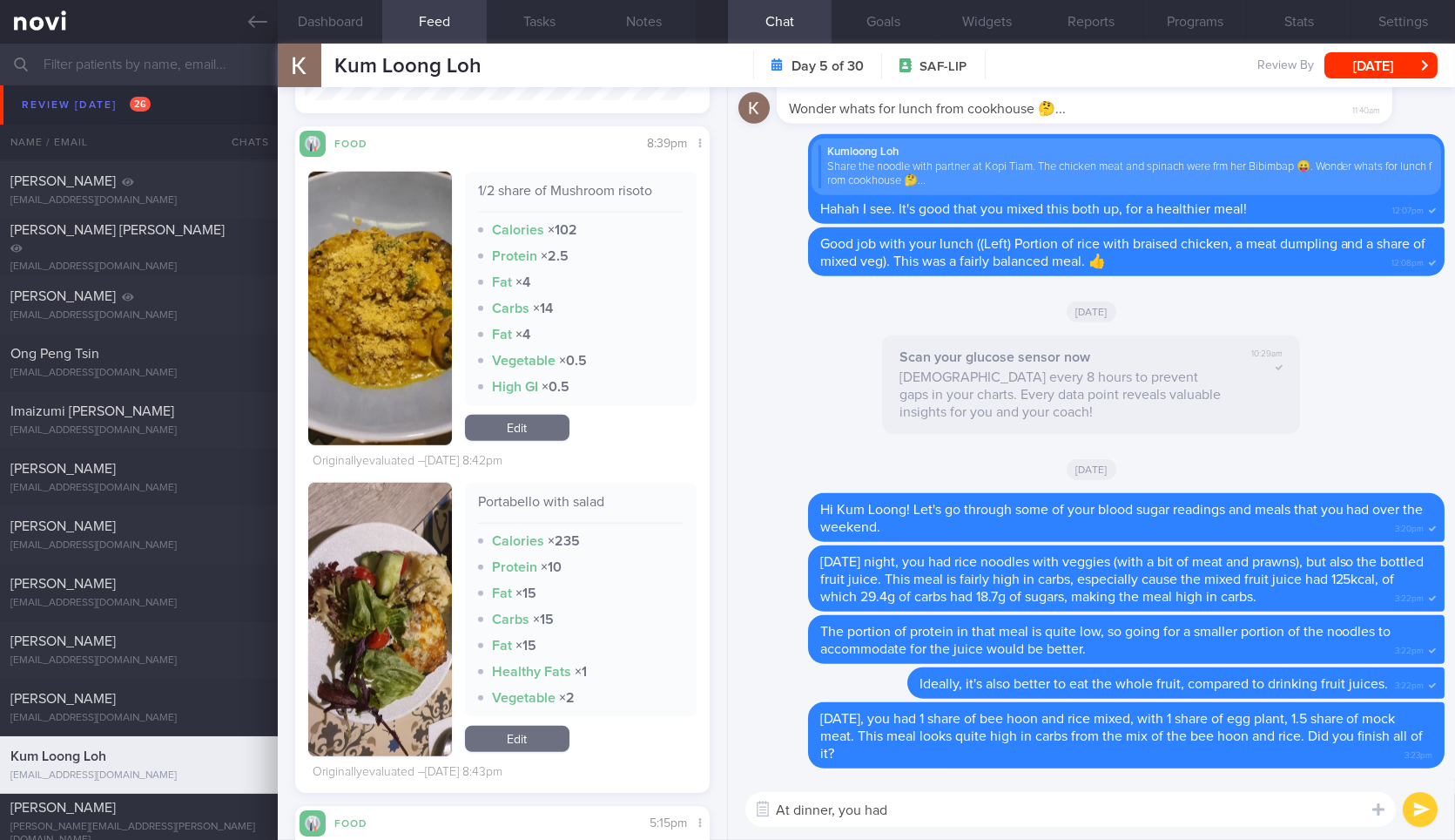
paste textarea "Portabello with salad"
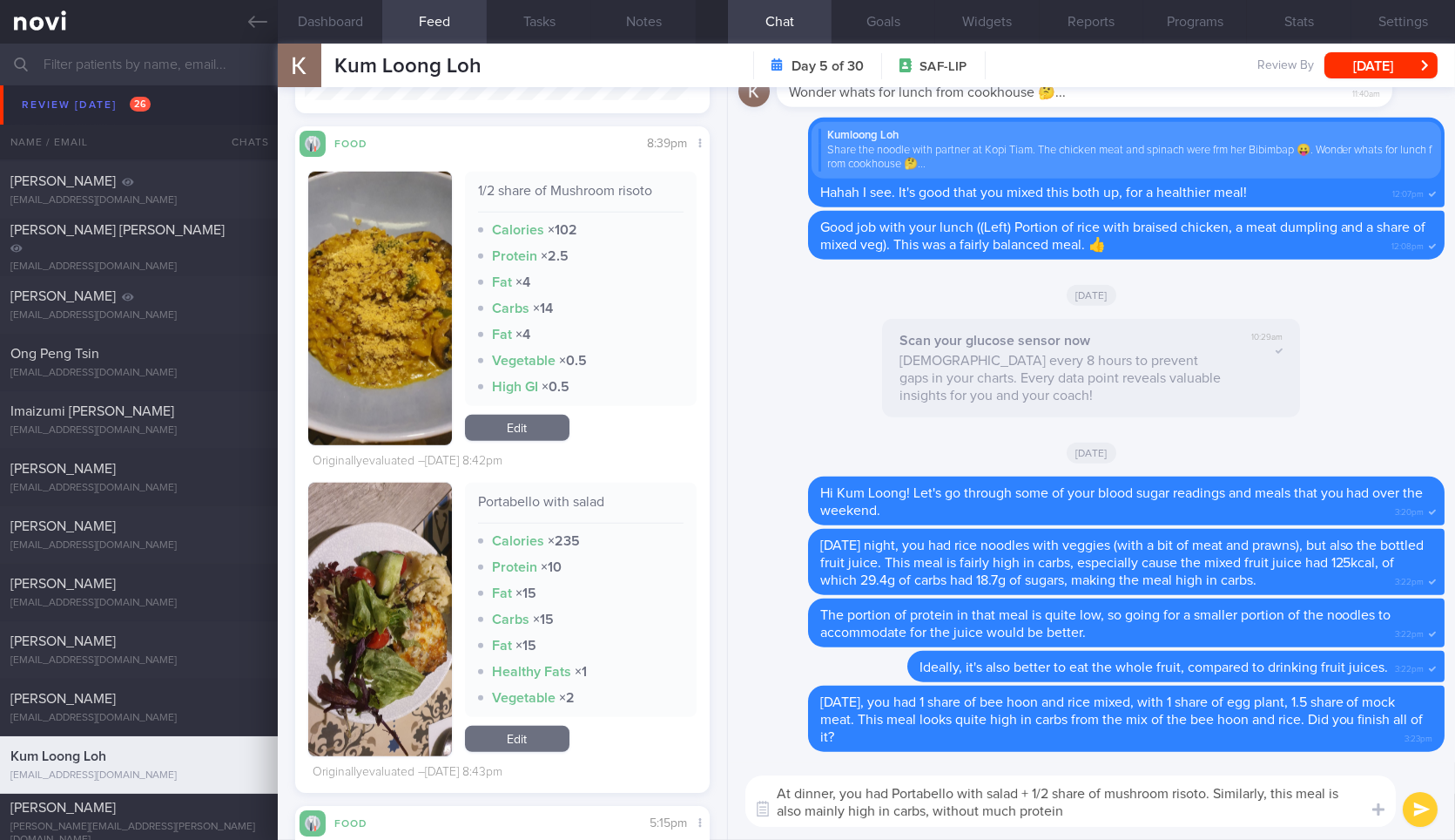
type textarea "At dinner, you had Portabello with salad + 1/2 share of mushroom risoto. Simila…"
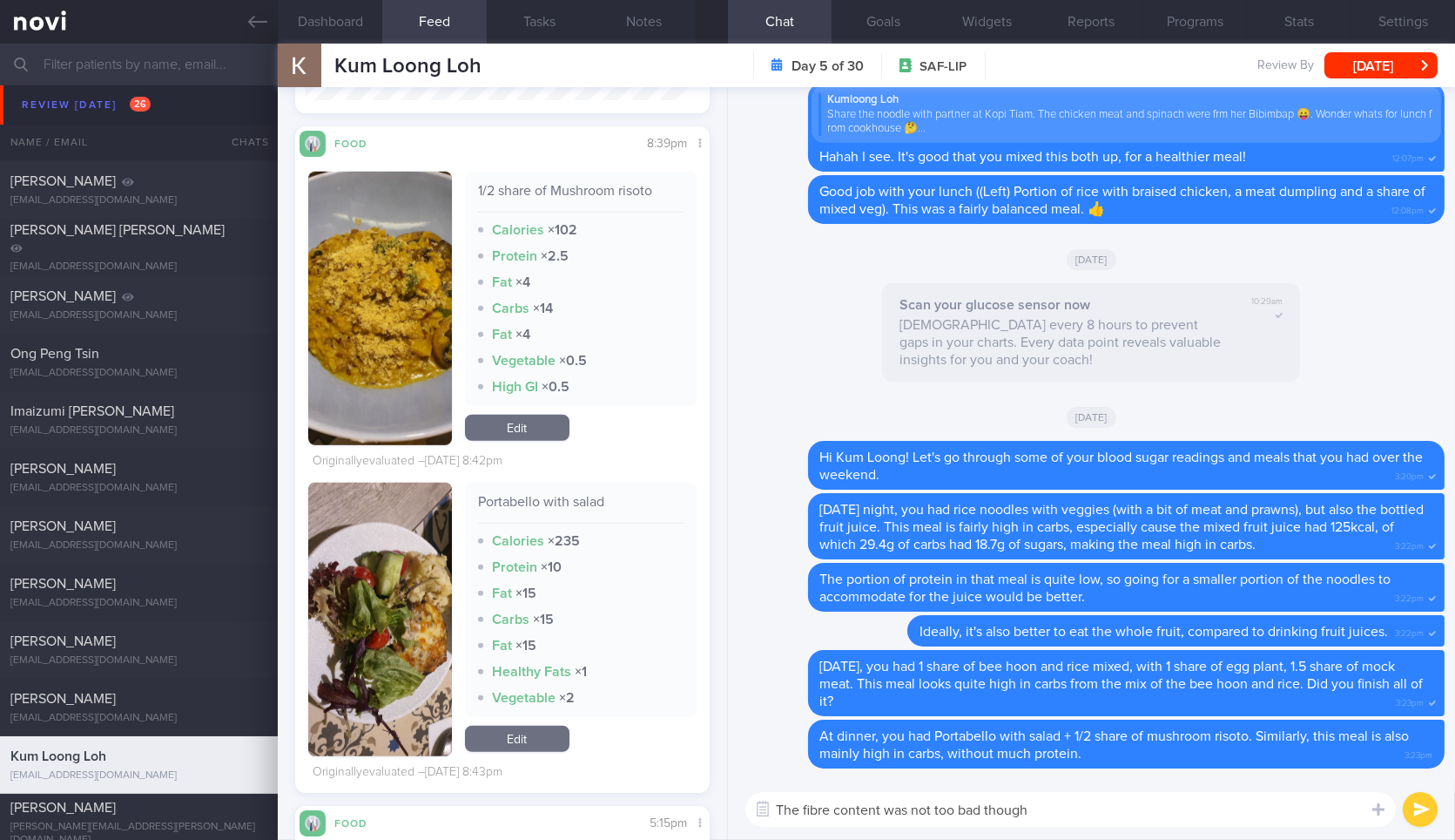
type textarea "The fibre content was not too bad though!"
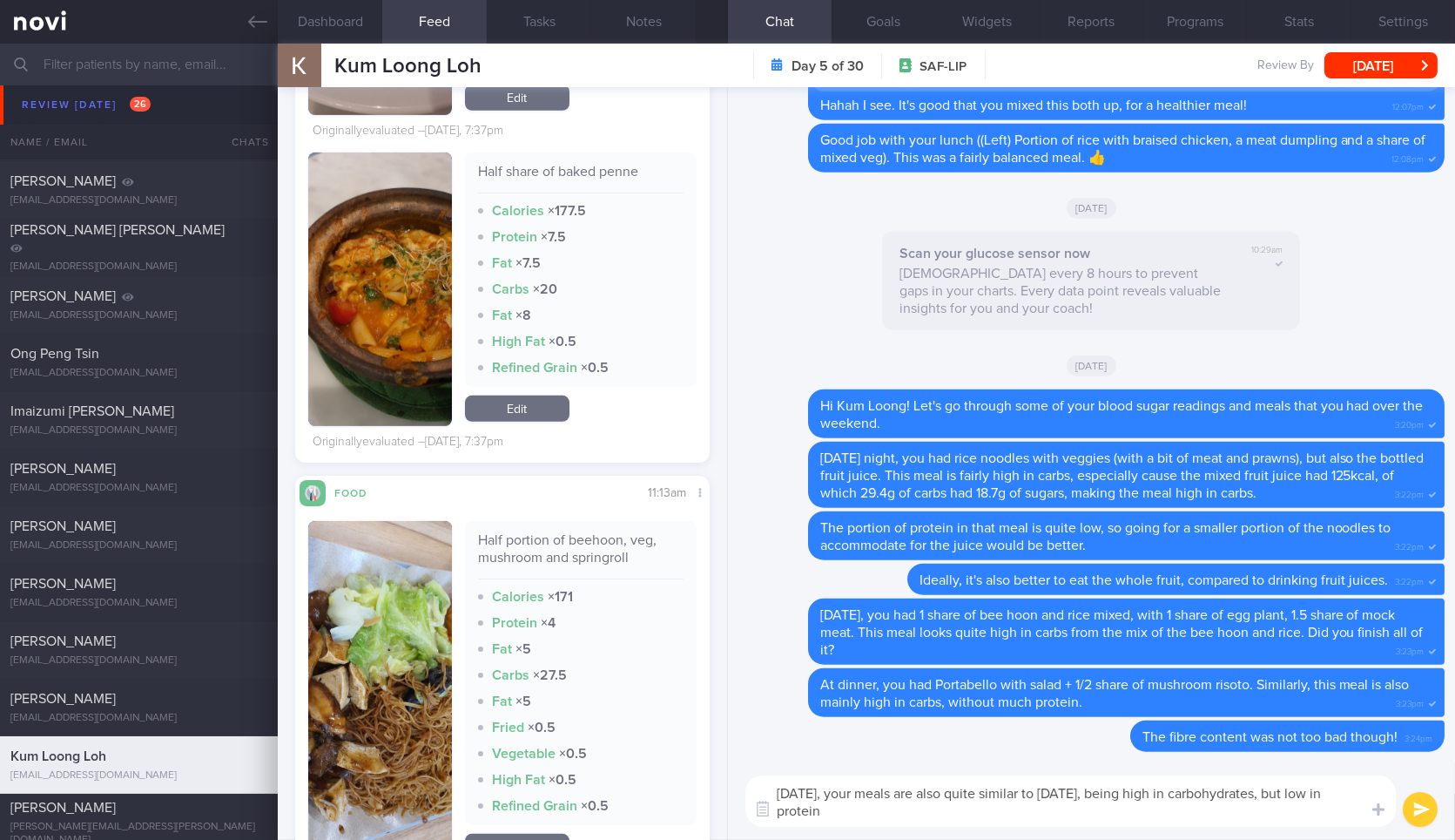
type textarea "Yesterday, your meals are also quite similar to Saturday, being high in carbohy…"
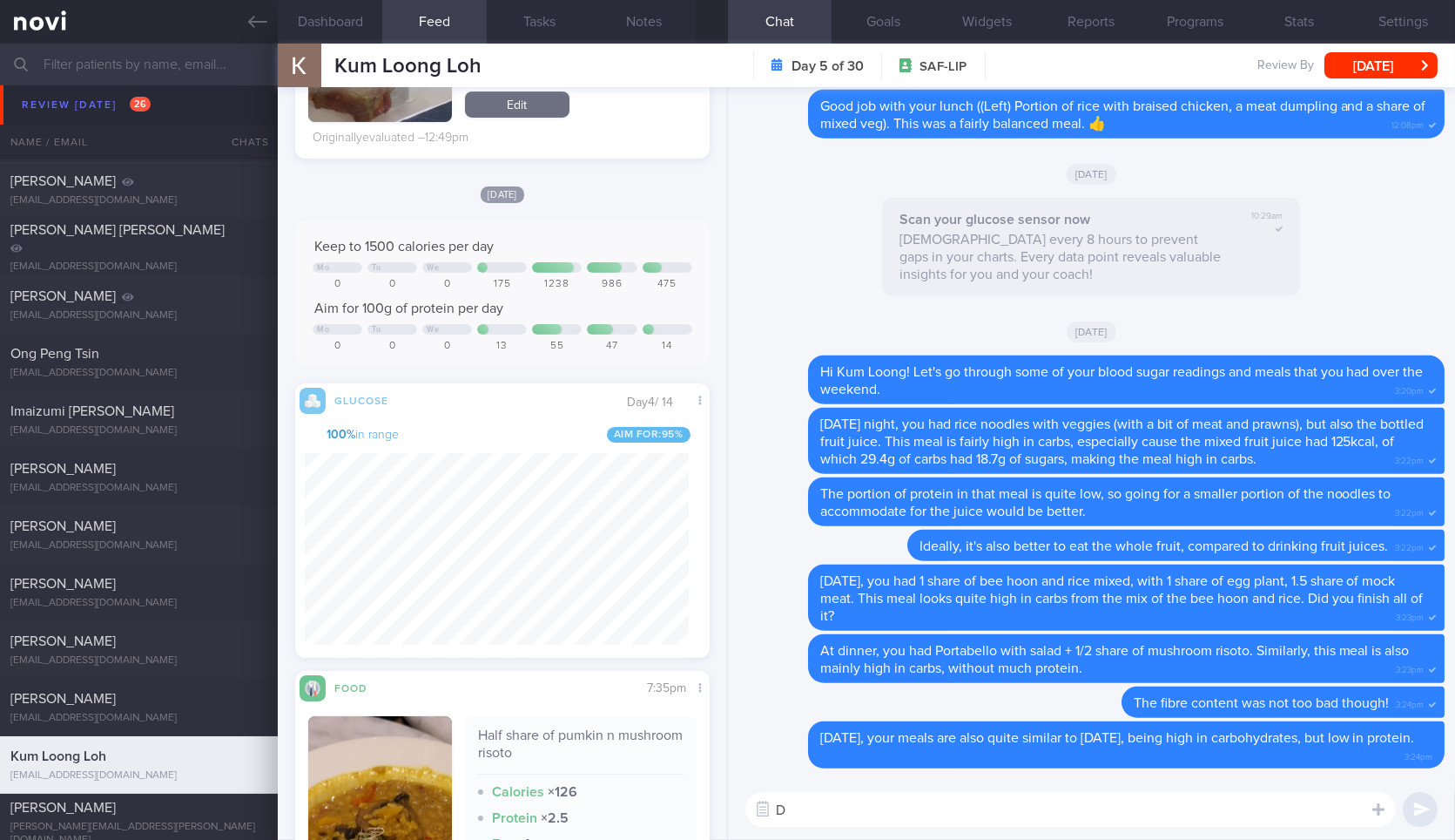
scroll to position [979, 0]
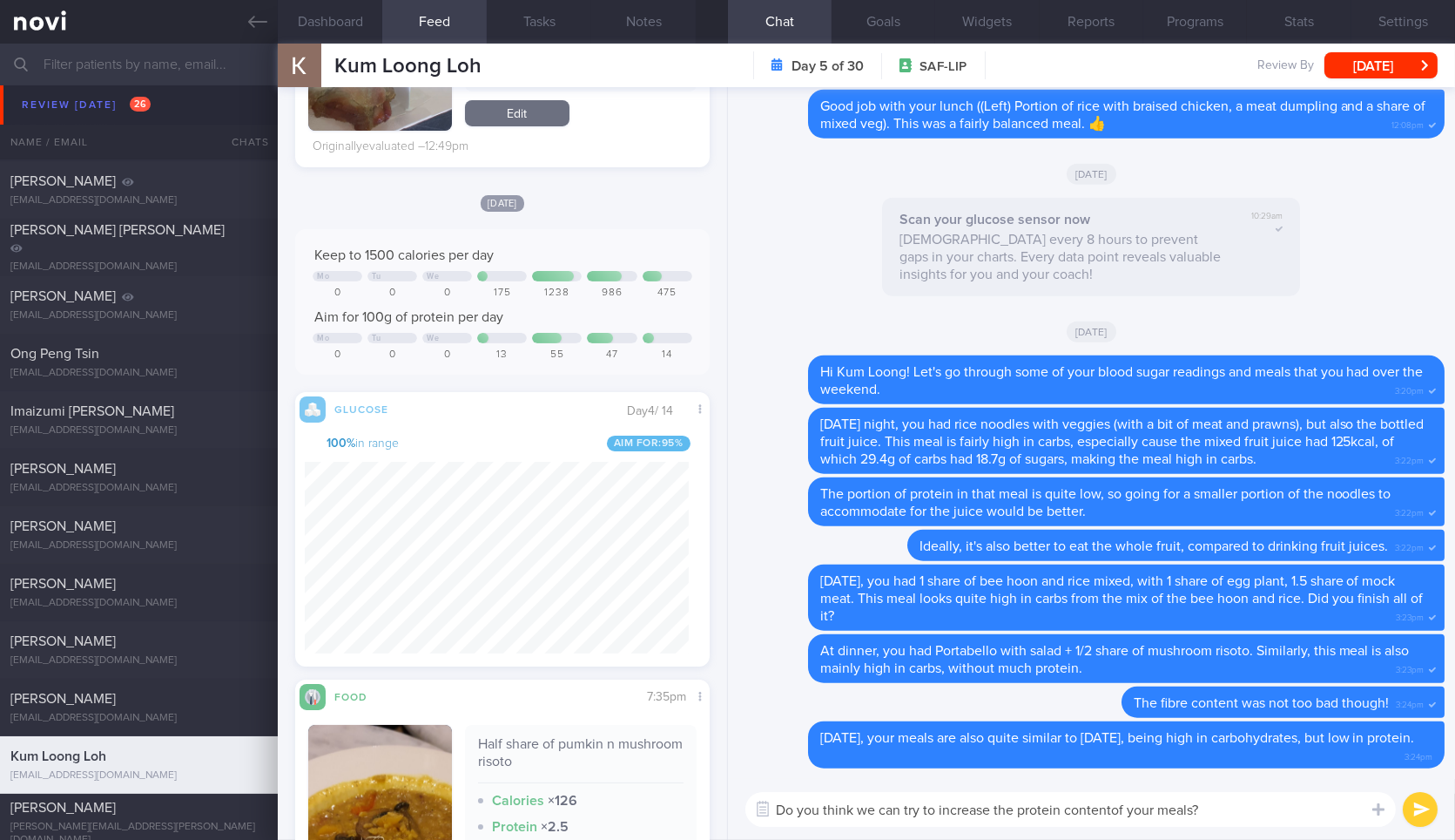
type textarea "Do you think we can try to increase the protein content of your meals?"
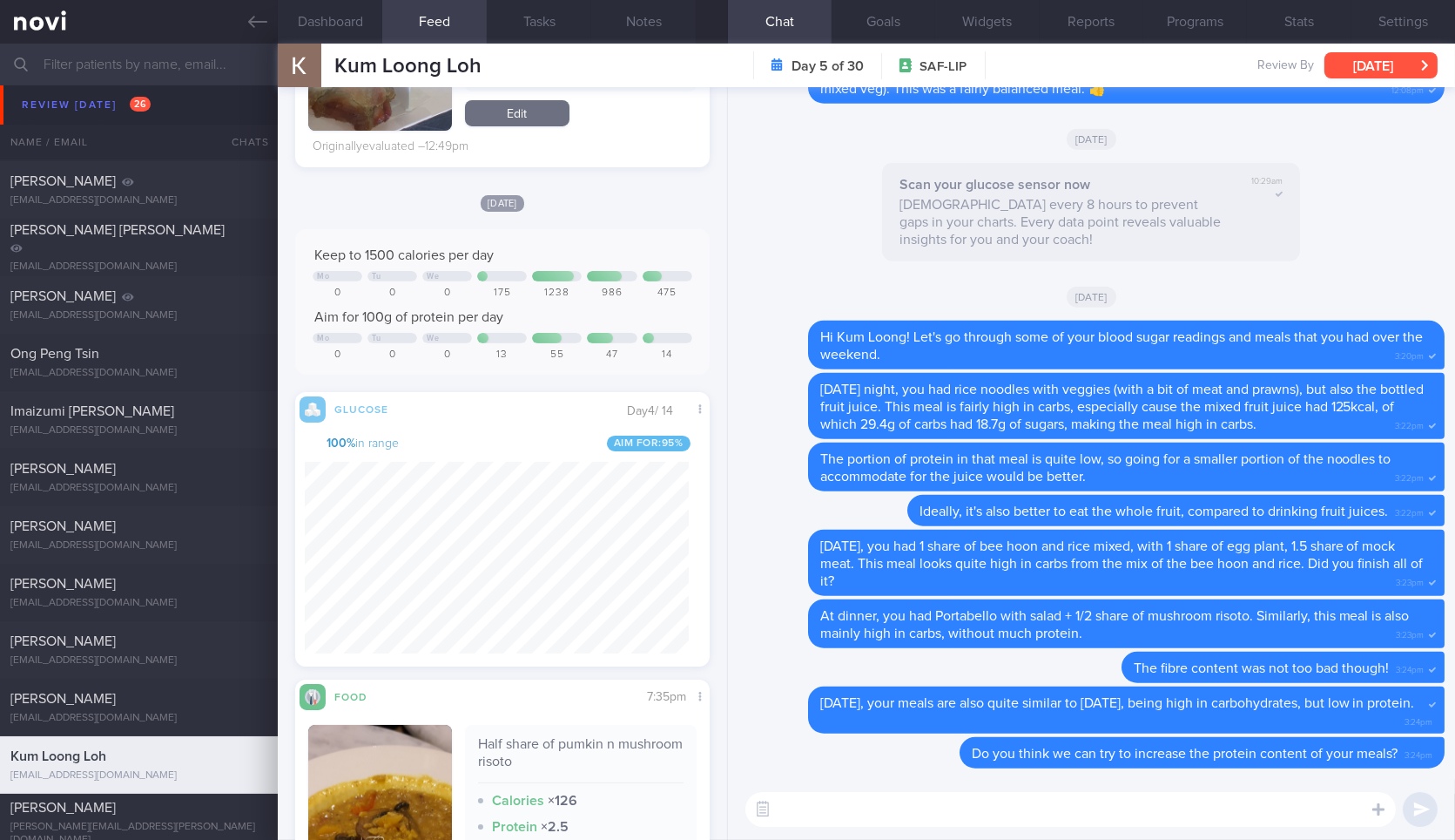
click at [1386, 59] on button "[DATE]" at bounding box center [1381, 65] width 113 height 26
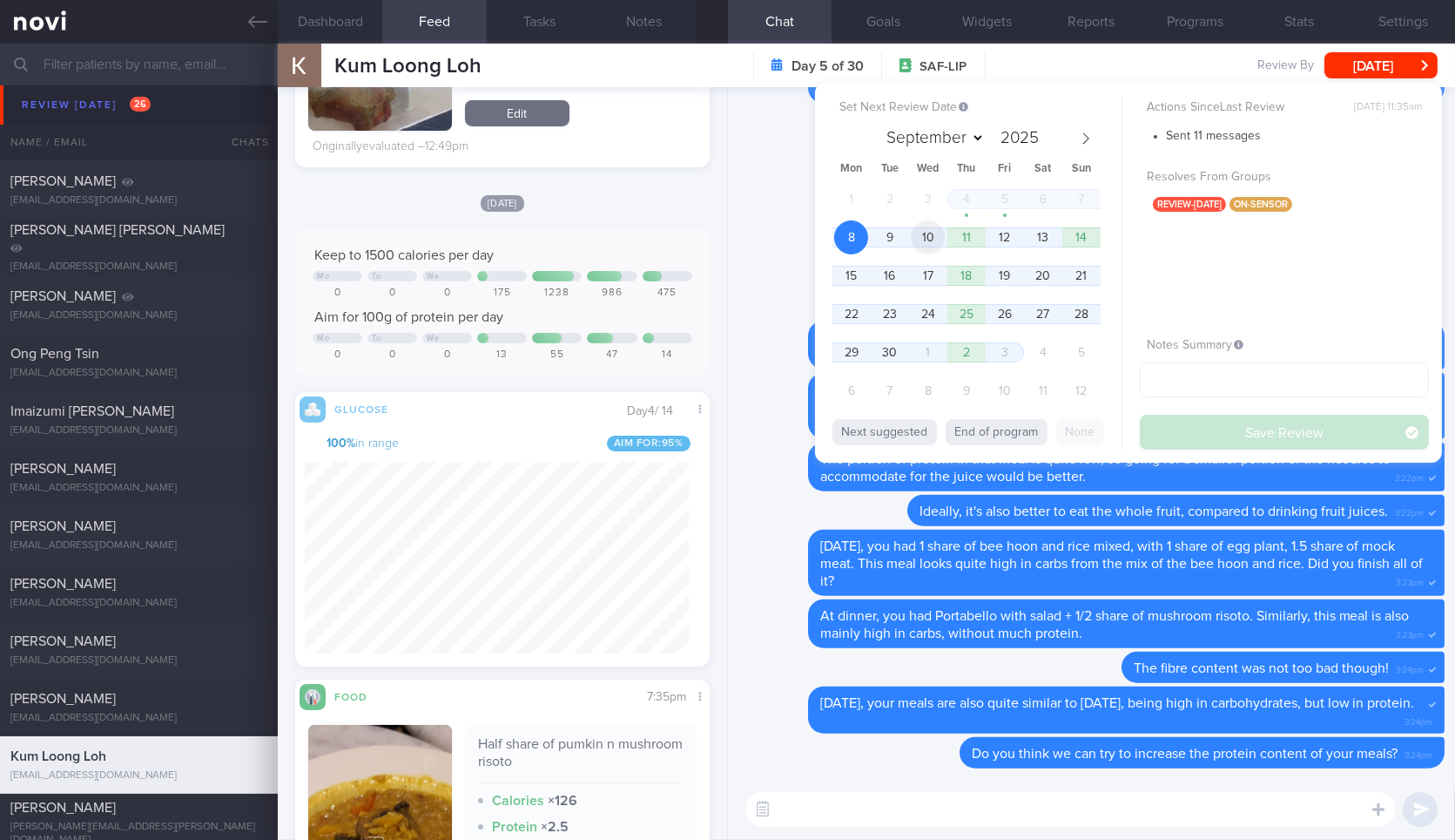
click at [927, 241] on span "10" at bounding box center [927, 237] width 34 height 34
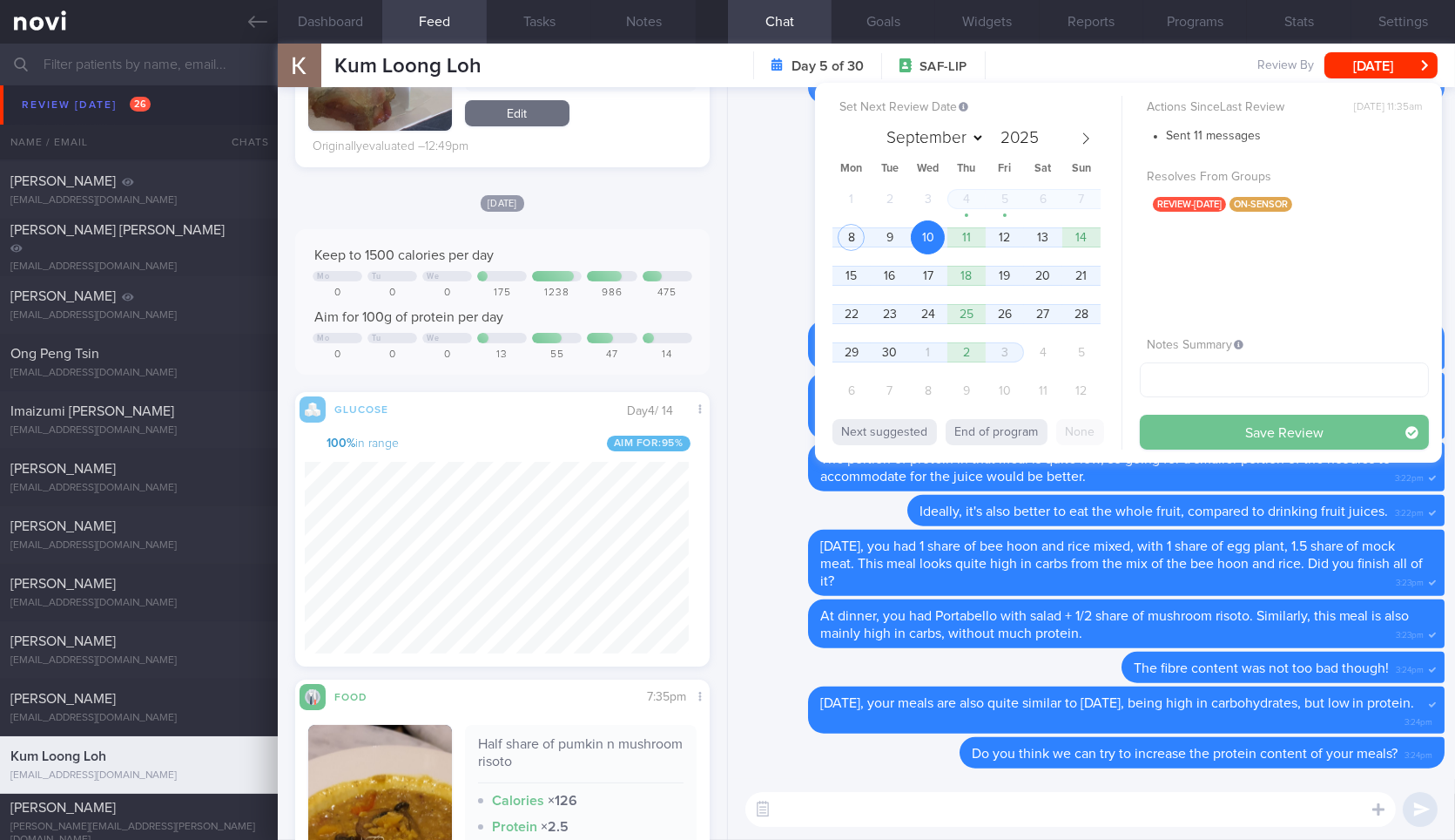
click at [1175, 434] on button "Save Review" at bounding box center [1284, 432] width 289 height 34
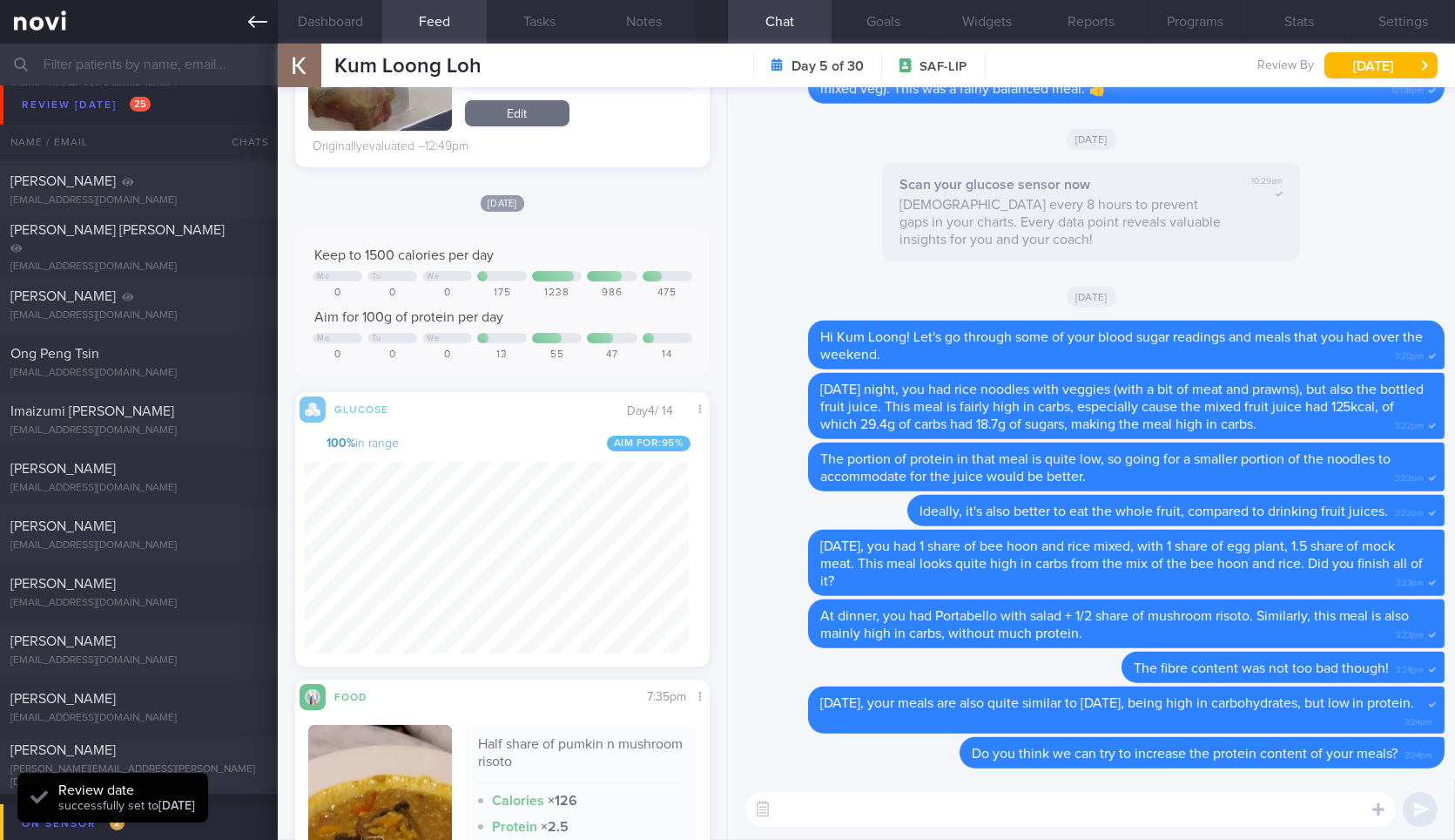
click at [250, 32] on link at bounding box center [139, 21] width 278 height 43
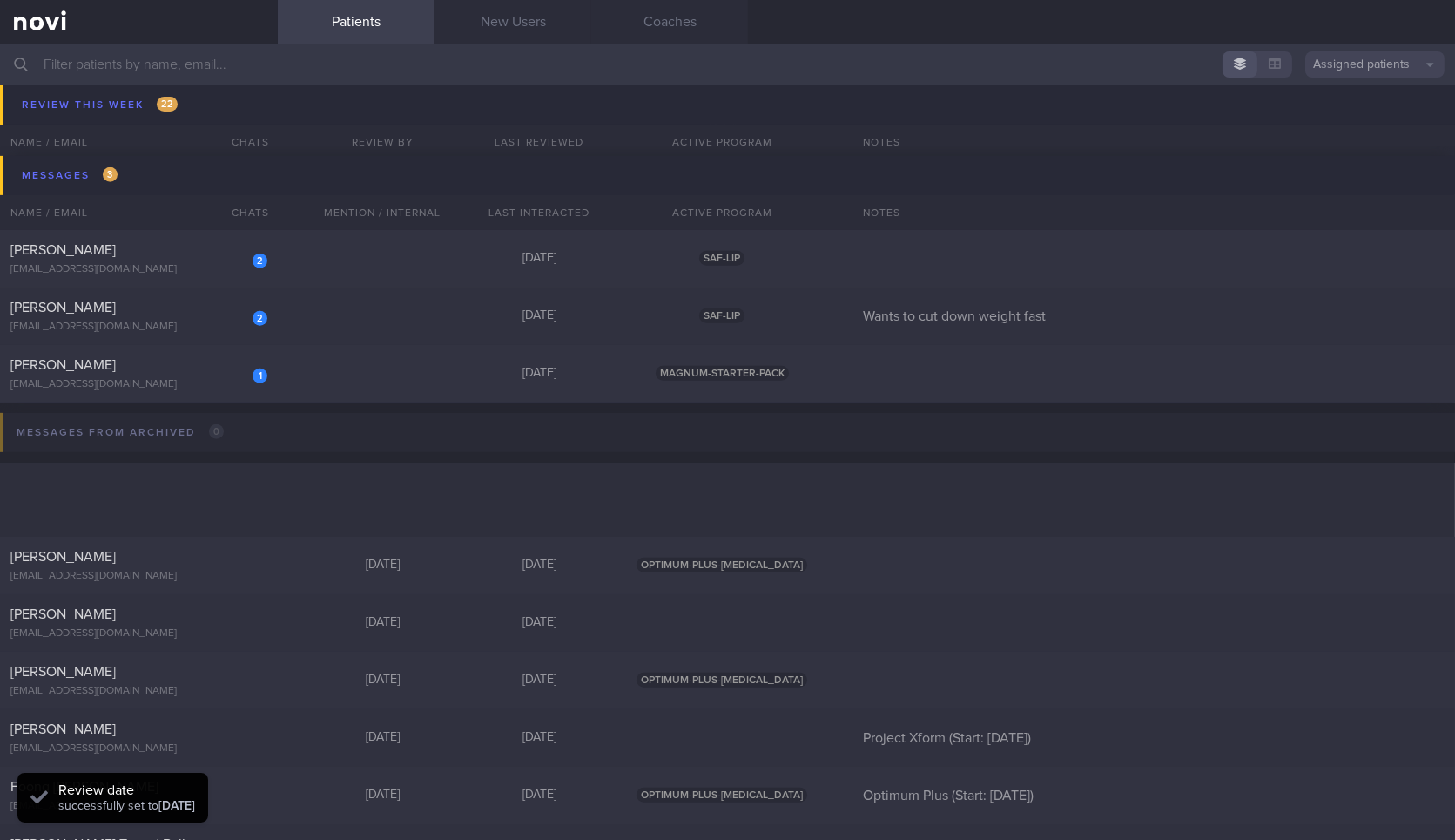
scroll to position [2300, 0]
